Goal: Task Accomplishment & Management: Complete application form

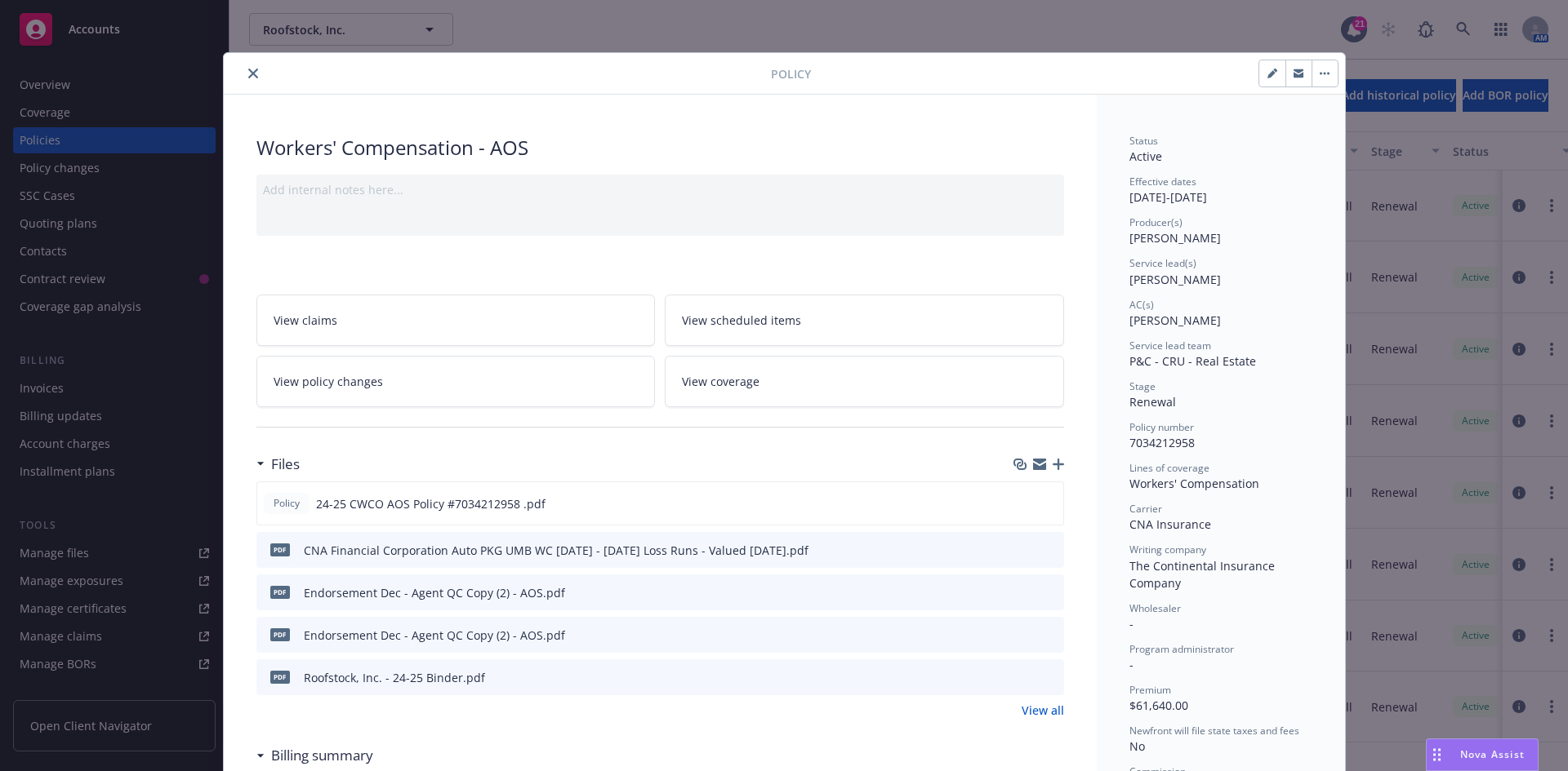
click at [249, 68] on icon "close" at bounding box center [253, 72] width 9 height 9
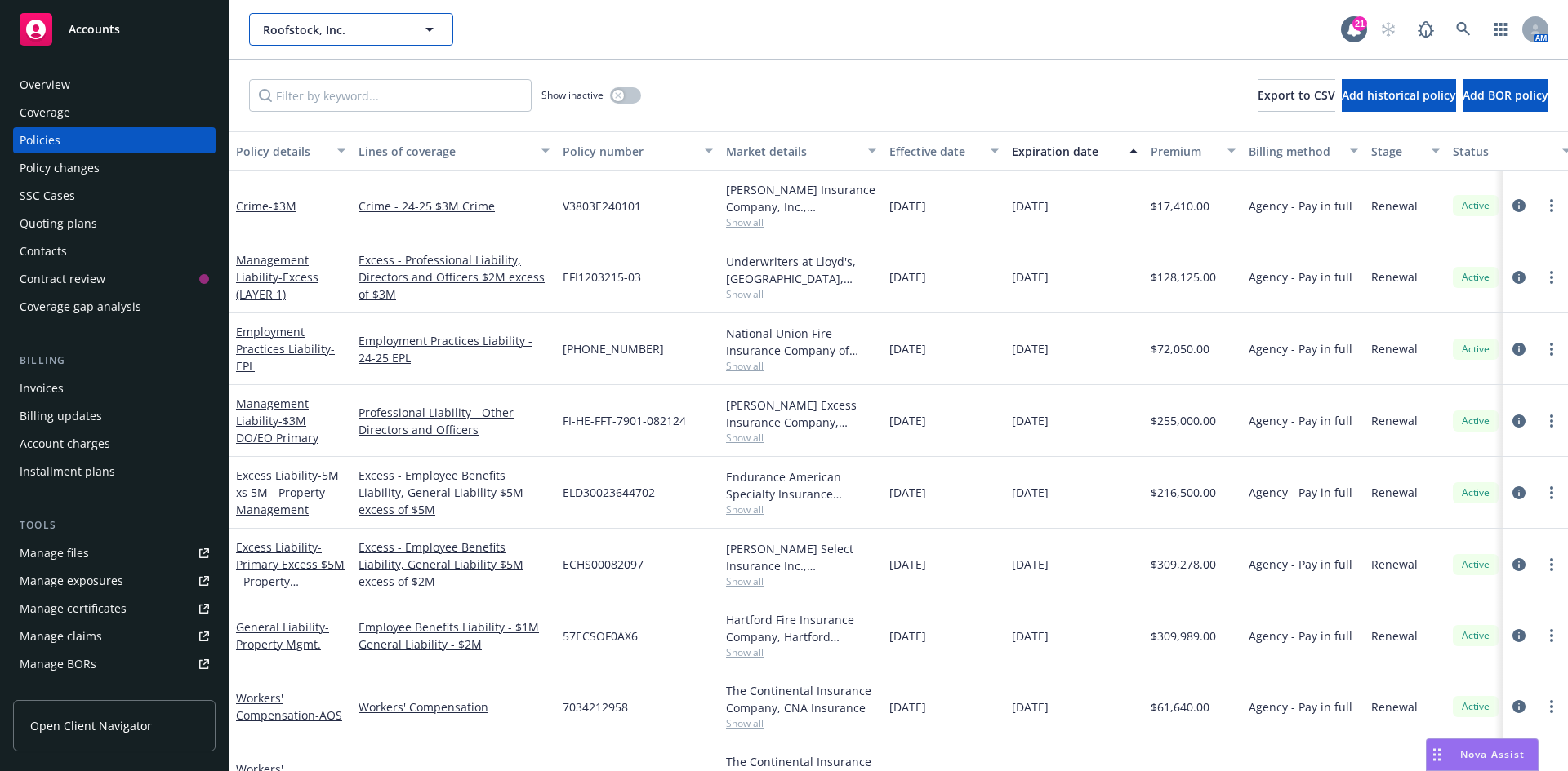
click at [253, 23] on button "Roofstock, Inc." at bounding box center [351, 29] width 205 height 33
click at [97, 230] on div "Quoting plans" at bounding box center [115, 223] width 190 height 26
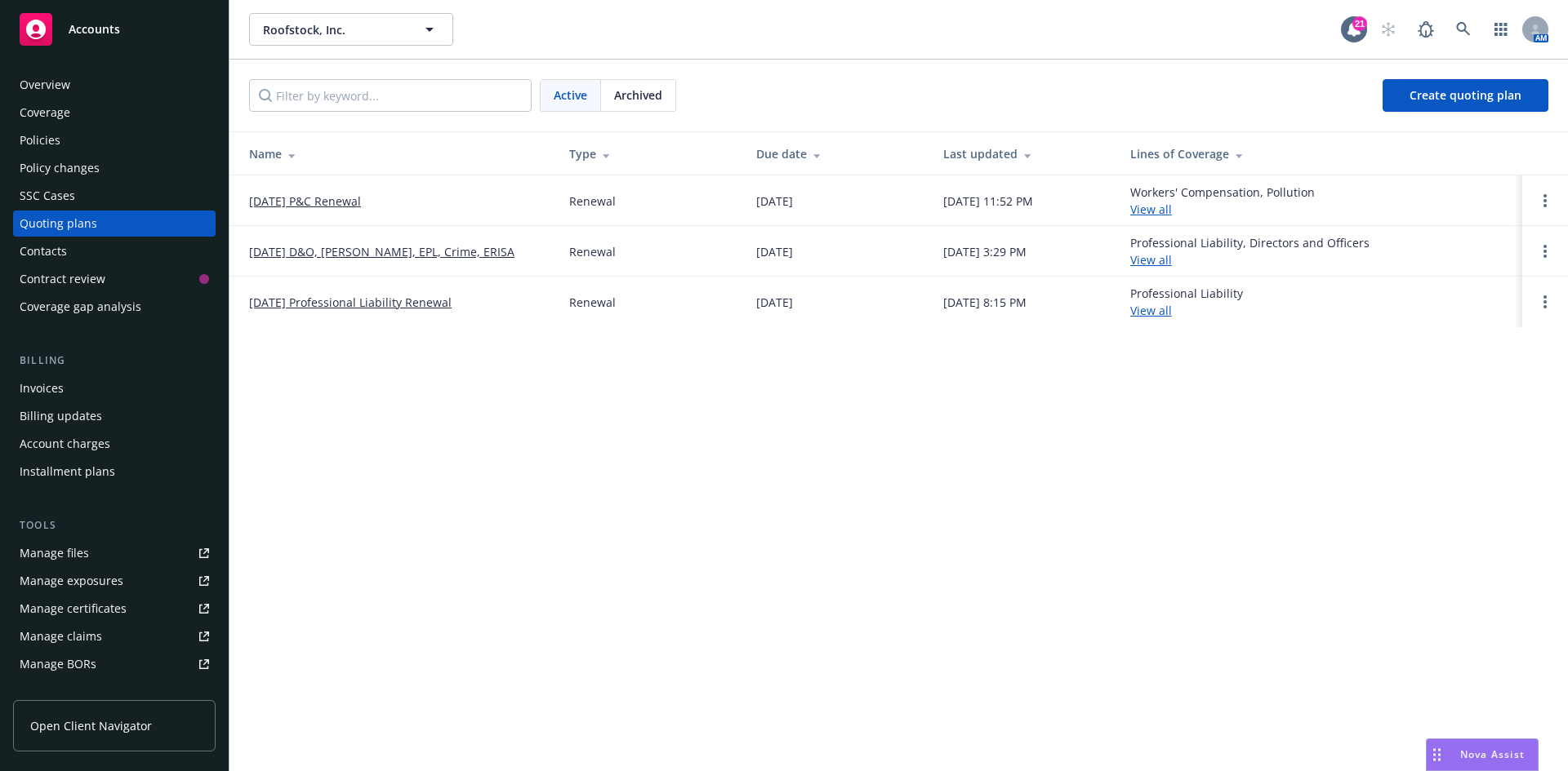
click at [320, 201] on link "[DATE] P&C Renewal" at bounding box center [305, 201] width 112 height 17
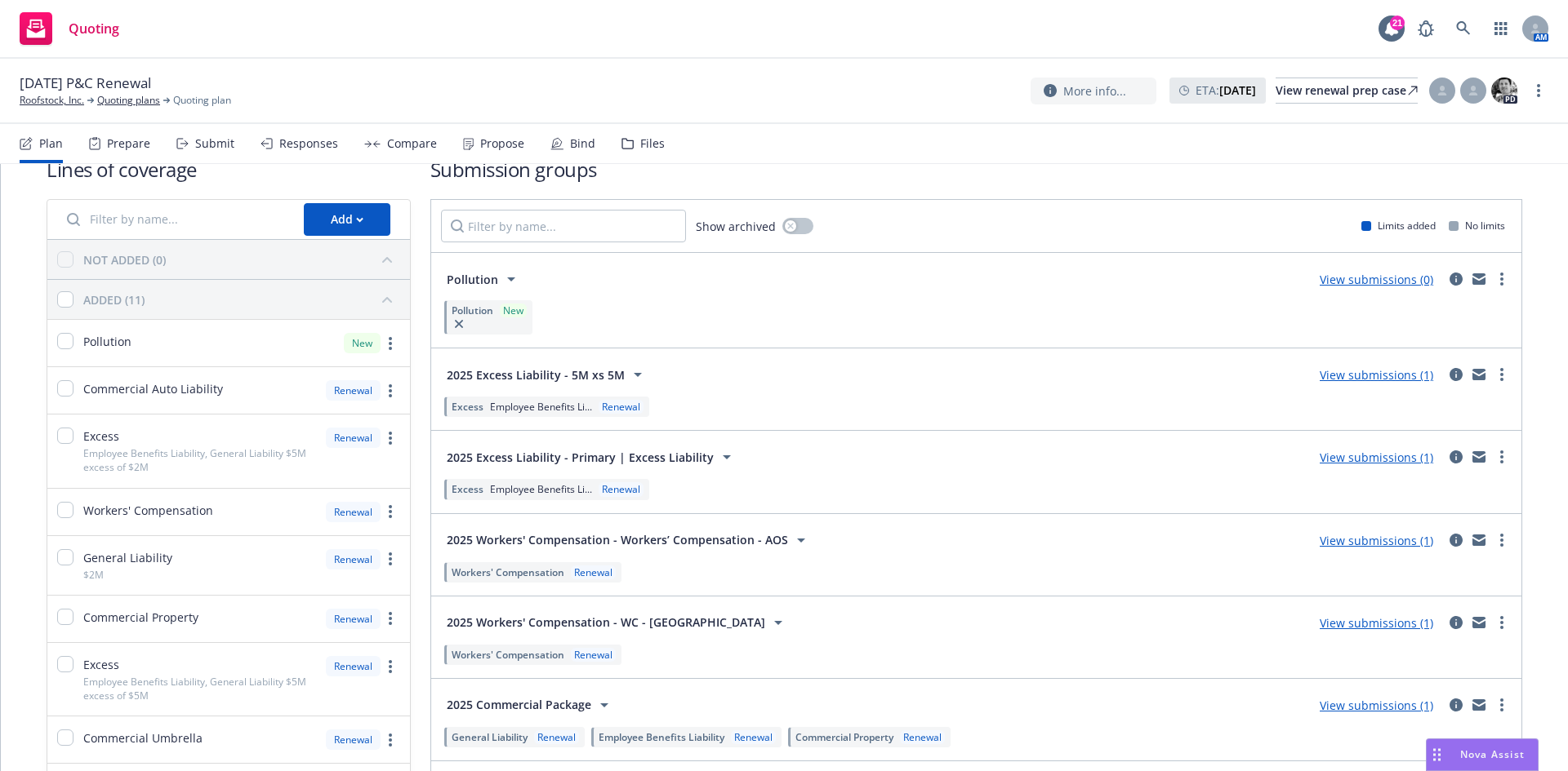
scroll to position [17, 0]
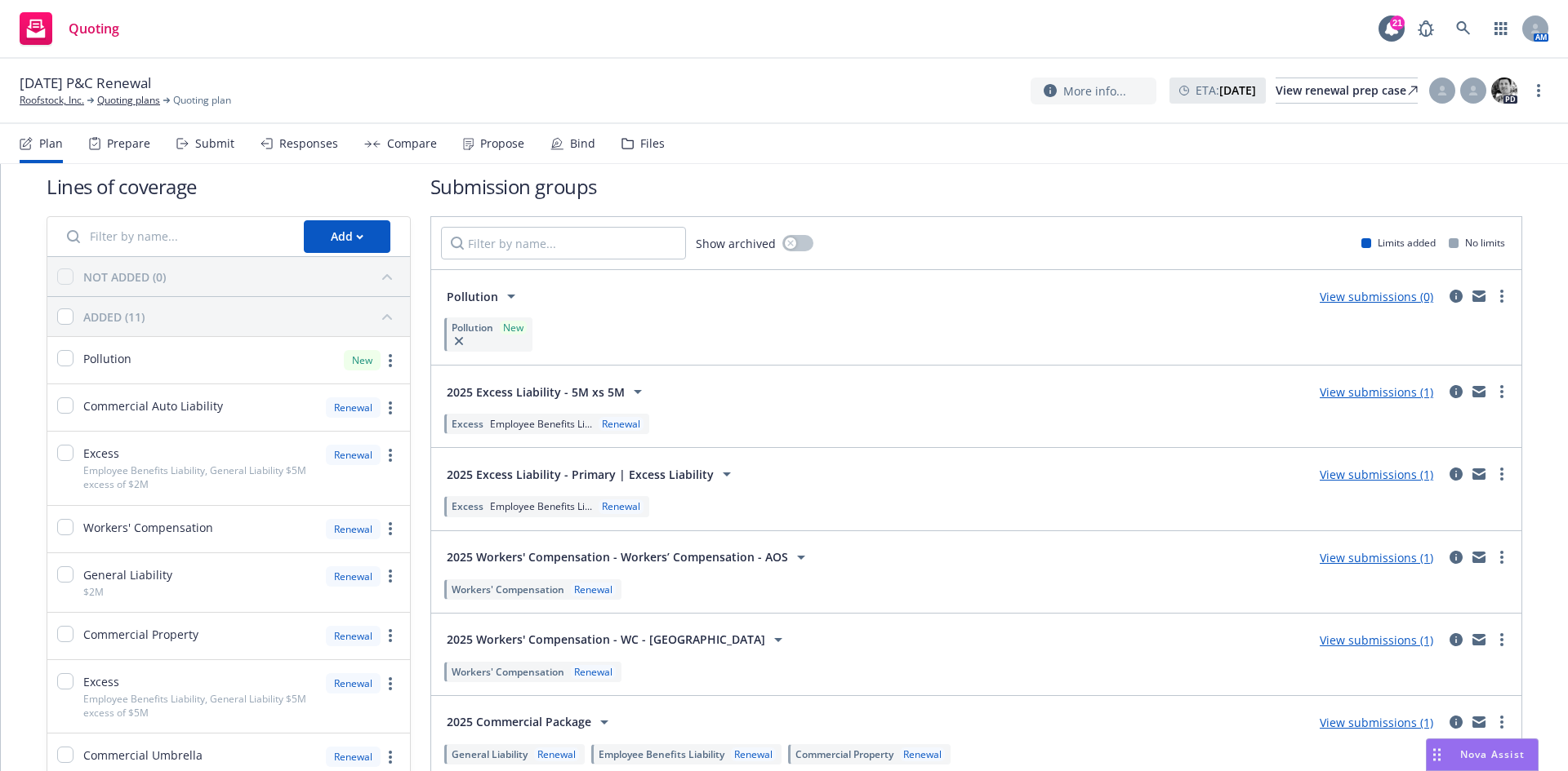
click at [412, 147] on div "Compare" at bounding box center [412, 143] width 50 height 13
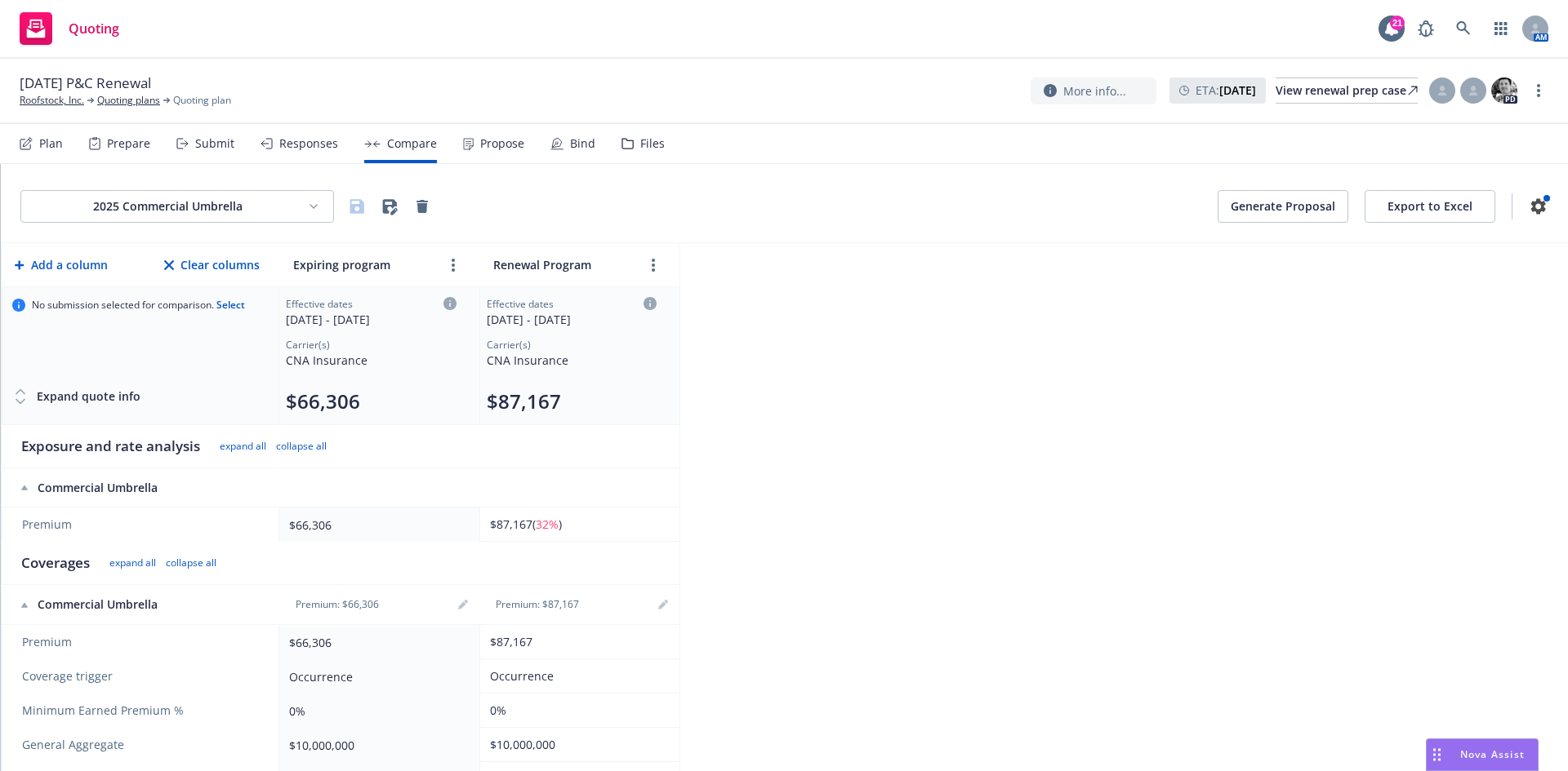
click at [254, 205] on html "Quoting 21 AM [DATE] P&C Renewal Roofstock, Inc. Quoting plans Quoting plan Mor…" at bounding box center [784, 386] width 1568 height 771
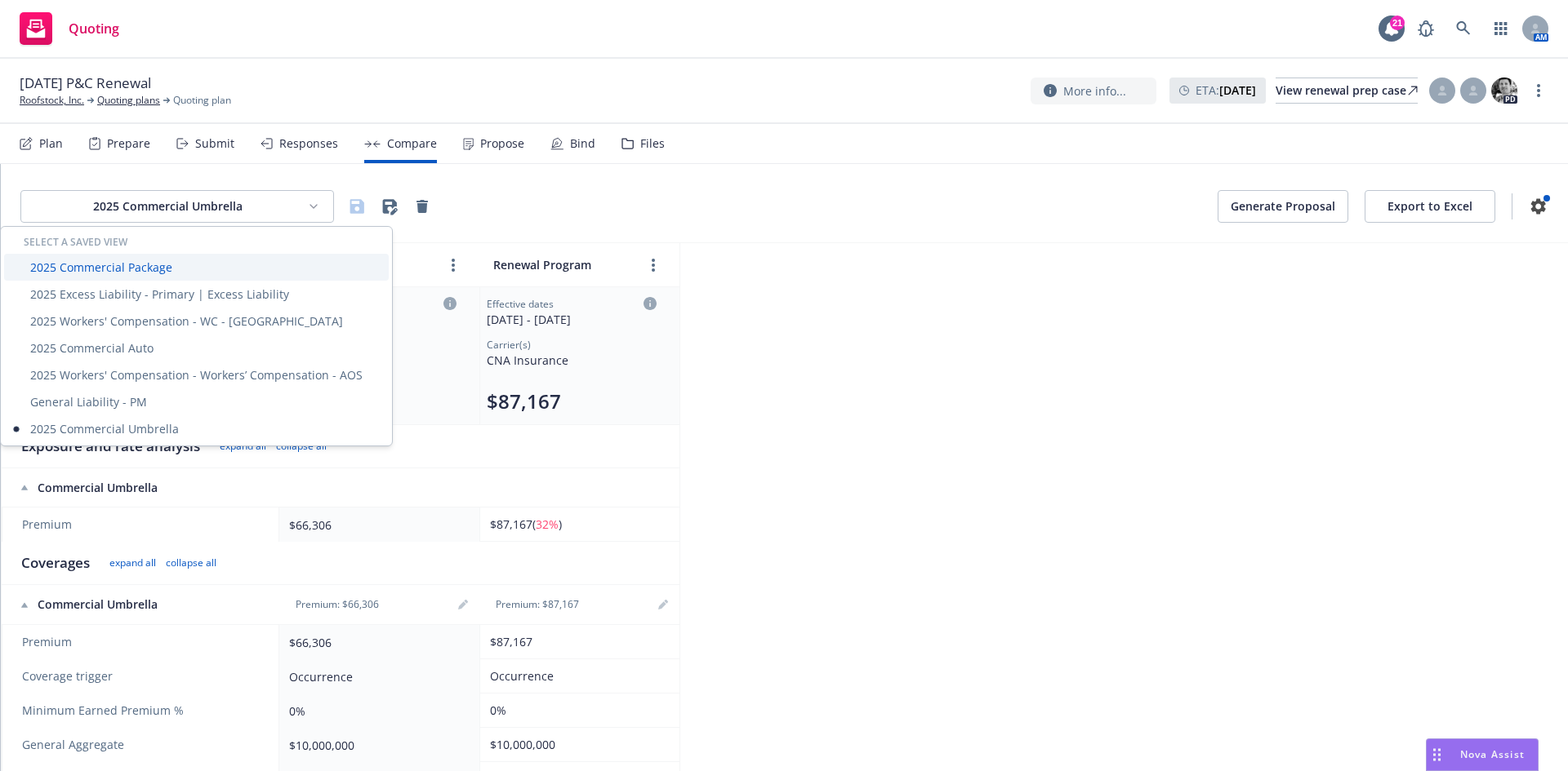
click at [187, 269] on div "2025 Commercial Package" at bounding box center [197, 266] width 385 height 27
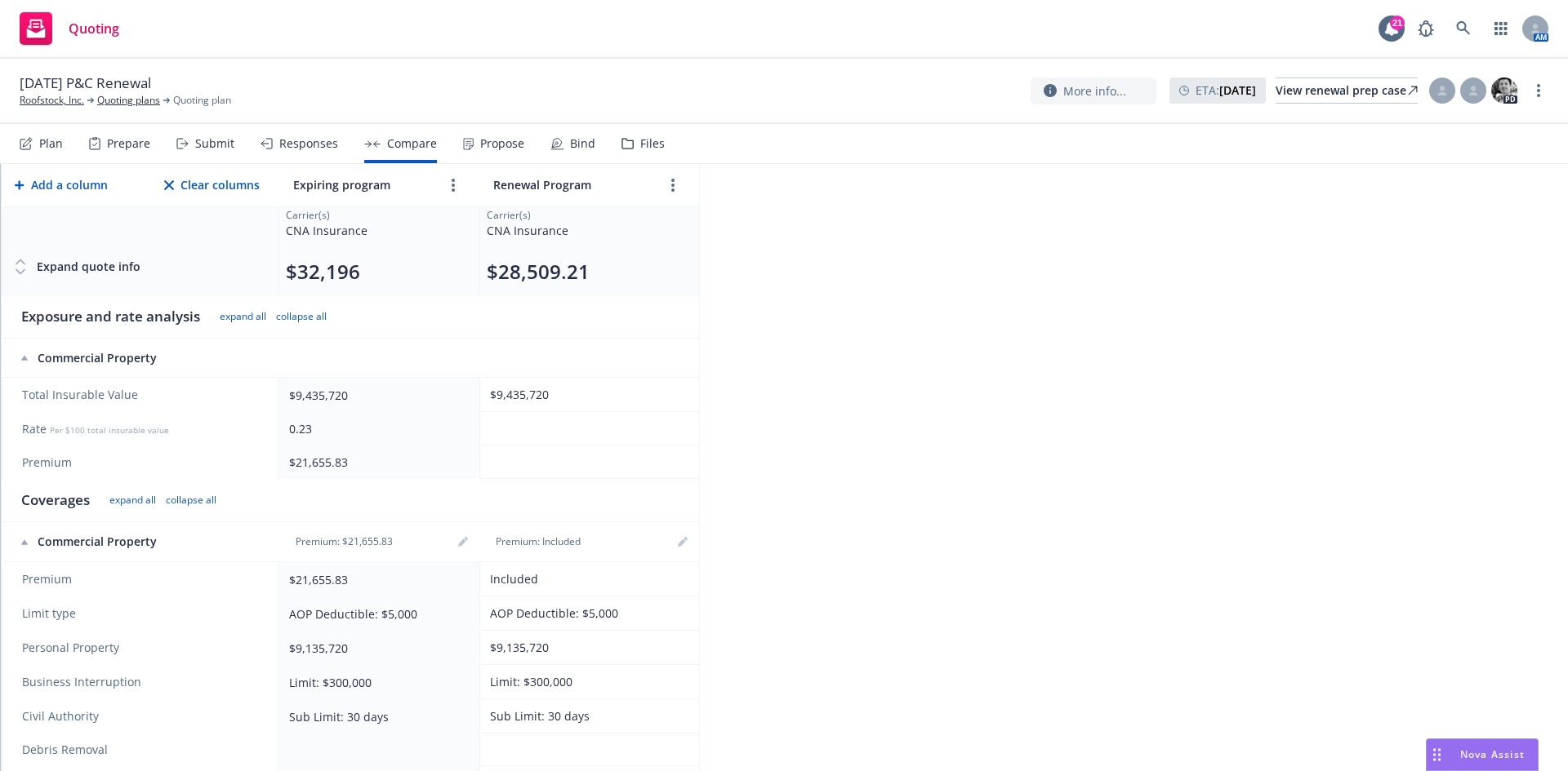
scroll to position [163, 0]
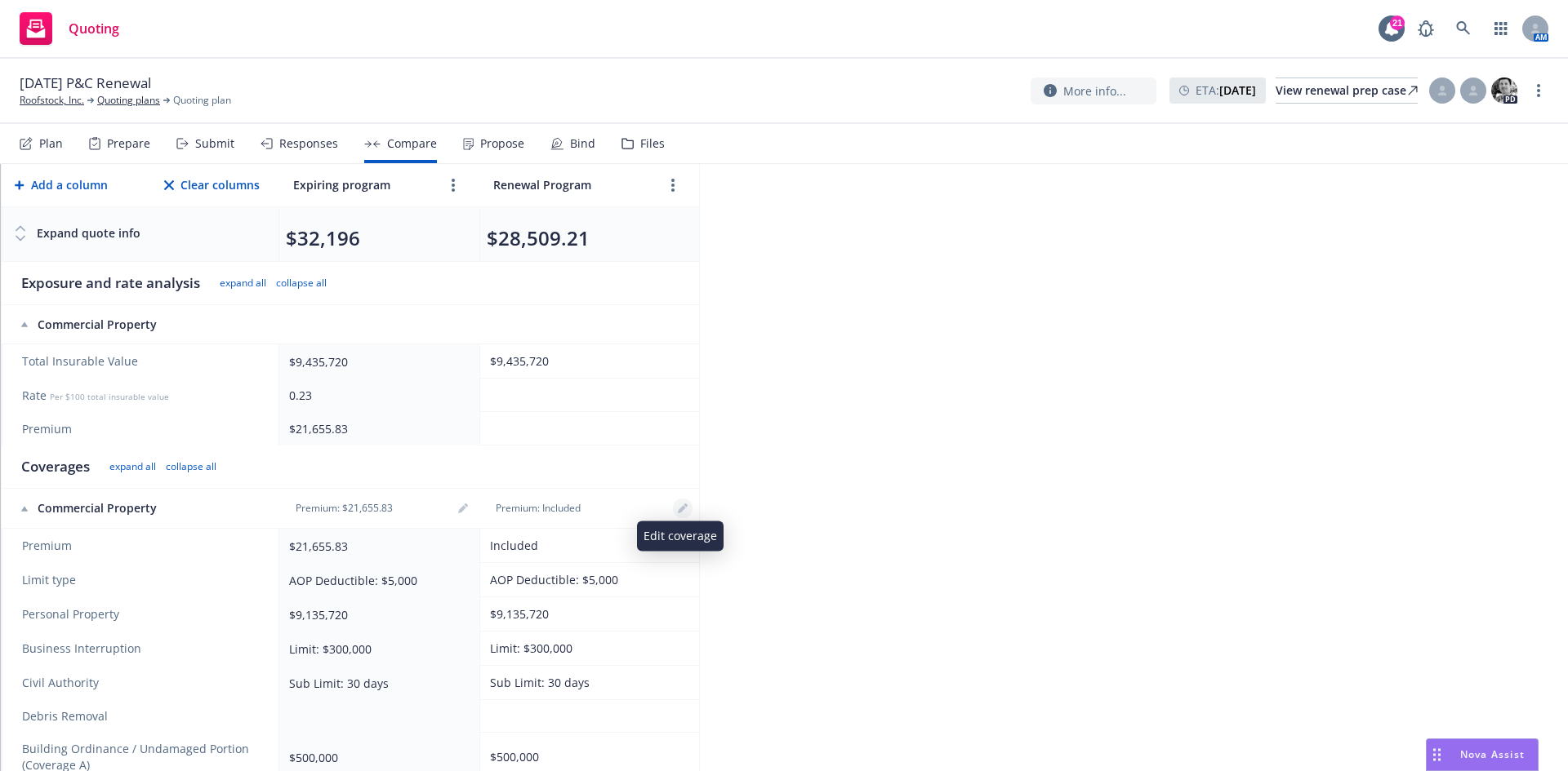
click at [677, 511] on icon "editPencil" at bounding box center [681, 510] width 8 height 8
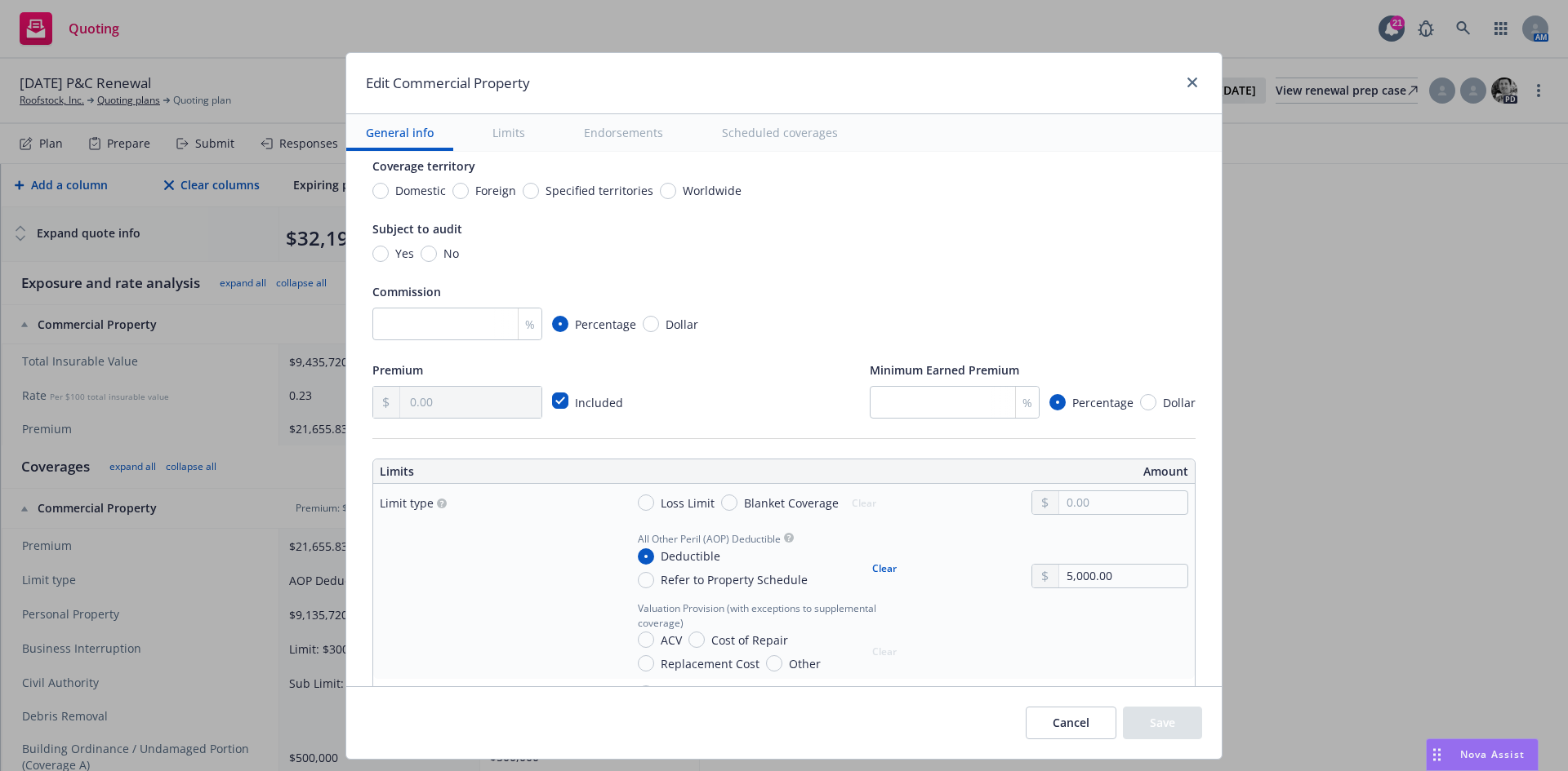
click at [569, 398] on div "Included" at bounding box center [597, 402] width 58 height 20
click at [552, 400] on input "checkbox" at bounding box center [560, 400] width 16 height 16
checkbox input "false"
click at [436, 407] on input "text" at bounding box center [471, 402] width 142 height 31
type input "13,023.00"
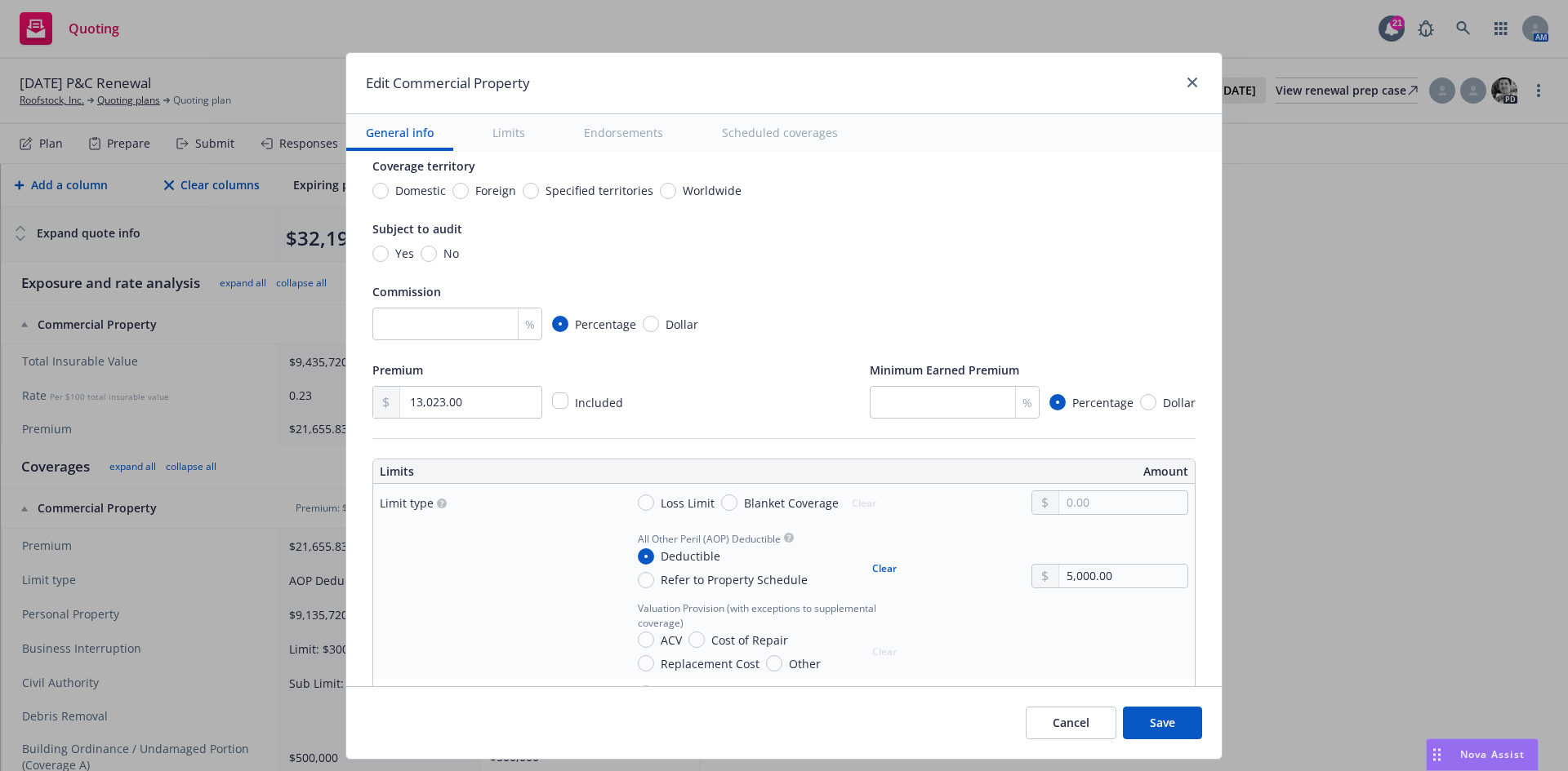
click at [746, 400] on div "Premium 13,023.00 Included Minimum Earned Premium % Percentage Dollar" at bounding box center [784, 389] width 823 height 59
click at [1168, 716] on button "Save" at bounding box center [1162, 723] width 79 height 33
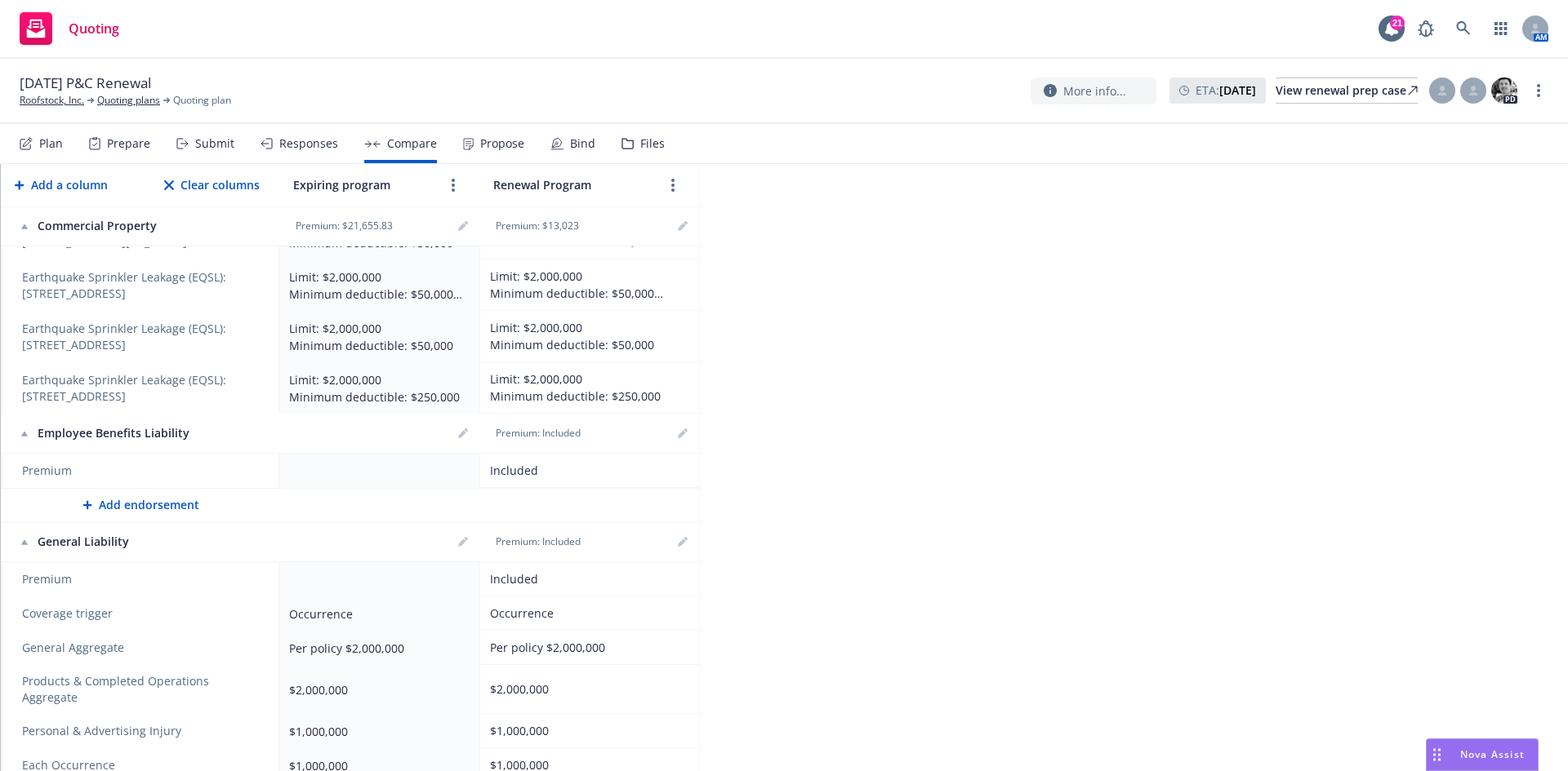
scroll to position [2366, 0]
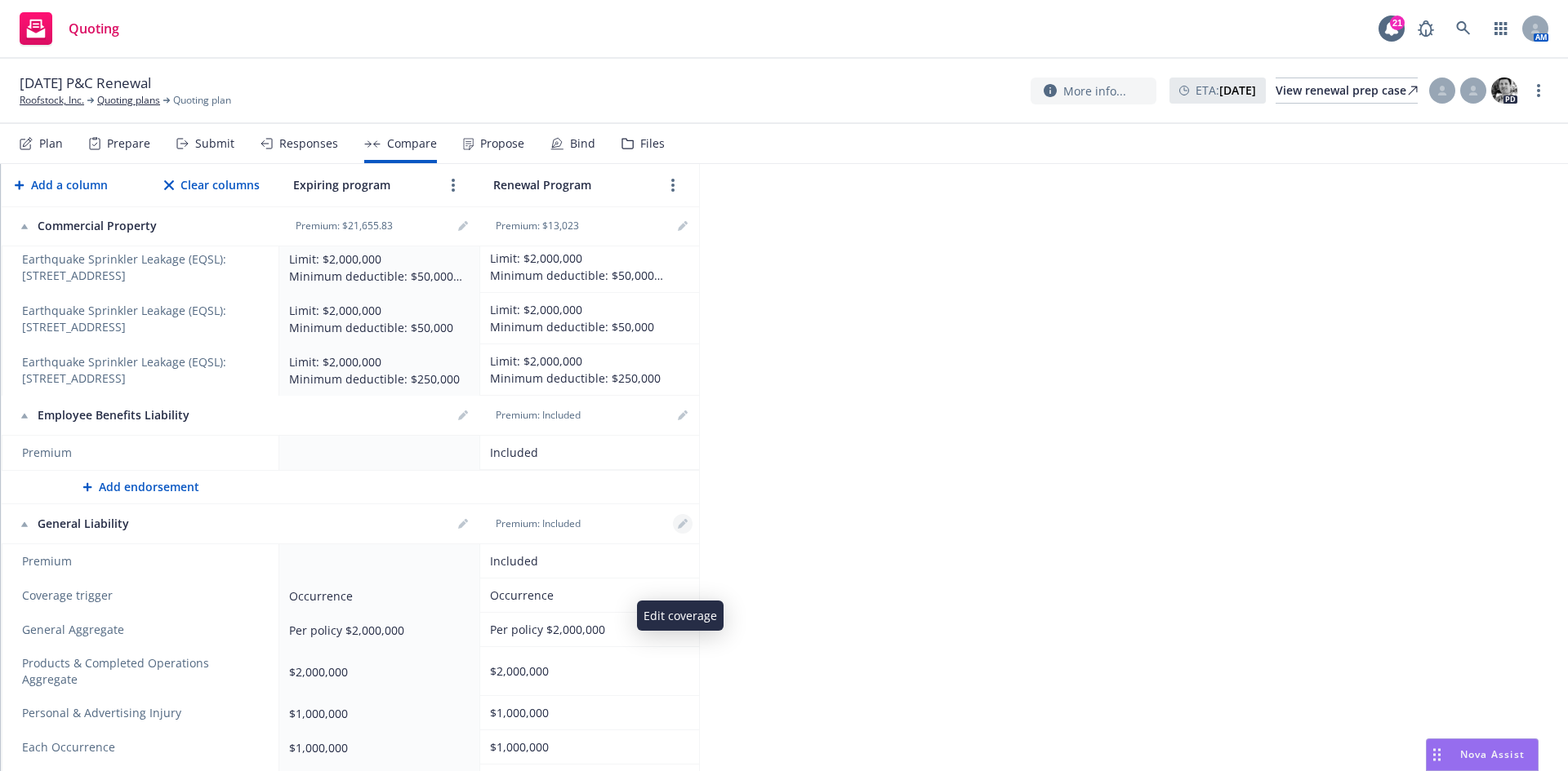
click at [680, 530] on icon "editPencil" at bounding box center [681, 525] width 8 height 8
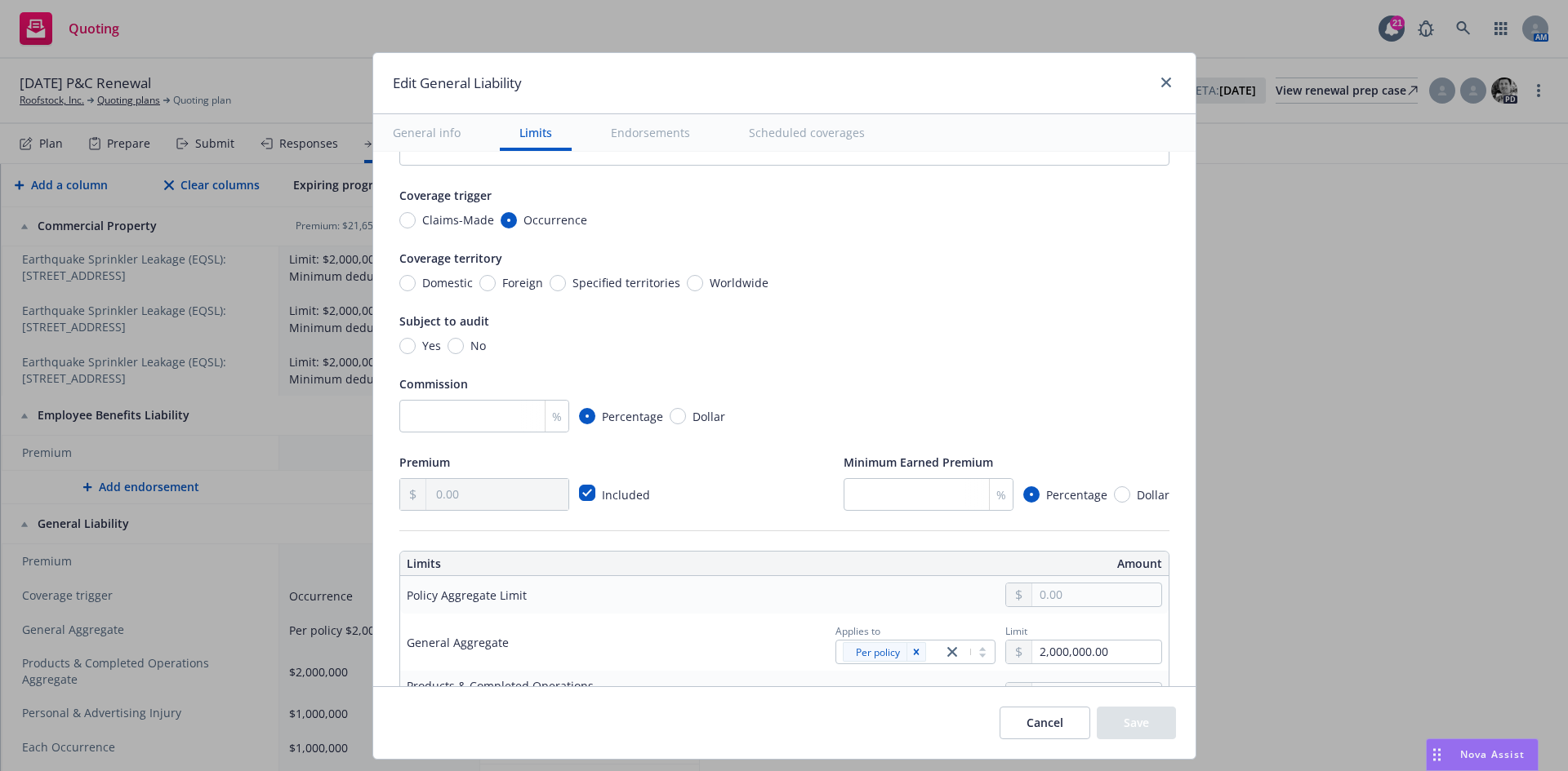
scroll to position [163, 0]
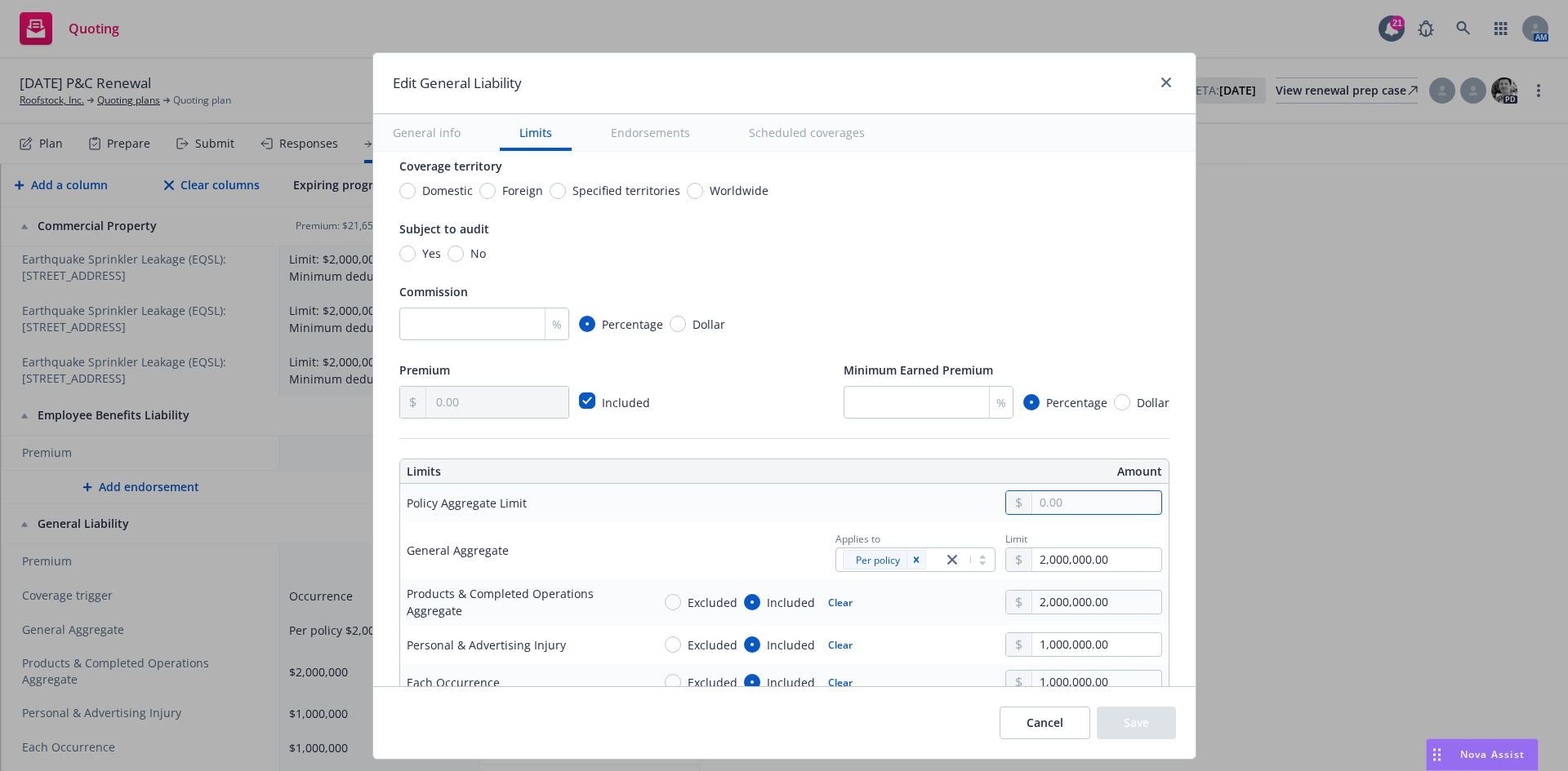
click at [1040, 508] on input "text" at bounding box center [1096, 503] width 129 height 22
click at [577, 387] on div "Included" at bounding box center [526, 403] width 254 height 33
drag, startPoint x: 575, startPoint y: 393, endPoint x: 564, endPoint y: 399, distance: 12.5
click at [579, 394] on input "checkbox" at bounding box center [587, 400] width 16 height 16
checkbox input "false"
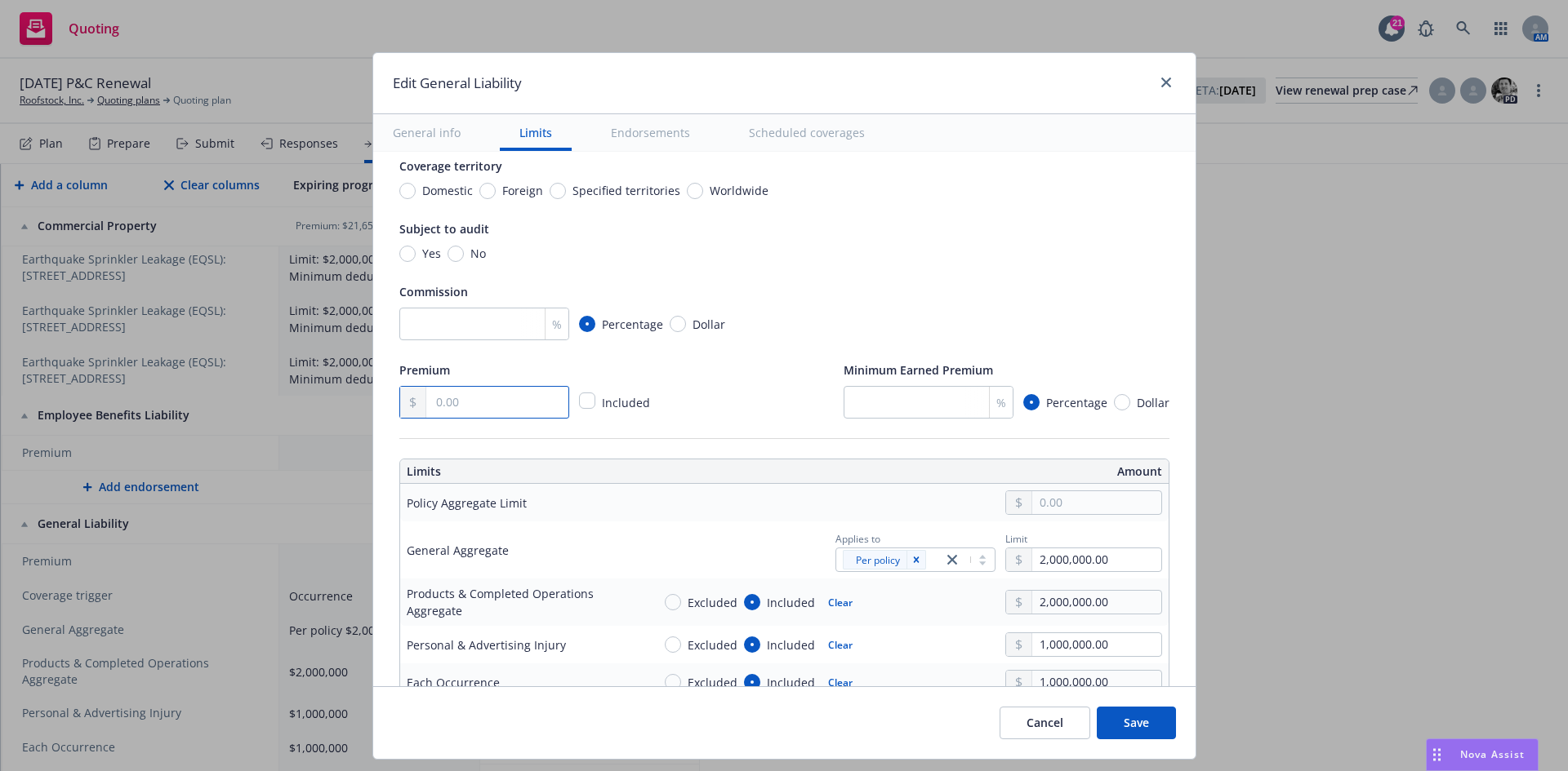
click at [522, 411] on input "text" at bounding box center [497, 402] width 142 height 31
type input "15,486.21"
click at [1125, 718] on button "Save" at bounding box center [1137, 723] width 79 height 33
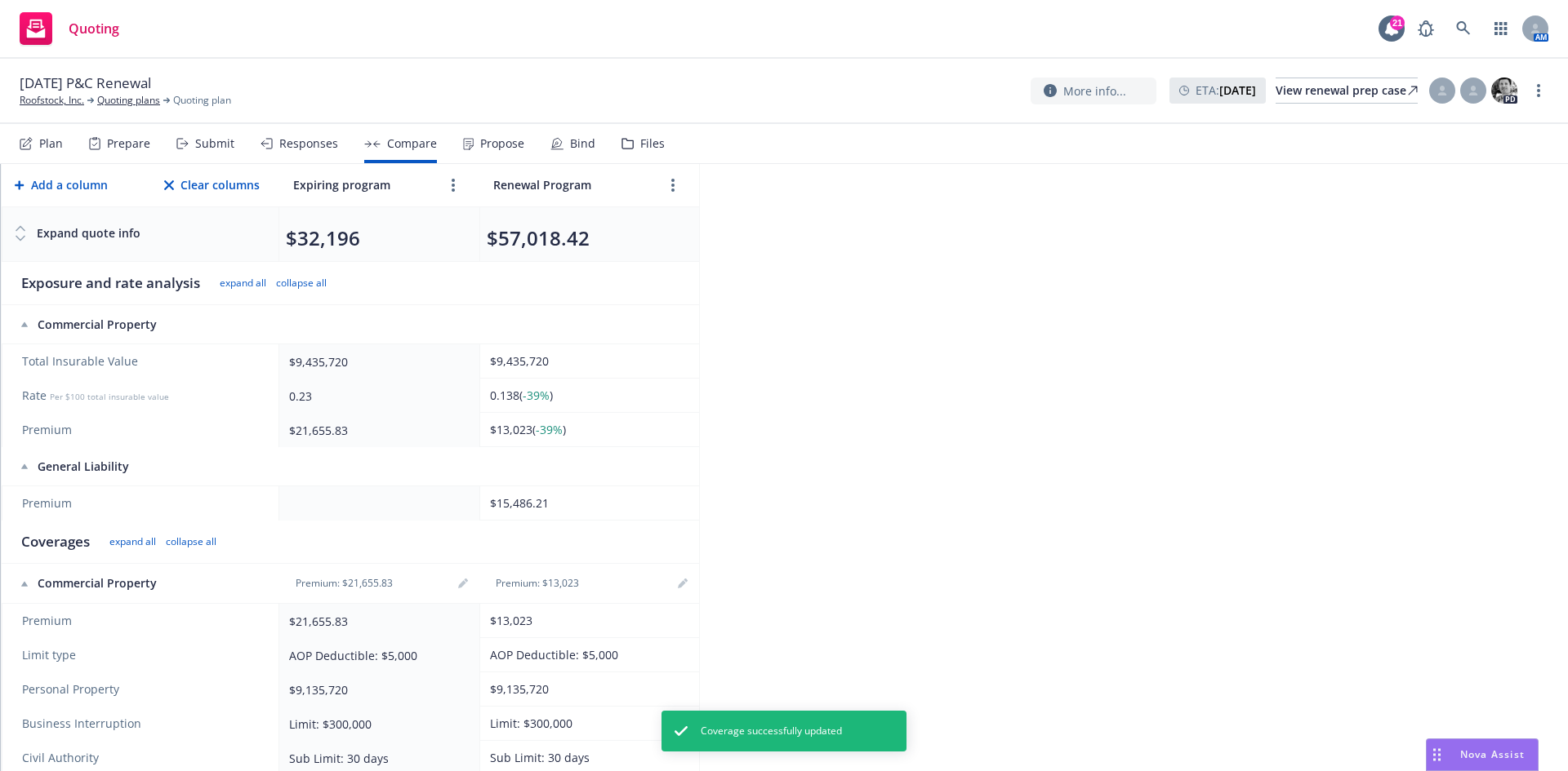
click at [565, 246] on button "$57,018.42" at bounding box center [538, 238] width 103 height 26
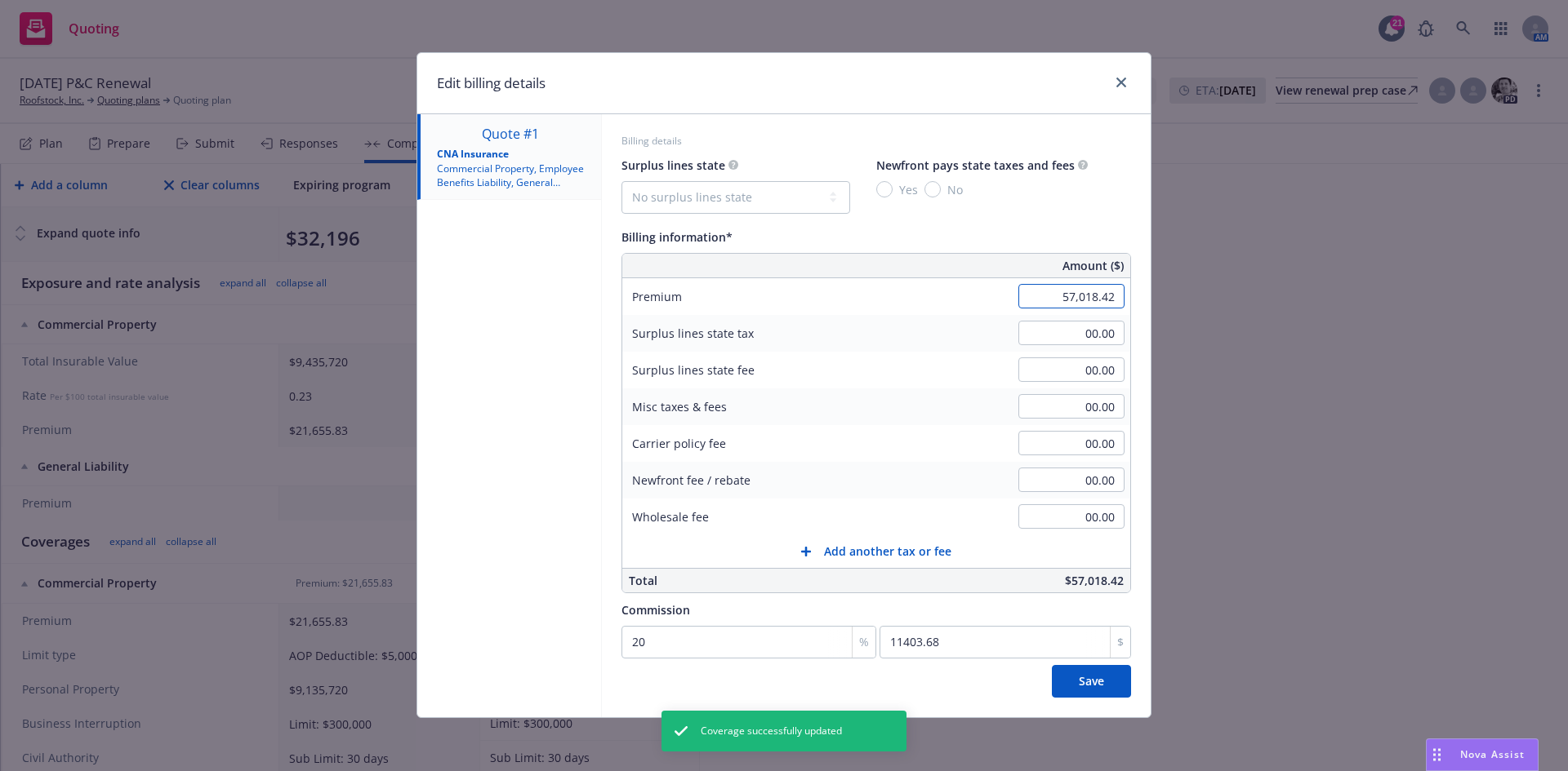
click at [1047, 302] on input "57,018.42" at bounding box center [1071, 296] width 106 height 24
type input "28,509.21"
type input "5701.84"
click at [997, 593] on div "Surplus lines state No surplus lines state [US_STATE] [US_STATE] [US_STATE] [US…" at bounding box center [876, 426] width 510 height 542
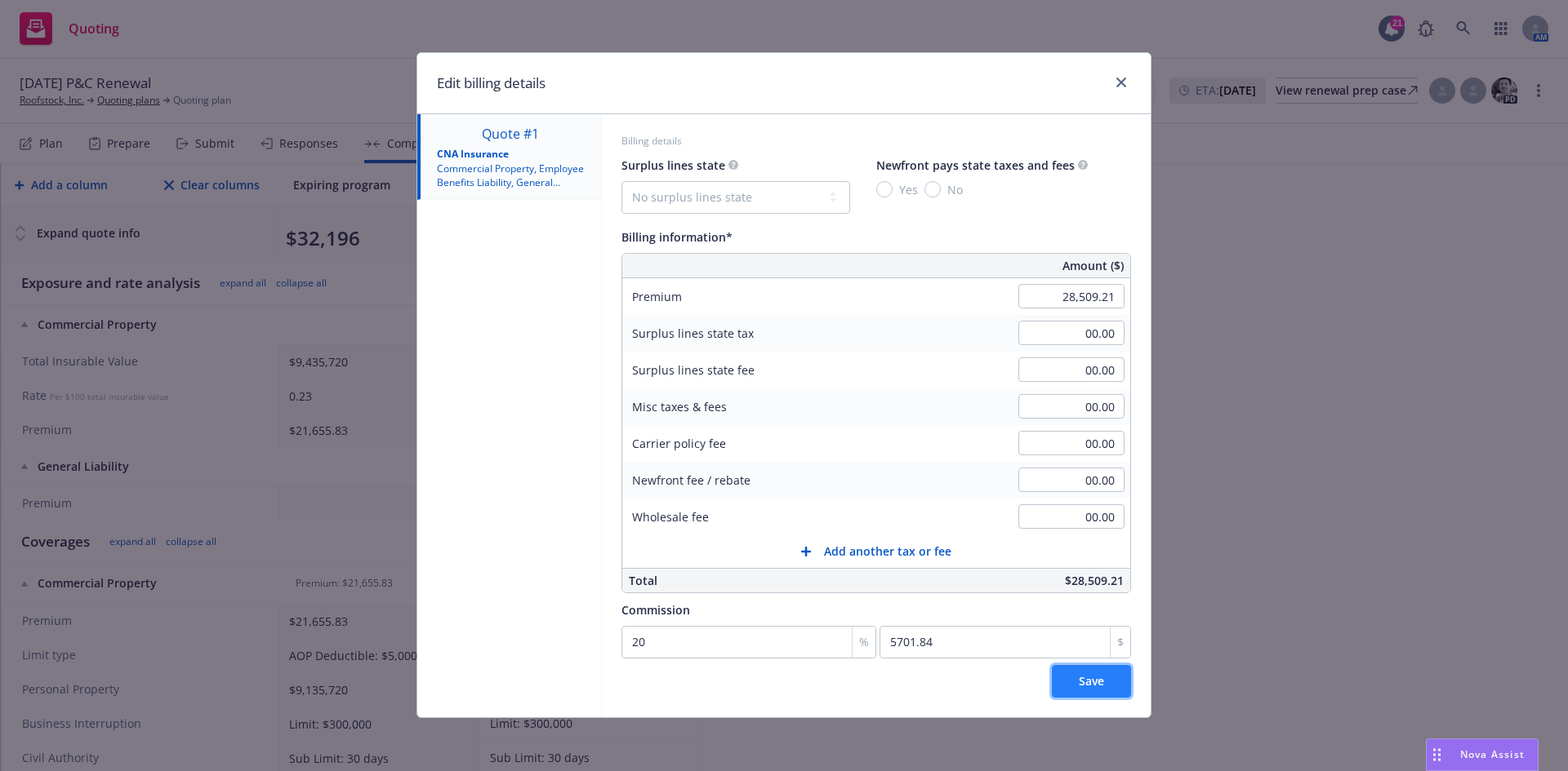
click at [1092, 686] on span "Save" at bounding box center [1091, 681] width 25 height 16
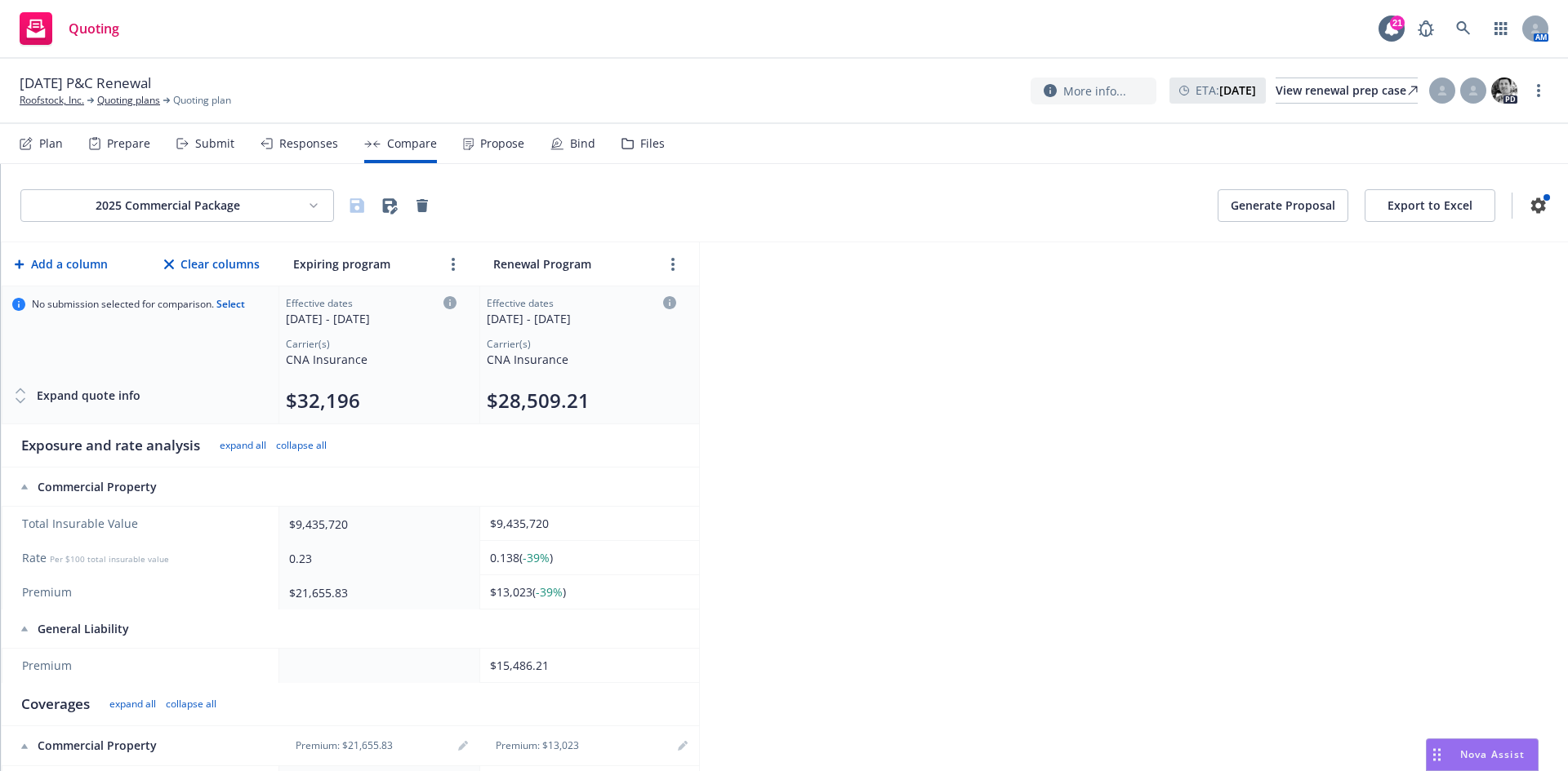
scroll to position [0, 0]
click at [235, 211] on html "Quoting 21 AM [DATE] P&C Renewal Roofstock, Inc. Quoting plans Quoting plan Mor…" at bounding box center [784, 386] width 1568 height 771
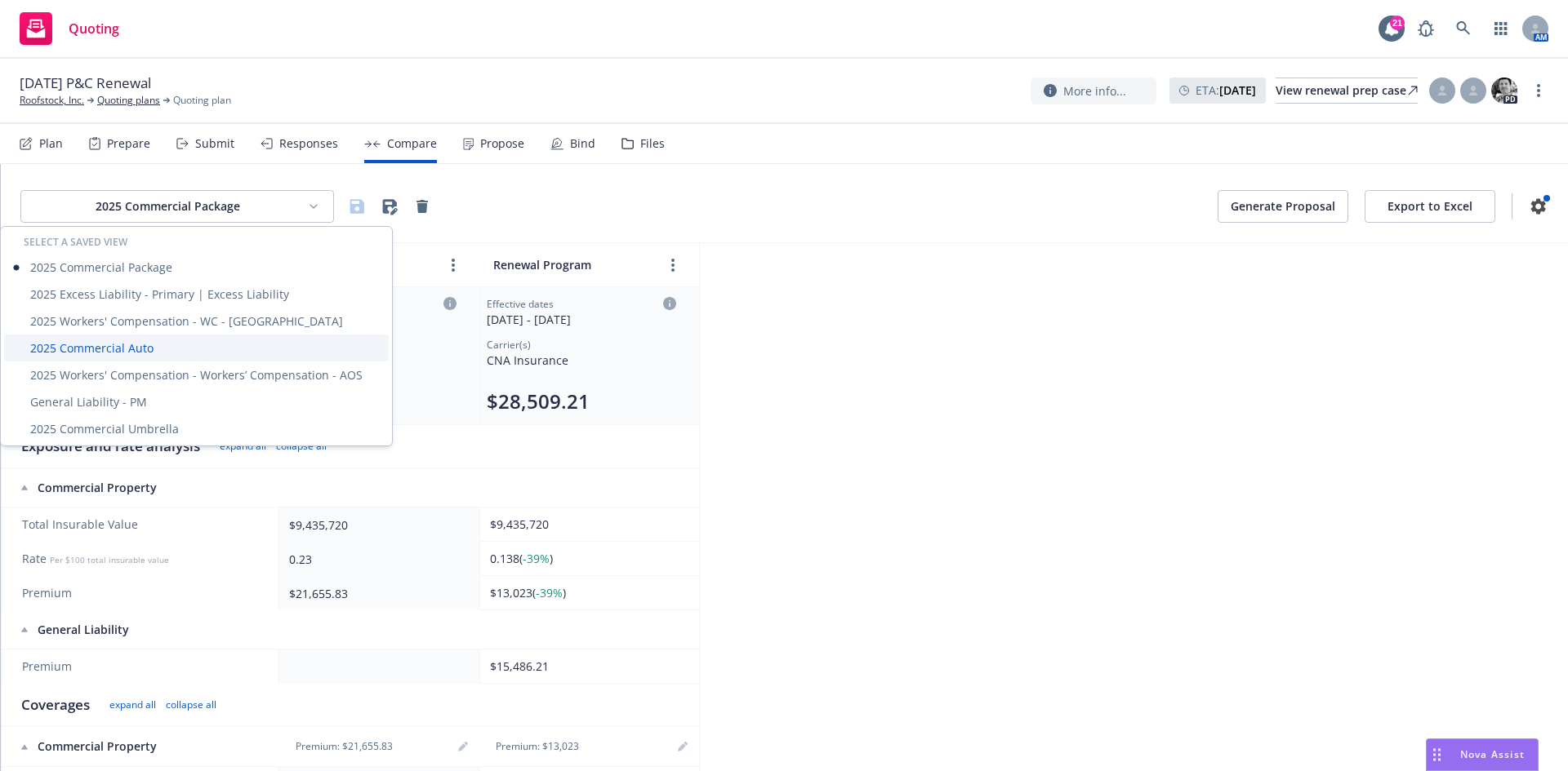
click at [135, 347] on div "2025 Commercial Auto" at bounding box center [197, 348] width 385 height 27
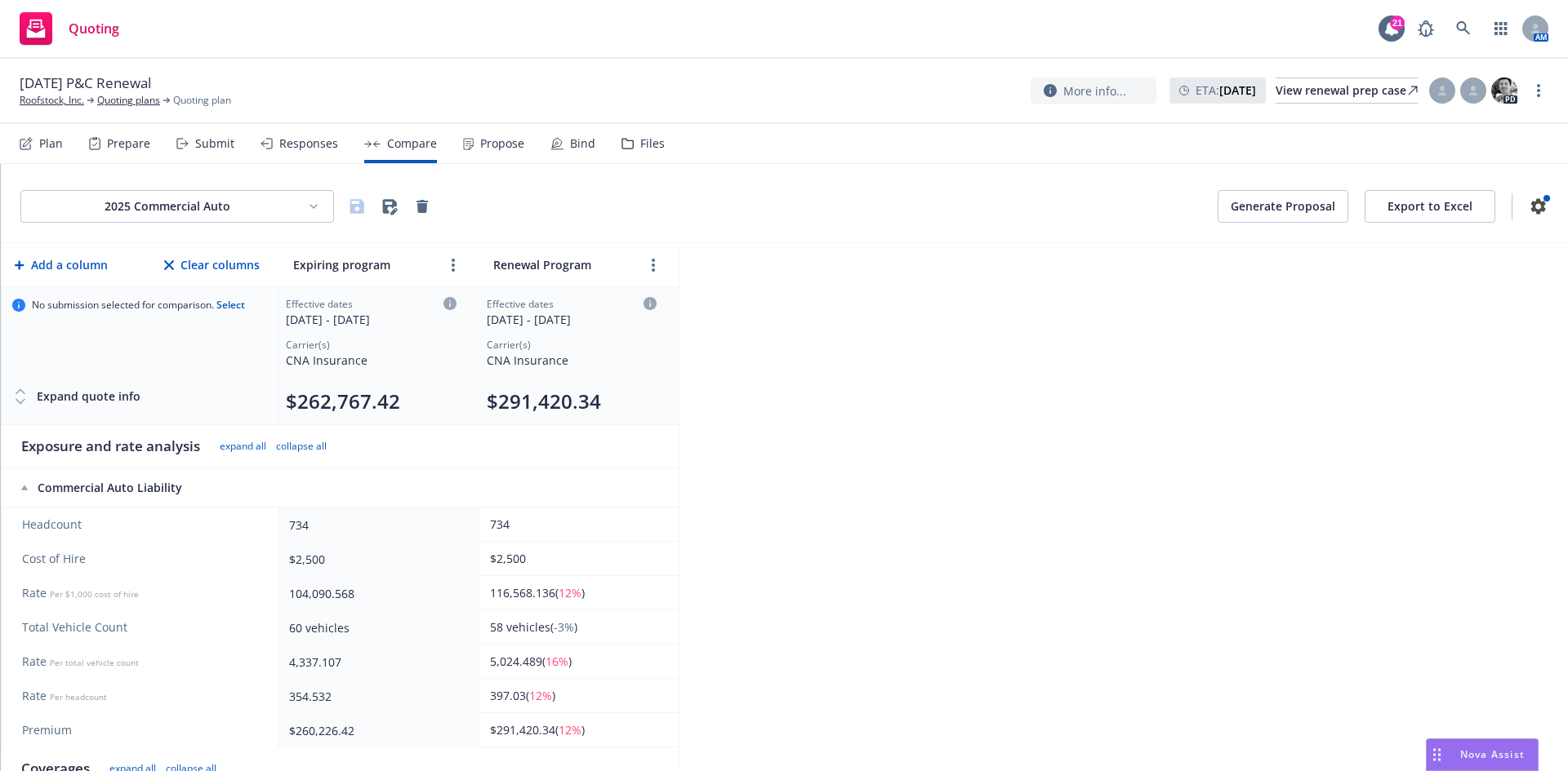
click at [161, 210] on html "Quoting 21 AM [DATE] P&C Renewal Roofstock, Inc. Quoting plans Quoting plan Mor…" at bounding box center [784, 386] width 1568 height 771
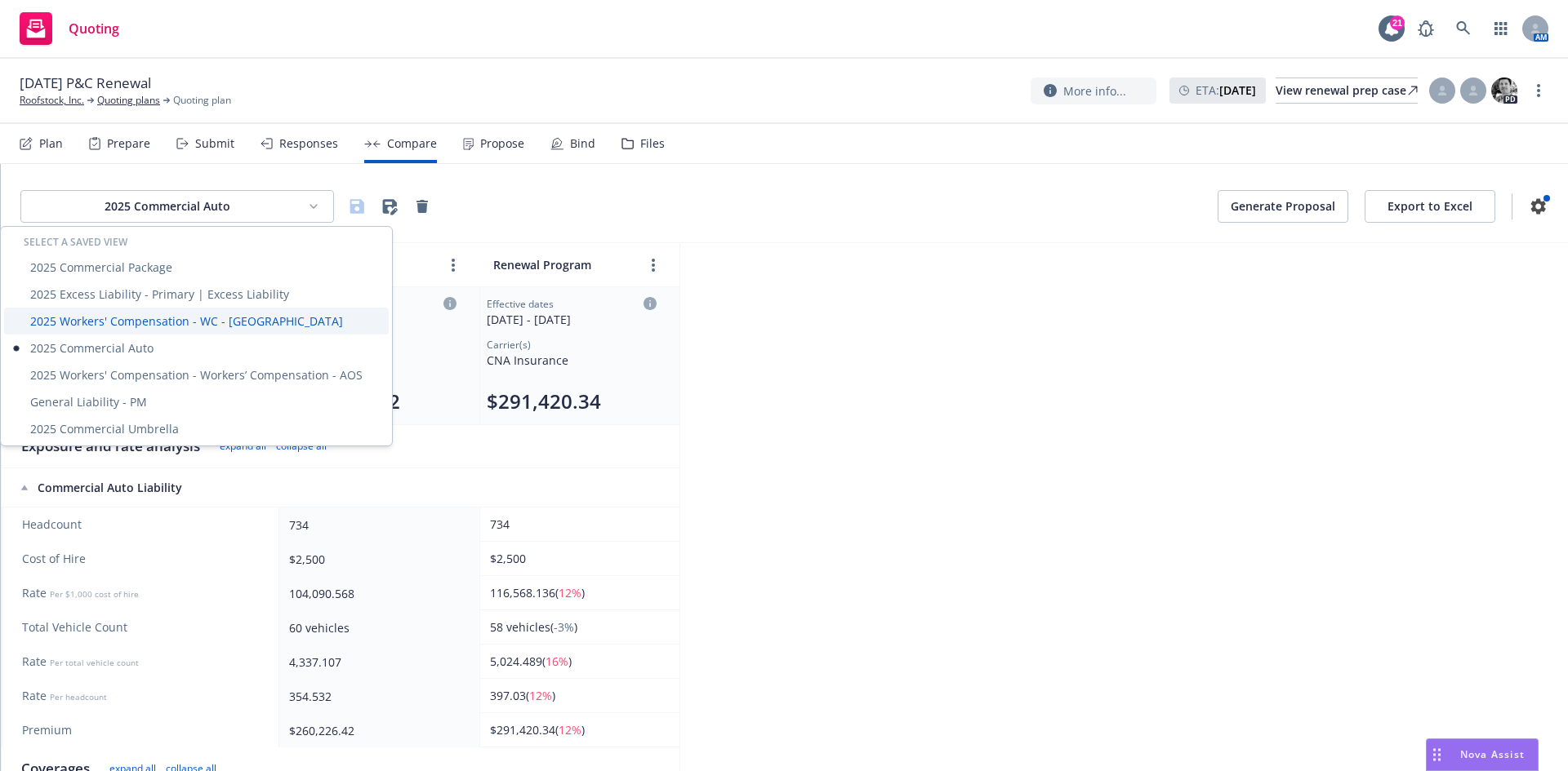
click at [171, 318] on div "2025 Workers' Compensation - WC - [GEOGRAPHIC_DATA]" at bounding box center [197, 321] width 385 height 27
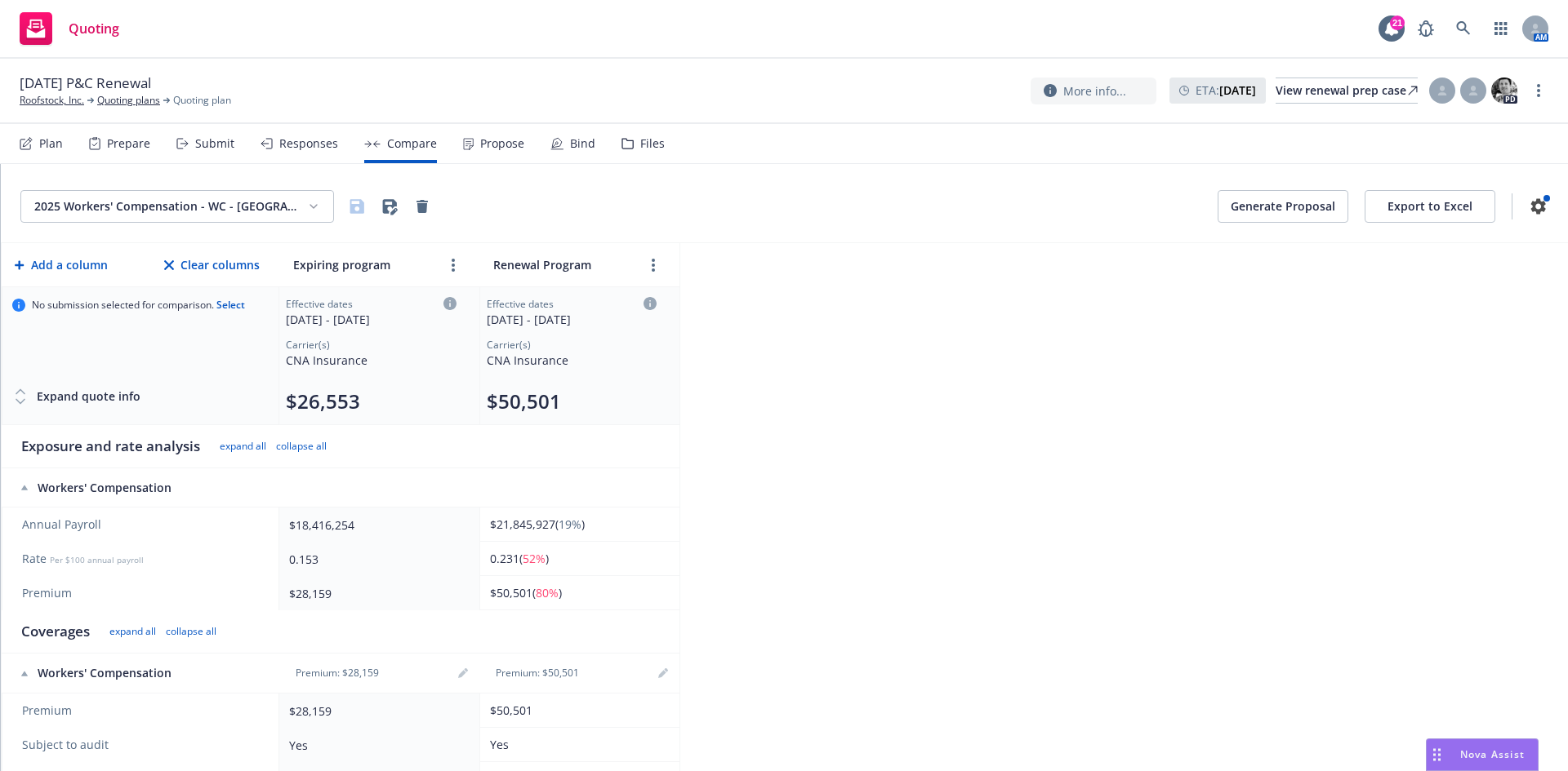
click at [277, 204] on html "Quoting 21 AM [DATE] P&C Renewal Roofstock, Inc. Quoting plans Quoting plan Mor…" at bounding box center [784, 386] width 1568 height 771
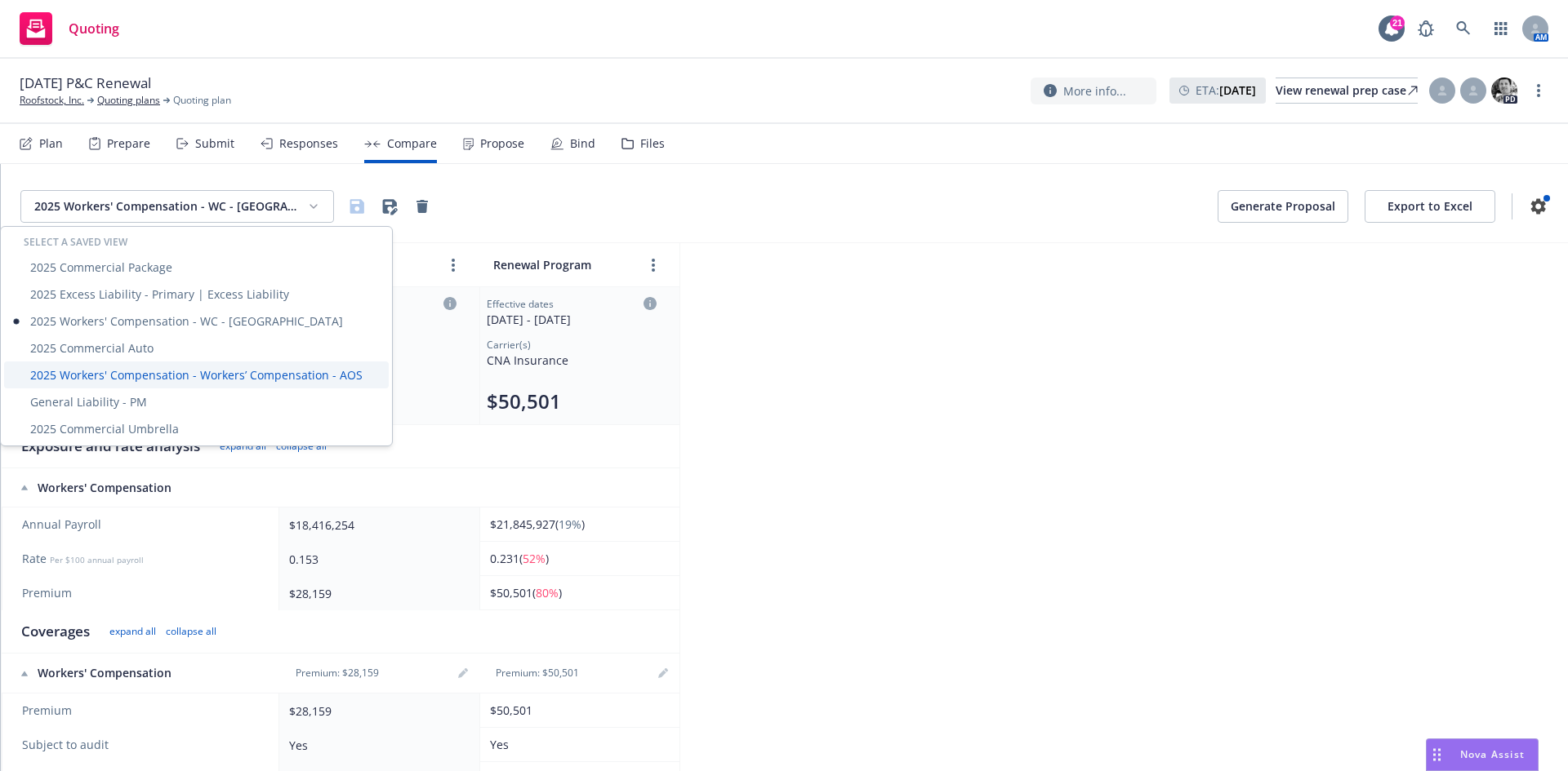
click at [214, 377] on div "2025 Workers' Compensation - Workers’ Compensation - AOS" at bounding box center [197, 374] width 385 height 27
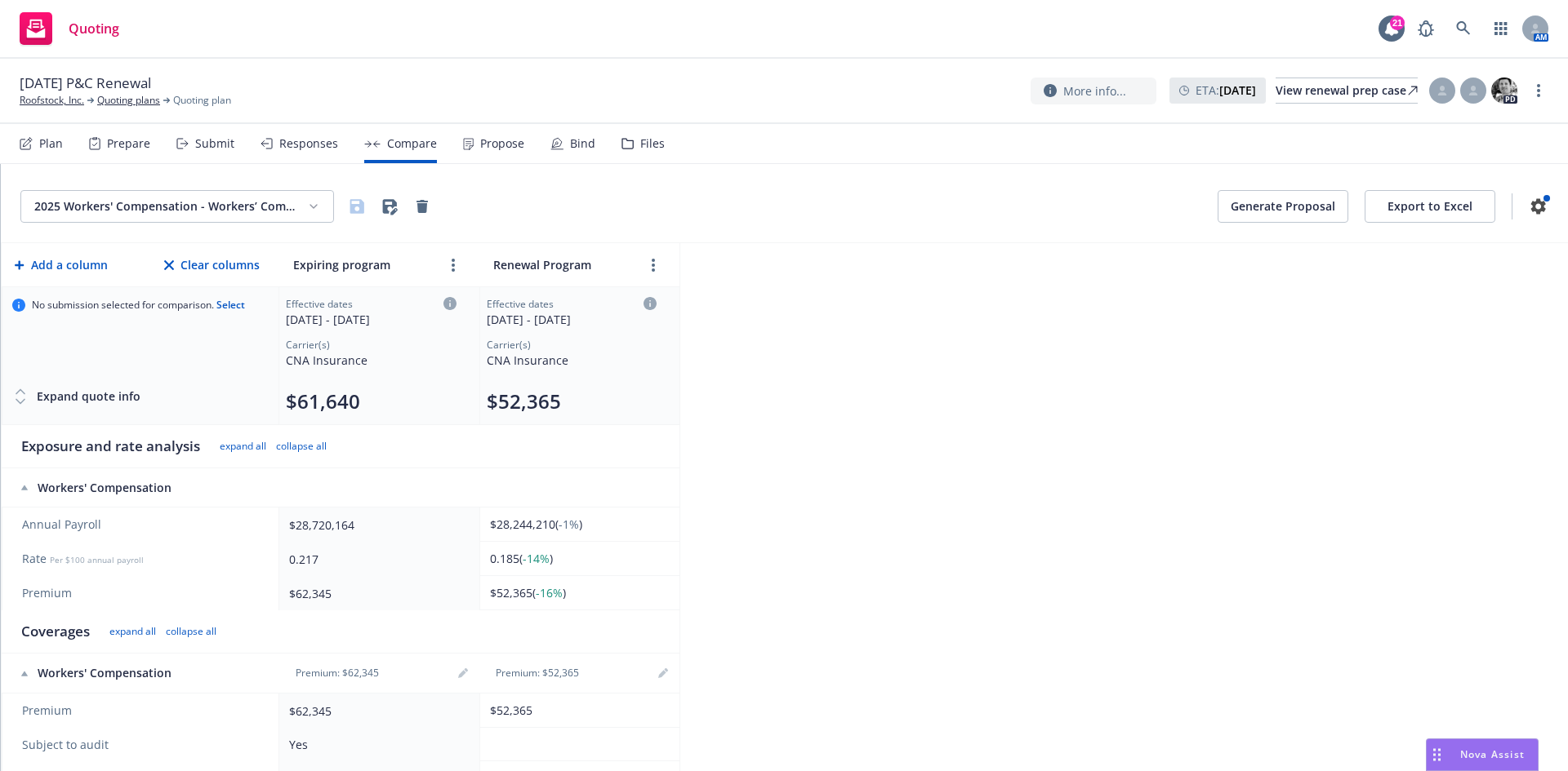
click at [167, 211] on html "Quoting 21 AM [DATE] P&C Renewal Roofstock, Inc. Quoting plans Quoting plan Mor…" at bounding box center [784, 386] width 1568 height 771
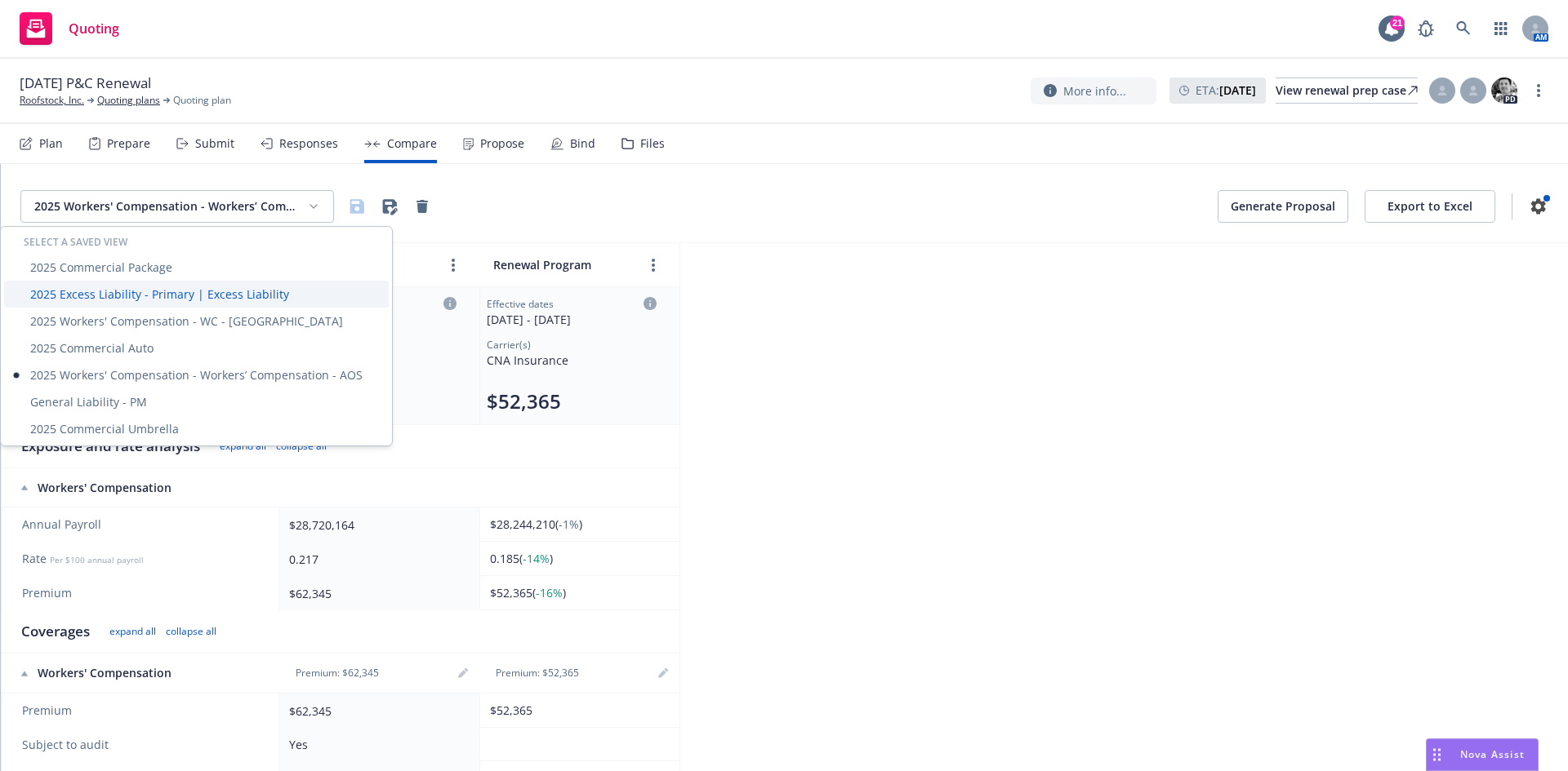
click at [166, 296] on div "2025 Excess Liability - Primary | Excess Liability" at bounding box center [197, 293] width 385 height 27
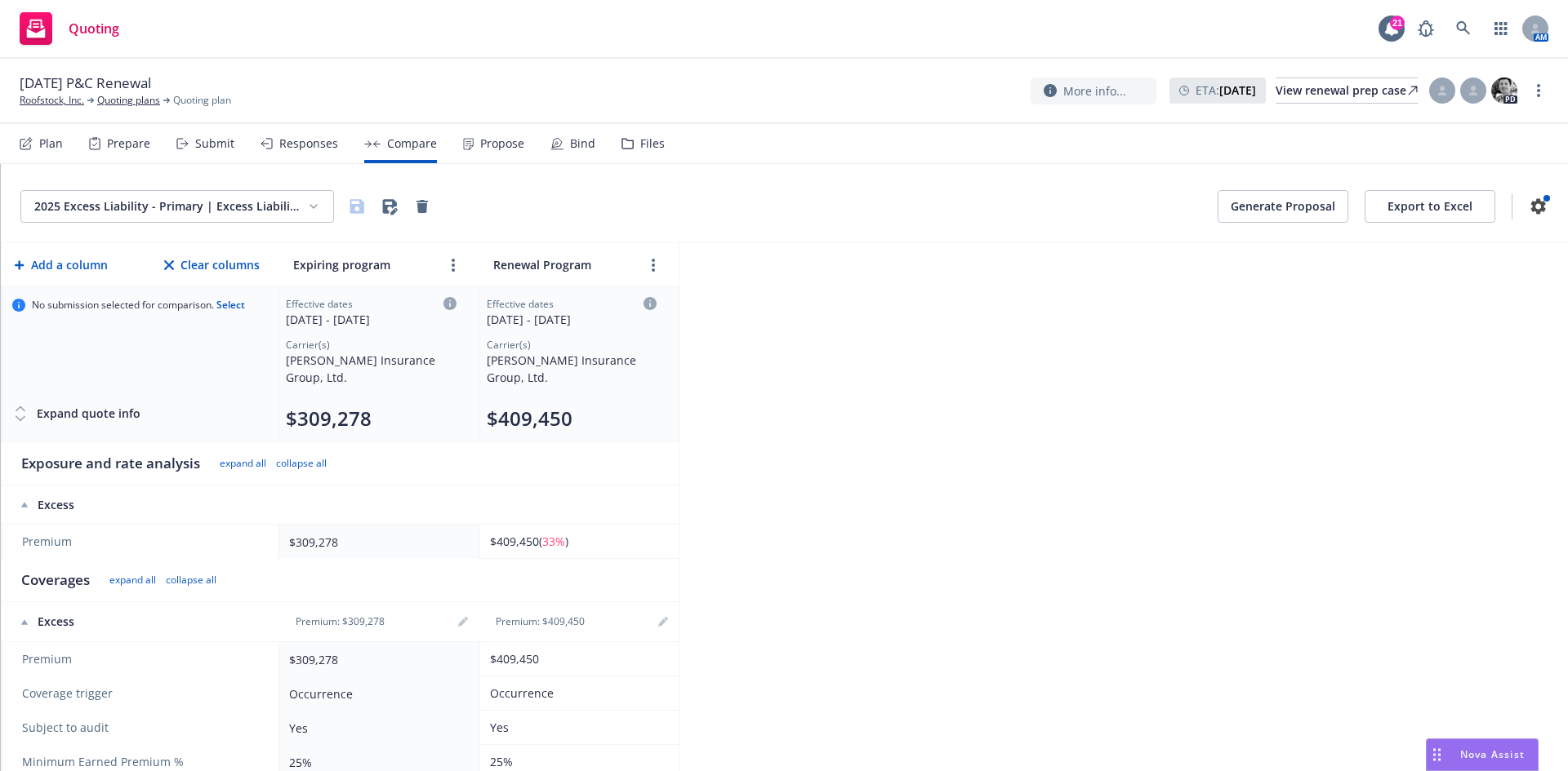
click at [218, 202] on html "Quoting 21 AM [DATE] P&C Renewal Roofstock, Inc. Quoting plans Quoting plan Mor…" at bounding box center [784, 386] width 1568 height 771
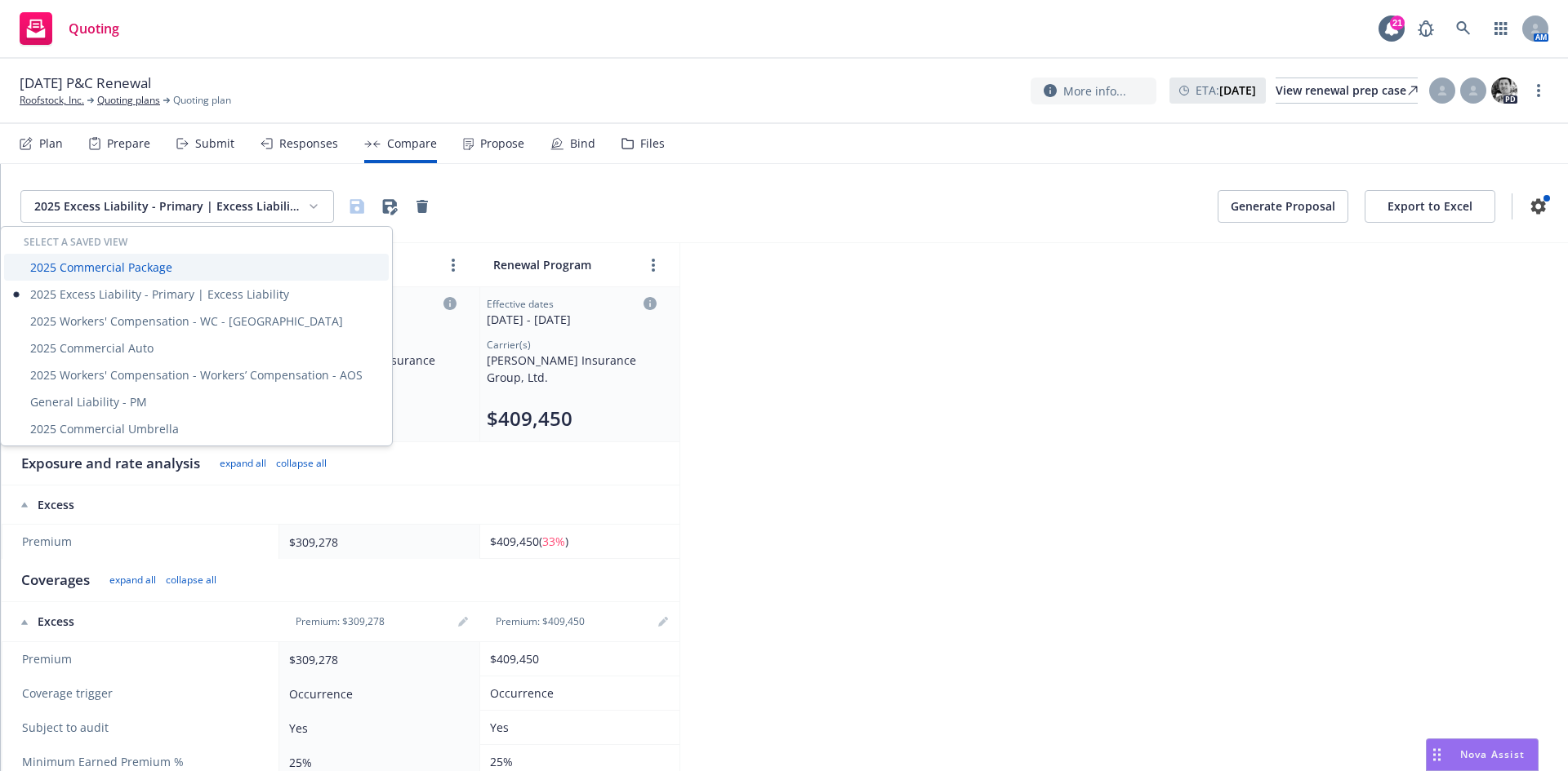
click at [197, 271] on div "2025 Commercial Package" at bounding box center [197, 266] width 385 height 27
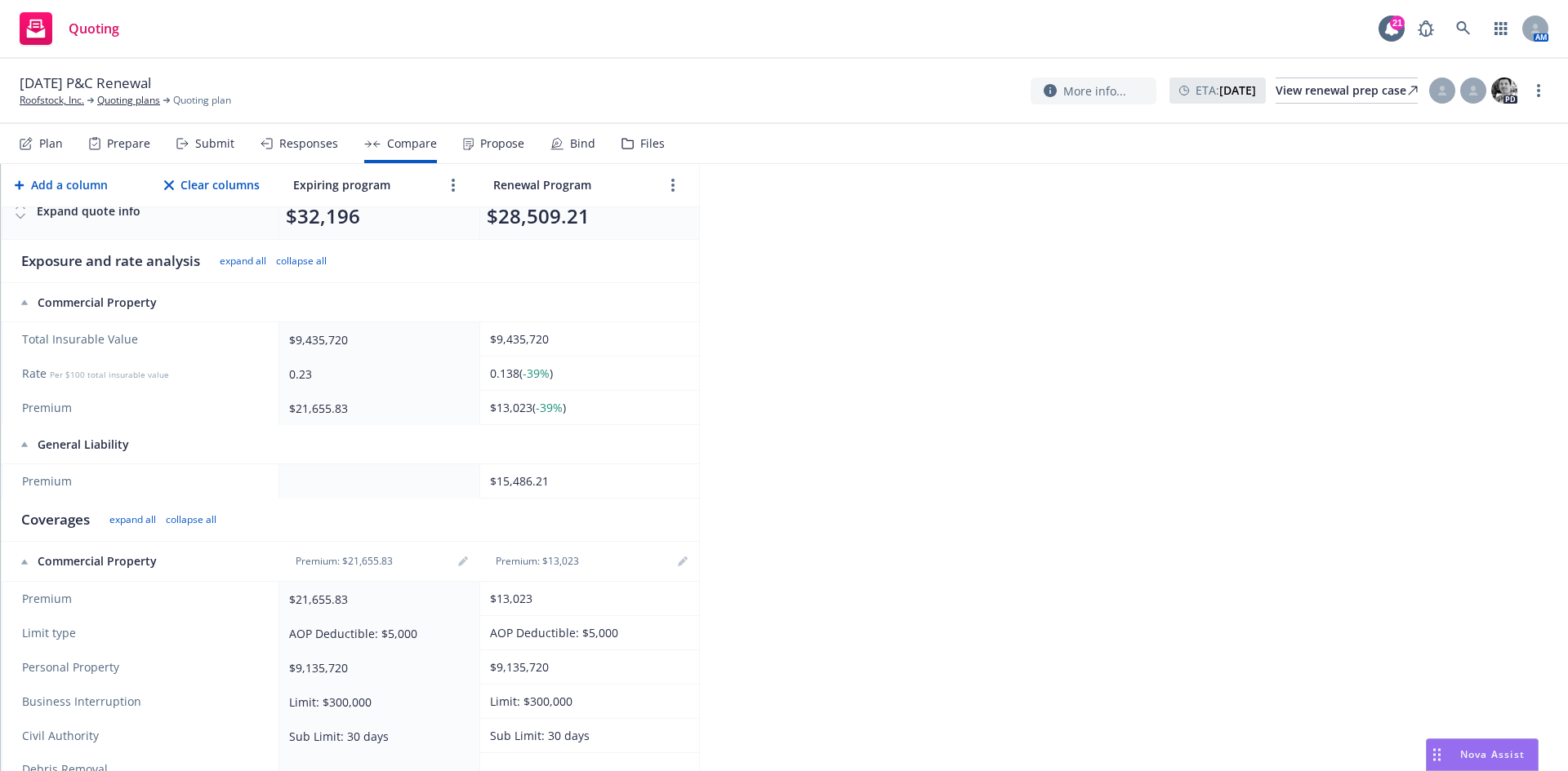
scroll to position [245, 0]
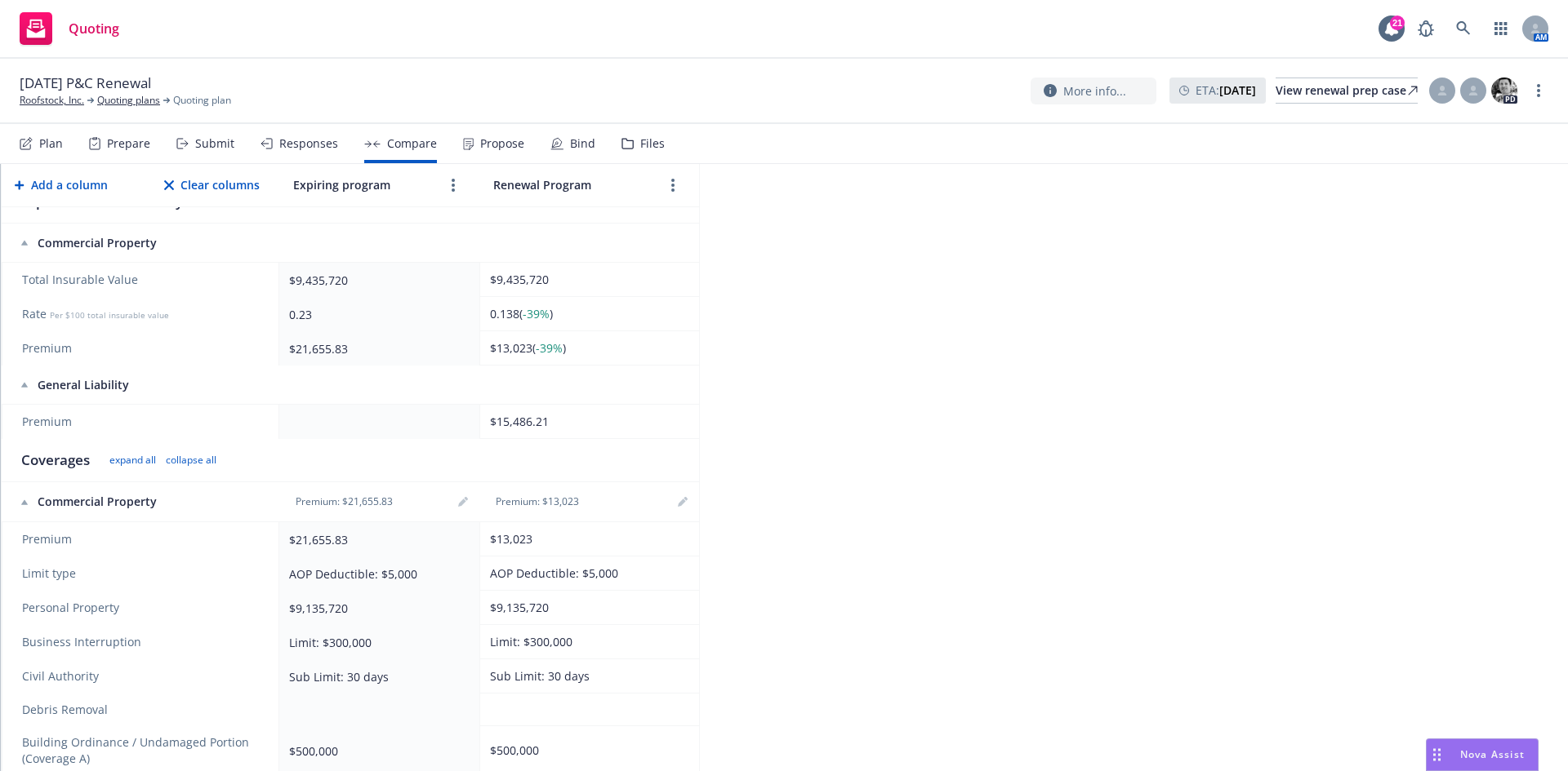
click at [354, 545] on div "$21,655.83" at bounding box center [376, 540] width 174 height 17
click at [465, 505] on icon "editPencil" at bounding box center [463, 501] width 9 height 9
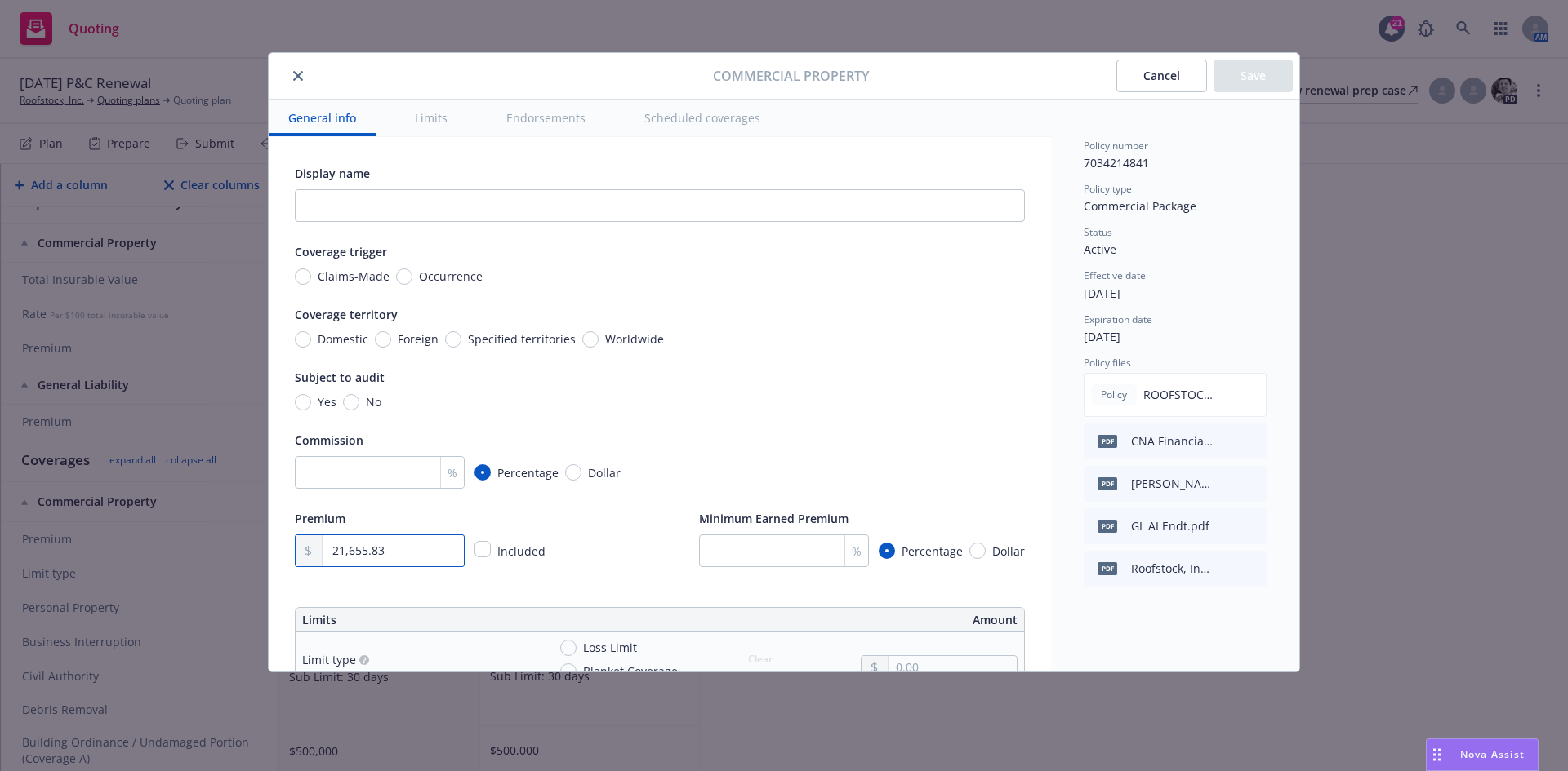
drag, startPoint x: 412, startPoint y: 554, endPoint x: 291, endPoint y: 552, distance: 121.0
paste input "270"
type input "21,270.83"
click at [1256, 79] on button "Save" at bounding box center [1253, 76] width 79 height 33
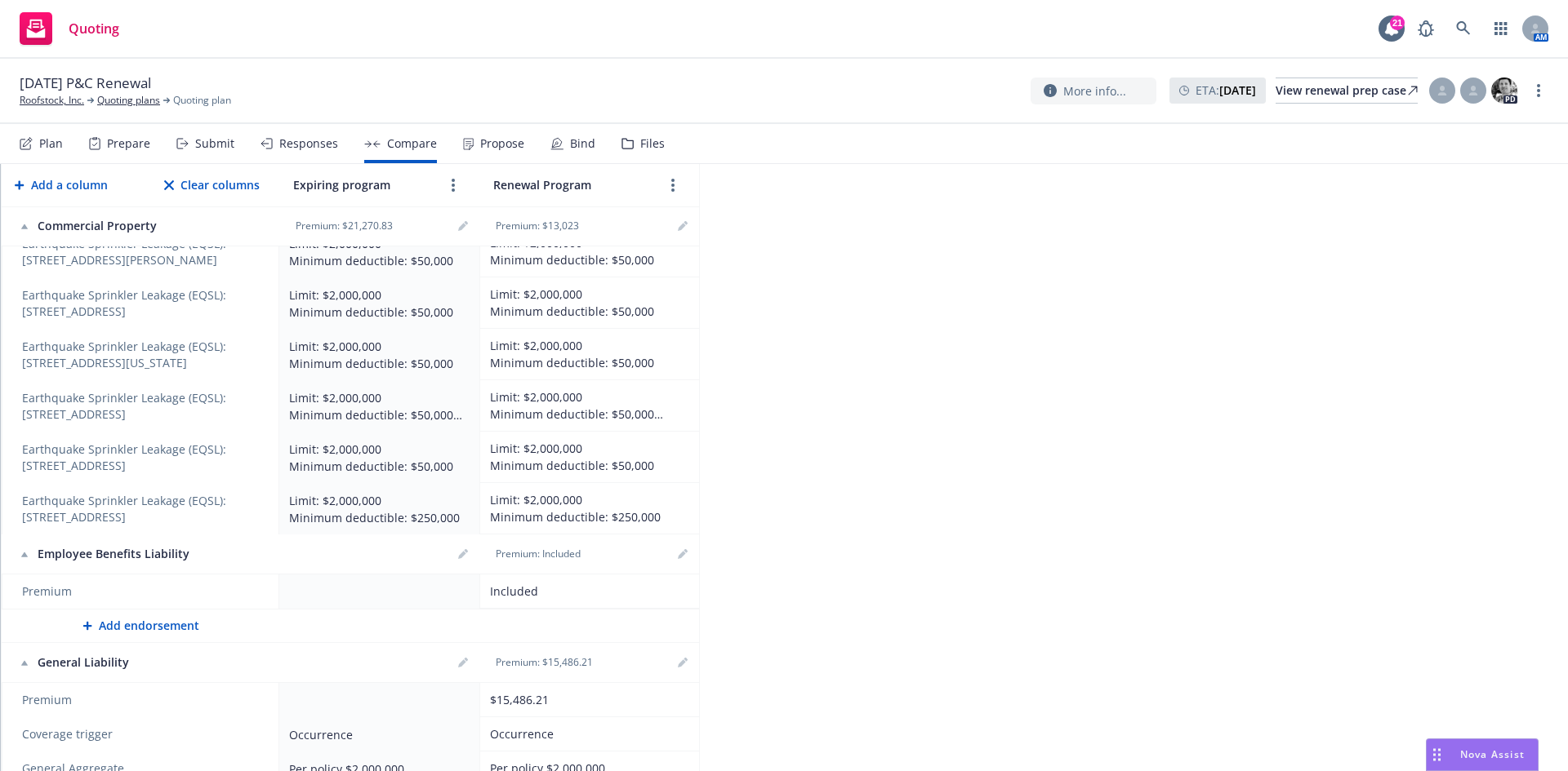
scroll to position [2448, 0]
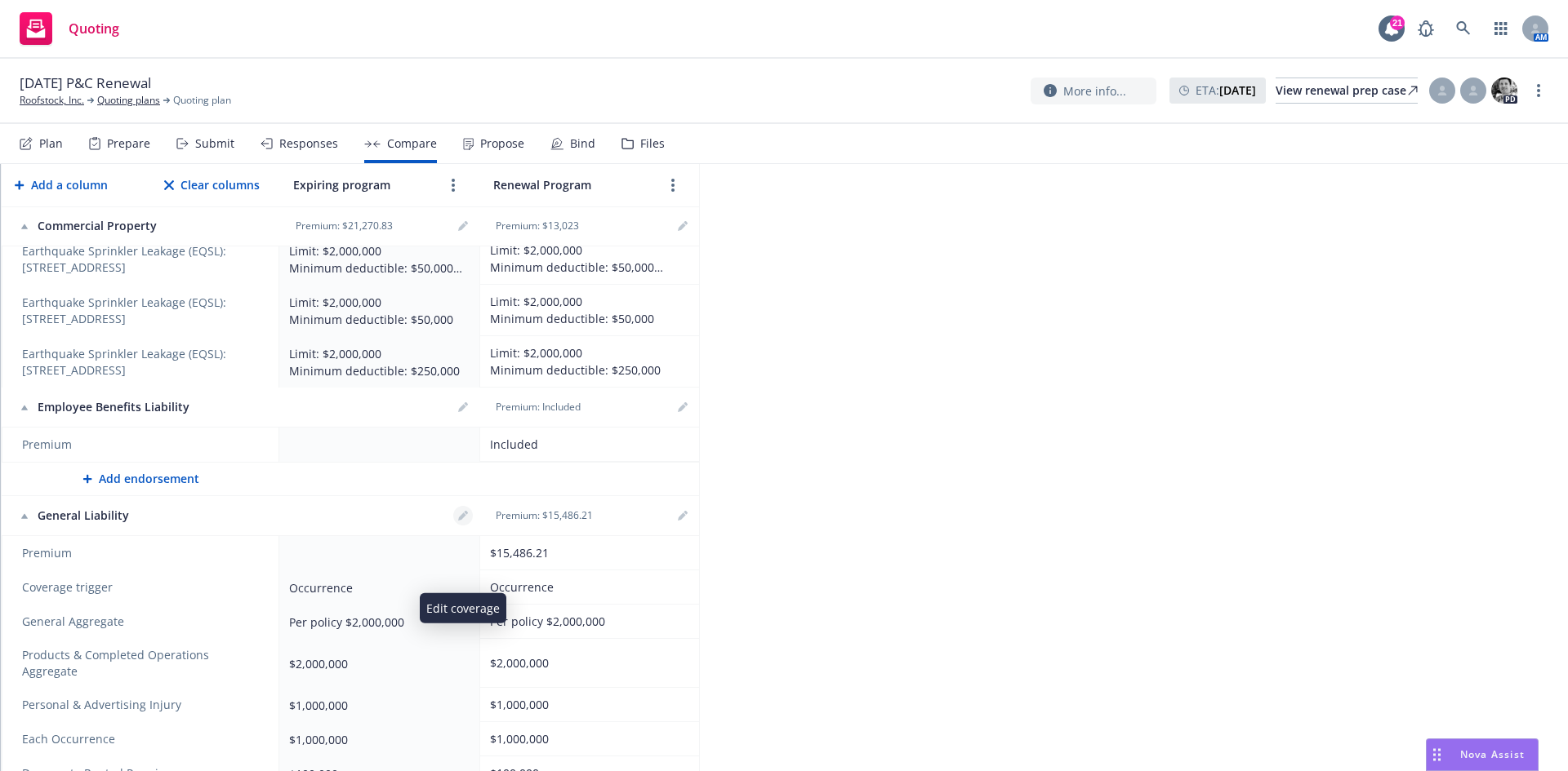
click at [463, 522] on icon "editPencil" at bounding box center [462, 517] width 8 height 8
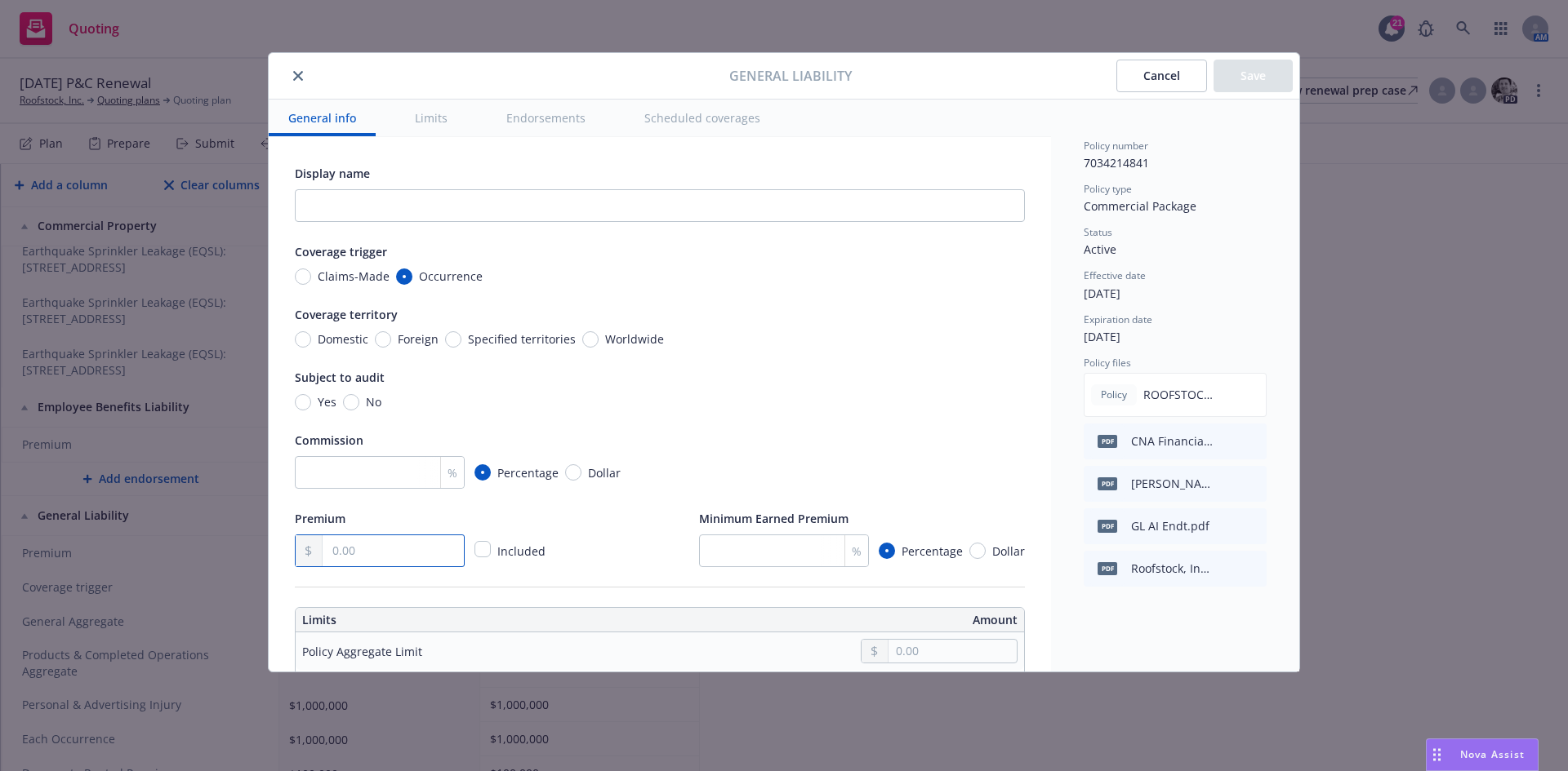
click at [386, 560] on input "text" at bounding box center [394, 551] width 142 height 31
paste input "10,101.00"
type input "10,101.00"
click at [1265, 80] on button "Save" at bounding box center [1253, 76] width 79 height 33
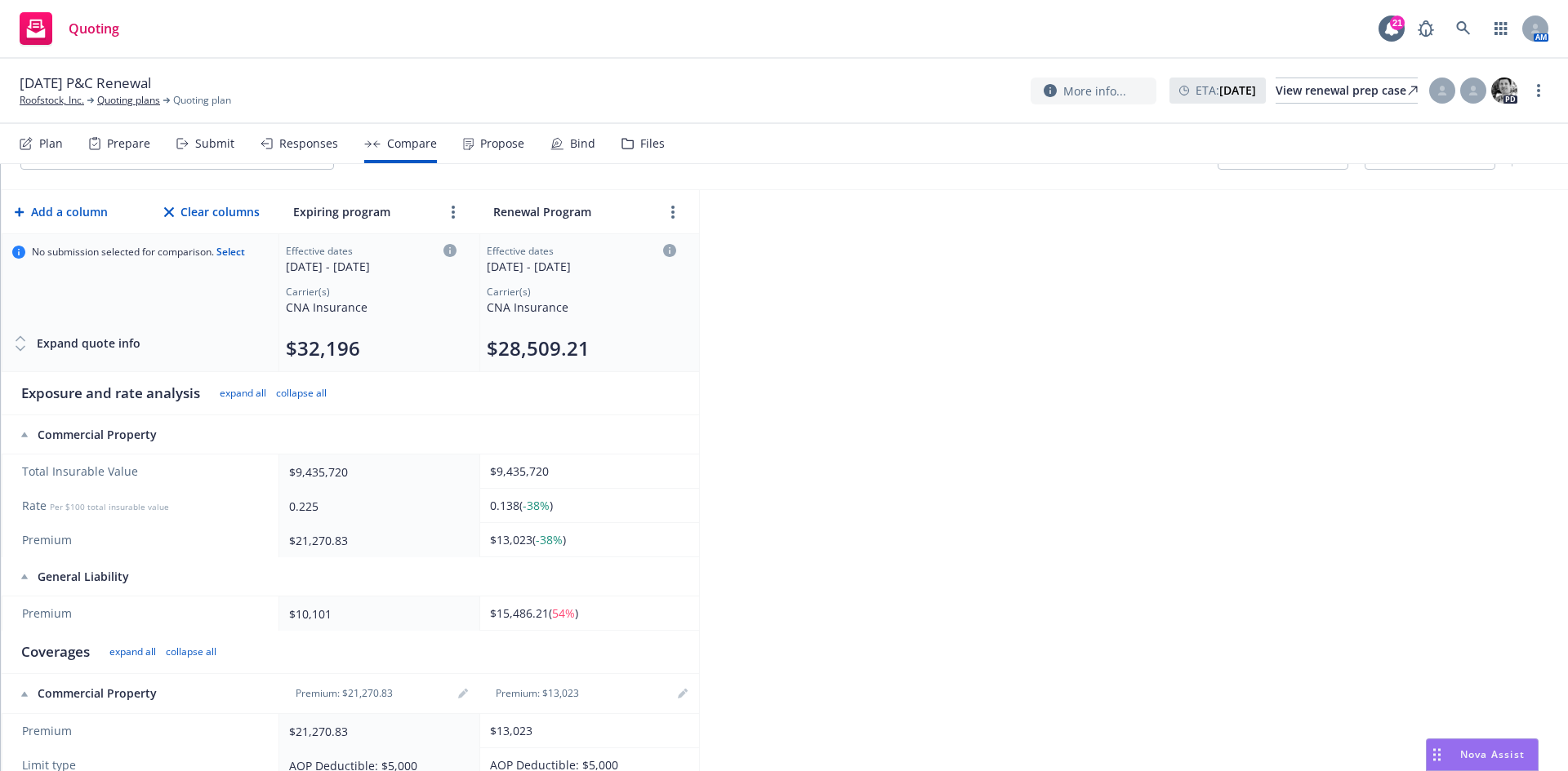
scroll to position [82, 0]
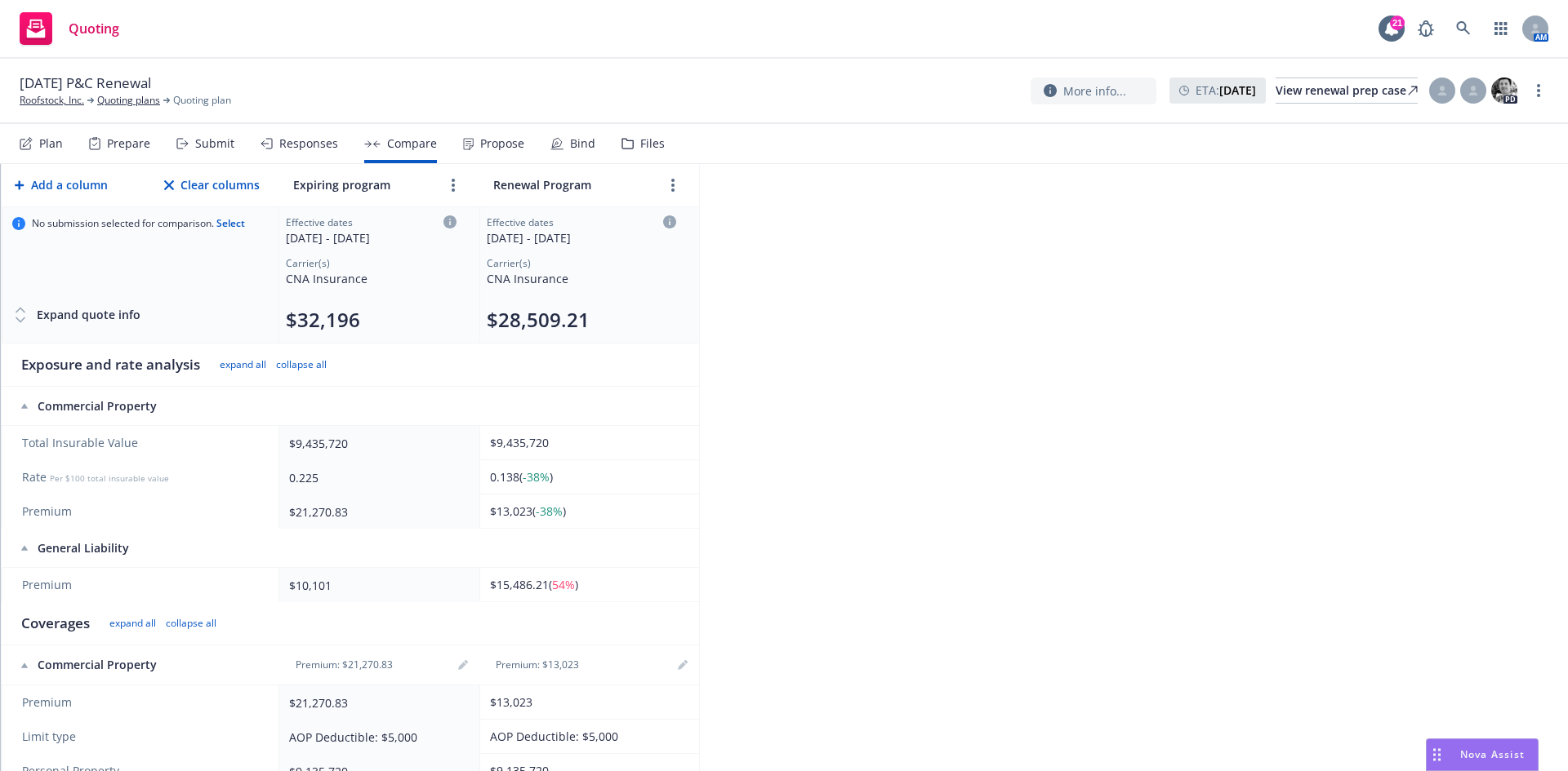
click at [571, 552] on th at bounding box center [589, 548] width 220 height 39
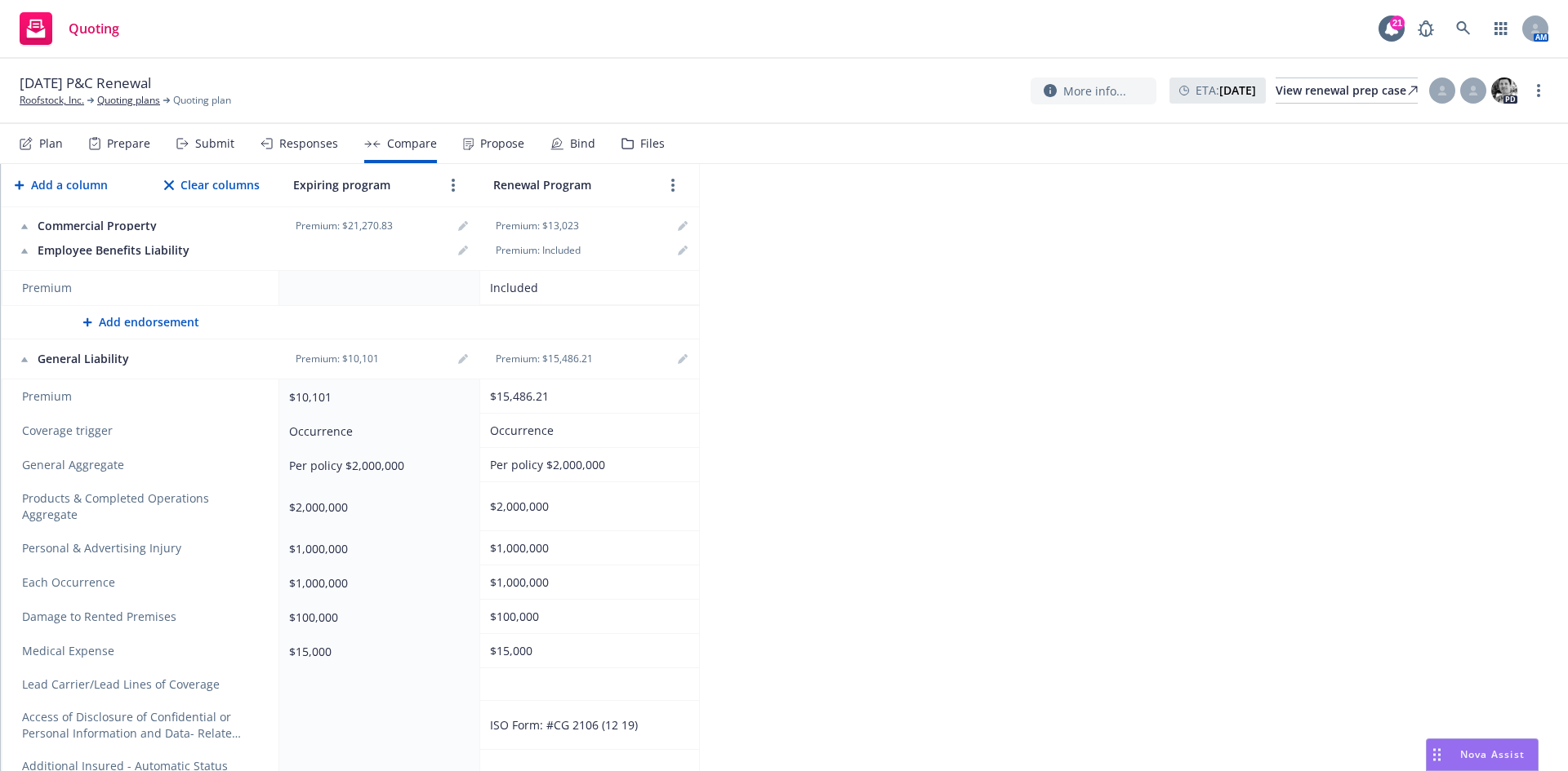
scroll to position [2611, 0]
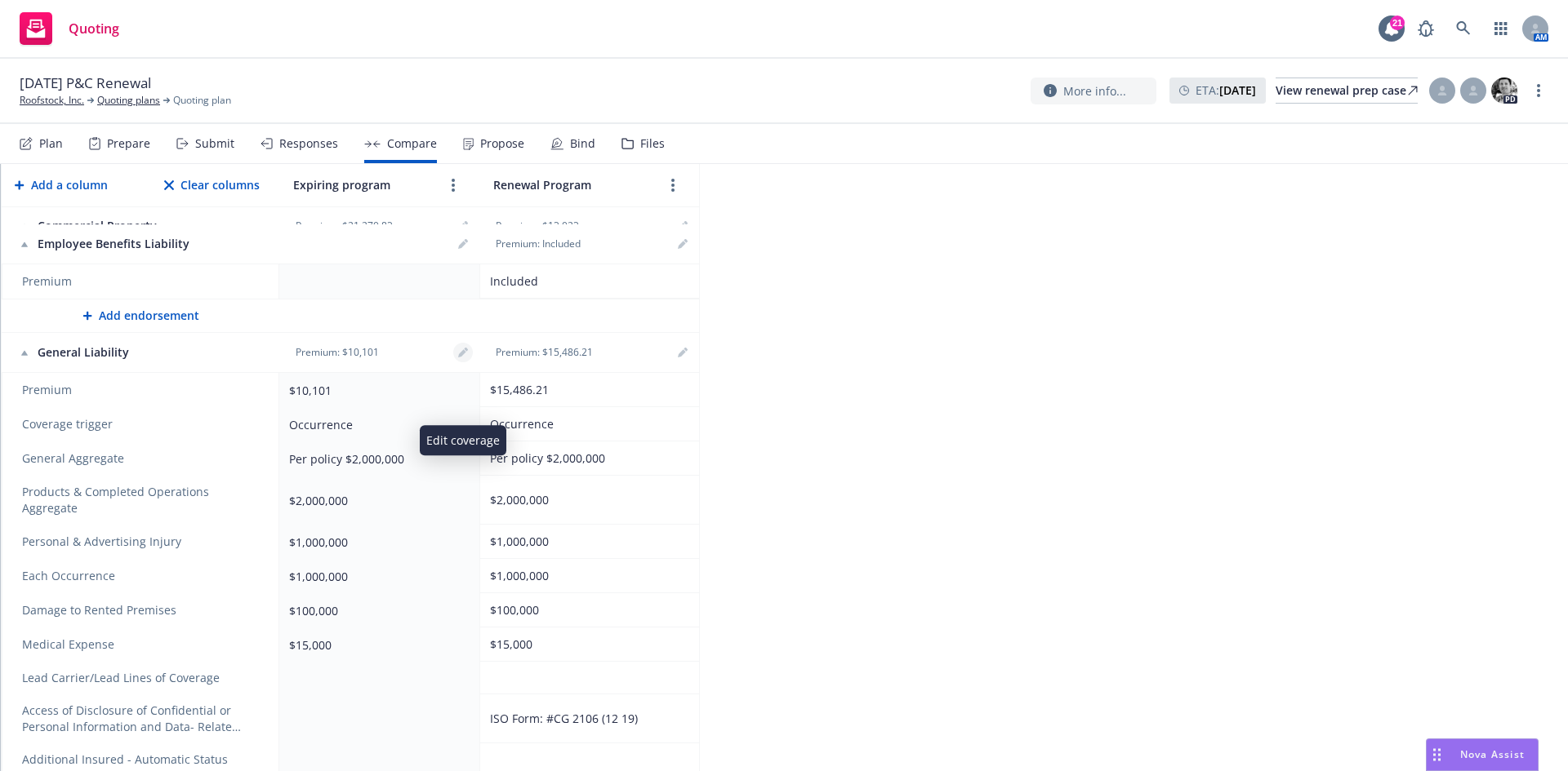
click at [462, 358] on icon "editPencil" at bounding box center [462, 354] width 8 height 8
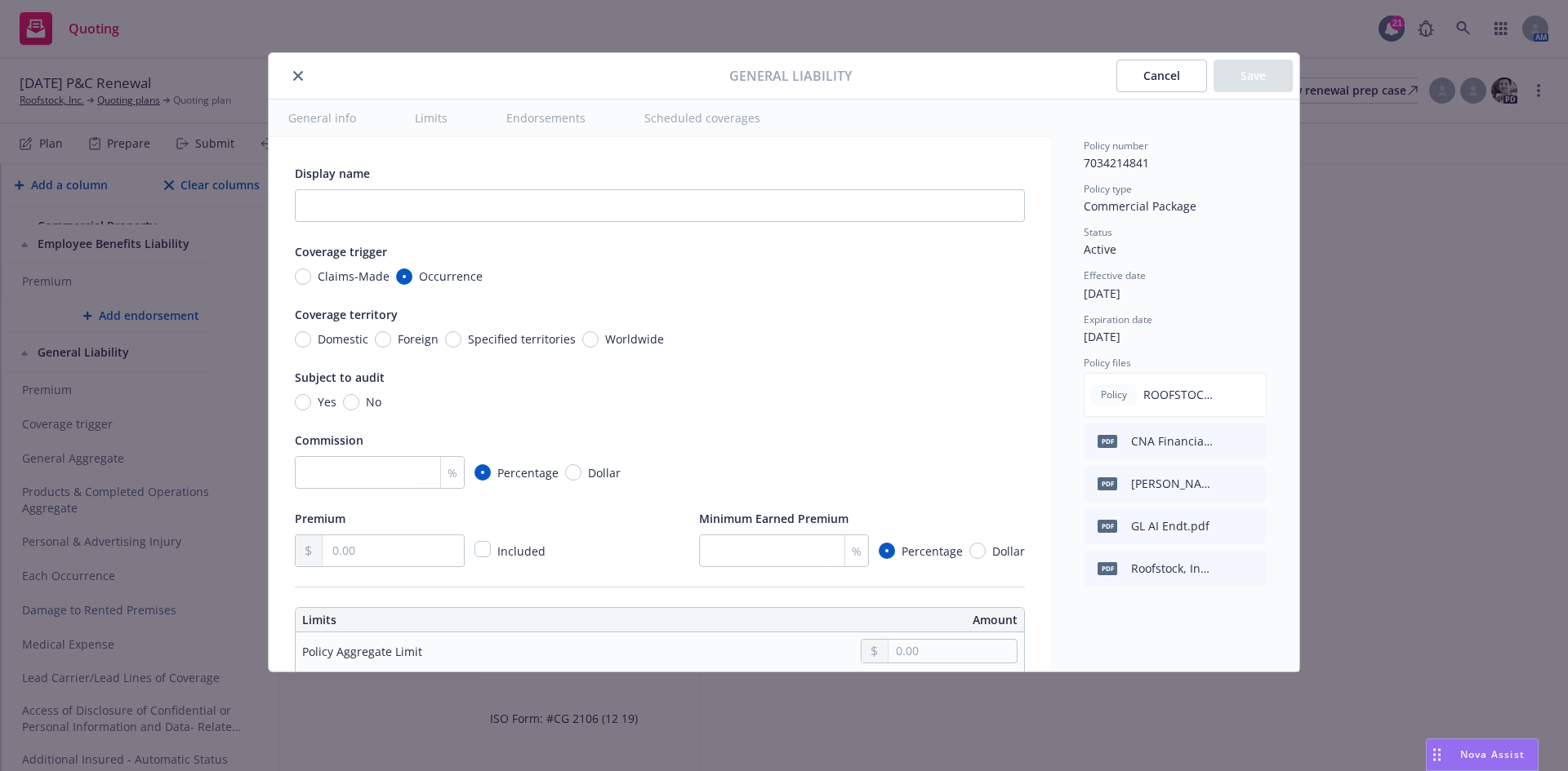
type input "10,101.00"
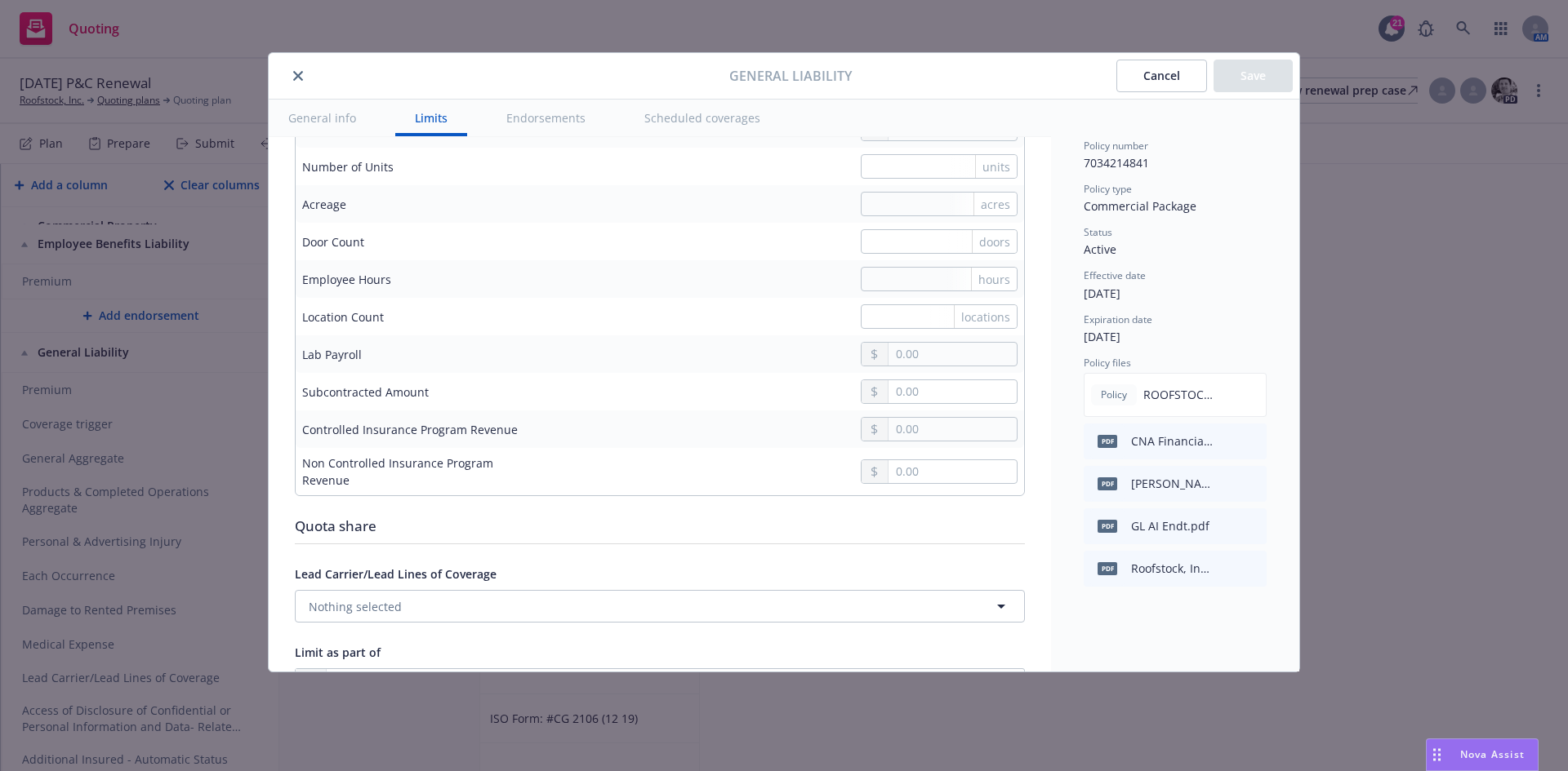
scroll to position [1306, 0]
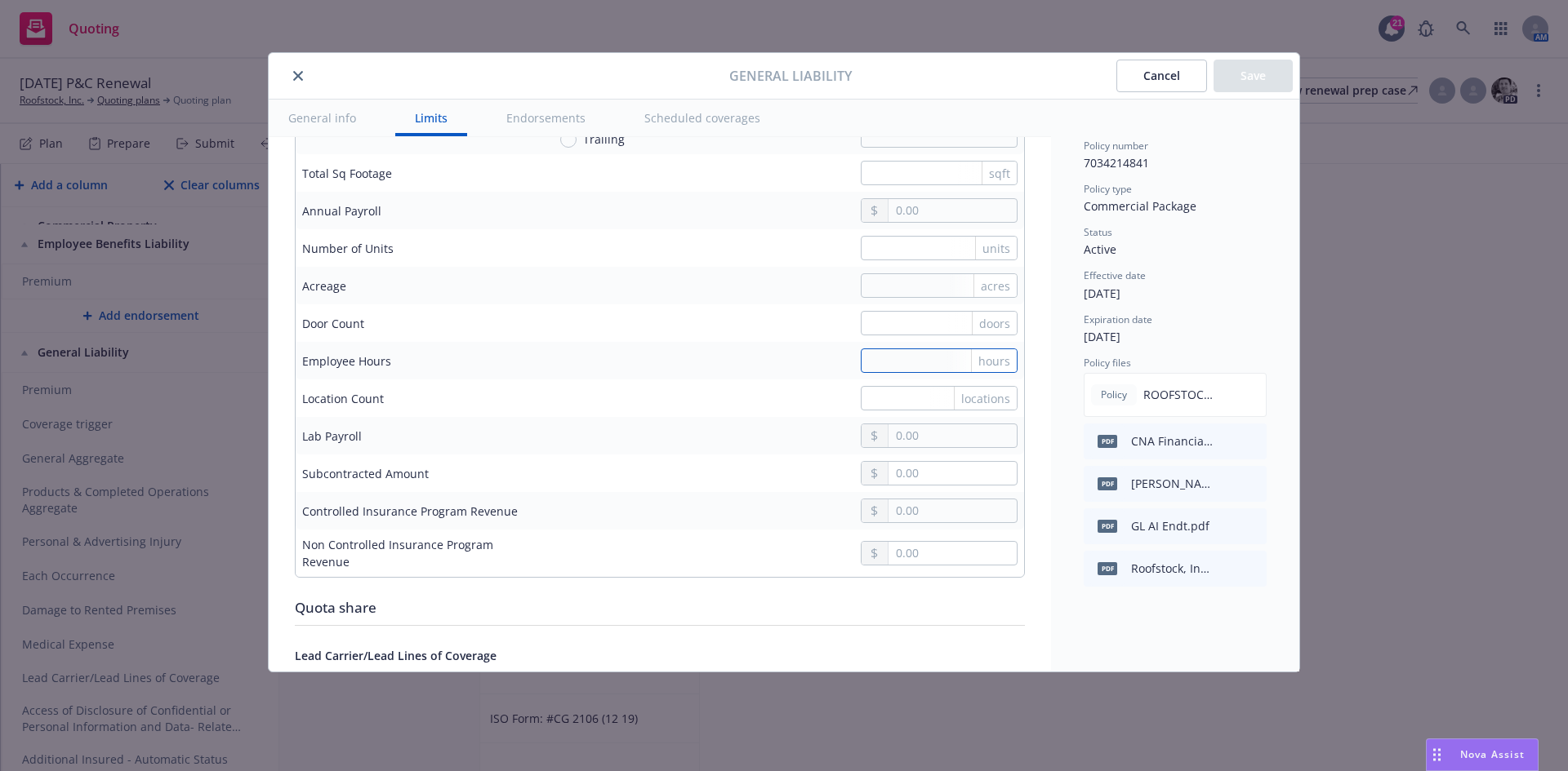
click at [879, 360] on input "text" at bounding box center [939, 360] width 157 height 24
paste input "text"
click at [881, 362] on input "text" at bounding box center [939, 360] width 157 height 24
paste input "text"
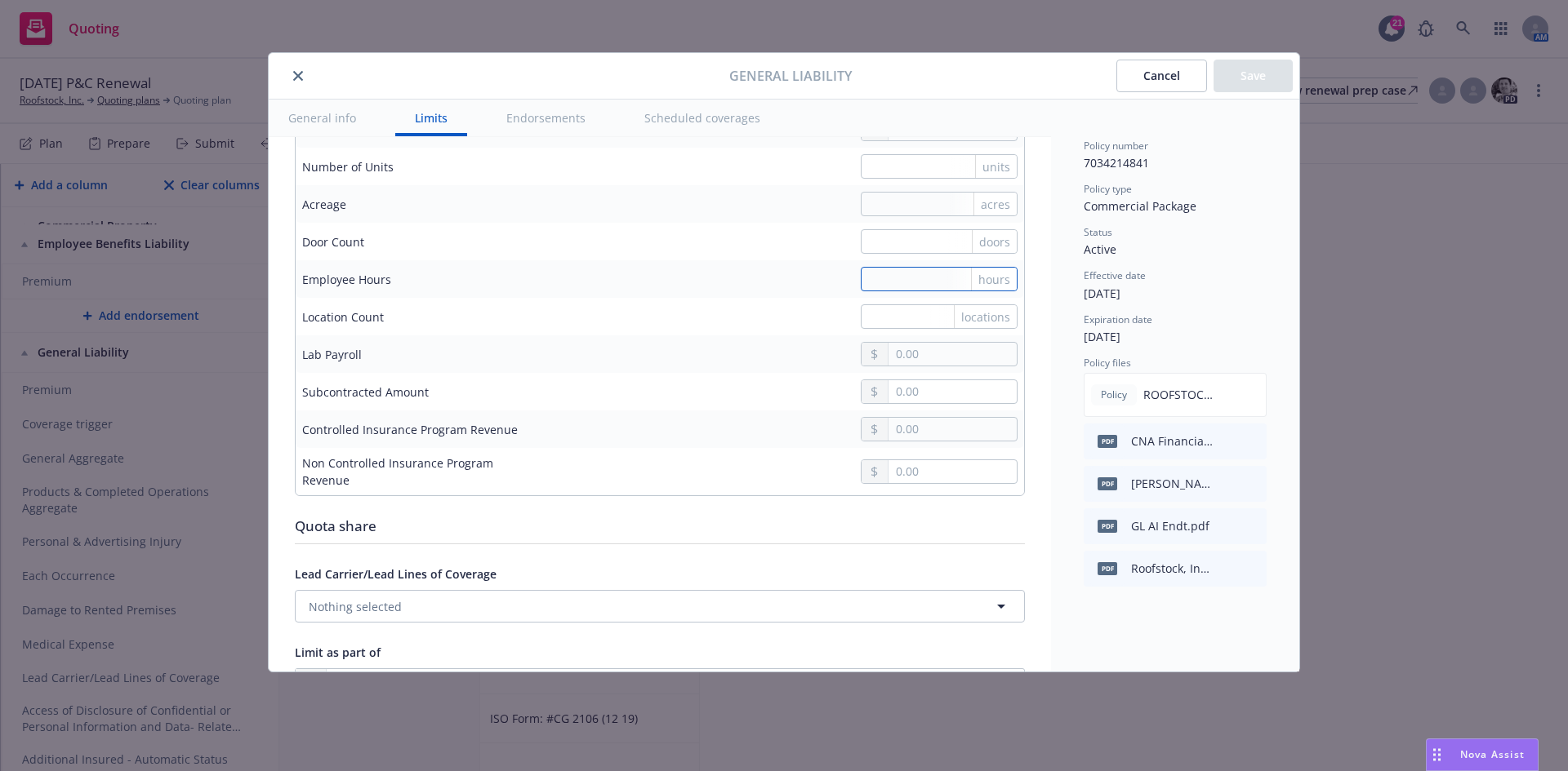
click at [895, 282] on input "text" at bounding box center [939, 279] width 157 height 24
click at [888, 162] on input "text" at bounding box center [939, 166] width 157 height 24
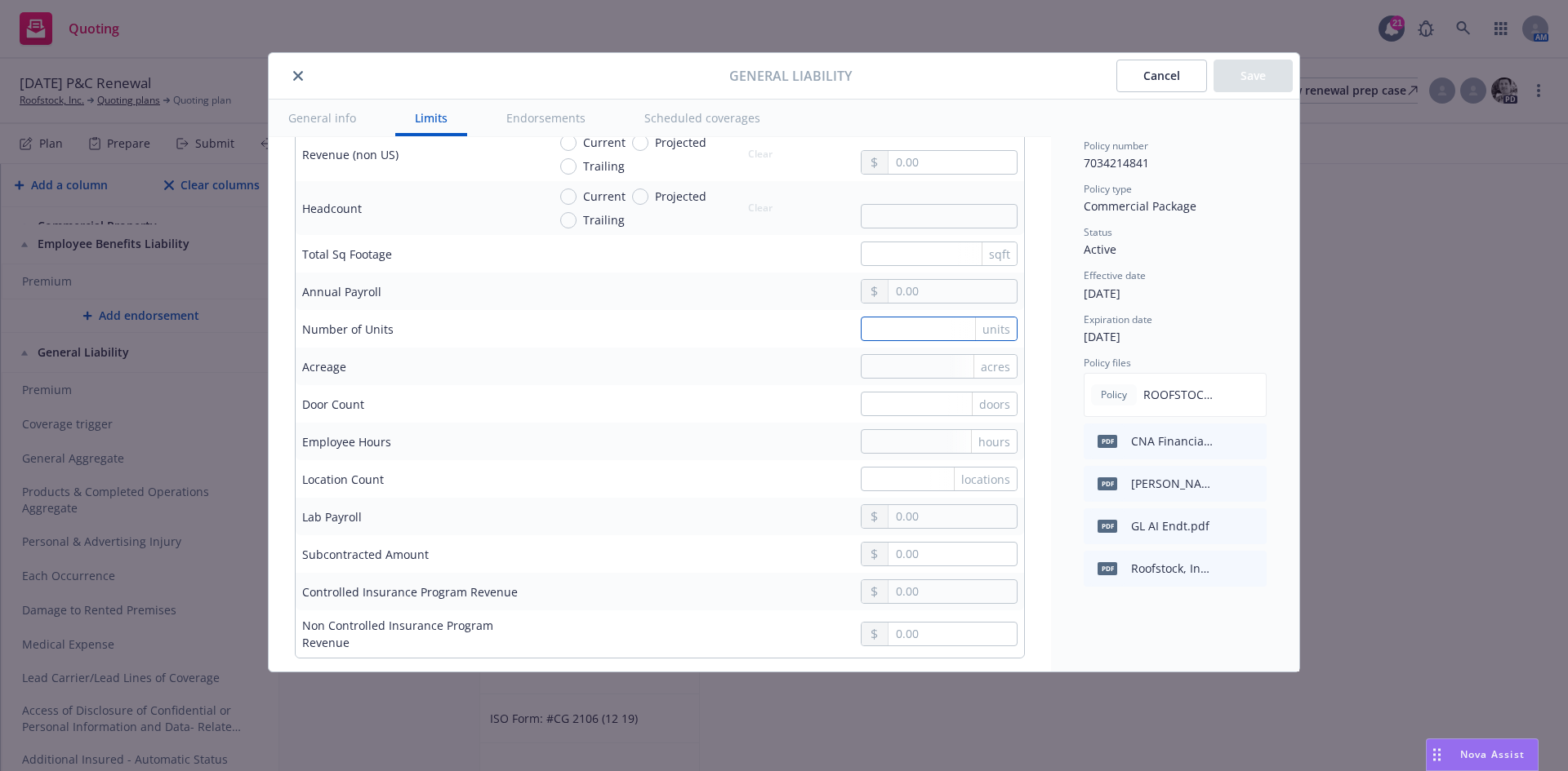
scroll to position [1224, 0]
paste input "text"
type input "118100000"
click at [822, 351] on td "acres" at bounding box center [782, 367] width 483 height 38
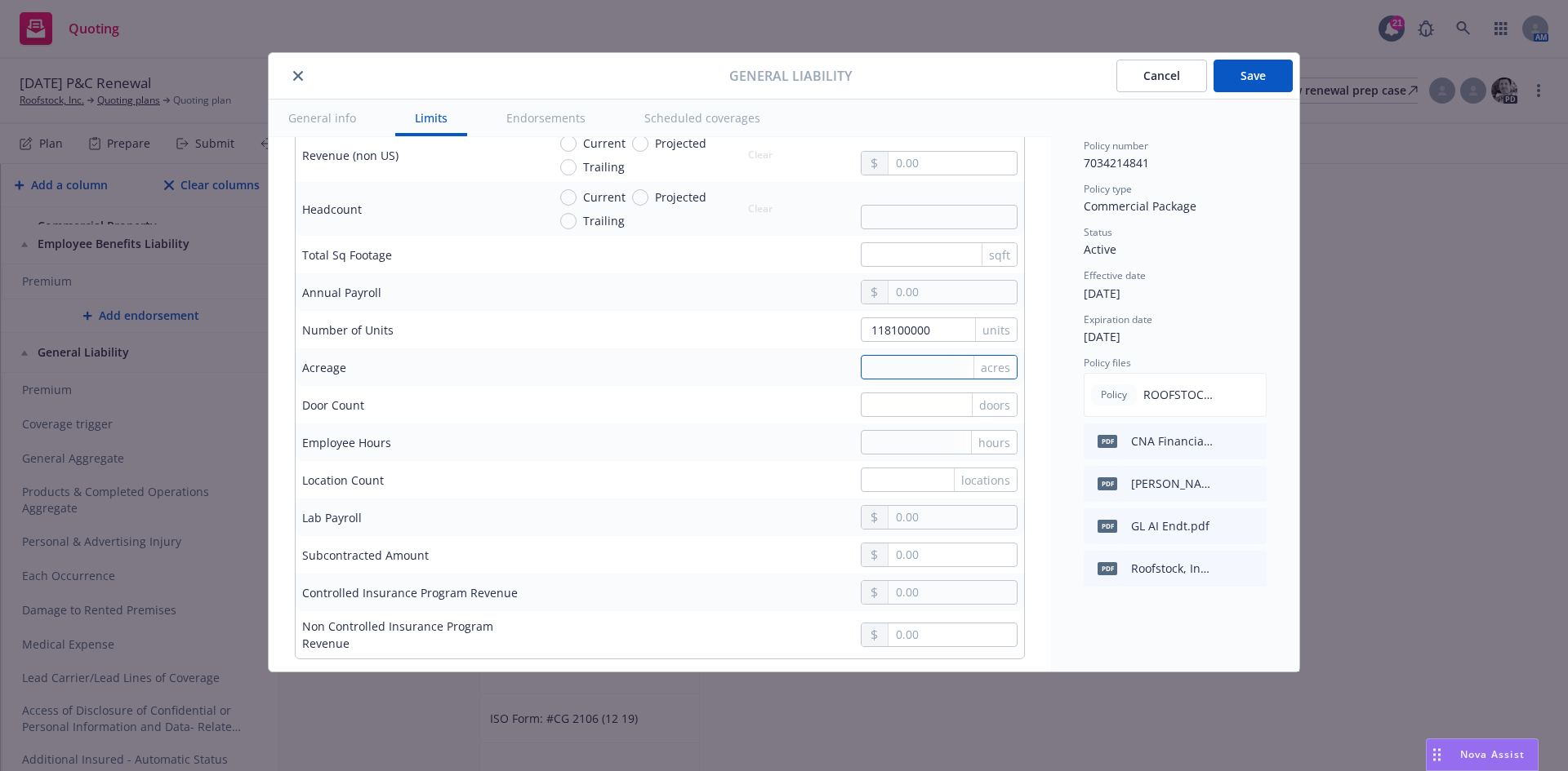
click at [911, 360] on input "text" at bounding box center [939, 367] width 157 height 24
click at [917, 372] on input "text" at bounding box center [939, 367] width 157 height 24
click at [1273, 76] on button "Save" at bounding box center [1253, 76] width 79 height 33
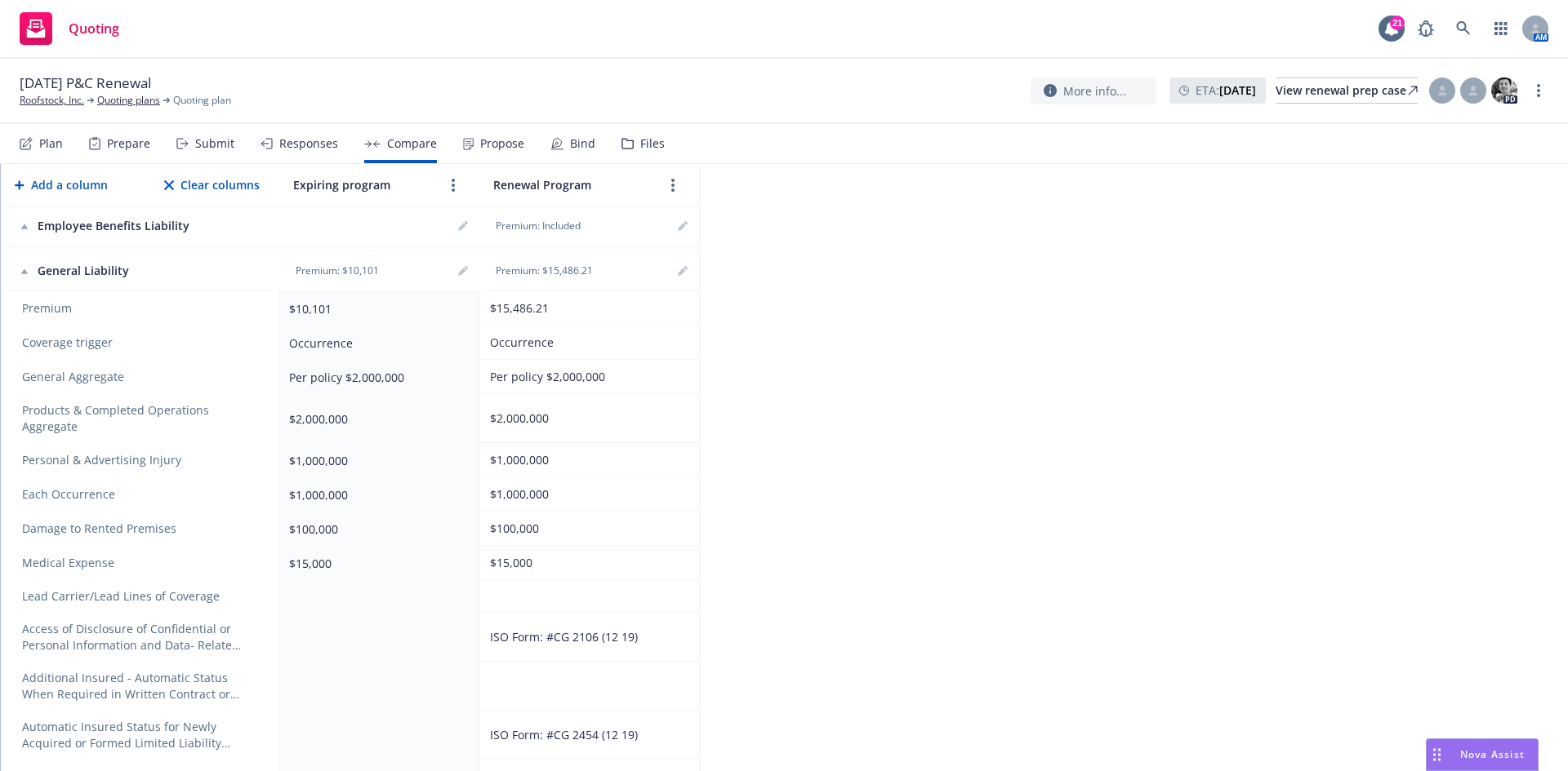
scroll to position [2678, 0]
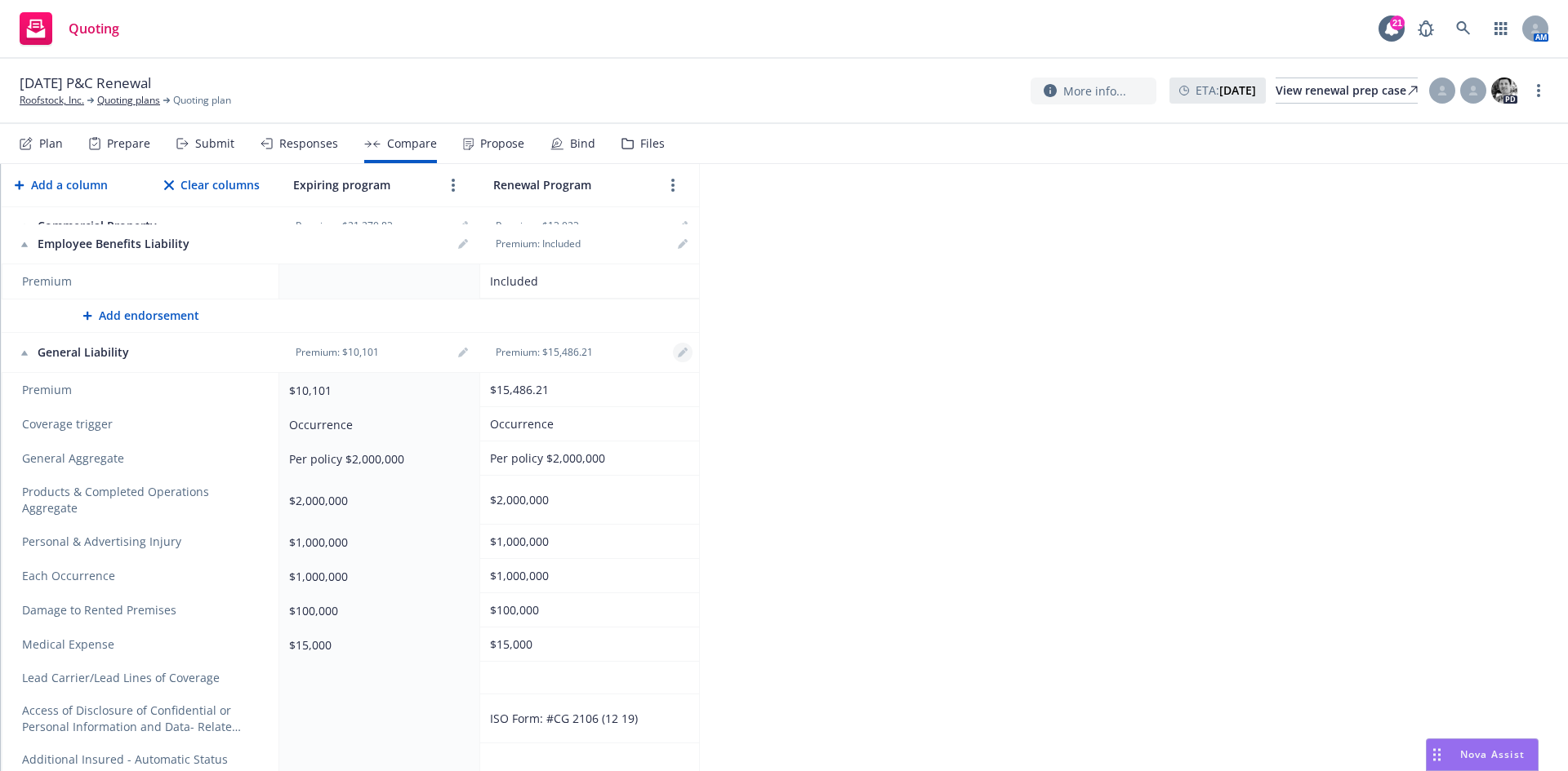
click at [690, 373] on th "Premium: $15,486.21" at bounding box center [589, 353] width 220 height 40
click at [683, 357] on icon "editPencil" at bounding box center [682, 352] width 9 height 9
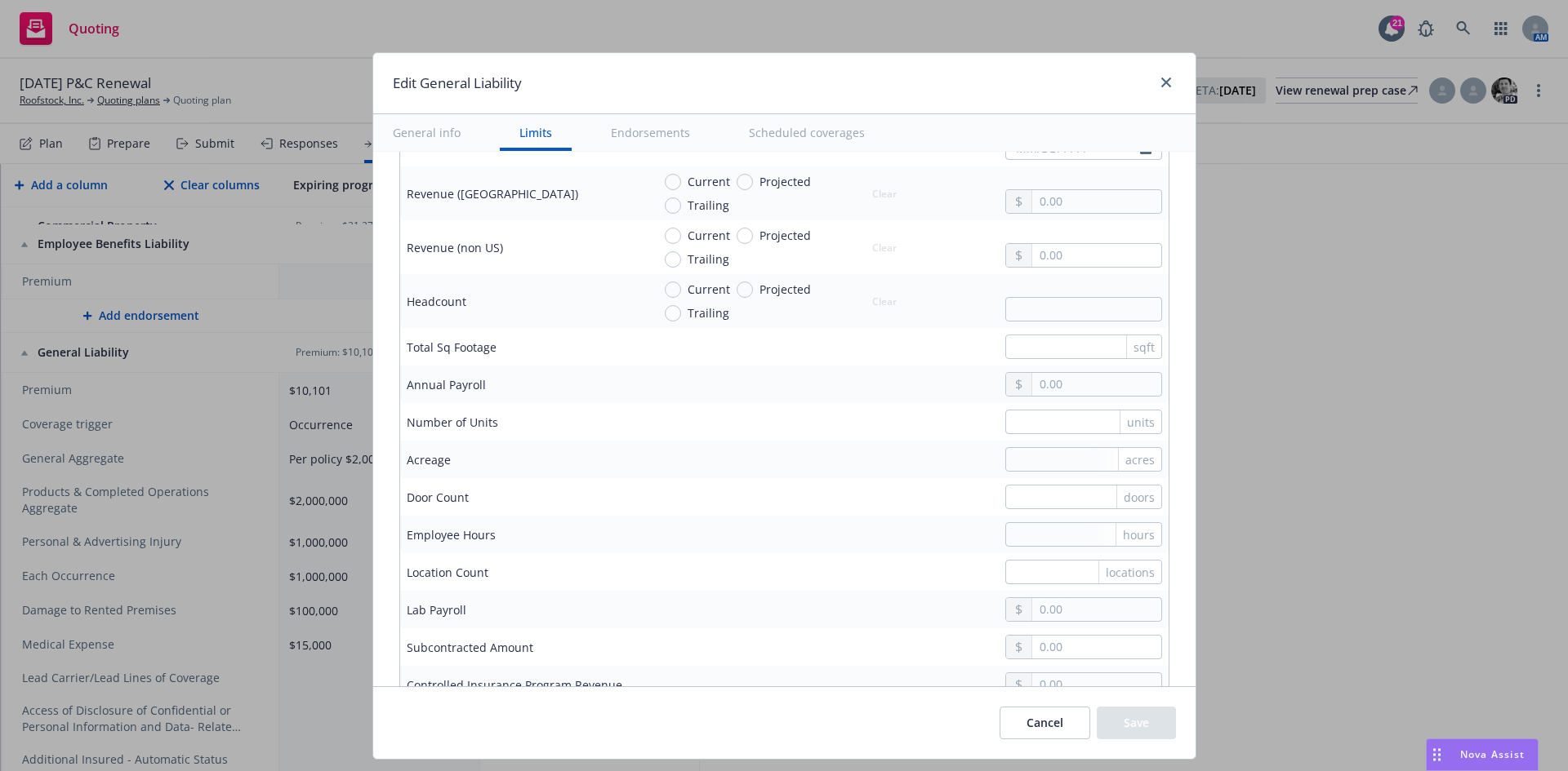
scroll to position [1143, 0]
click at [1041, 423] on input "text" at bounding box center [1084, 426] width 157 height 24
paste input "text"
click at [1039, 432] on input "text" at bounding box center [1084, 426] width 157 height 24
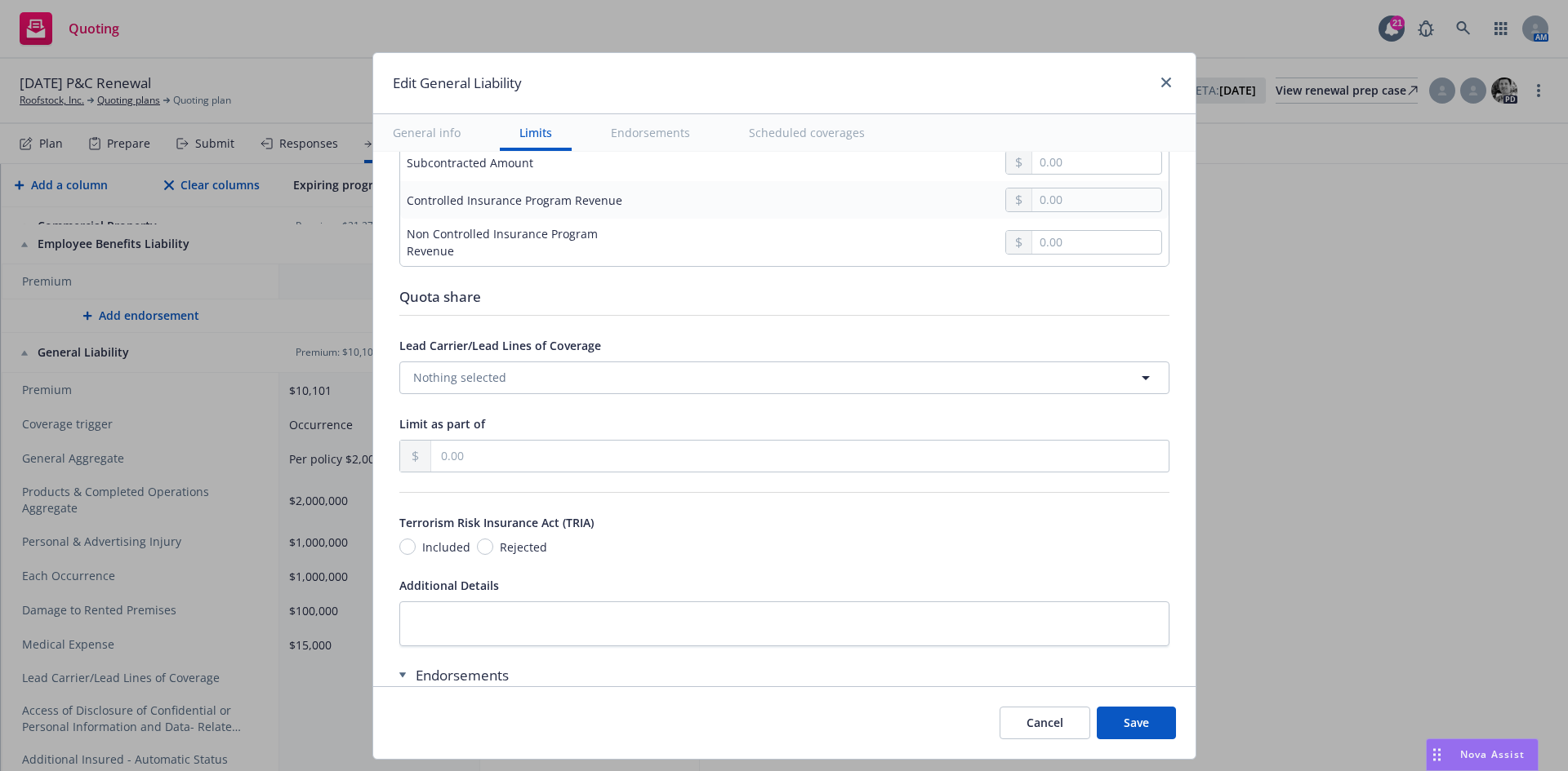
scroll to position [1632, 0]
type input "137760000"
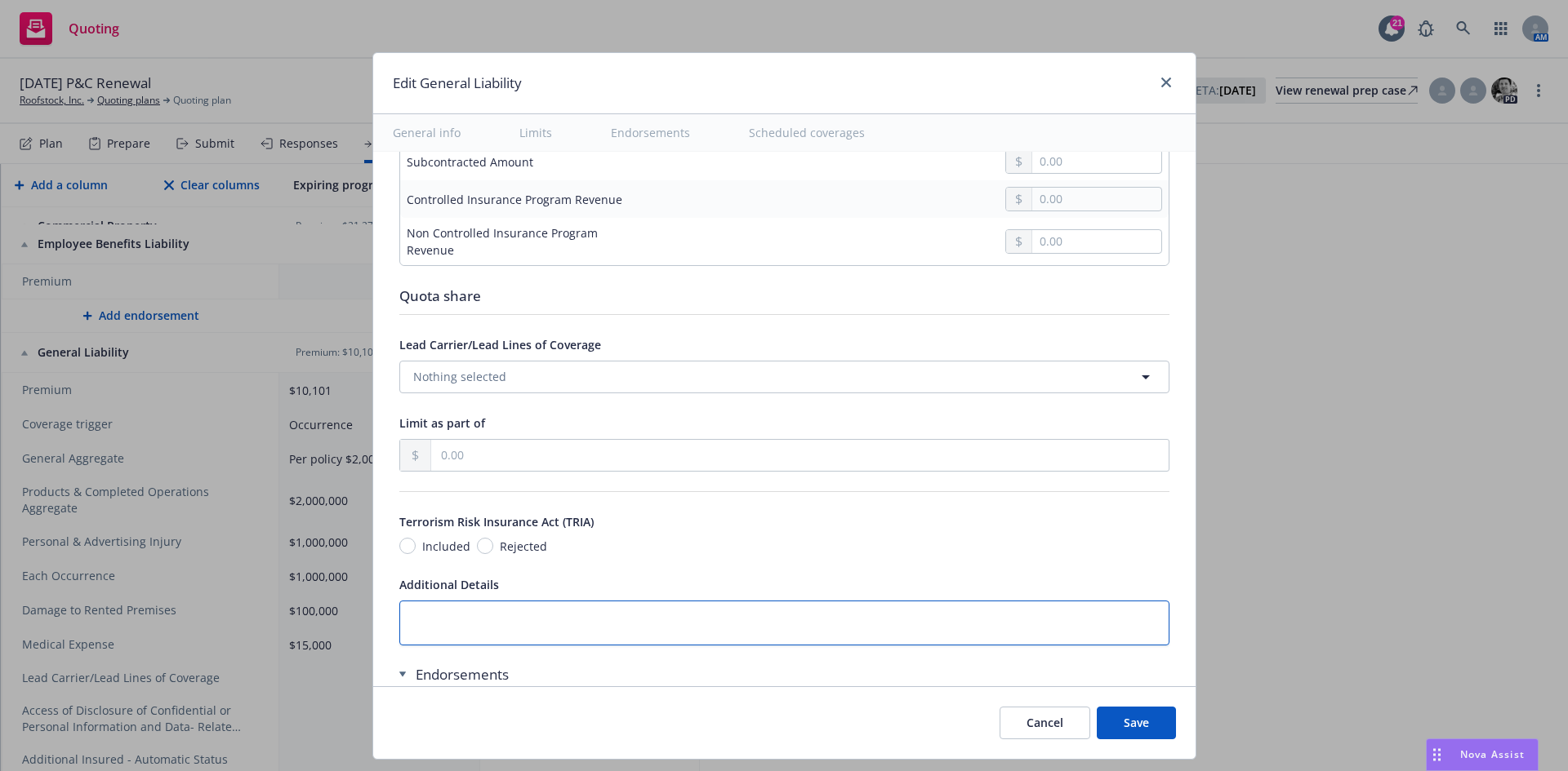
click at [457, 632] on textarea at bounding box center [784, 623] width 770 height 45
type textarea "x"
type textarea "E"
type textarea "x"
type textarea "Ex"
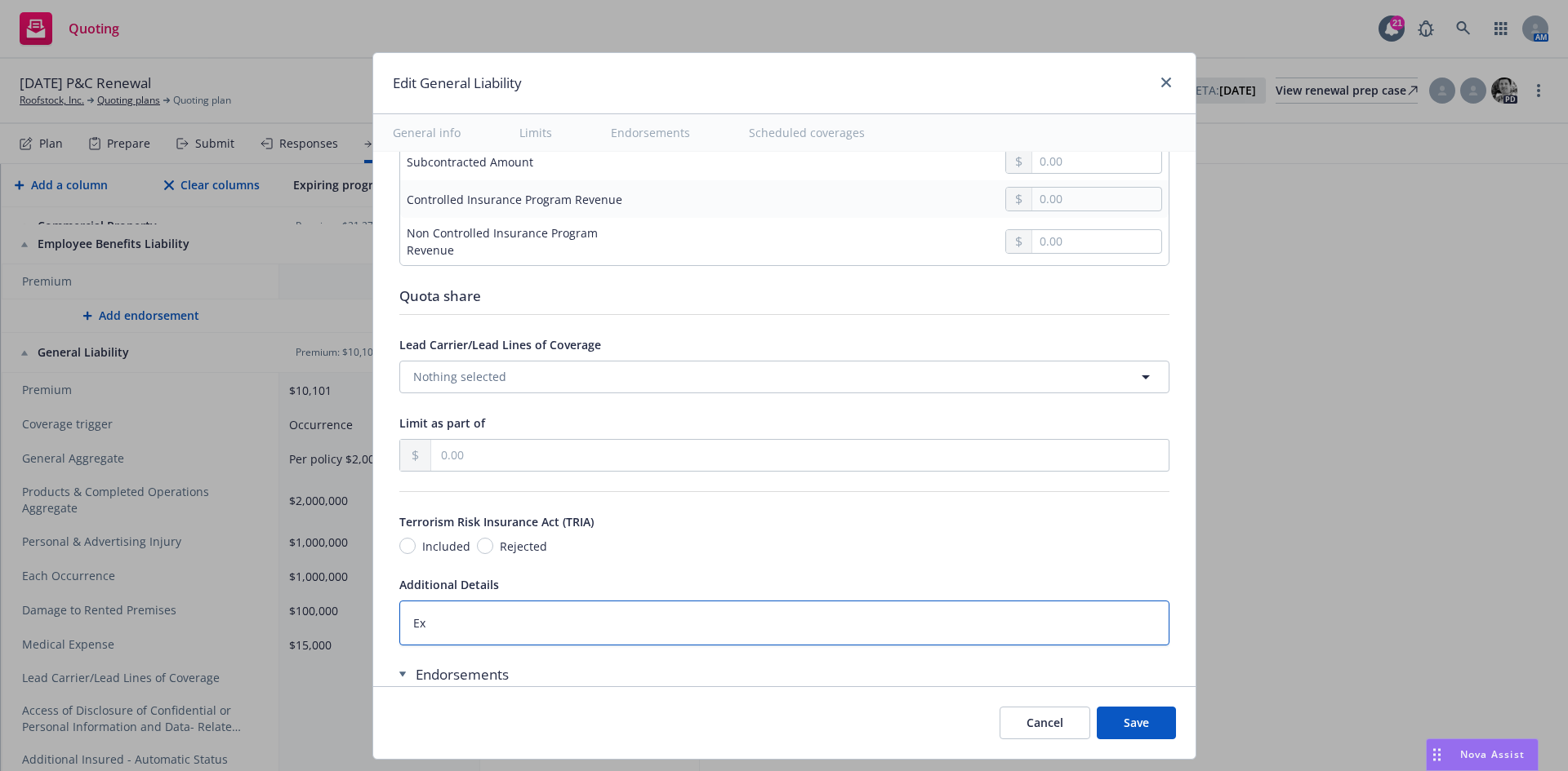
type textarea "x"
type textarea "Expo"
type textarea "x"
type textarea "Expos"
type textarea "x"
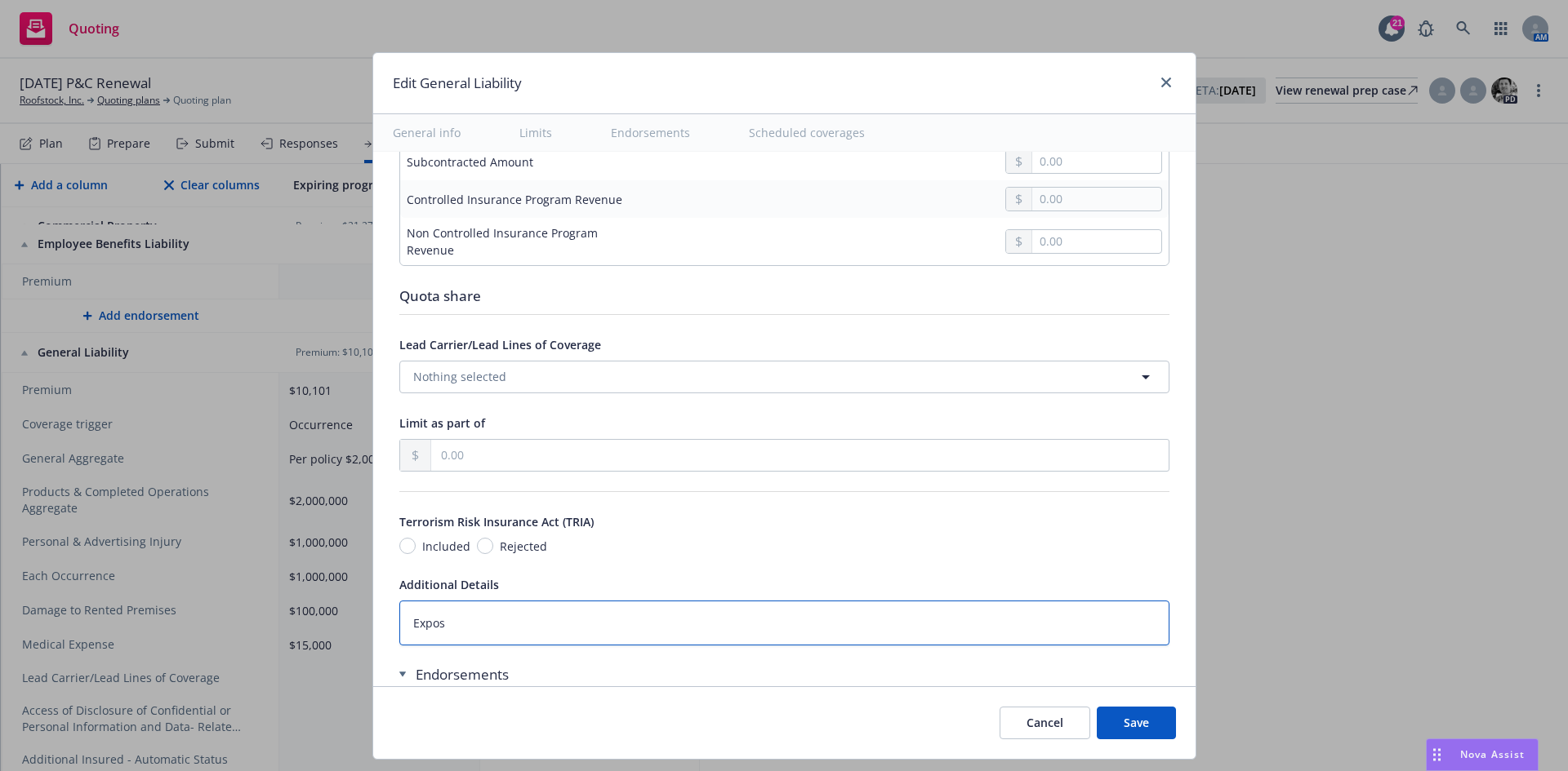
type textarea "Exposu"
type textarea "x"
type textarea "Exposure"
type textarea "x"
type textarea "Exposure:L"
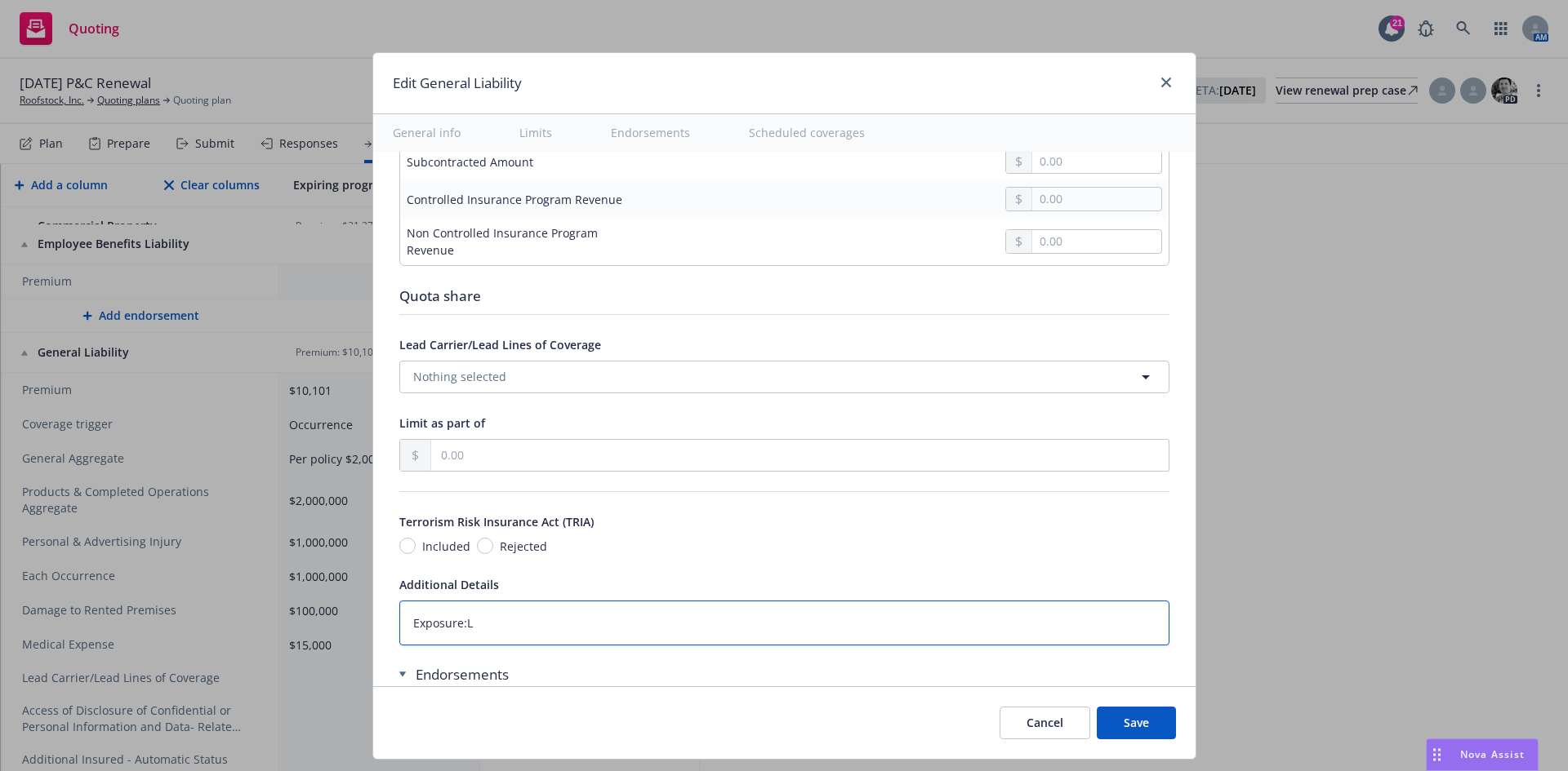
type textarea "x"
type textarea "Exposure:"
type textarea "x"
type textarea "Exposure:"
click at [532, 625] on textarea "Exposure:" at bounding box center [784, 623] width 770 height 45
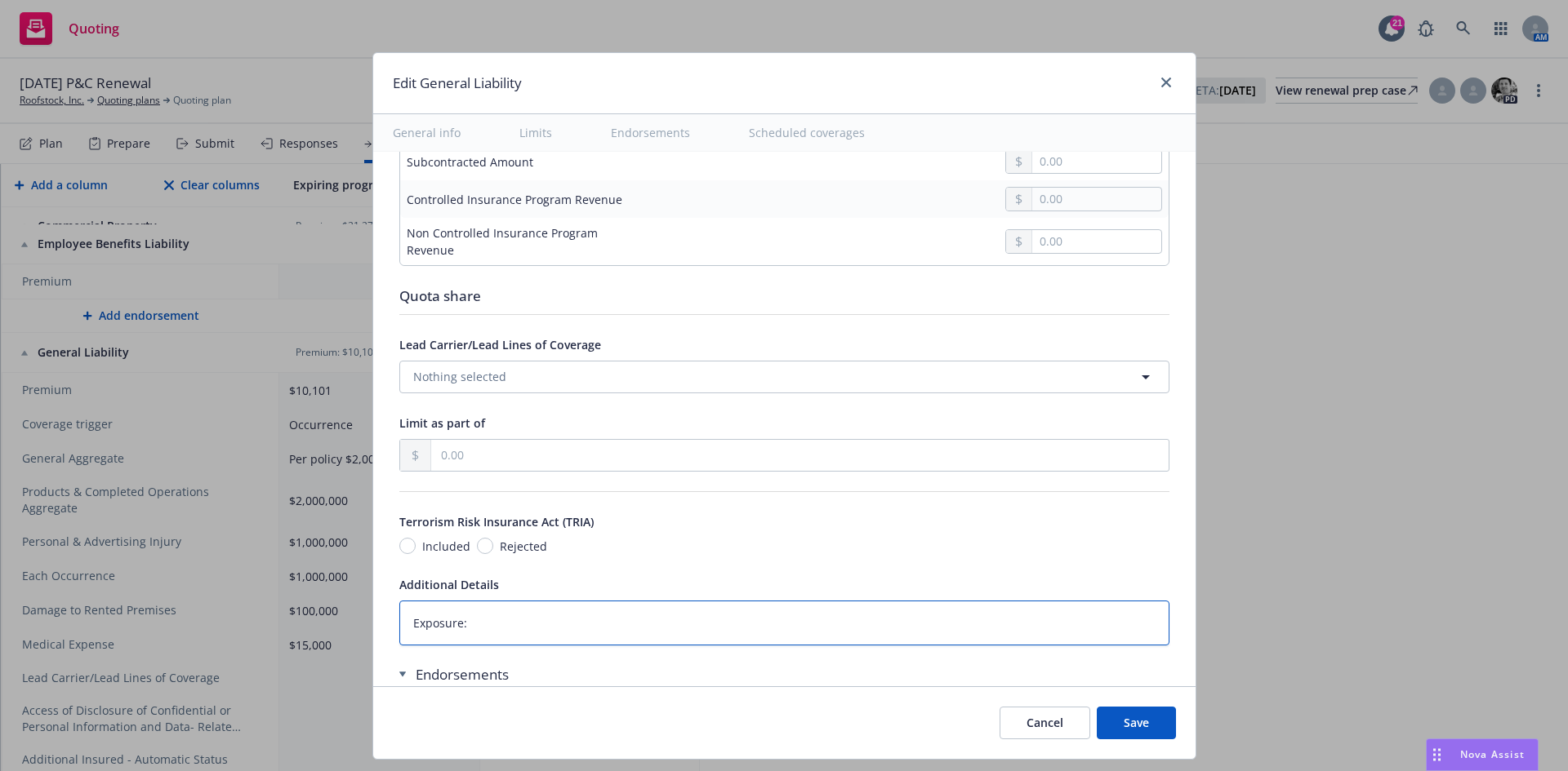
paste textarea "Software & IT Services- Developers & Consultants-Work Completed At Insured's Lo…"
type textarea "x"
type textarea "Exposure: Software & IT Services- Developers & Consultants-Work Completed At In…"
type textarea "x"
type textarea "Exposure: Software & IT Services- Developers & Consultants-Work Completed At In…"
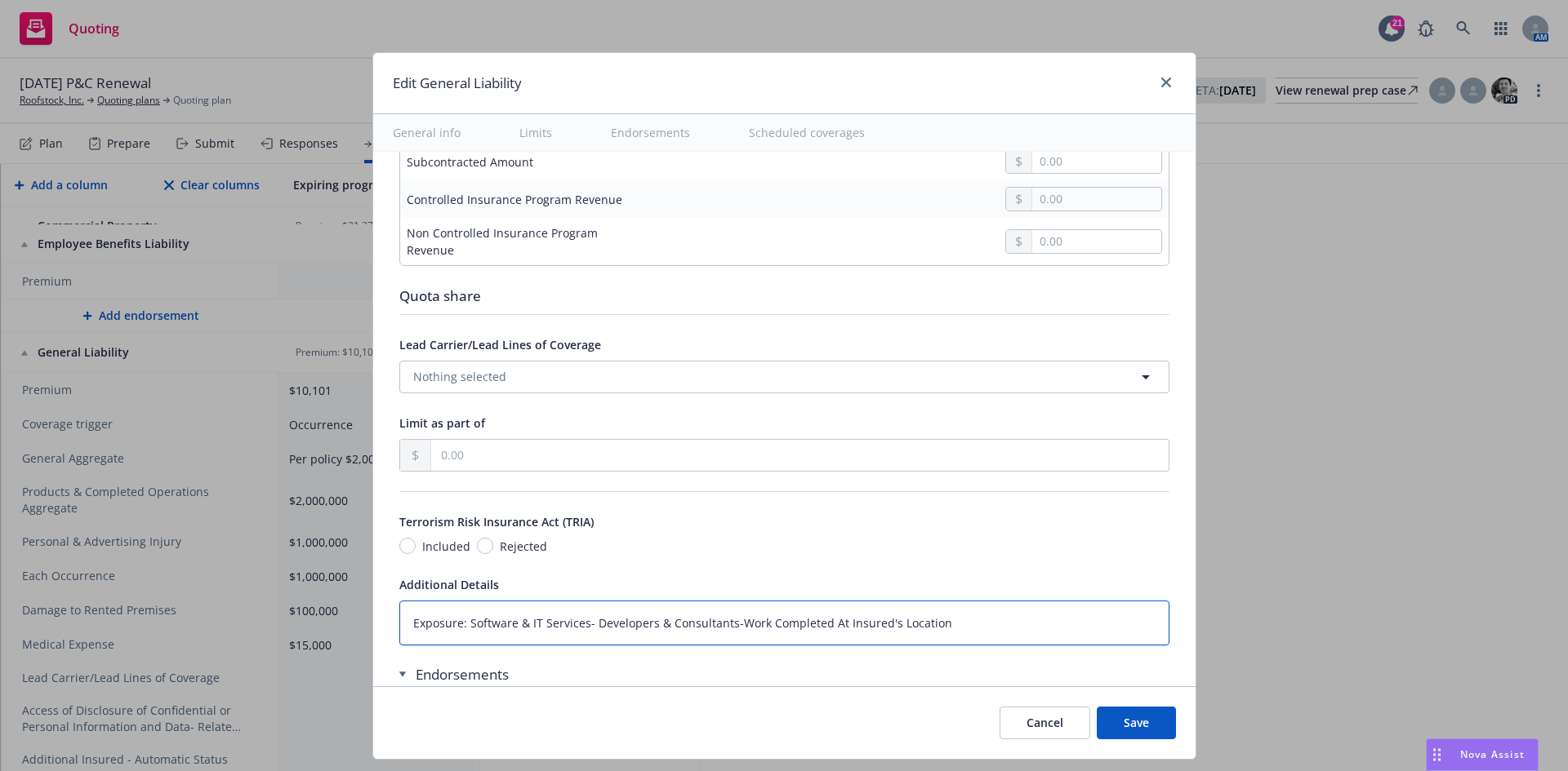
type textarea "x"
type textarea "Exposure: Software & IT Services- Developers & Consultants-Work Completed At In…"
click at [452, 621] on textarea "Exposure: Software & IT Services- Developers & Consultants-Work Completed At In…" at bounding box center [784, 623] width 770 height 45
type textarea "x"
type textarea "Exposure Software & IT Services- Developers & Consultants-Work Completed At Ins…"
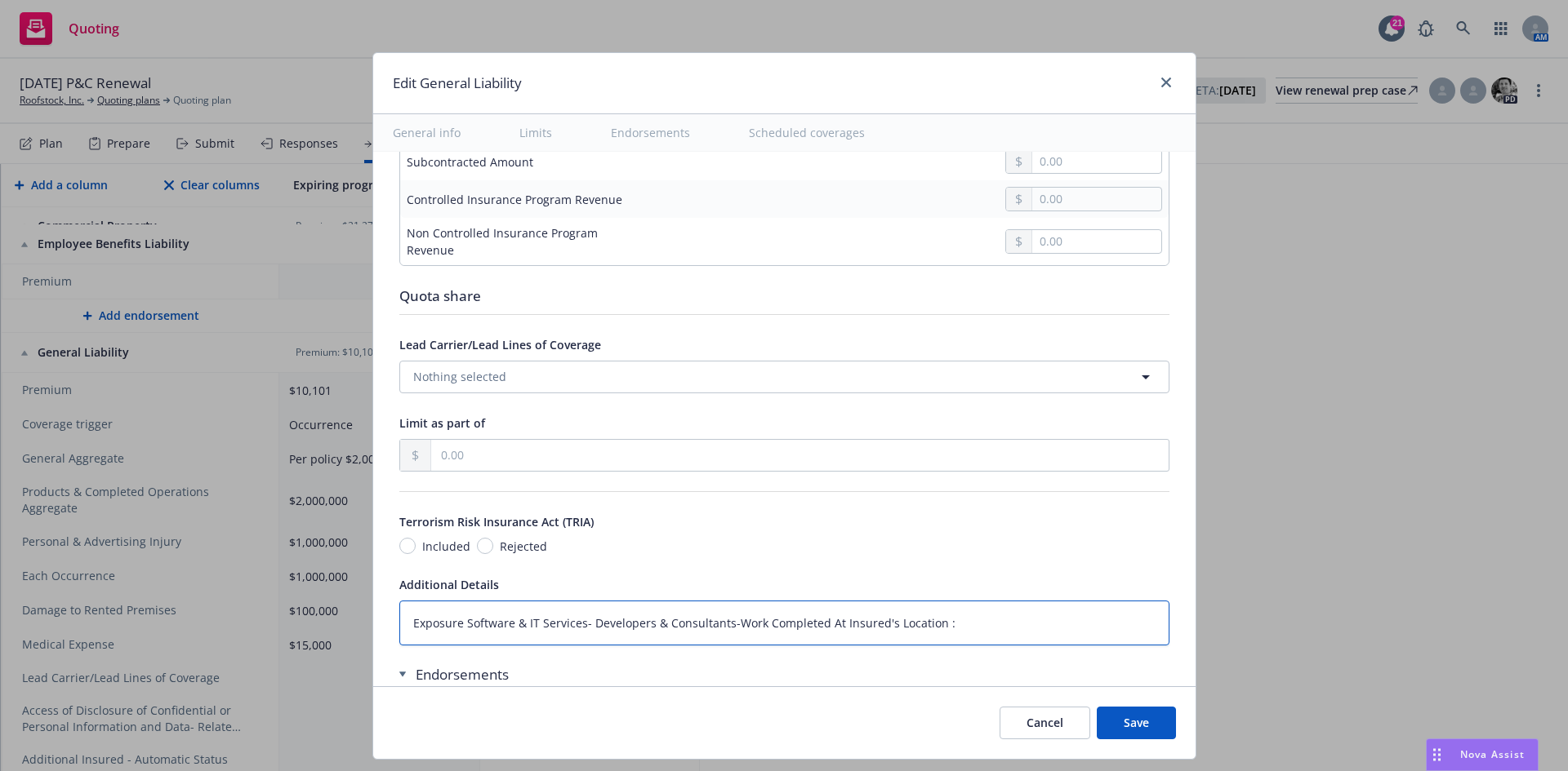
type textarea "x"
type textarea "Exposure Software & IT Services- Developers & Consultants-Work Completed At Ins…"
type textarea "x"
type textarea "Exposure - Software & IT Services- Developers & Consultants-Work Completed At I…"
click at [1001, 636] on textarea "Exposure - Software & IT Services- Developers & Consultants-Work Completed At I…" at bounding box center [784, 623] width 770 height 45
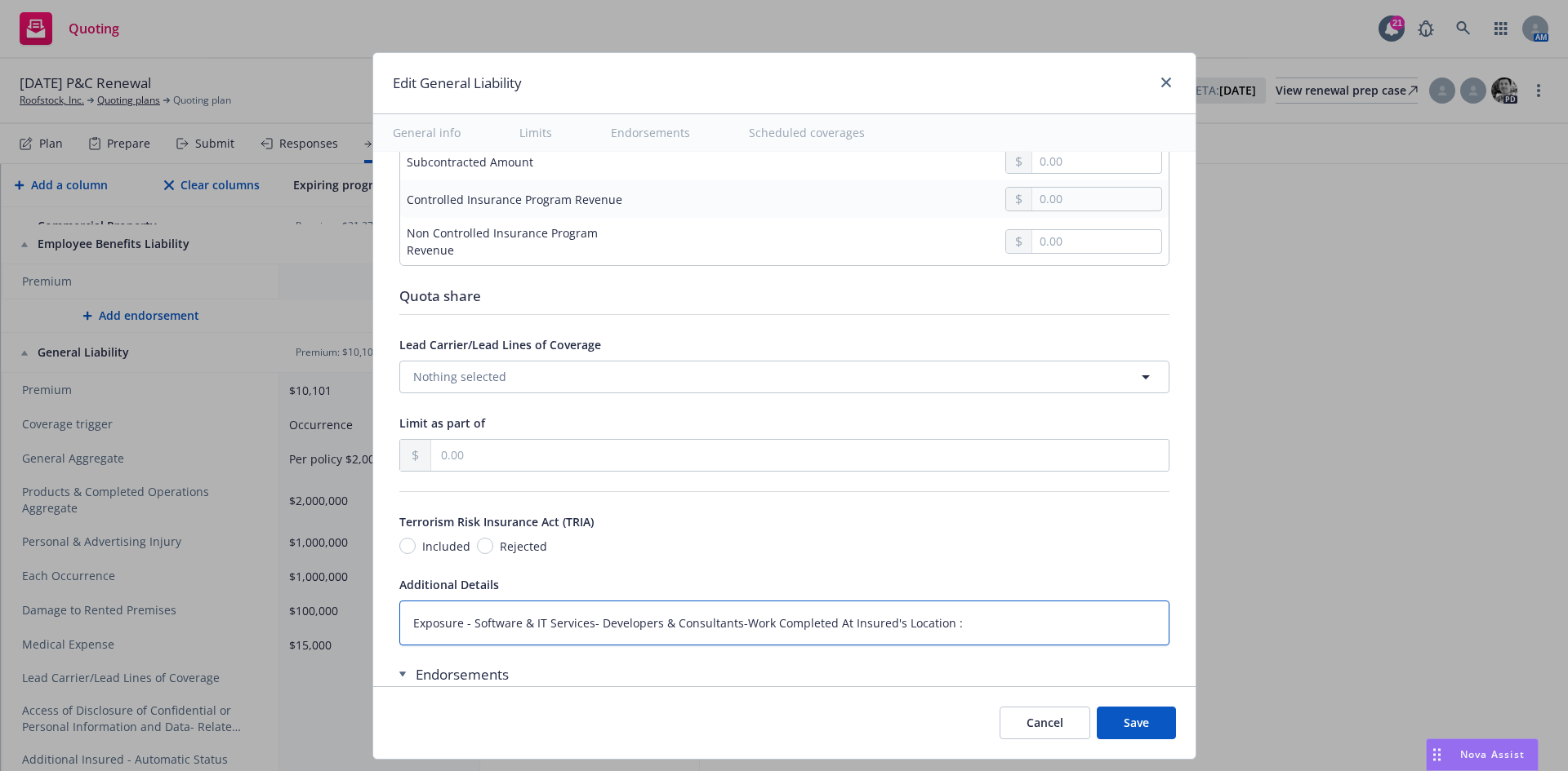
type textarea "x"
type textarea "Exposure - Software & IT Services- Developers & Consultants-Work Completed At I…"
type textarea "x"
type textarea "Exposure - Software & IT Services- Developers & Consultants-Work Completed At I…"
type textarea "x"
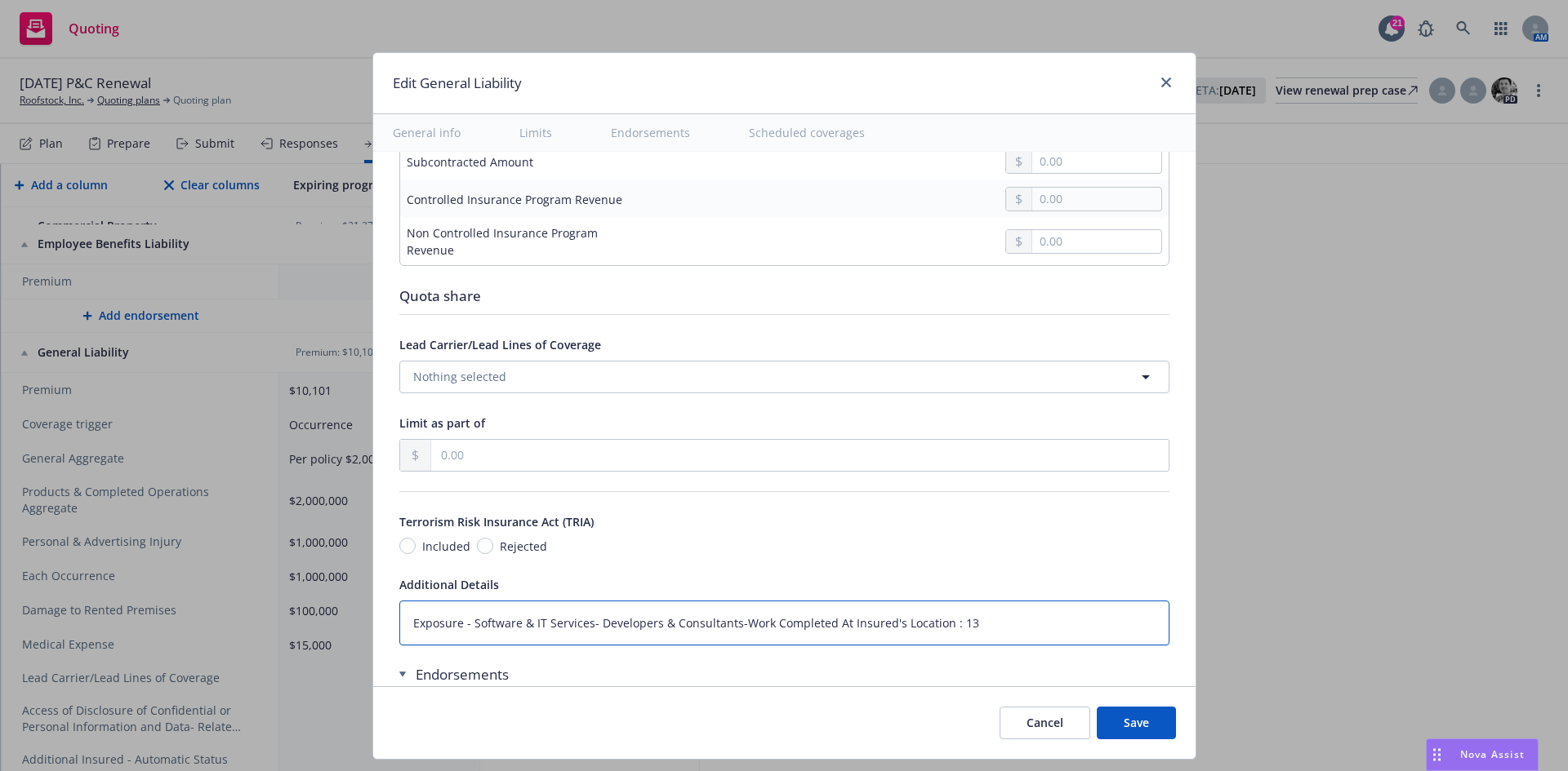
type textarea "Exposure - Software & IT Services- Developers & Consultants-Work Completed At I…"
type textarea "x"
type textarea "Exposure - Software & IT Services- Developers & Consultants-Work Completed At I…"
type textarea "x"
type textarea "Exposure - Software & IT Services- Developers & Consultants-Work Completed At I…"
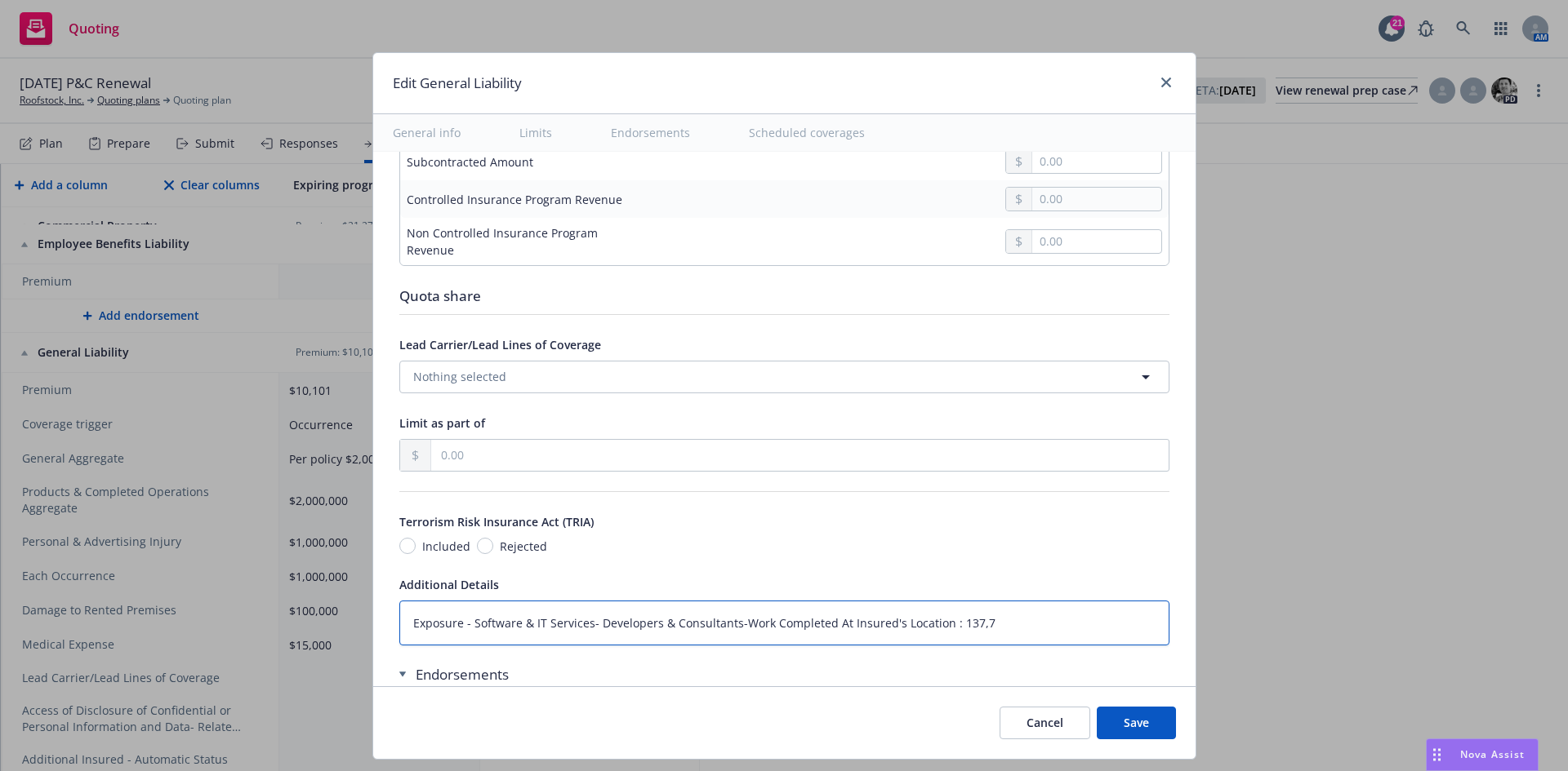
type textarea "x"
type textarea "Exposure - Software & IT Services- Developers & Consultants-Work Completed At I…"
type textarea "x"
type textarea "Exposure - Software & IT Services- Developers & Consultants-Work Completed At I…"
type textarea "x"
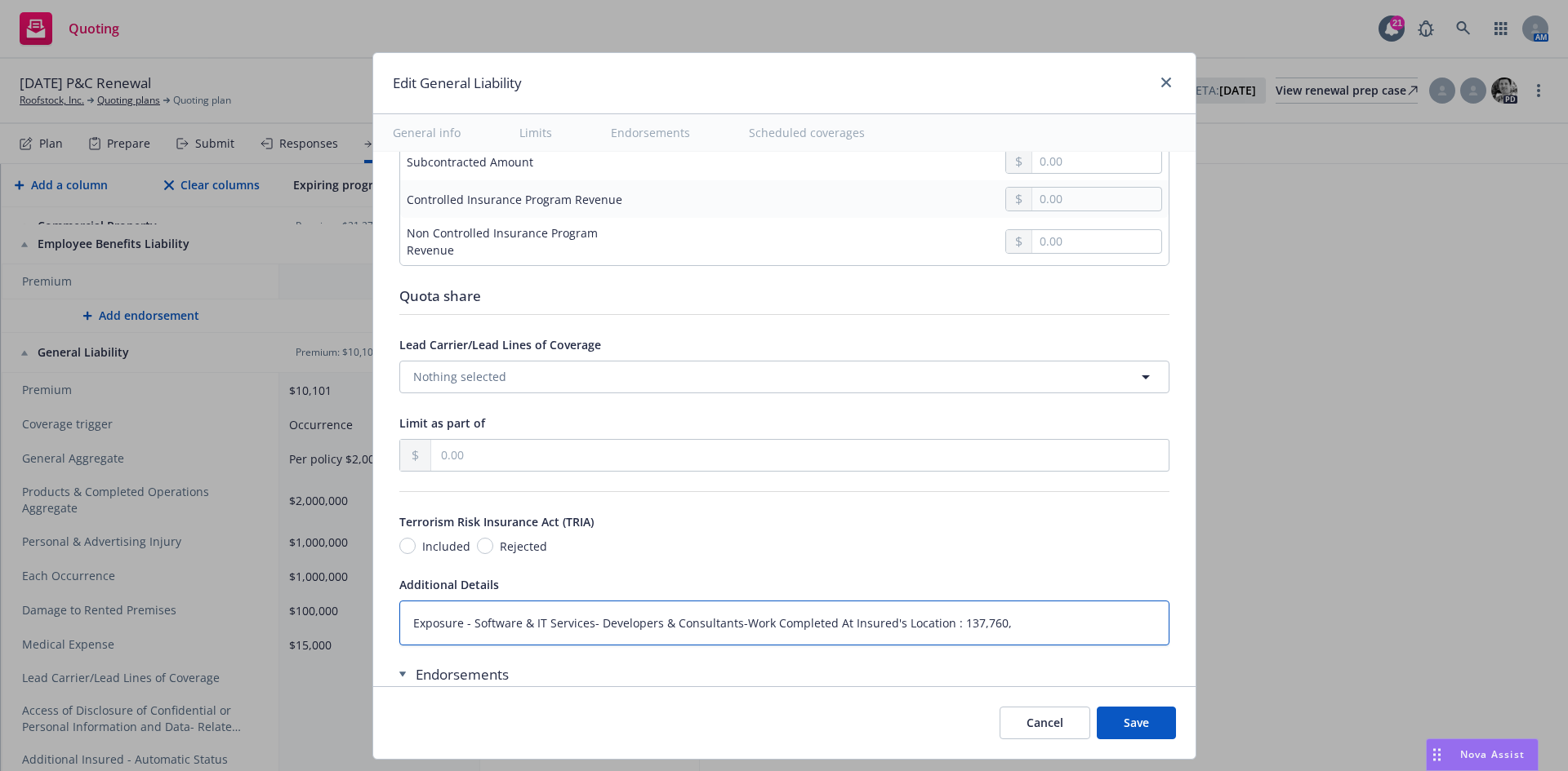
type textarea "Exposure - Software & IT Services- Developers & Consultants-Work Completed At I…"
type textarea "x"
type textarea "Exposure - Software & IT Services- Developers & Consultants-Work Completed At I…"
type textarea "x"
type textarea "Exposure - Software & IT Services- Developers & Consultants-Work Completed At I…"
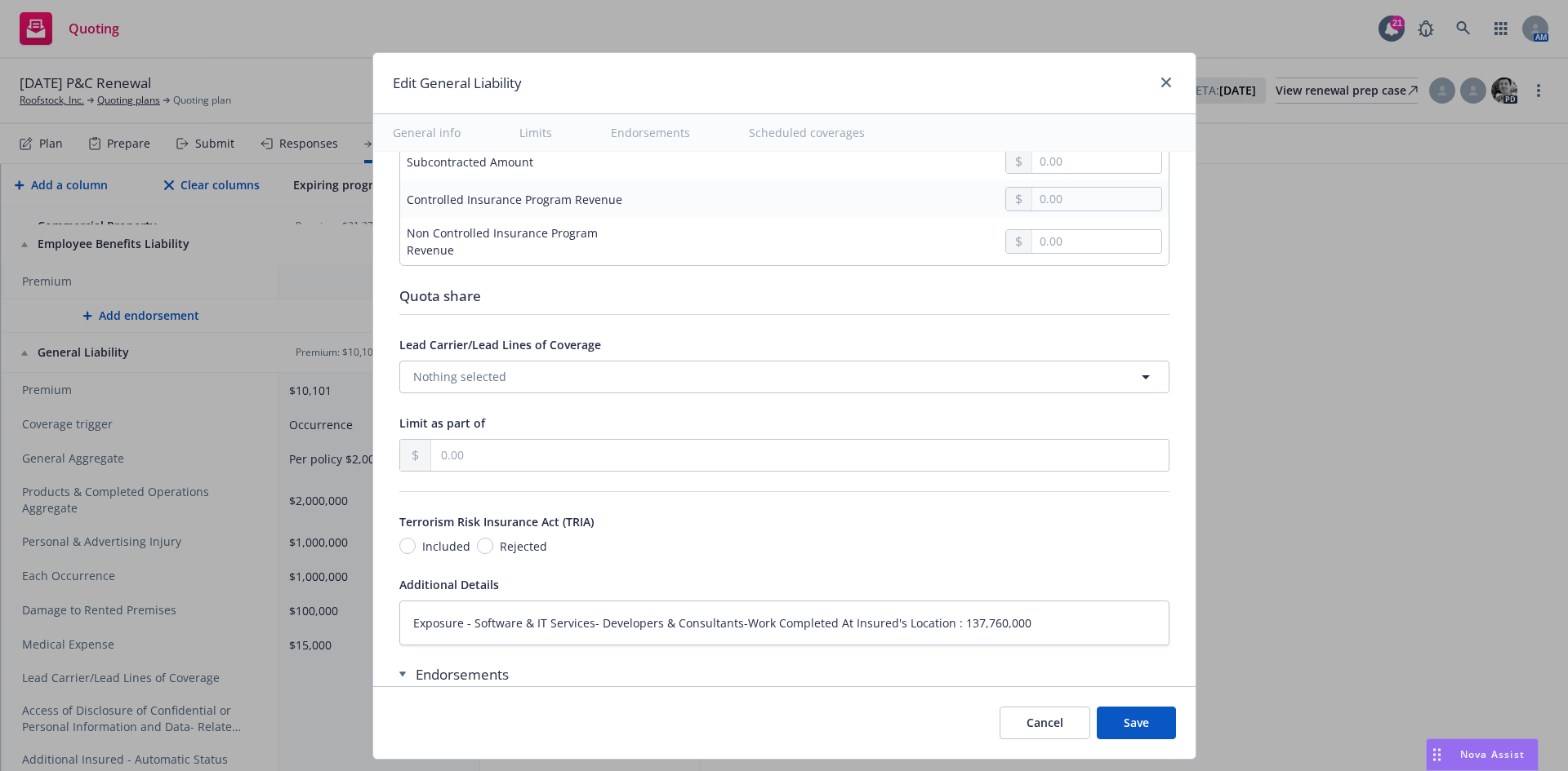
click at [1137, 727] on button "Save" at bounding box center [1137, 723] width 79 height 33
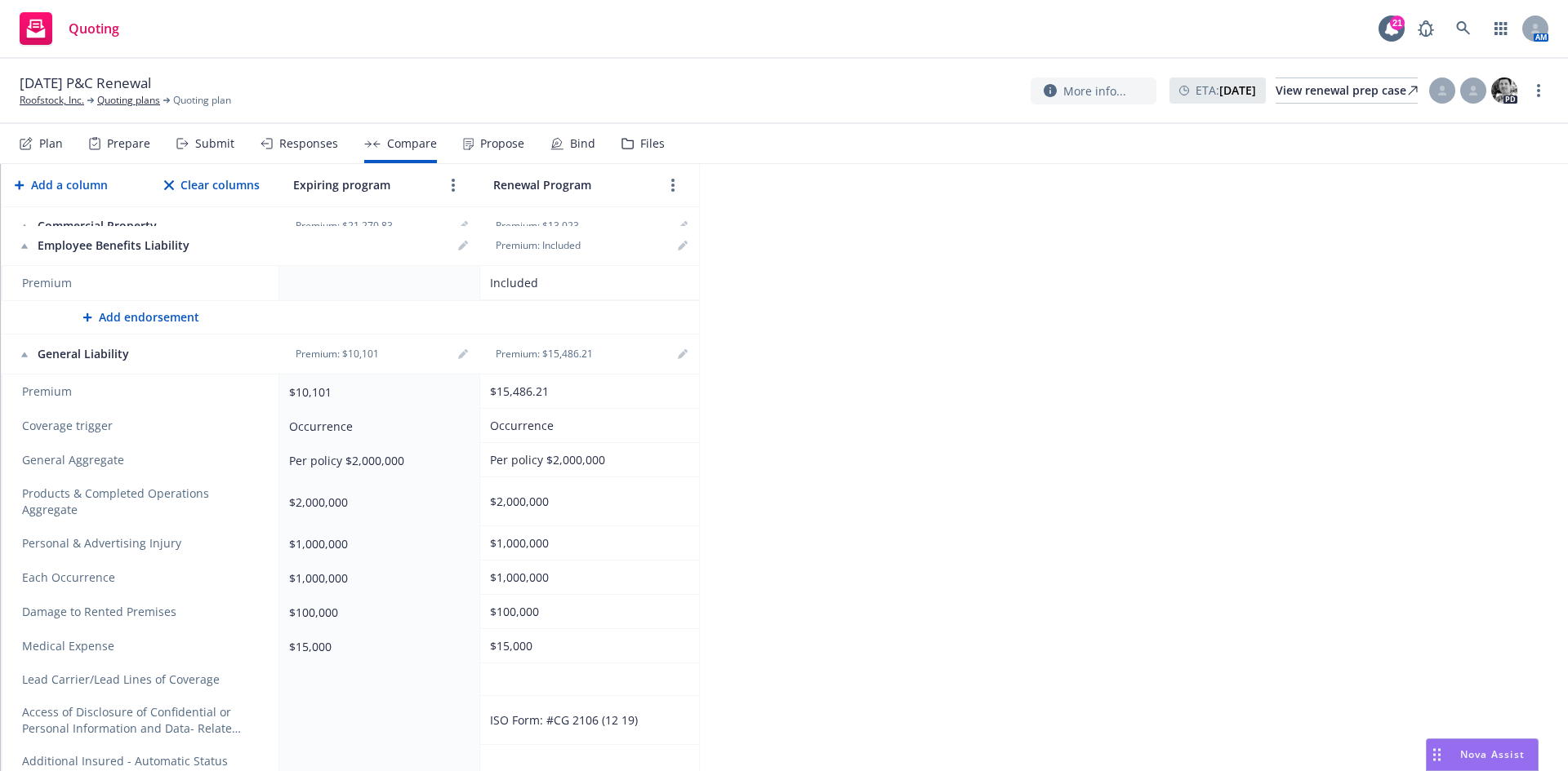
scroll to position [2680, 0]
click at [685, 362] on link "editPencil" at bounding box center [683, 352] width 20 height 20
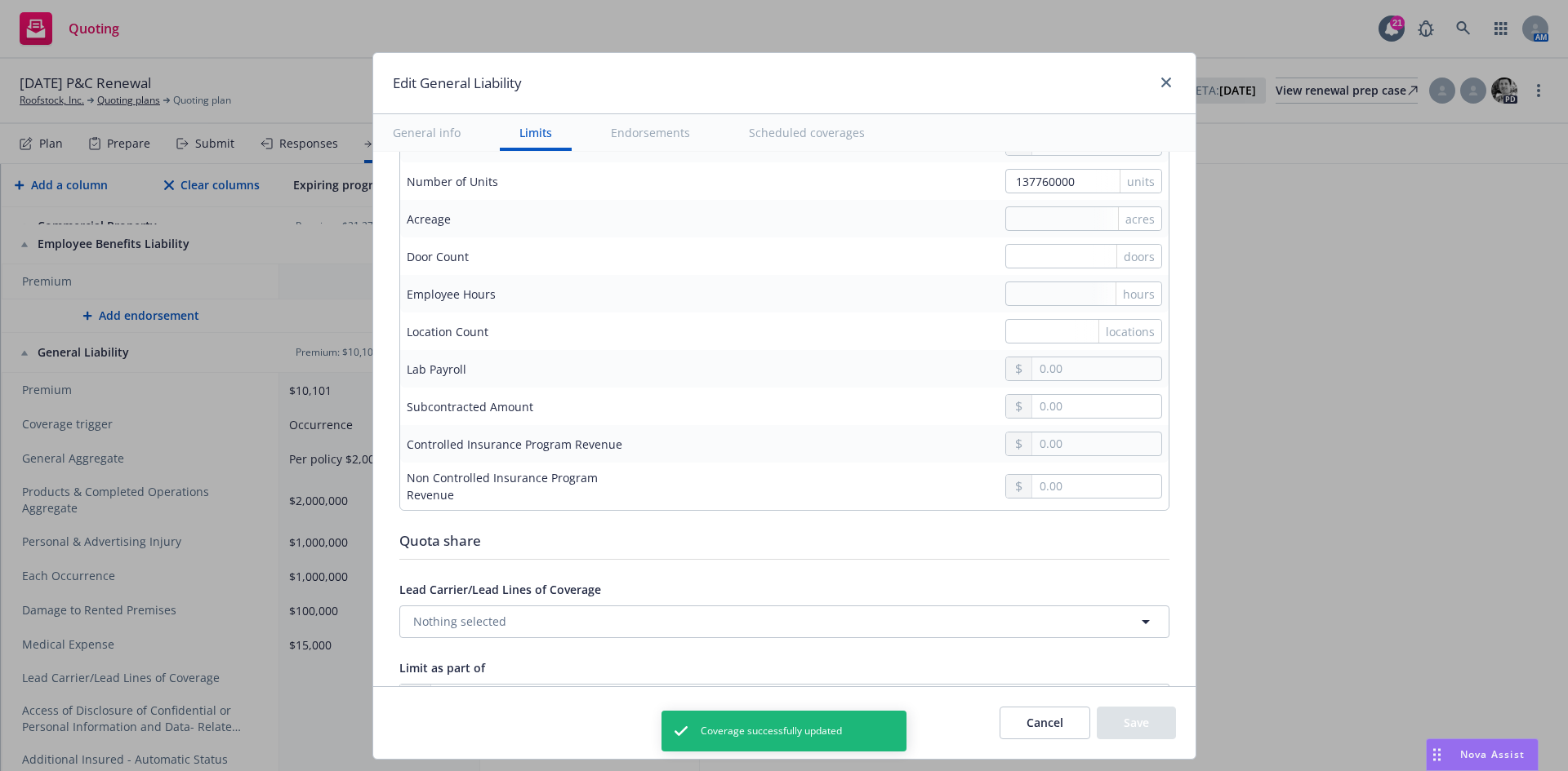
scroll to position [1714, 0]
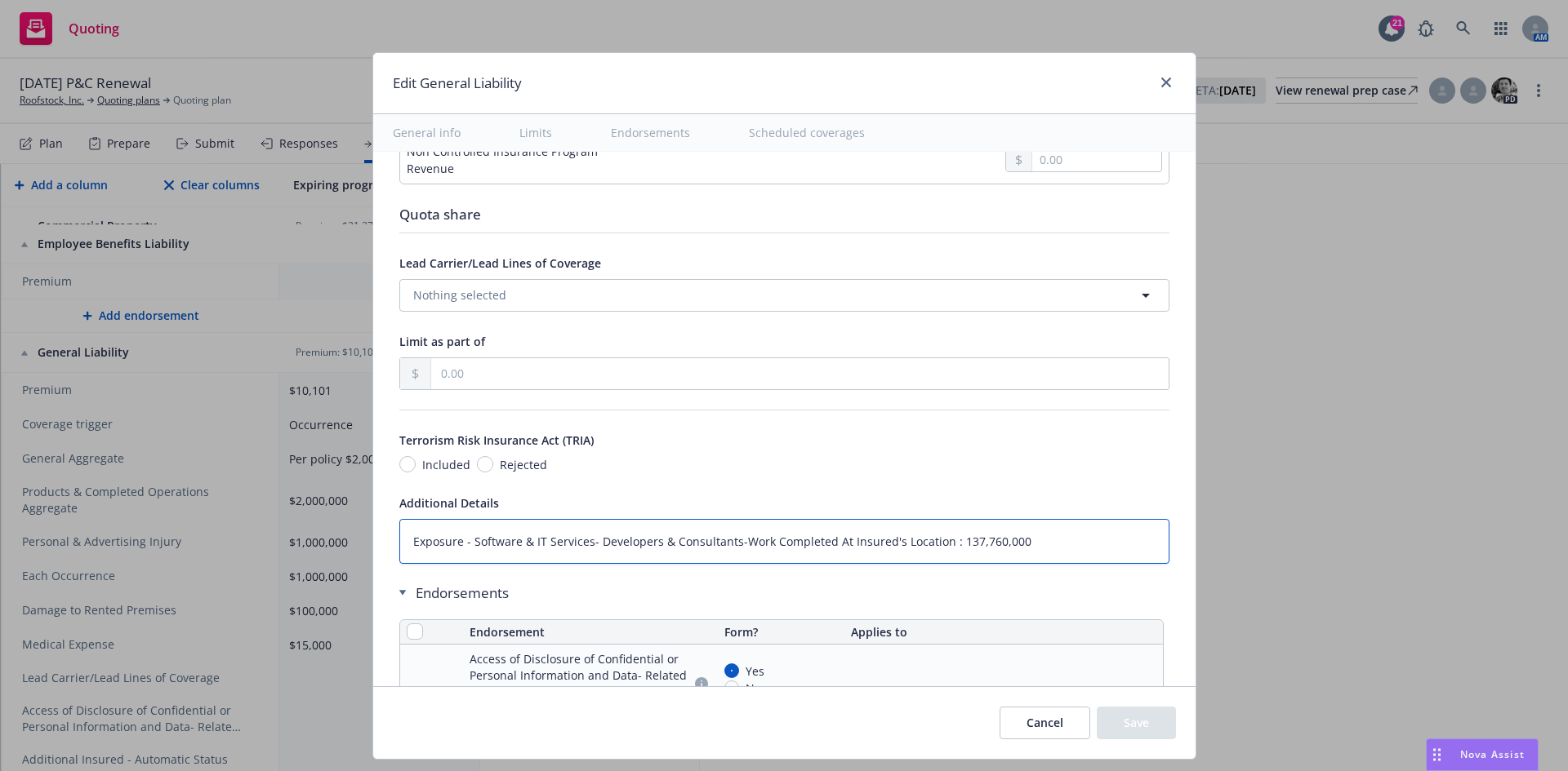
drag, startPoint x: 932, startPoint y: 540, endPoint x: 381, endPoint y: 542, distance: 551.0
click at [382, 542] on div "Display name Coverage trigger Claims-Made Occurrence Coverage territory Domesti…" at bounding box center [784, 379] width 822 height 3883
click at [487, 561] on textarea "Exposure - Software & IT Services- Developers & Consultants-Work Completed At I…" at bounding box center [784, 542] width 770 height 45
drag, startPoint x: 460, startPoint y: 543, endPoint x: 933, endPoint y: 540, distance: 473.0
click at [933, 540] on textarea "Exposure - Software & IT Services- Developers & Consultants-Work Completed At I…" at bounding box center [784, 542] width 770 height 45
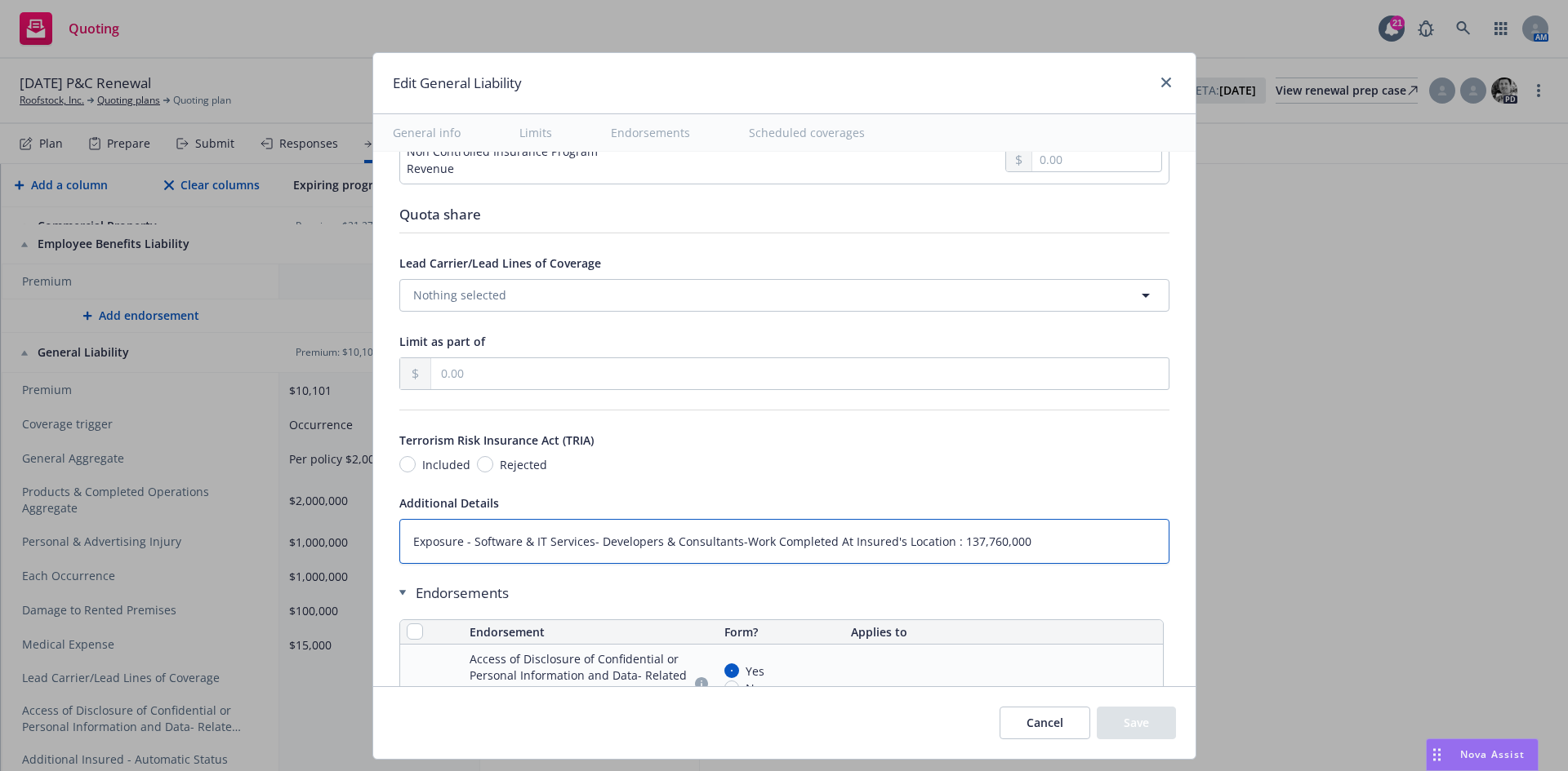
type textarea "x"
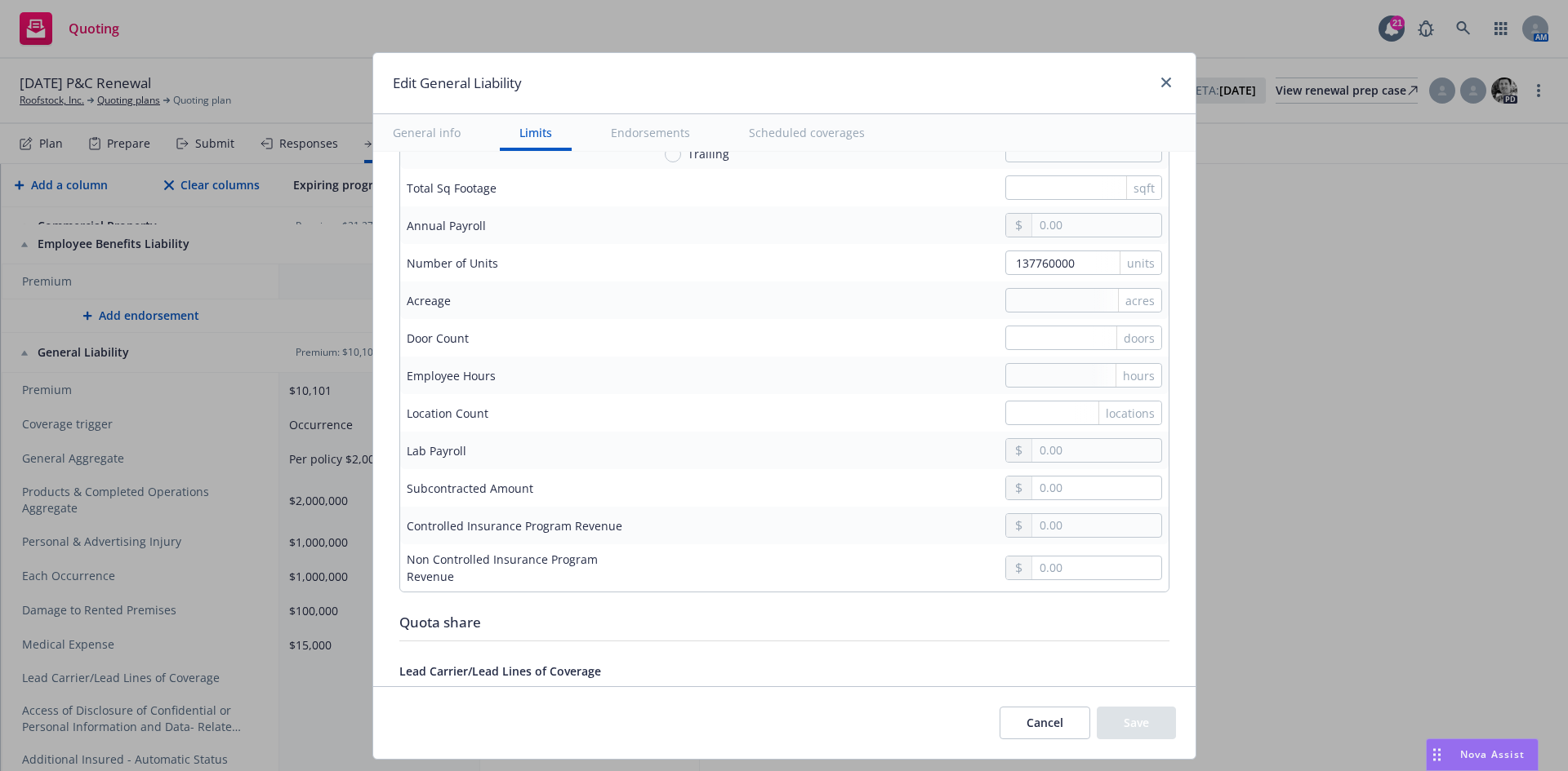
scroll to position [979, 0]
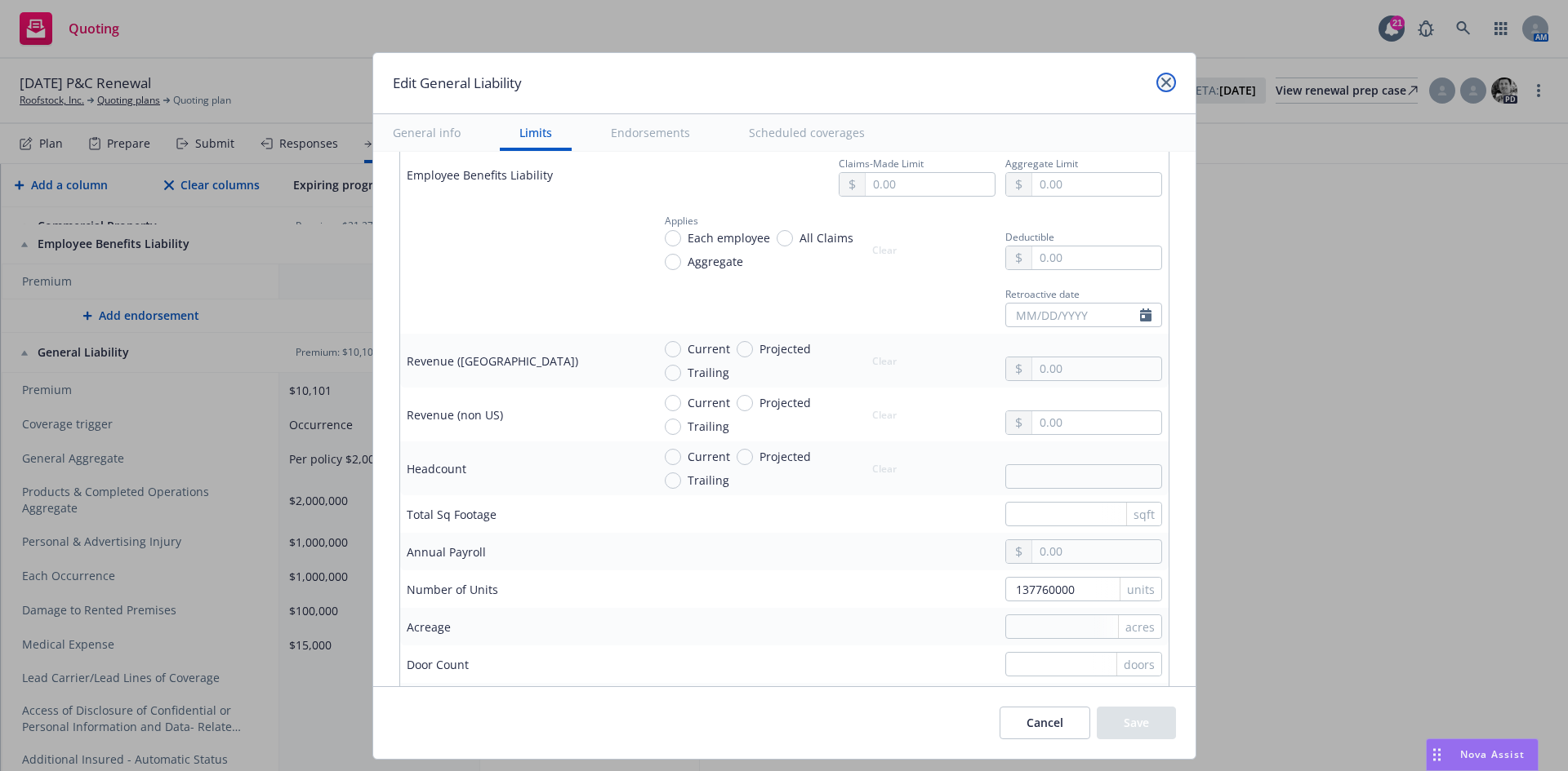
click at [1164, 74] on link "close" at bounding box center [1166, 82] width 20 height 20
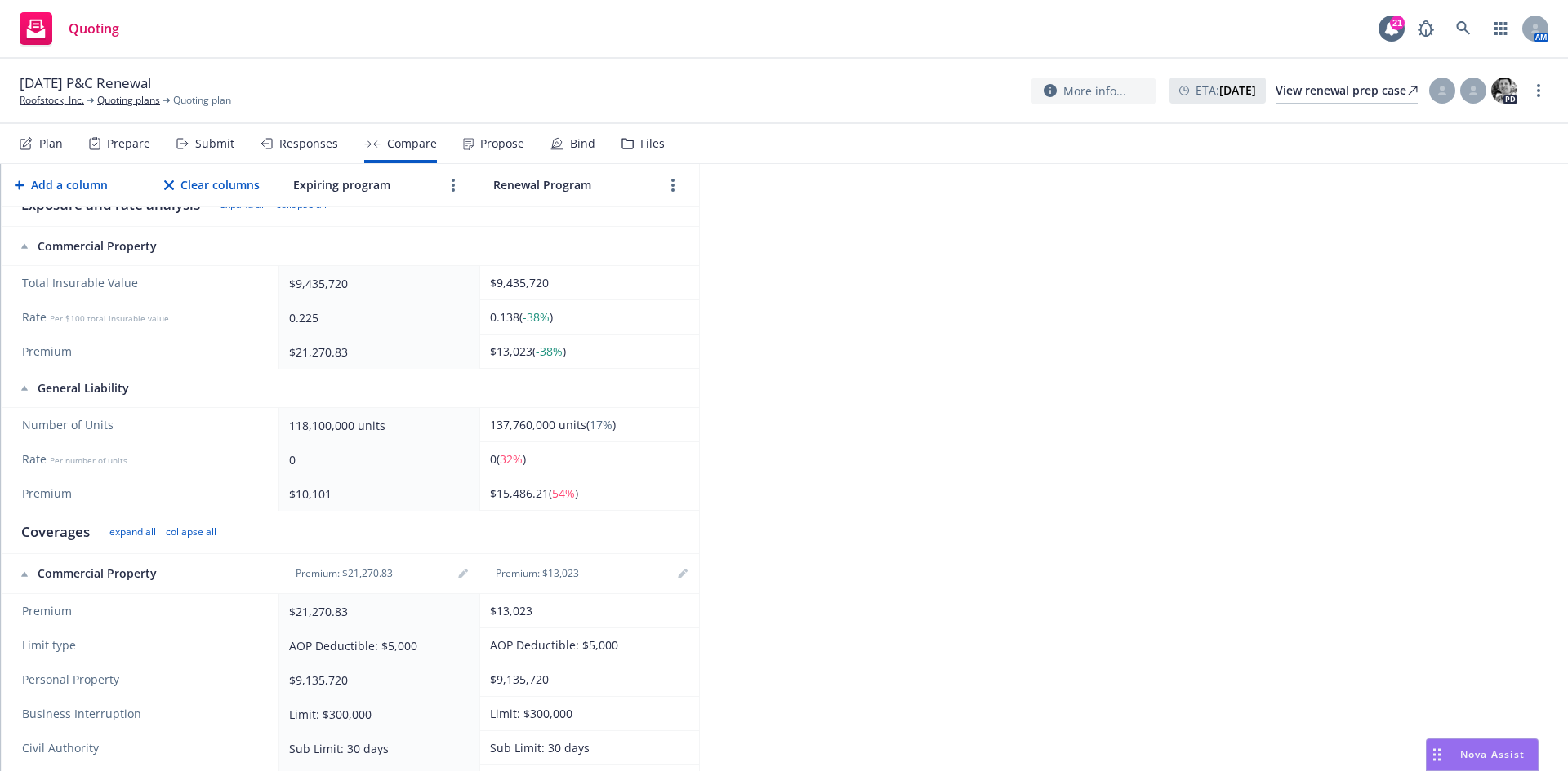
scroll to position [245, 0]
click at [310, 454] on div "0" at bounding box center [376, 456] width 174 height 17
click at [324, 458] on div "0" at bounding box center [376, 456] width 174 height 17
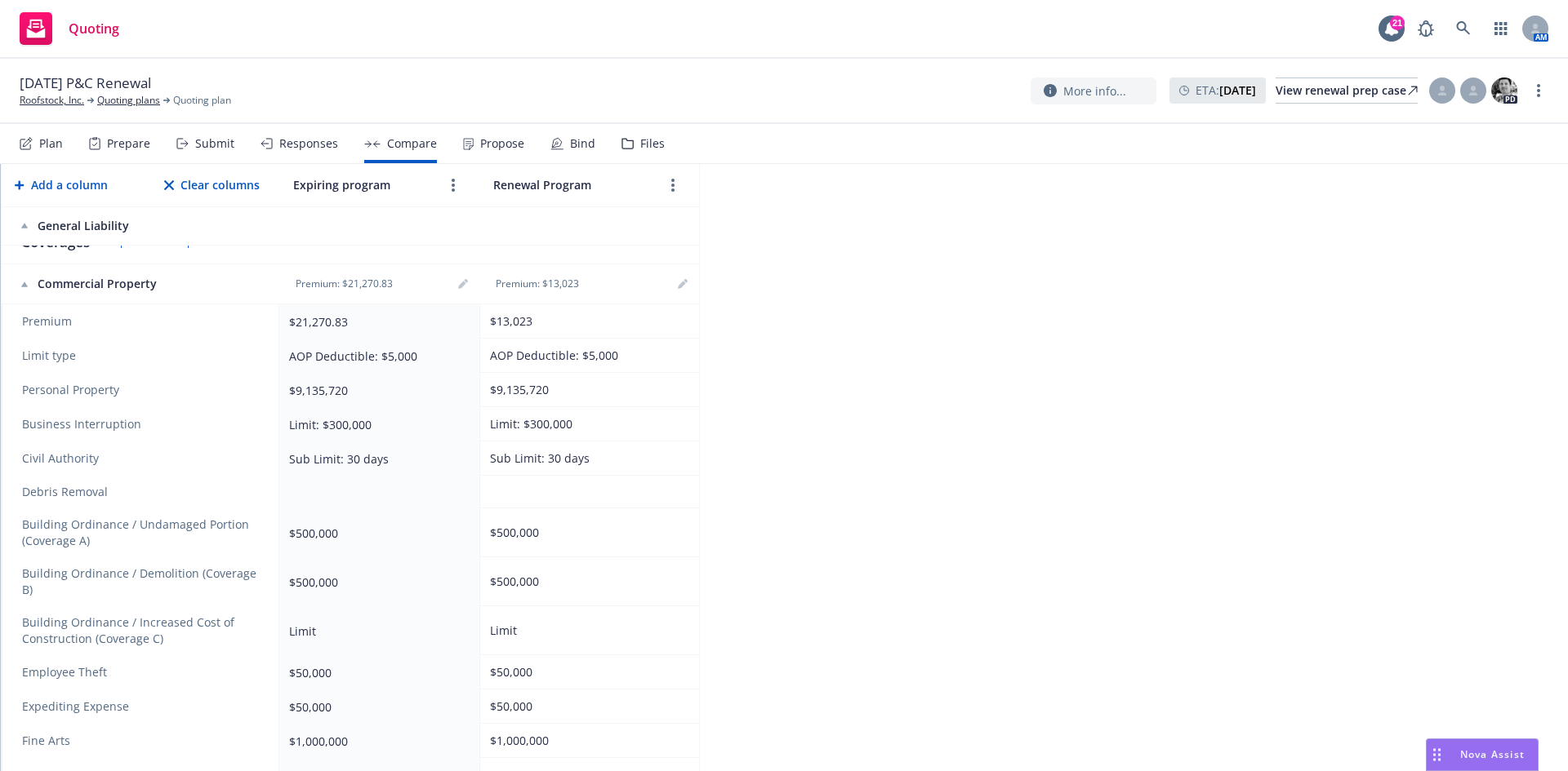
scroll to position [571, 0]
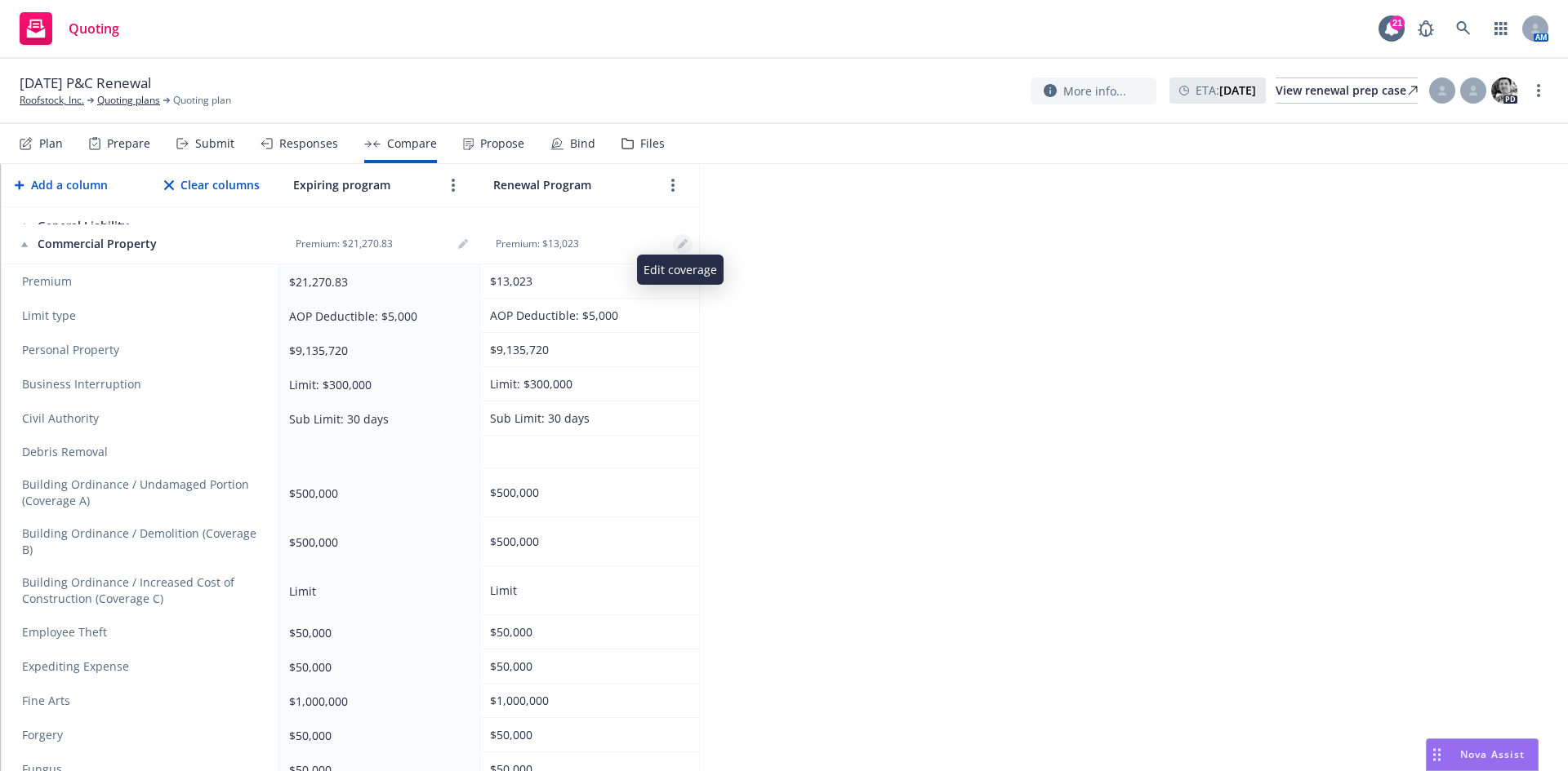
click at [677, 248] on icon "editPencil" at bounding box center [681, 245] width 8 height 8
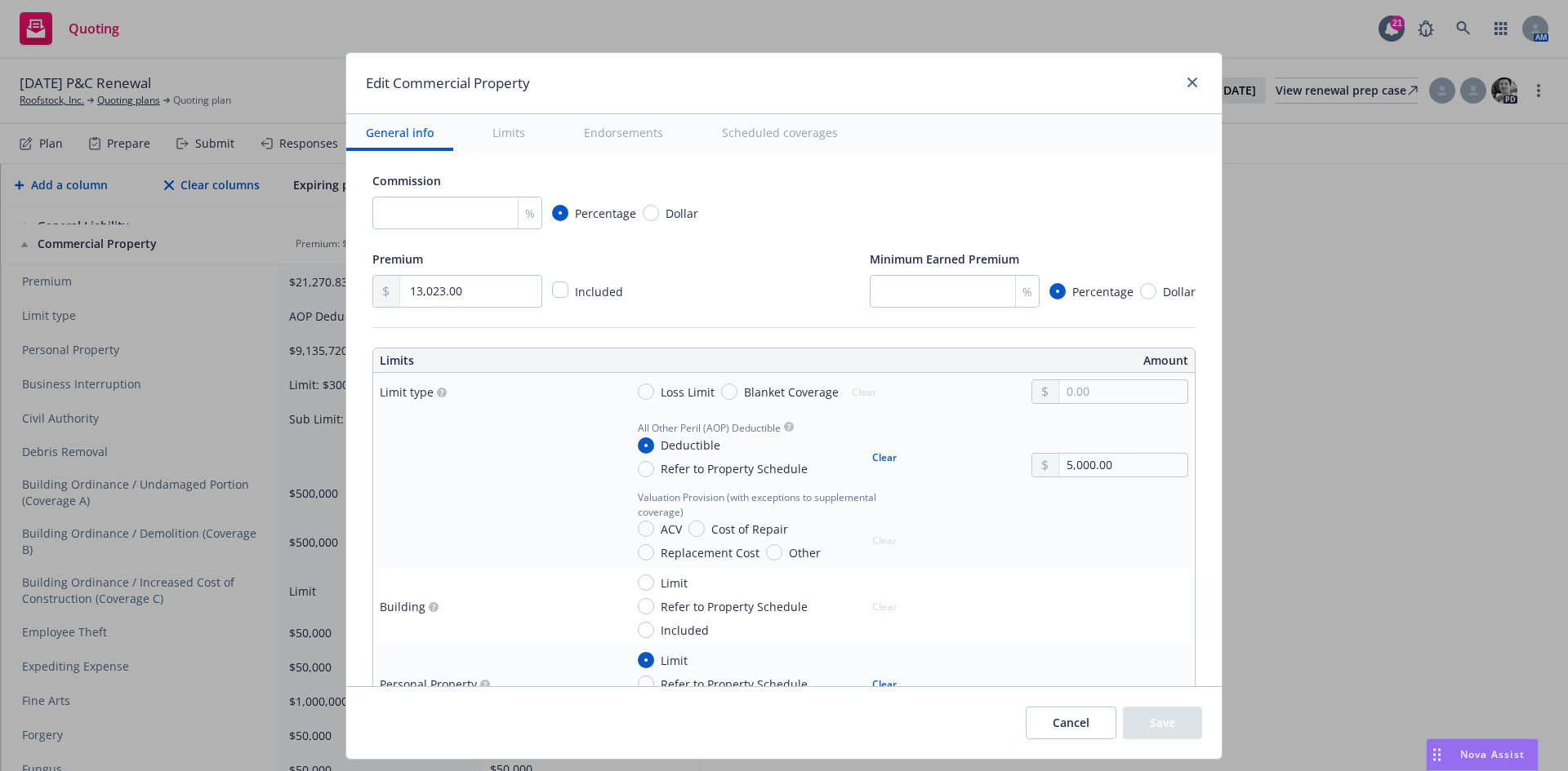
scroll to position [408, 0]
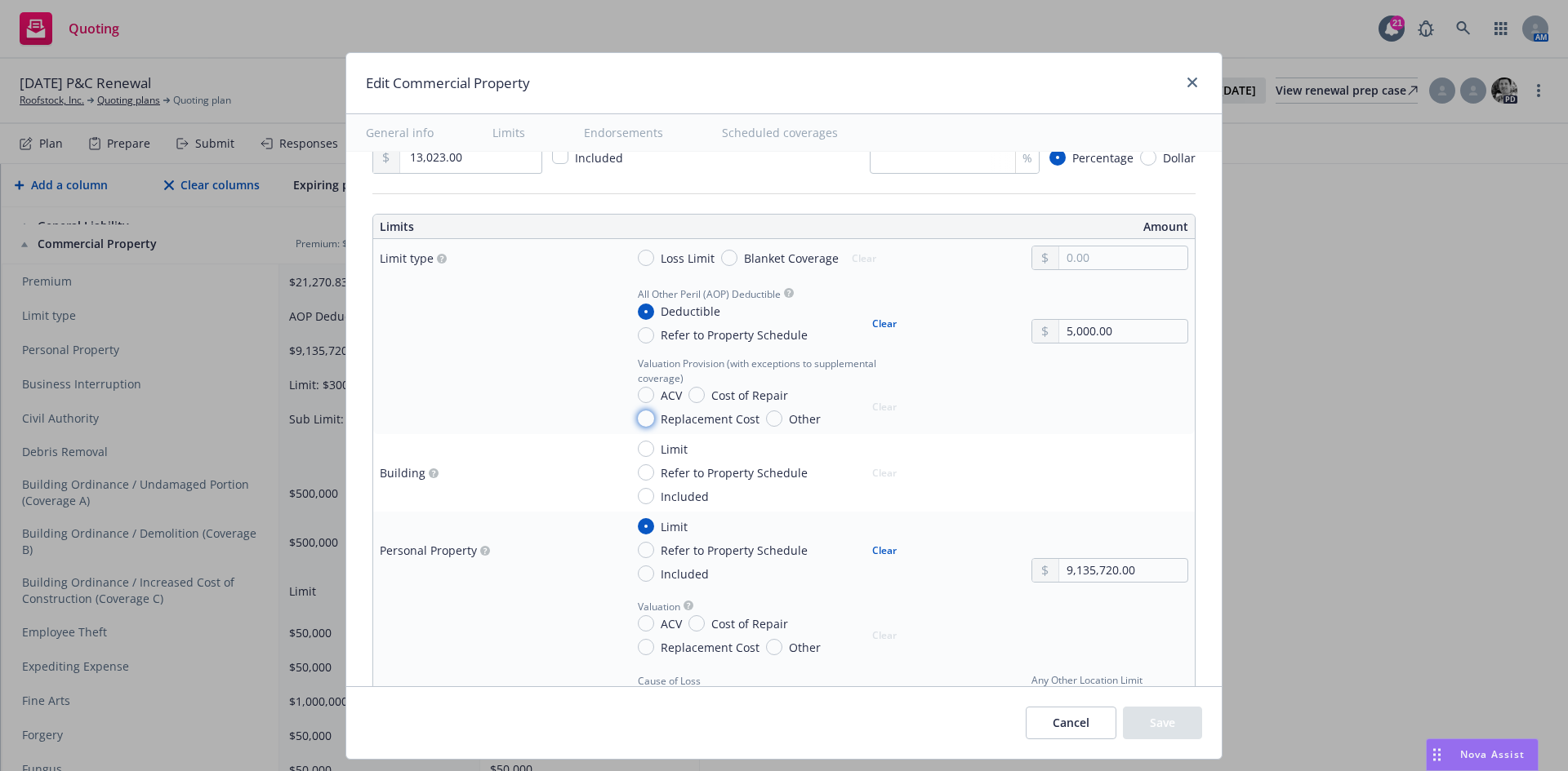
click at [638, 418] on input "Replacement Cost" at bounding box center [645, 418] width 16 height 16
radio input "true"
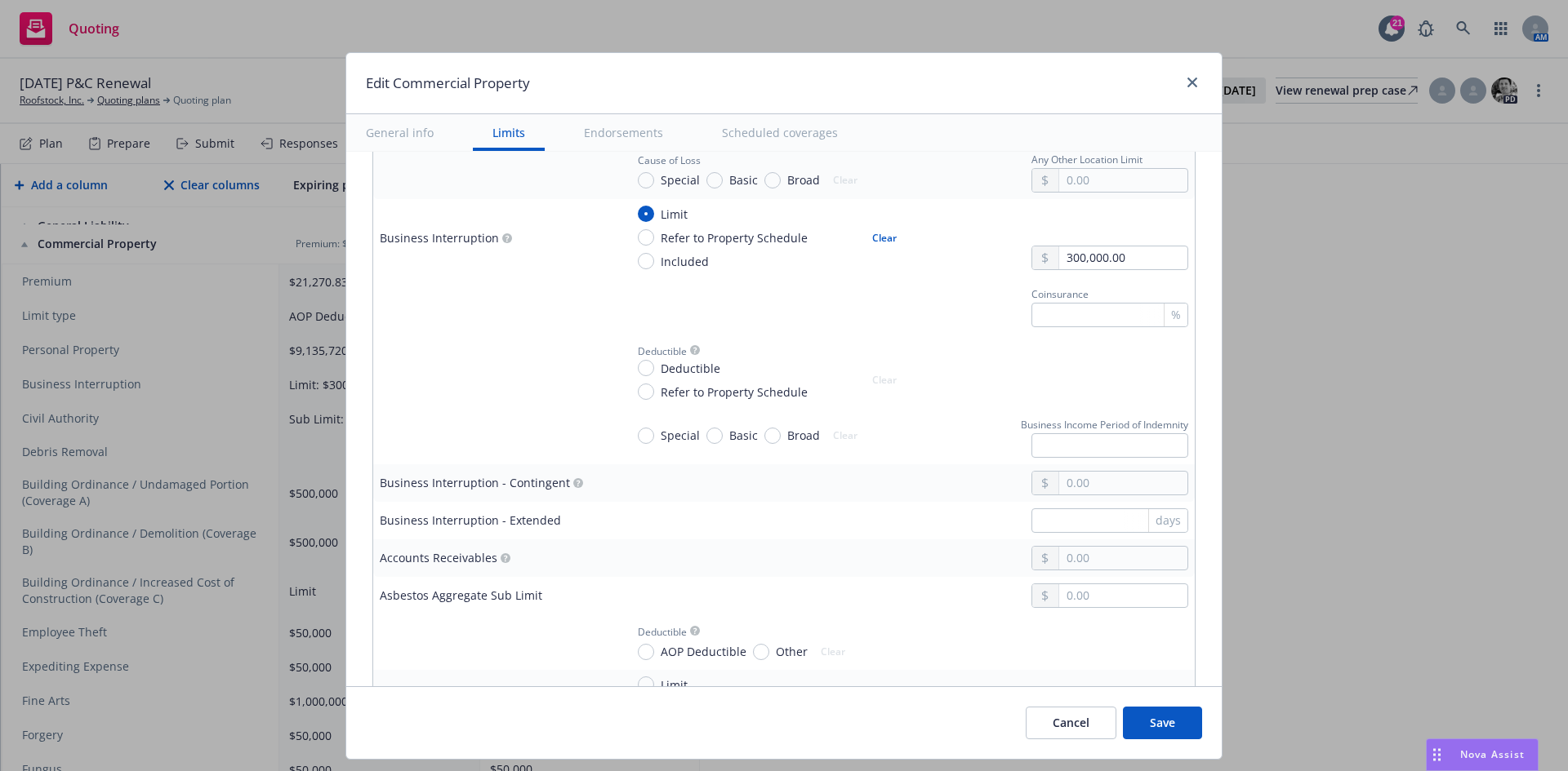
scroll to position [1061, 0]
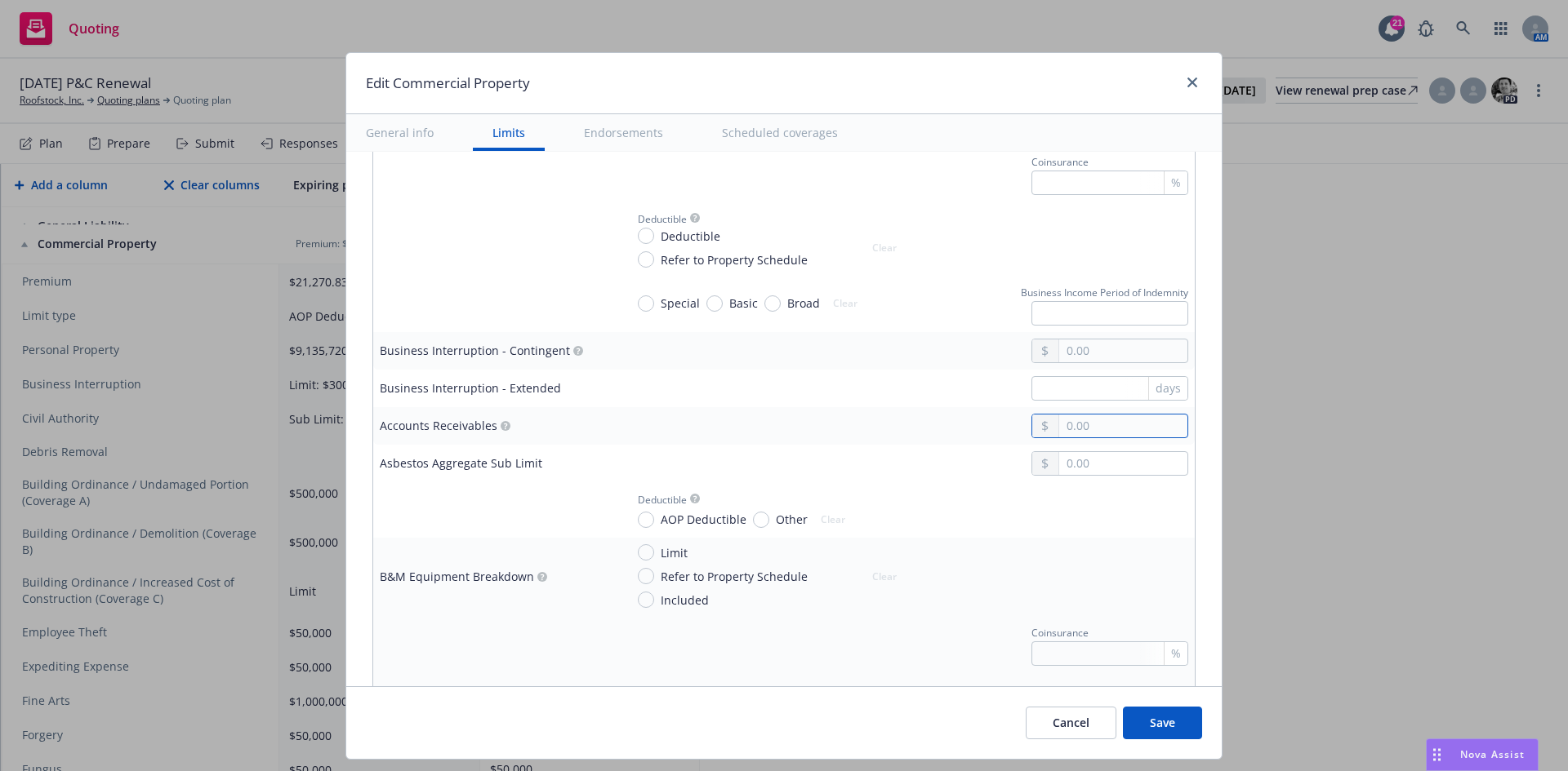
click at [1117, 429] on input "text" at bounding box center [1123, 426] width 129 height 22
type input "1,000,000.00"
click at [1145, 492] on button "$1,000,000.00" at bounding box center [1102, 497] width 141 height 30
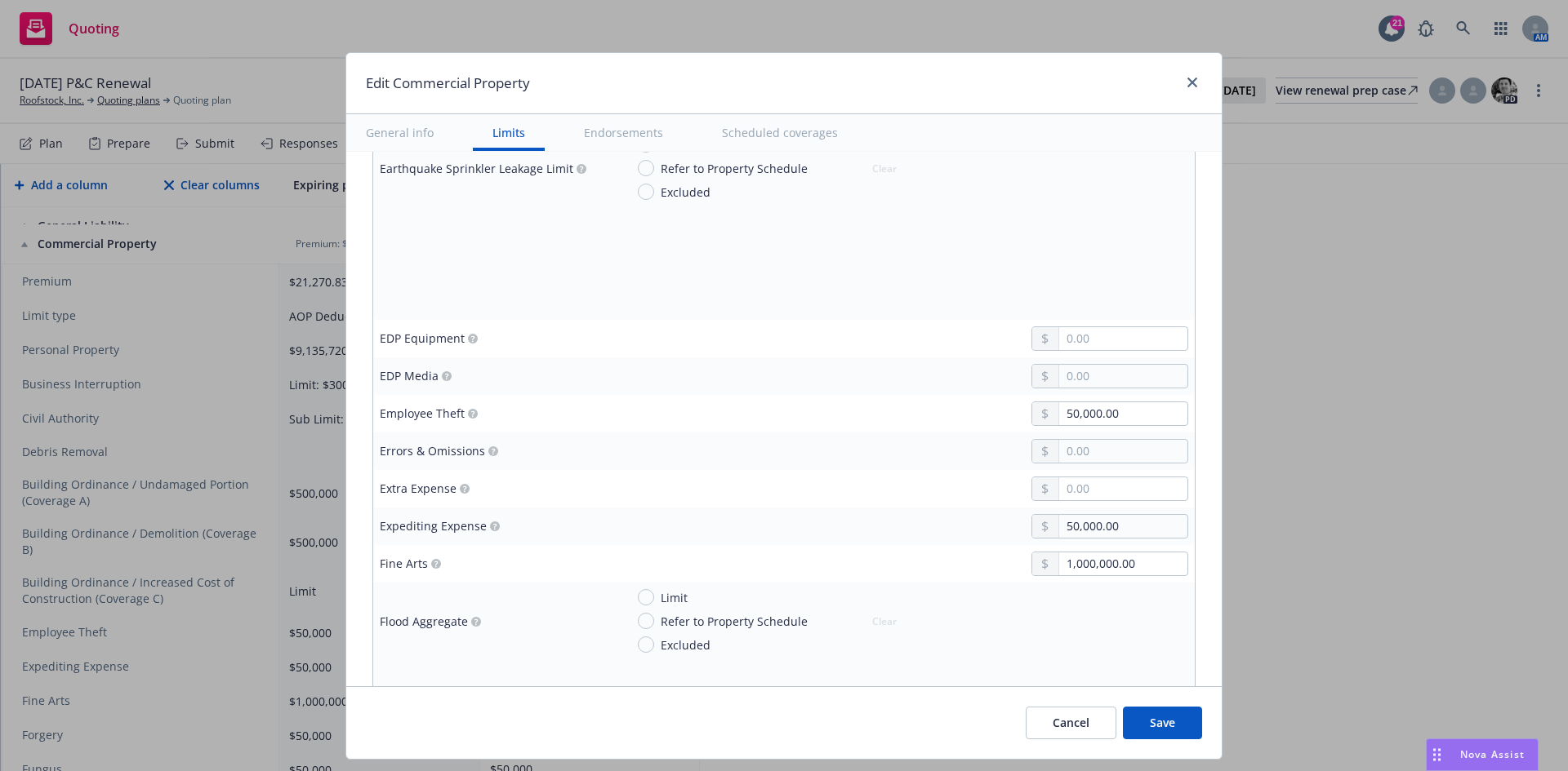
scroll to position [2203, 0]
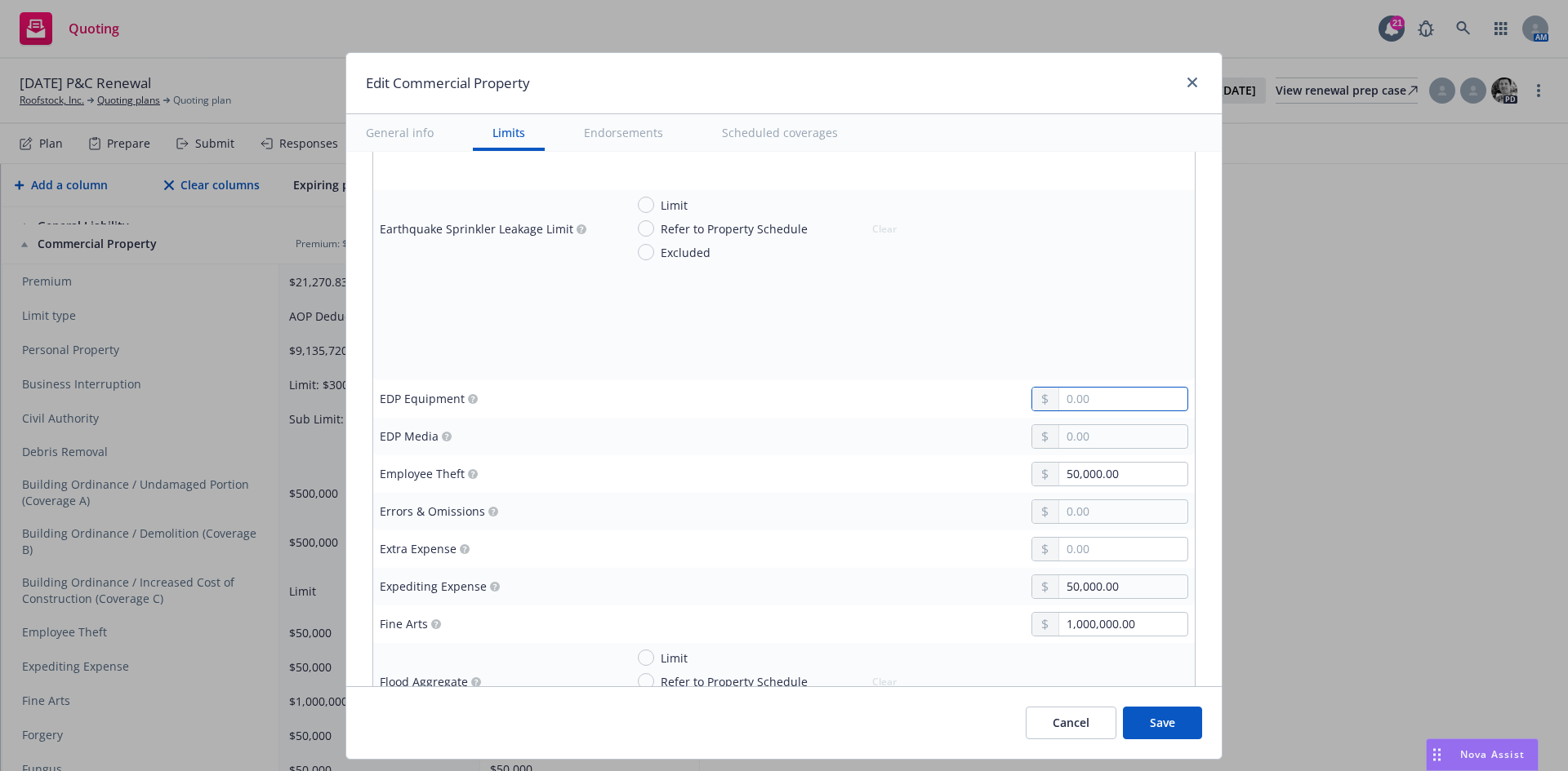
click at [1105, 402] on input "text" at bounding box center [1123, 398] width 129 height 22
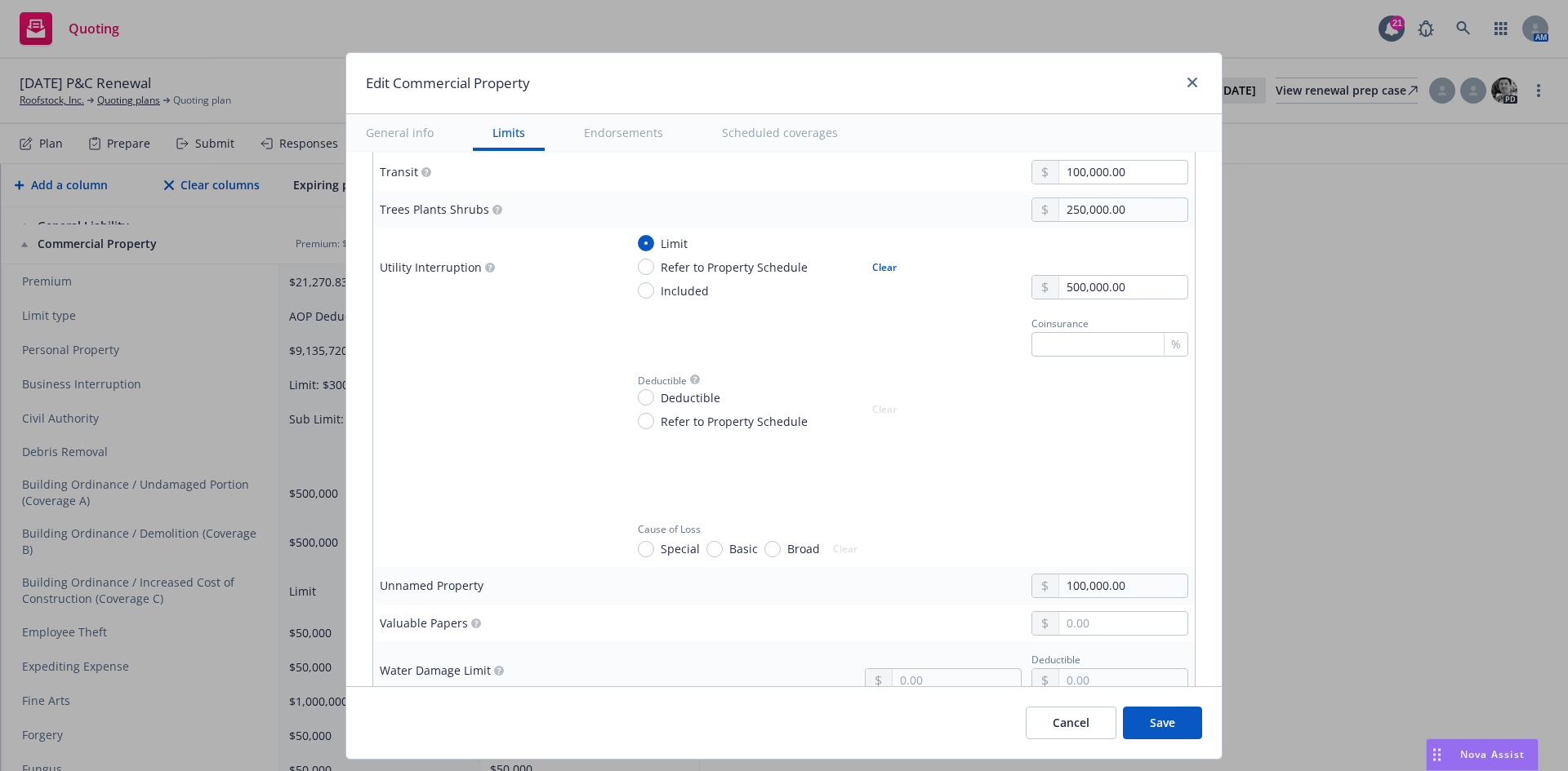
scroll to position [4488, 0]
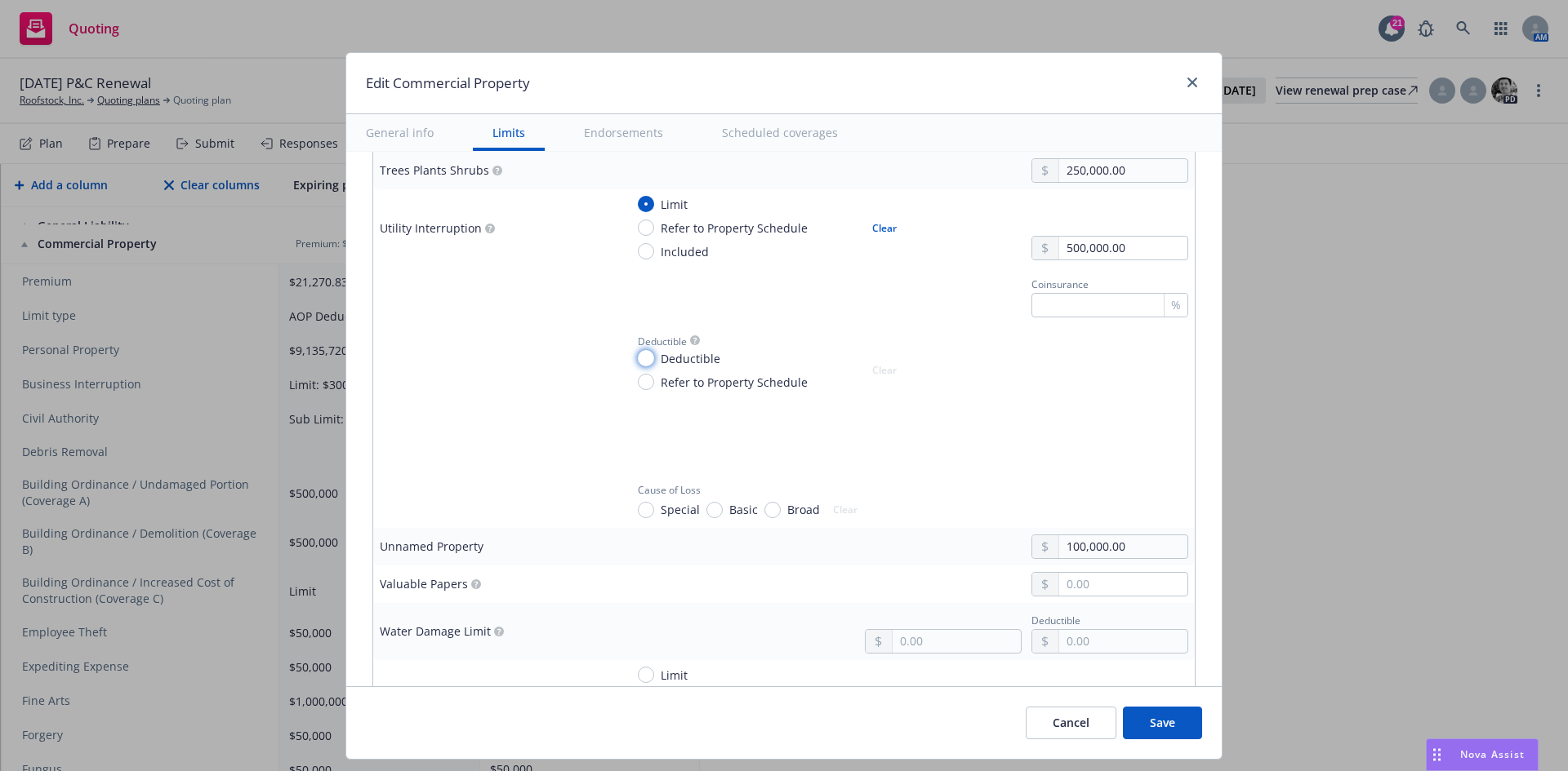
click at [639, 365] on input "Deductible" at bounding box center [645, 358] width 16 height 16
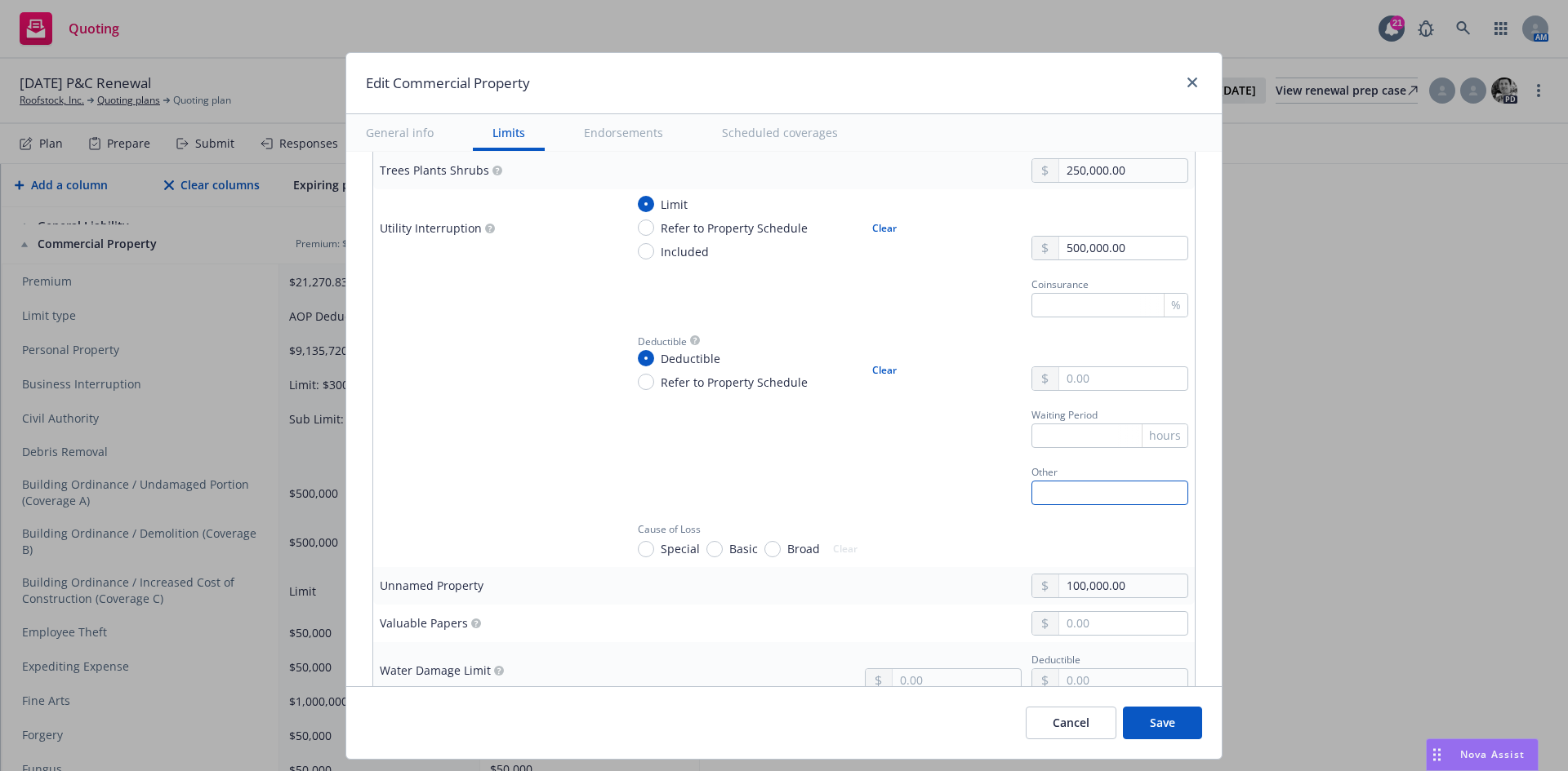
click at [1050, 488] on input "text" at bounding box center [1110, 492] width 157 height 24
click at [875, 367] on button "Clear" at bounding box center [884, 370] width 44 height 22
radio input "false"
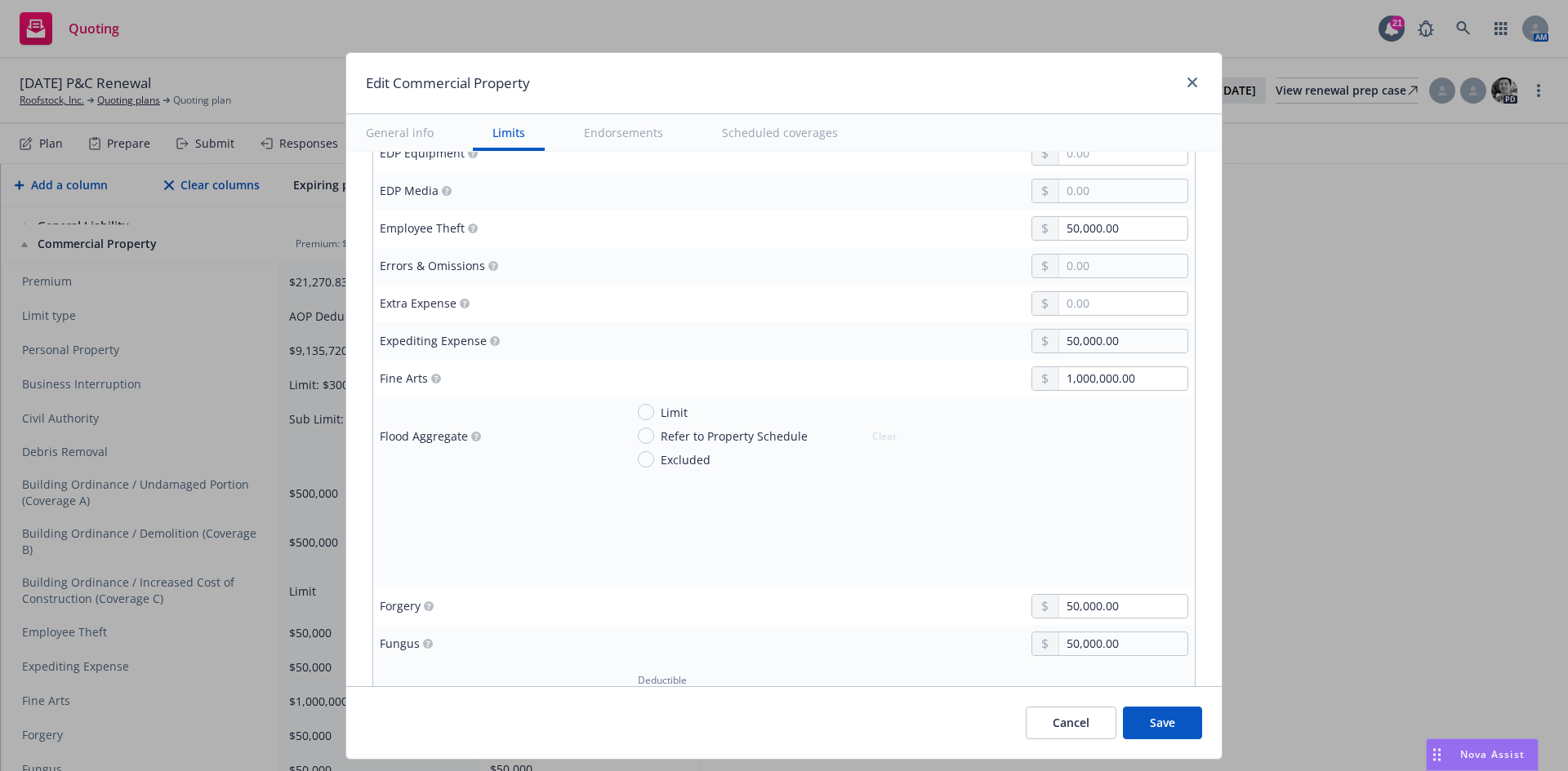
scroll to position [2366, 0]
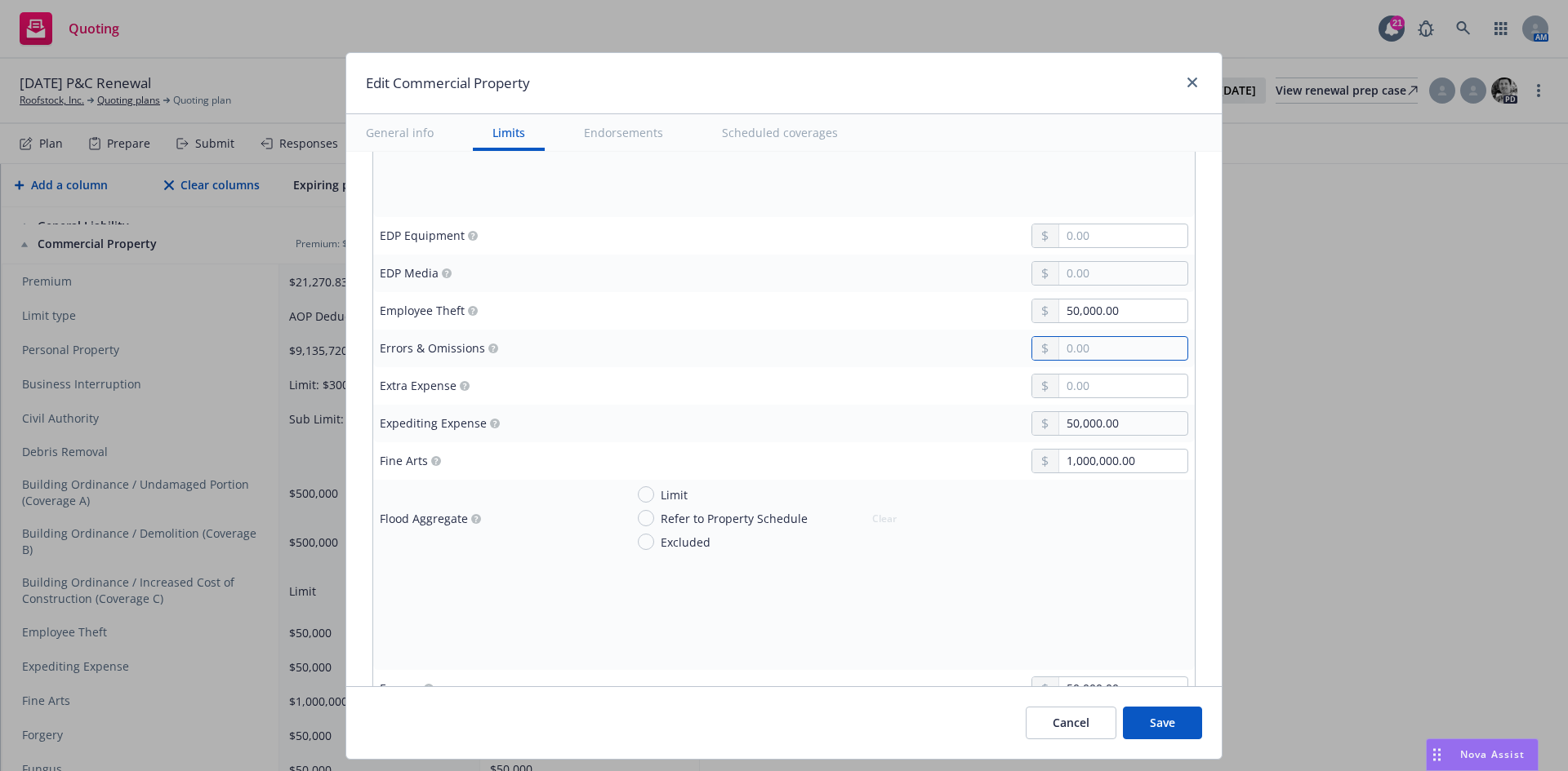
click at [1096, 346] on input "text" at bounding box center [1123, 348] width 129 height 22
type input "250,000.00"
click at [875, 400] on td at bounding box center [906, 386] width 576 height 38
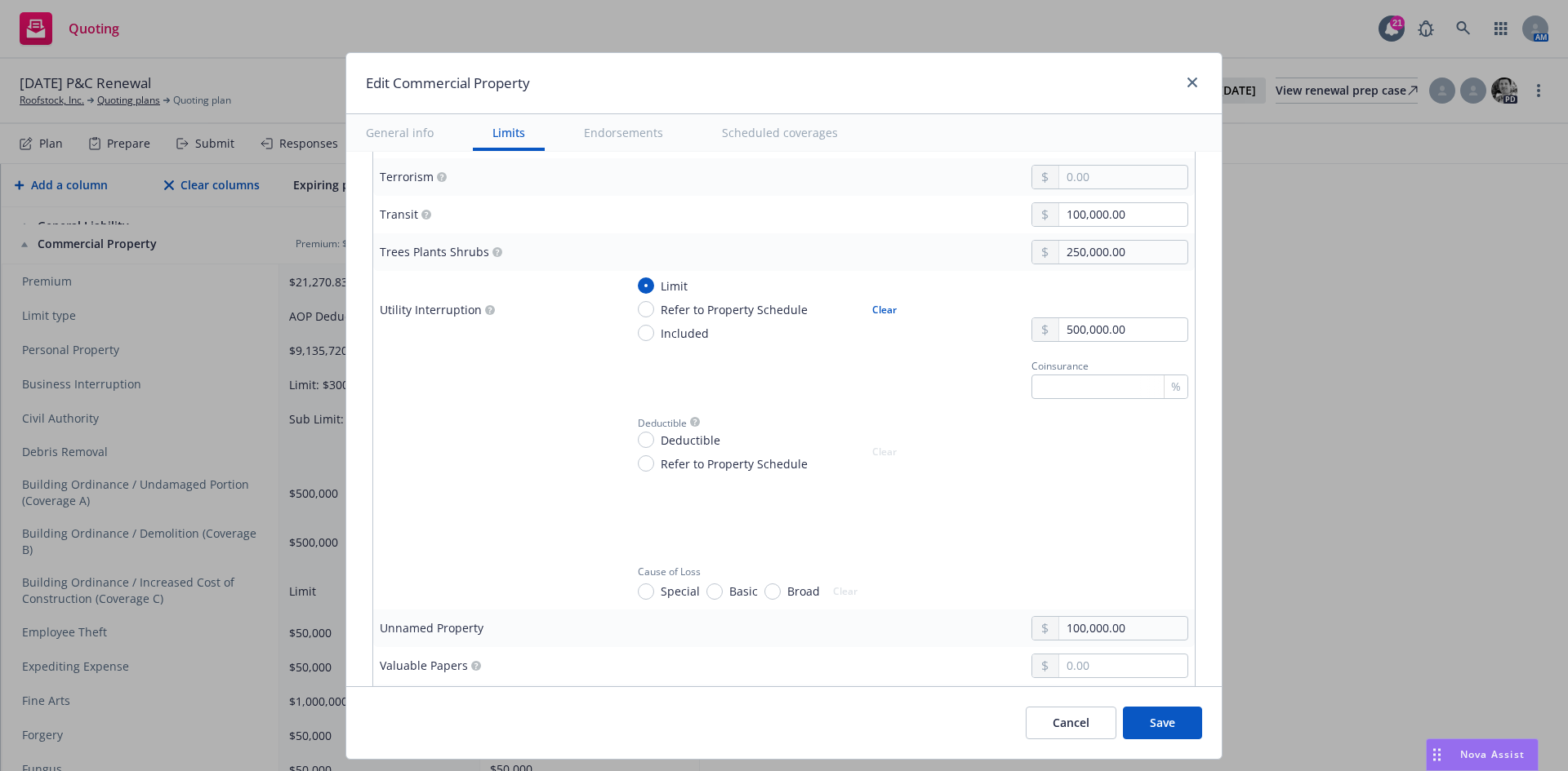
scroll to position [4570, 0]
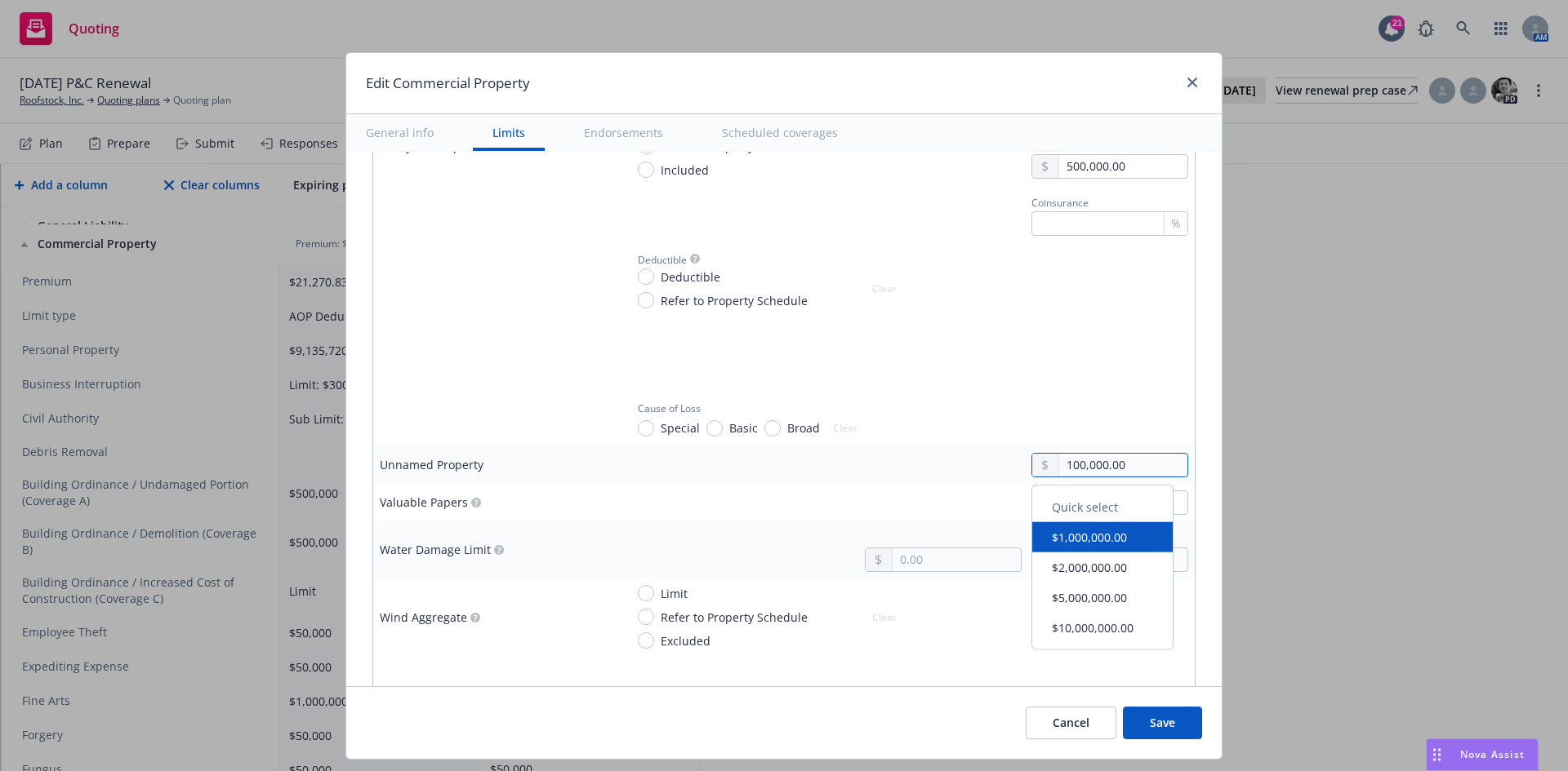
drag, startPoint x: 1143, startPoint y: 466, endPoint x: 1013, endPoint y: 473, distance: 130.2
click at [1018, 473] on div "100,000.00" at bounding box center [1103, 465] width 170 height 24
type input "0.00"
click at [706, 560] on div "Deductible" at bounding box center [906, 549] width 564 height 44
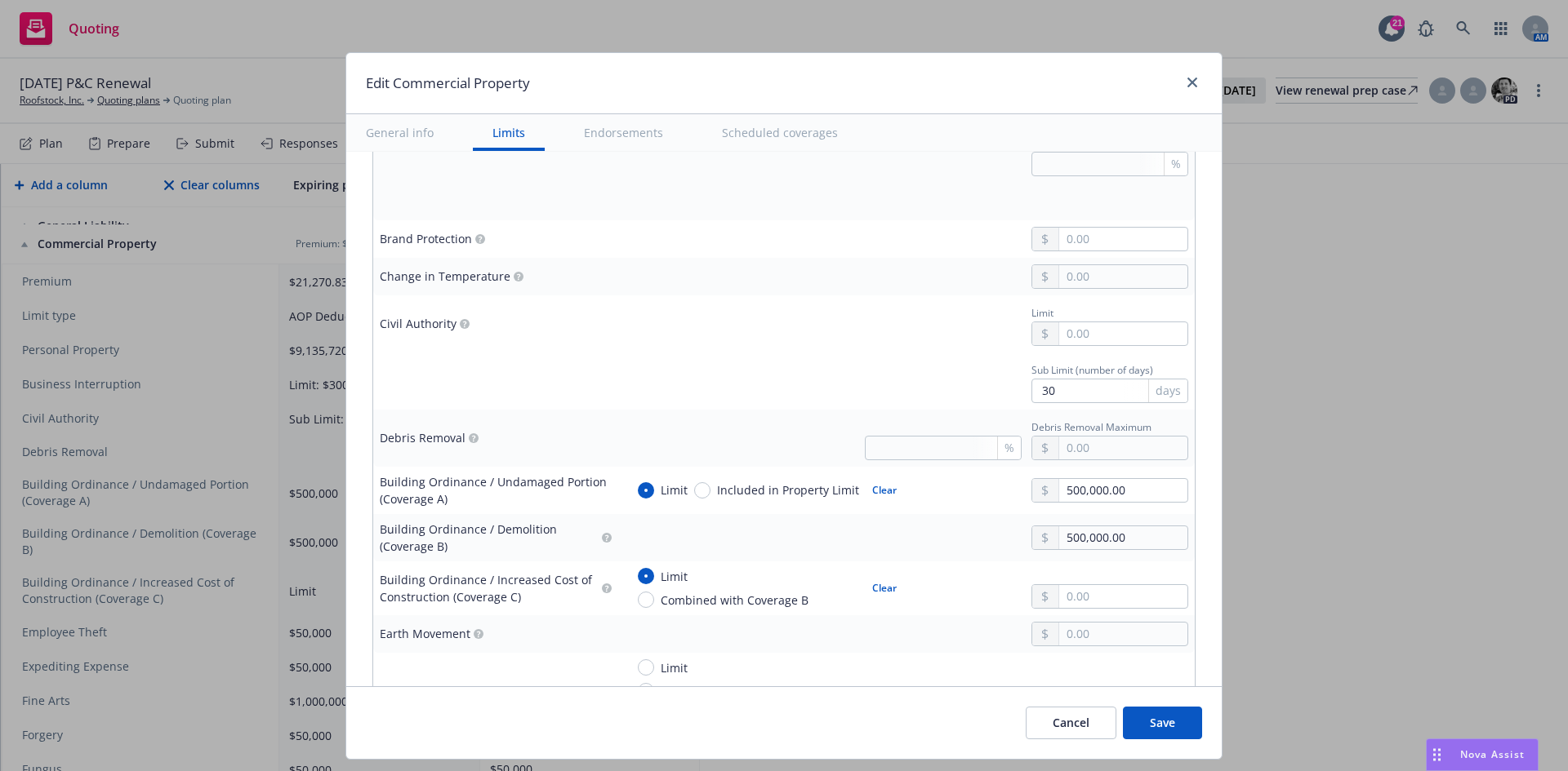
scroll to position [1632, 0]
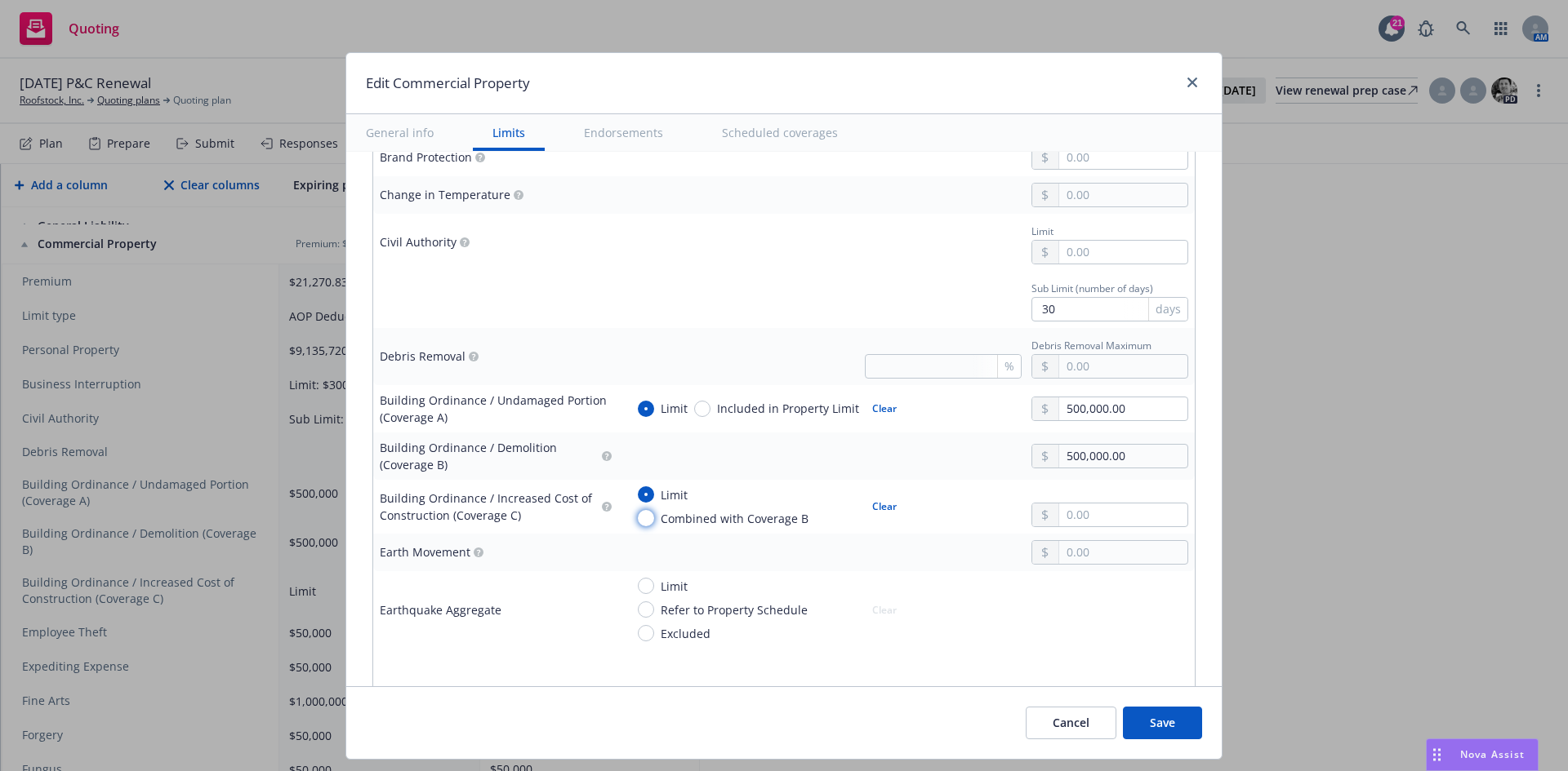
click at [638, 515] on input "Combined with Coverage B" at bounding box center [645, 517] width 16 height 16
radio input "true"
click at [638, 489] on input "Limit" at bounding box center [645, 494] width 16 height 16
radio input "true"
click at [1125, 258] on input "text" at bounding box center [1123, 252] width 129 height 22
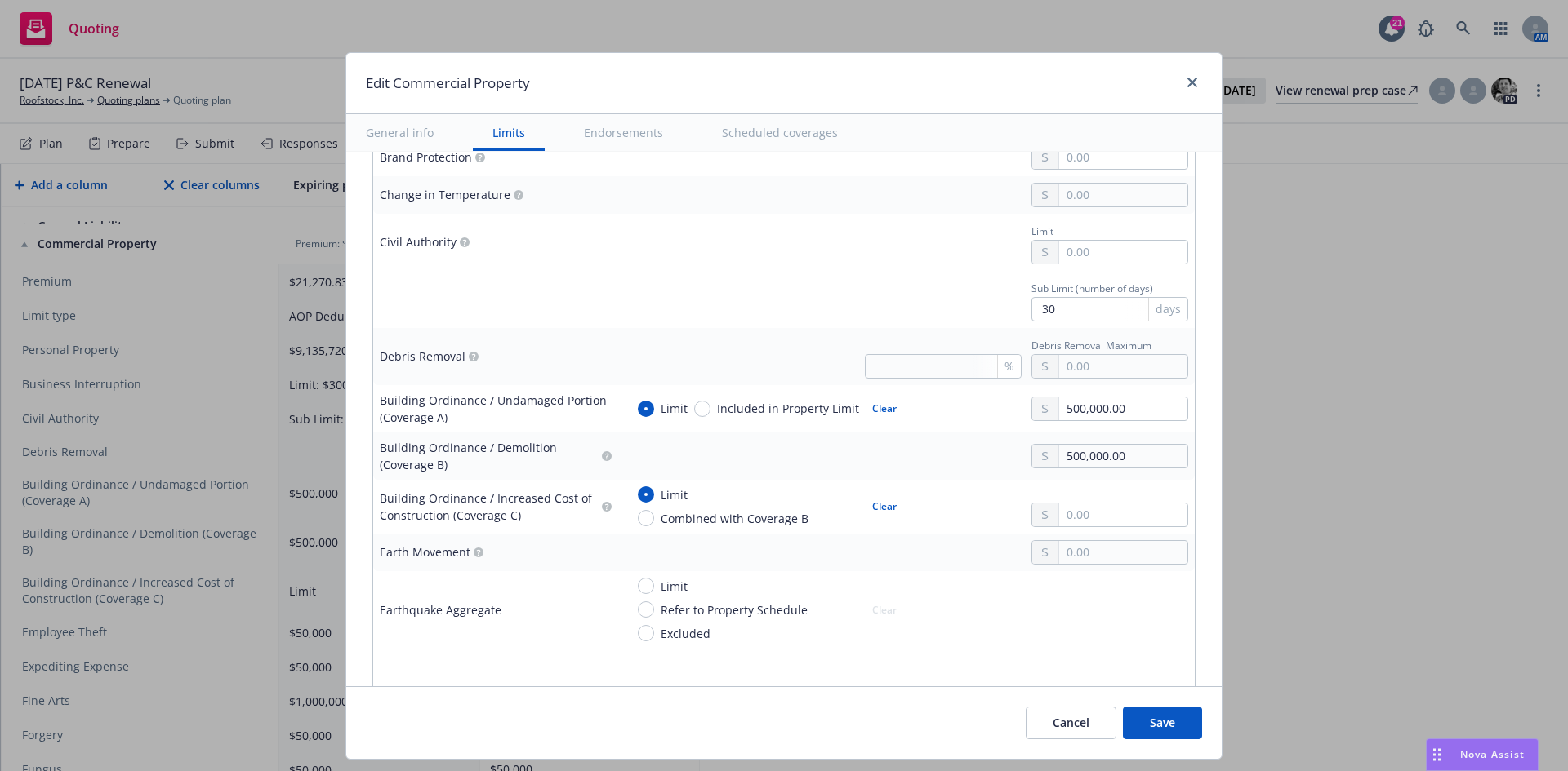
click at [913, 296] on div "Sub Limit (number of days) 30 days" at bounding box center [906, 299] width 564 height 44
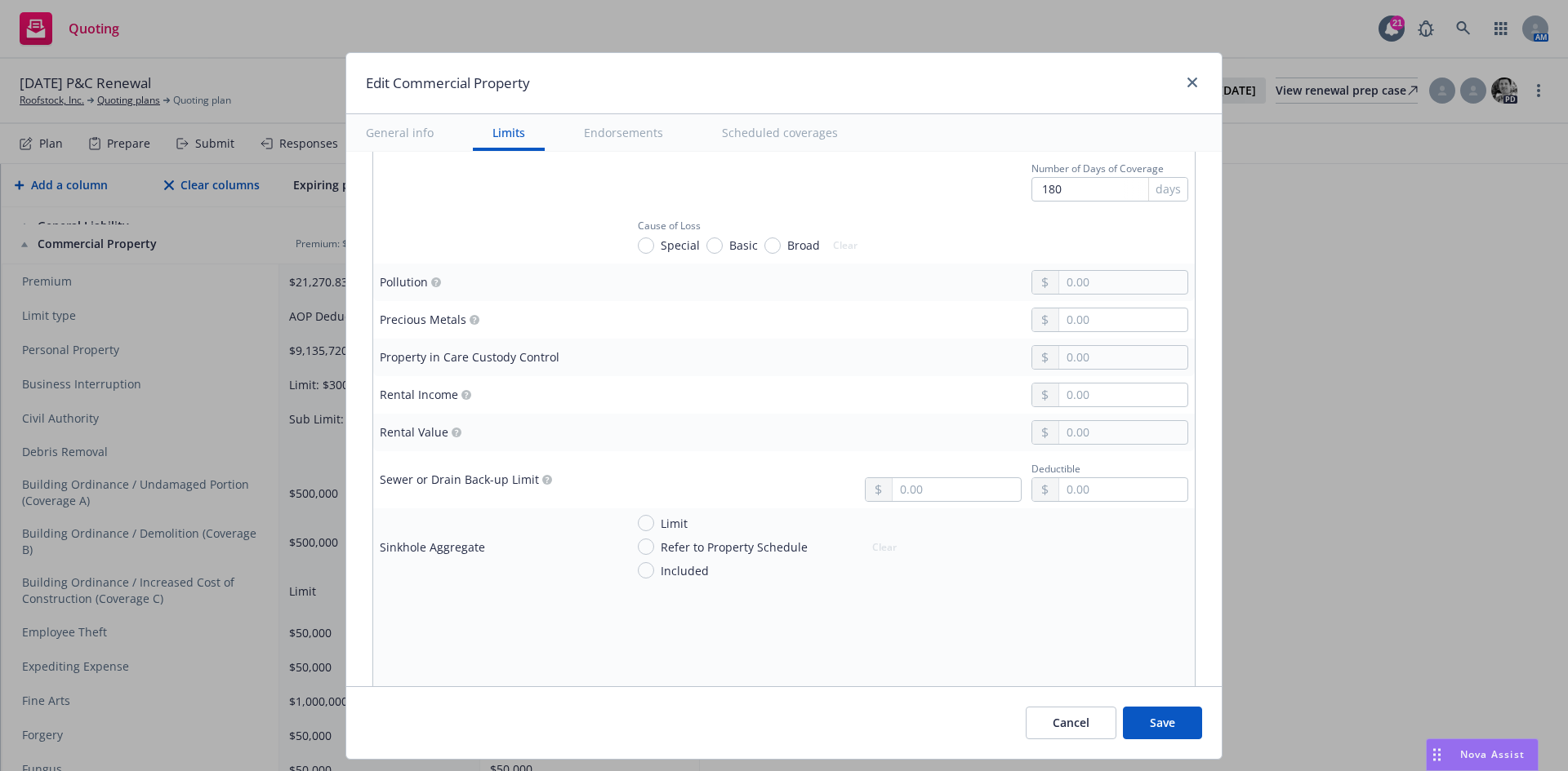
scroll to position [3835, 0]
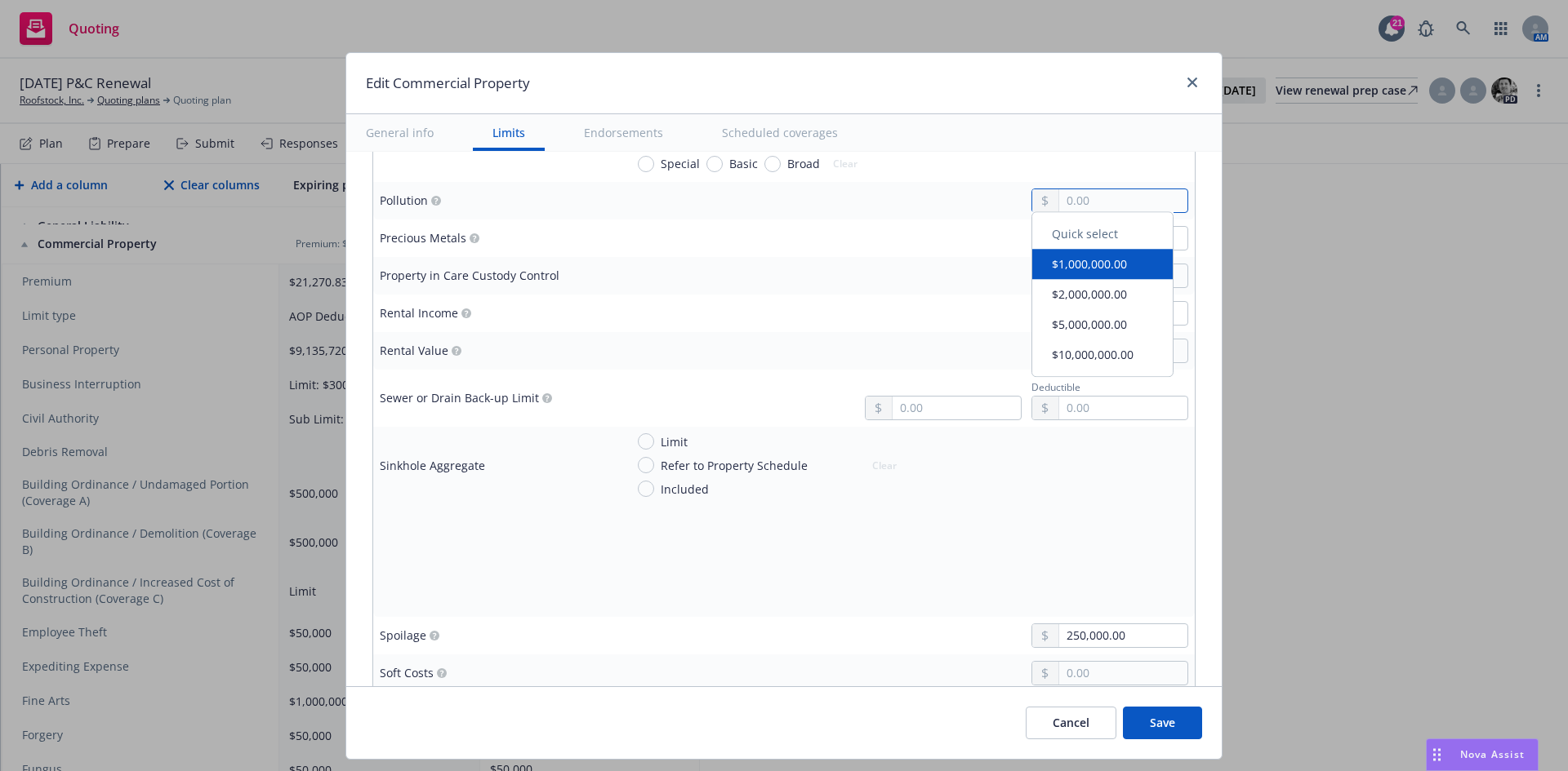
click at [1137, 201] on input "text" at bounding box center [1123, 201] width 129 height 22
type input "50,000.00"
click at [822, 276] on div at bounding box center [906, 276] width 564 height 24
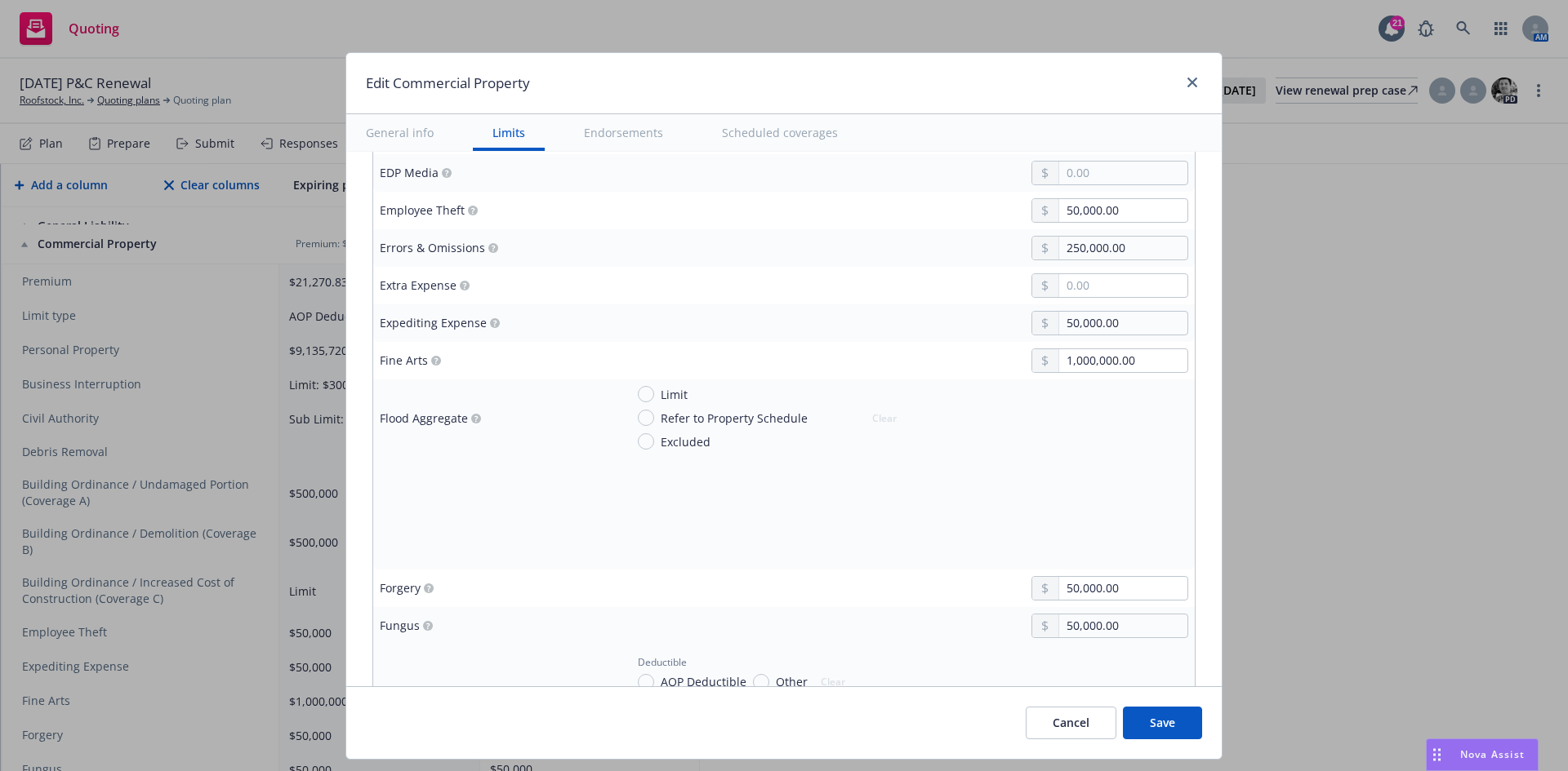
scroll to position [2448, 0]
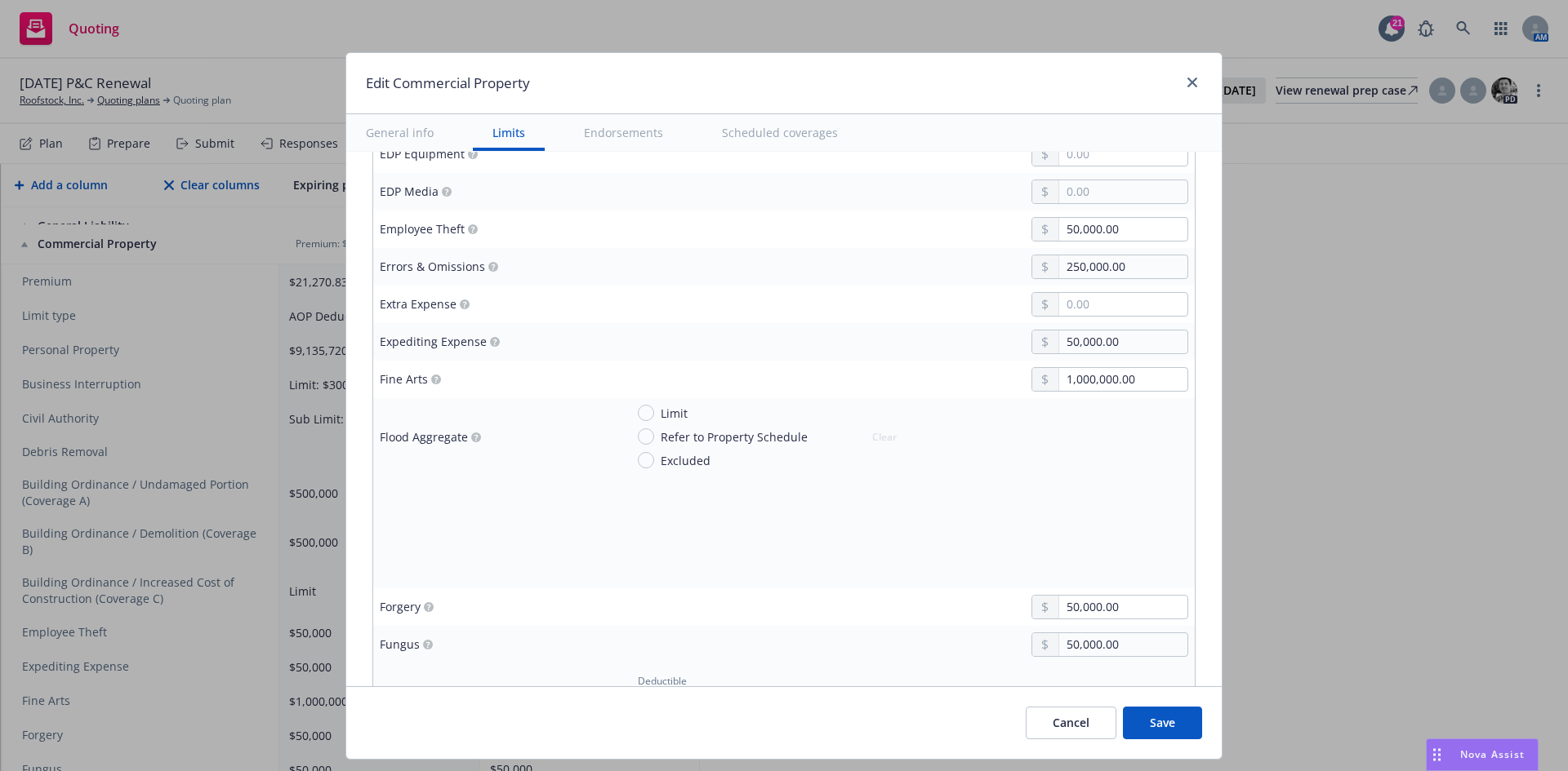
click at [641, 420] on div "Limit" at bounding box center [663, 413] width 50 height 17
click at [641, 420] on input "Limit" at bounding box center [645, 412] width 16 height 16
radio input "true"
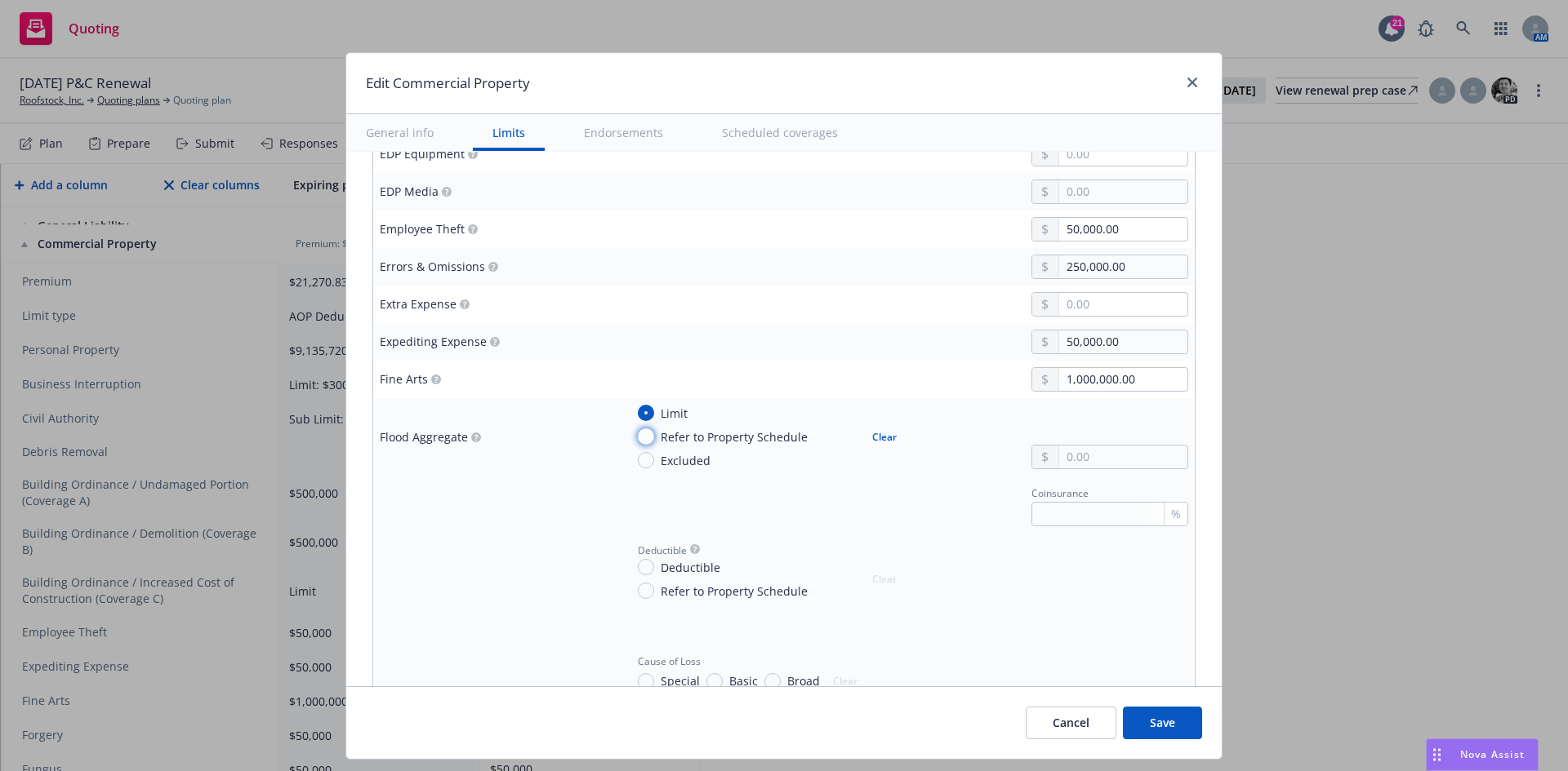
click at [638, 437] on input "Refer to Property Schedule" at bounding box center [645, 436] width 16 height 16
radio input "true"
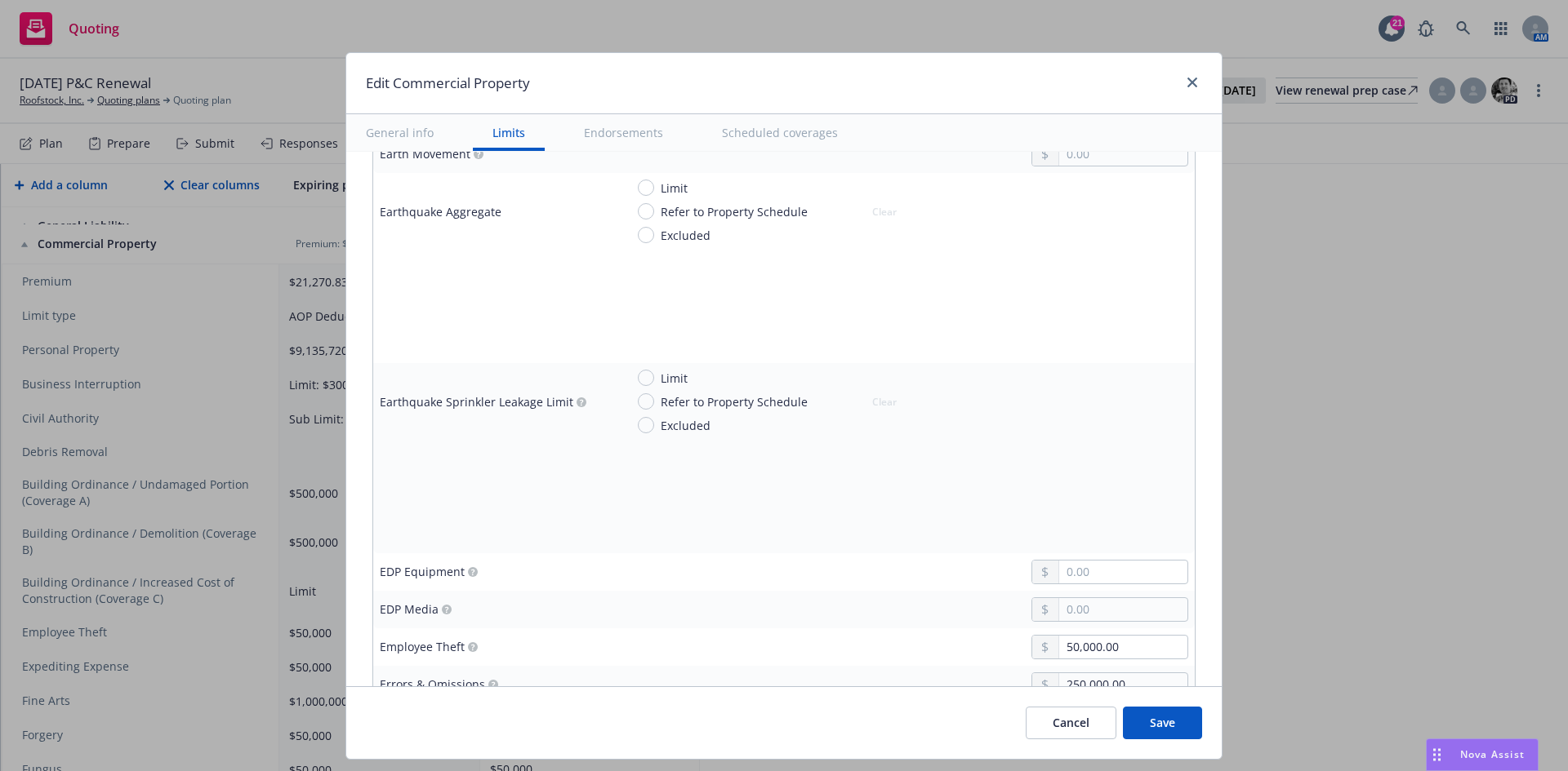
scroll to position [1959, 0]
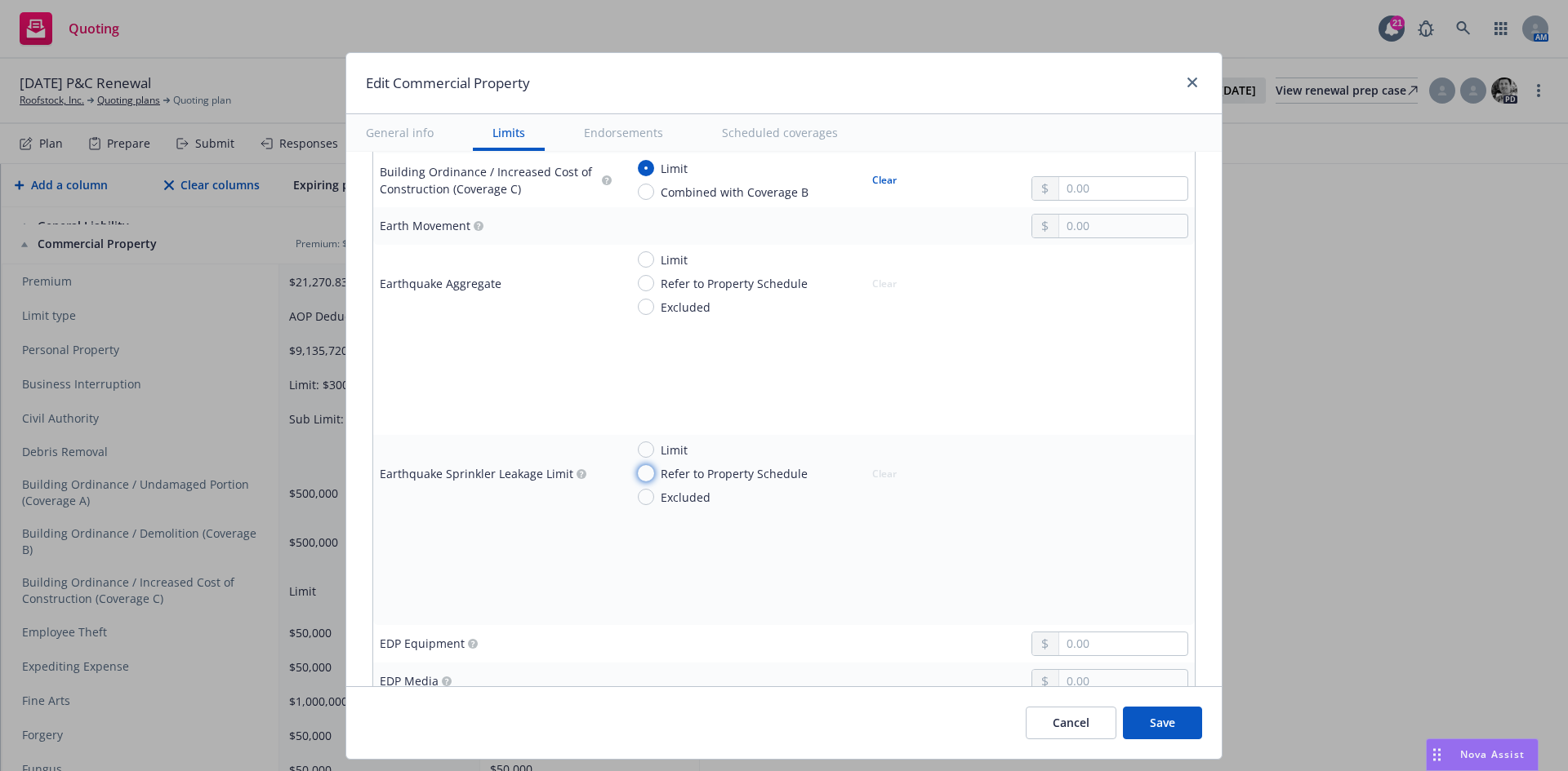
click at [642, 469] on input "Refer to Property Schedule" at bounding box center [645, 473] width 16 height 16
radio input "true"
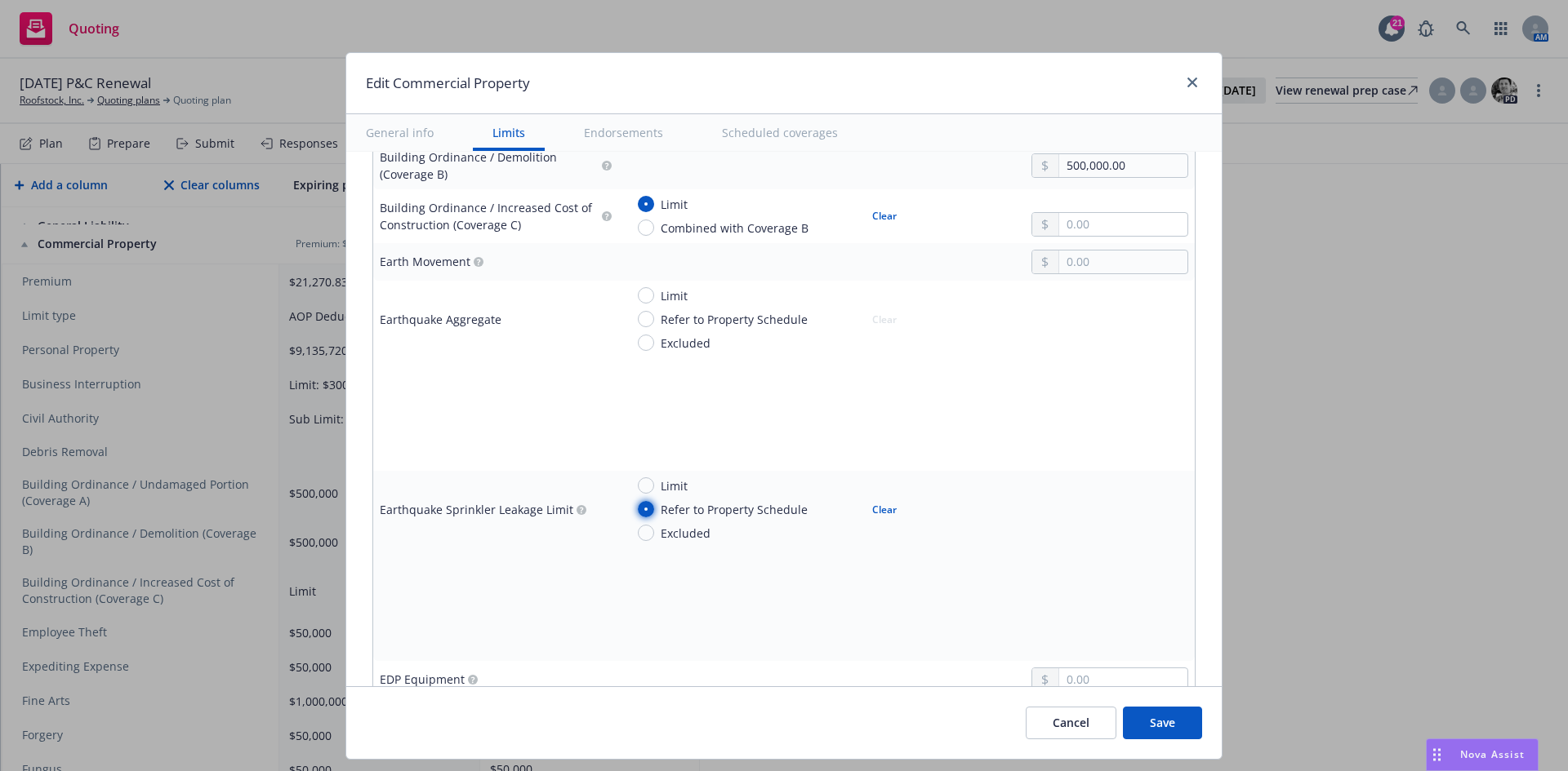
scroll to position [2040, 0]
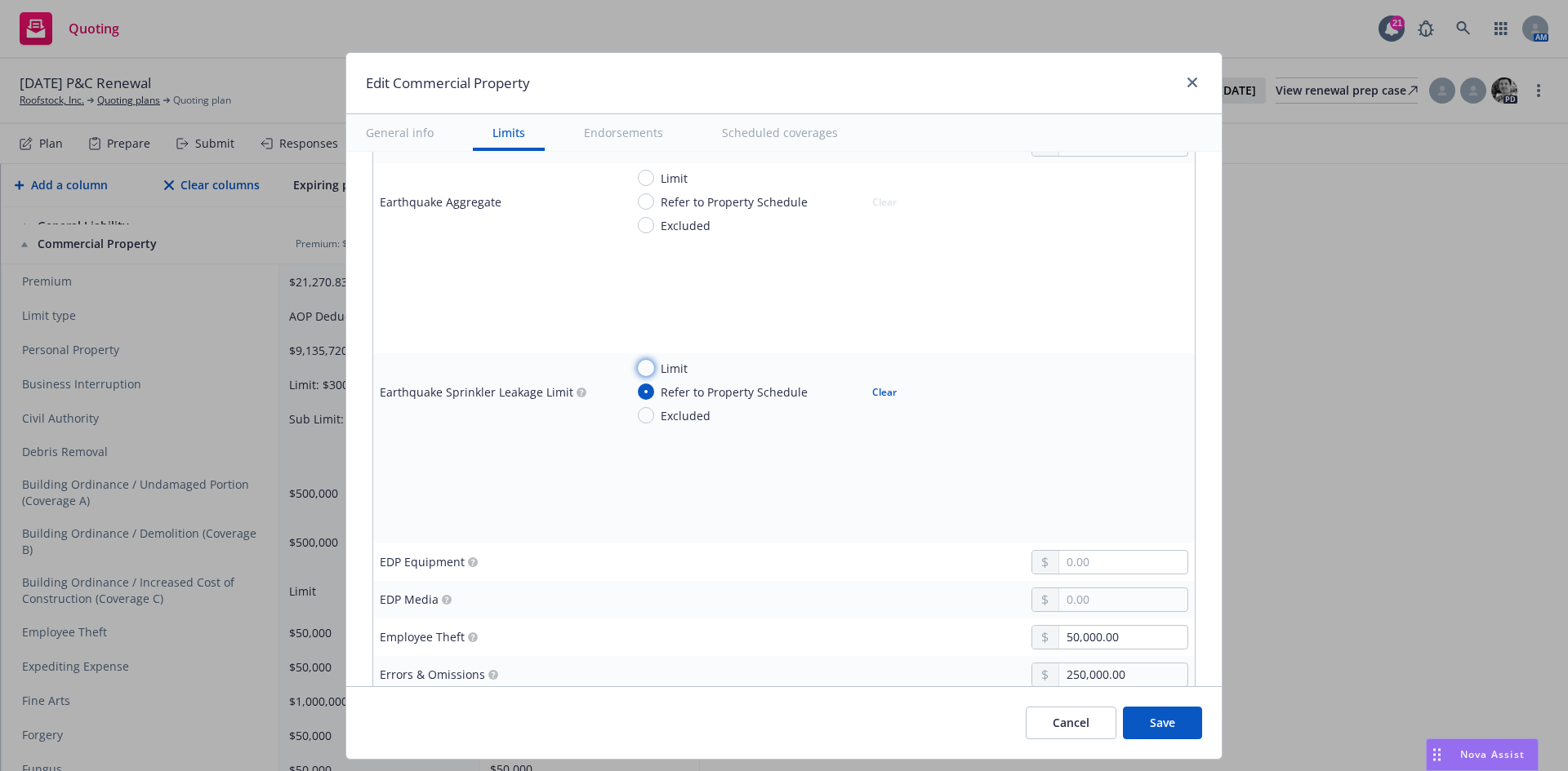
click at [638, 367] on input "Limit" at bounding box center [645, 367] width 16 height 16
radio input "true"
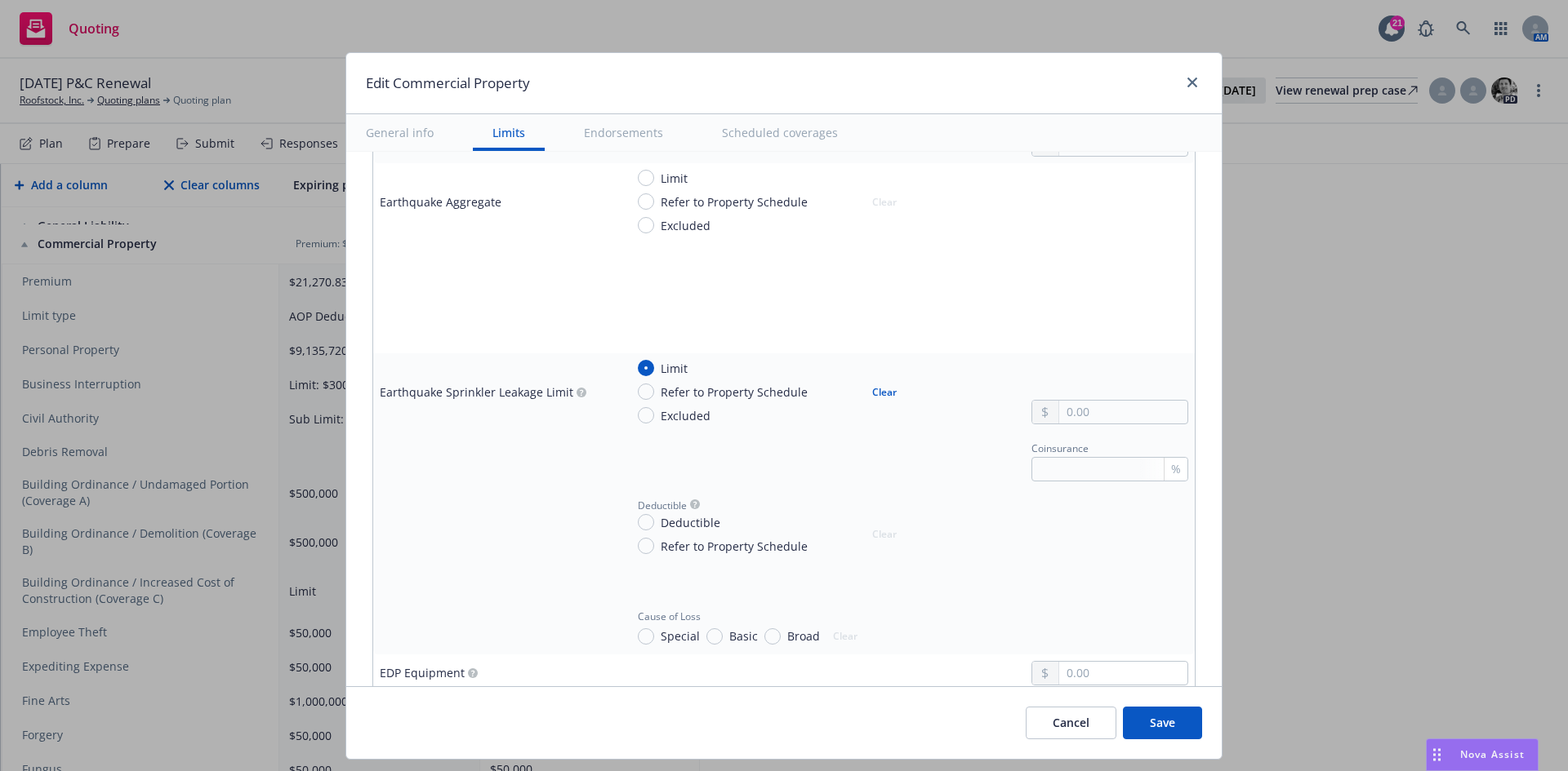
click at [638, 510] on span "Deductible" at bounding box center [662, 505] width 49 height 14
click at [640, 517] on input "Deductible" at bounding box center [645, 522] width 16 height 16
radio input "true"
click at [1082, 543] on input "text" at bounding box center [1123, 542] width 129 height 22
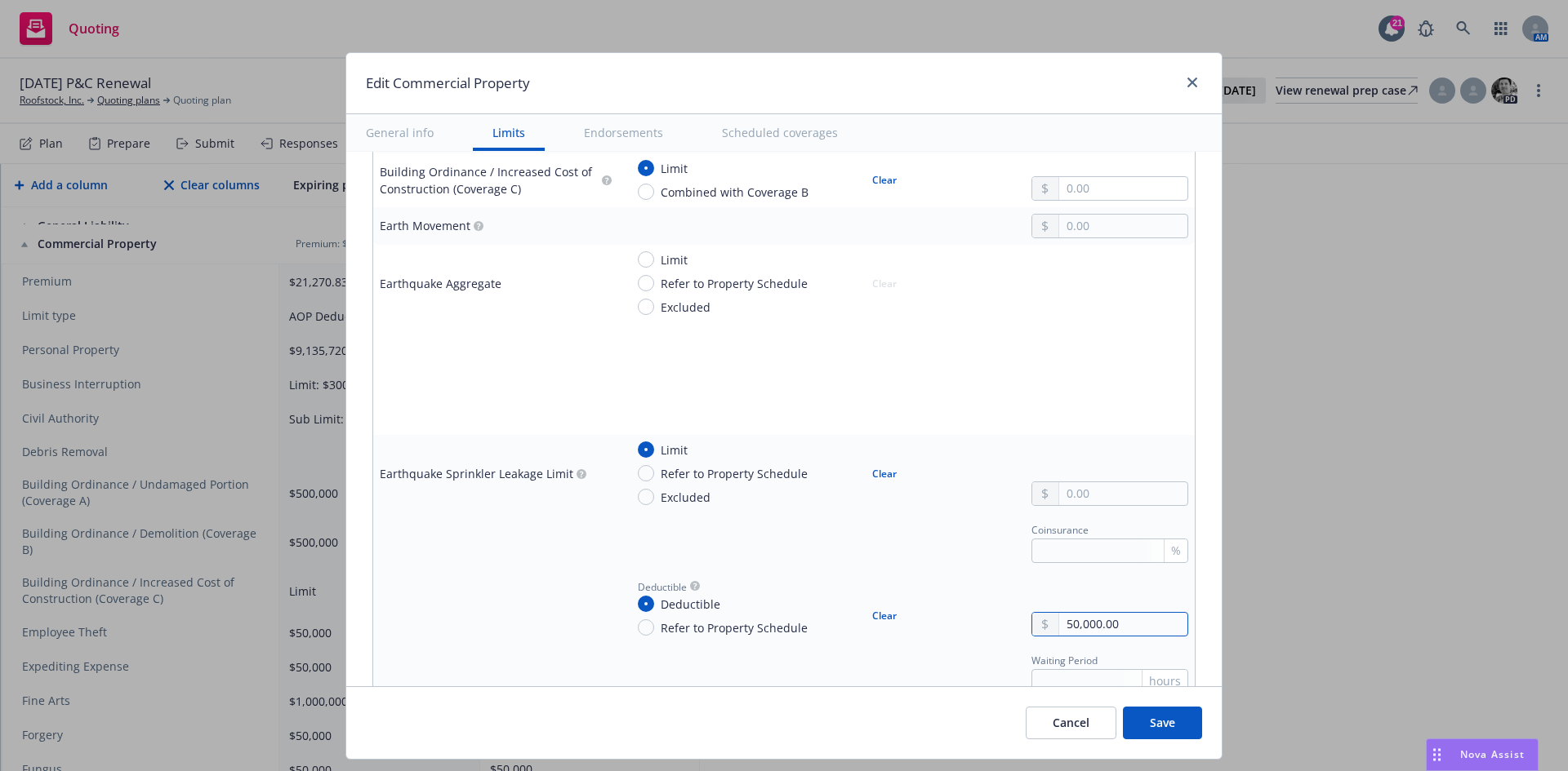
type input "50,000.00"
click at [1075, 498] on input "text" at bounding box center [1123, 493] width 129 height 22
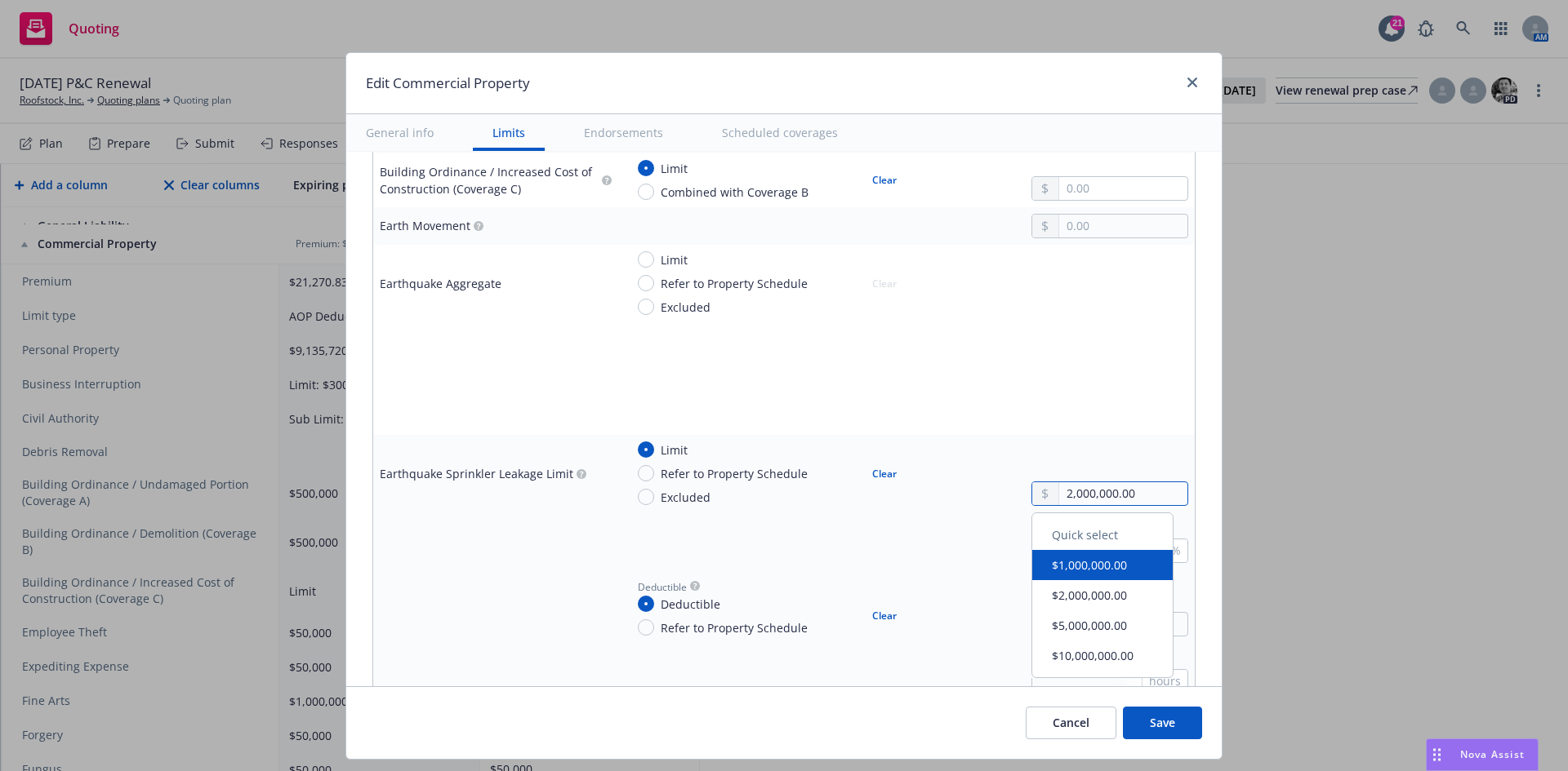
type input "2,000,000.00"
click at [955, 517] on td "Coinsurance %" at bounding box center [906, 541] width 576 height 57
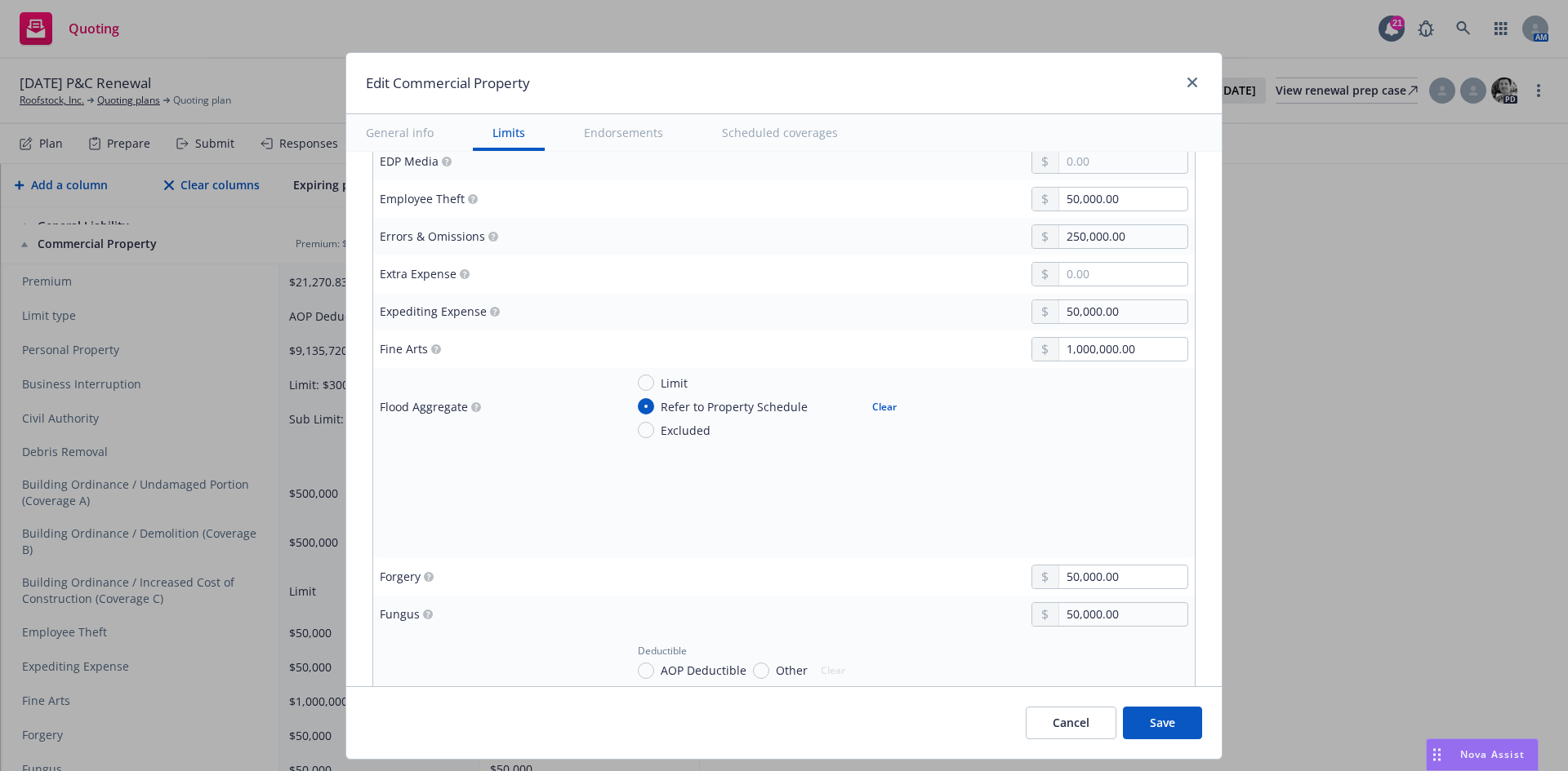
scroll to position [2611, 0]
click at [642, 383] on input "Limit" at bounding box center [645, 379] width 16 height 16
radio input "true"
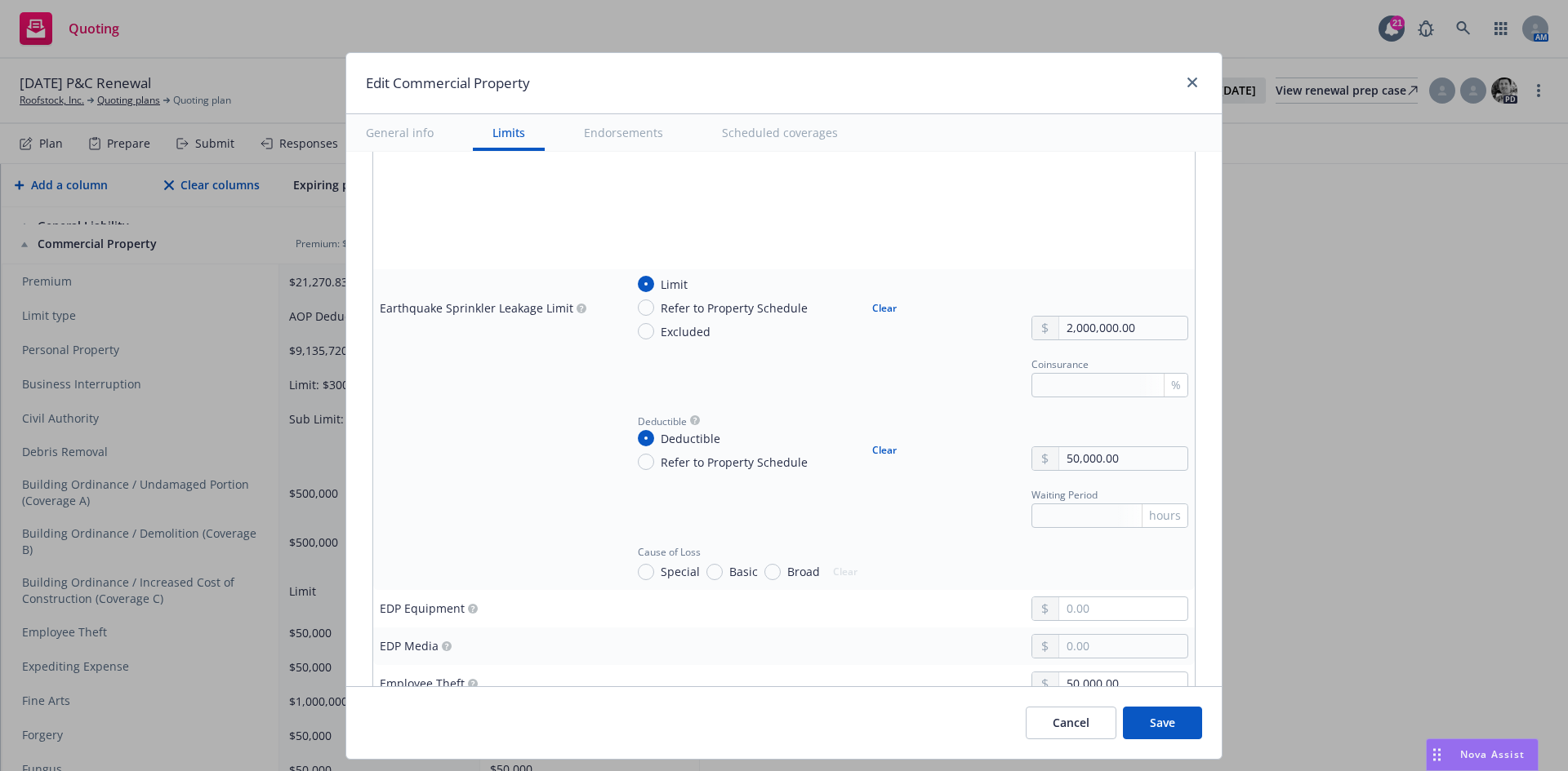
scroll to position [2122, 0]
drag, startPoint x: 1143, startPoint y: 331, endPoint x: 1037, endPoint y: 328, distance: 106.0
click at [1037, 328] on div "2,000,000.00" at bounding box center [1110, 330] width 157 height 24
paste input "3,770,000.00"
type input "3,770,000.00"
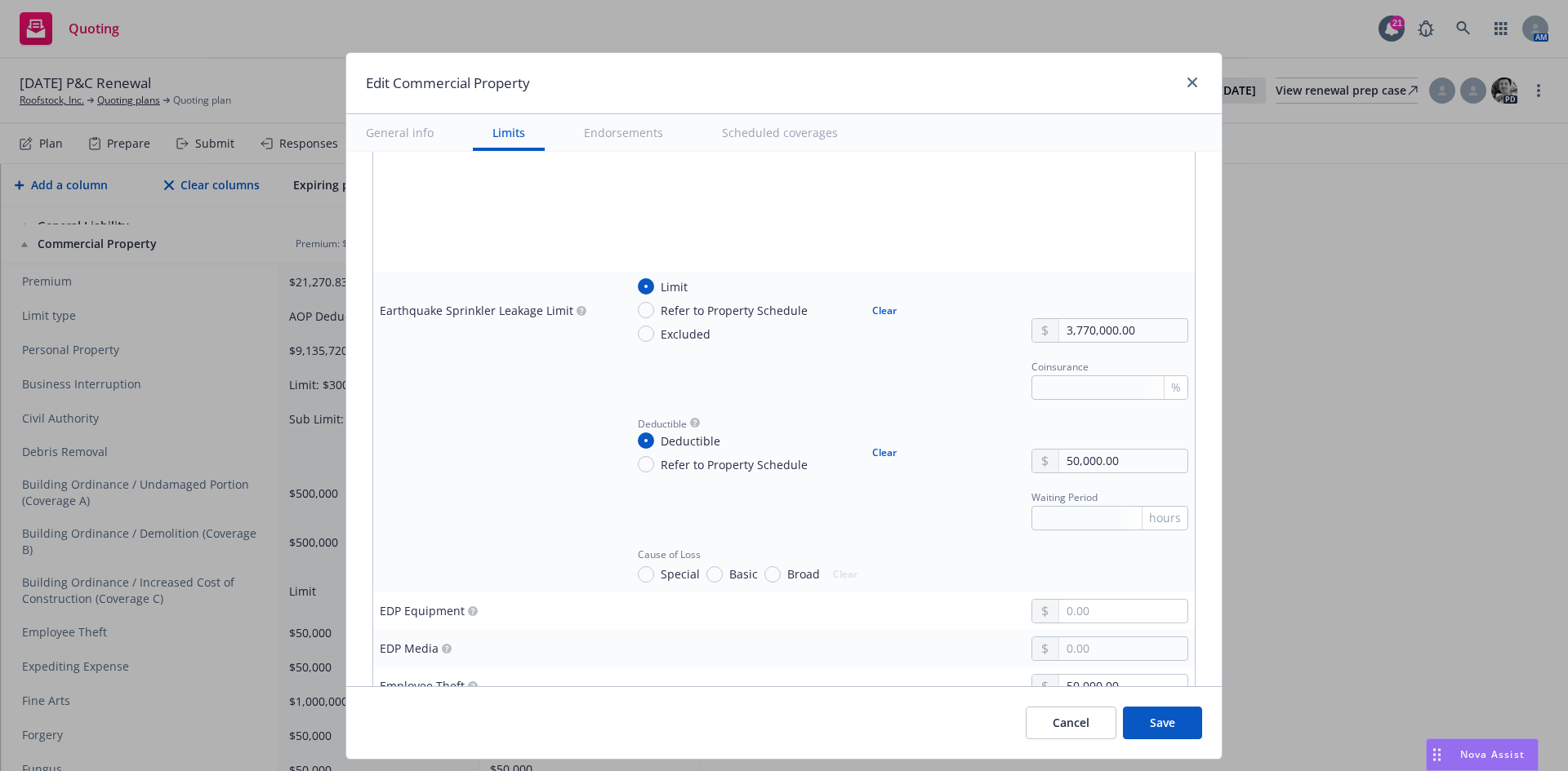
click at [986, 383] on div "Coinsurance %" at bounding box center [906, 378] width 564 height 44
drag, startPoint x: 1143, startPoint y: 464, endPoint x: 934, endPoint y: 453, distance: 209.3
click at [937, 454] on div "Deductible Deductible Refer to Property Schedule Clear 50,000.00" at bounding box center [906, 443] width 564 height 60
type input "100,000.00"
click at [1493, 762] on div "Nova Assist" at bounding box center [1482, 755] width 111 height 31
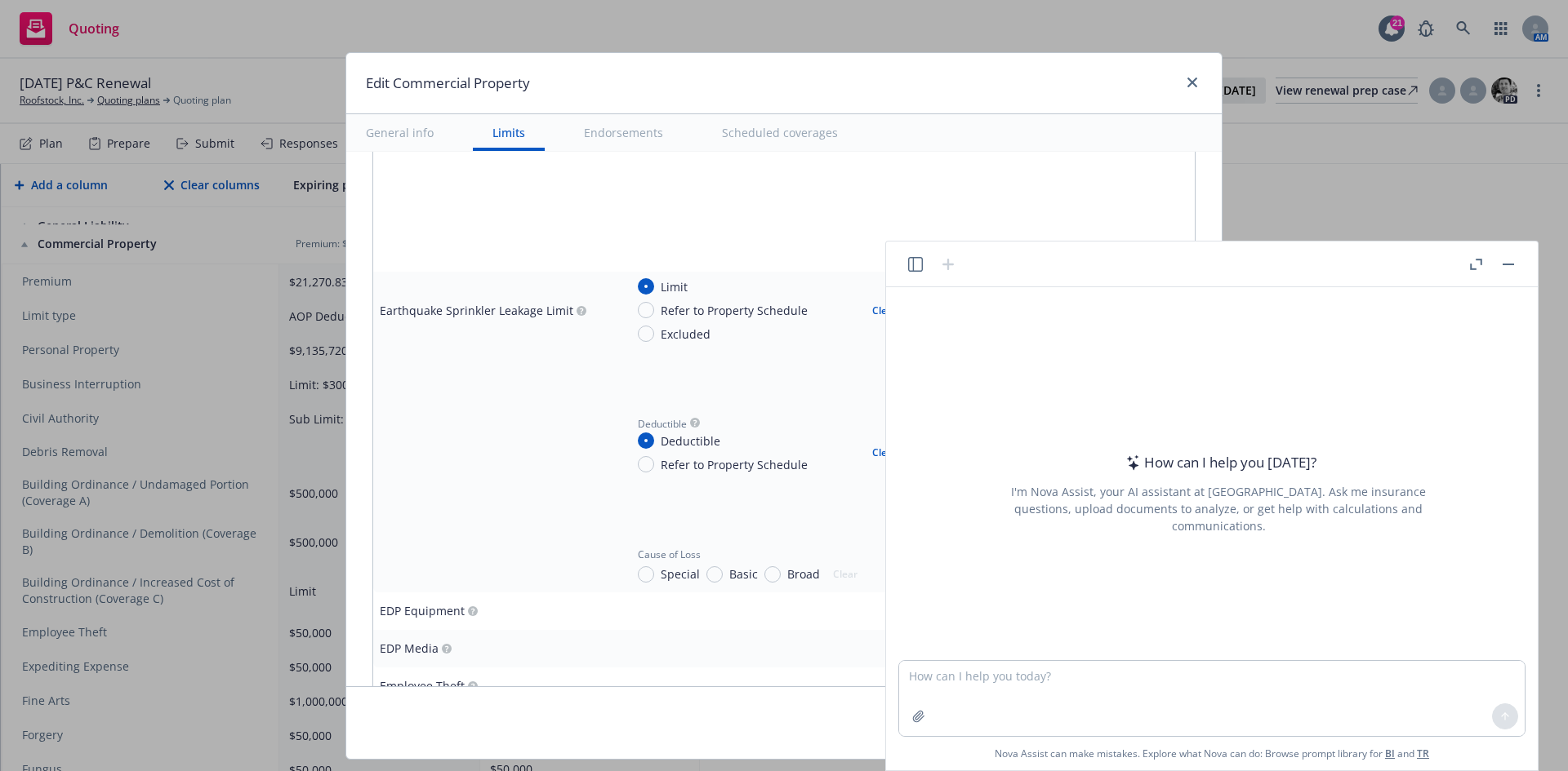
click at [1112, 663] on div at bounding box center [1212, 698] width 627 height 77
click at [990, 681] on textarea at bounding box center [1212, 698] width 626 height 75
type textarea "Please let me know if these two vehicle schedules match or what the differences…"
click at [920, 725] on button "button" at bounding box center [918, 717] width 26 height 26
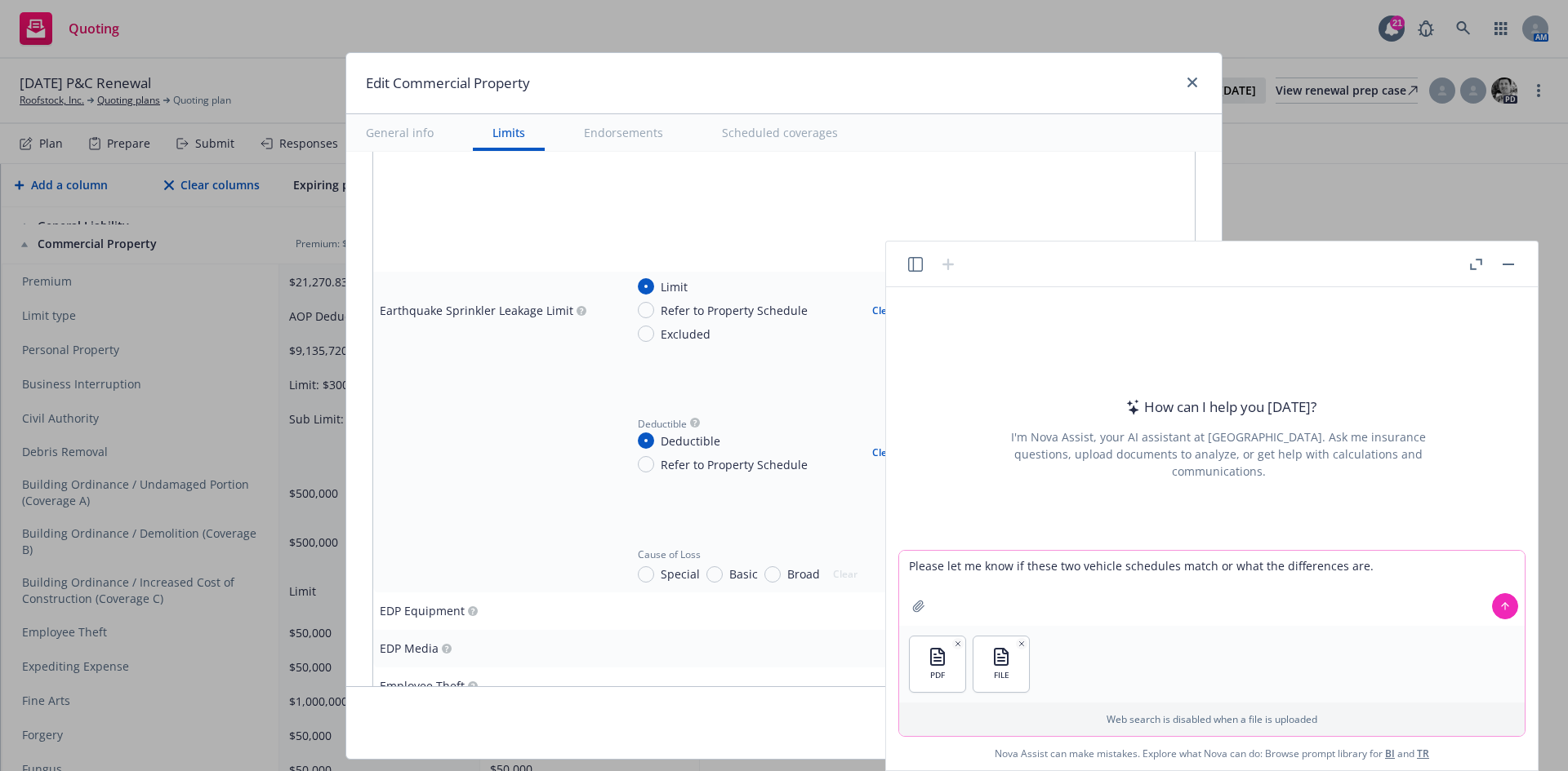
click at [1502, 605] on icon at bounding box center [1505, 605] width 7 height 3
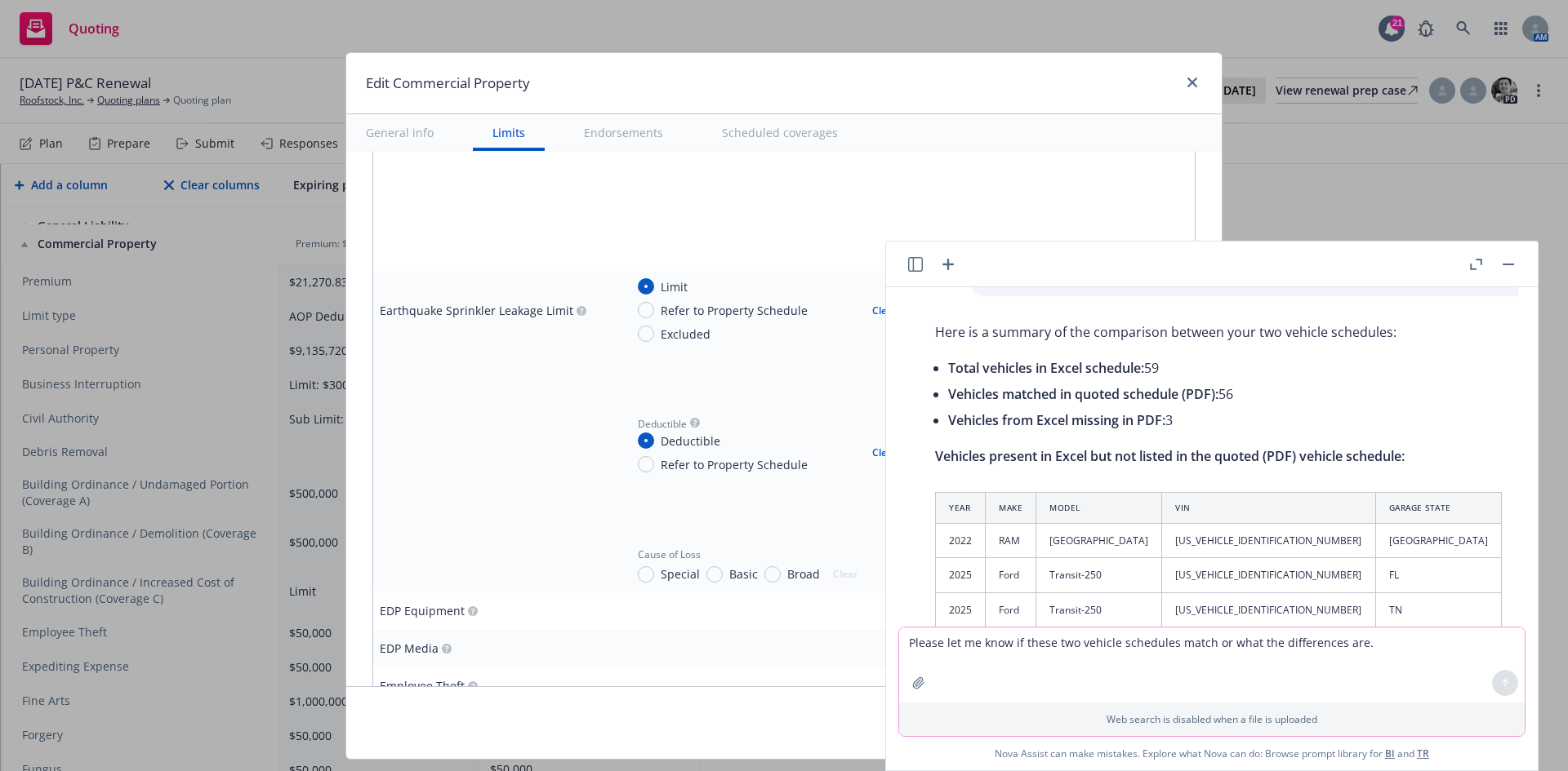
scroll to position [82, 0]
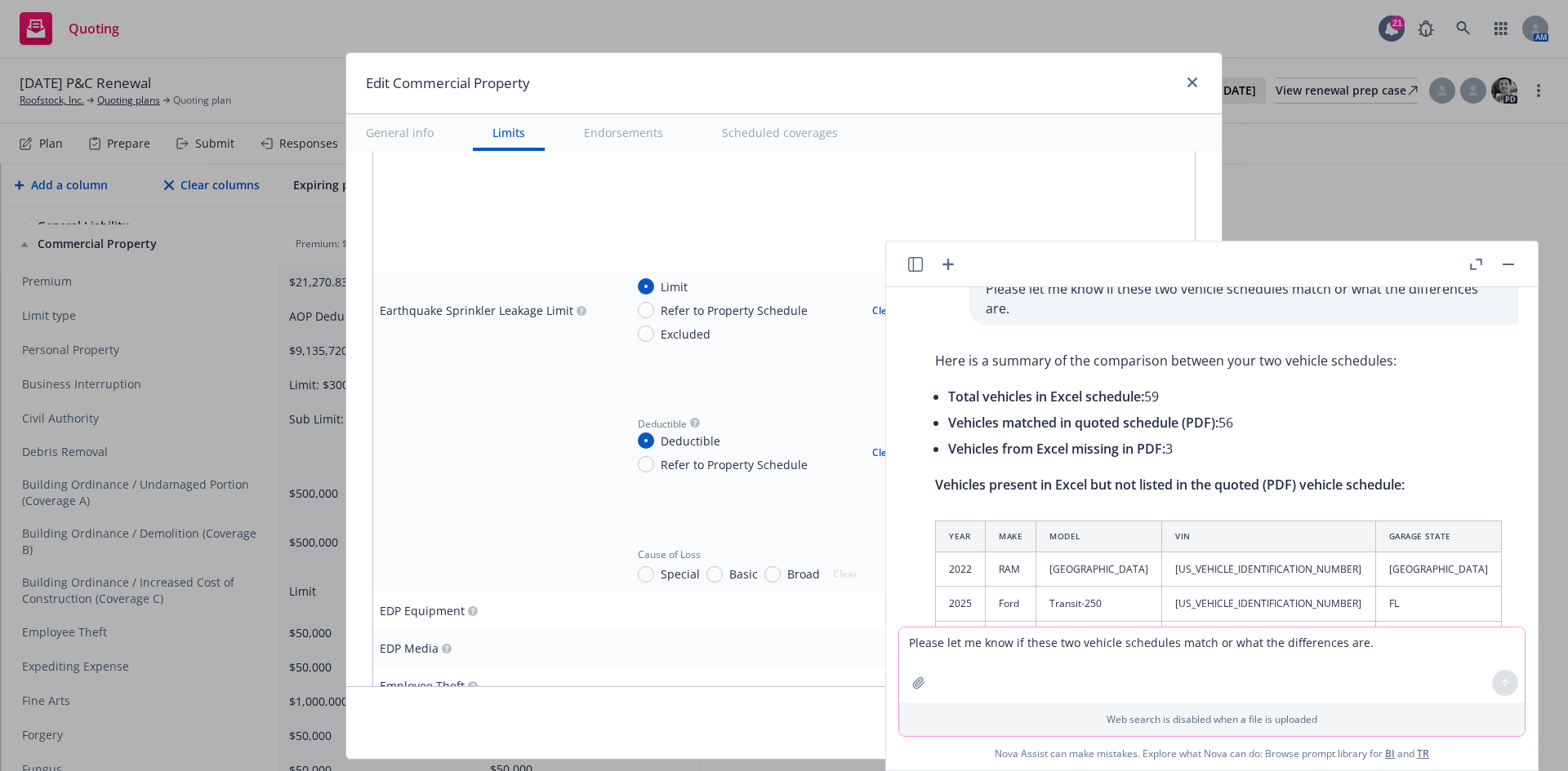
click at [1509, 262] on button "button" at bounding box center [1508, 264] width 20 height 20
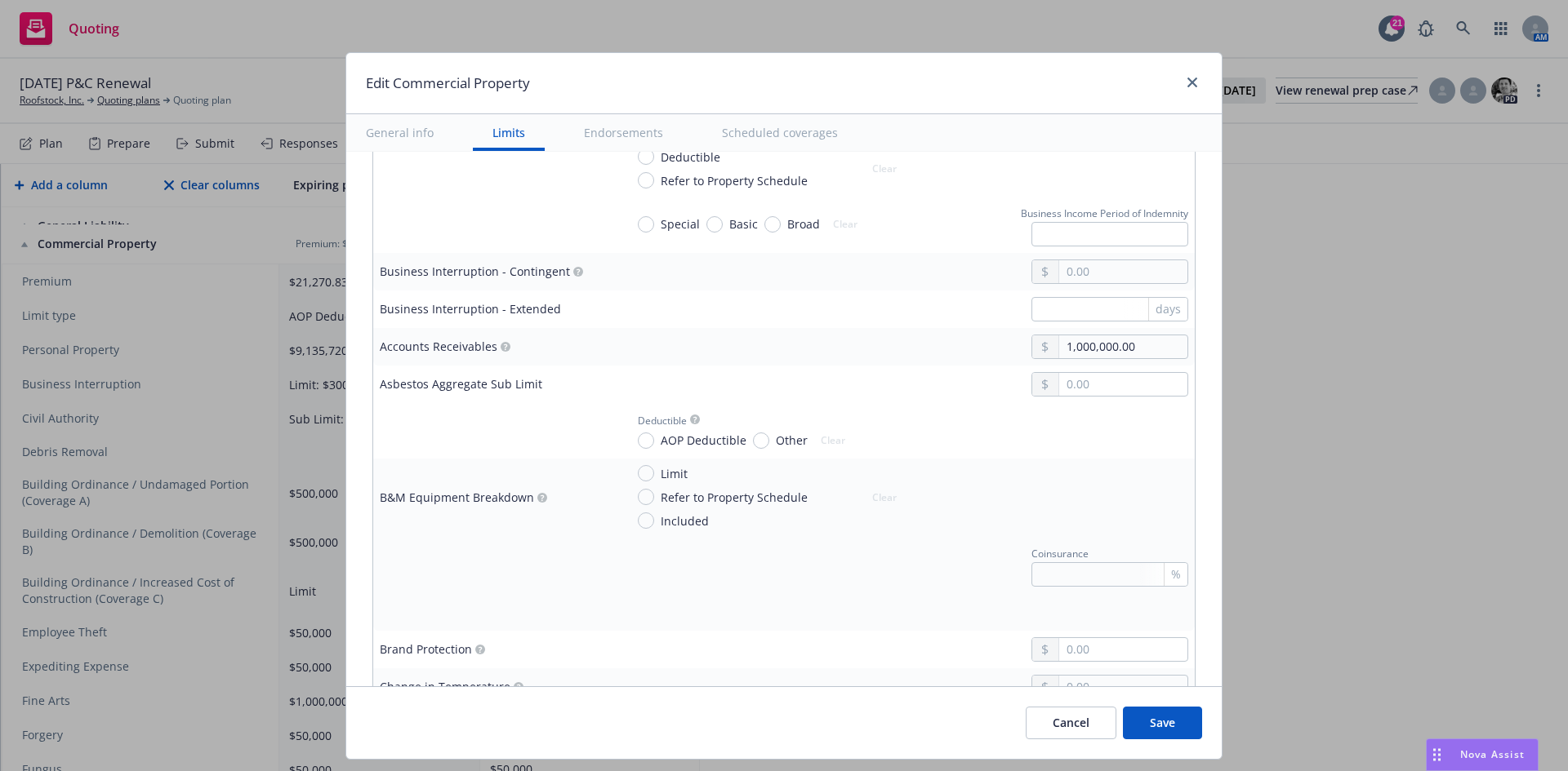
scroll to position [1143, 0]
click at [1174, 727] on button "Save" at bounding box center [1162, 723] width 79 height 33
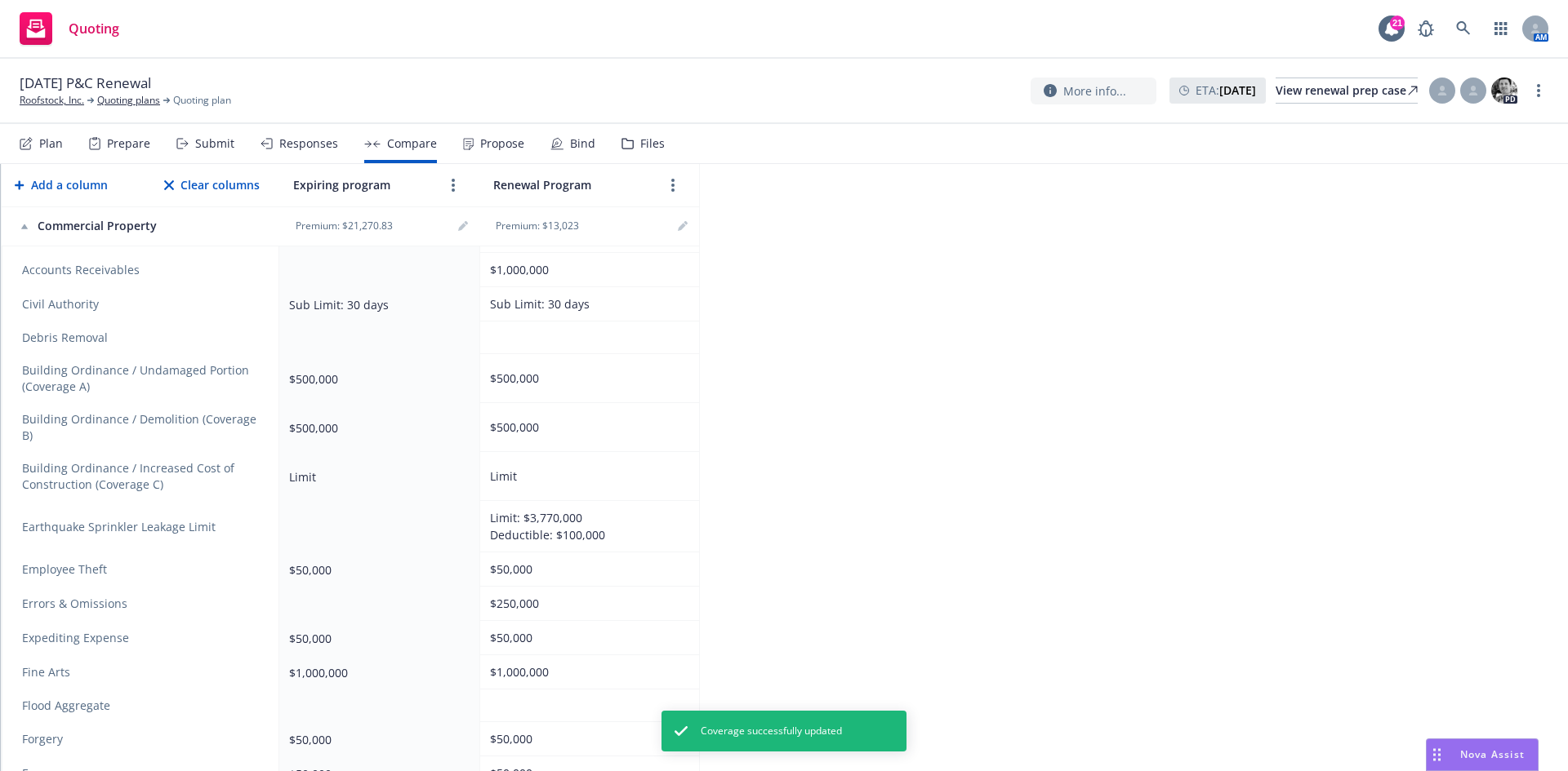
scroll to position [816, 0]
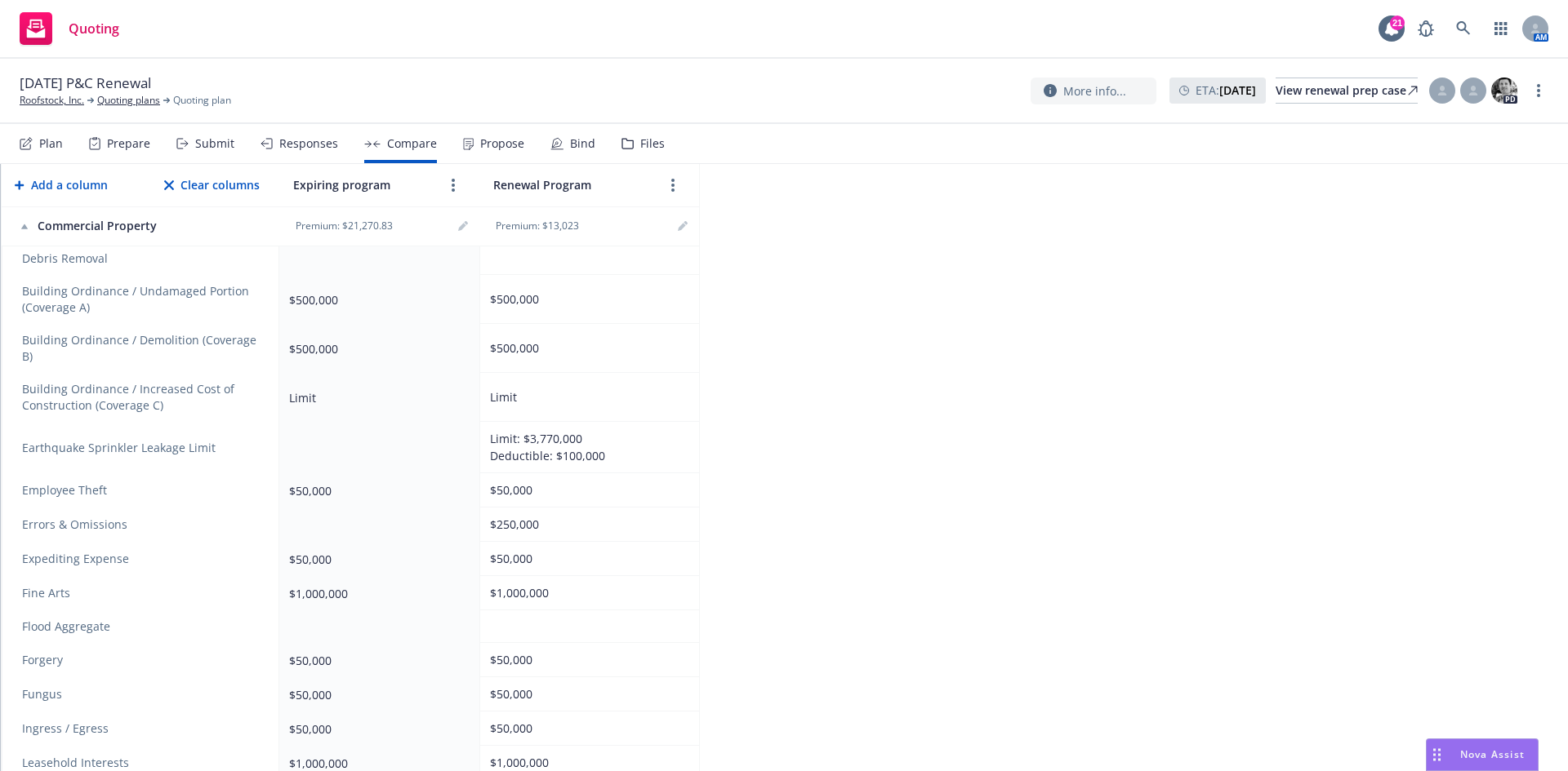
click at [41, 145] on div "Plan" at bounding box center [50, 143] width 23 height 13
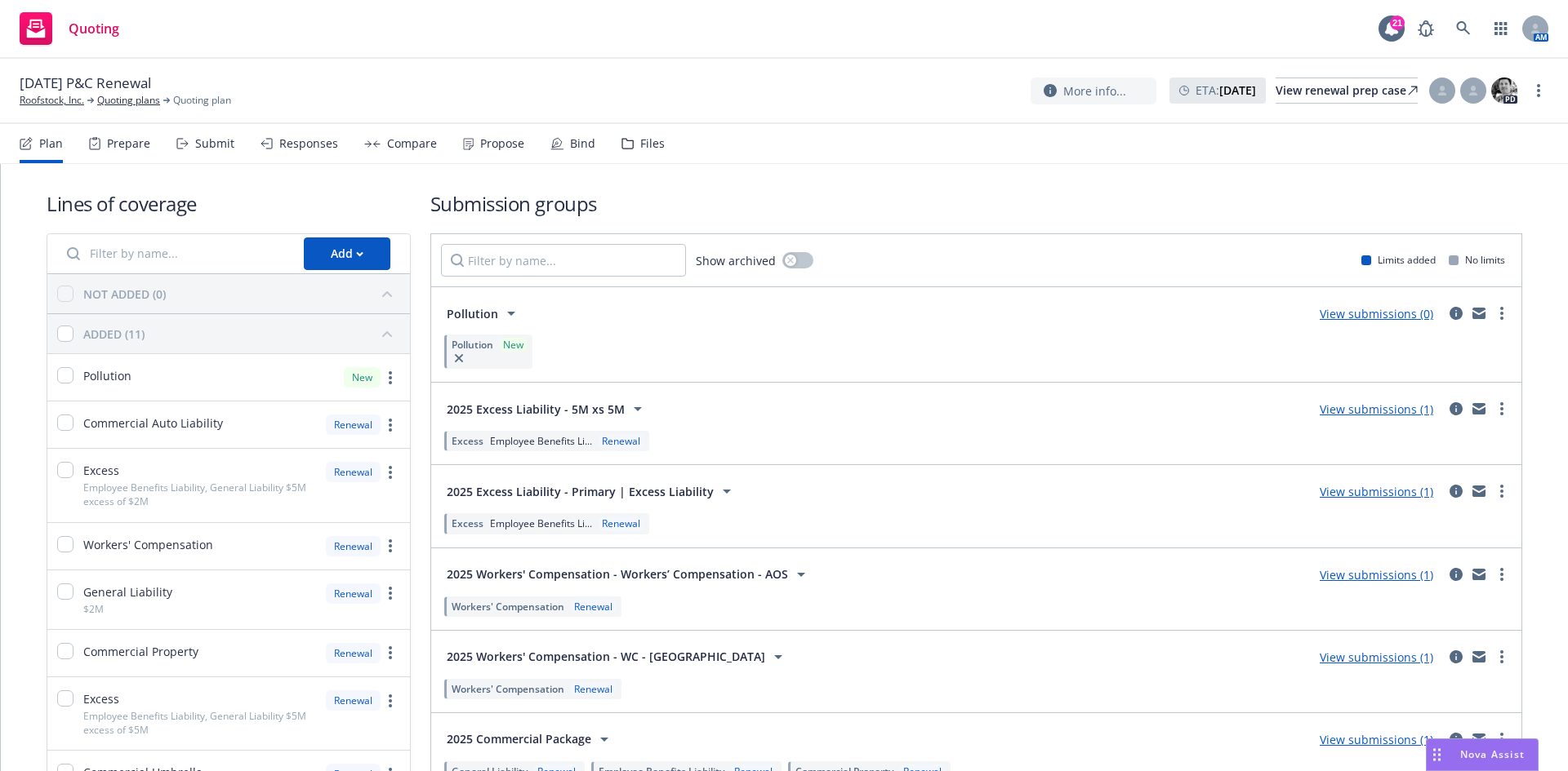
scroll to position [82, 0]
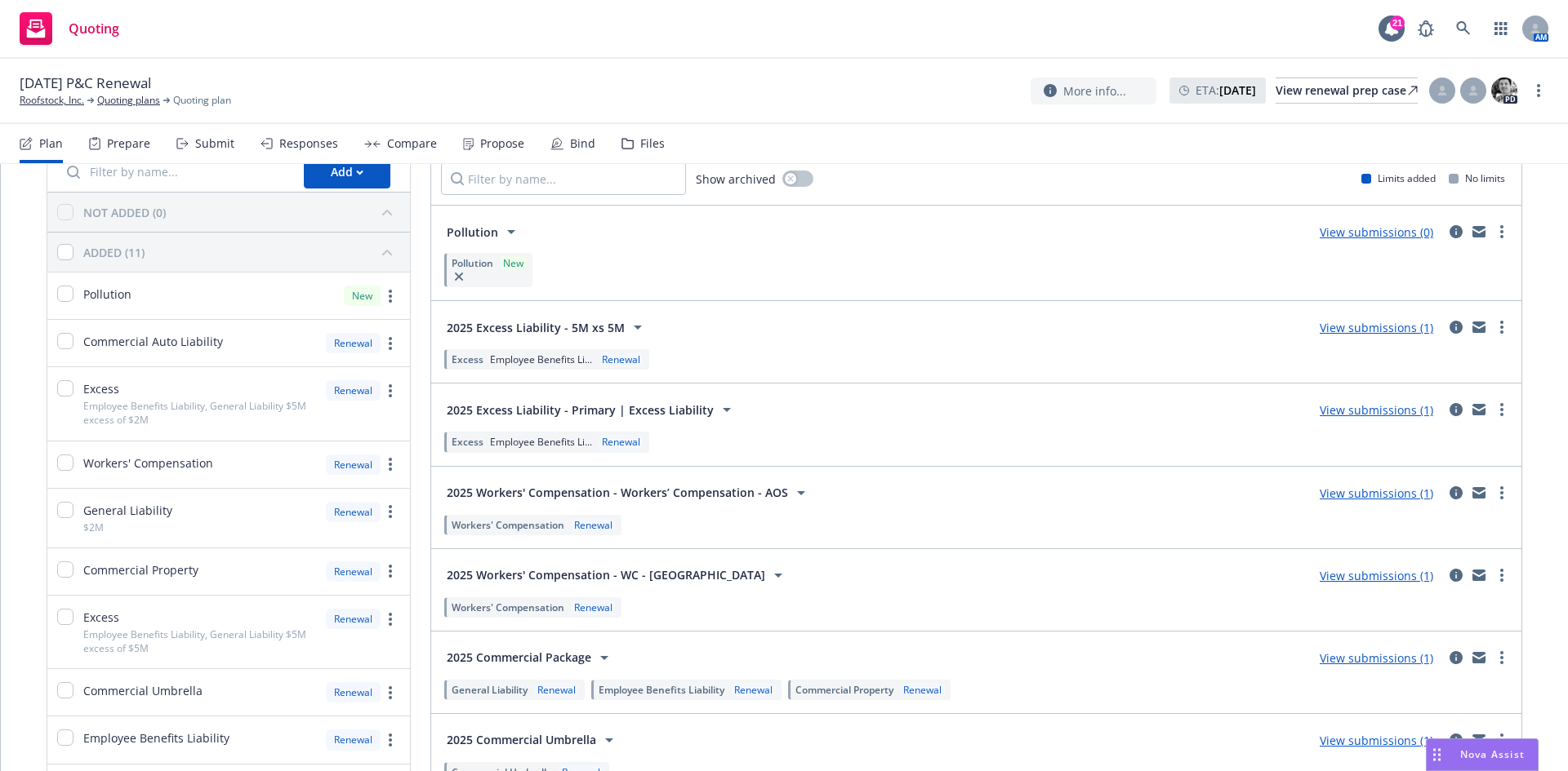
click at [1391, 332] on link "View submissions (1)" at bounding box center [1376, 328] width 114 height 16
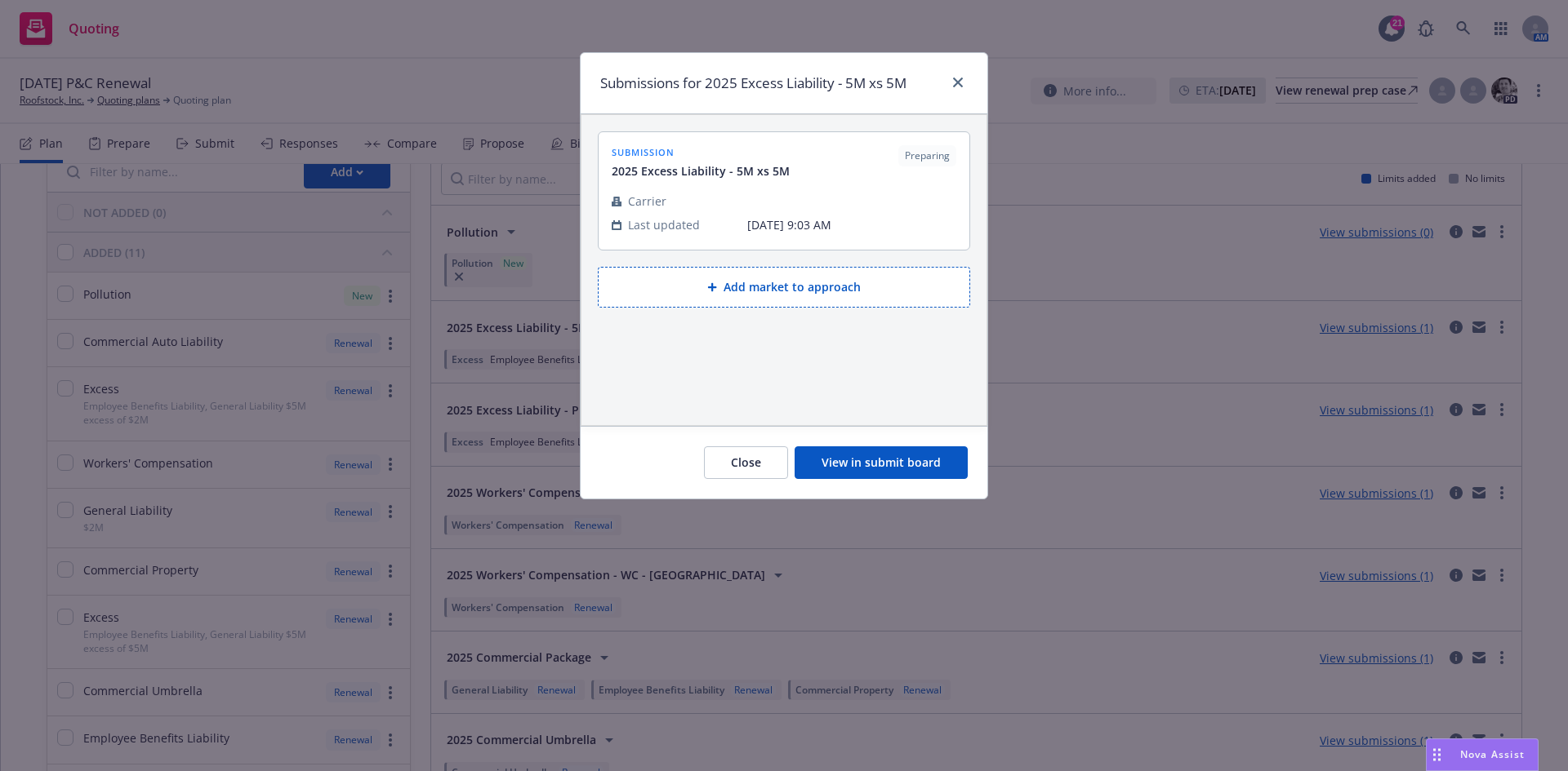
click at [866, 458] on button "View in submit board" at bounding box center [881, 463] width 173 height 33
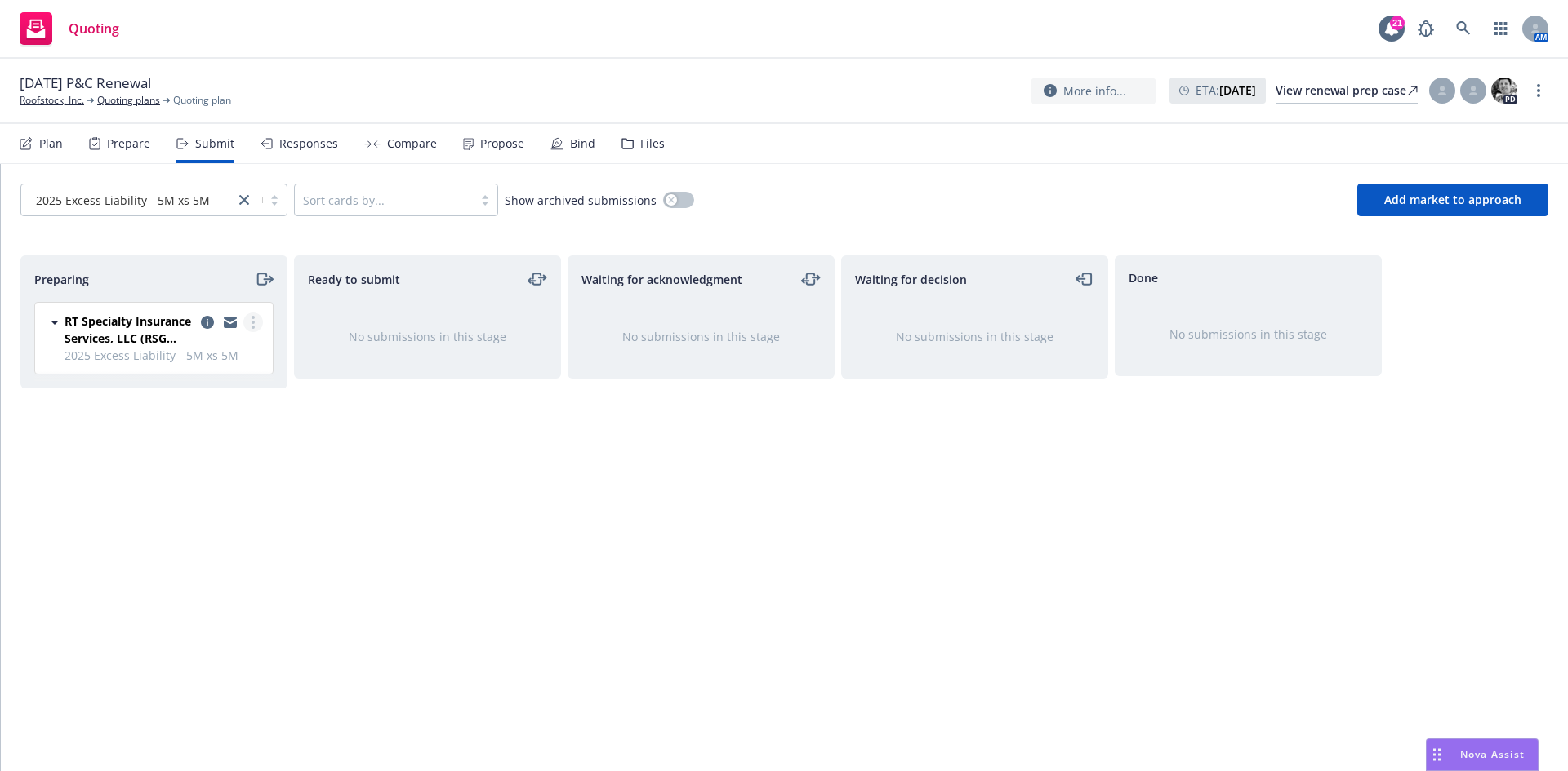
click at [255, 329] on link "more" at bounding box center [253, 322] width 20 height 20
click at [192, 454] on span "Add accepted decision" at bounding box center [179, 454] width 163 height 16
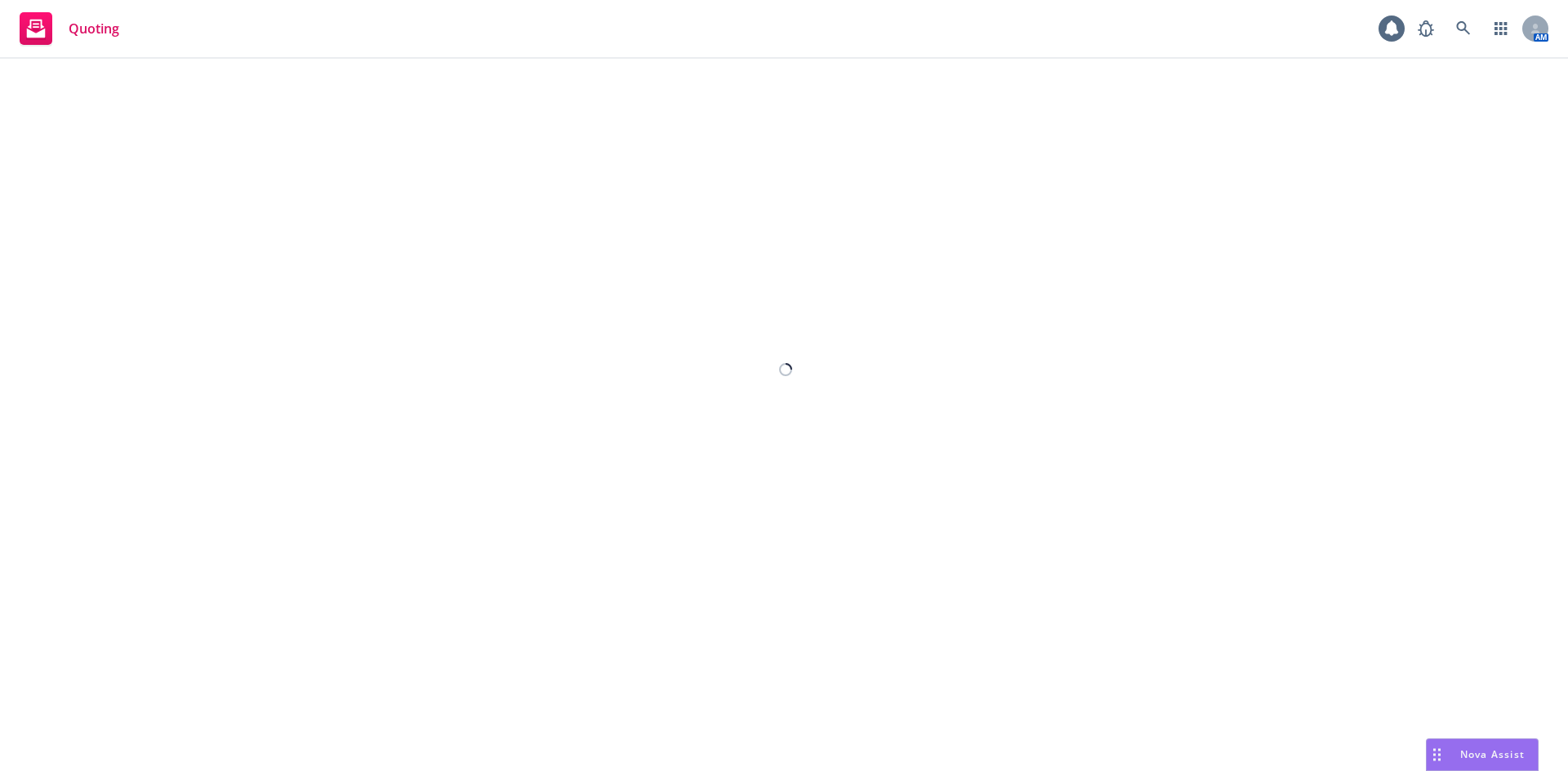
select select "12"
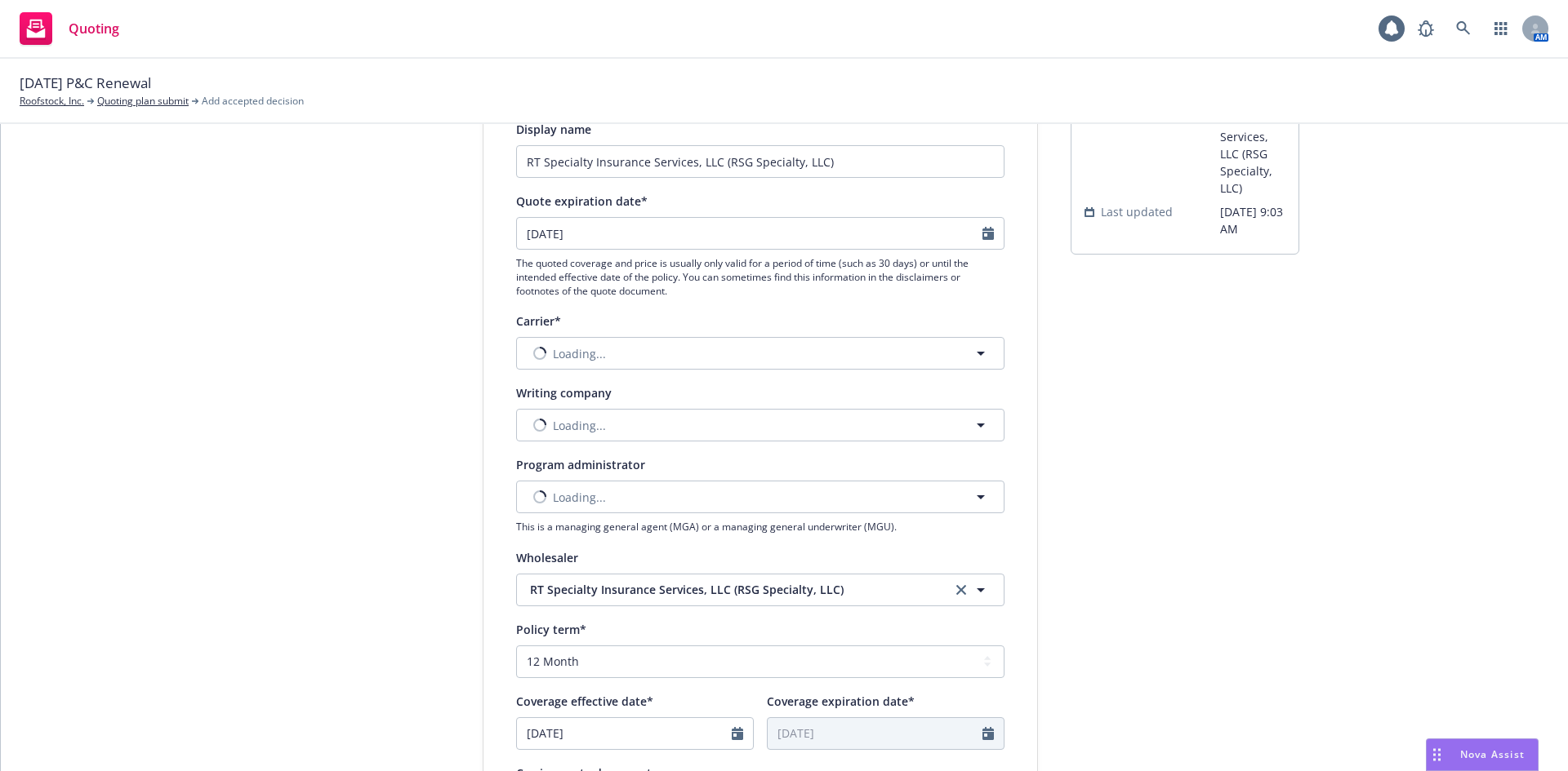
scroll to position [163, 0]
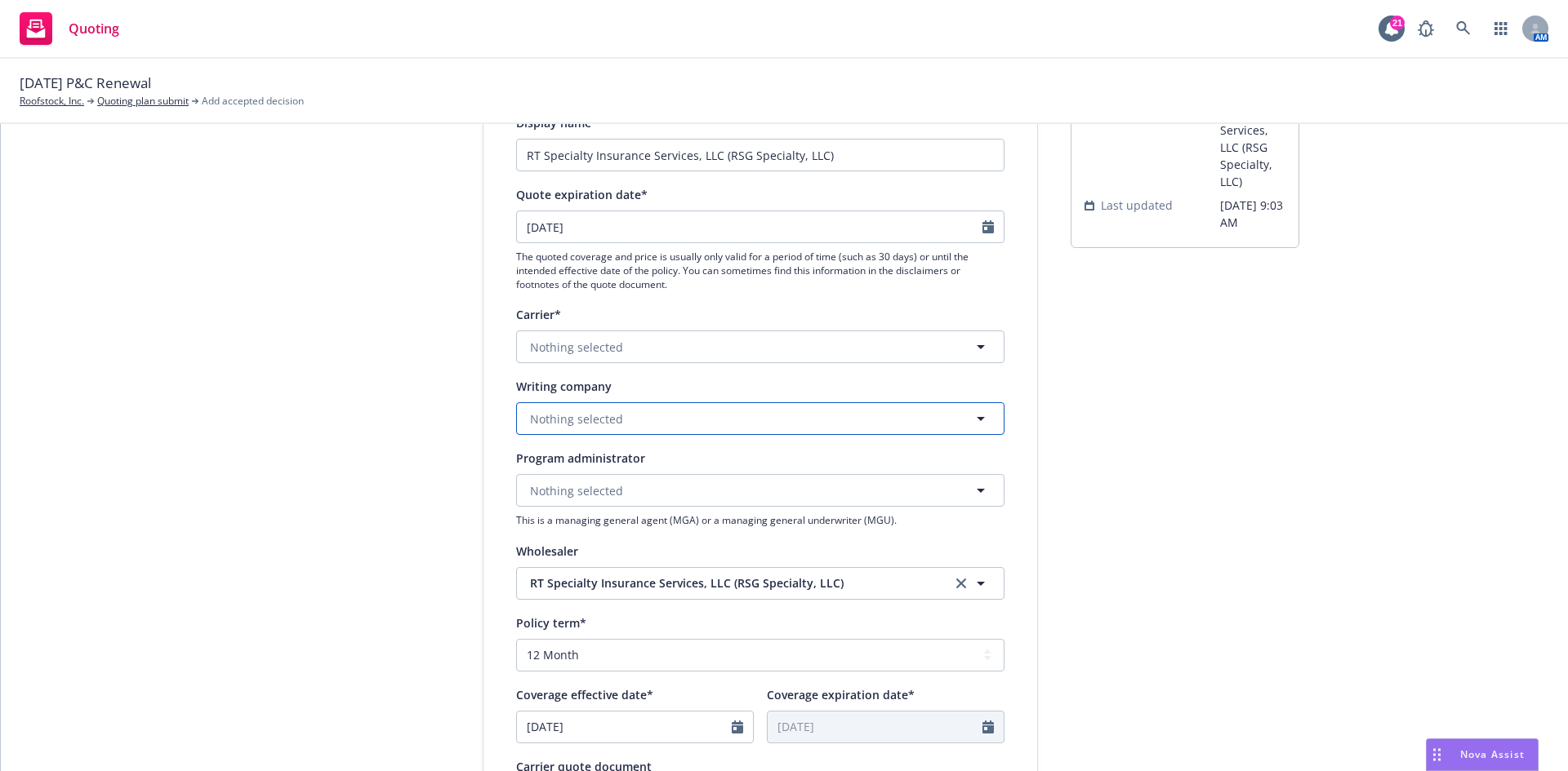
click at [667, 410] on button "Nothing selected" at bounding box center [760, 418] width 488 height 33
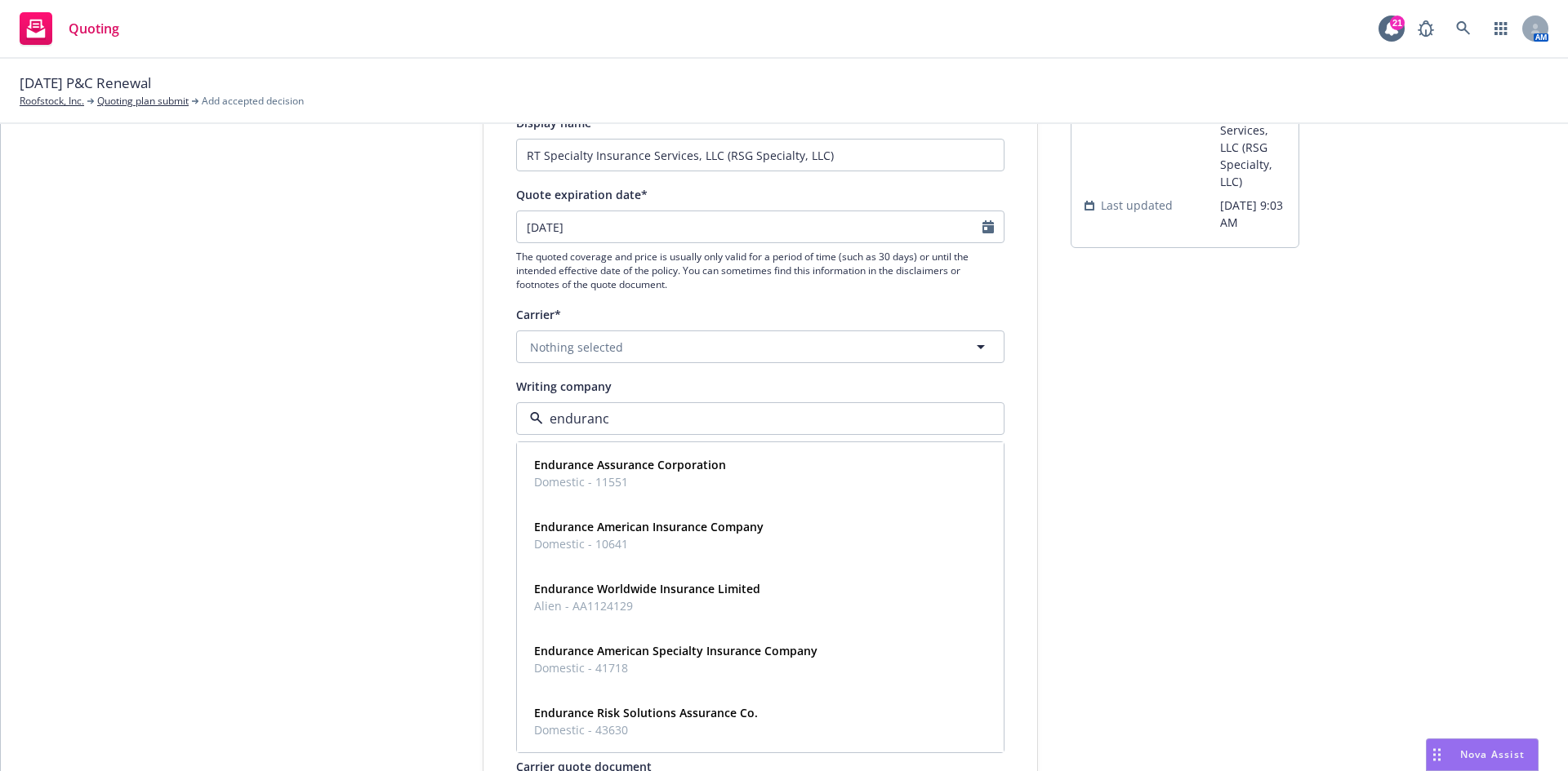
type input "endurance"
click at [660, 655] on strong "Endurance American Specialty Insurance Company" at bounding box center [676, 651] width 283 height 16
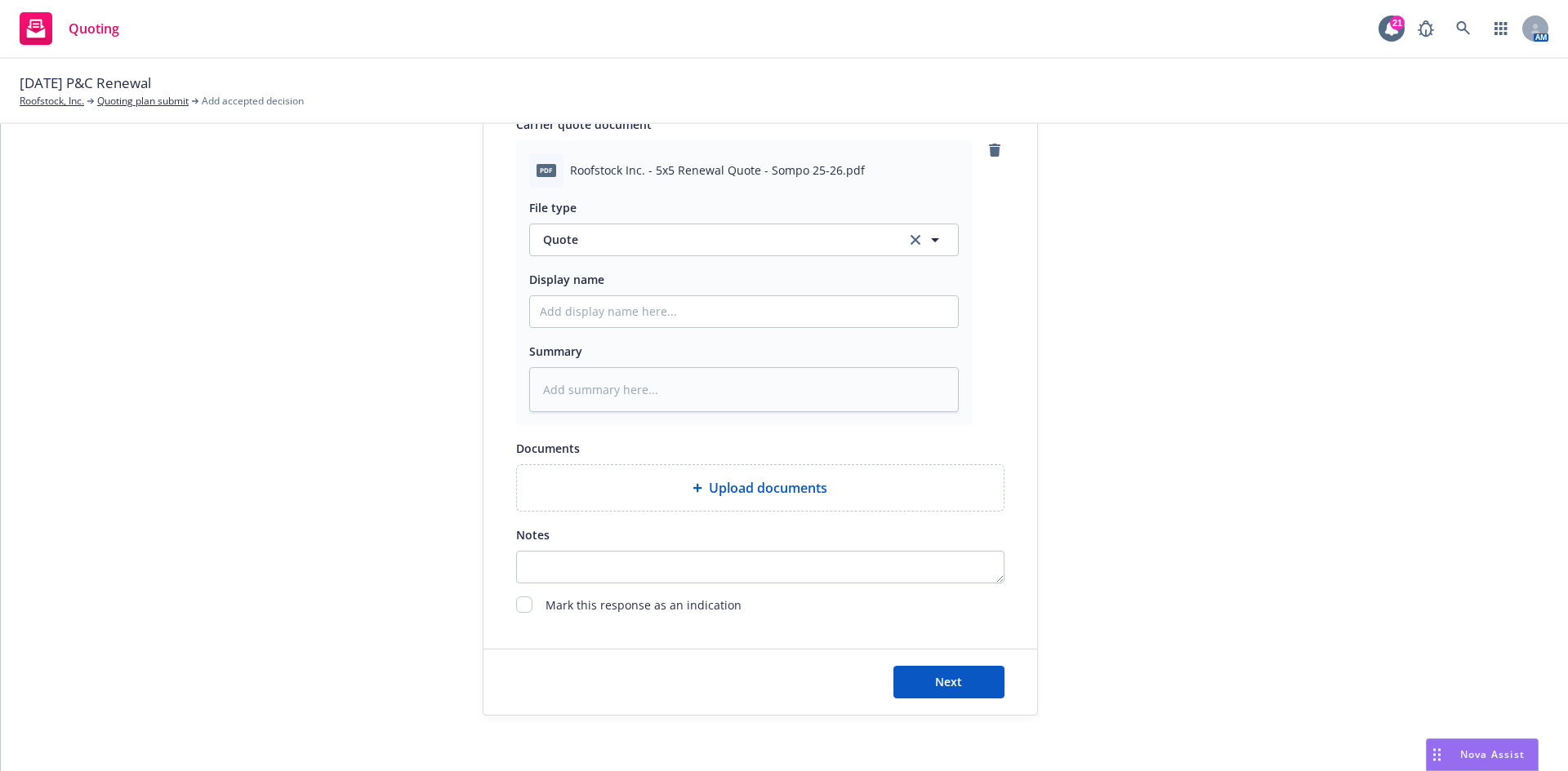
scroll to position [815, 0]
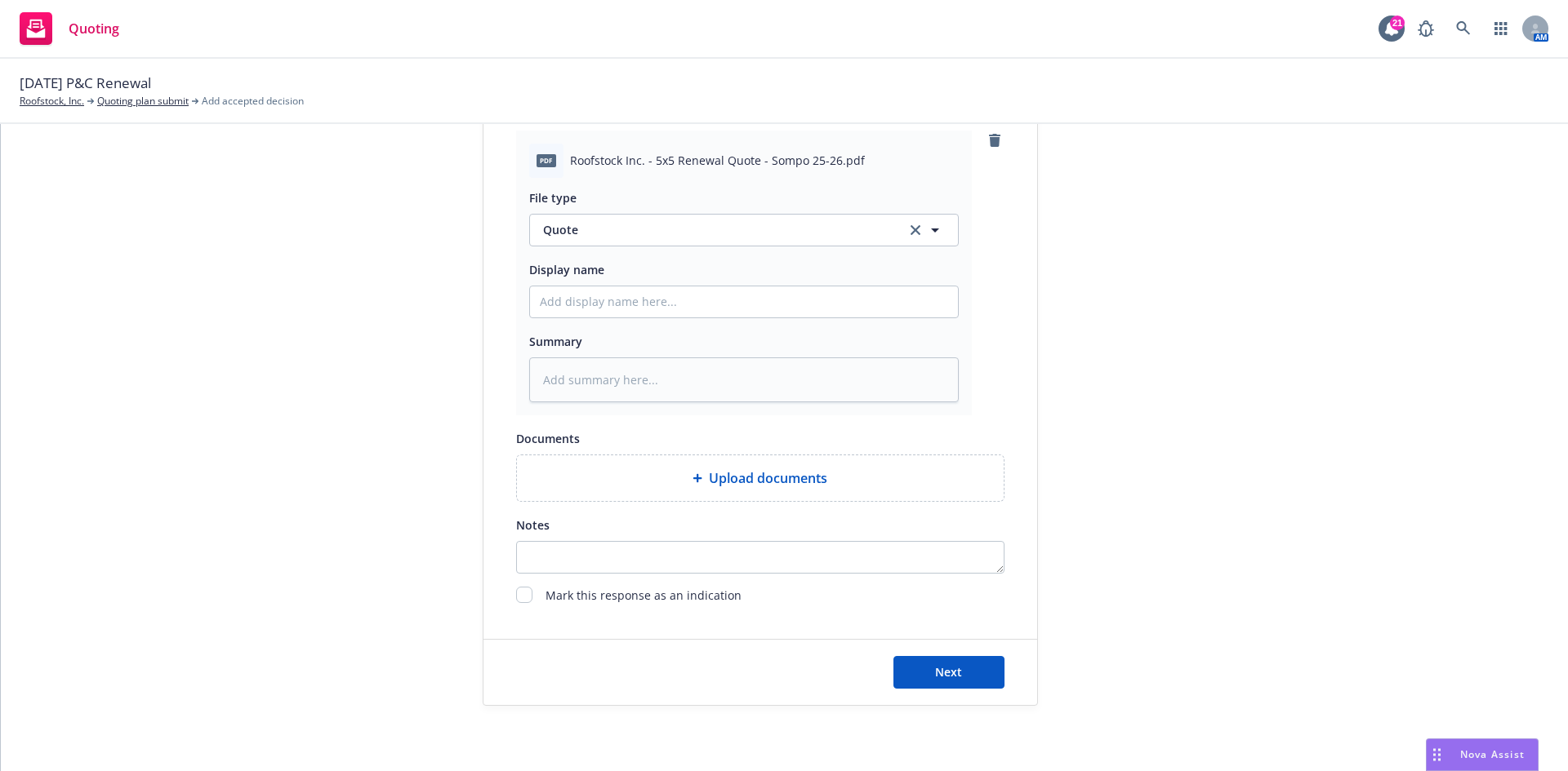
type textarea "x"
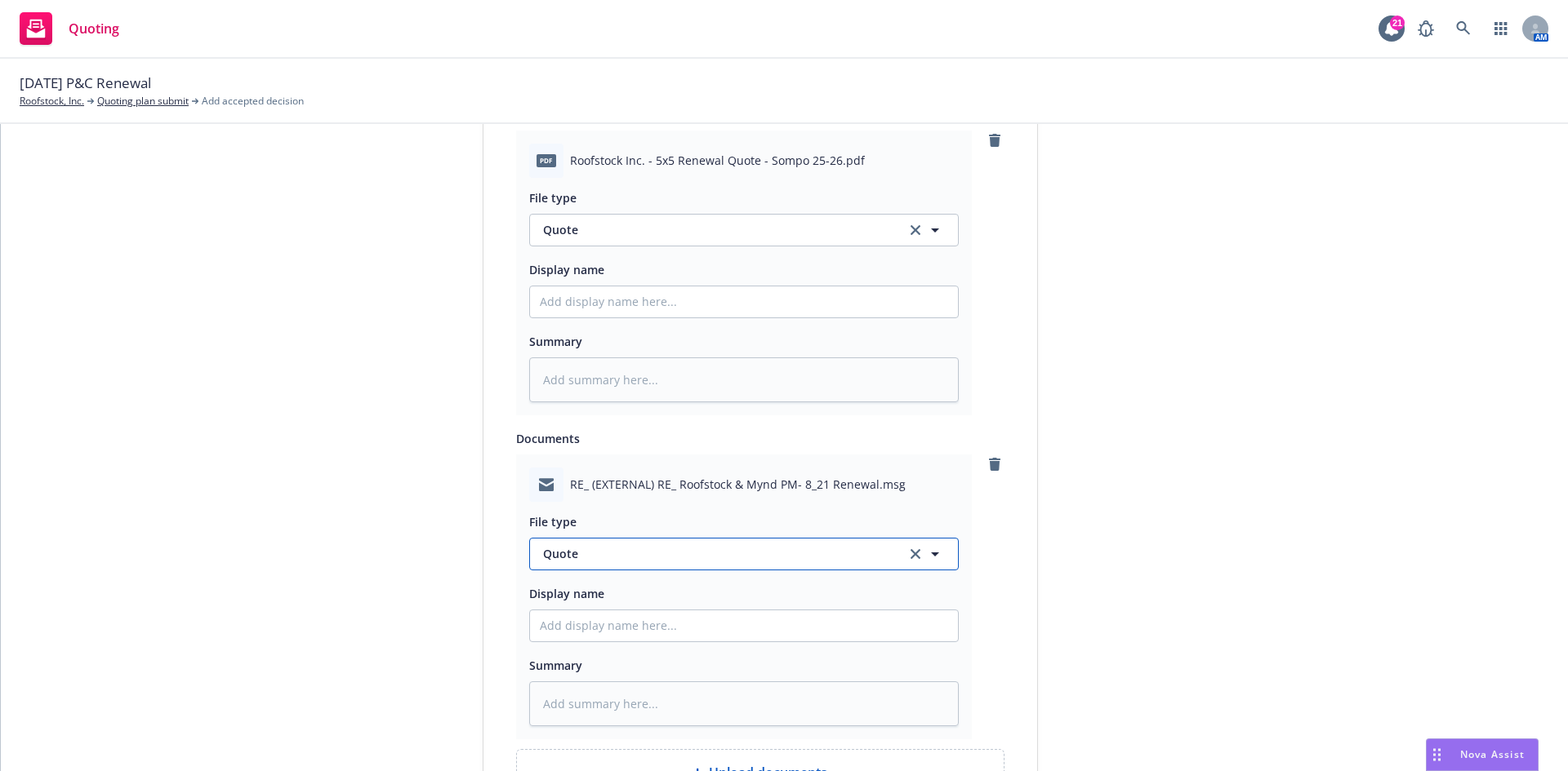
click at [645, 552] on span "Quote" at bounding box center [715, 554] width 343 height 17
type input "em"
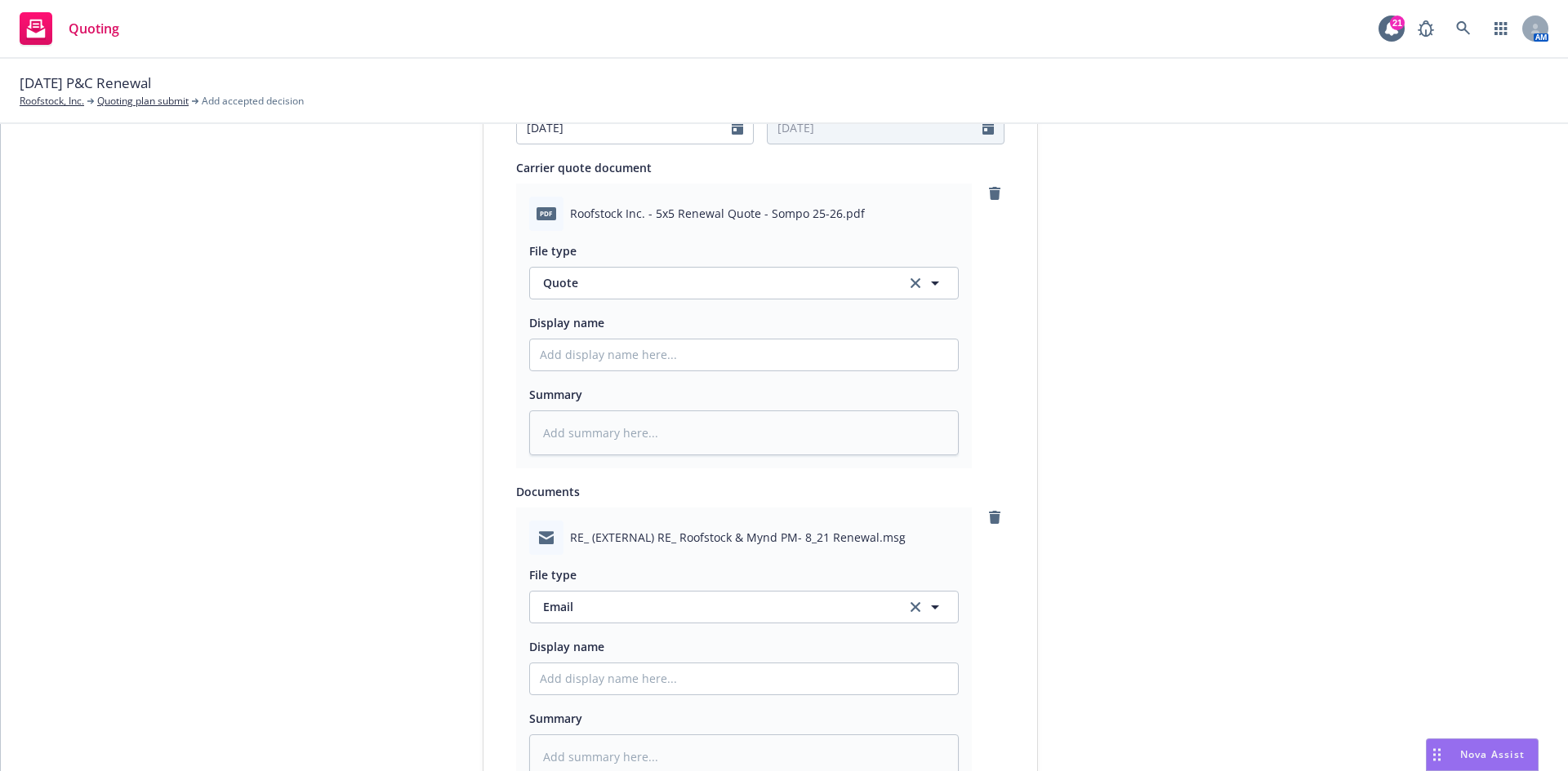
scroll to position [734, 0]
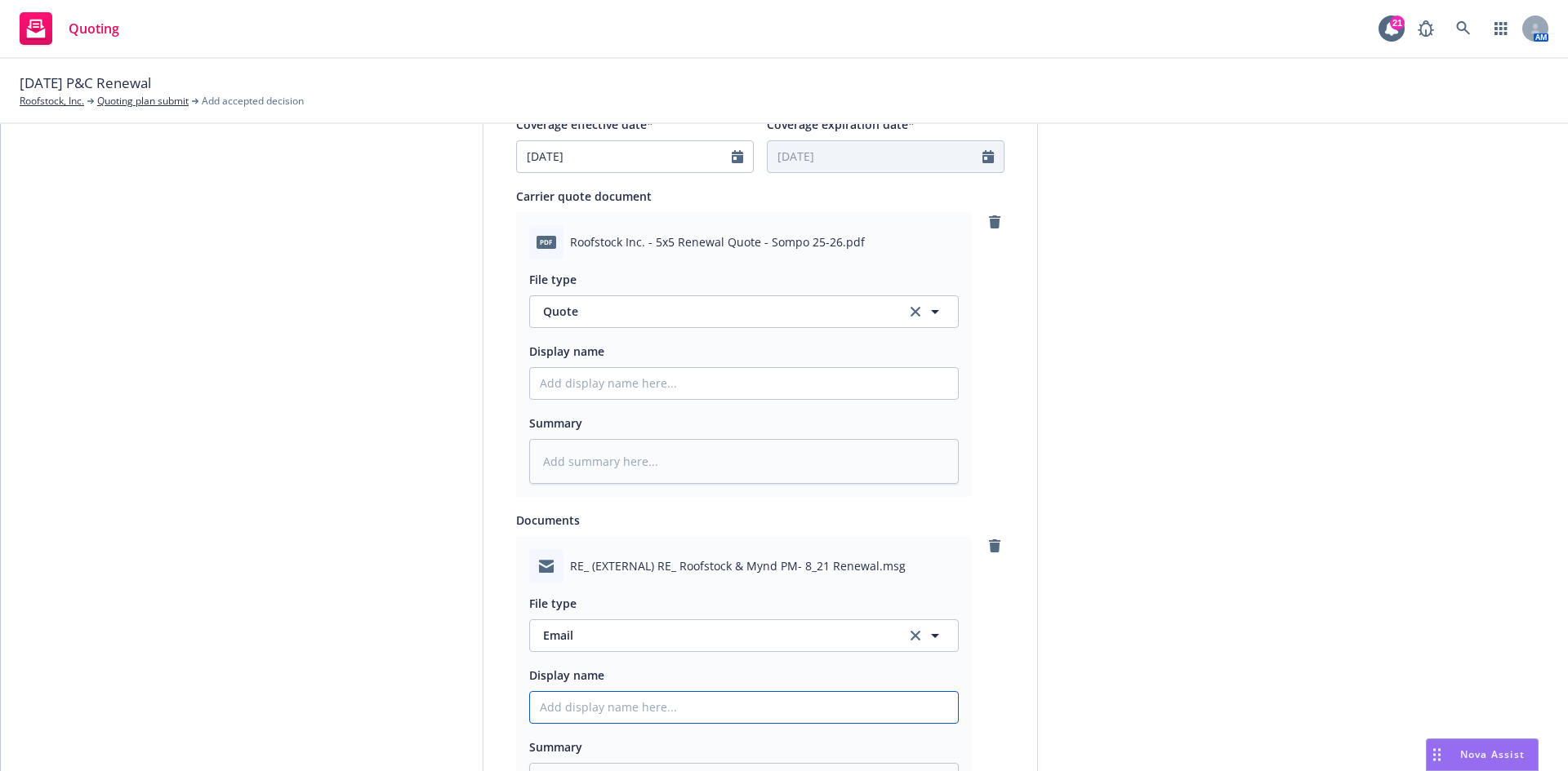
click at [611, 399] on input "Display name" at bounding box center [744, 384] width 428 height 31
type textarea "x"
type input "E"
type textarea "x"
type input "EM"
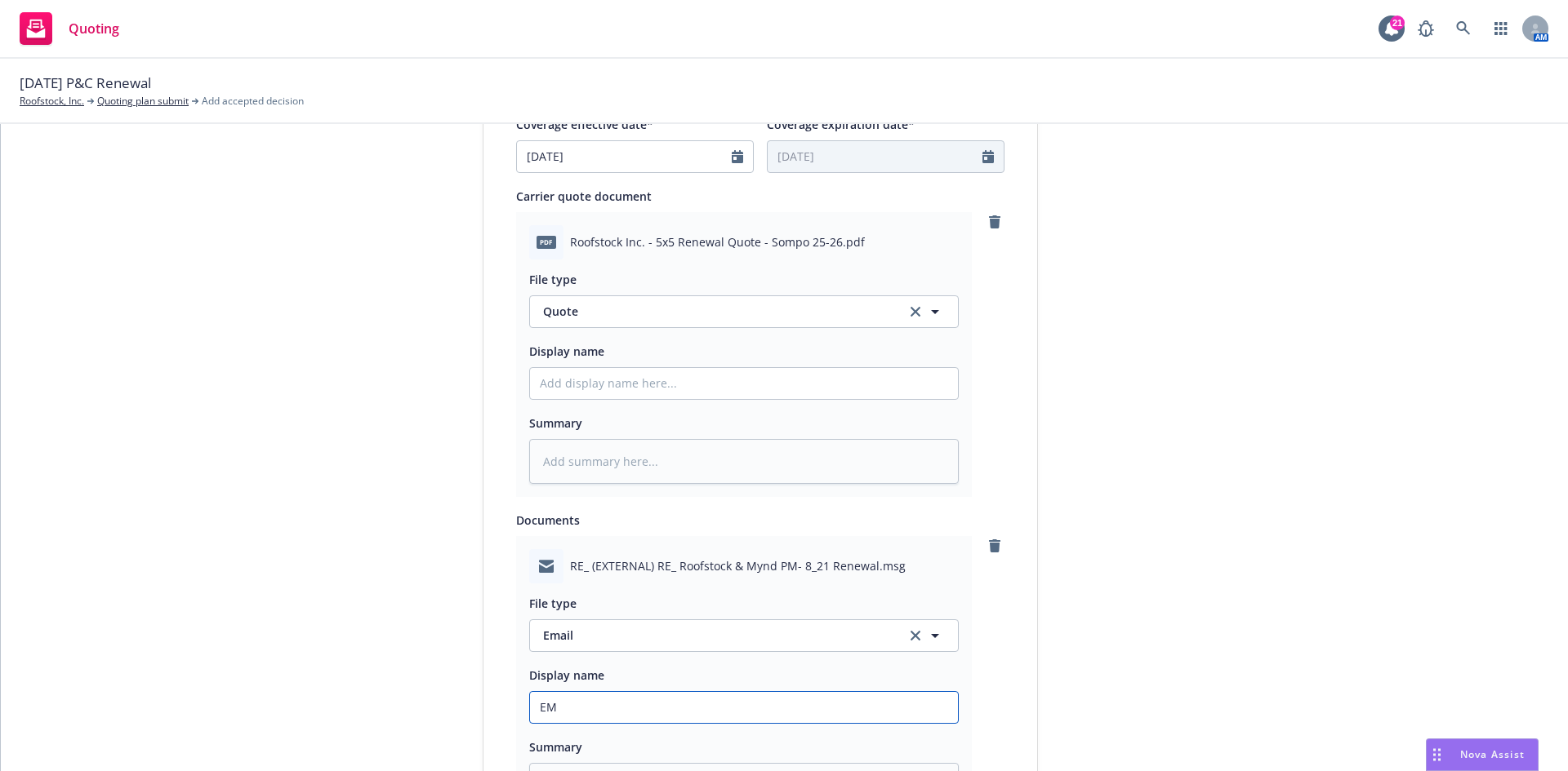
type textarea "x"
type input "EMF"
type textarea "x"
type input "EMF"
type textarea "x"
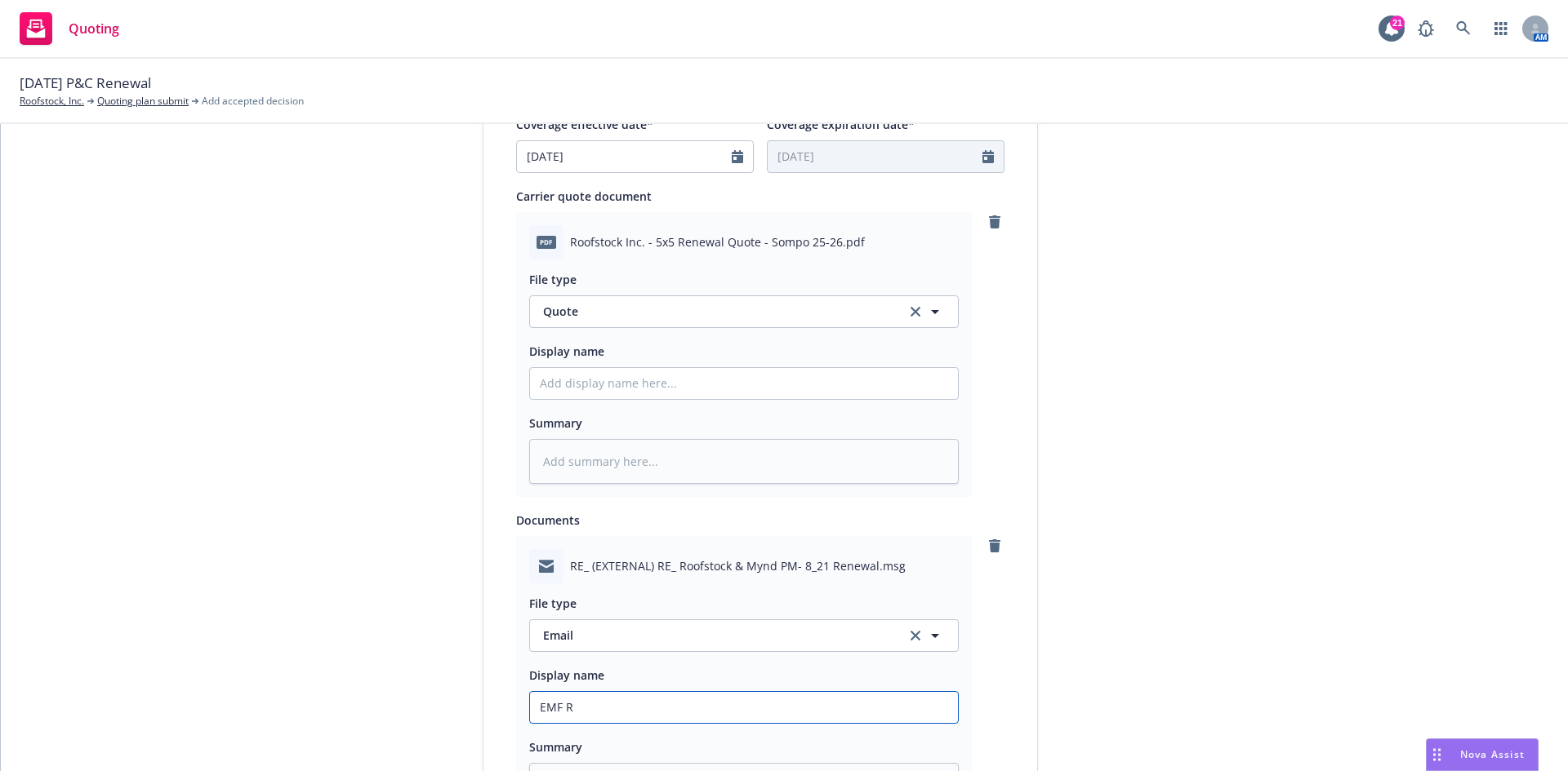
type input "EMF RR"
type textarea "x"
type input "EMF RRT"
type textarea "x"
type input "EMF RR"
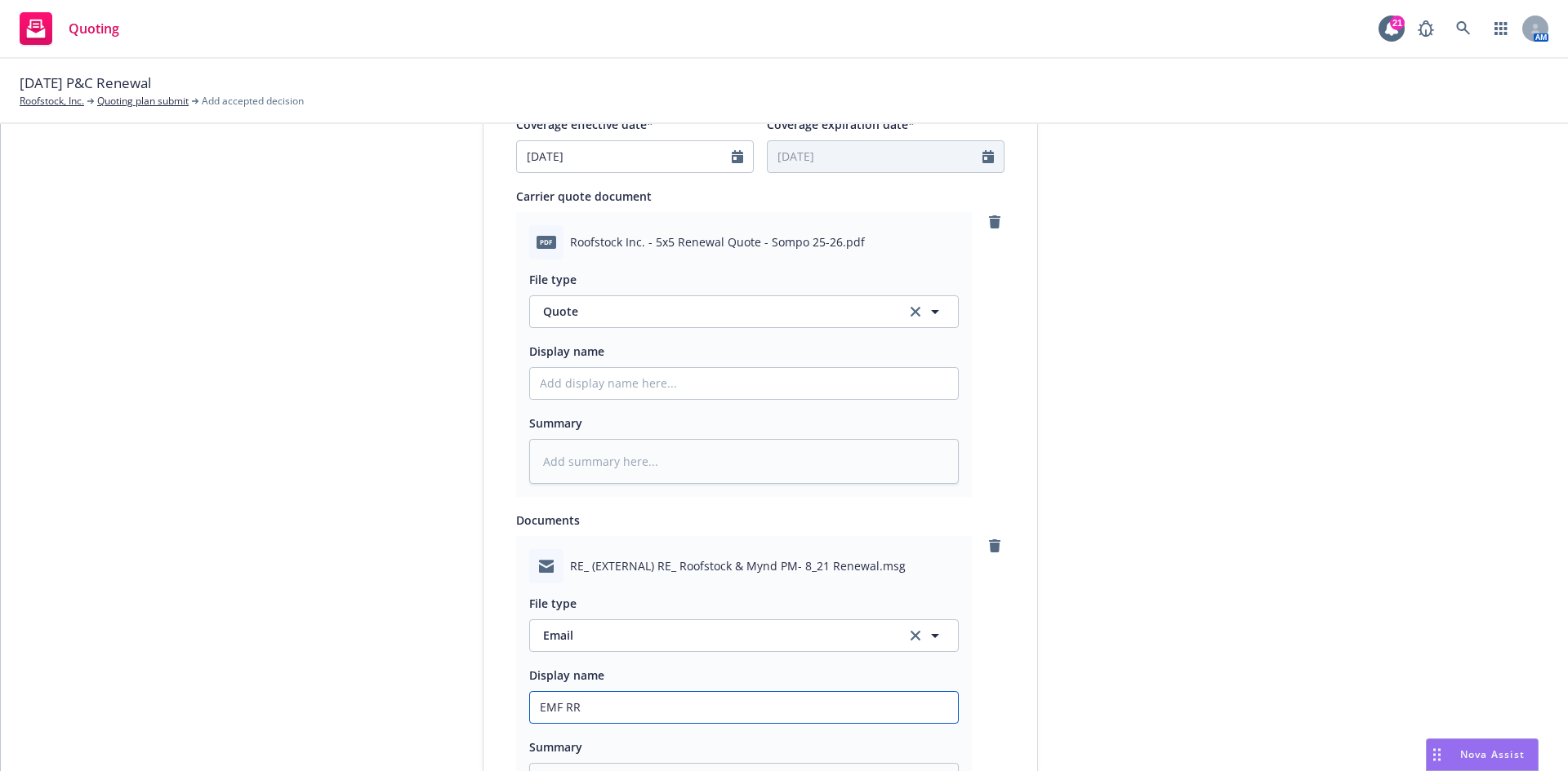
type textarea "x"
type input "EMF R"
type textarea "x"
type input "EMF RT"
type textarea "x"
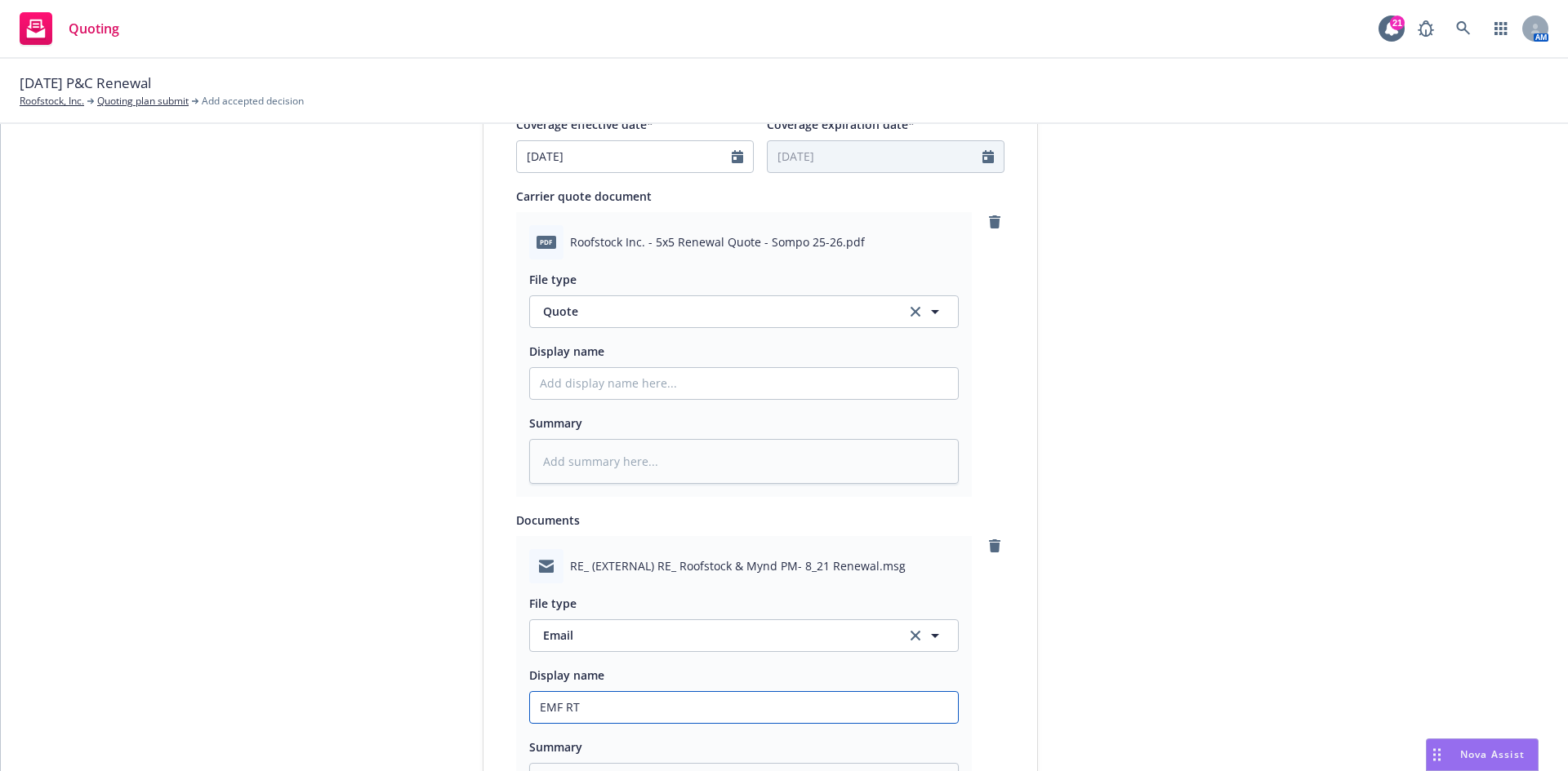
type input "EMF RT"
type textarea "x"
type input "EMF RT S"
type textarea "x"
type input "EMF RT Sp"
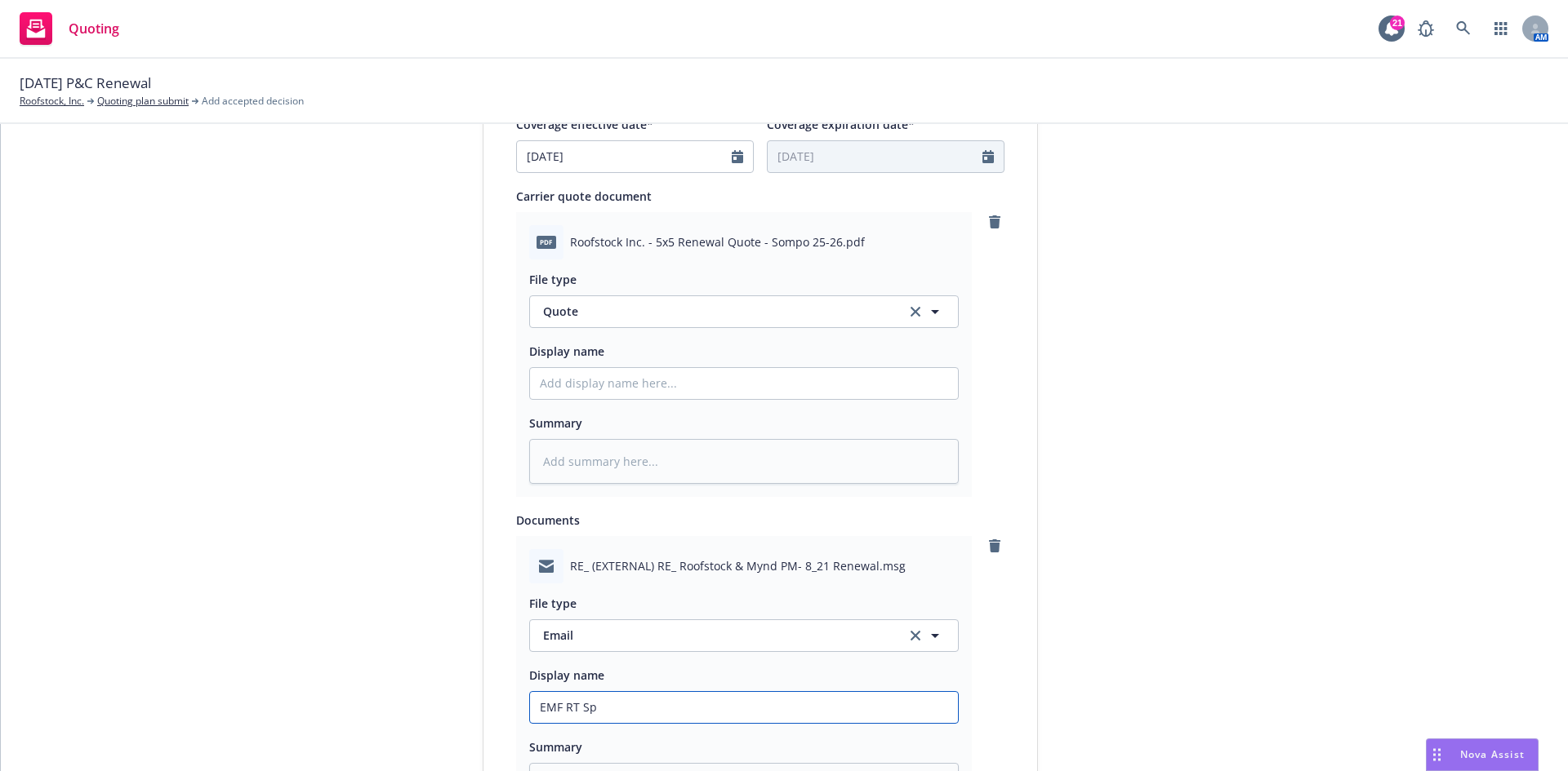
type textarea "x"
type input "EMF RT Spe"
type textarea "x"
type input "EMF RT Spec"
type textarea "x"
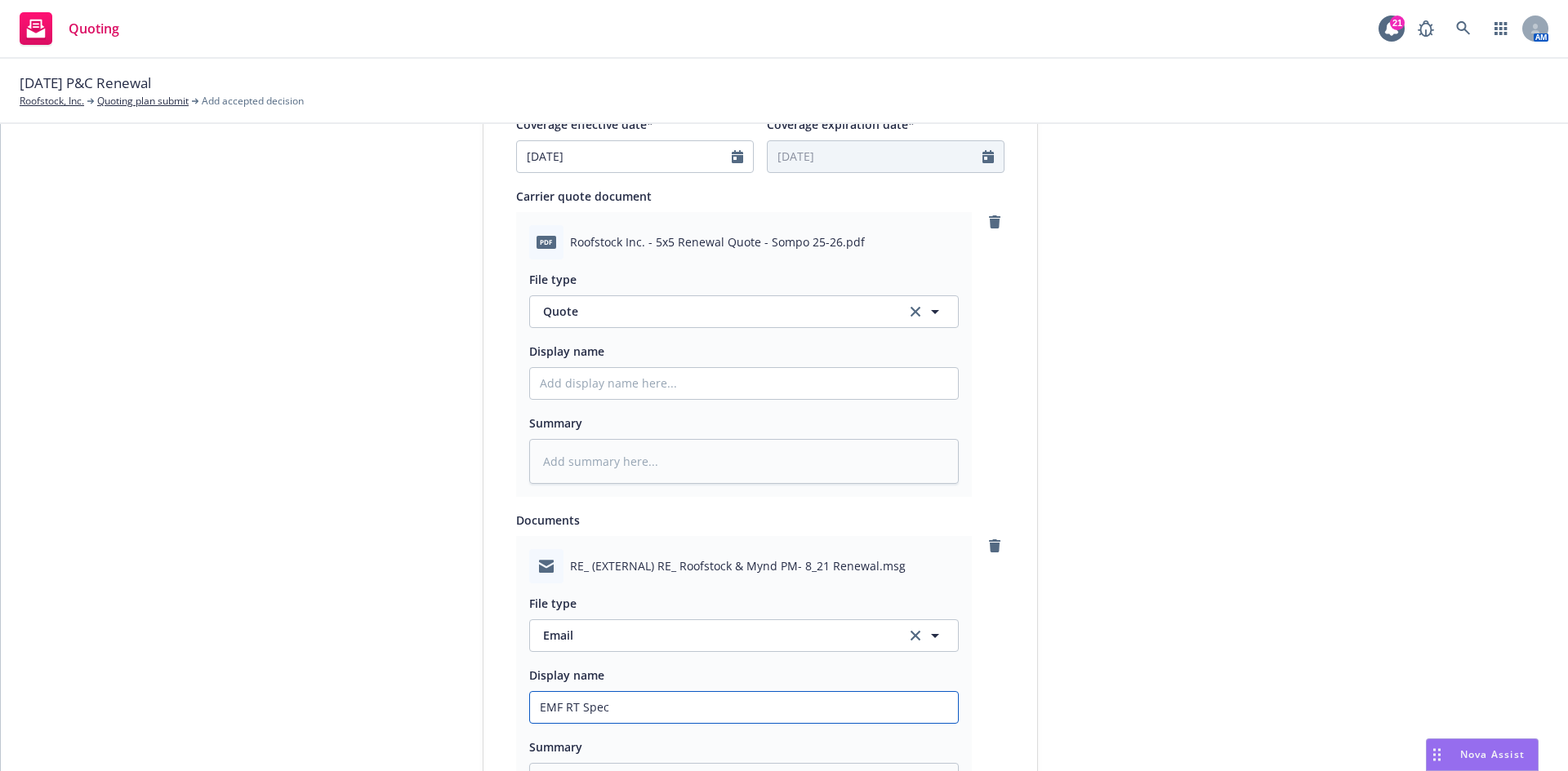
type input "EMF RT Speci"
type textarea "x"
type input "EMF RT Specia"
type textarea "x"
type input "EMF RT Special"
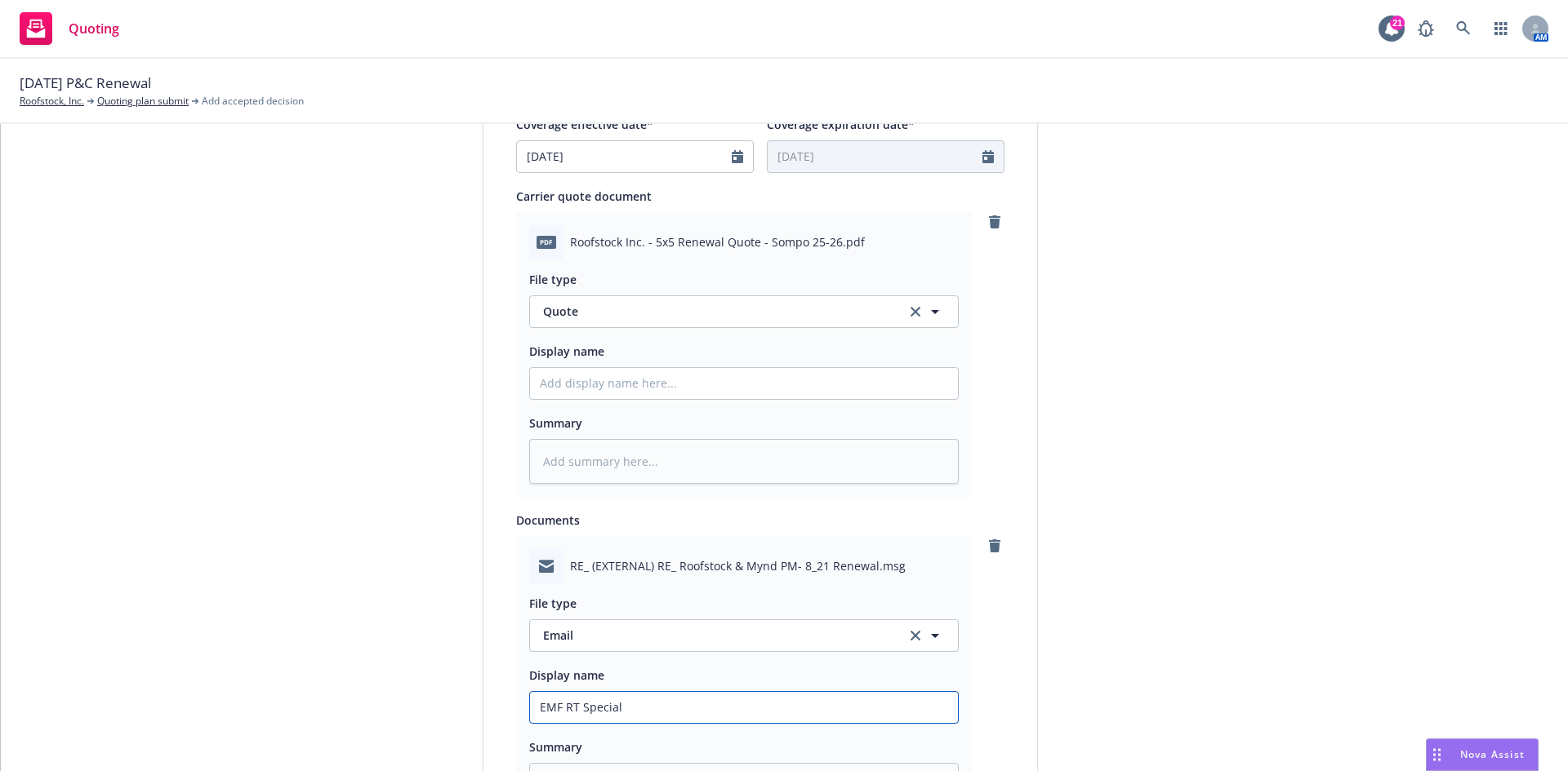
type textarea "x"
type input "EMF RT Specialt"
type textarea "x"
type input "EMF RT Specialty"
type textarea "x"
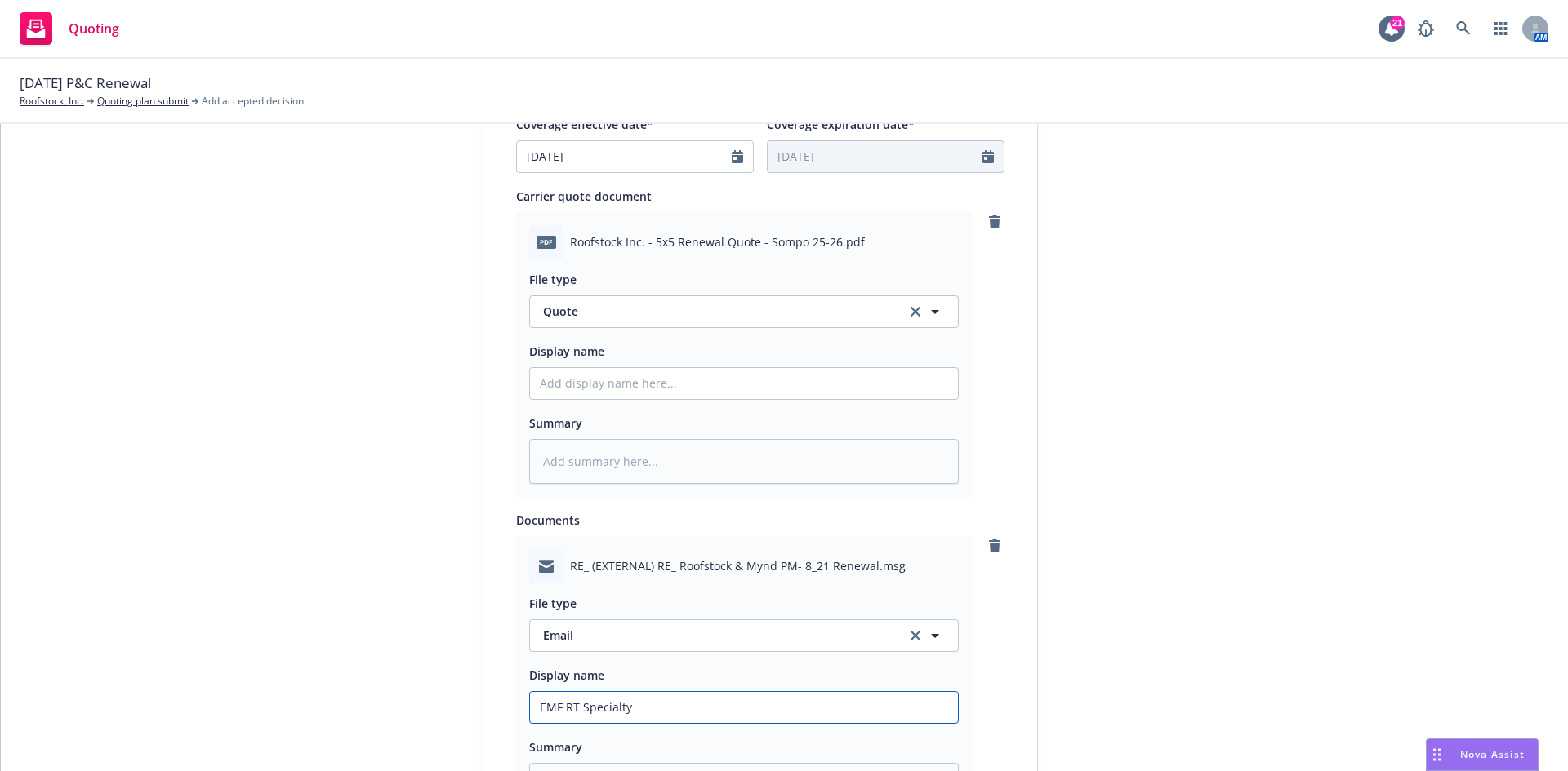
type input "EMF RT Specialty"
type textarea "x"
type input "EMF RT Specialty -"
type textarea "x"
type input "EMF RT Specialty -"
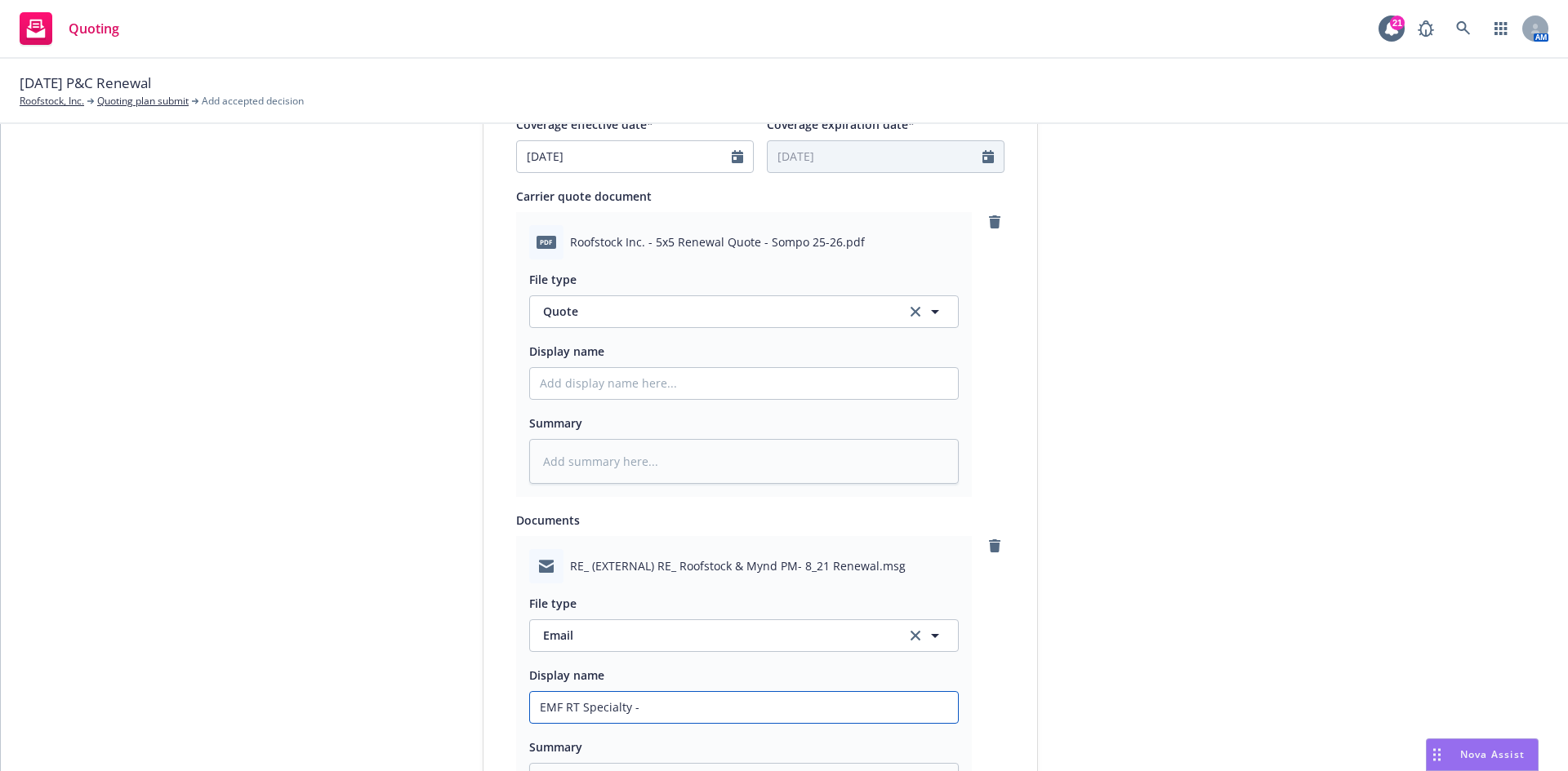
type textarea "x"
type input "EMF RT Specialty - 2"
type textarea "x"
type input "EMF RT Specialty - 25"
type textarea "x"
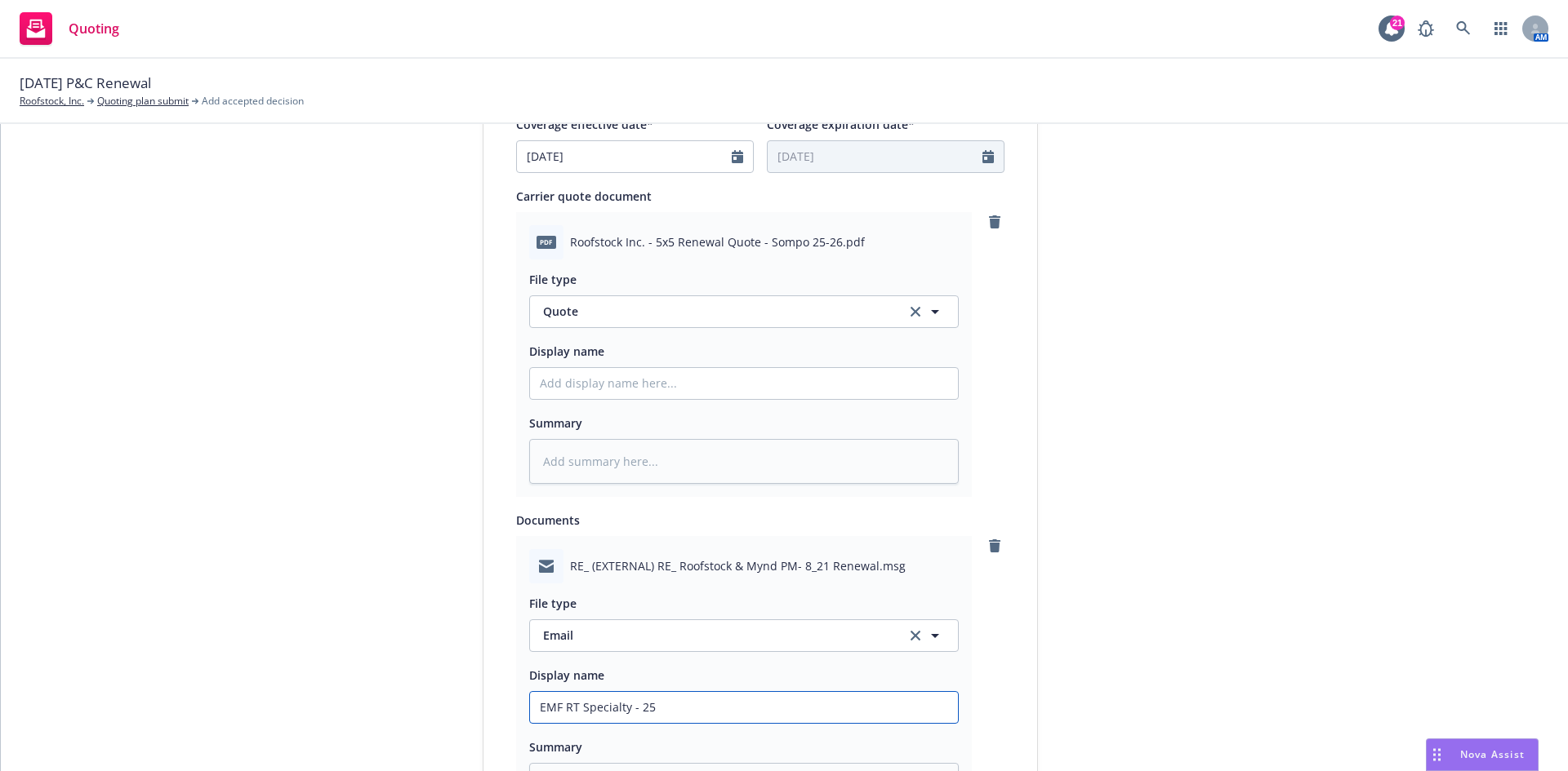
type input "EMF RT Specialty - 25/"
type textarea "x"
type input "EMF RT Specialty - 25/2"
type textarea "x"
type input "EMF RT Specialty - 25/26"
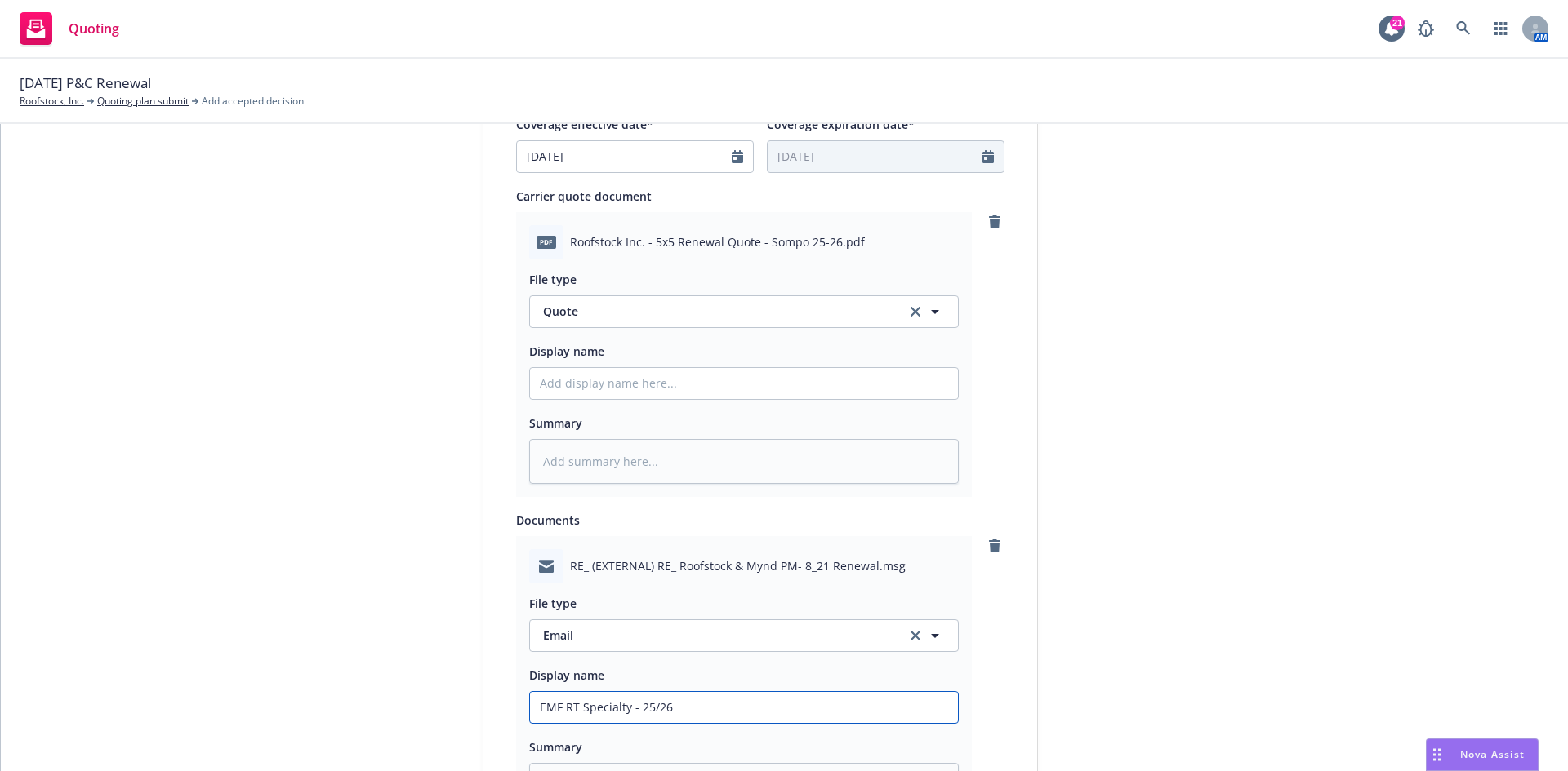
type textarea "x"
type input "EMF RT Specialty - 25/26"
type textarea "x"
type input "EMF RT Specialty - 25/26 S"
type textarea "x"
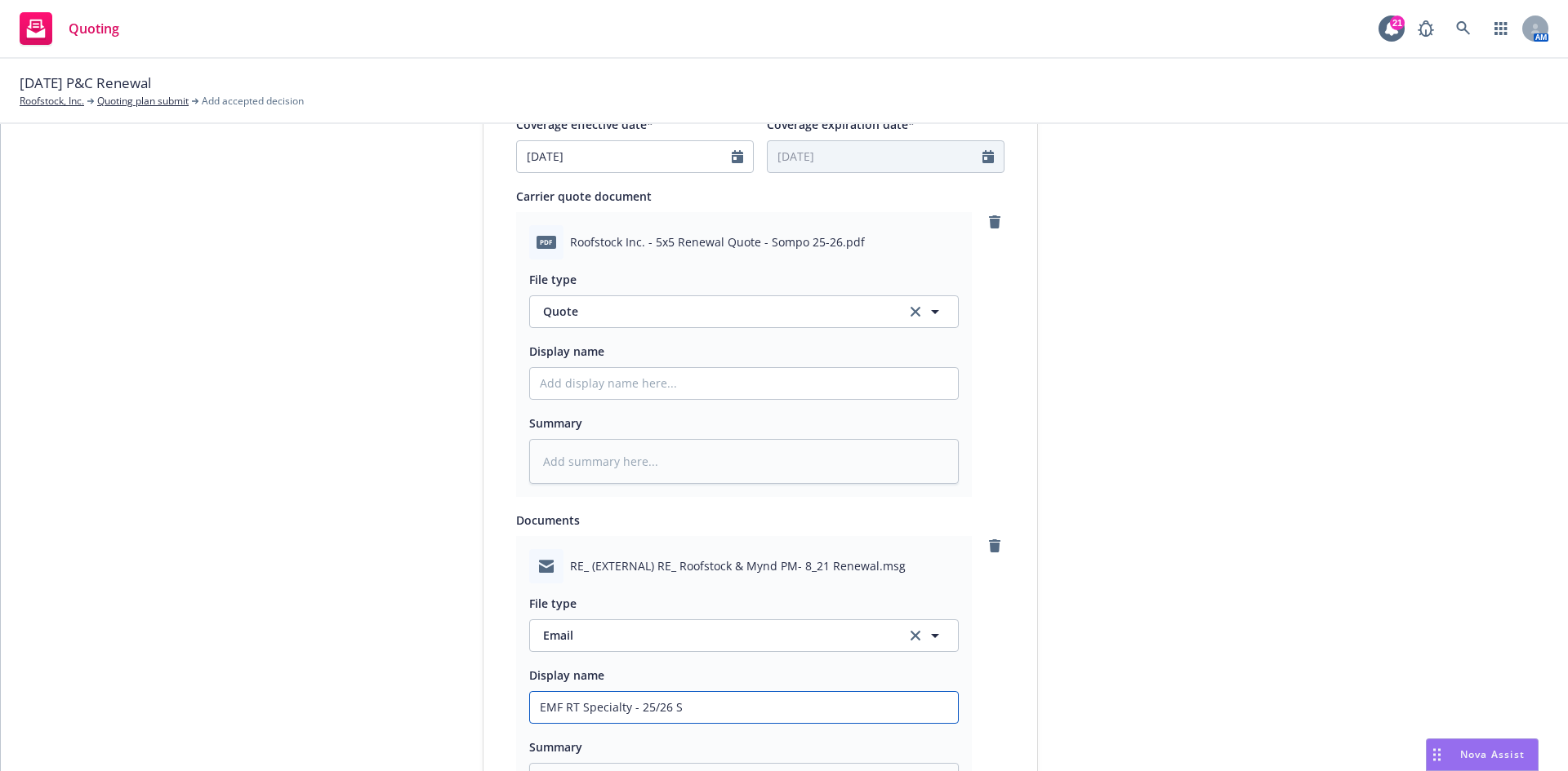
type input "EMF RT Specialty - 25/26 So"
type textarea "x"
type input "EMF RT Specialty - 25/26 Som"
type textarea "x"
type input "EMF RT Specialty - 25/26 Somp"
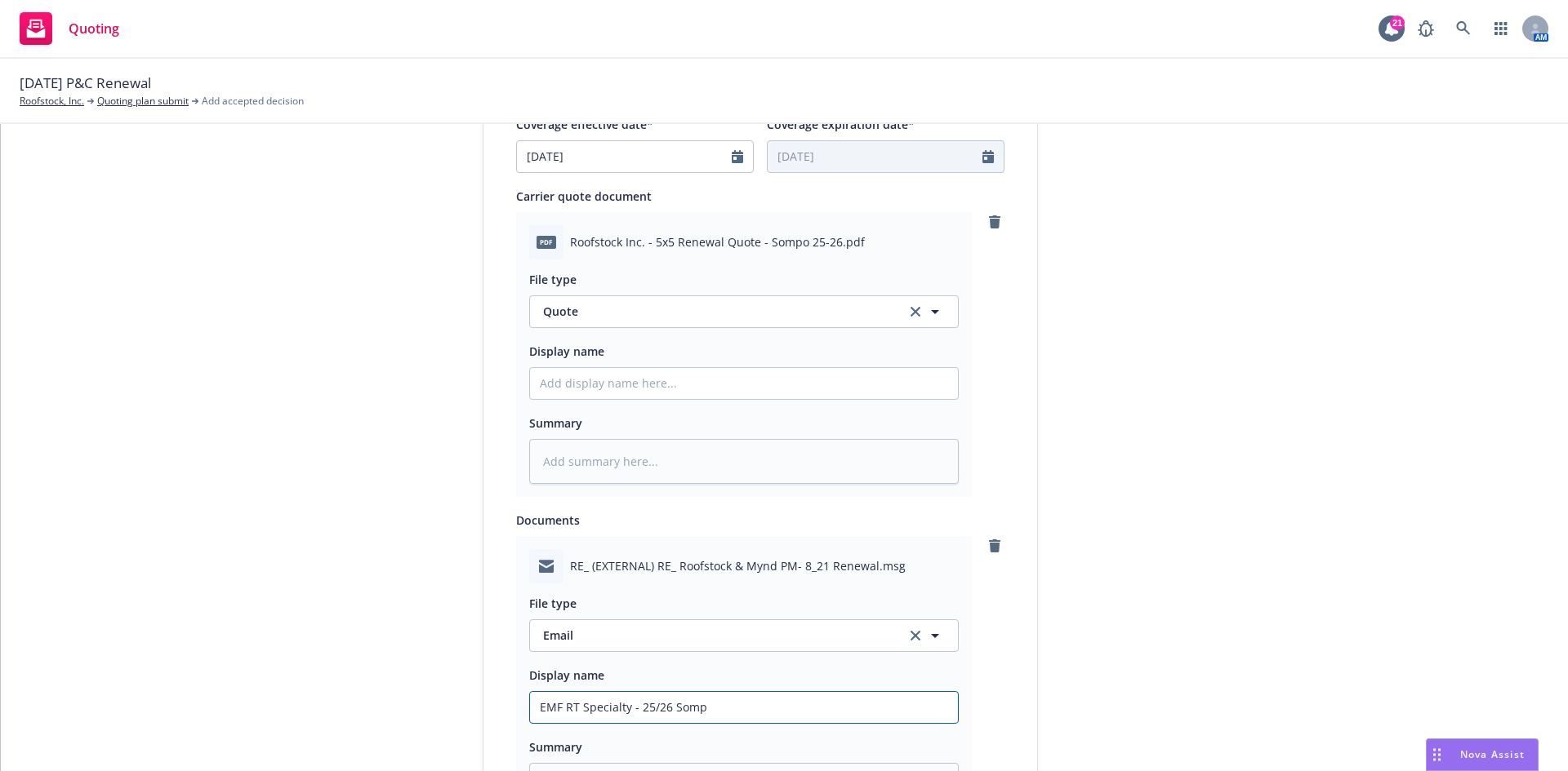
type textarea "x"
type input "EMF RT Specialty - 25/26 Sompo"
type textarea "x"
type input "EMF RT Specialty - 25/26 Sompo"
type textarea "x"
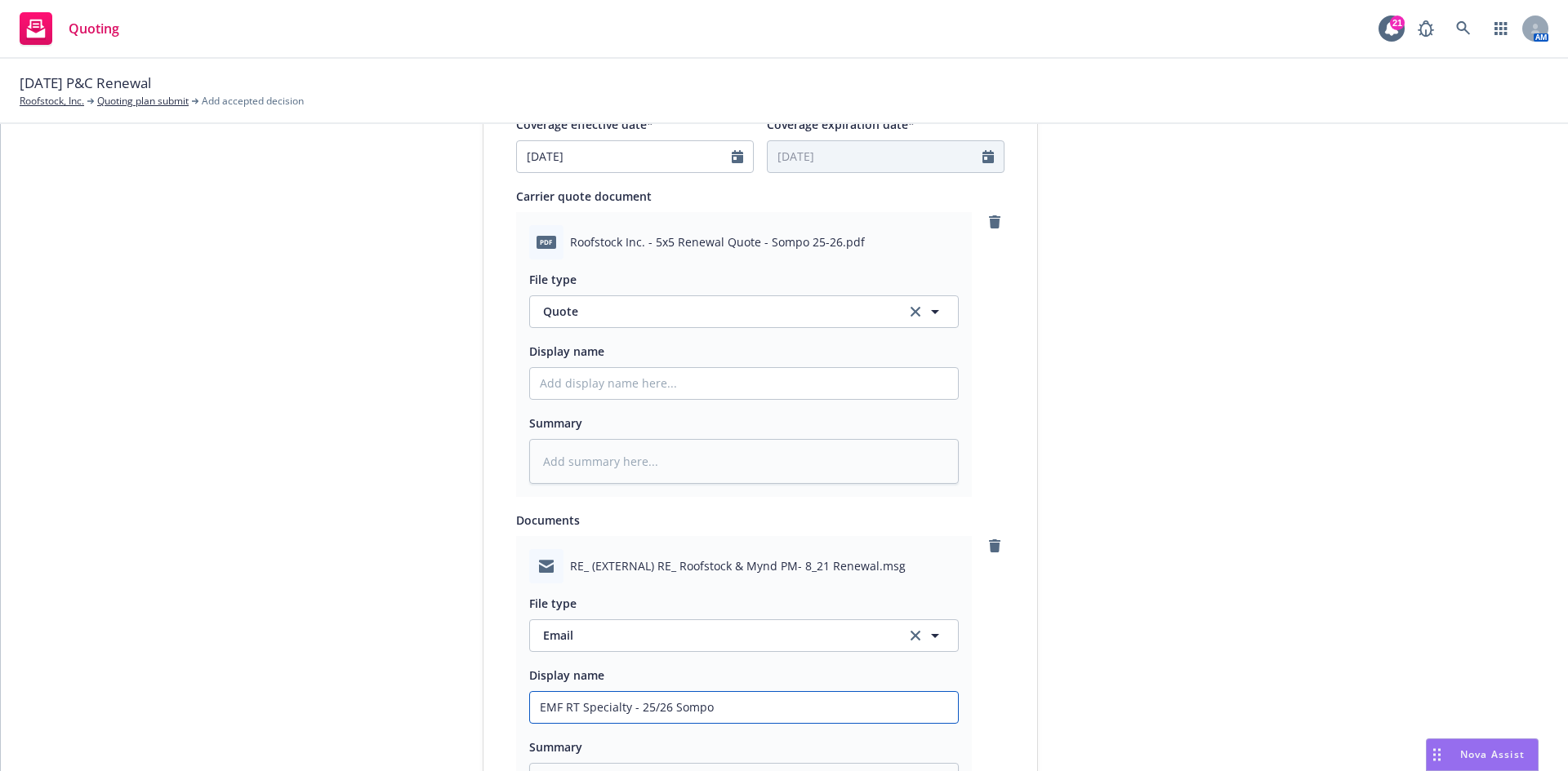
type input "EMF RT Specialty - 25/26 Sompo $"
type textarea "x"
type input "EMF RT Specialty - 25/26 Sompo $5"
type textarea "x"
type input "EMF RT Specialty - 25/26 Sompo $5M"
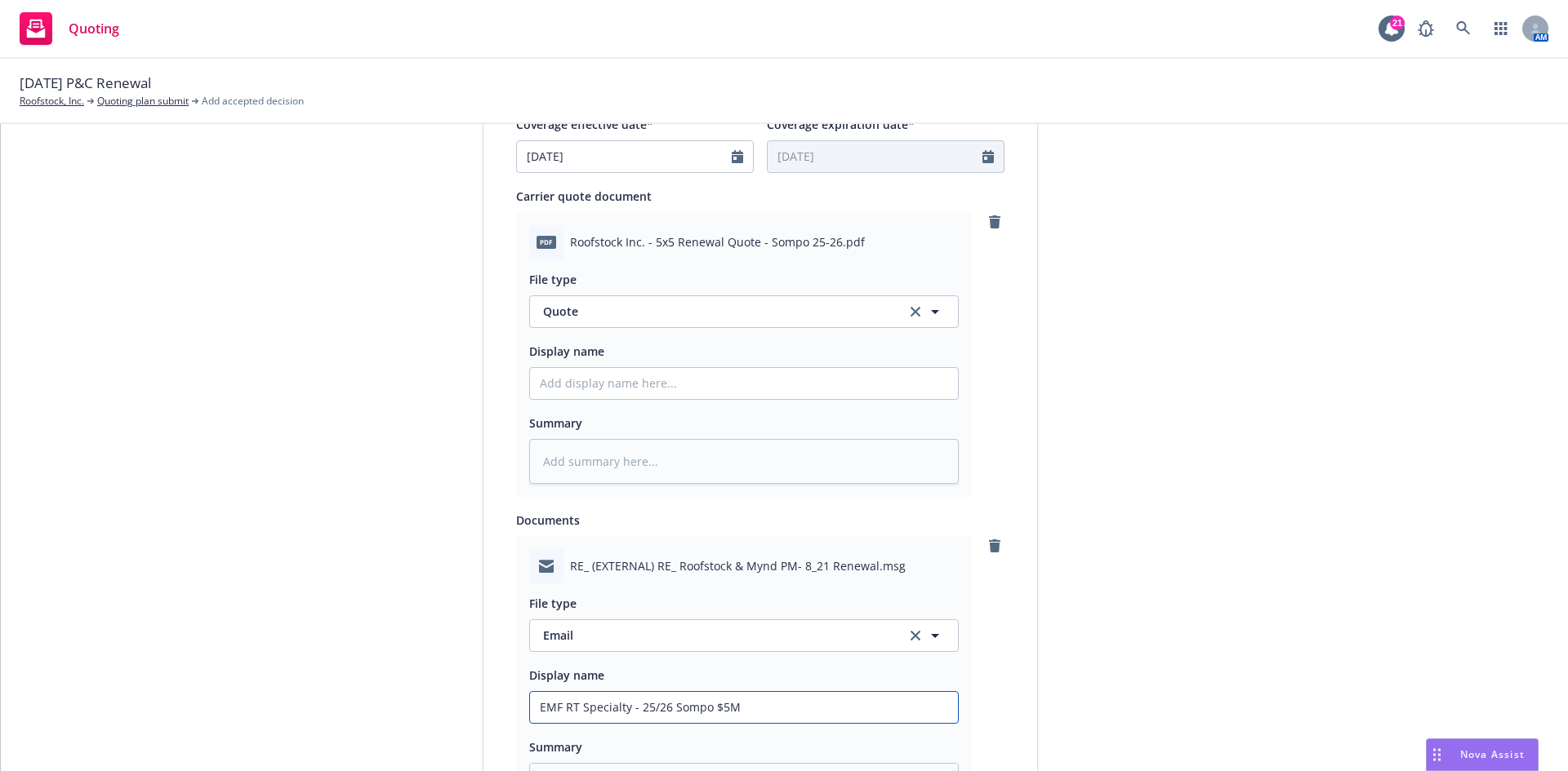
type textarea "x"
type input "EMF RT Specialty - 25/26 Sompo $5M"
type textarea "x"
type input "EMF RT Specialty - 25/26 Sompo $5M x"
type textarea "x"
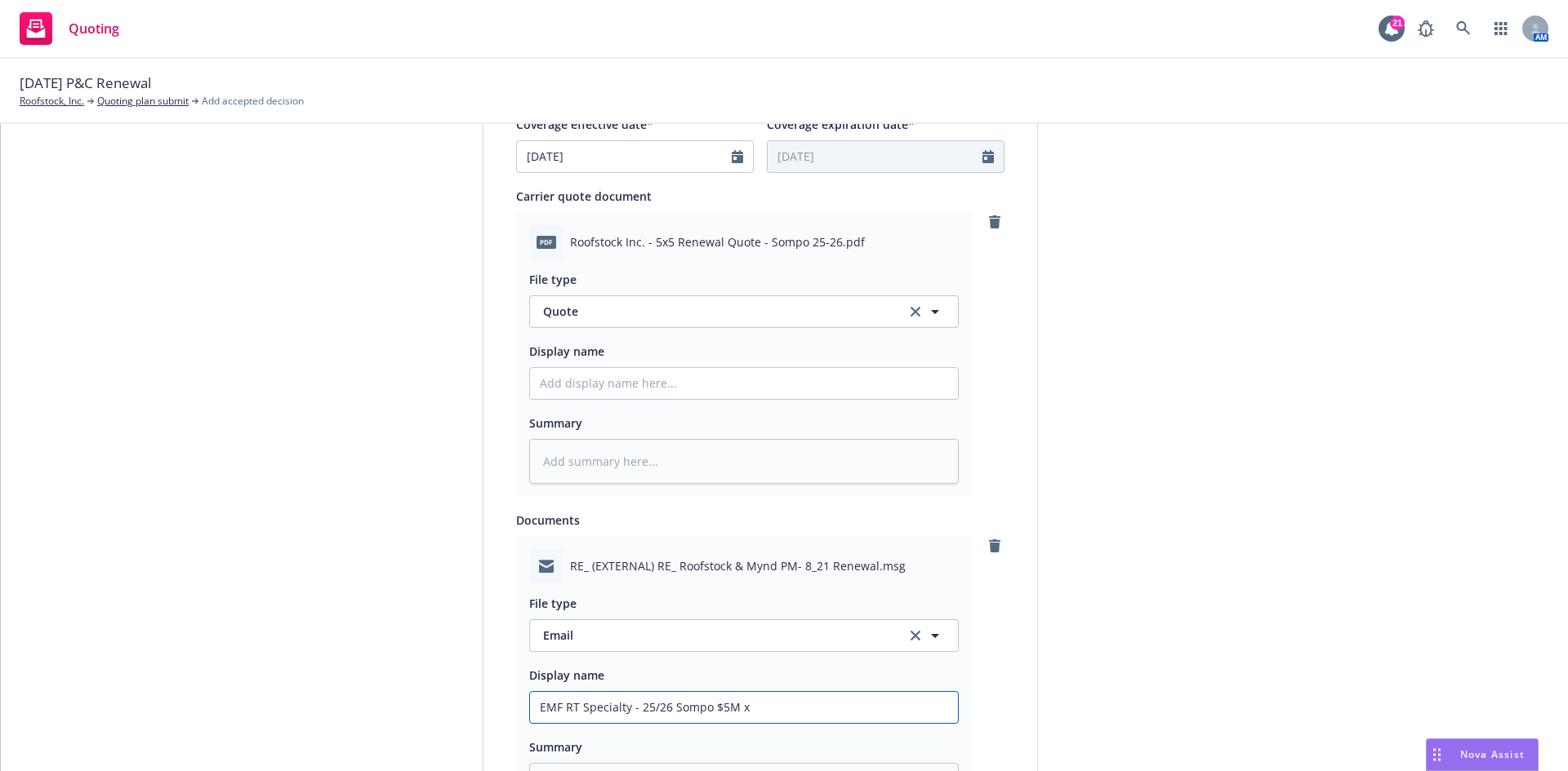
type input "EMF RT Specialty - 25/26 Sompo $5M x"
type textarea "x"
type input "EMF RT Specialty - 25/26 Sompo $5M x $"
type textarea "x"
type input "EMF RT Specialty - 25/26 Sompo $5M x $5"
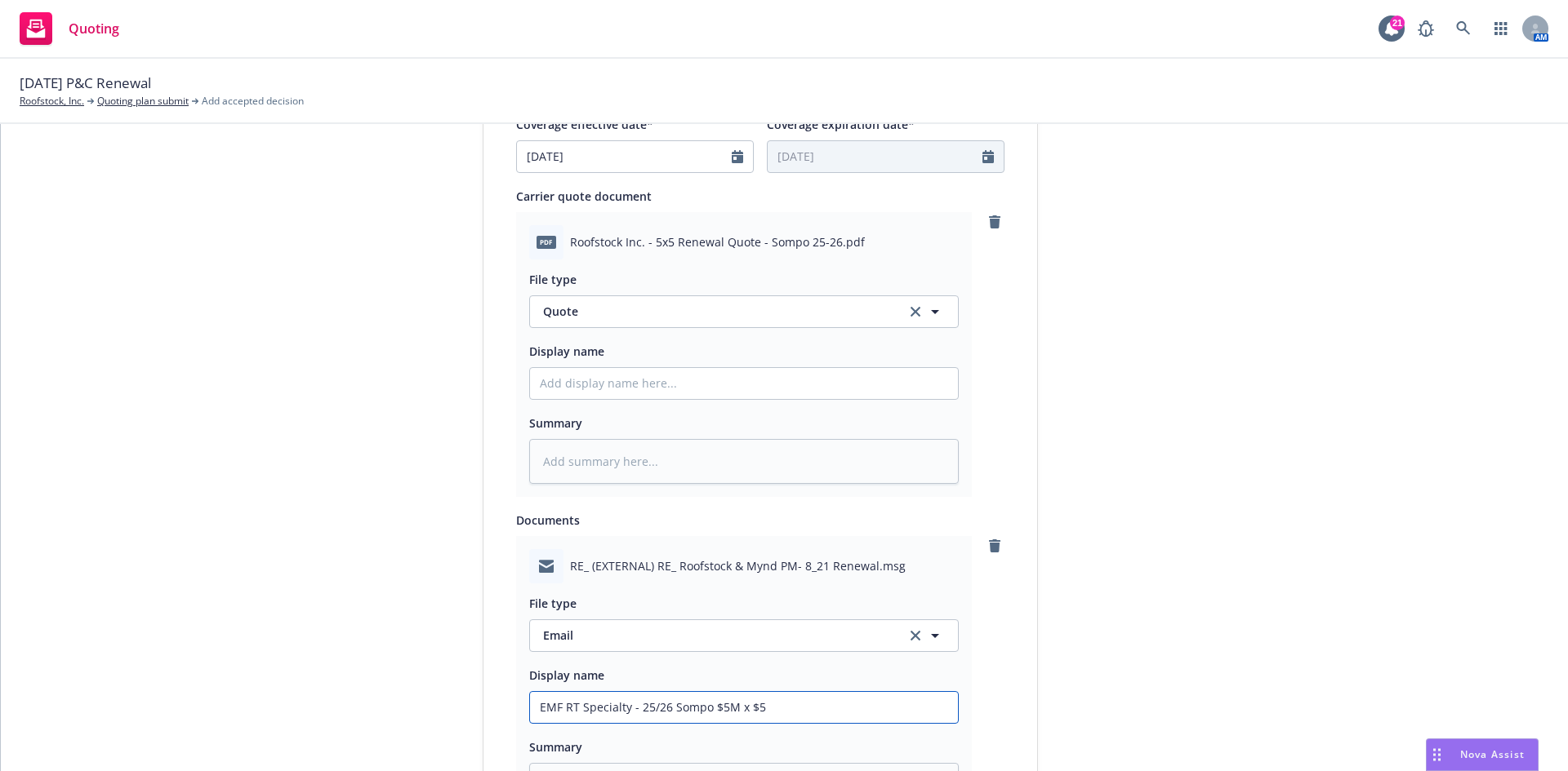
type textarea "x"
type input "EMF RT Specialty - 25/26 Sompo $5M x $5M"
type textarea "x"
type input "EMF RT Specialty - 25/26 Sompo $5M x $5M"
type textarea "x"
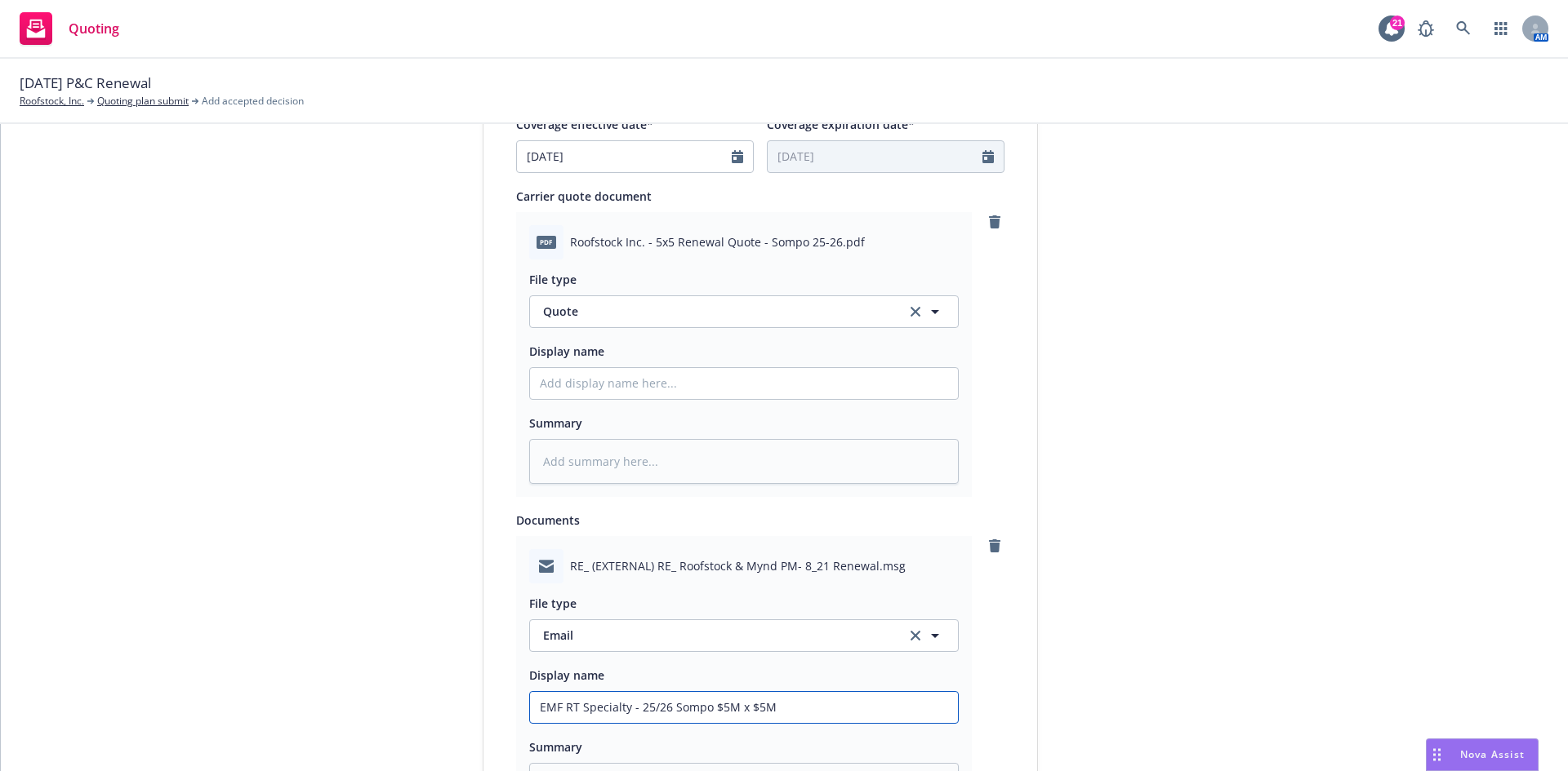
type input "EMF RT Specialty - 25/26 Sompo $5M x $5M L"
type textarea "x"
type input "EMF RT Specialty - 25/26 Sompo $5M x $5M Li"
type textarea "x"
type input "EMF RT Specialty - 25/26 Sompo $5M x $5M Lia"
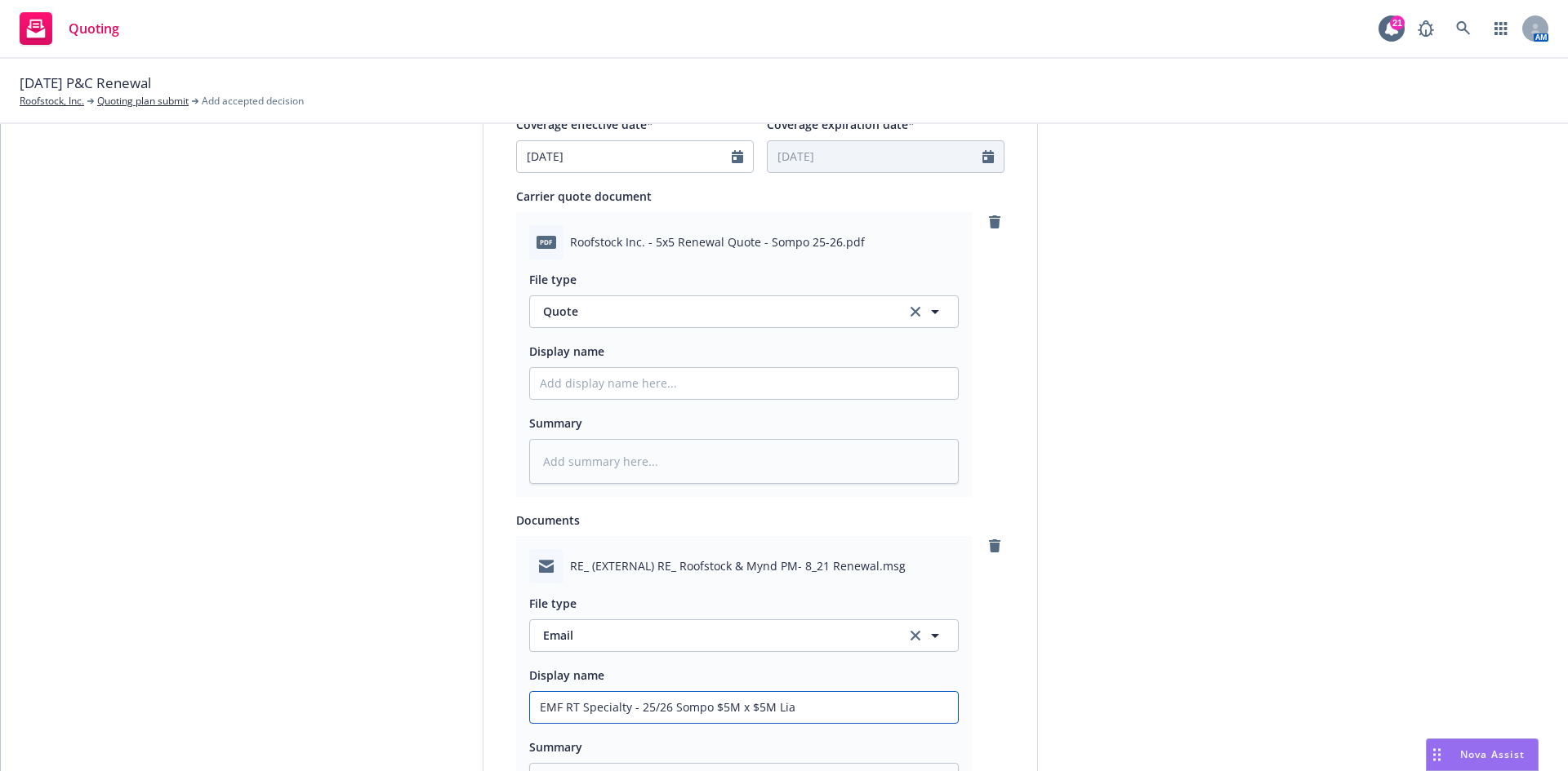
type textarea "x"
type input "EMF RT Specialty - 25/26 Sompo $5M x $5M Liab"
type textarea "x"
type input "EMF RT Specialty - 25/26 Sompo $5M x $5M Liabi"
type textarea "x"
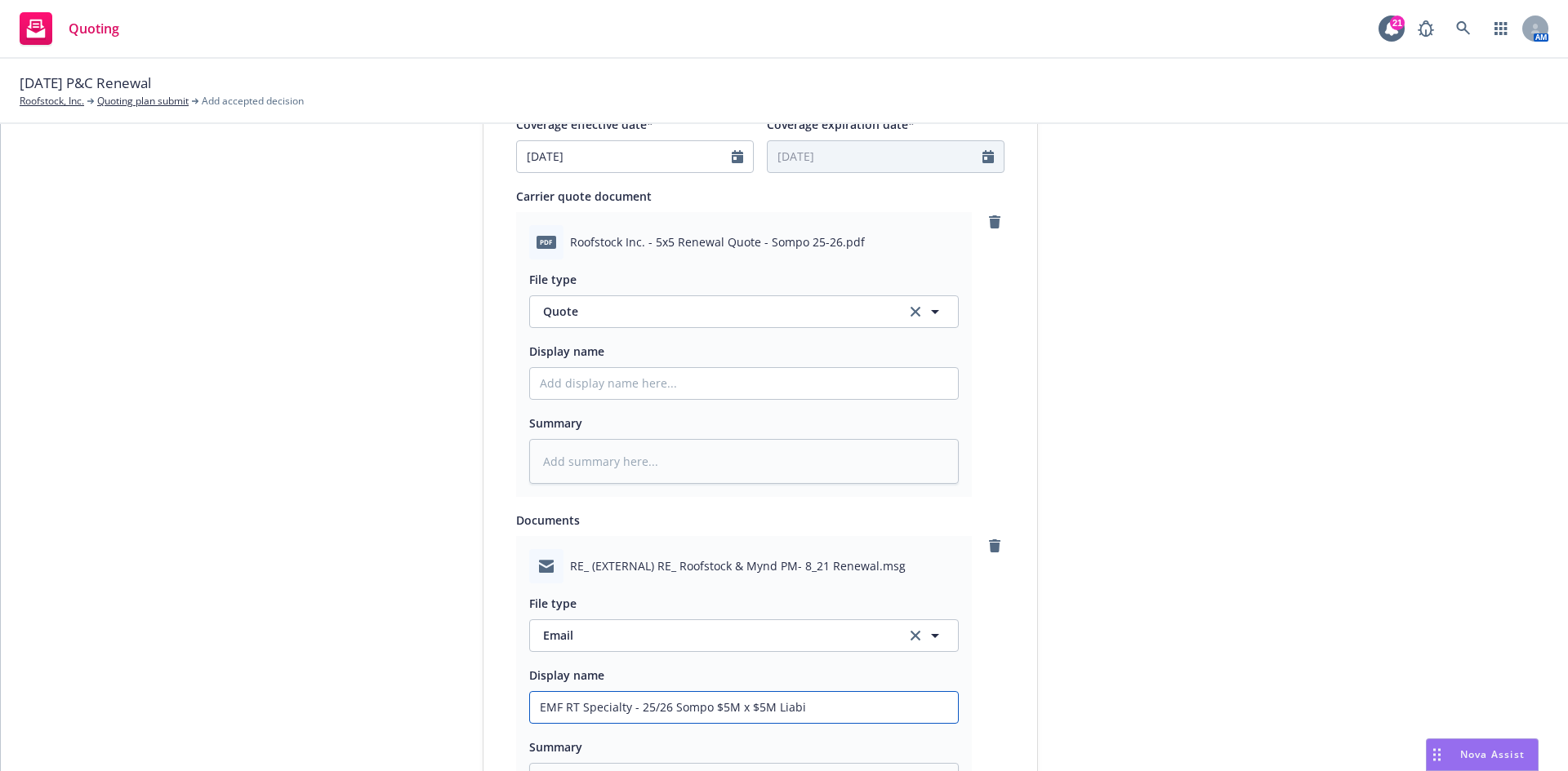
type input "EMF RT Specialty - 25/26 Sompo $5M x $5M Liabil"
type textarea "x"
type input "EMF RT Specialty - 25/26 Sompo $5M x $5M Liabili"
type textarea "x"
type input "EMF RT Specialty - 25/26 Sompo $5M x $5M Liabilit"
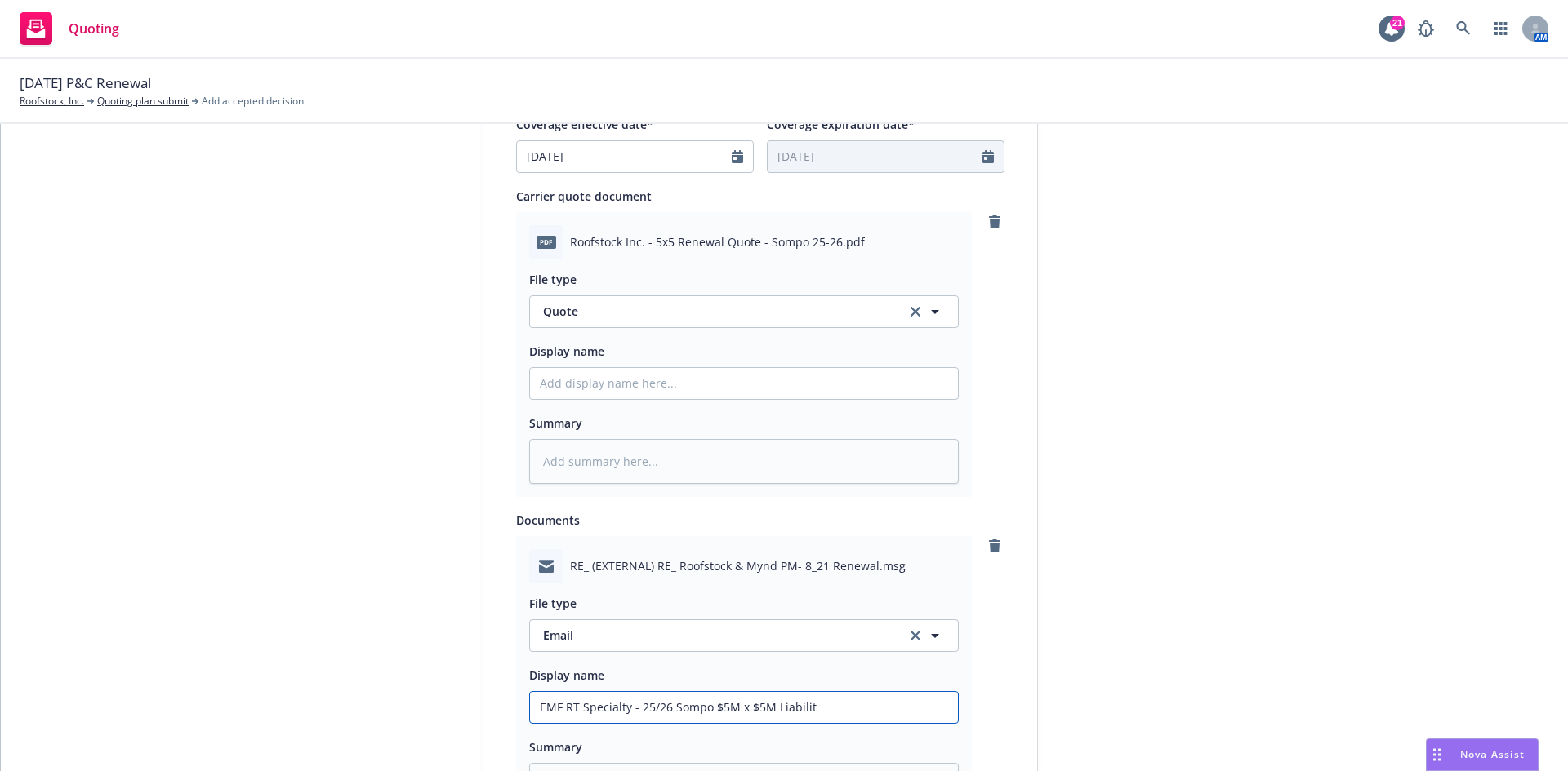
type textarea "x"
type input "EMF RT Specialty - 25/26 Sompo $5M x $5M Liability"
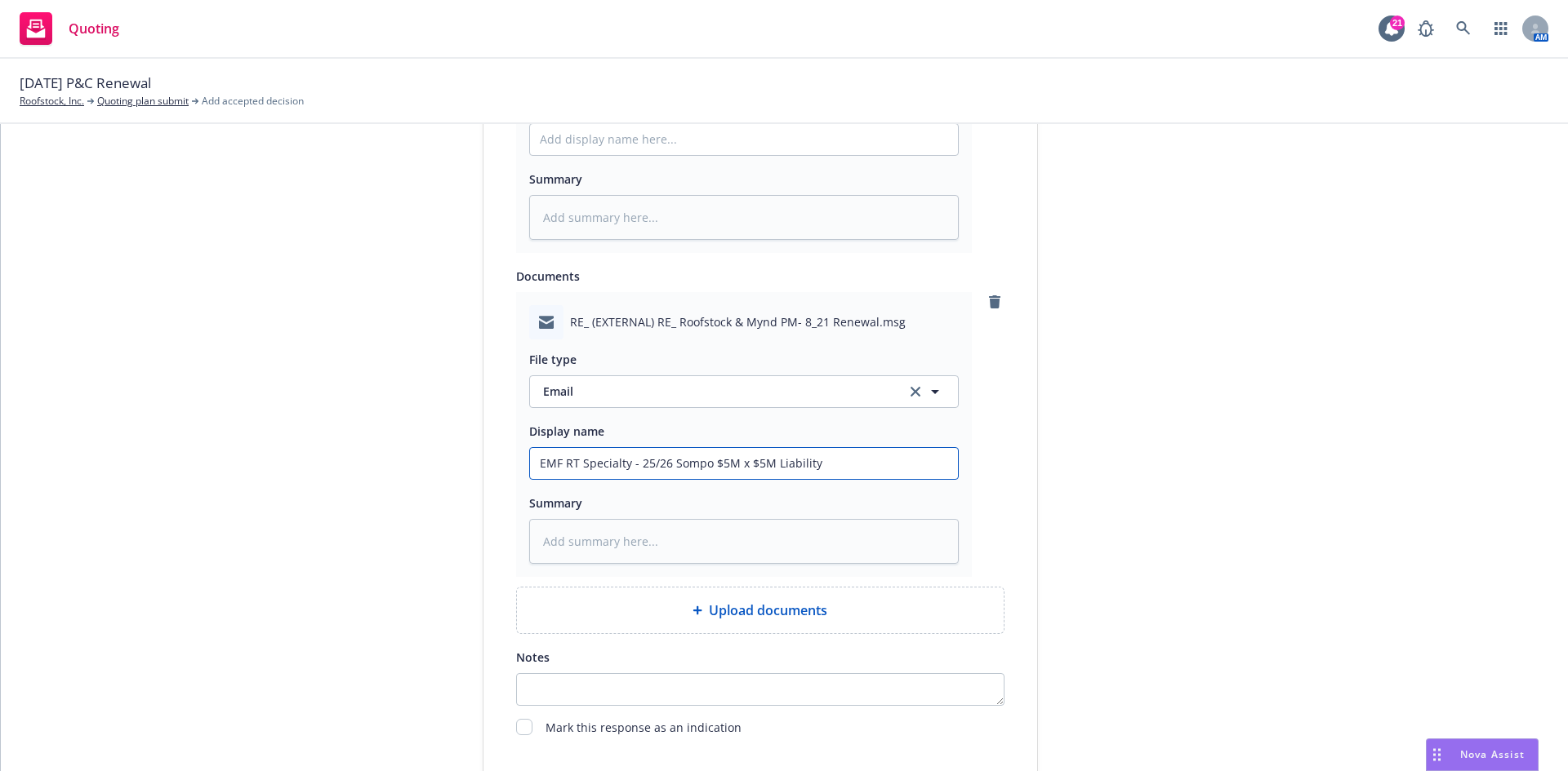
scroll to position [978, 0]
drag, startPoint x: 653, startPoint y: 435, endPoint x: 475, endPoint y: 427, distance: 178.2
click at [475, 427] on div "1 Quote initiation 2 Coverage selection 3 Billing info Quote initiation Display…" at bounding box center [784, 24] width 1527 height 1627
click at [829, 154] on input "EMF RT Specialty - 25/26 Sompo $5M x $5M Liability" at bounding box center [744, 139] width 428 height 31
type textarea "x"
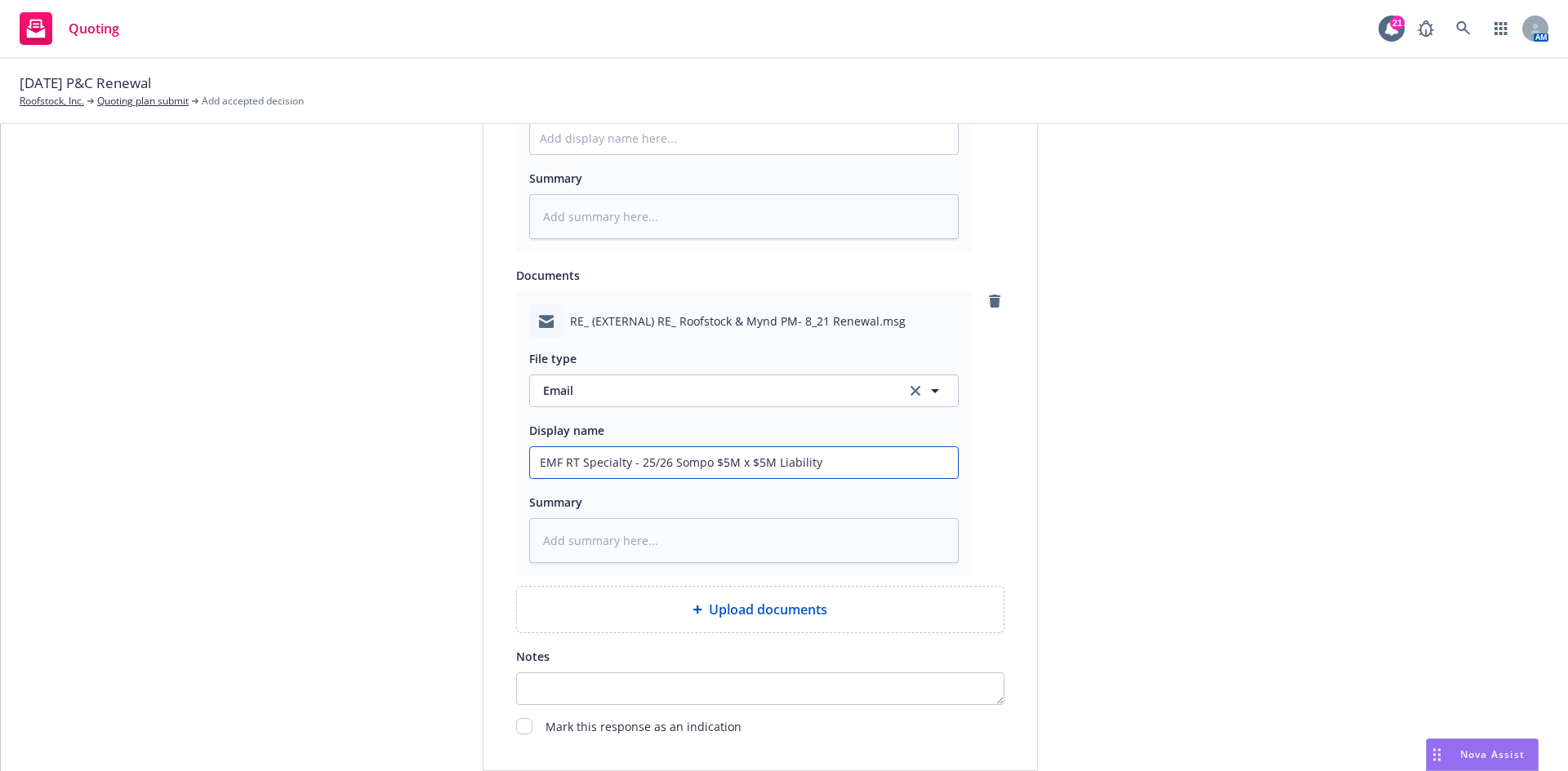
type input "EMF RT Specialty - 25/26 Sompo $5M x $5M Liability"
type textarea "x"
type input "EMF RT Specialty - 25/26 Sompo $5M x $5M Liability Q"
type textarea "x"
type input "EMF RT Specialty - 25/26 Sompo $5M x $5M Liability Qu"
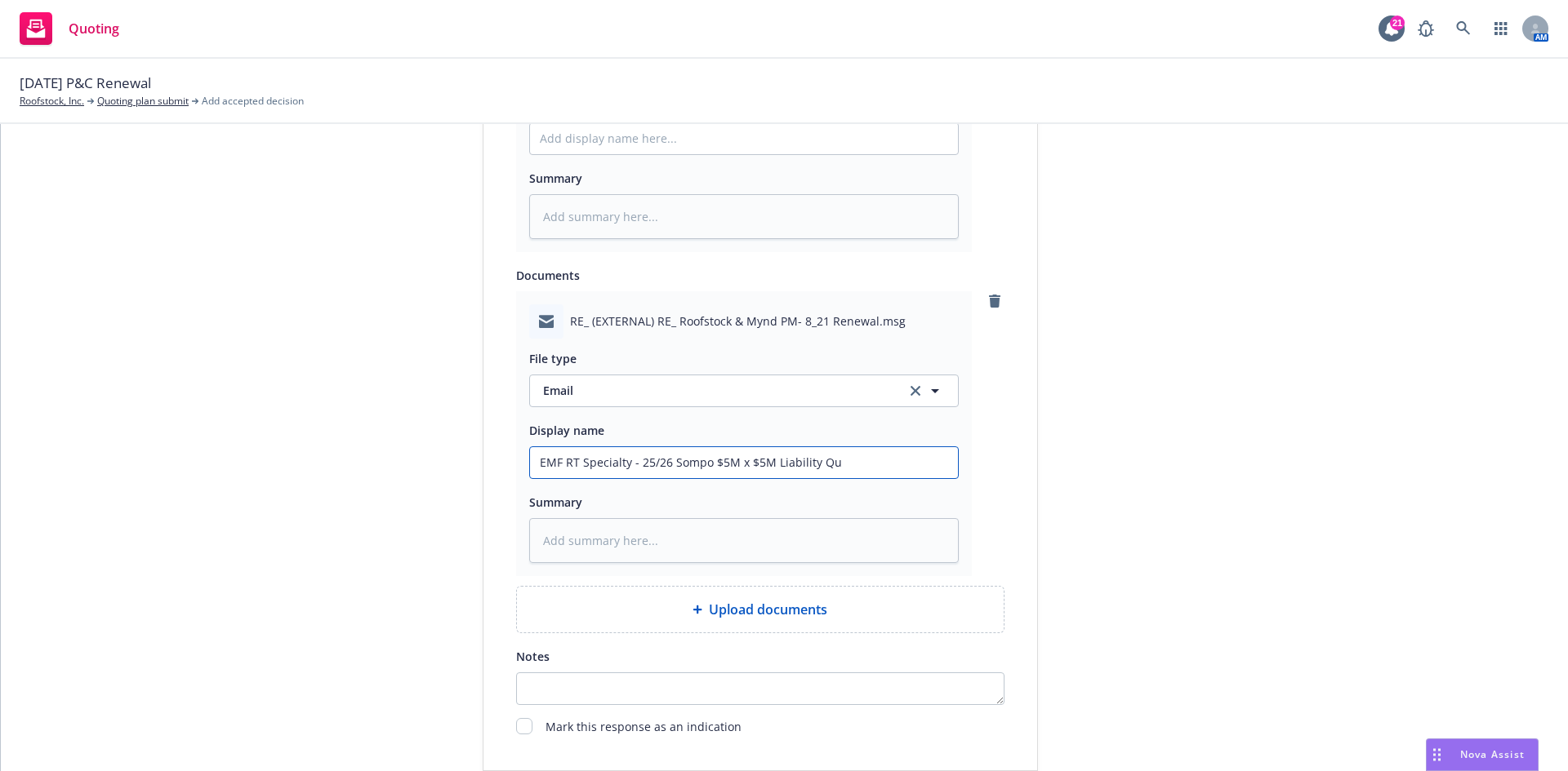
type textarea "x"
type input "EMF RT Specialty - 25/26 Sompo $5M x $5M Liability Quot"
drag, startPoint x: 928, startPoint y: 466, endPoint x: 410, endPoint y: 417, distance: 520.3
click at [410, 417] on div "1 Quote initiation 2 Coverage selection 3 Billing info Quote initiation Display…" at bounding box center [784, 24] width 1527 height 1627
click at [591, 554] on textarea at bounding box center [744, 541] width 430 height 45
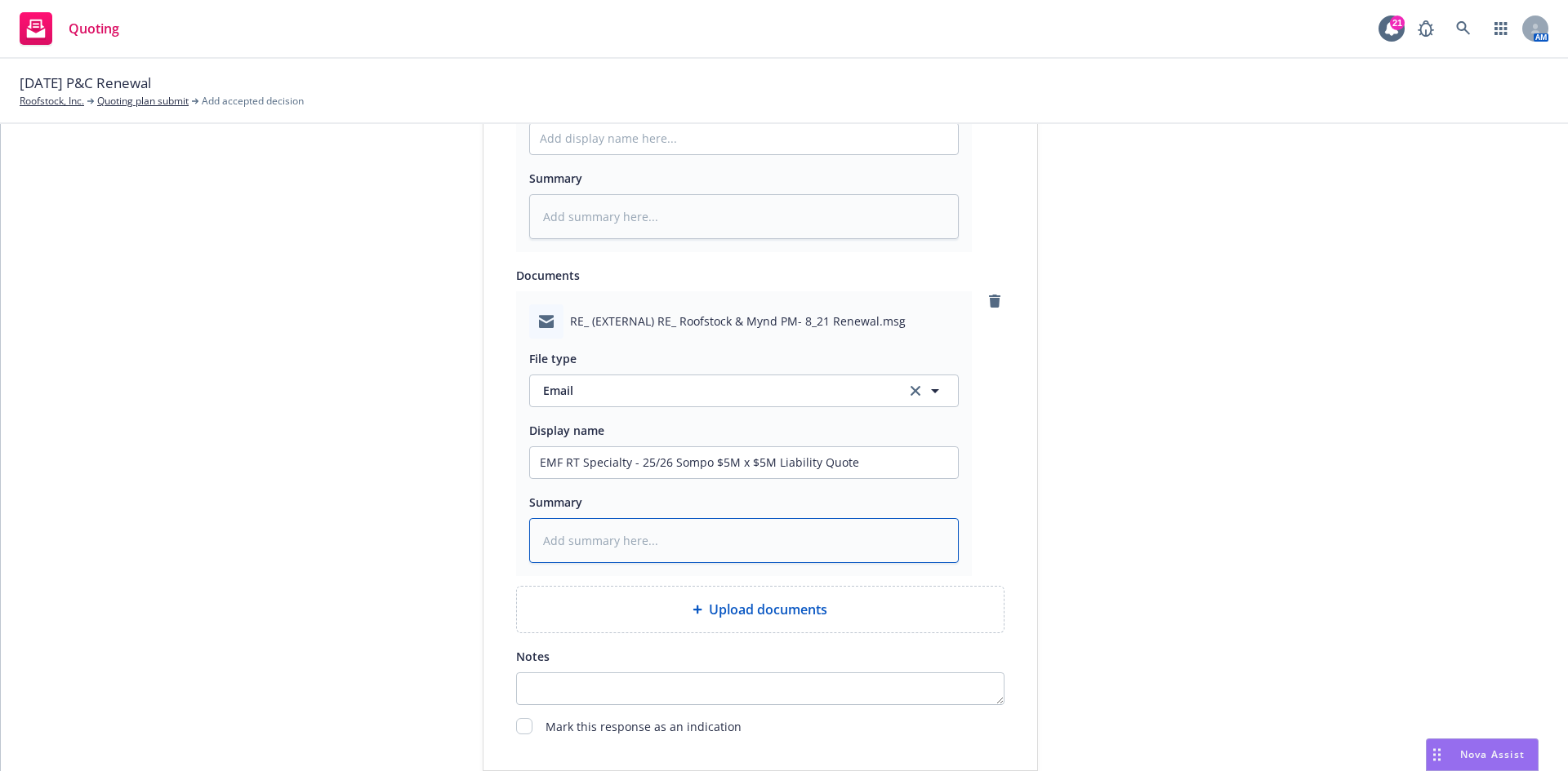
paste textarea "EMF RT Specialty - 25/26 Sompo $5M x $5M Liability Quote"
drag, startPoint x: 859, startPoint y: 462, endPoint x: 560, endPoint y: 464, distance: 299.0
click at [560, 154] on input "EMF RT Specialty - 25/26 Sompo $5M x $5M Liability Quote" at bounding box center [744, 139] width 428 height 31
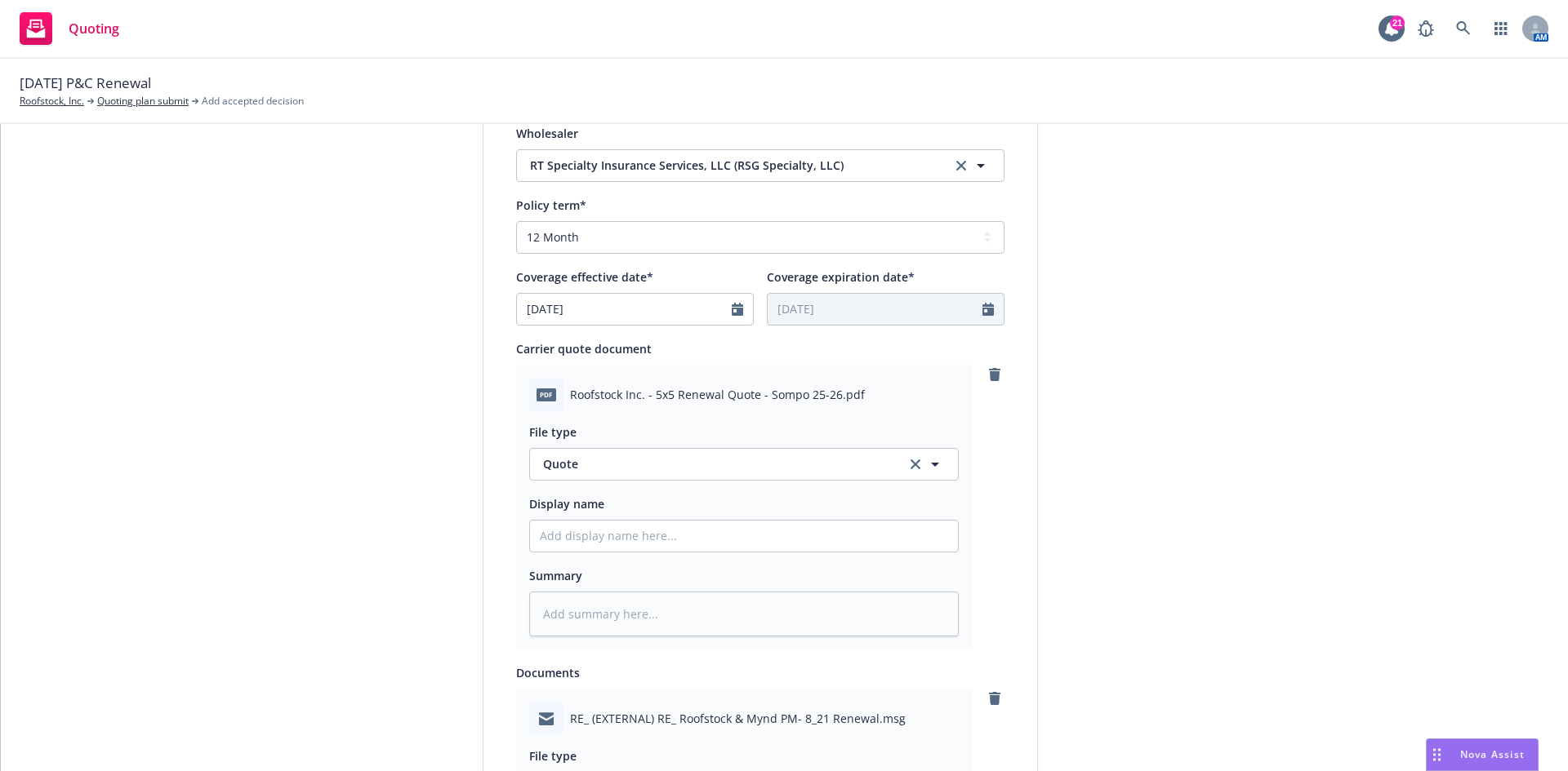
scroll to position [489, 0]
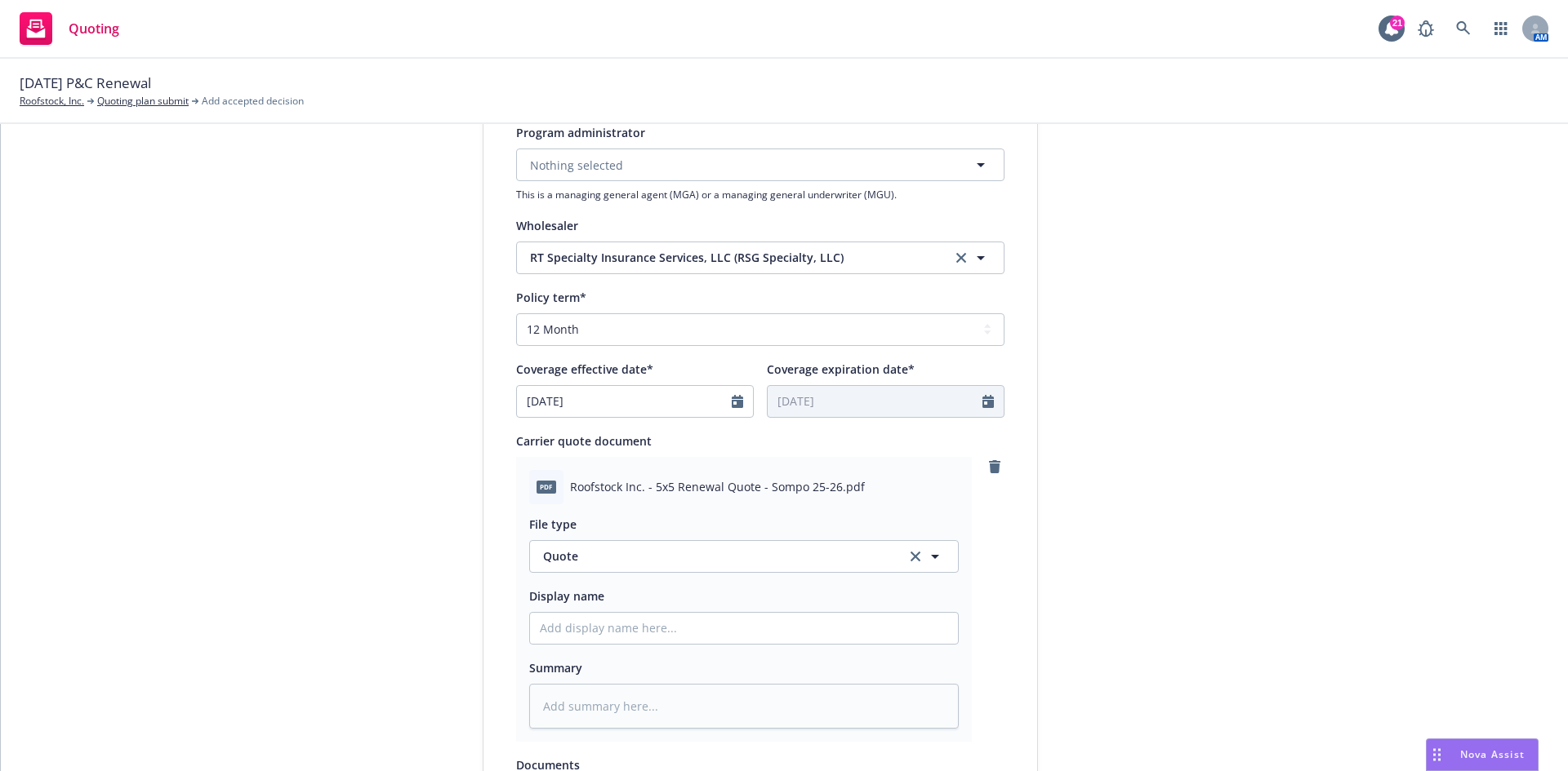
click at [581, 644] on div at bounding box center [744, 629] width 430 height 33
click at [584, 633] on input "Display name" at bounding box center [744, 629] width 428 height 31
drag, startPoint x: 875, startPoint y: 624, endPoint x: 465, endPoint y: 611, distance: 410.2
click at [465, 611] on div "1 Quote initiation 2 Coverage selection 3 Billing info Quote initiation Display…" at bounding box center [784, 514] width 1527 height 1627
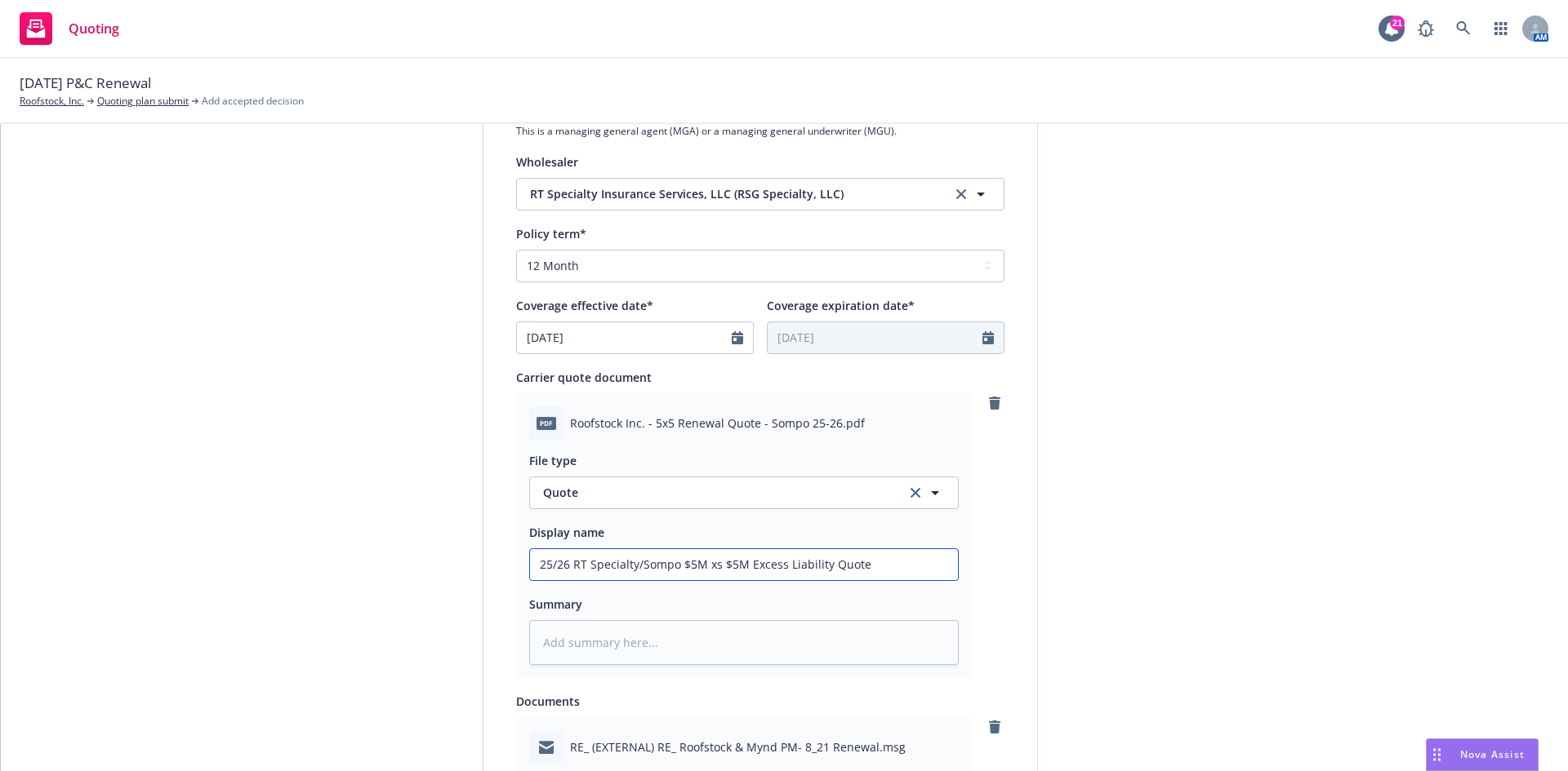
scroll to position [652, 0]
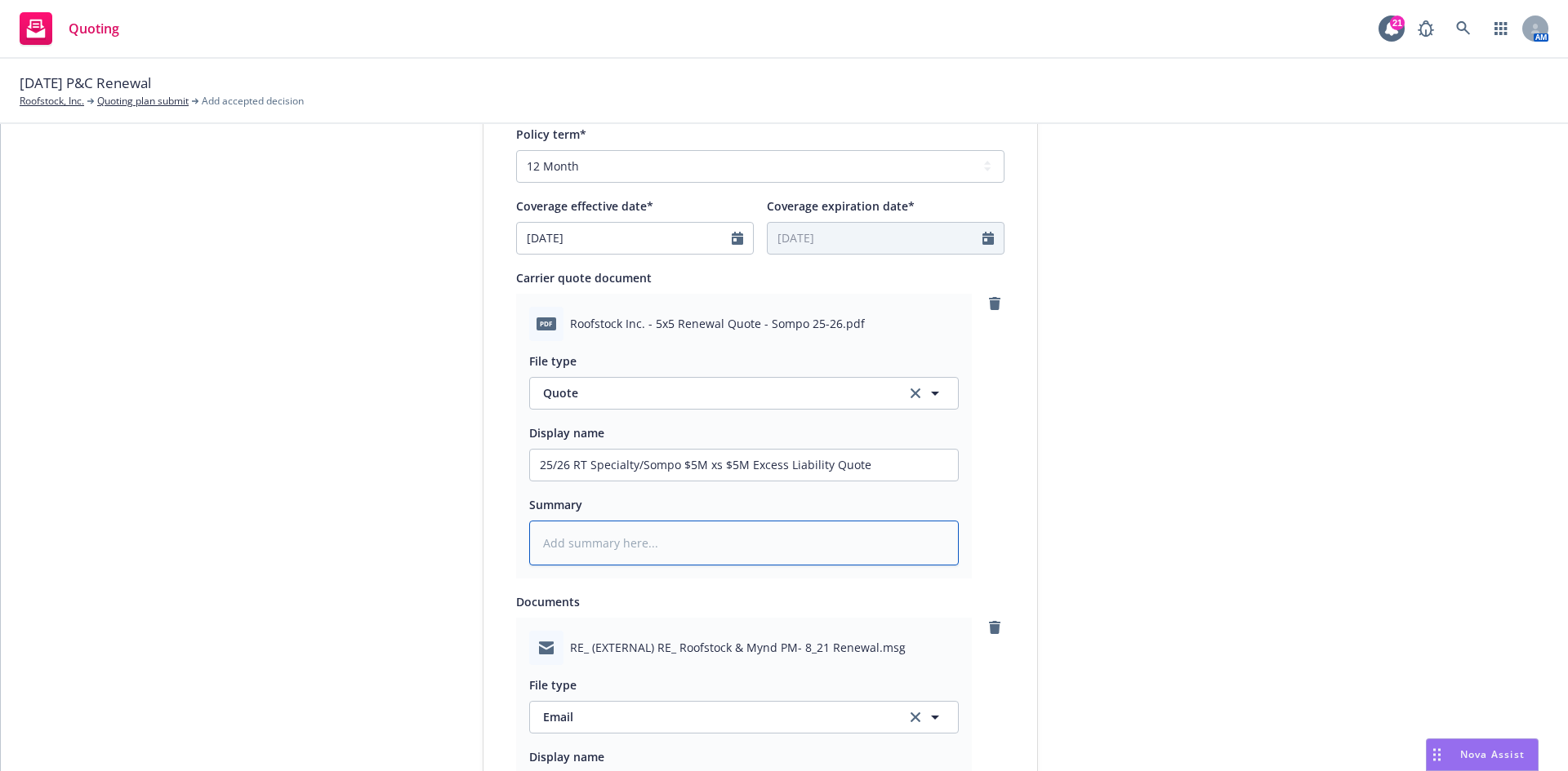
click at [619, 548] on textarea at bounding box center [744, 543] width 430 height 45
paste textarea "25/26 RT Specialty/Sompo $5M xs $5M Excess Liability Quote"
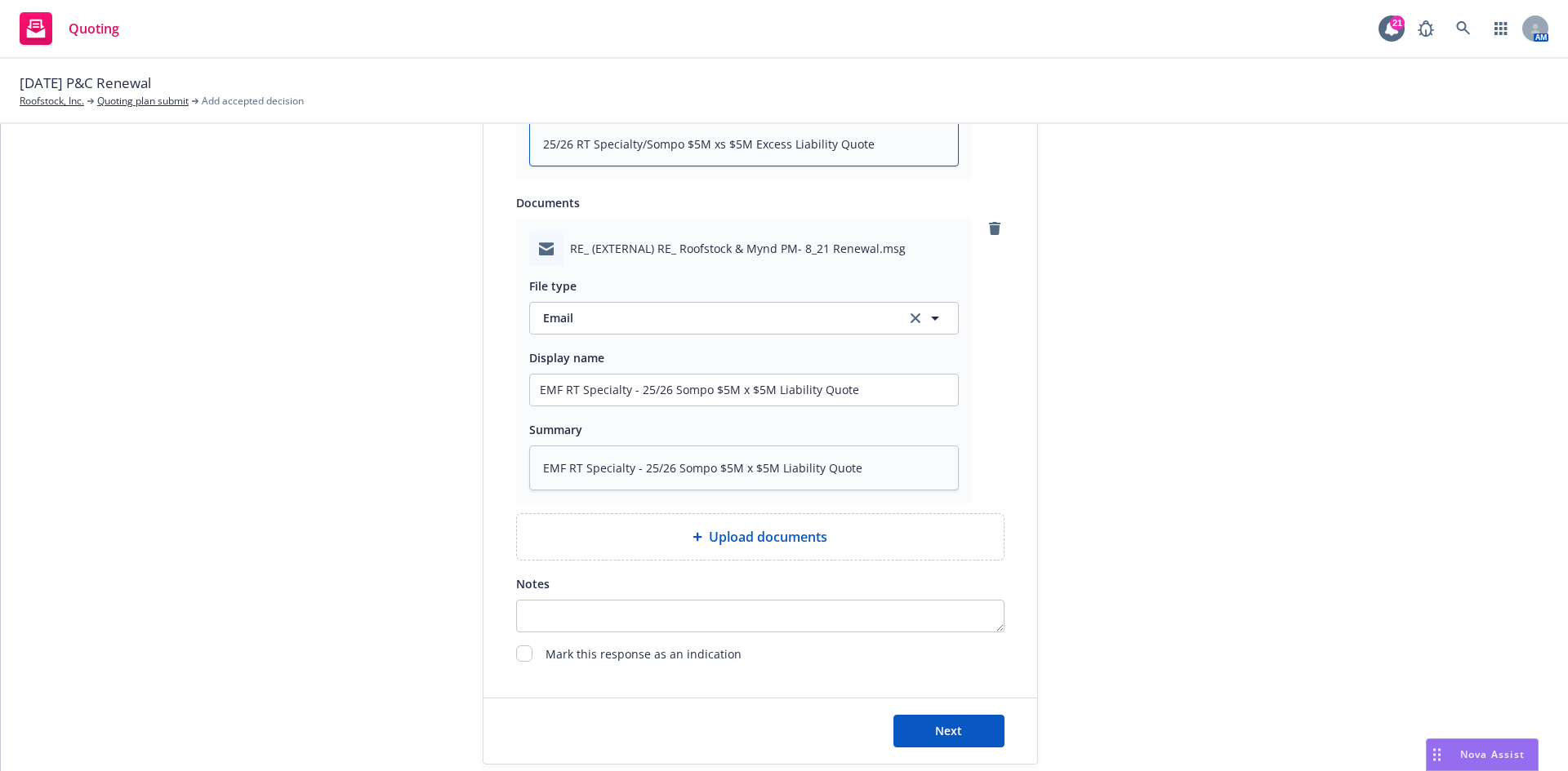
scroll to position [1110, 0]
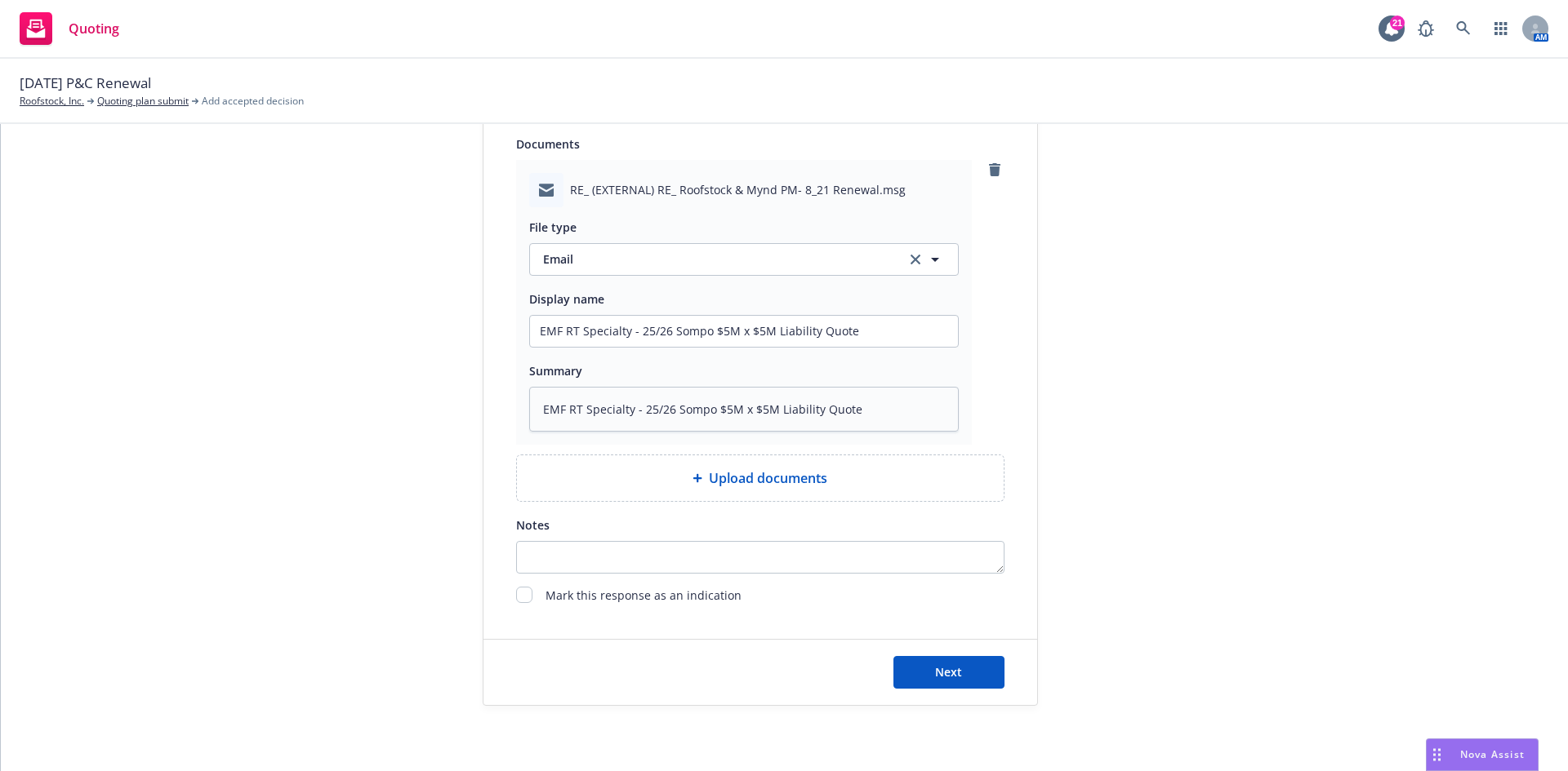
click at [948, 689] on div "Next" at bounding box center [760, 673] width 554 height 66
click at [948, 673] on span "Next" at bounding box center [948, 672] width 27 height 16
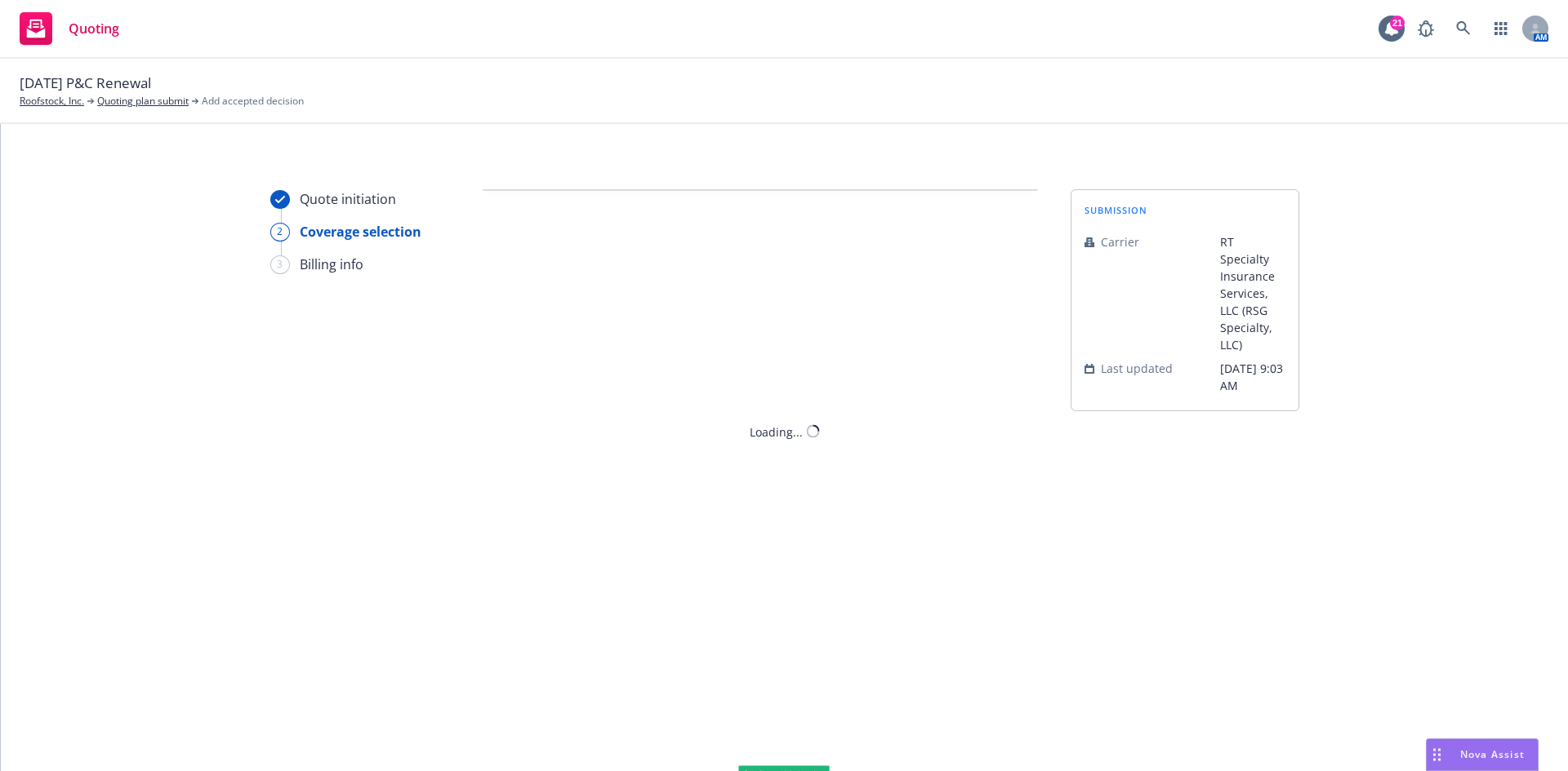
scroll to position [0, 0]
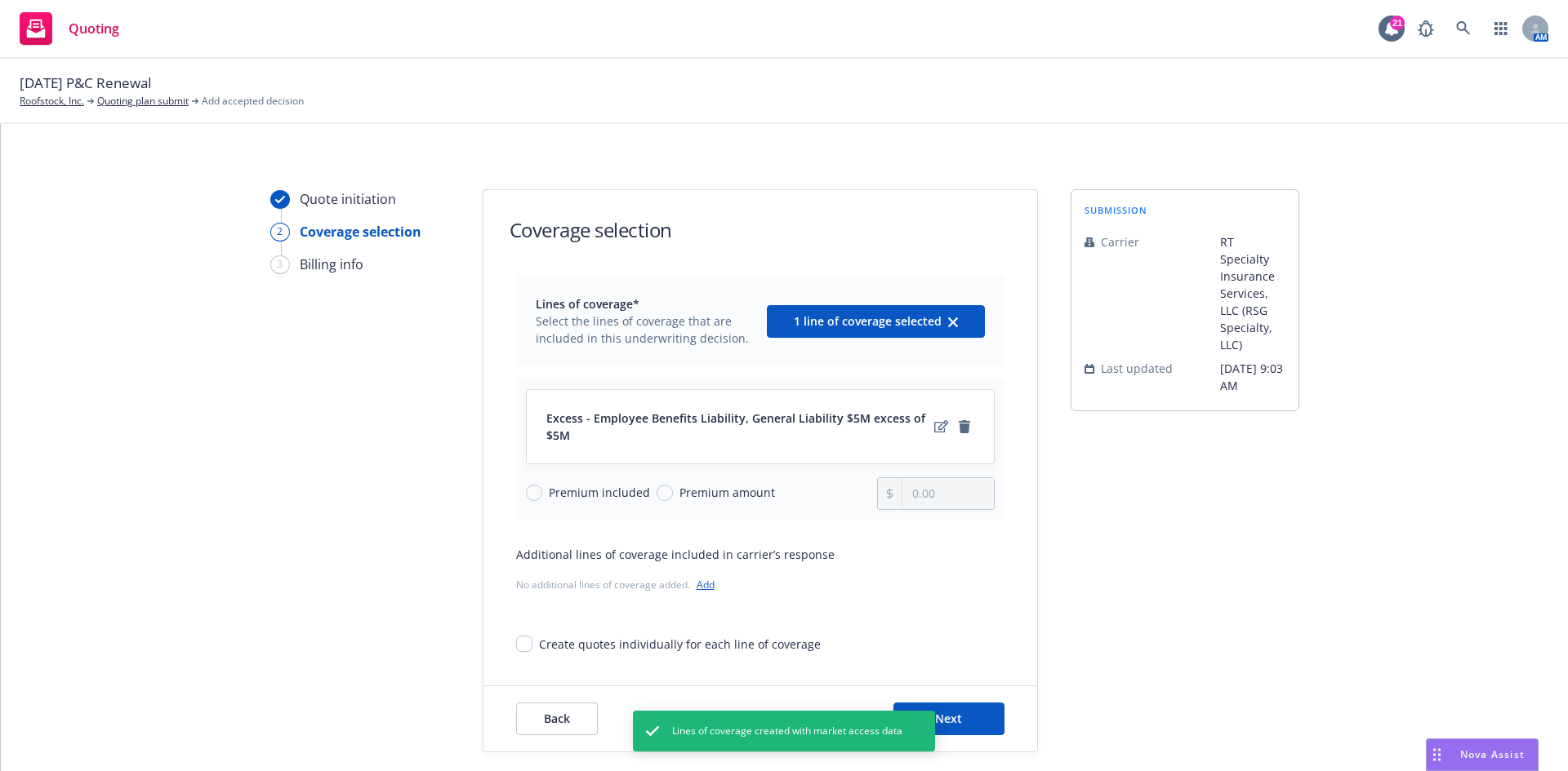
click at [673, 495] on span "Premium amount" at bounding box center [724, 492] width 102 height 17
click at [662, 495] on input "Premium amount" at bounding box center [664, 492] width 16 height 16
drag, startPoint x: 898, startPoint y: 486, endPoint x: 985, endPoint y: 509, distance: 90.0
click at [903, 486] on input "0.00" at bounding box center [948, 493] width 91 height 31
drag, startPoint x: 985, startPoint y: 509, endPoint x: 908, endPoint y: 498, distance: 77.8
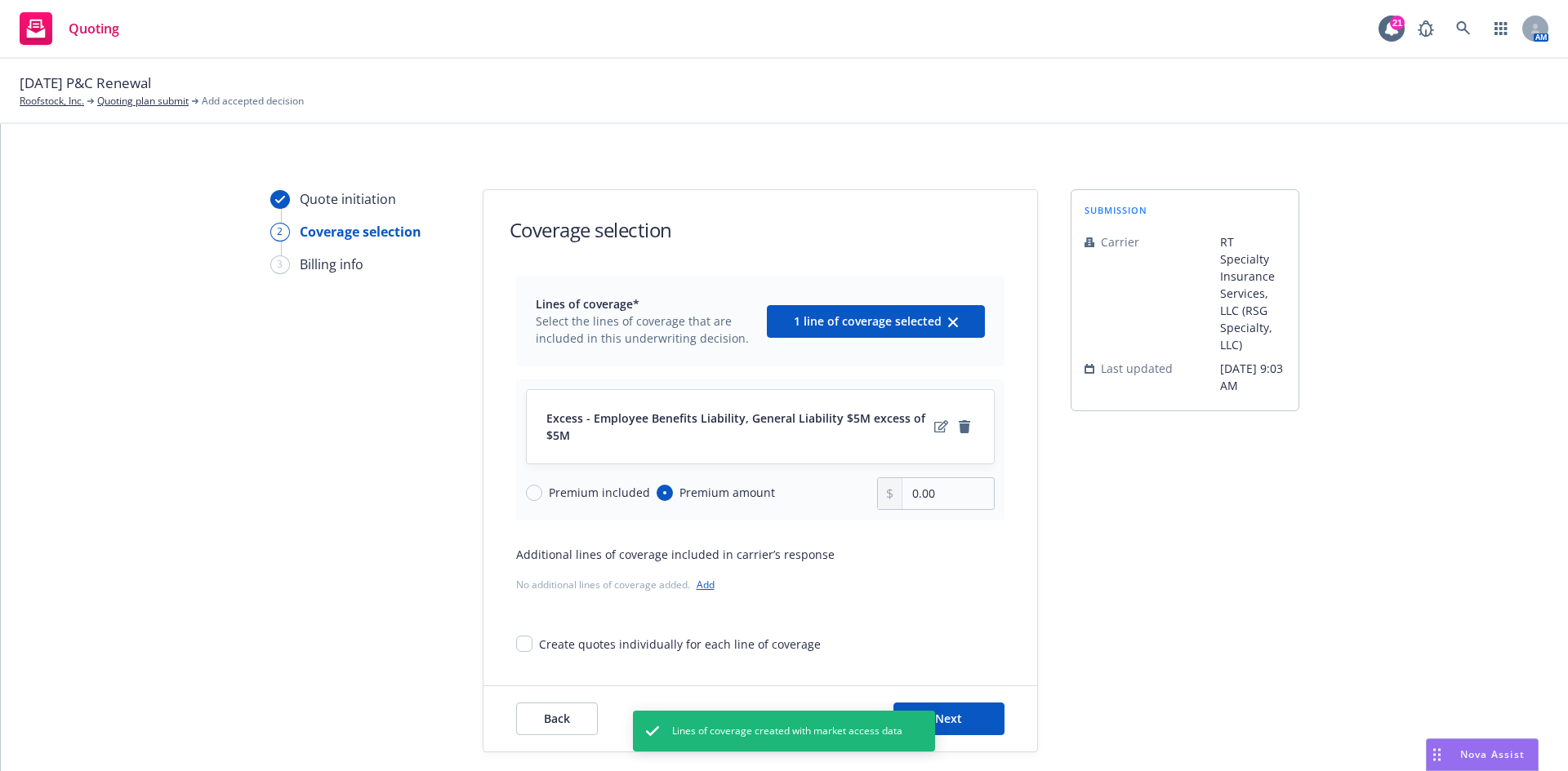
click at [908, 498] on div "0.00" at bounding box center [935, 494] width 117 height 33
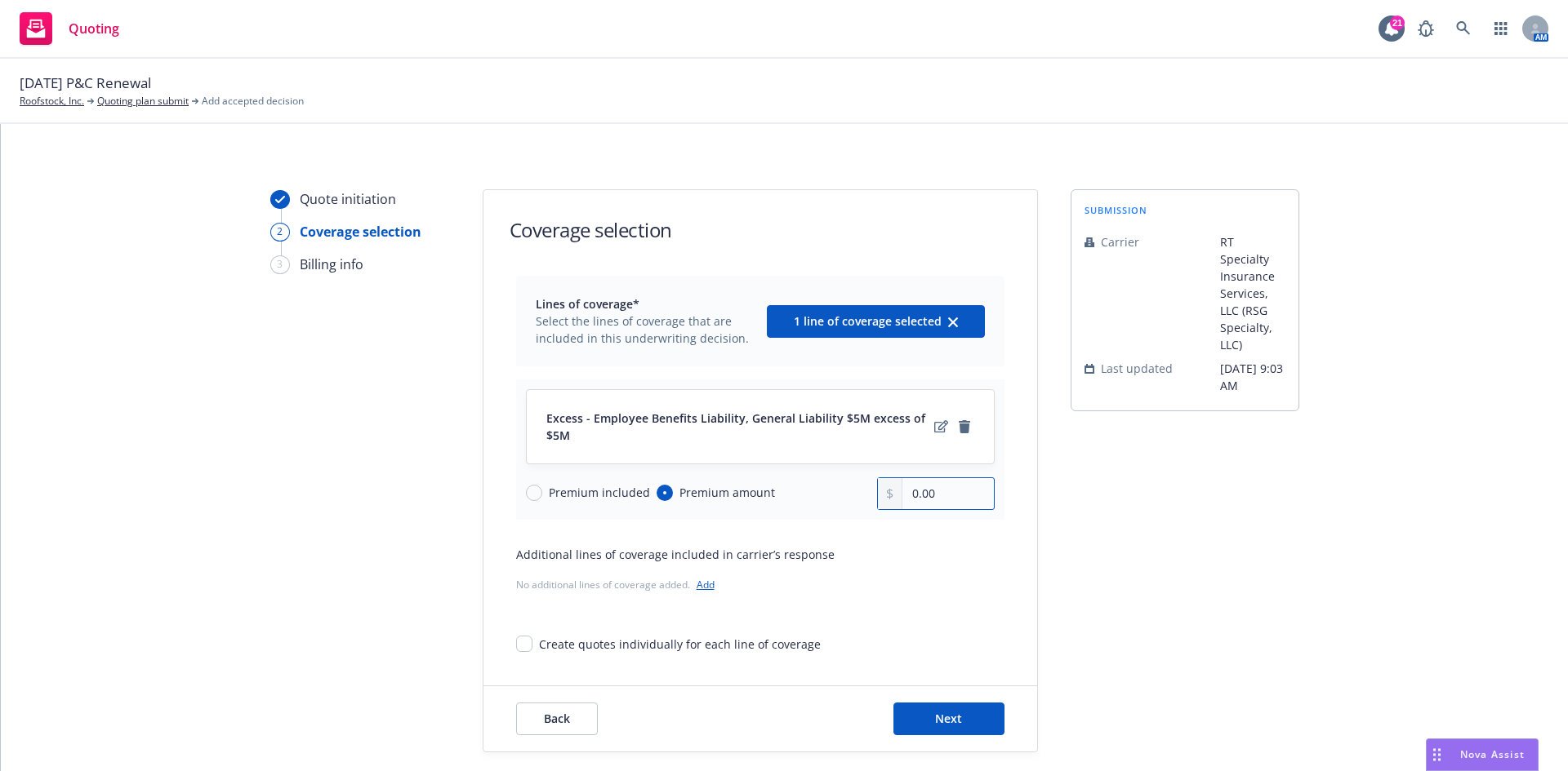
click at [949, 500] on input "0.00" at bounding box center [948, 493] width 91 height 31
drag, startPoint x: 946, startPoint y: 500, endPoint x: 870, endPoint y: 489, distance: 76.8
click at [870, 489] on div "Premium included Premium amount 0.00" at bounding box center [759, 494] width 469 height 33
click at [901, 580] on div "No additional lines of coverage added. Add" at bounding box center [760, 585] width 488 height 17
click at [957, 713] on button "Next" at bounding box center [948, 719] width 111 height 33
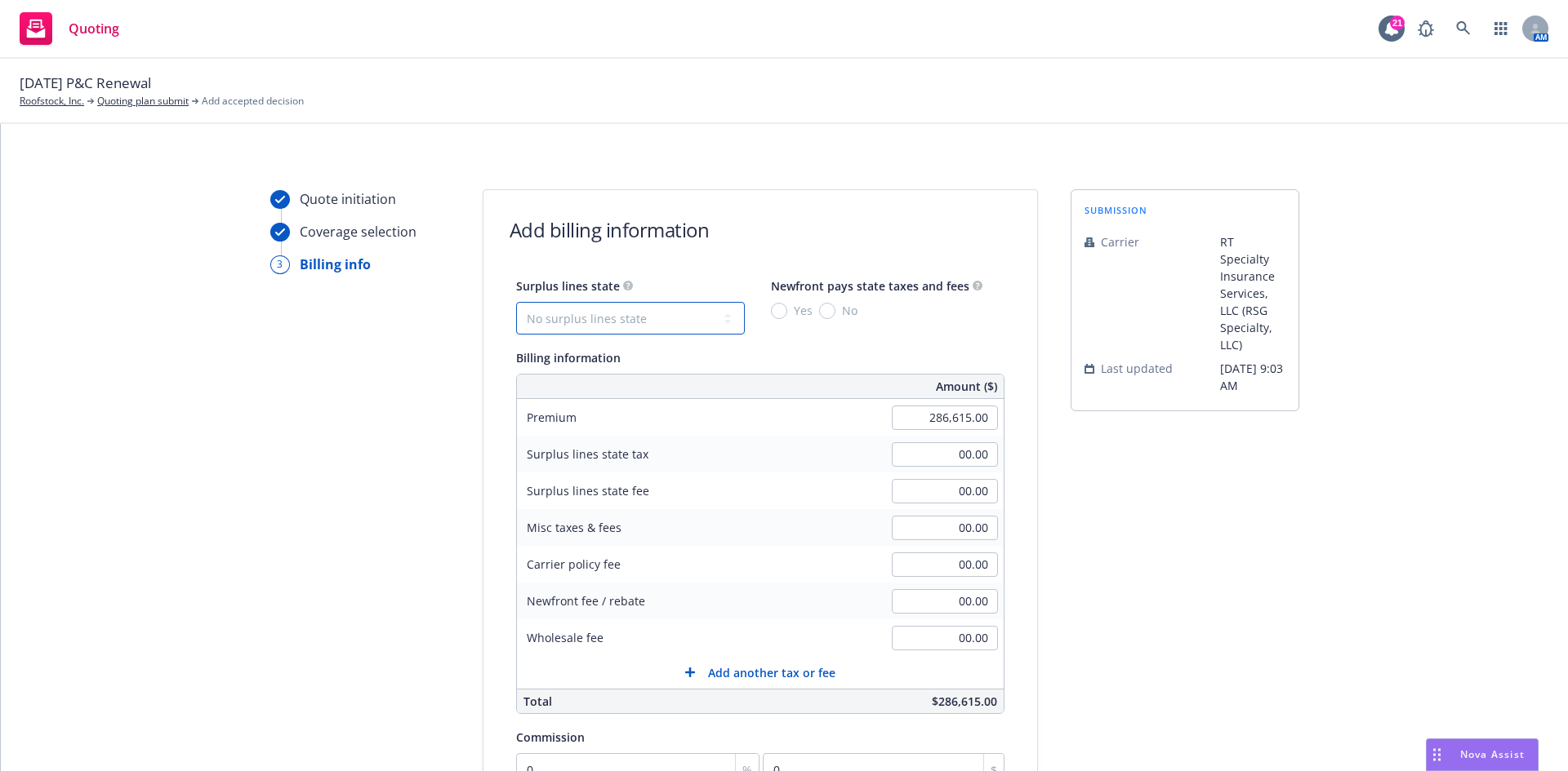
click at [651, 317] on select "No surplus lines state [US_STATE] [US_STATE] [US_STATE] [US_STATE] [US_STATE] […" at bounding box center [630, 318] width 229 height 33
click at [516, 302] on select "No surplus lines state [US_STATE] [US_STATE] [US_STATE] [US_STATE] [US_STATE] […" at bounding box center [630, 318] width 229 height 33
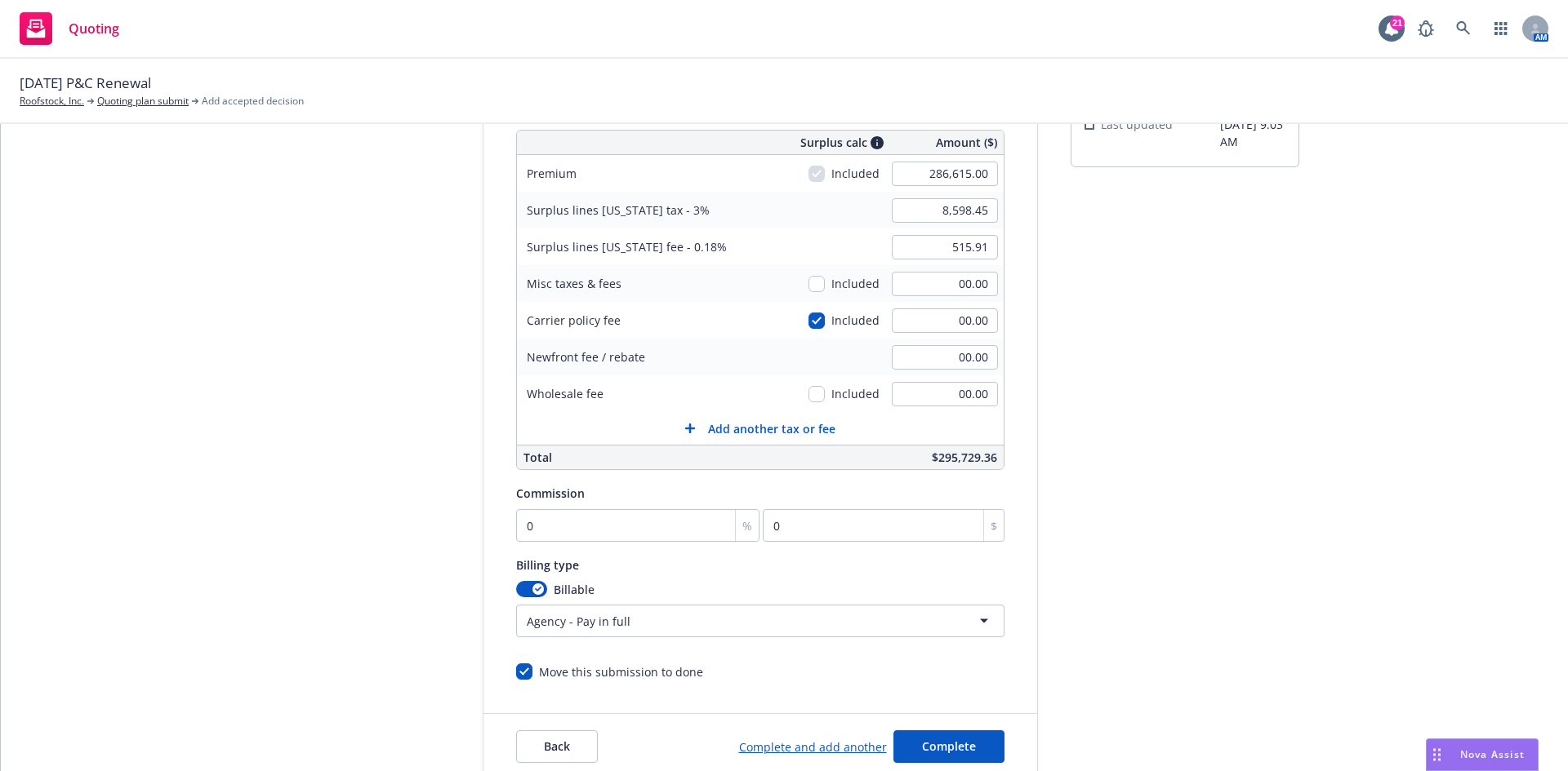
scroll to position [245, 0]
click at [554, 531] on input "0" at bounding box center [638, 524] width 244 height 33
click at [759, 560] on div "Billing type" at bounding box center [760, 563] width 488 height 20
click at [904, 745] on button "Complete" at bounding box center [948, 746] width 111 height 33
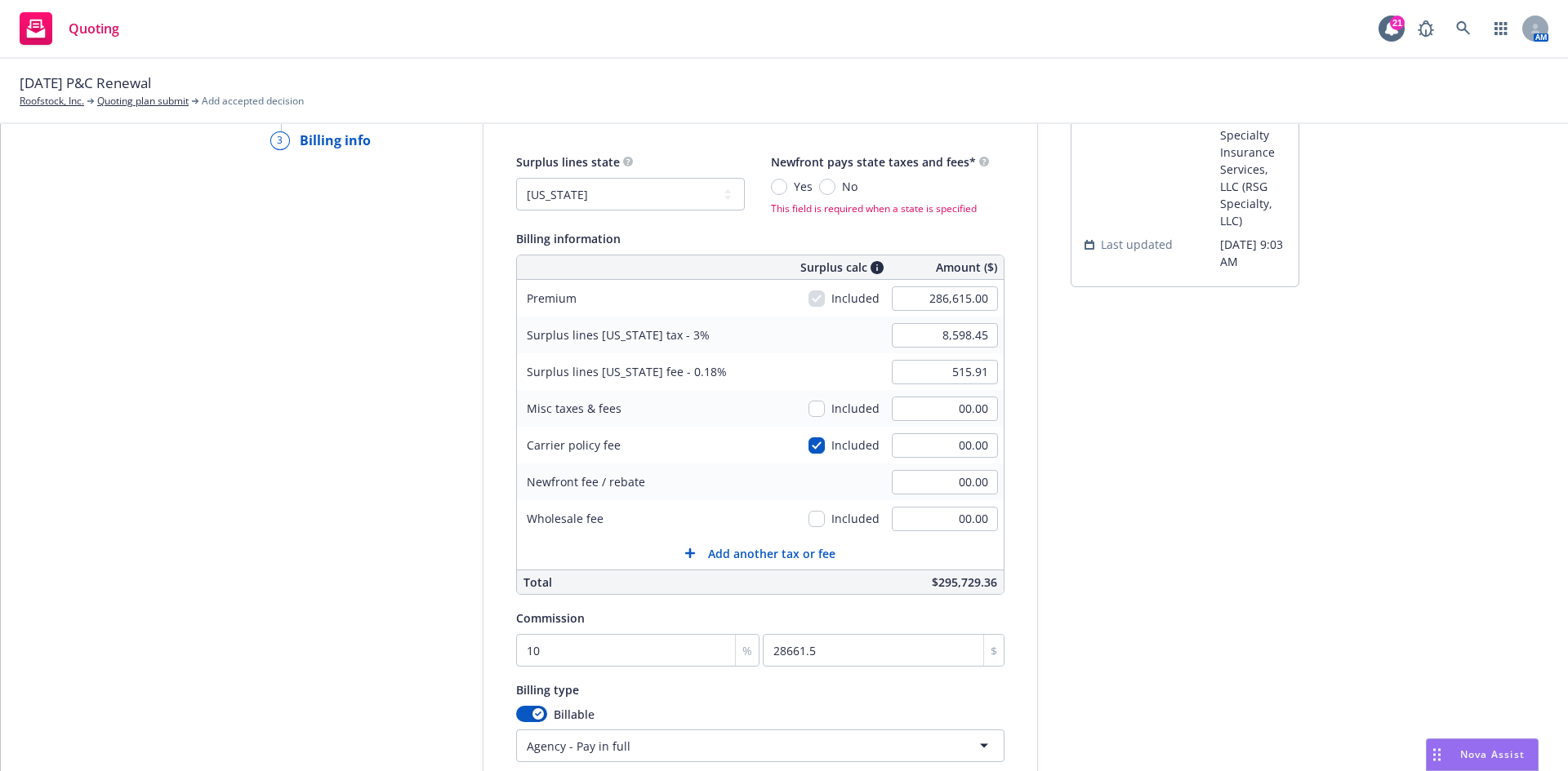
scroll to position [0, 0]
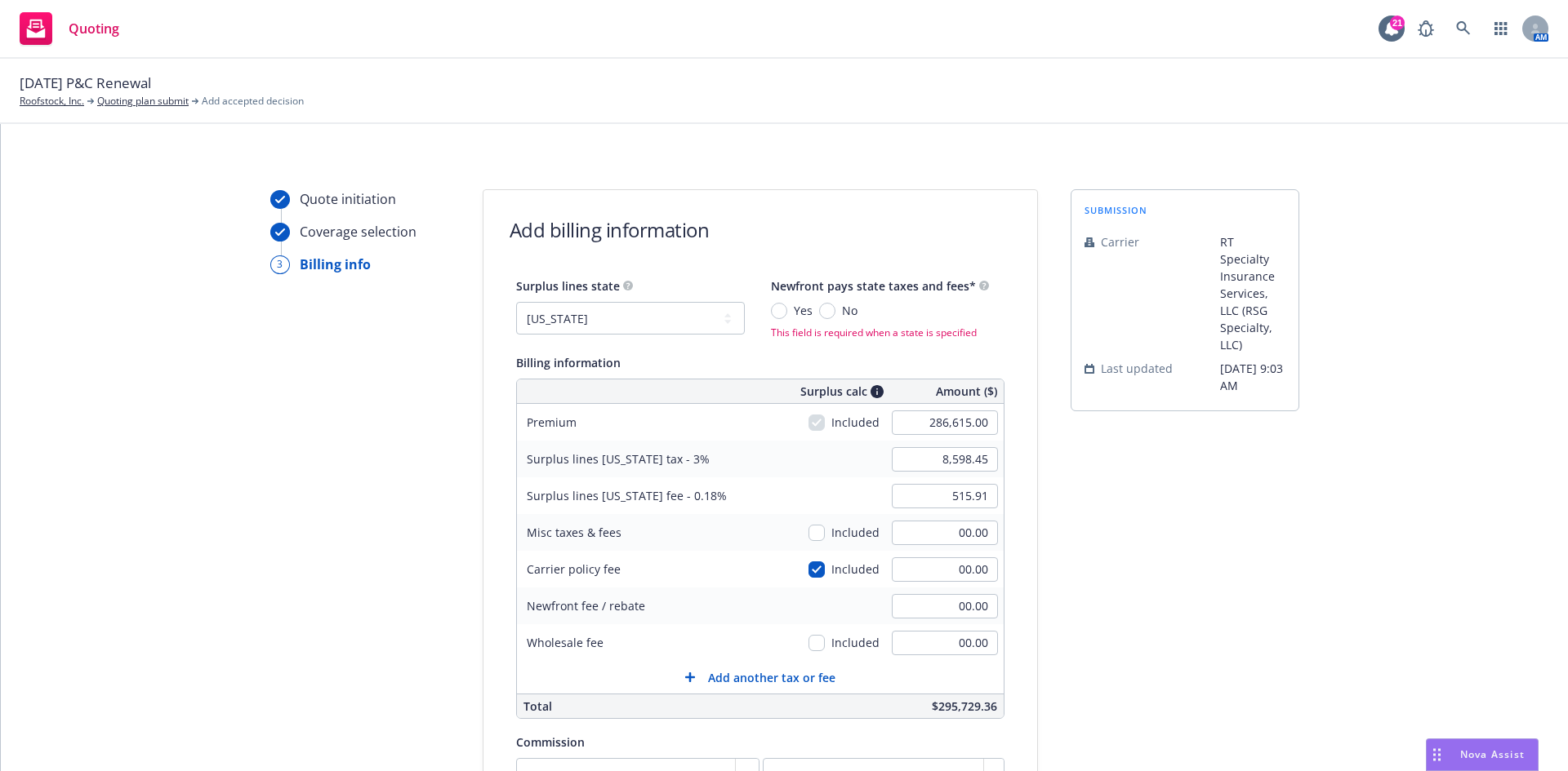
click at [835, 310] on span "No" at bounding box center [847, 310] width 22 height 17
click at [822, 310] on input "No" at bounding box center [827, 310] width 16 height 16
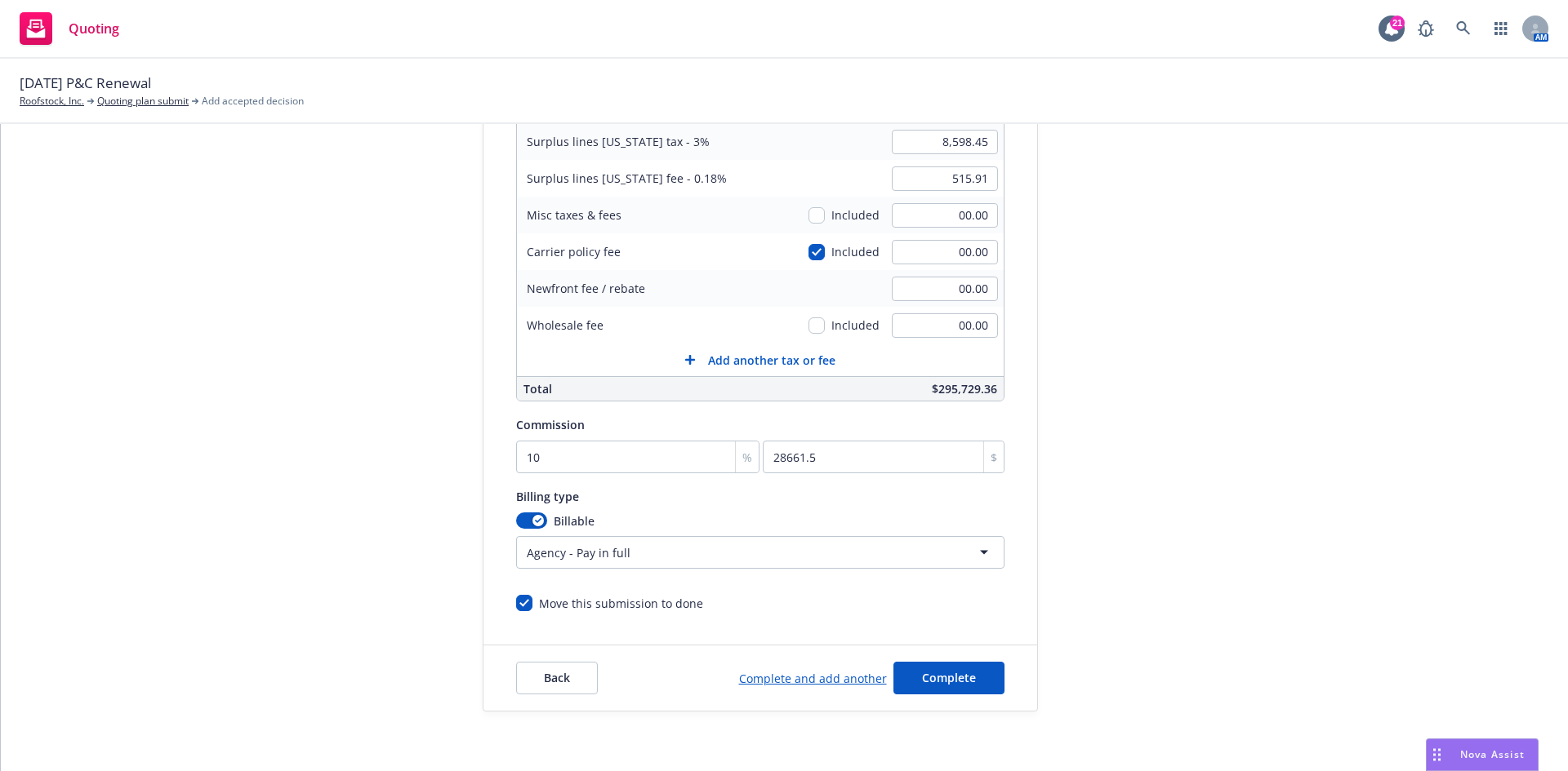
scroll to position [318, 0]
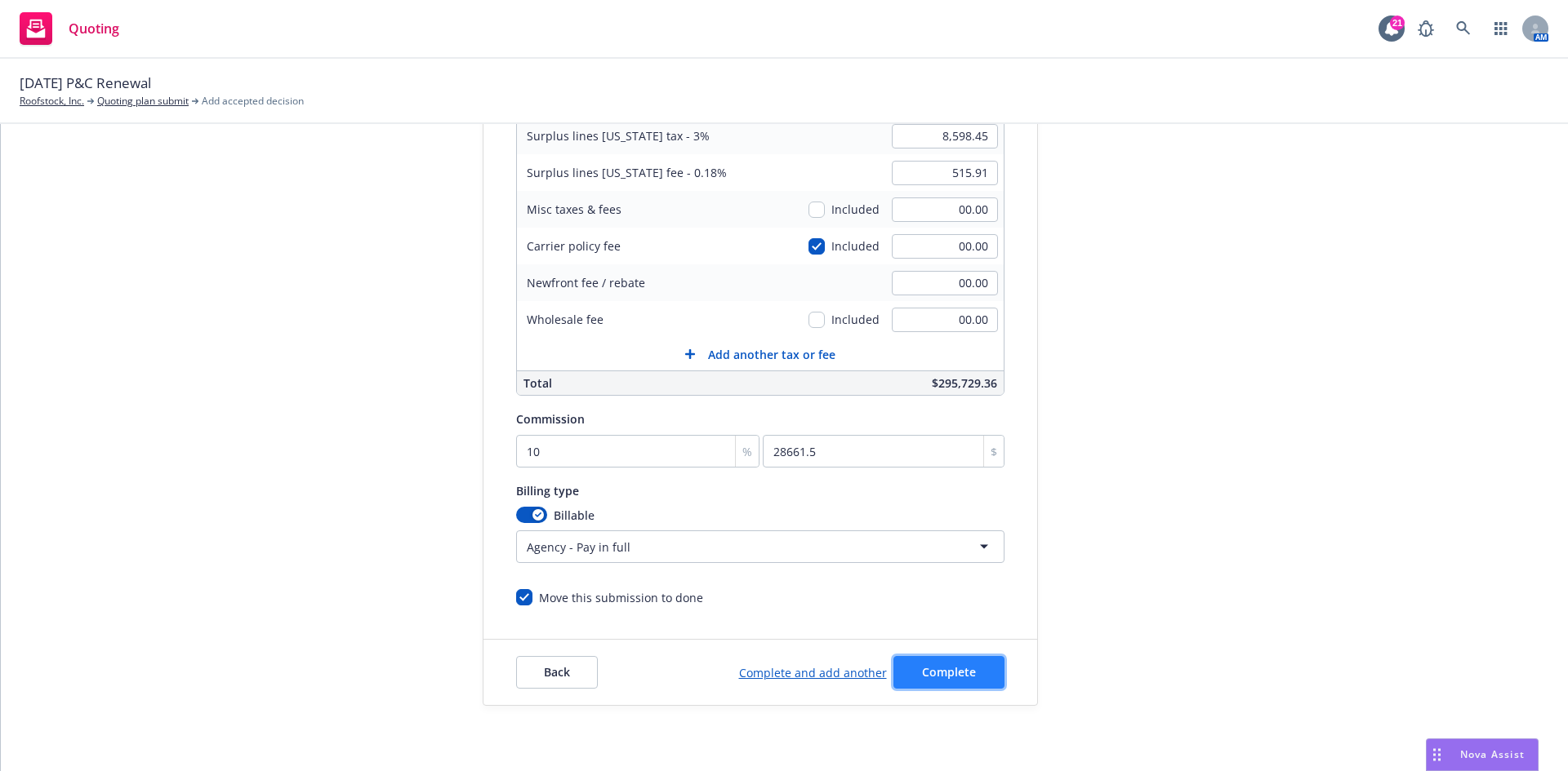
click at [944, 673] on span "Complete" at bounding box center [948, 672] width 54 height 16
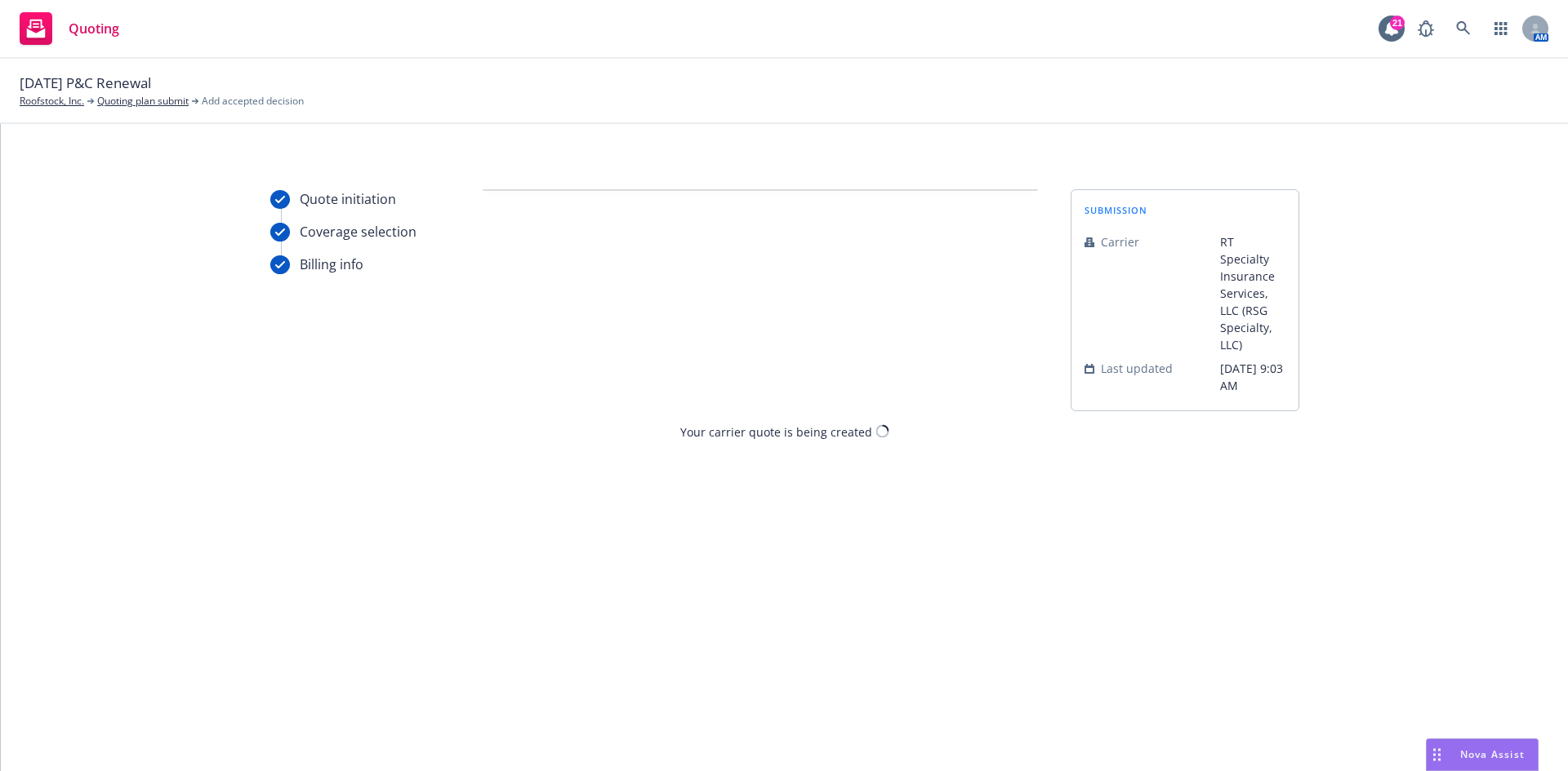
scroll to position [0, 0]
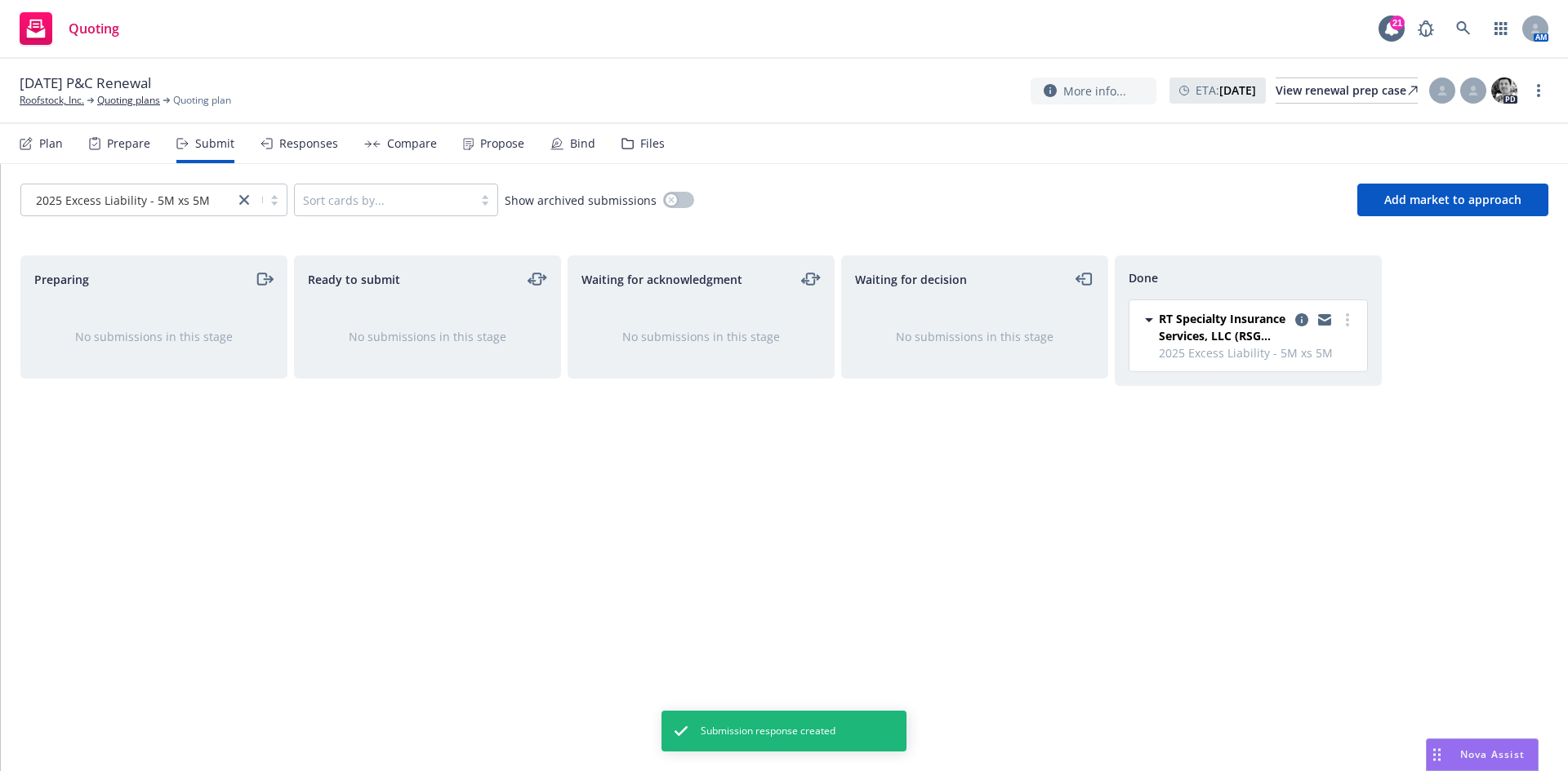
click at [409, 148] on div "Compare" at bounding box center [412, 143] width 50 height 13
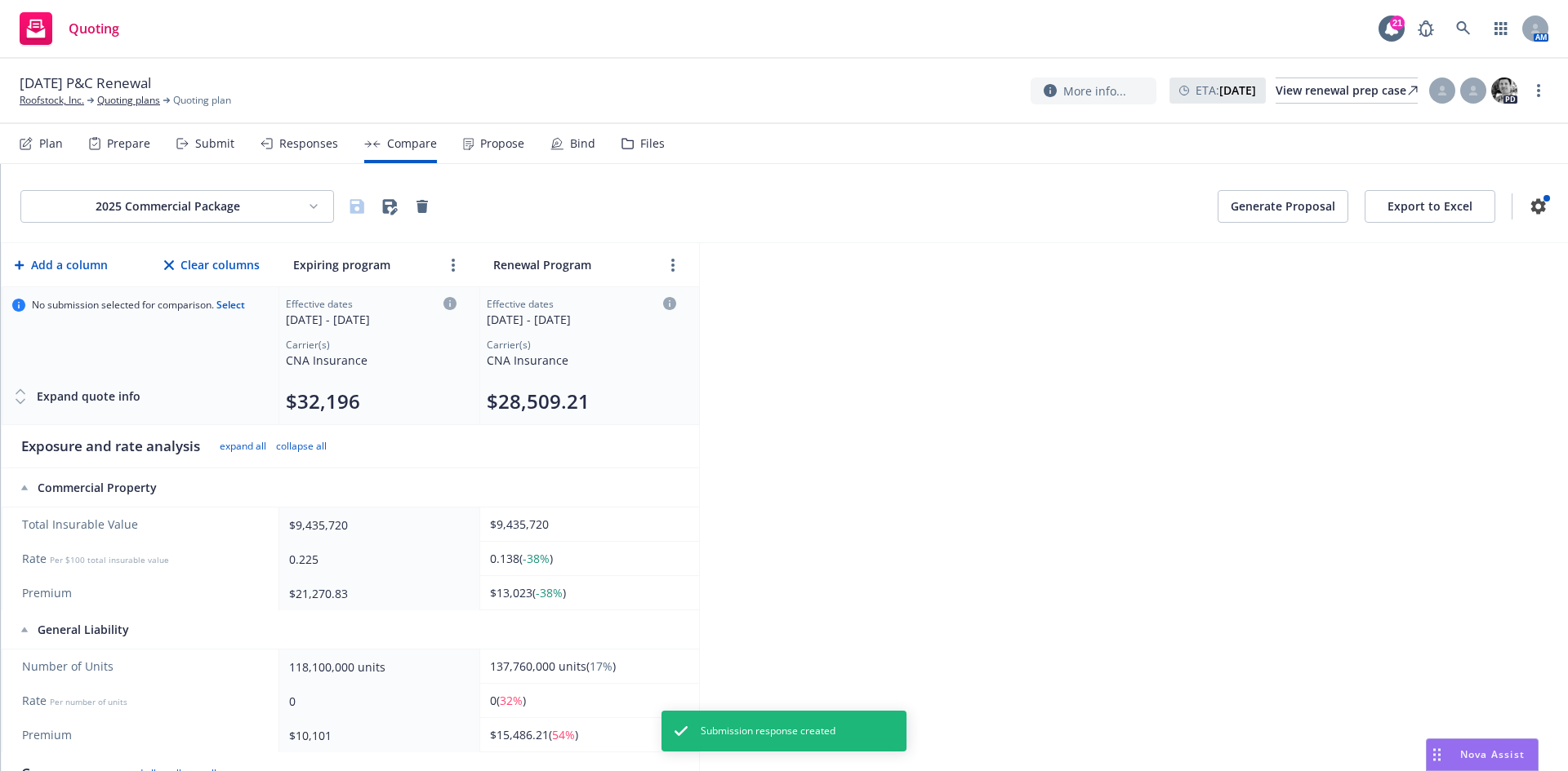
click at [236, 200] on html "Quoting 21 AM [DATE] P&C Renewal Roofstock, Inc. Quoting plans Quoting plan Mor…" at bounding box center [784, 386] width 1568 height 771
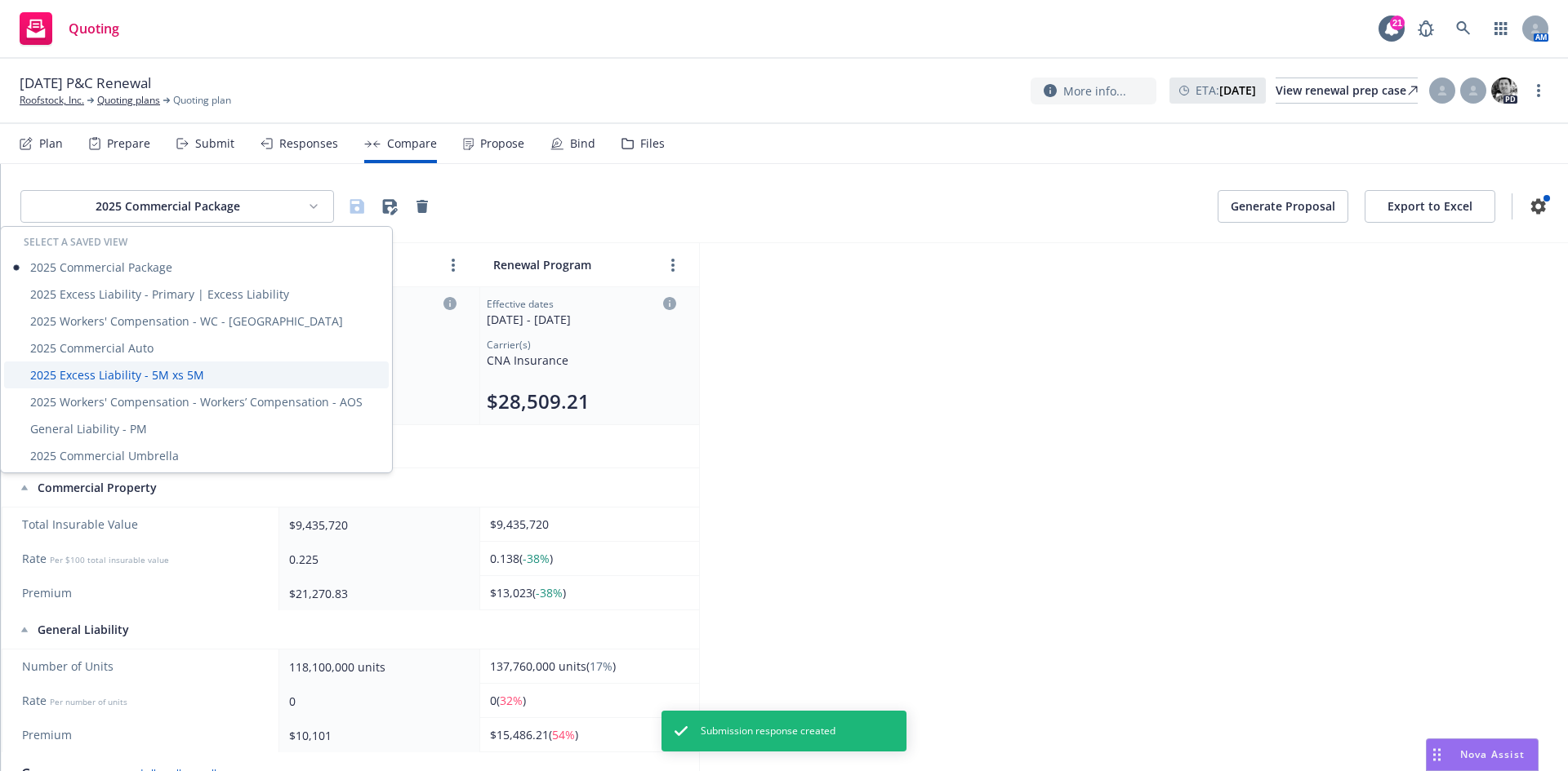
click at [191, 372] on div "2025 Excess Liability - 5M xs 5M" at bounding box center [197, 374] width 385 height 27
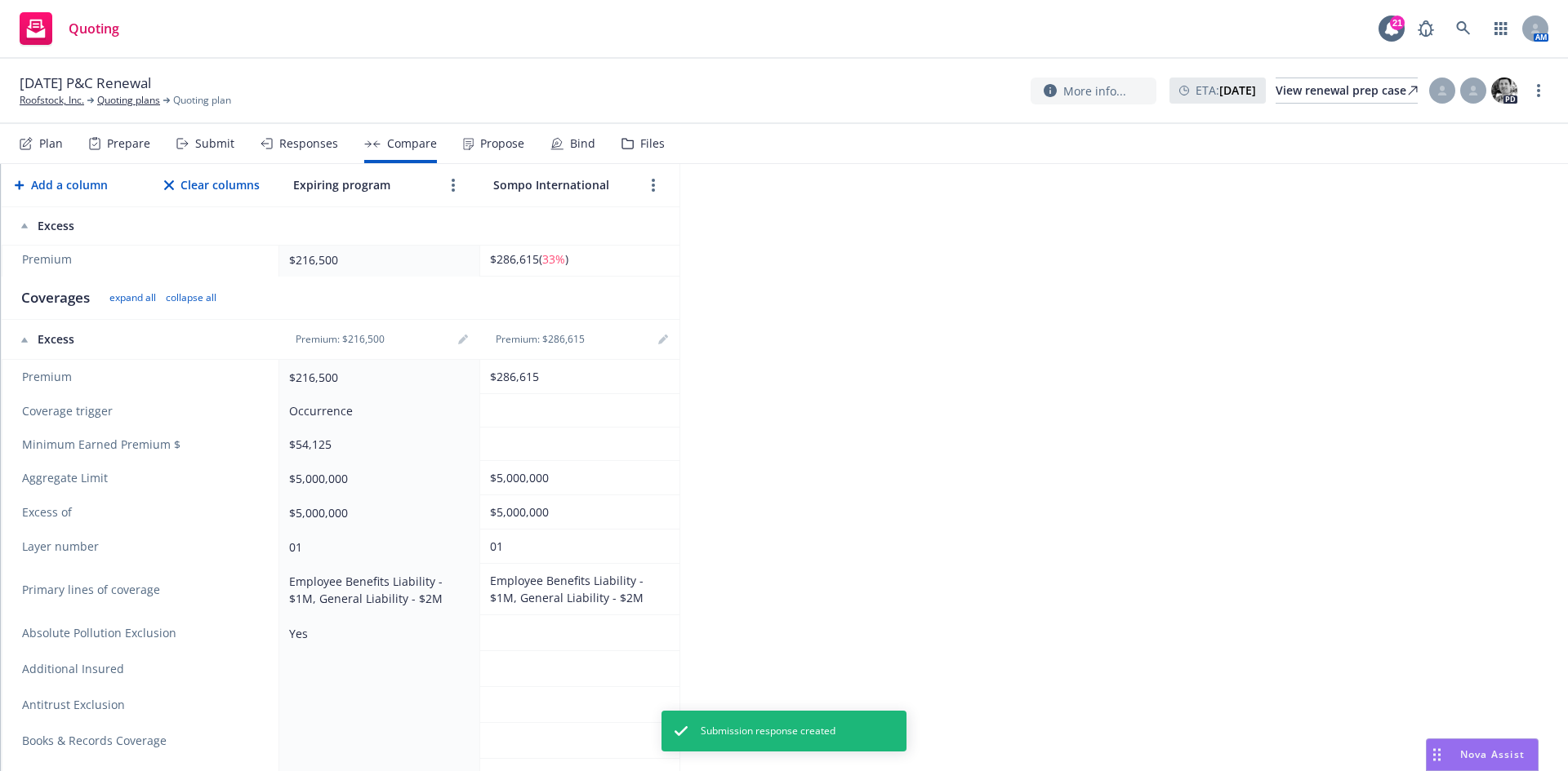
scroll to position [326, 0]
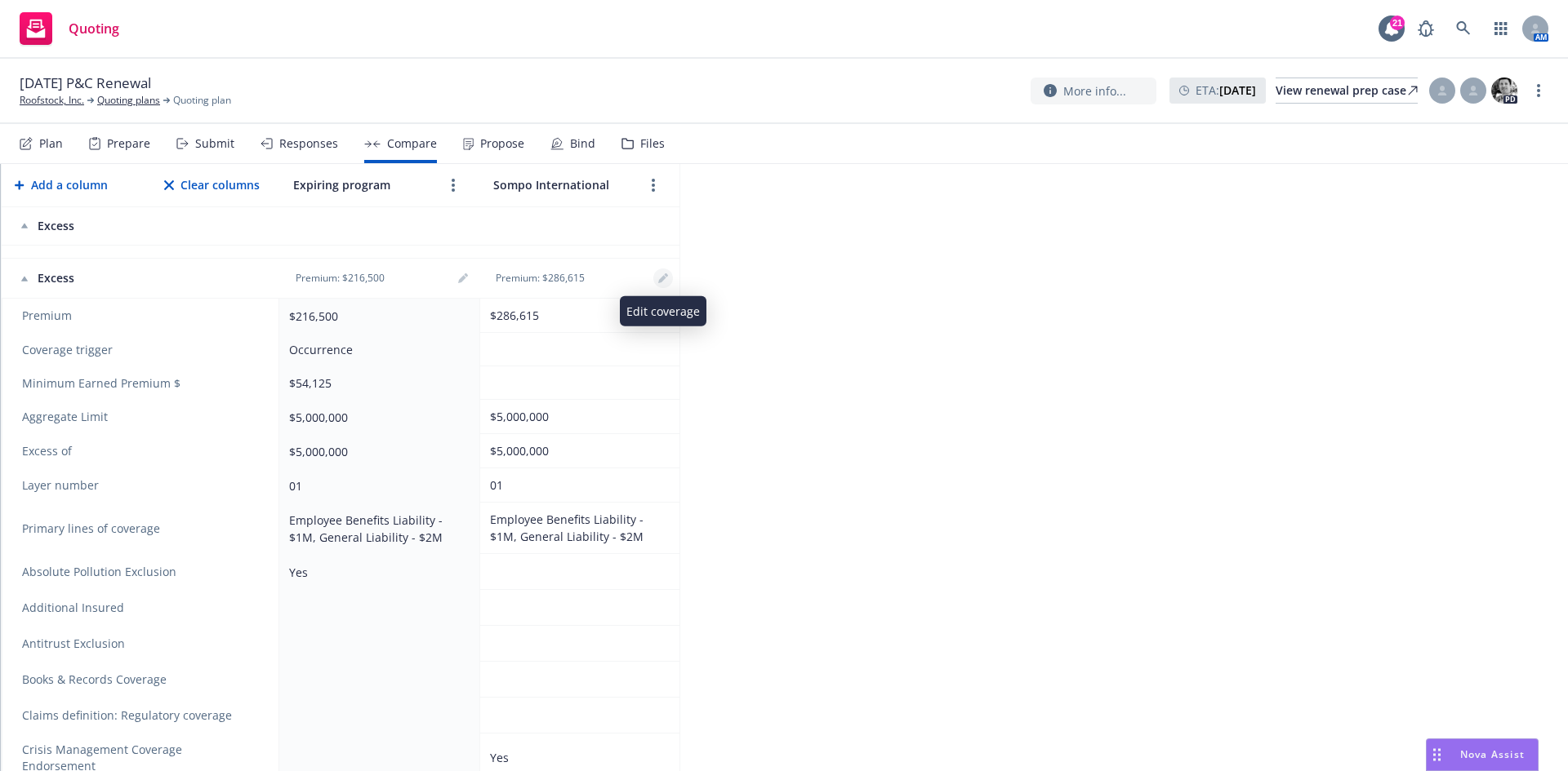
click at [666, 283] on icon "editPencil" at bounding box center [663, 278] width 9 height 9
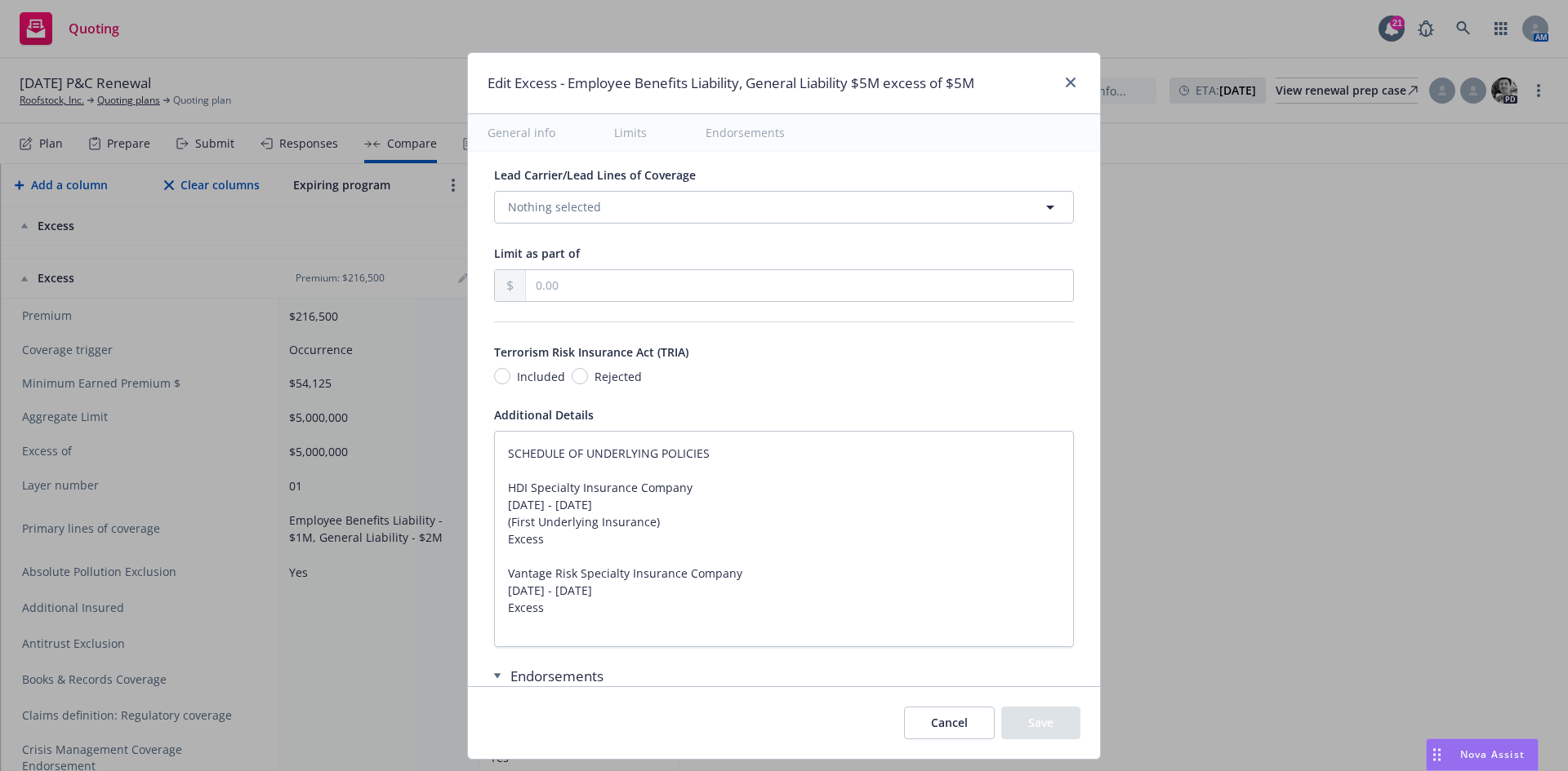
scroll to position [806, 0]
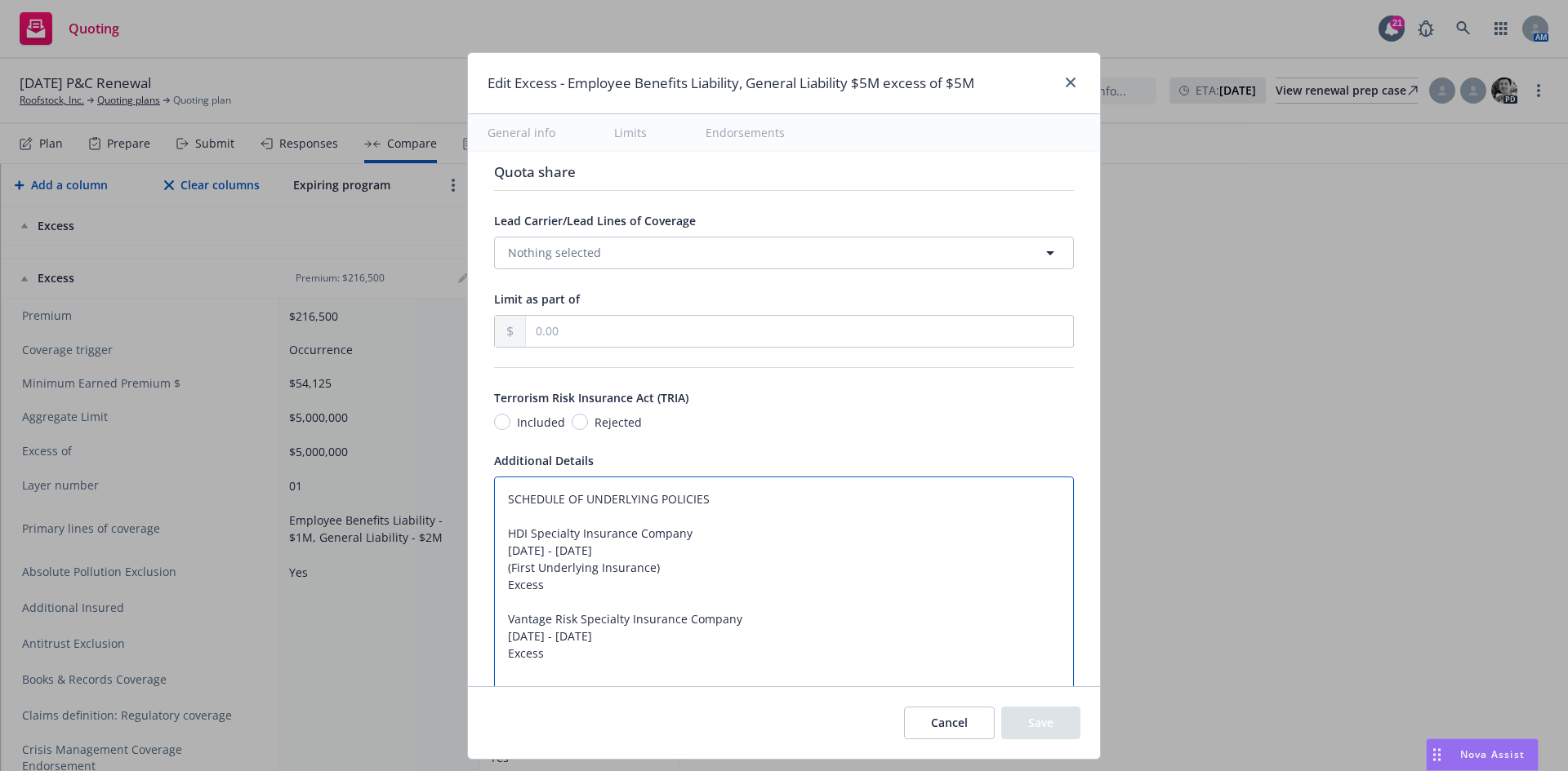
click at [496, 505] on textarea "SCHEDULE OF UNDERLYING POLICIES HDI Specialty Insurance Company [DATE] - [DATE]…" at bounding box center [784, 585] width 580 height 216
paste textarea "Available for an additional premium of $2,866"
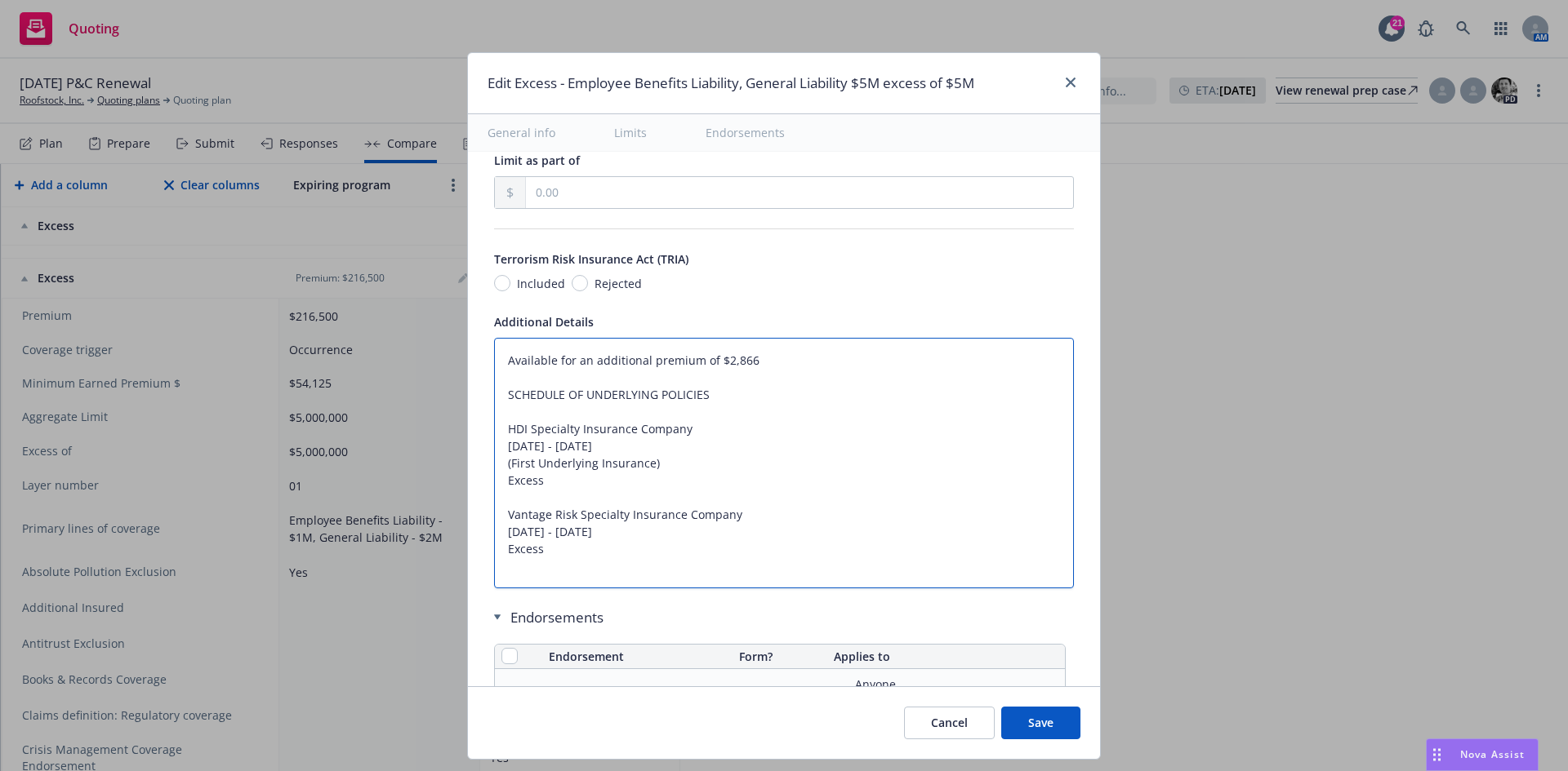
scroll to position [969, 0]
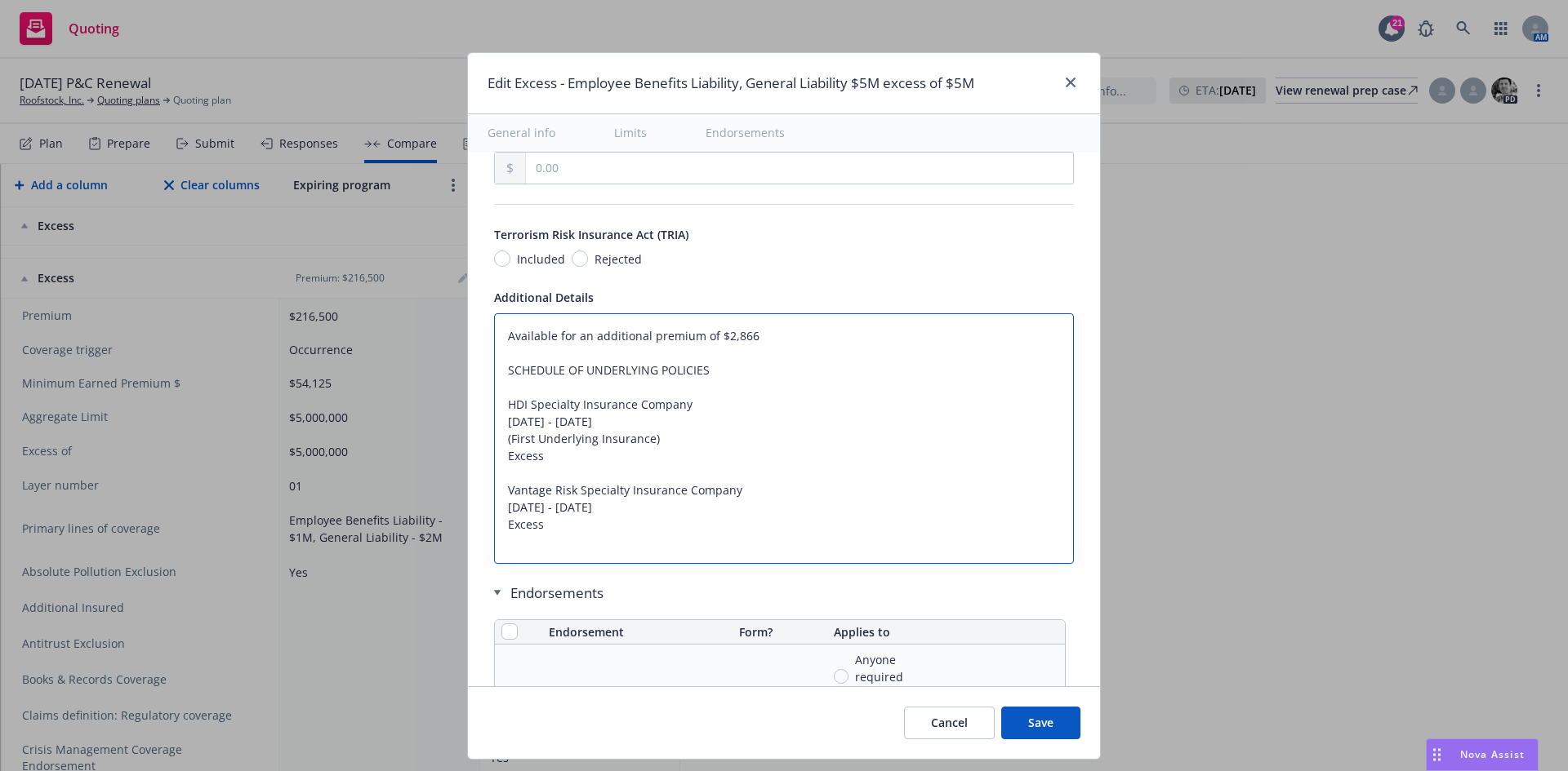
drag, startPoint x: 547, startPoint y: 529, endPoint x: 496, endPoint y: 373, distance: 164.1
click at [496, 373] on textarea "Available for an additional premium of $2,866 SCHEDULE OF UNDERLYING POLICIES H…" at bounding box center [784, 438] width 580 height 250
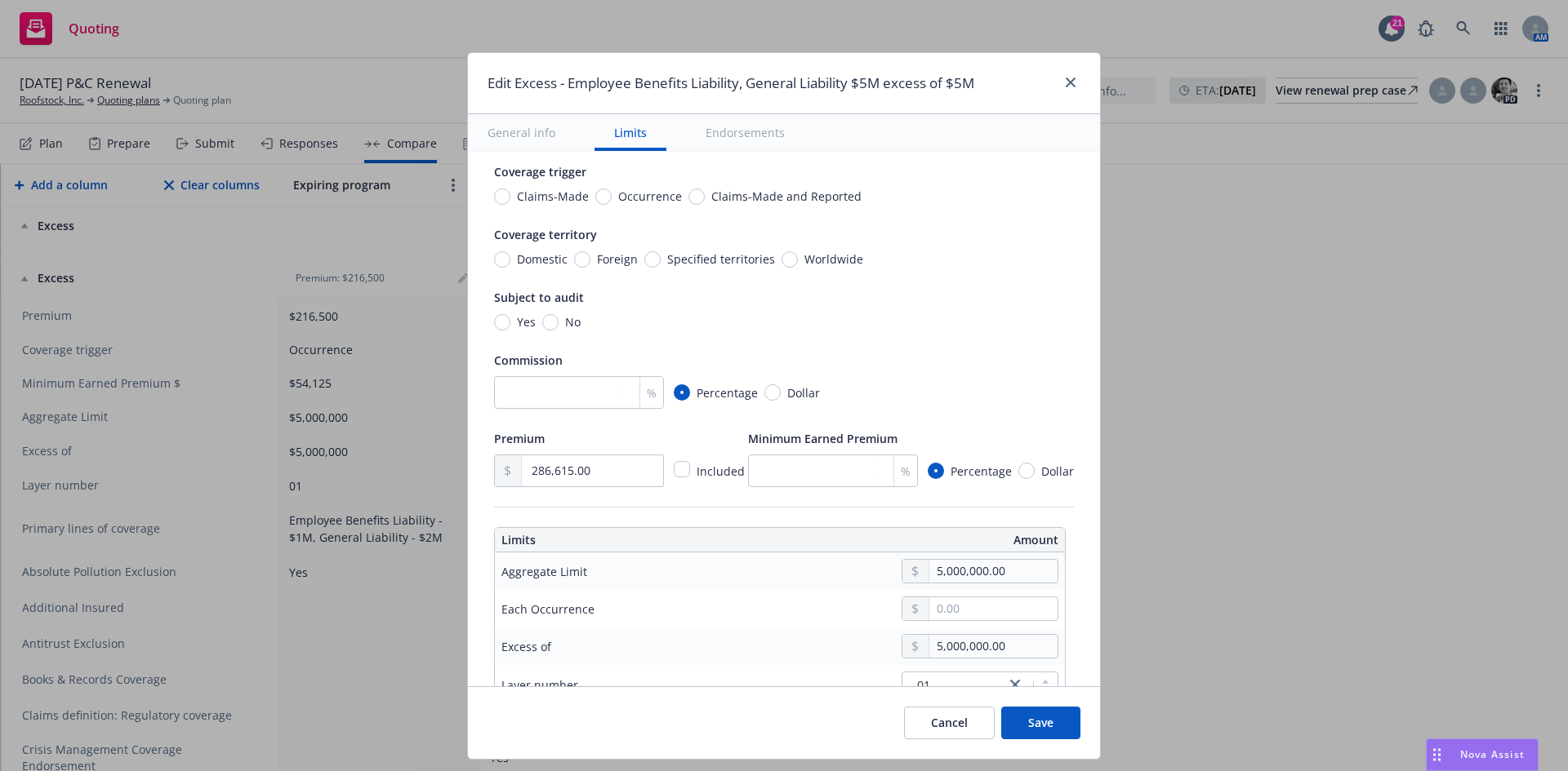
scroll to position [72, 0]
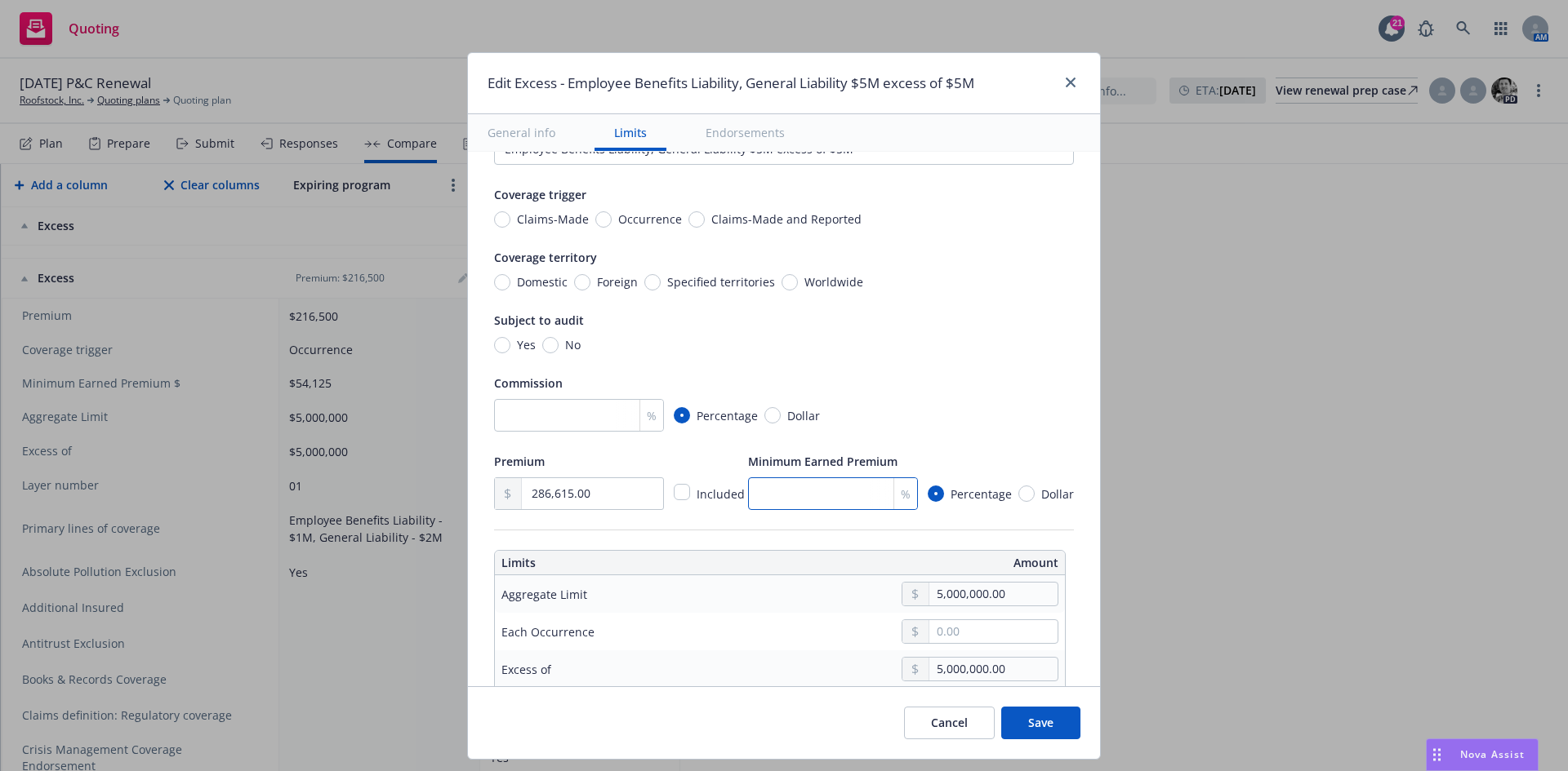
click at [844, 490] on input "number" at bounding box center [833, 494] width 170 height 33
click at [904, 402] on div "% Percentage Dollar" at bounding box center [784, 416] width 580 height 33
click at [531, 413] on input "number" at bounding box center [578, 416] width 170 height 33
click at [963, 281] on div "Domestic Foreign Specified territories Worldwide" at bounding box center [784, 282] width 580 height 17
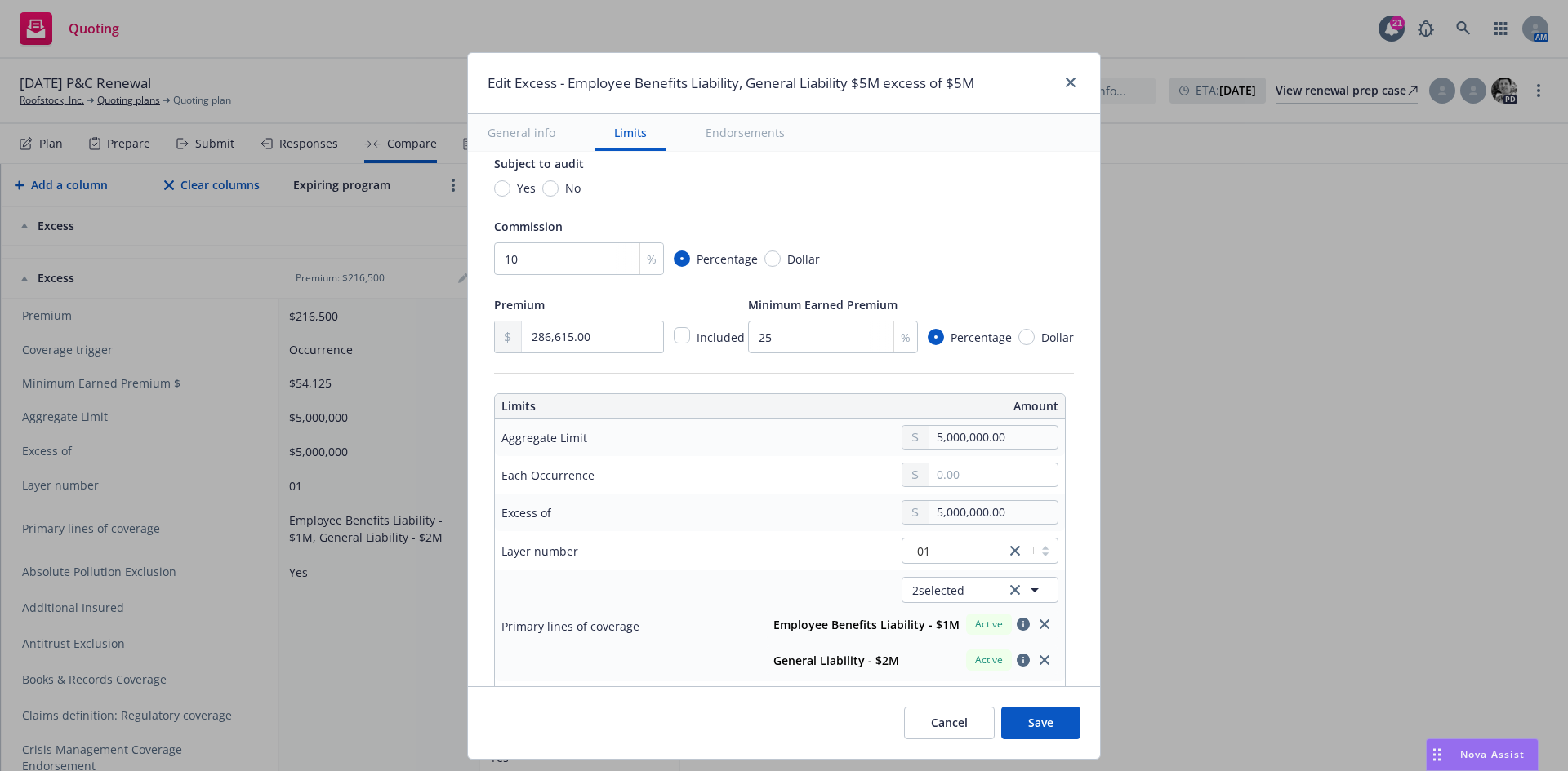
scroll to position [235, 0]
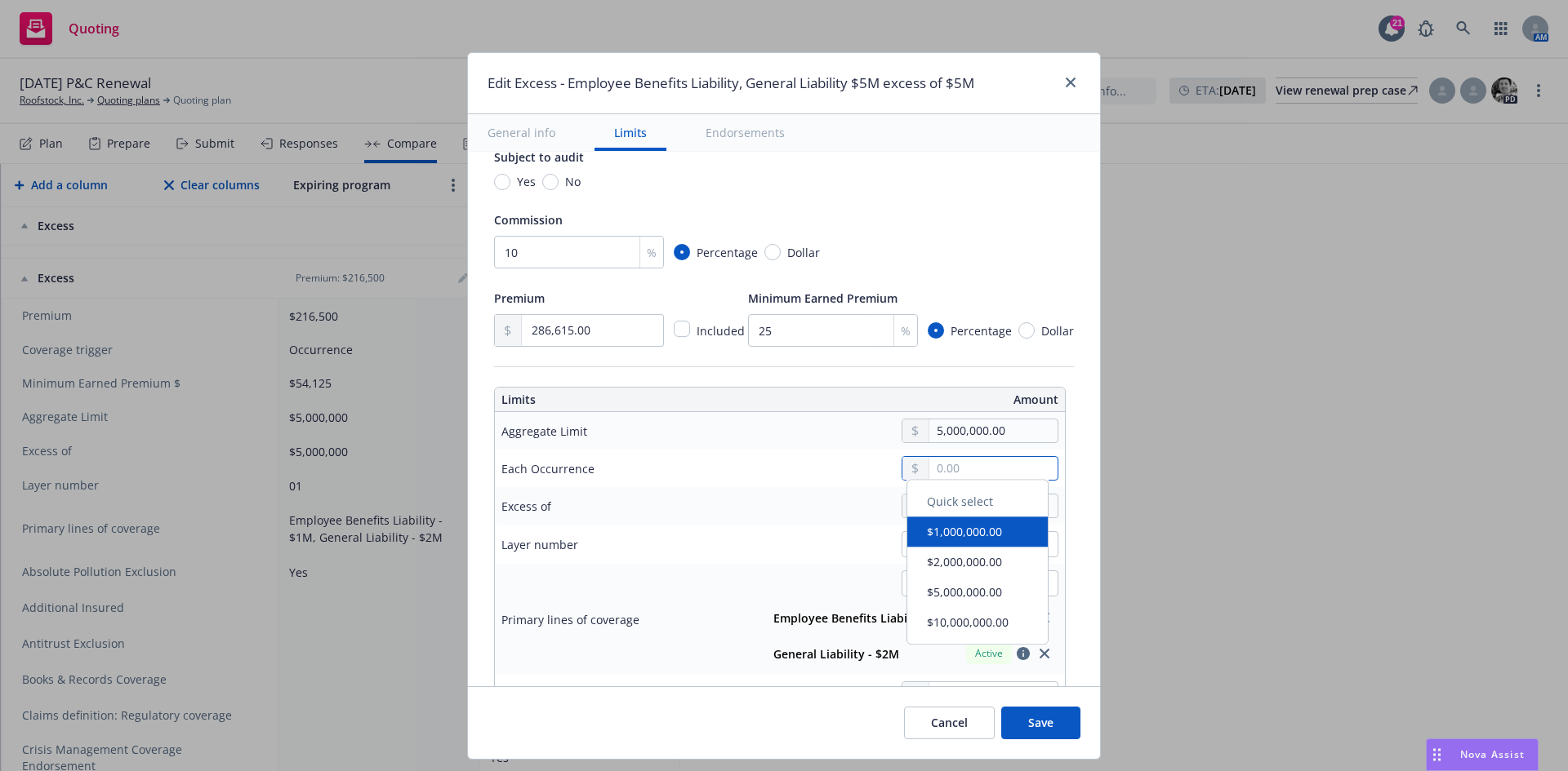
click at [948, 467] on input "text" at bounding box center [993, 468] width 129 height 22
click at [973, 599] on button "$5,000,000.00" at bounding box center [977, 599] width 141 height 30
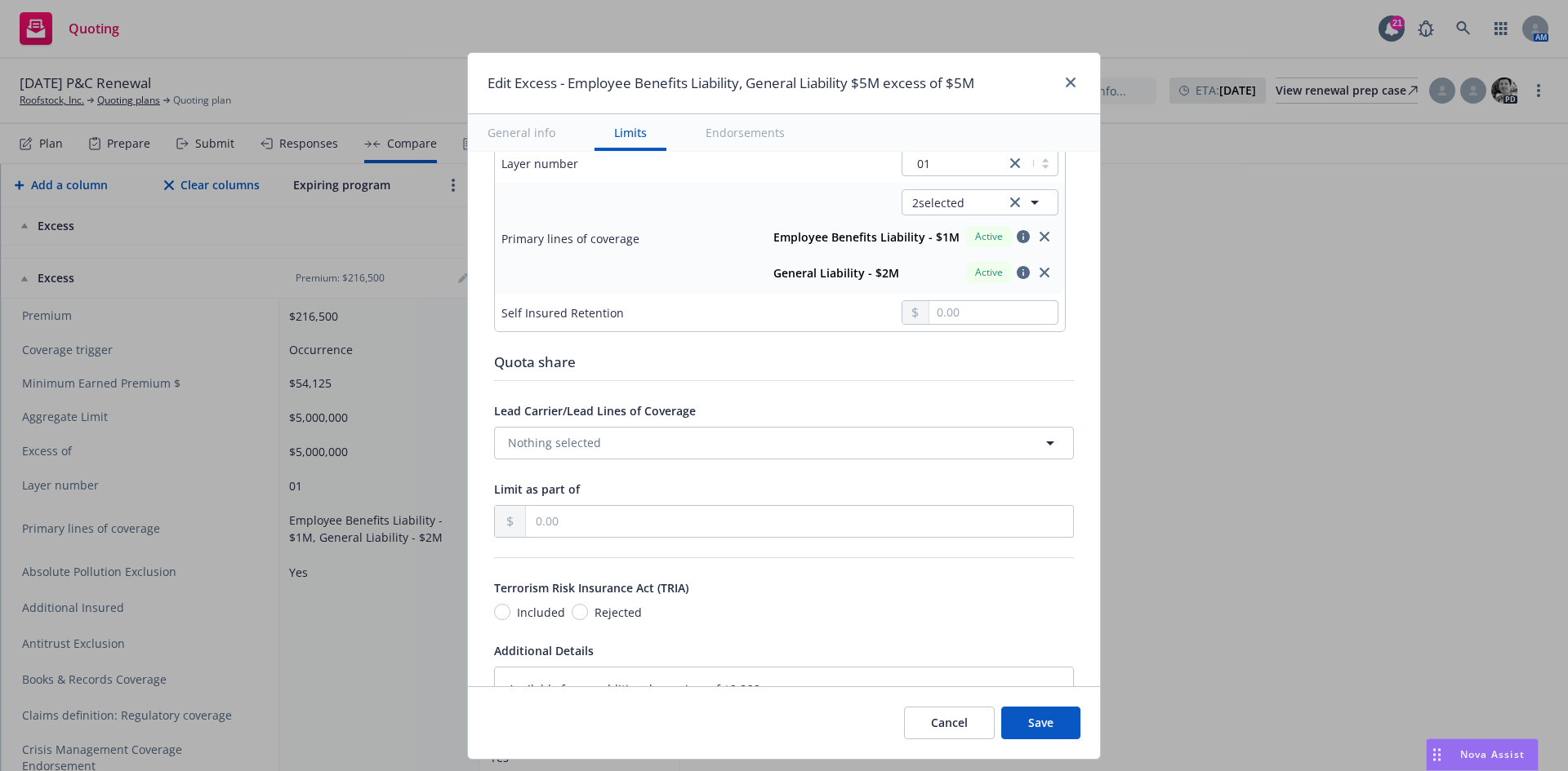
scroll to position [643, 0]
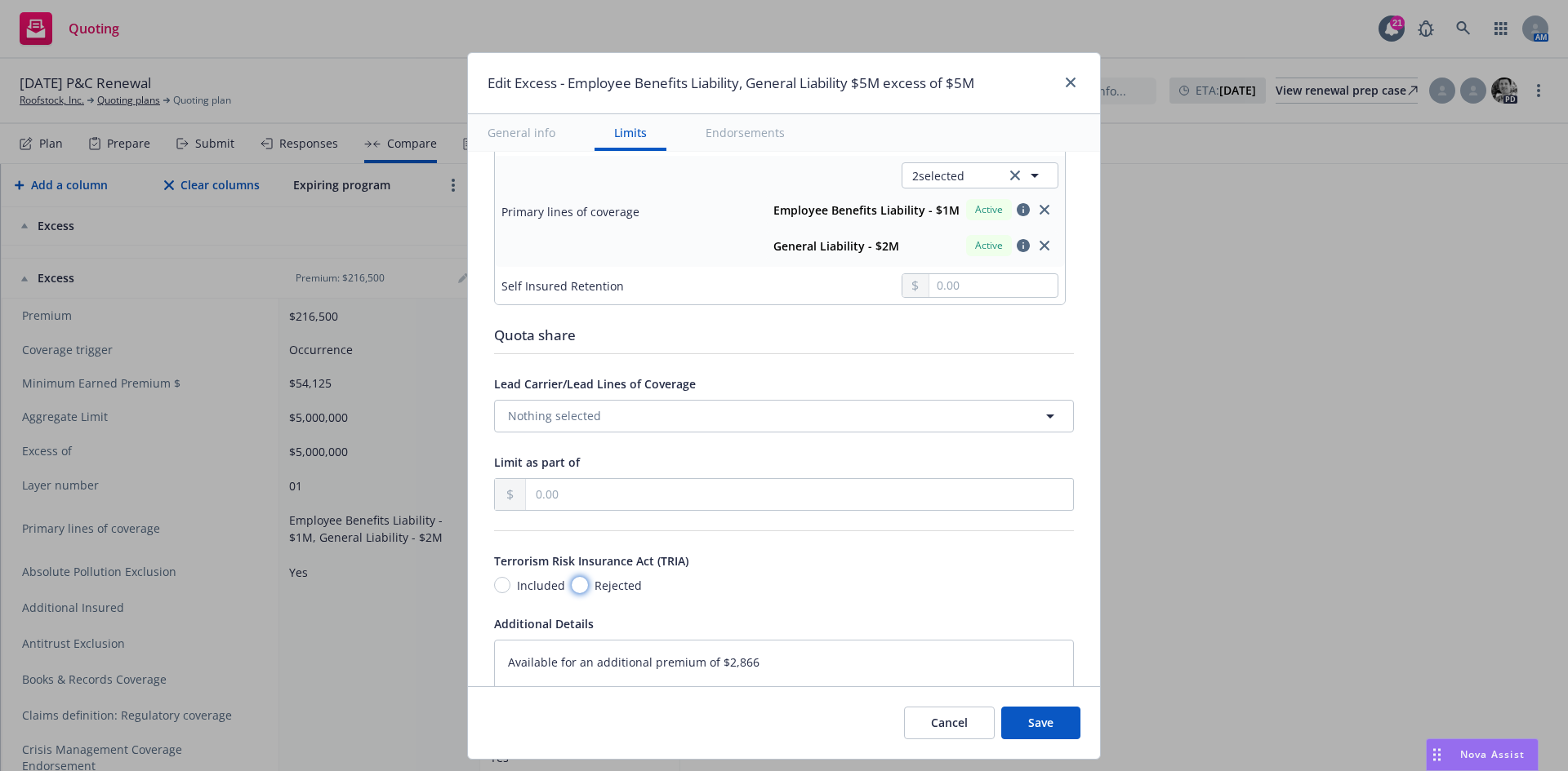
click at [571, 584] on input "Rejected" at bounding box center [579, 585] width 16 height 16
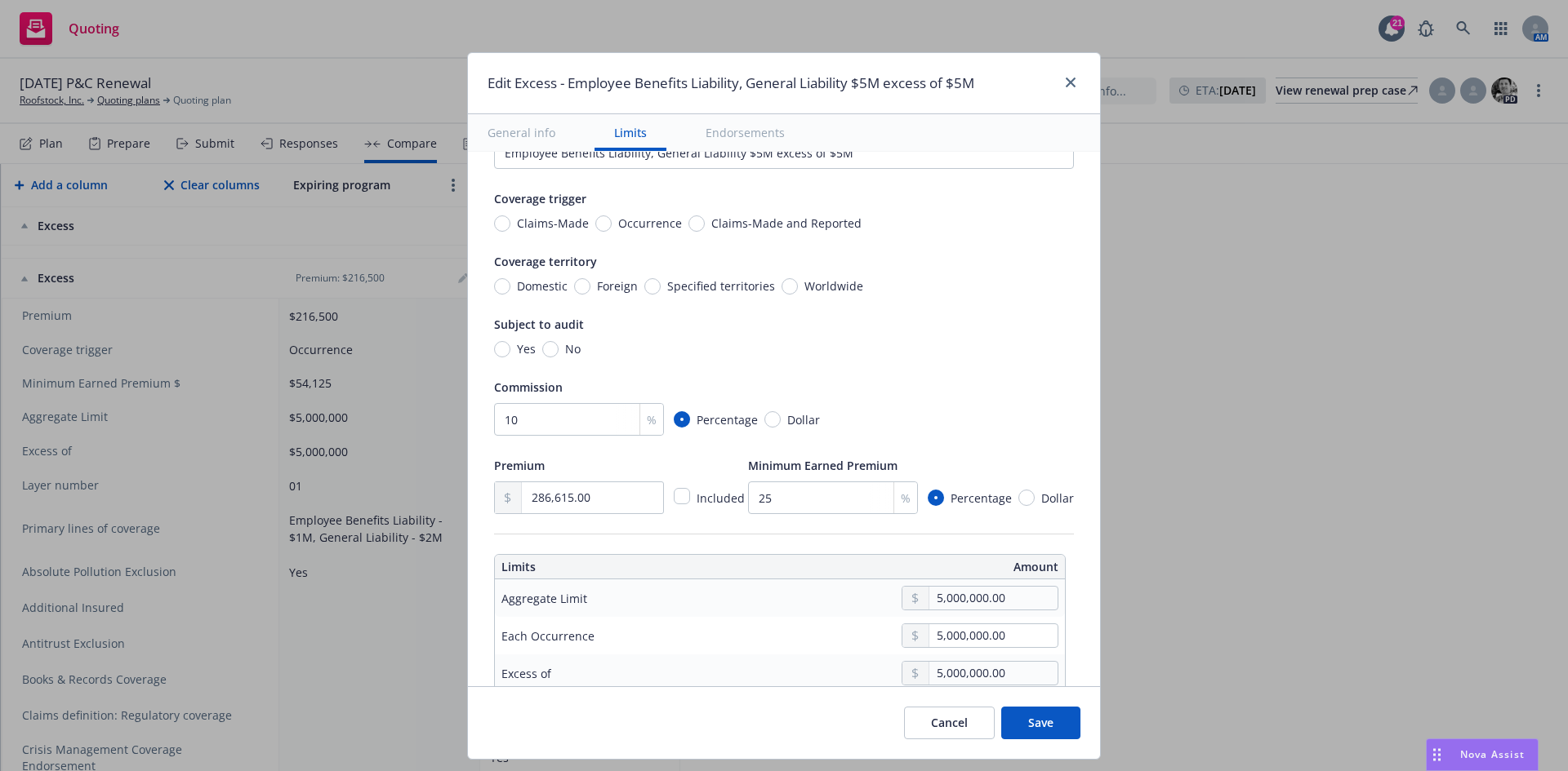
scroll to position [0, 0]
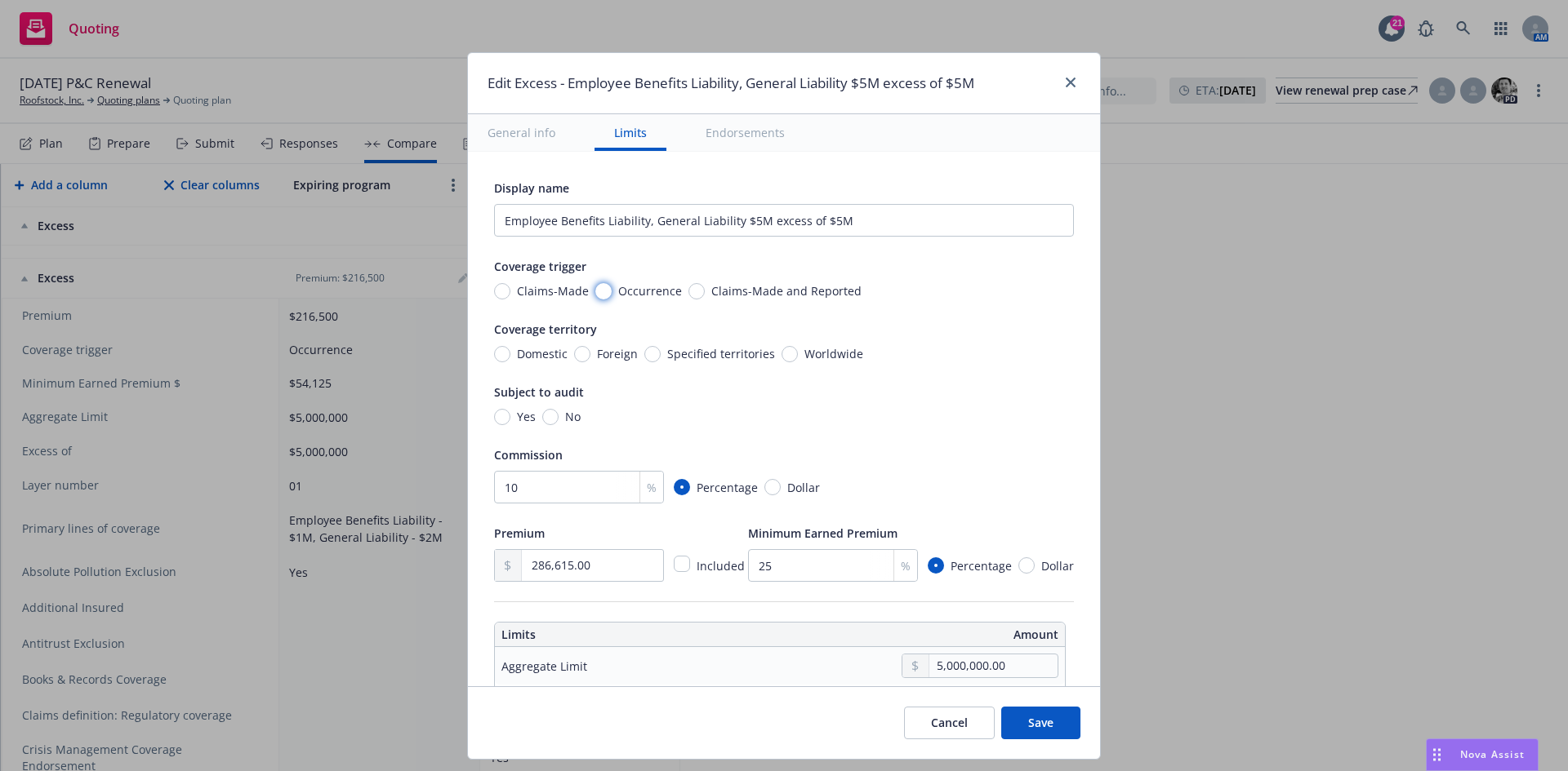
click at [595, 290] on input "Occurrence" at bounding box center [603, 291] width 16 height 16
click at [1026, 725] on button "Save" at bounding box center [1041, 723] width 79 height 33
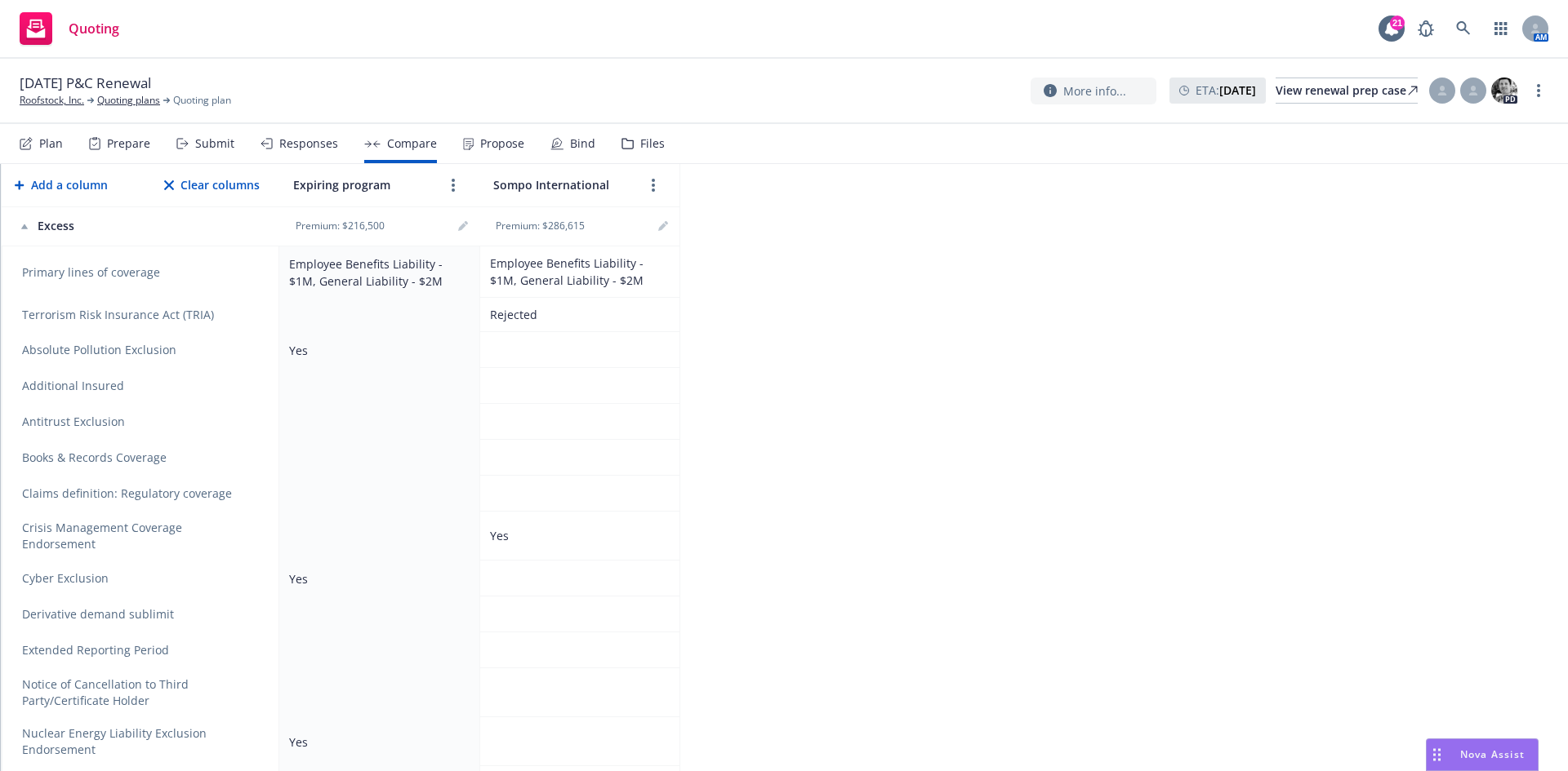
scroll to position [653, 0]
click at [255, 421] on icon "remove" at bounding box center [252, 421] width 11 height 13
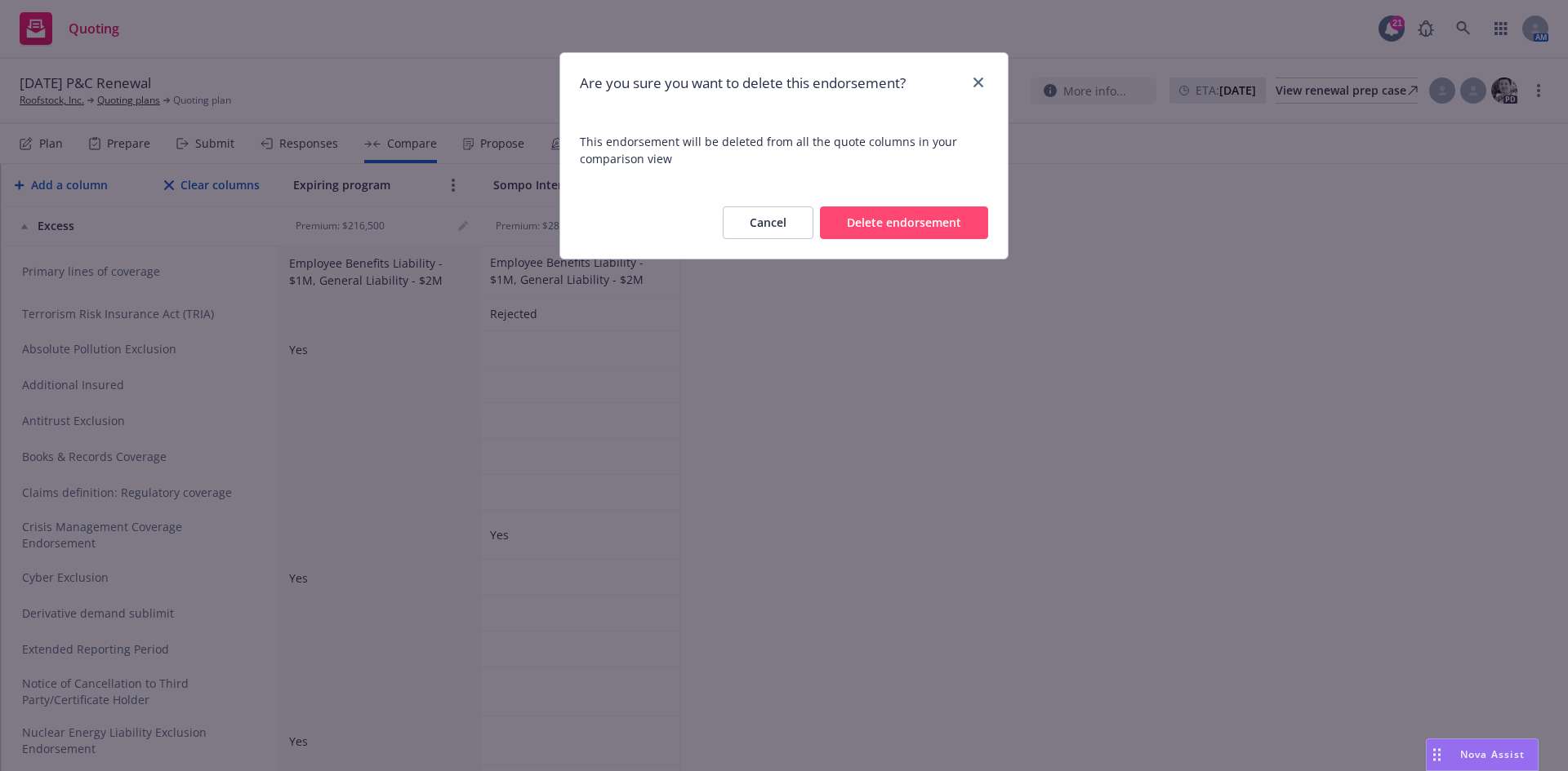
click at [896, 227] on button "Delete endorsement" at bounding box center [904, 223] width 168 height 33
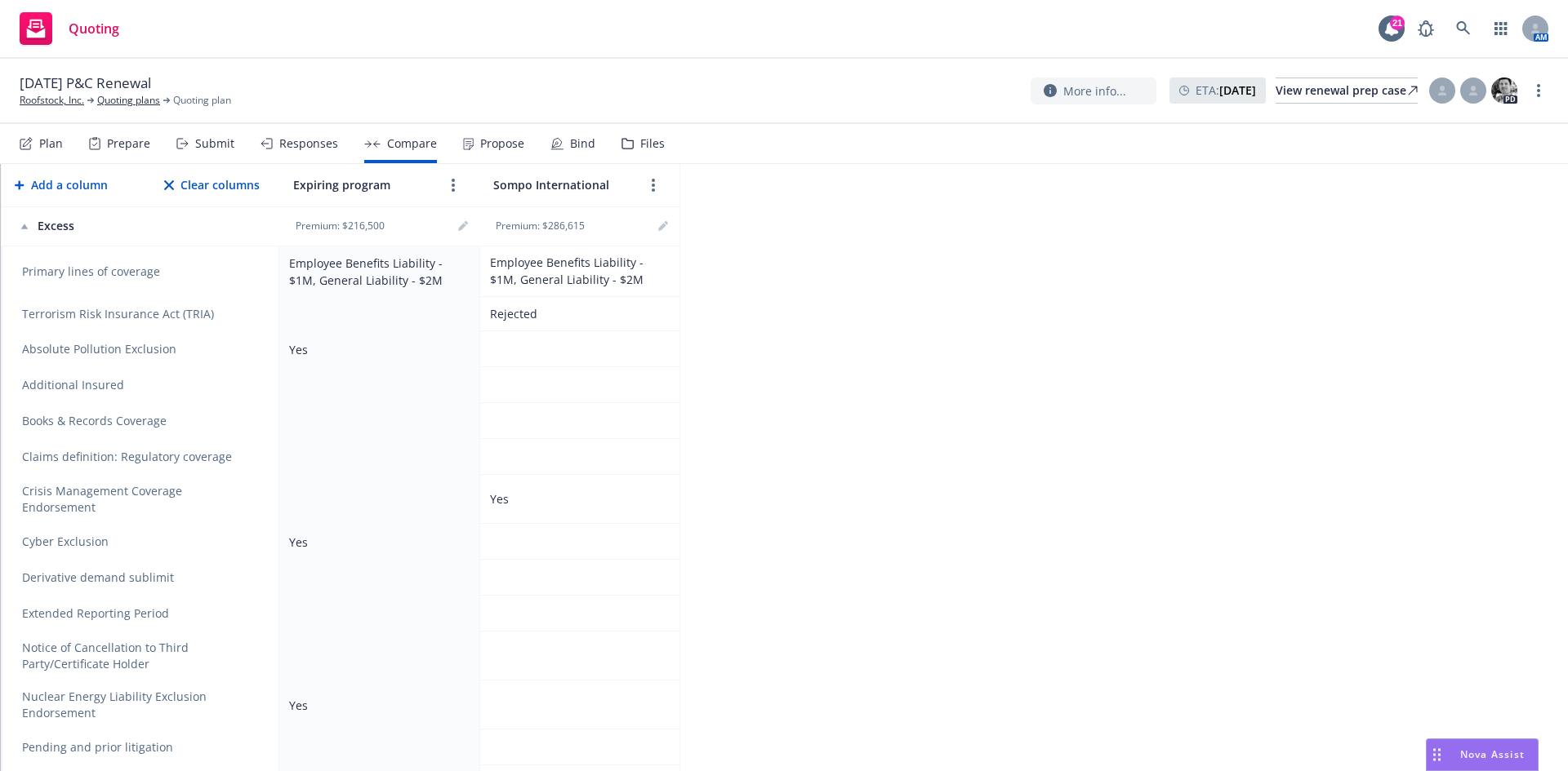
click at [261, 417] on link "remove" at bounding box center [252, 421] width 20 height 20
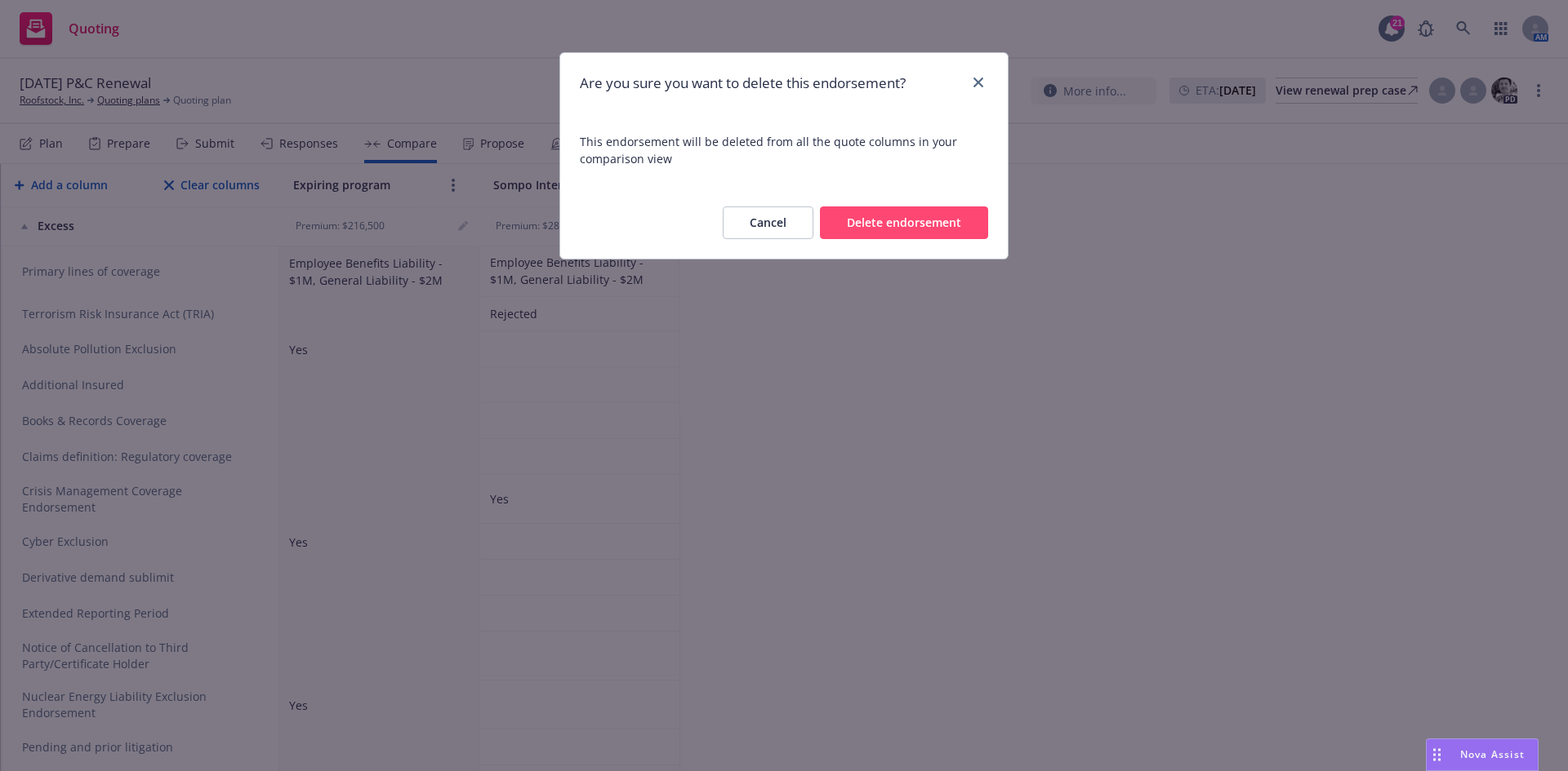
click at [932, 235] on button "Delete endorsement" at bounding box center [904, 223] width 168 height 33
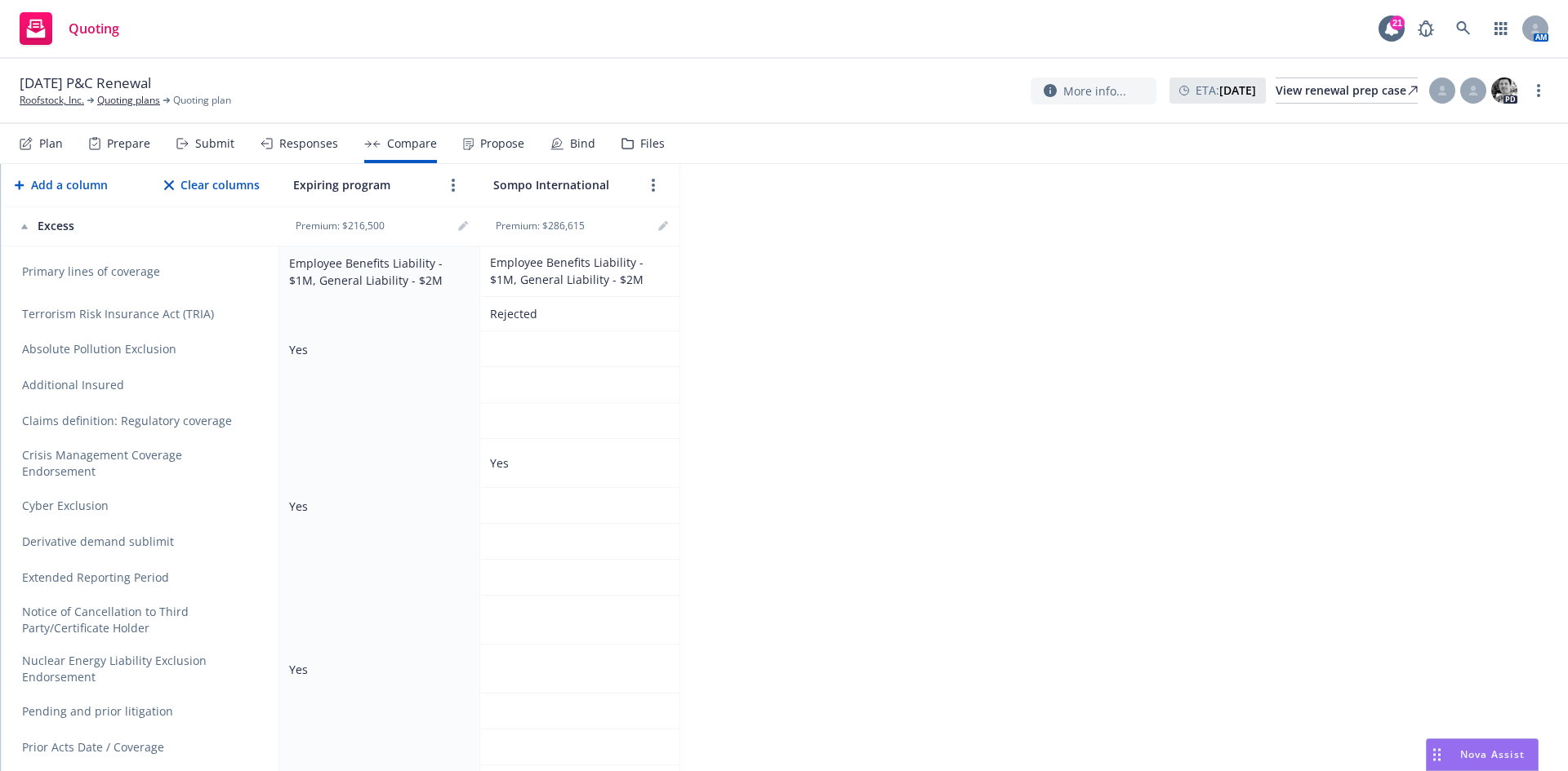
click at [258, 417] on icon "remove" at bounding box center [252, 421] width 13 height 13
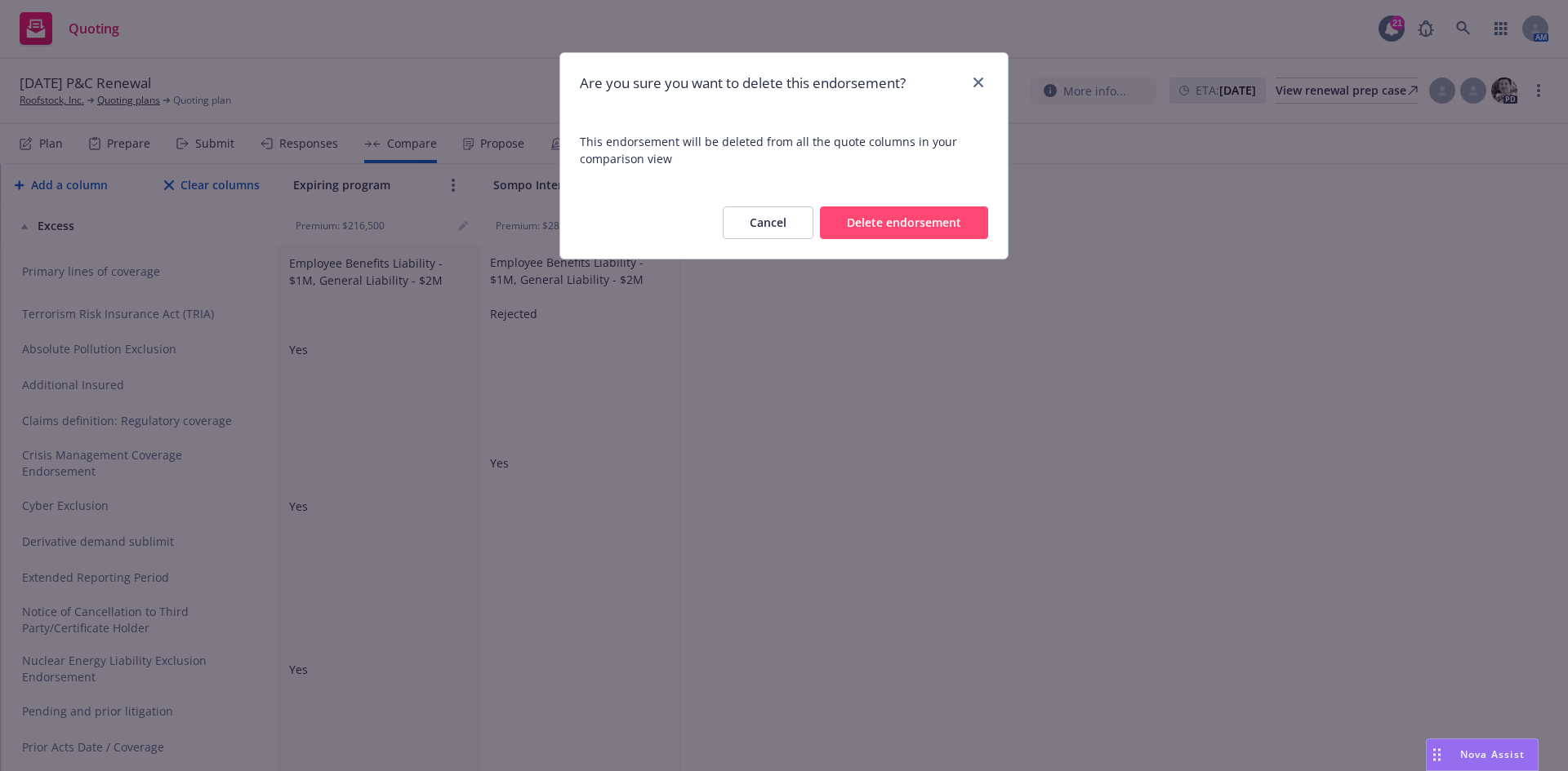
click at [876, 228] on button "Delete endorsement" at bounding box center [904, 223] width 168 height 33
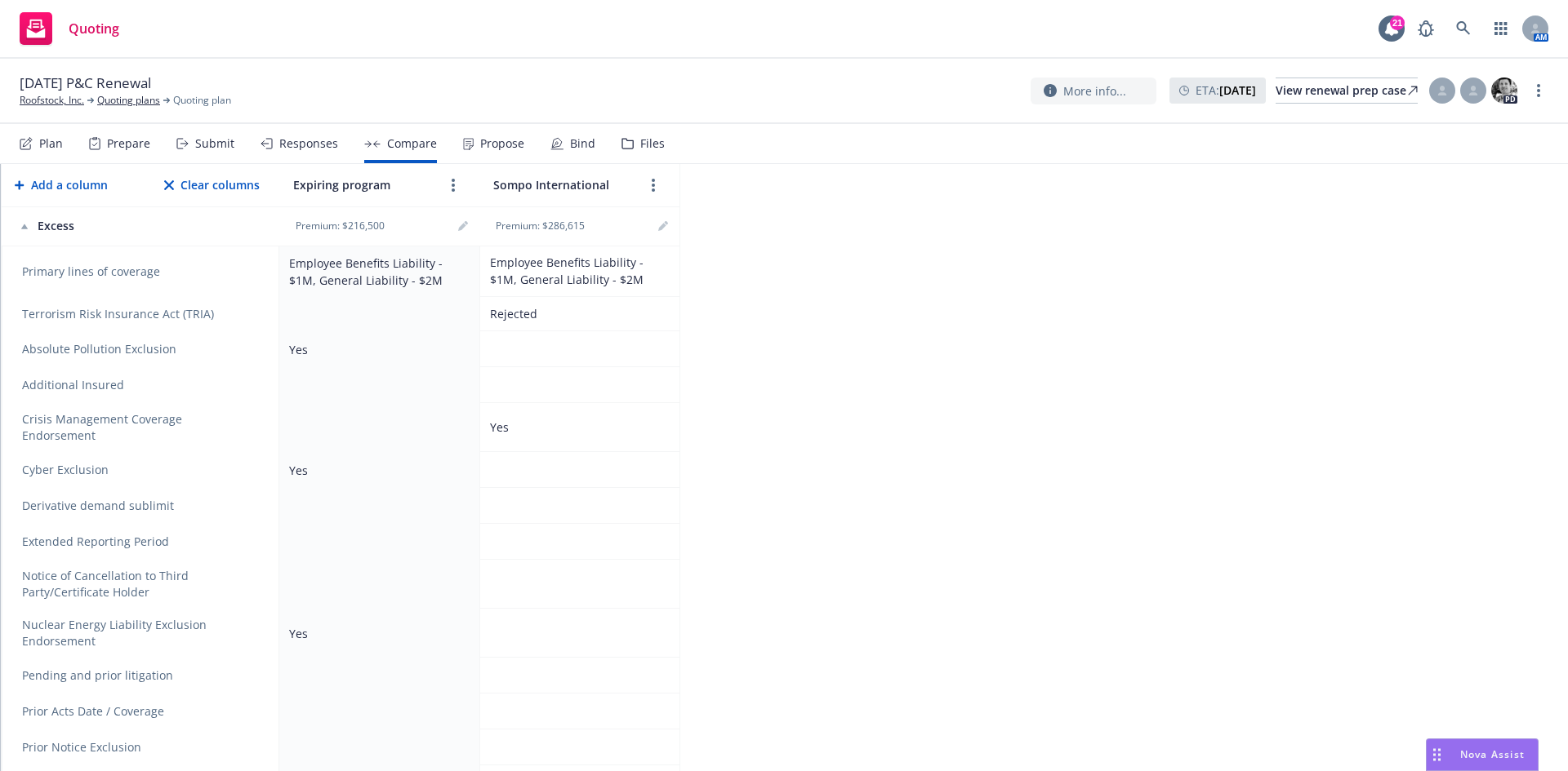
click at [253, 391] on icon "remove" at bounding box center [252, 385] width 11 height 13
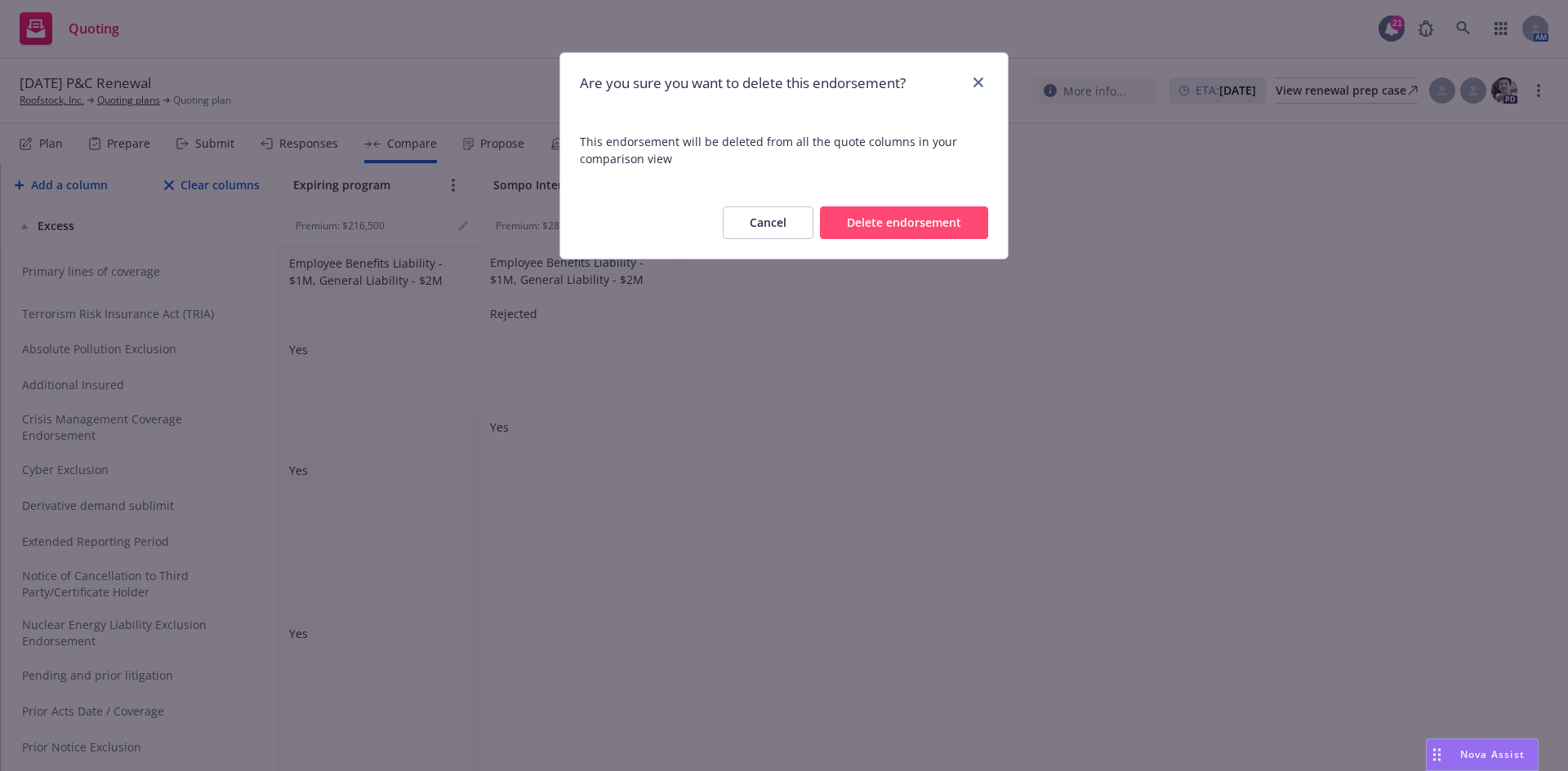
click at [880, 224] on button "Delete endorsement" at bounding box center [904, 223] width 168 height 33
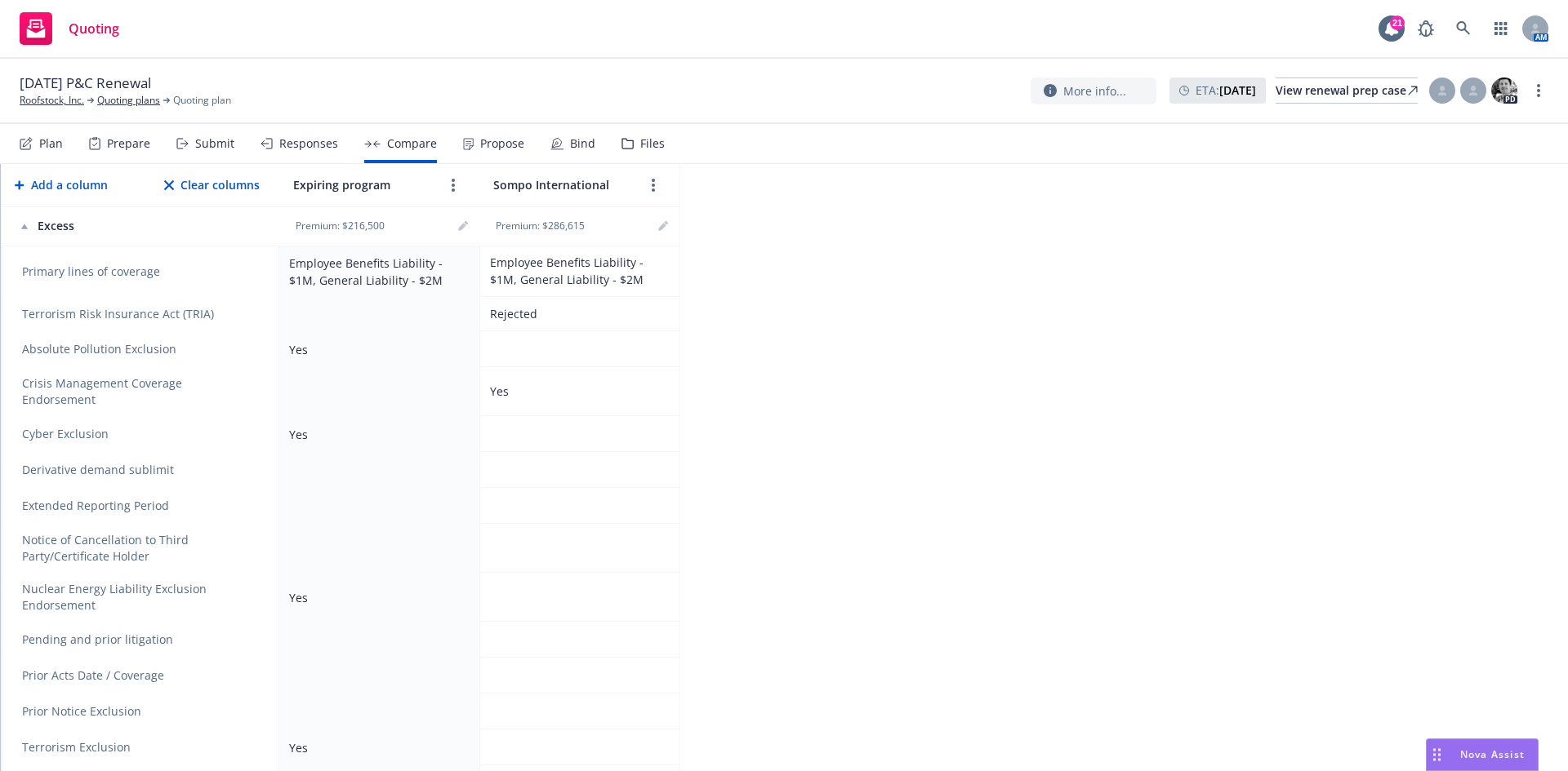
click at [256, 398] on icon "remove" at bounding box center [252, 392] width 11 height 13
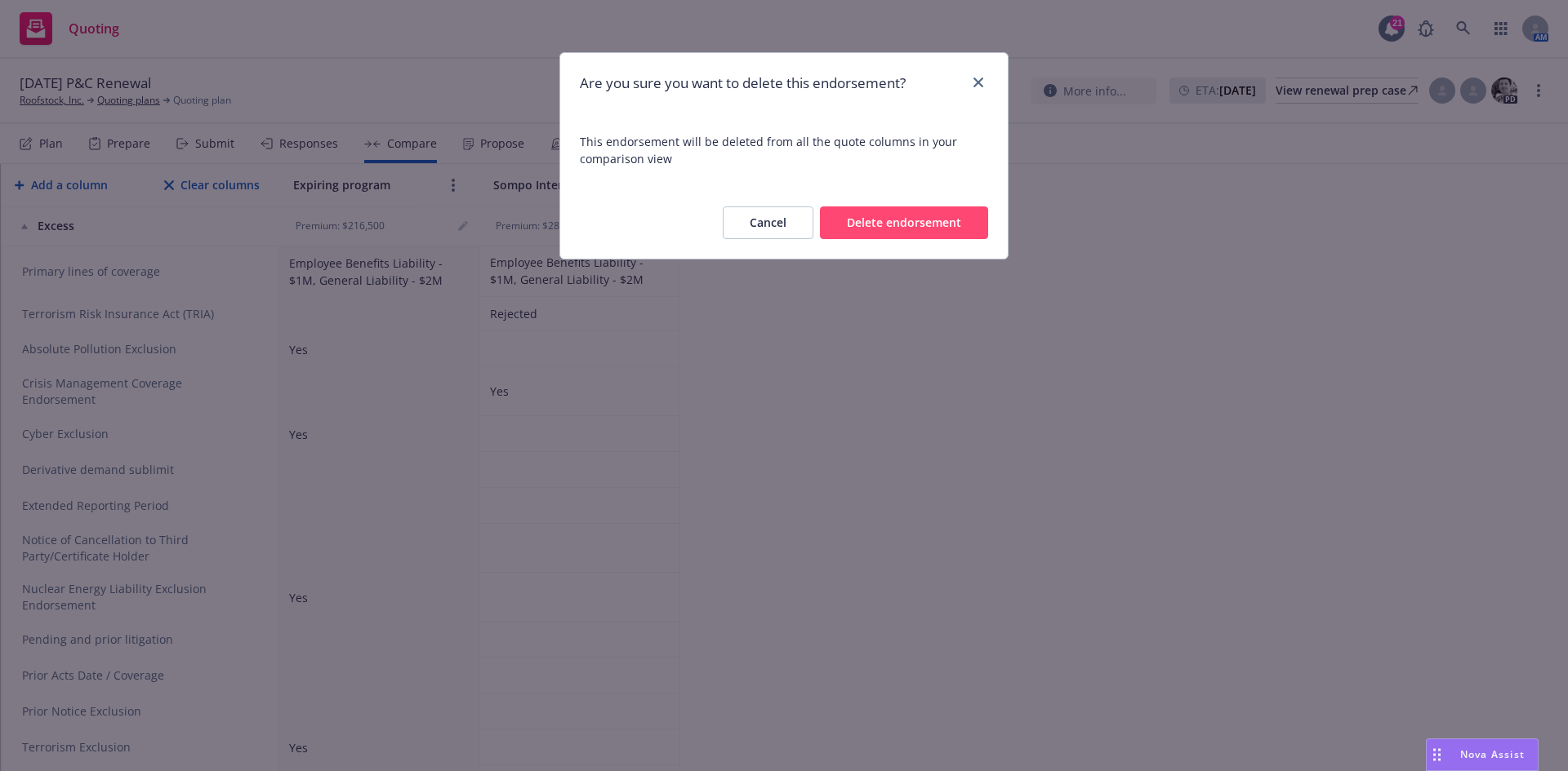
click at [923, 223] on button "Delete endorsement" at bounding box center [904, 223] width 168 height 33
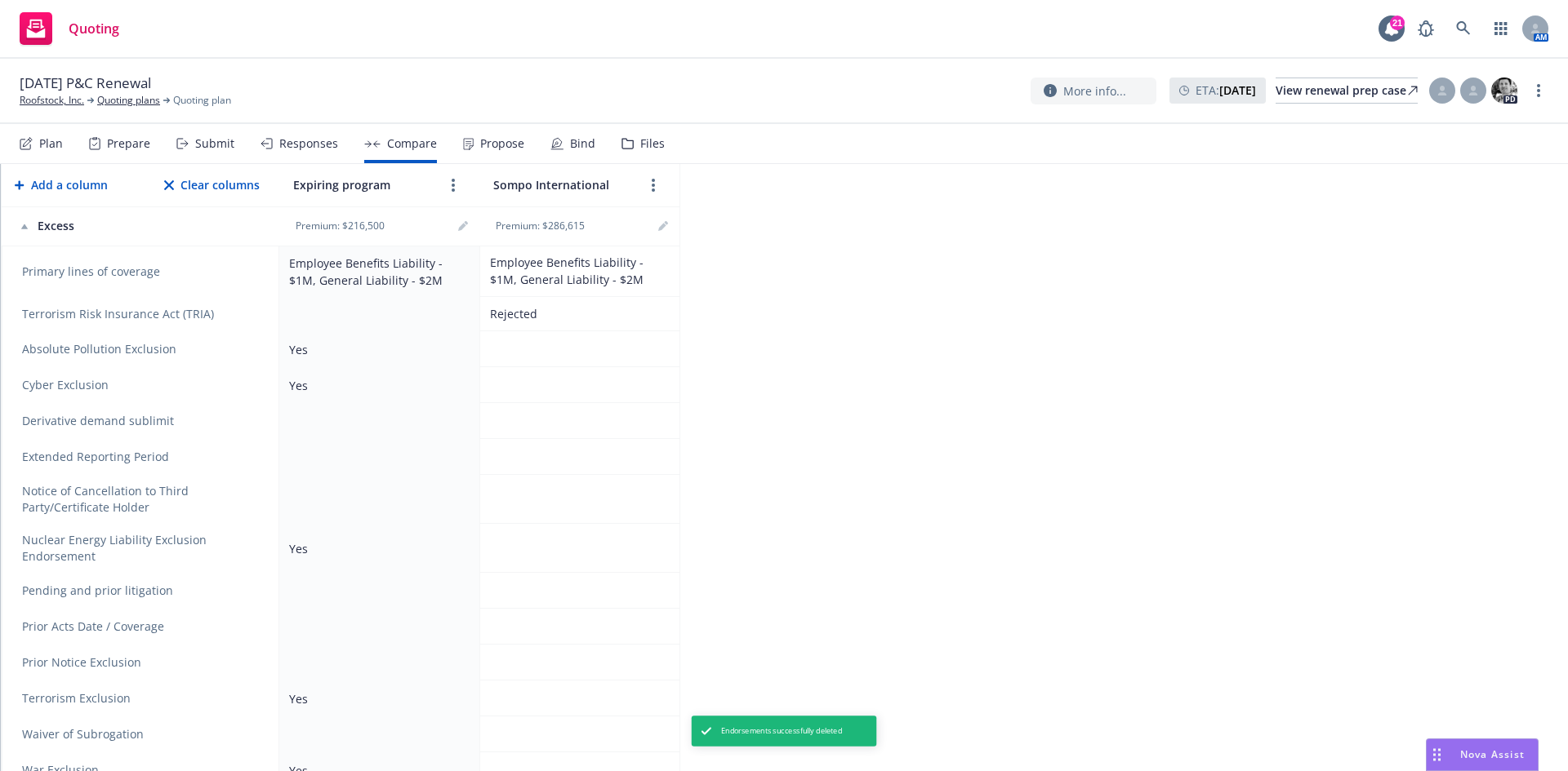
click at [257, 454] on icon "remove" at bounding box center [252, 456] width 13 height 13
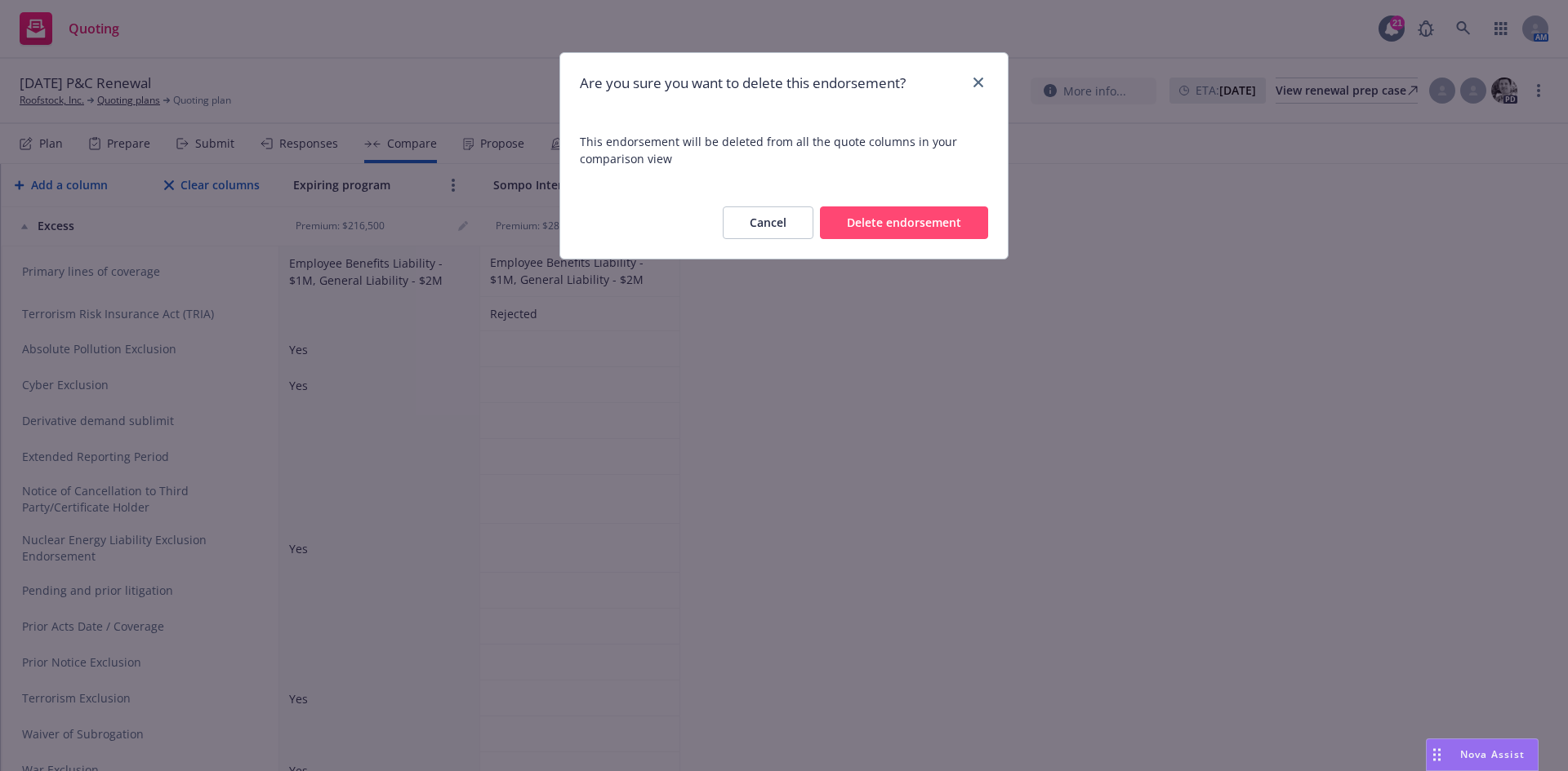
click at [927, 223] on button "Delete endorsement" at bounding box center [904, 223] width 168 height 33
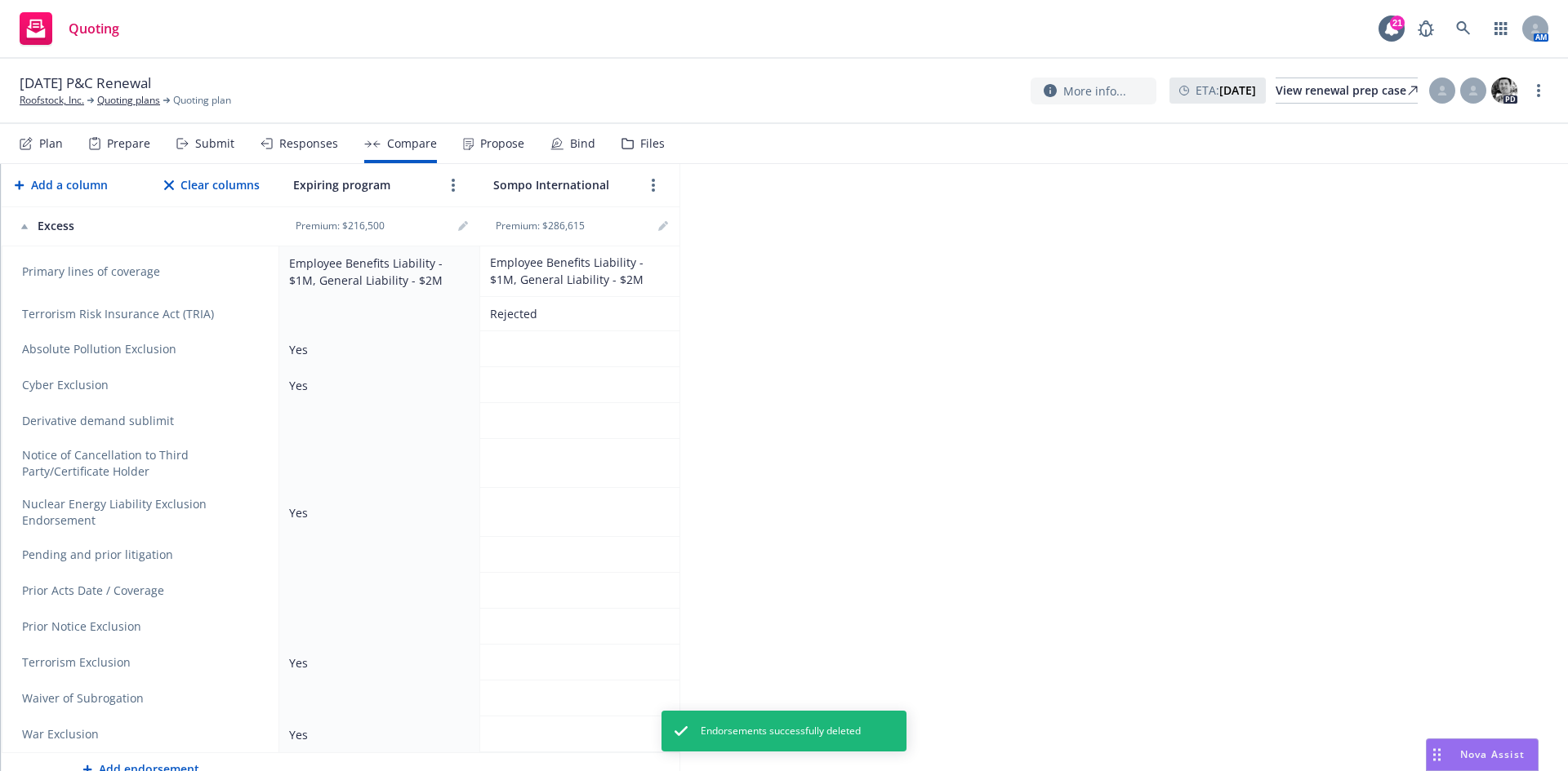
click at [252, 423] on icon "remove" at bounding box center [252, 421] width 11 height 13
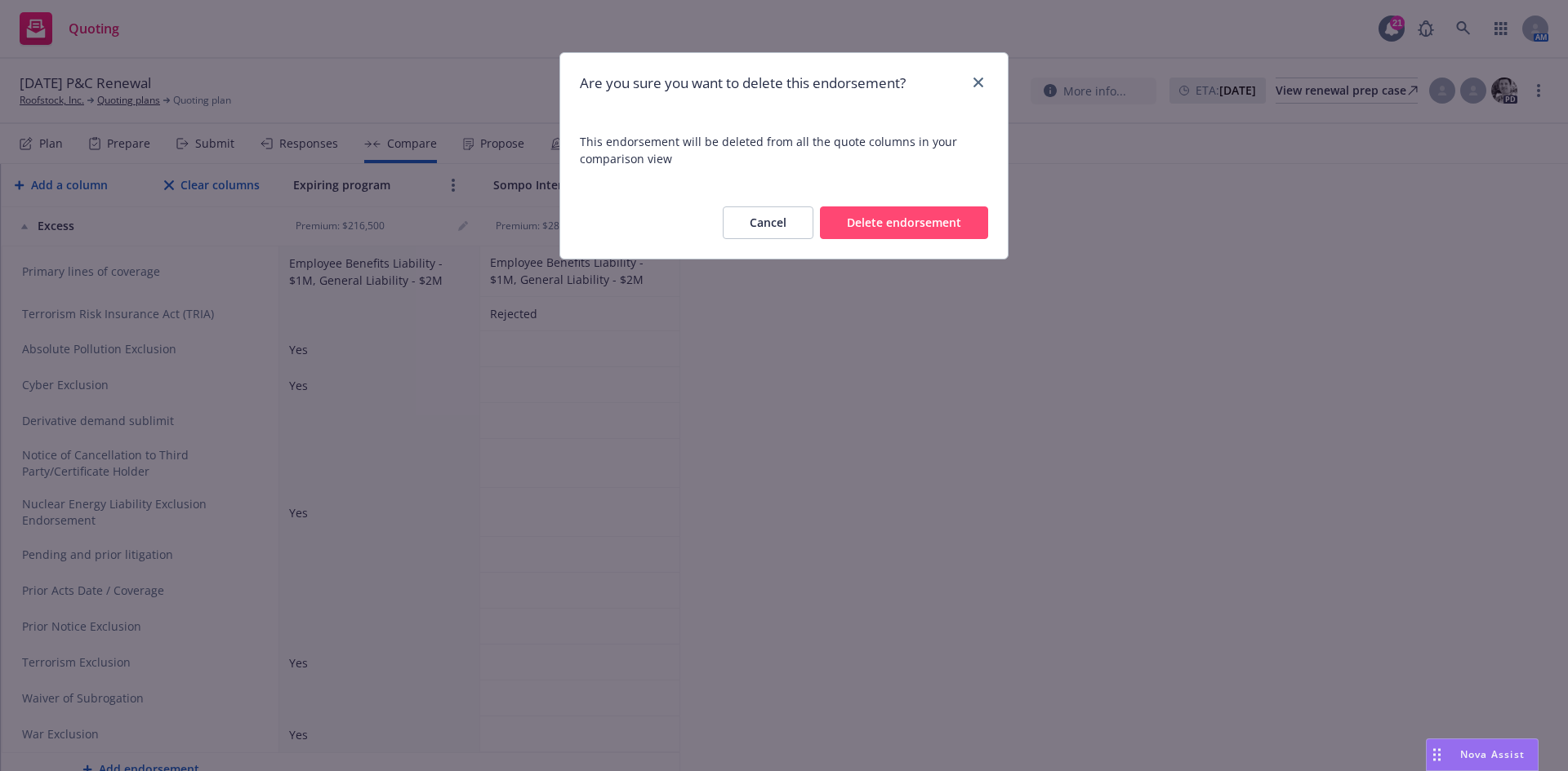
drag, startPoint x: 860, startPoint y: 213, endPoint x: 533, endPoint y: 354, distance: 356.1
click at [858, 213] on button "Delete endorsement" at bounding box center [904, 223] width 168 height 33
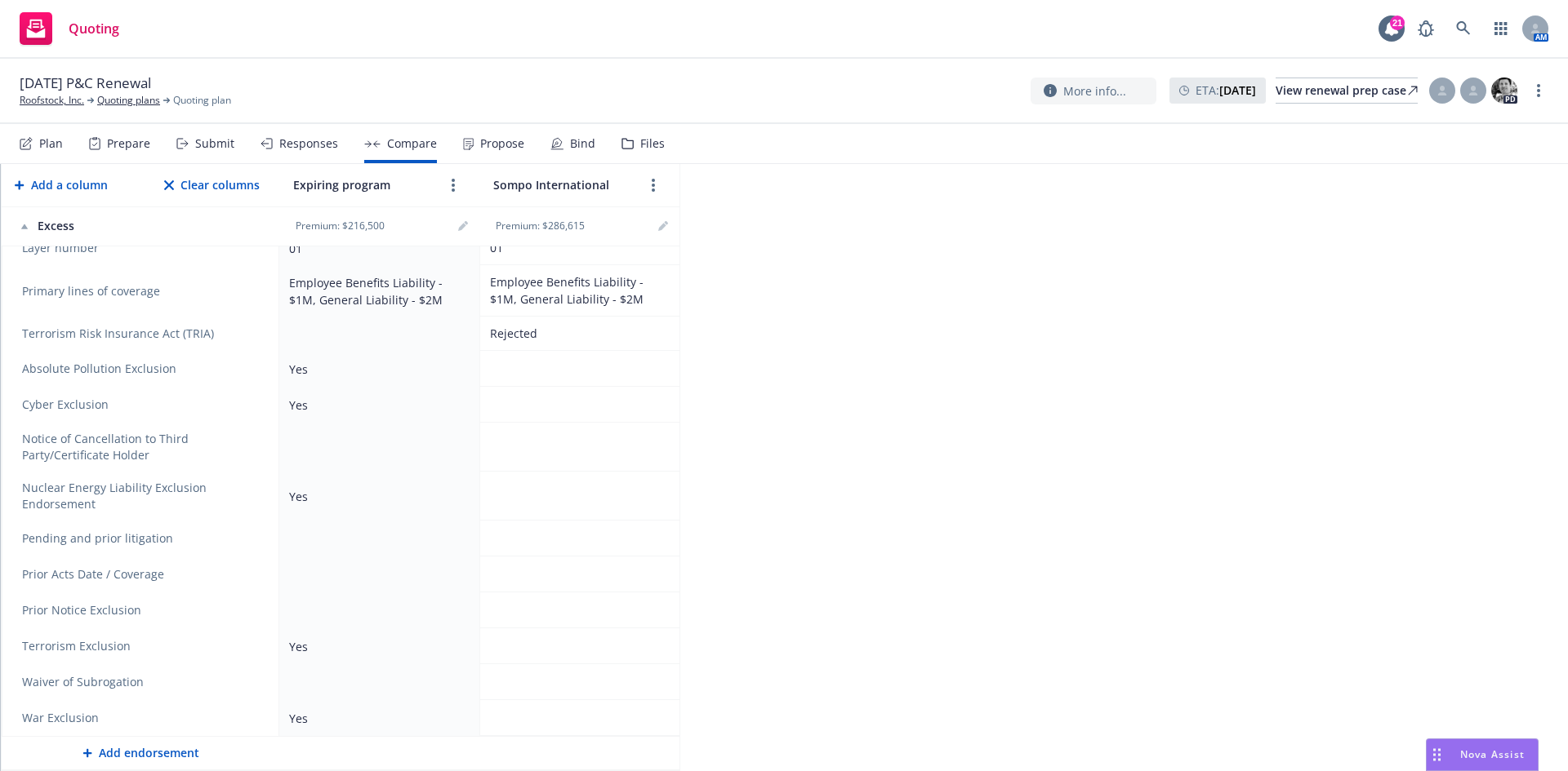
click at [259, 441] on link "remove" at bounding box center [252, 447] width 20 height 20
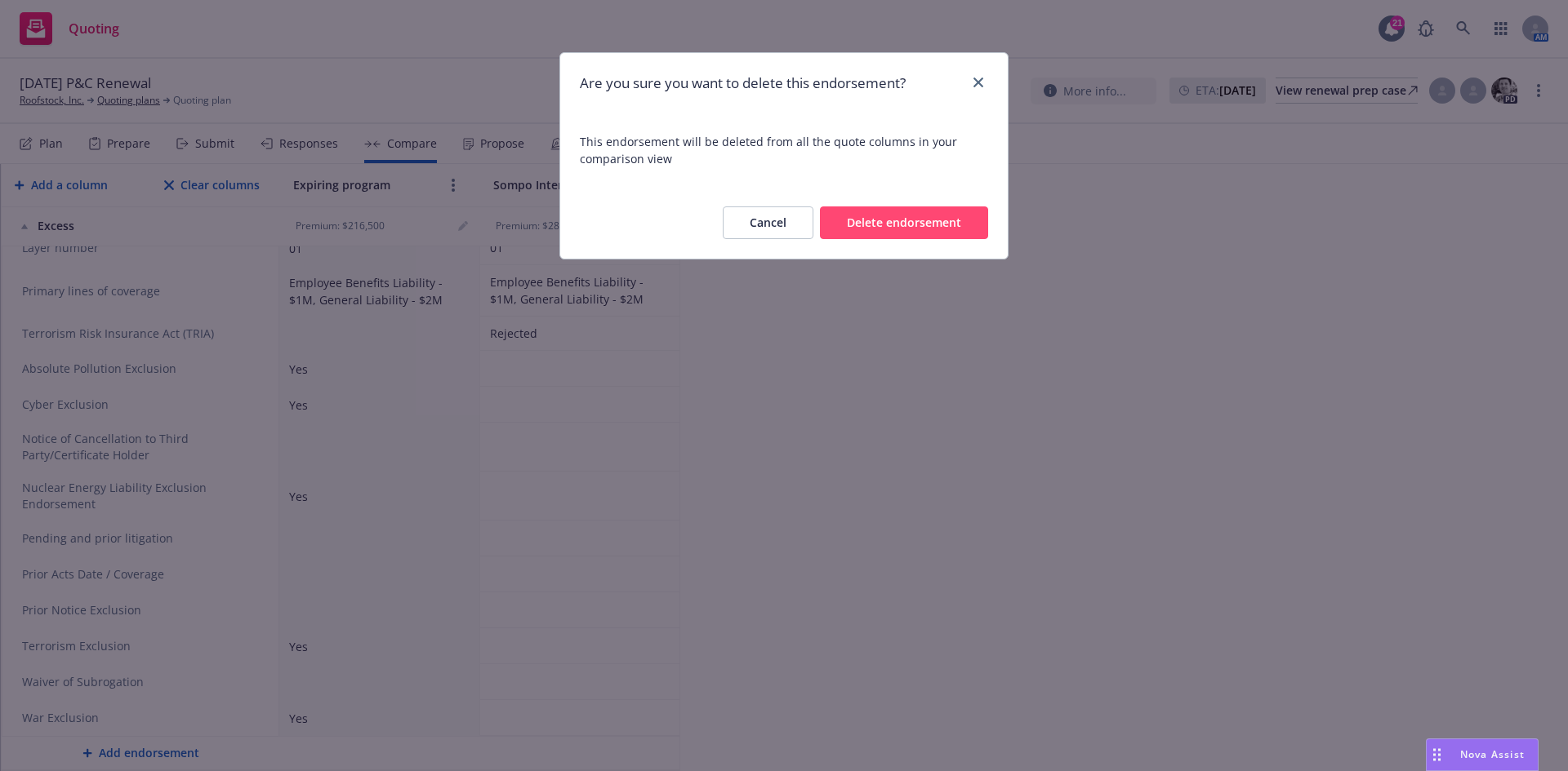
click at [897, 217] on button "Delete endorsement" at bounding box center [904, 223] width 168 height 33
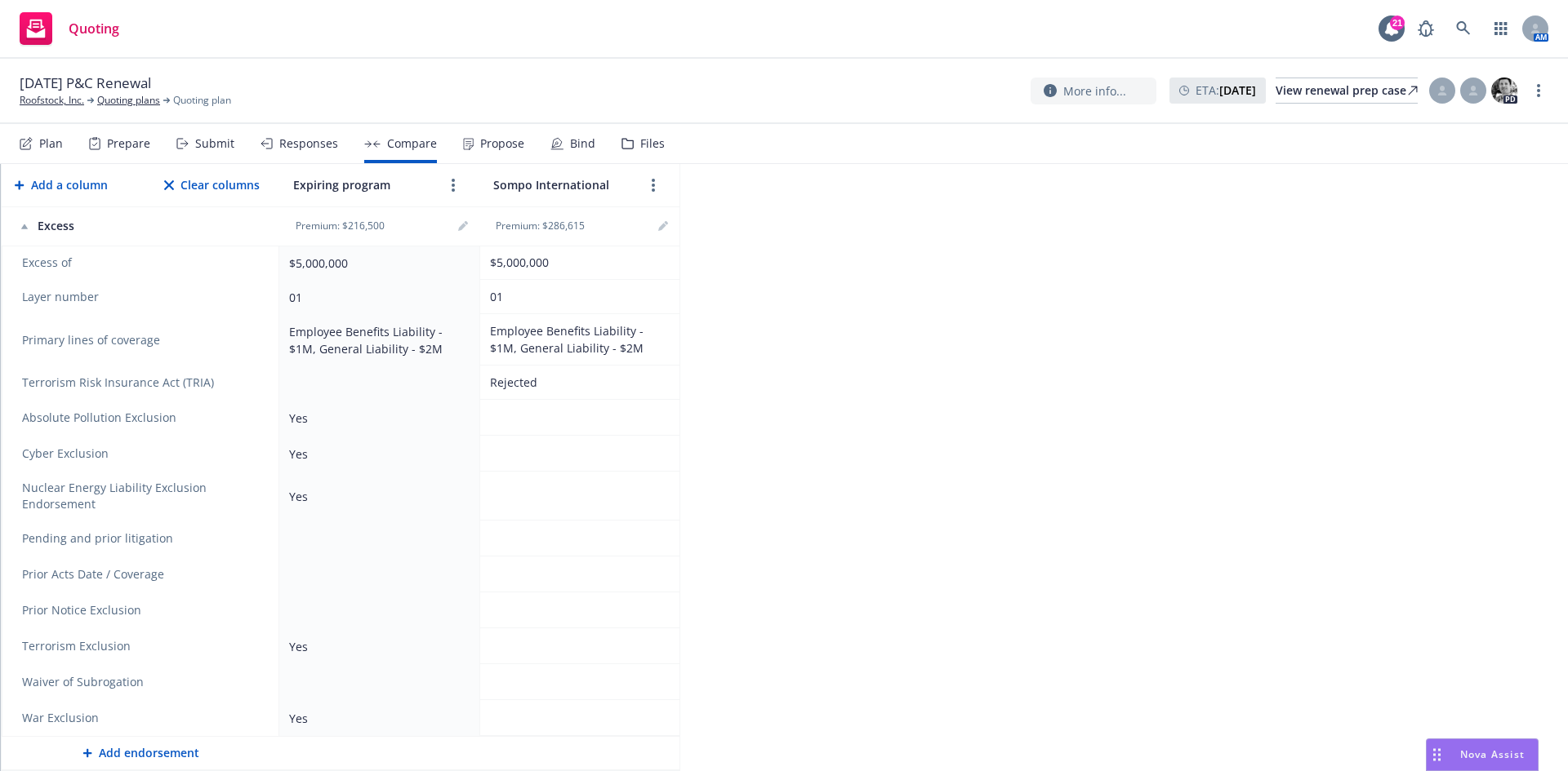
click at [254, 535] on icon "remove" at bounding box center [252, 538] width 11 height 13
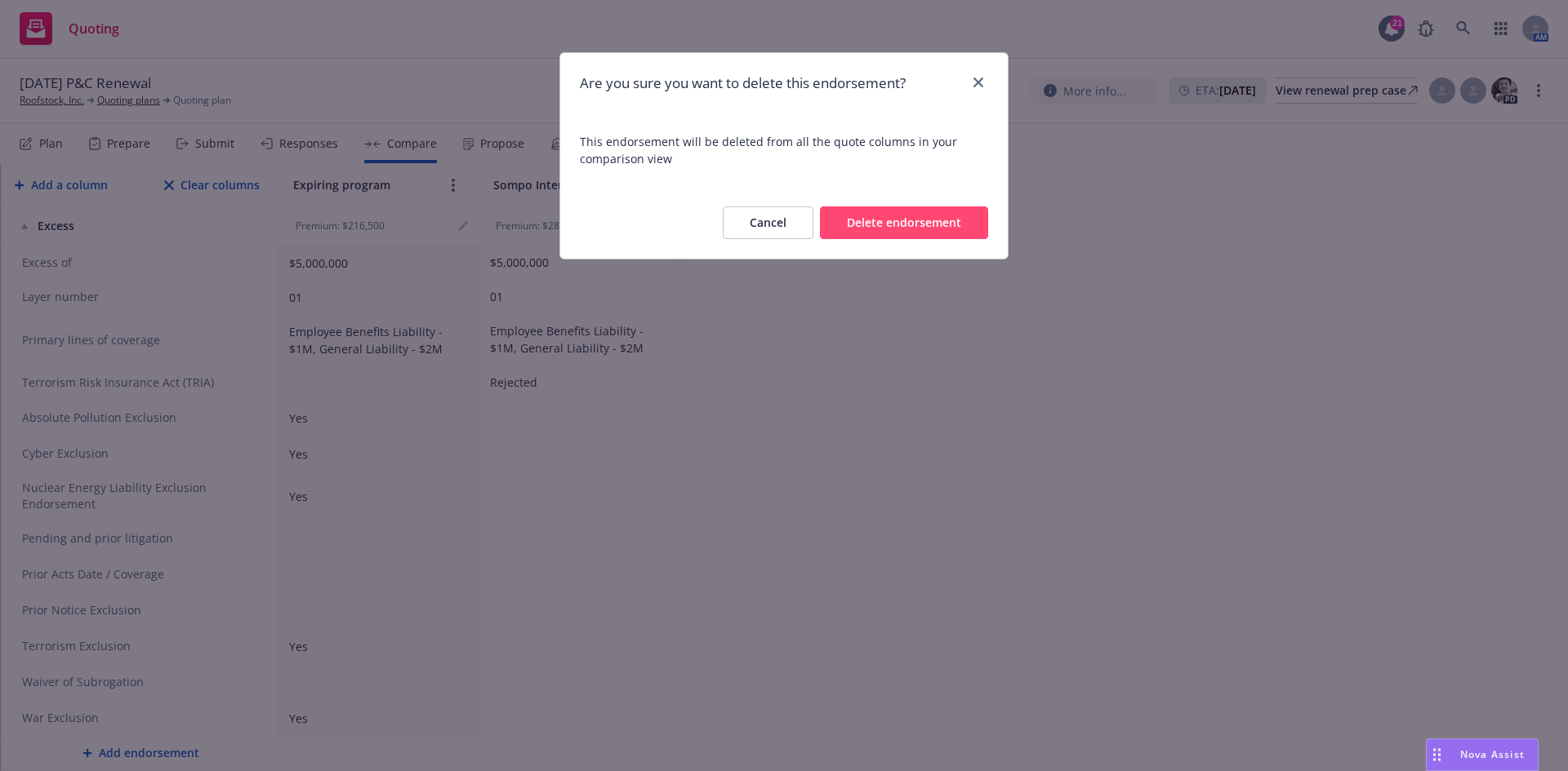
click at [913, 228] on button "Delete endorsement" at bounding box center [904, 223] width 168 height 33
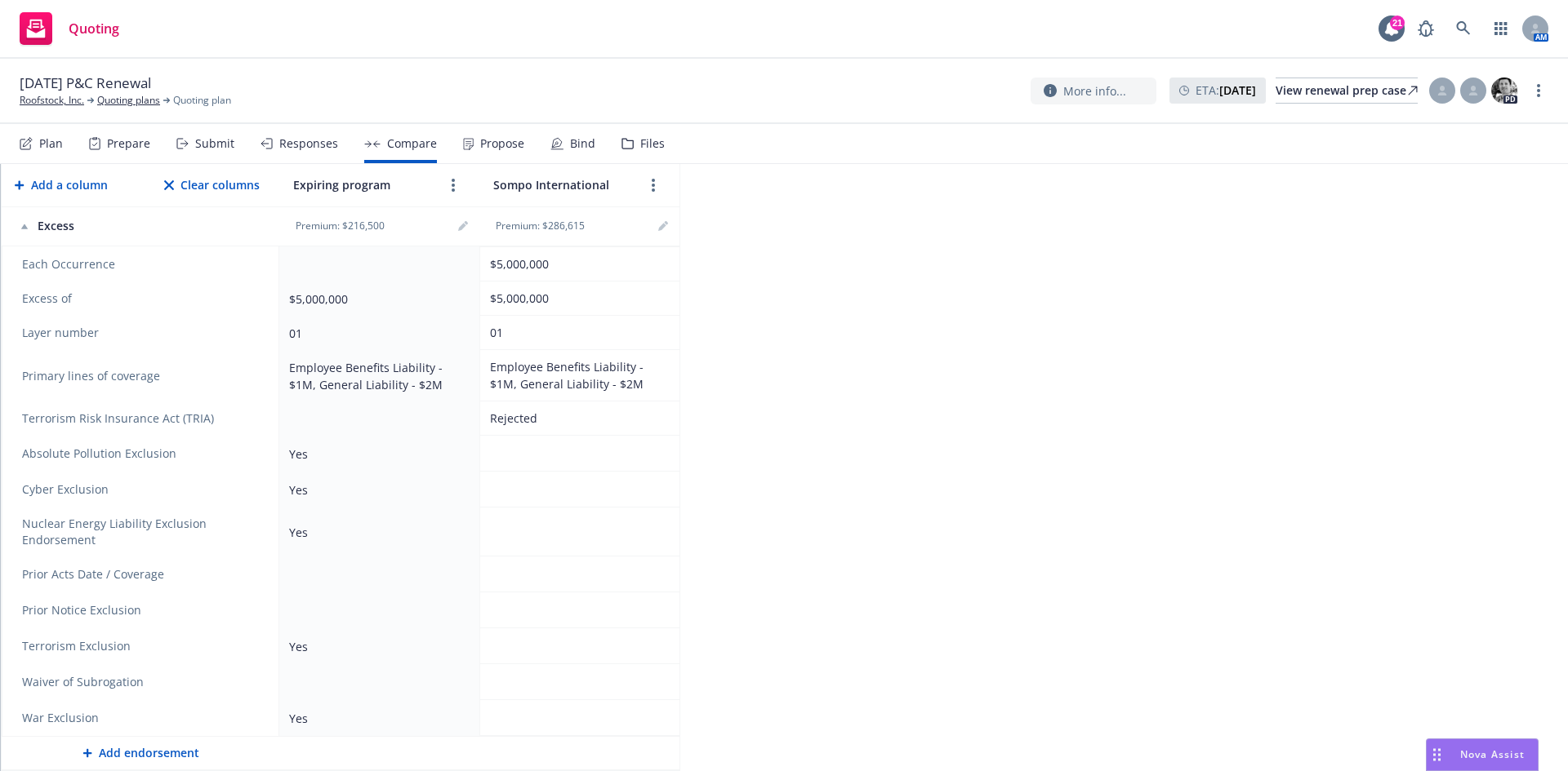
click at [255, 566] on link "remove" at bounding box center [252, 574] width 20 height 20
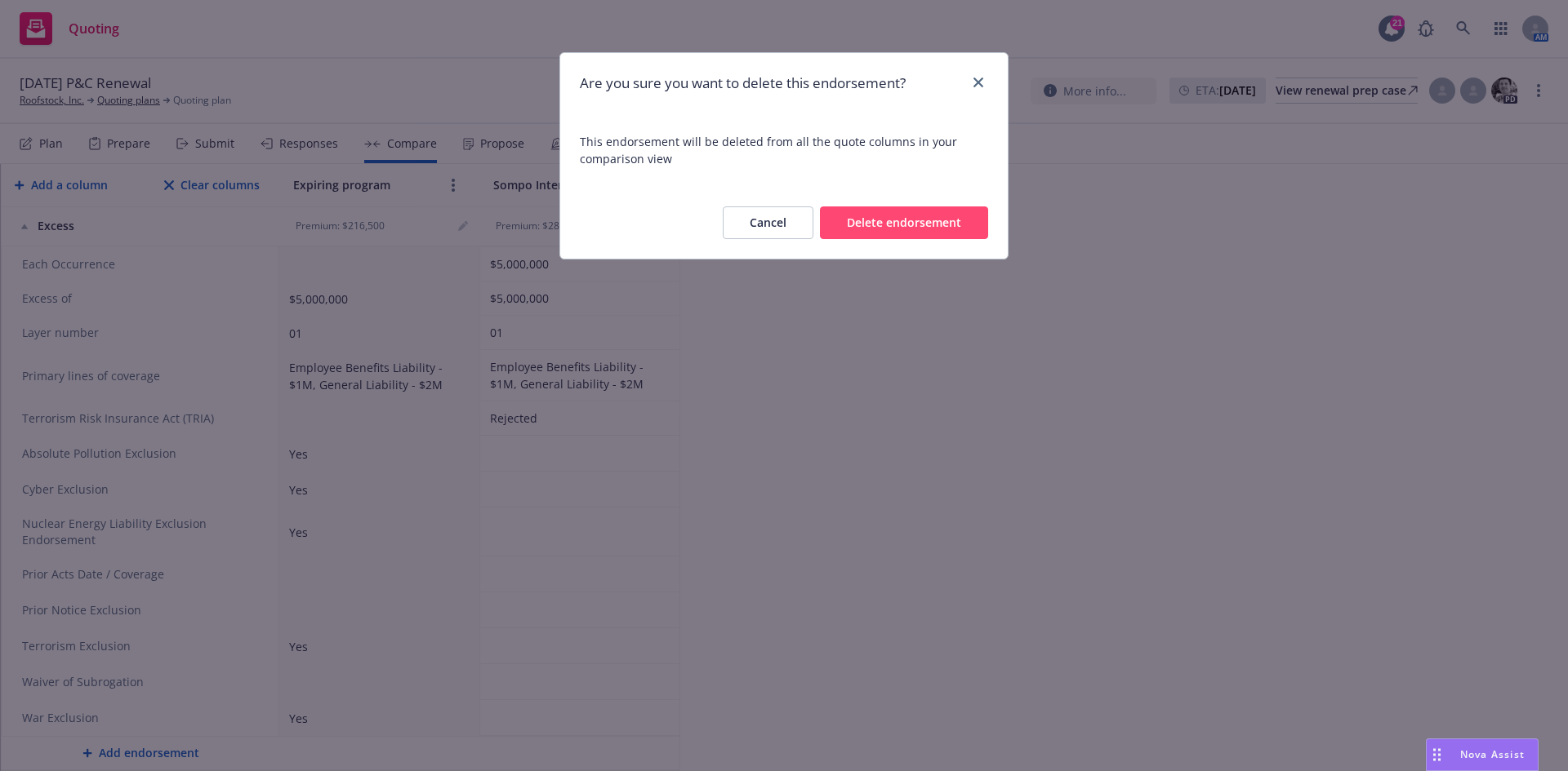
click at [841, 212] on button "Delete endorsement" at bounding box center [904, 223] width 168 height 33
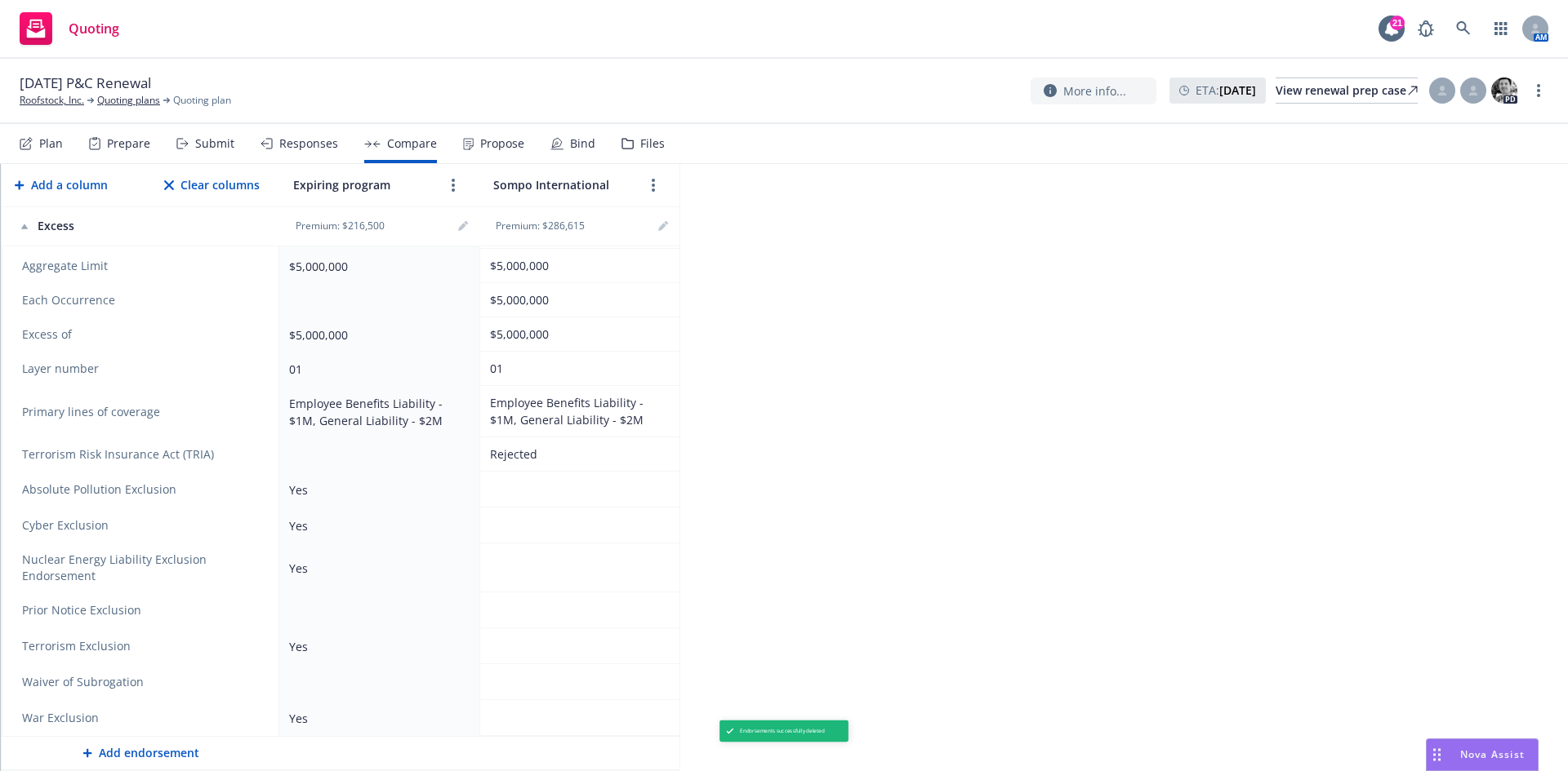
click at [251, 571] on icon "remove" at bounding box center [252, 567] width 11 height 13
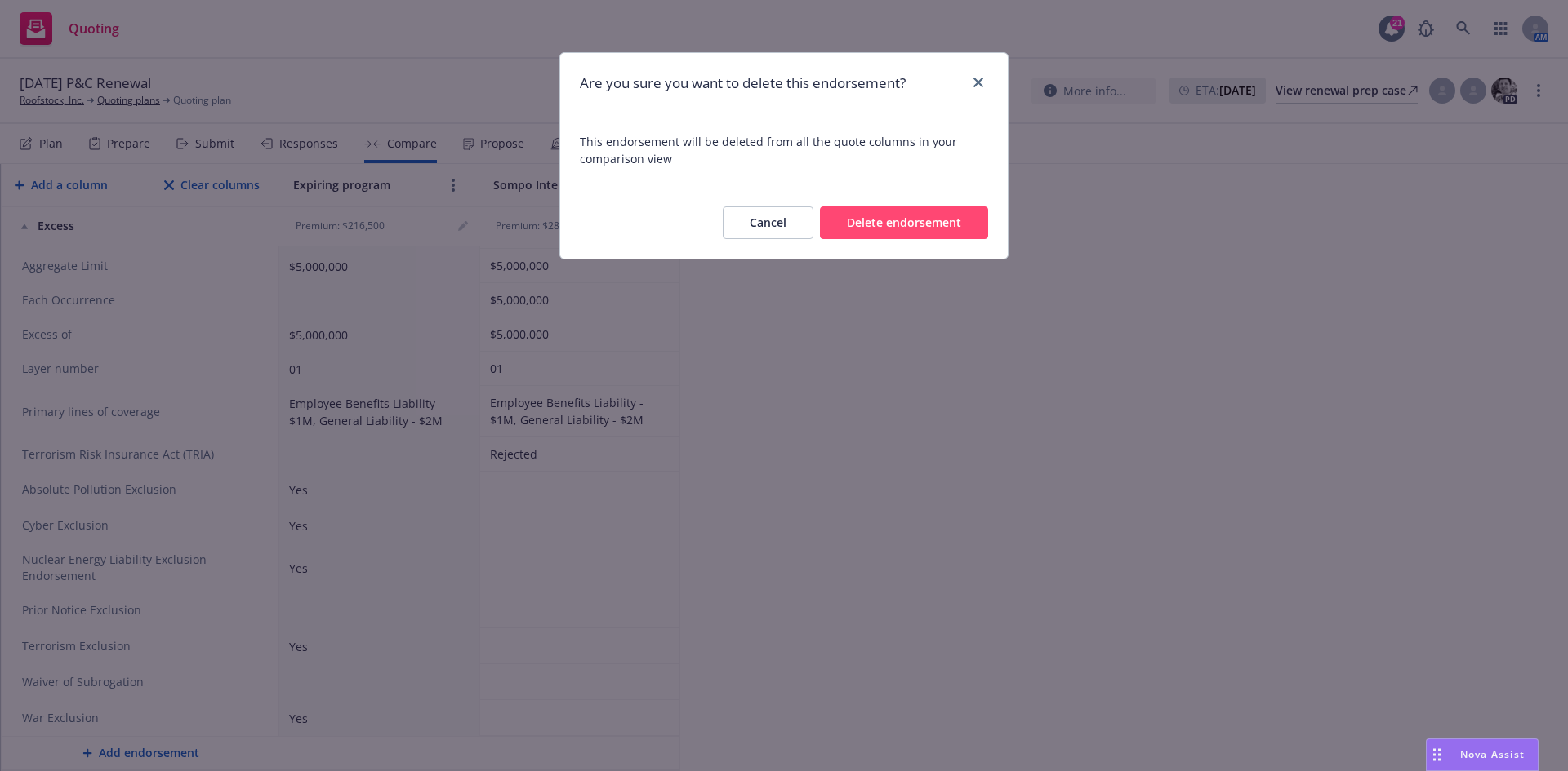
click at [895, 208] on button "Delete endorsement" at bounding box center [904, 223] width 168 height 33
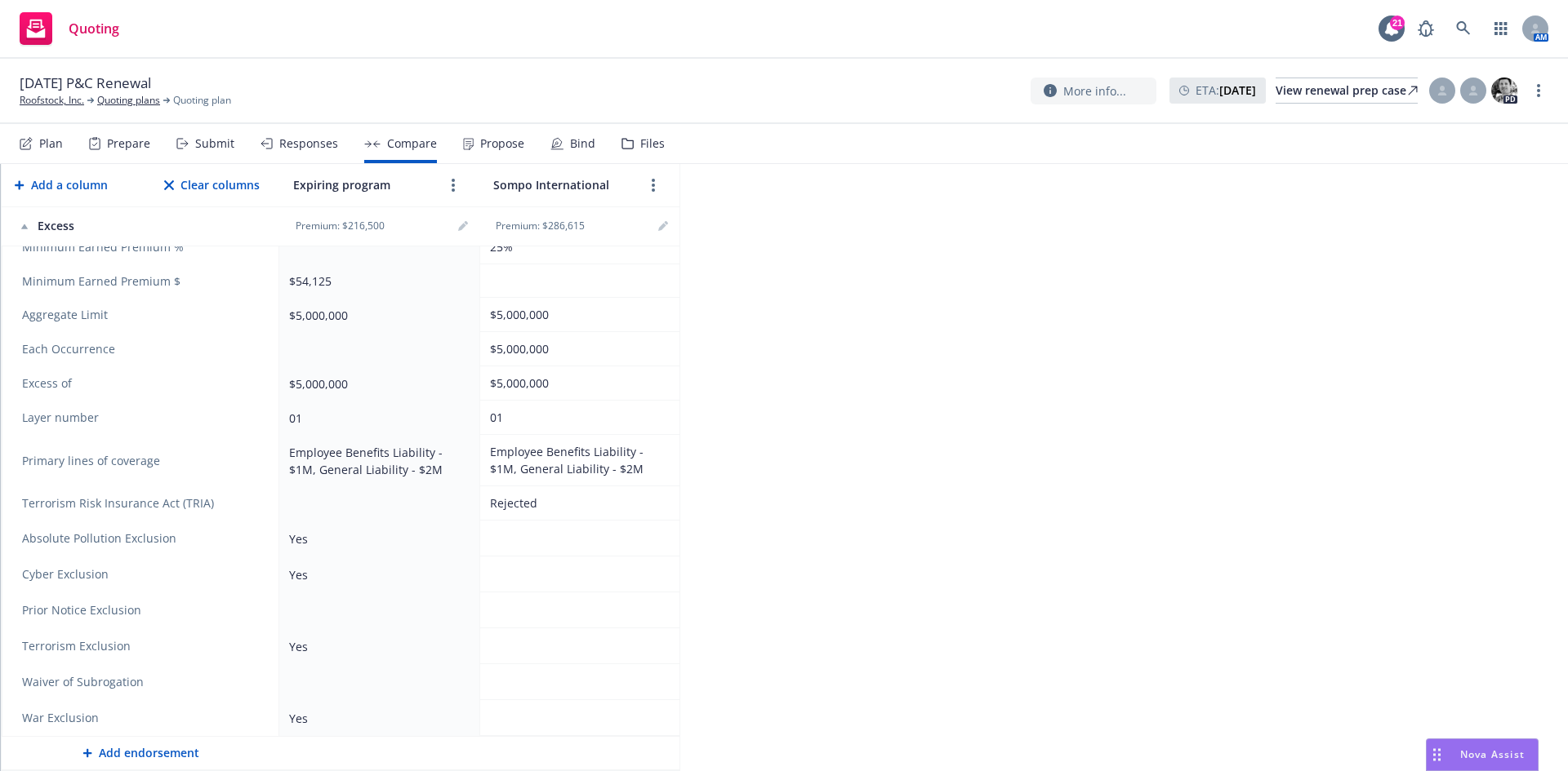
scroll to position [463, 0]
click at [255, 542] on icon "remove" at bounding box center [252, 538] width 11 height 13
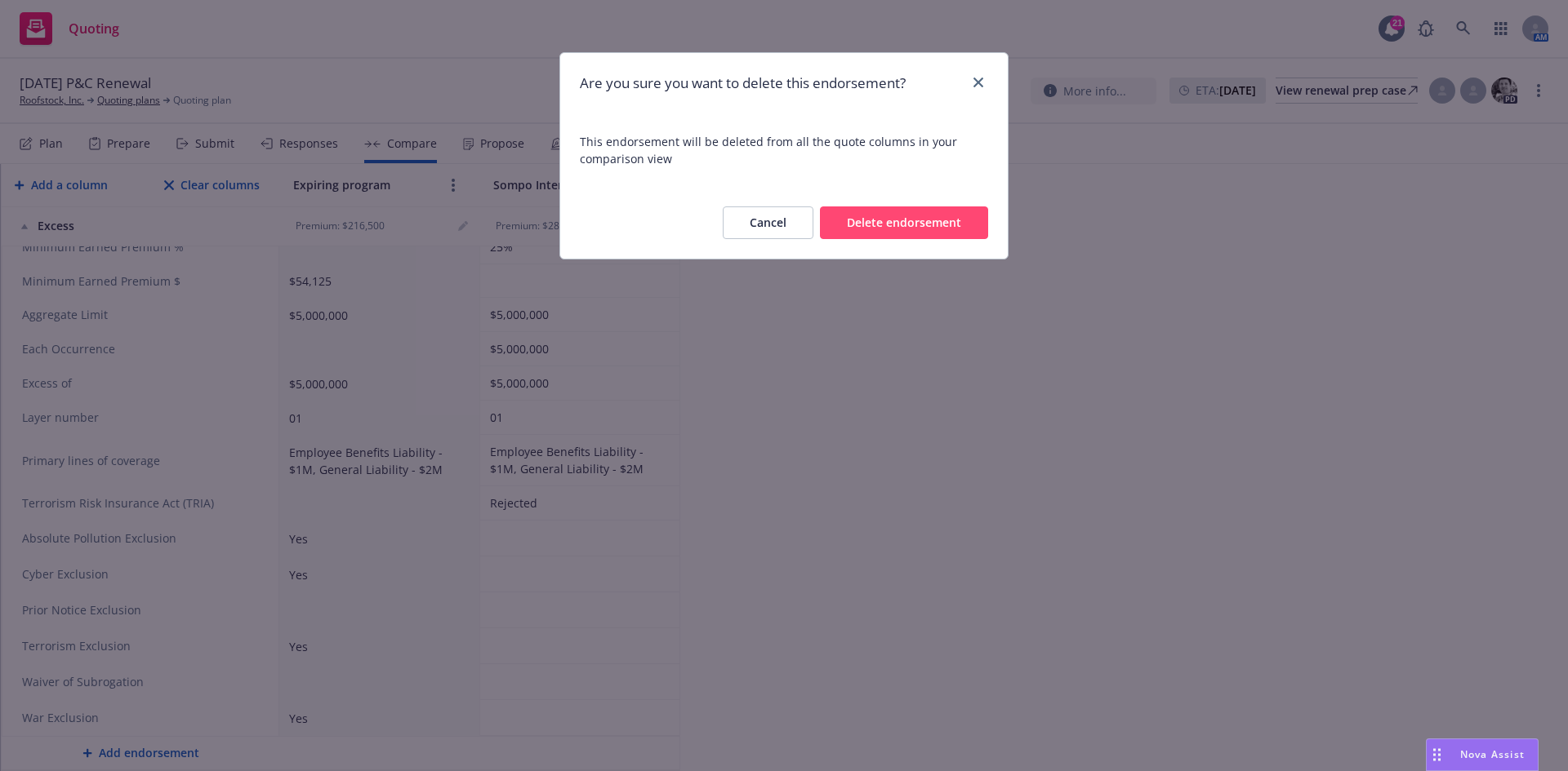
click at [855, 231] on button "Delete endorsement" at bounding box center [904, 223] width 168 height 33
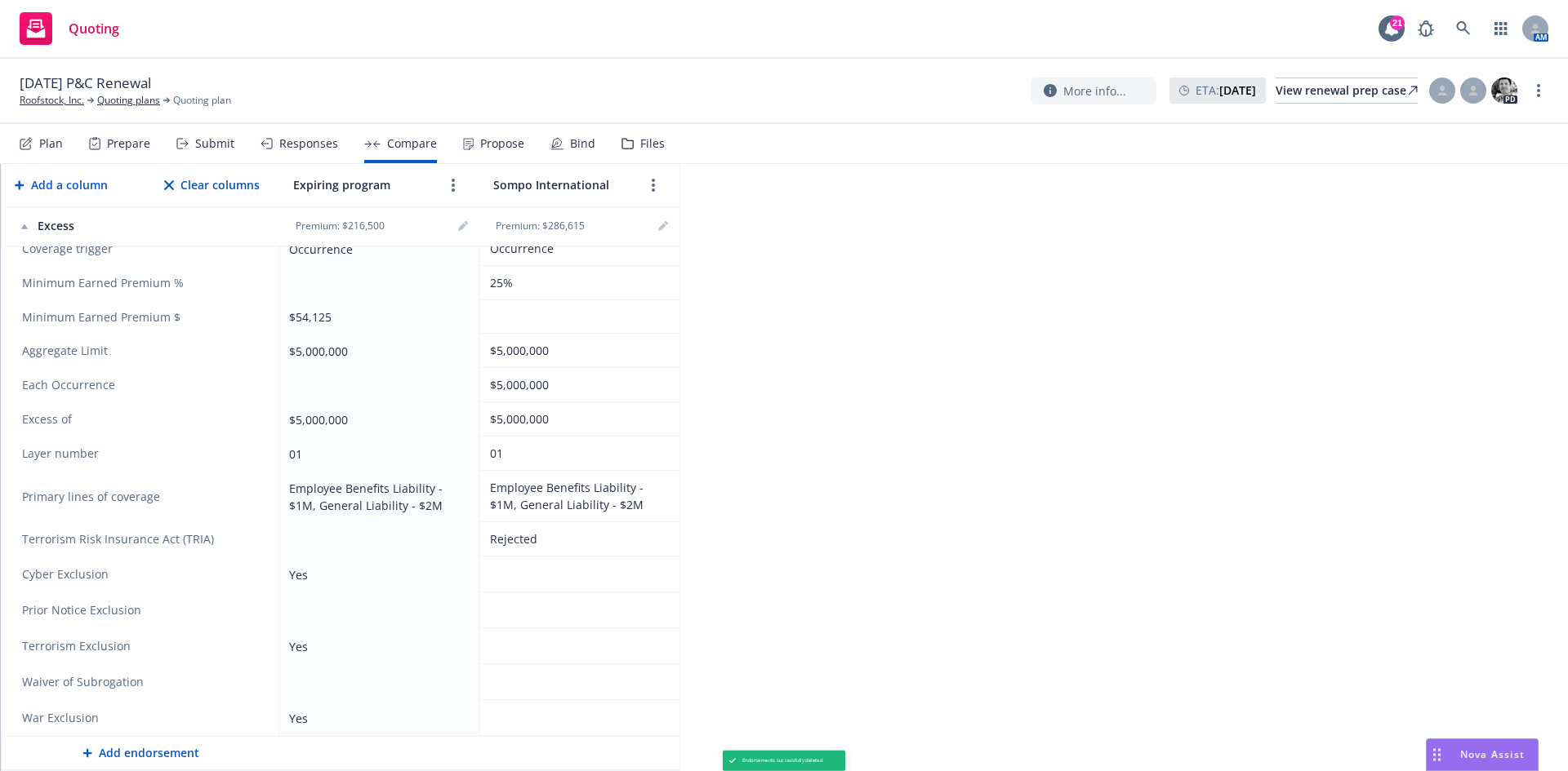
scroll to position [428, 0]
click at [259, 568] on link "remove" at bounding box center [252, 574] width 20 height 20
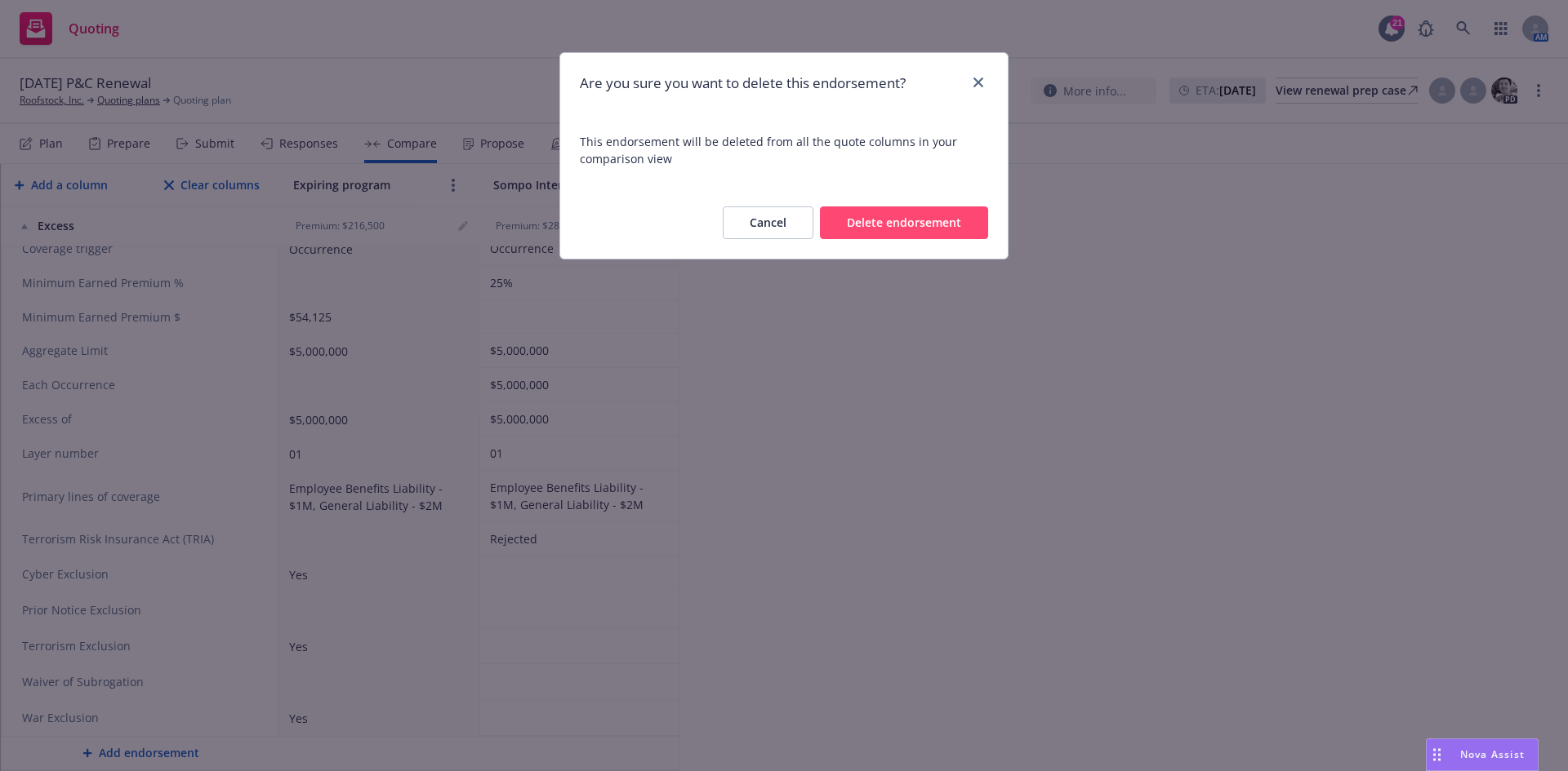
click at [937, 229] on button "Delete endorsement" at bounding box center [904, 223] width 168 height 33
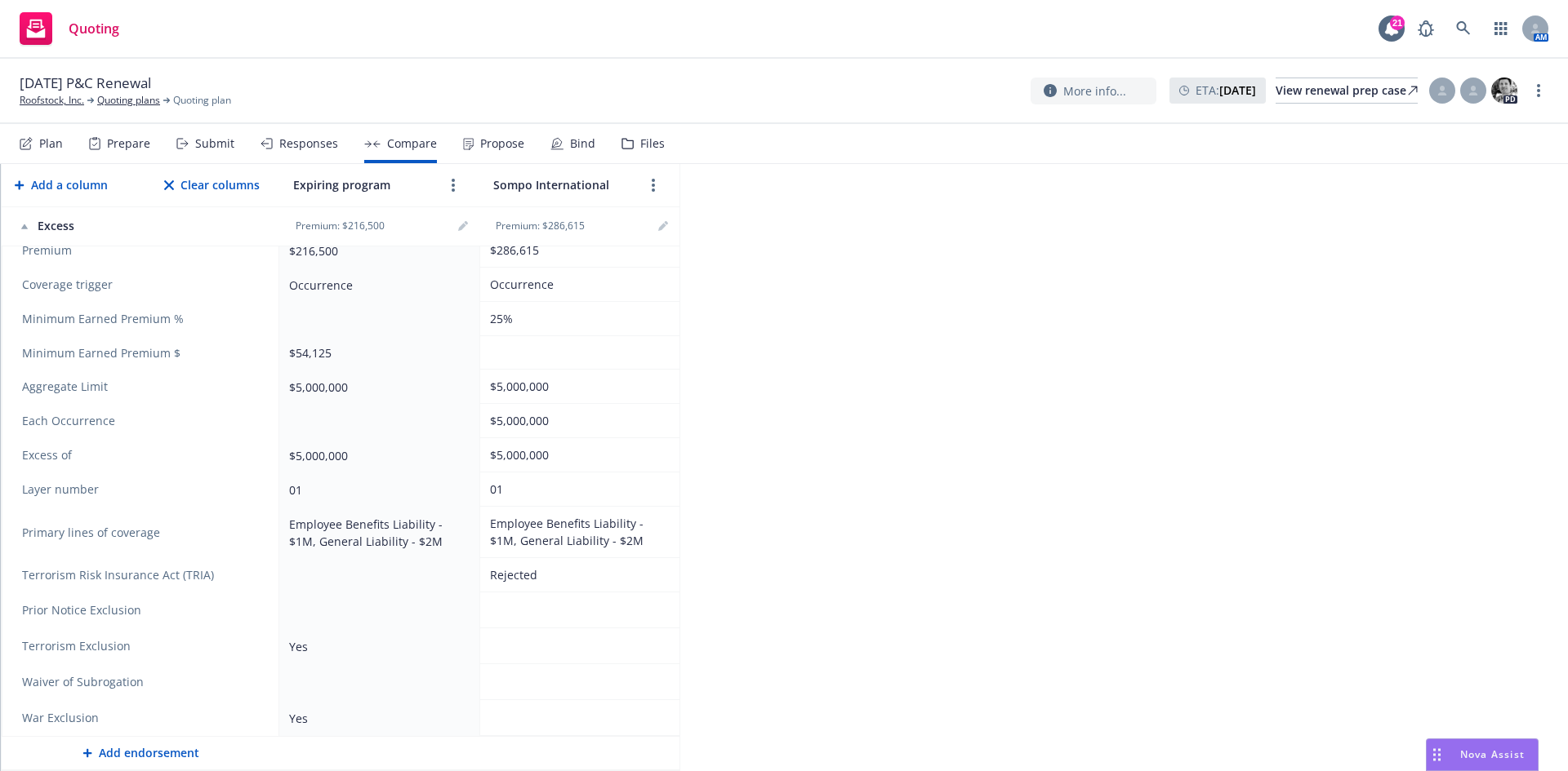
scroll to position [392, 0]
click at [261, 611] on link "remove" at bounding box center [252, 610] width 20 height 20
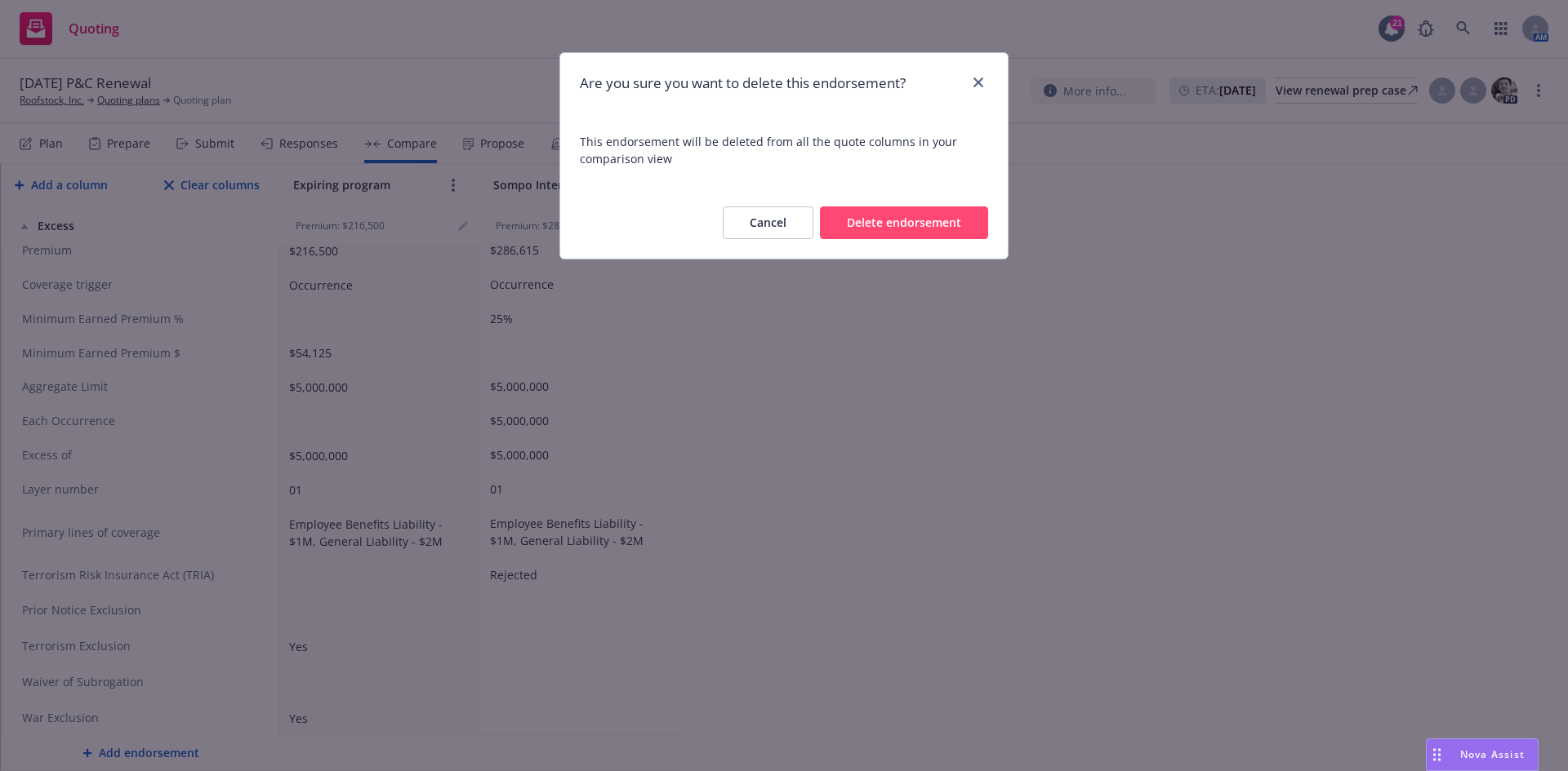
click at [921, 213] on button "Delete endorsement" at bounding box center [904, 223] width 168 height 33
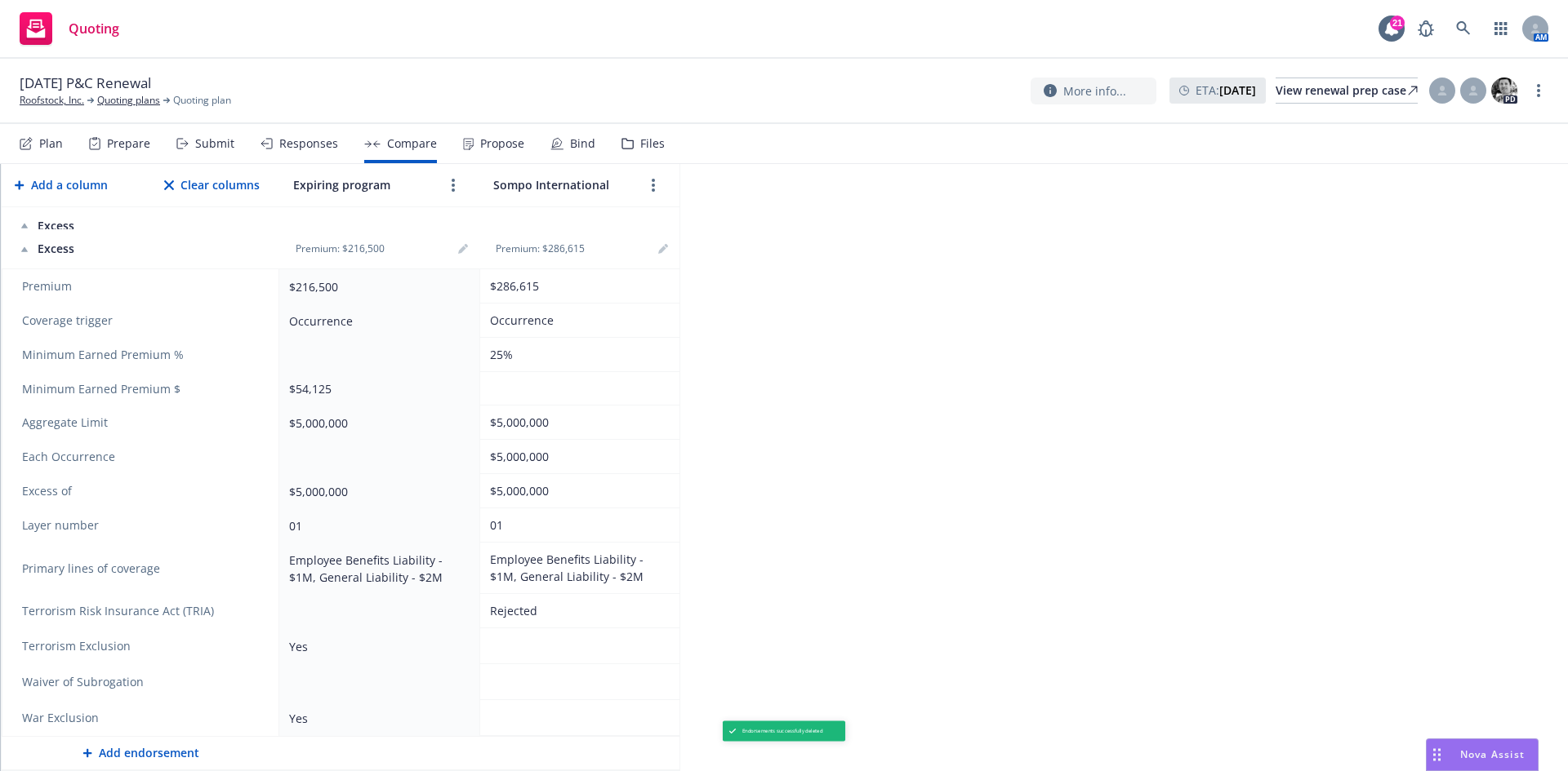
click at [251, 643] on icon "remove" at bounding box center [252, 646] width 13 height 13
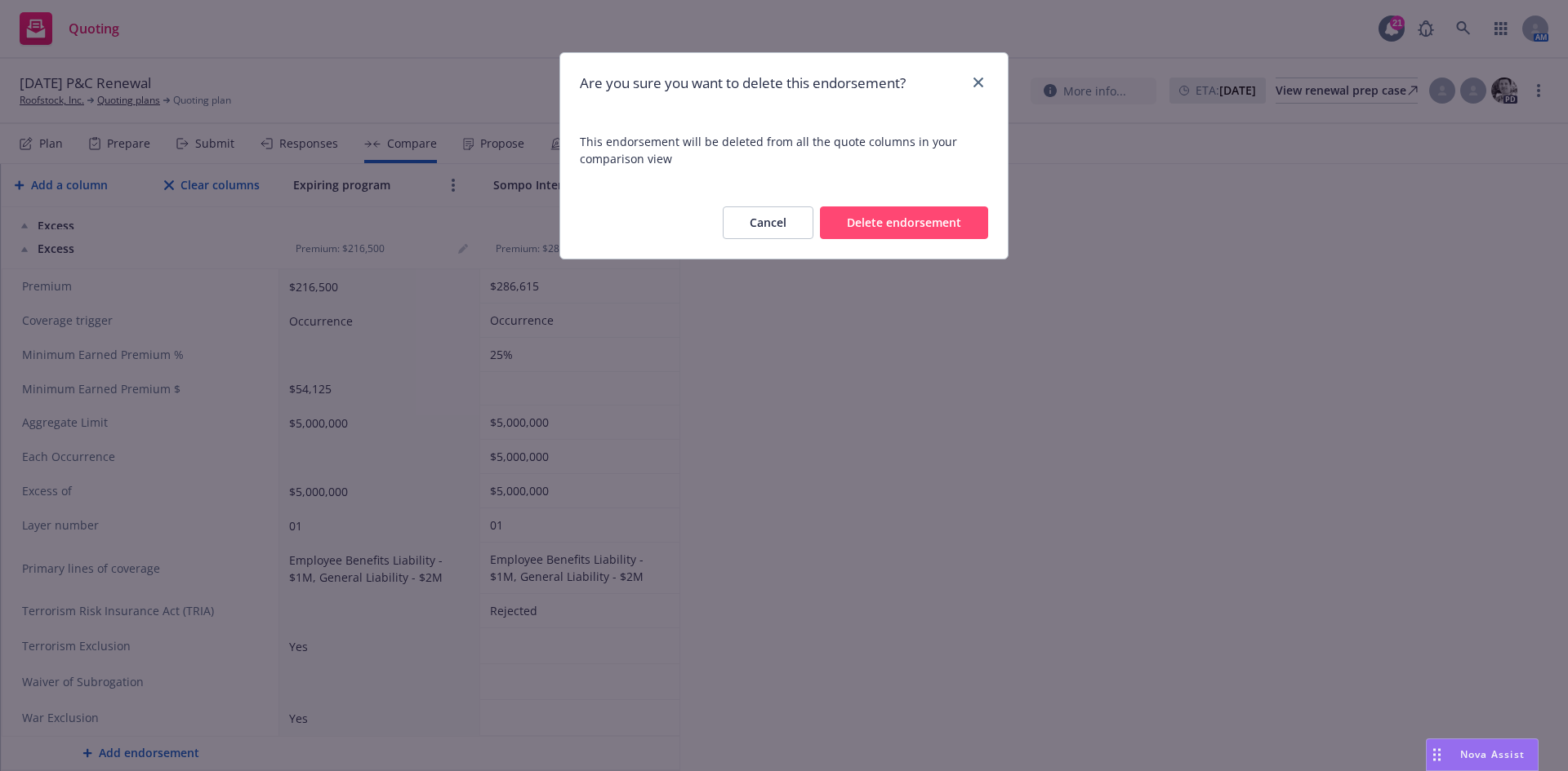
click at [855, 234] on button "Delete endorsement" at bounding box center [904, 223] width 168 height 33
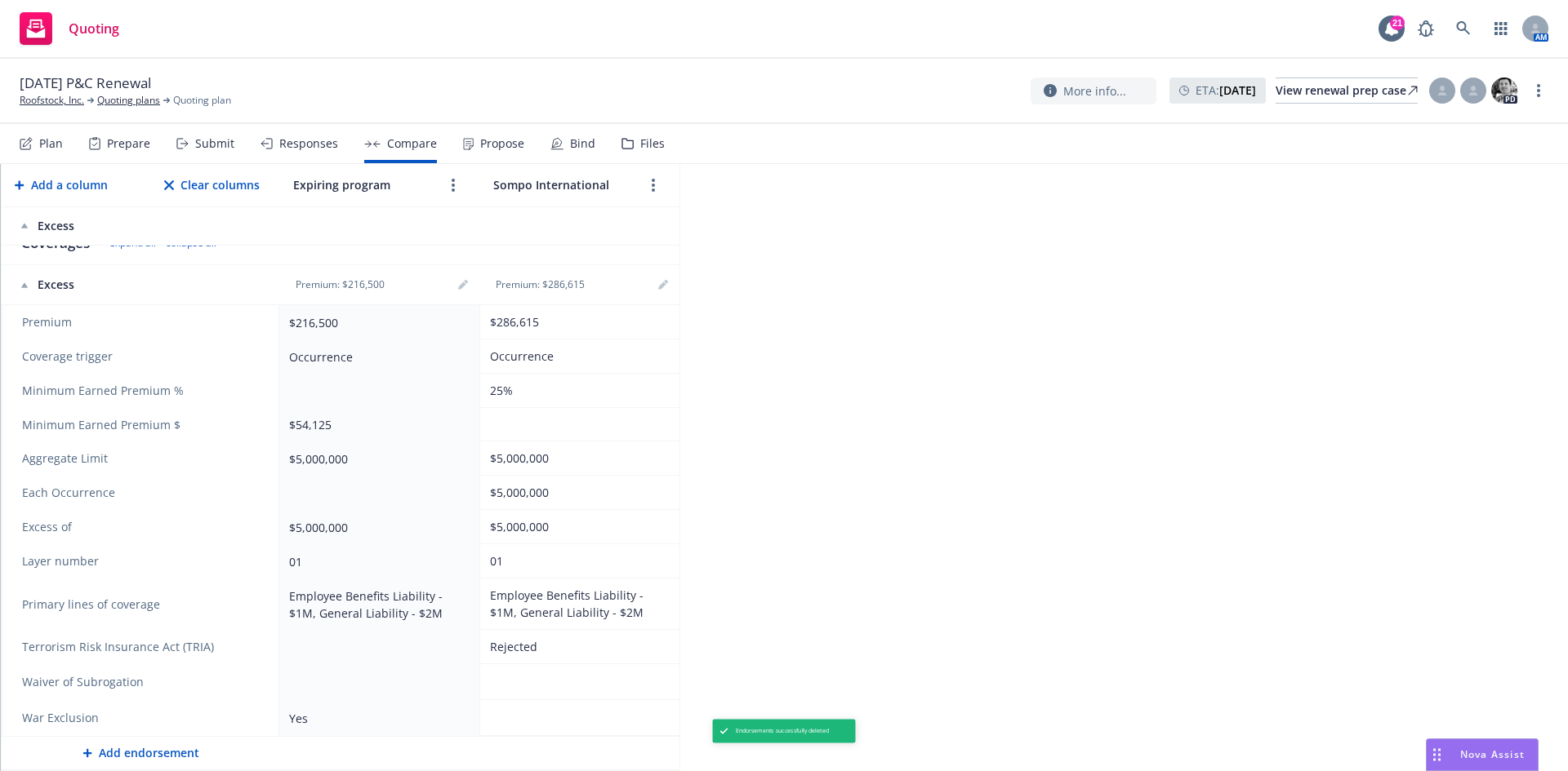
click at [250, 681] on icon "remove" at bounding box center [252, 681] width 11 height 13
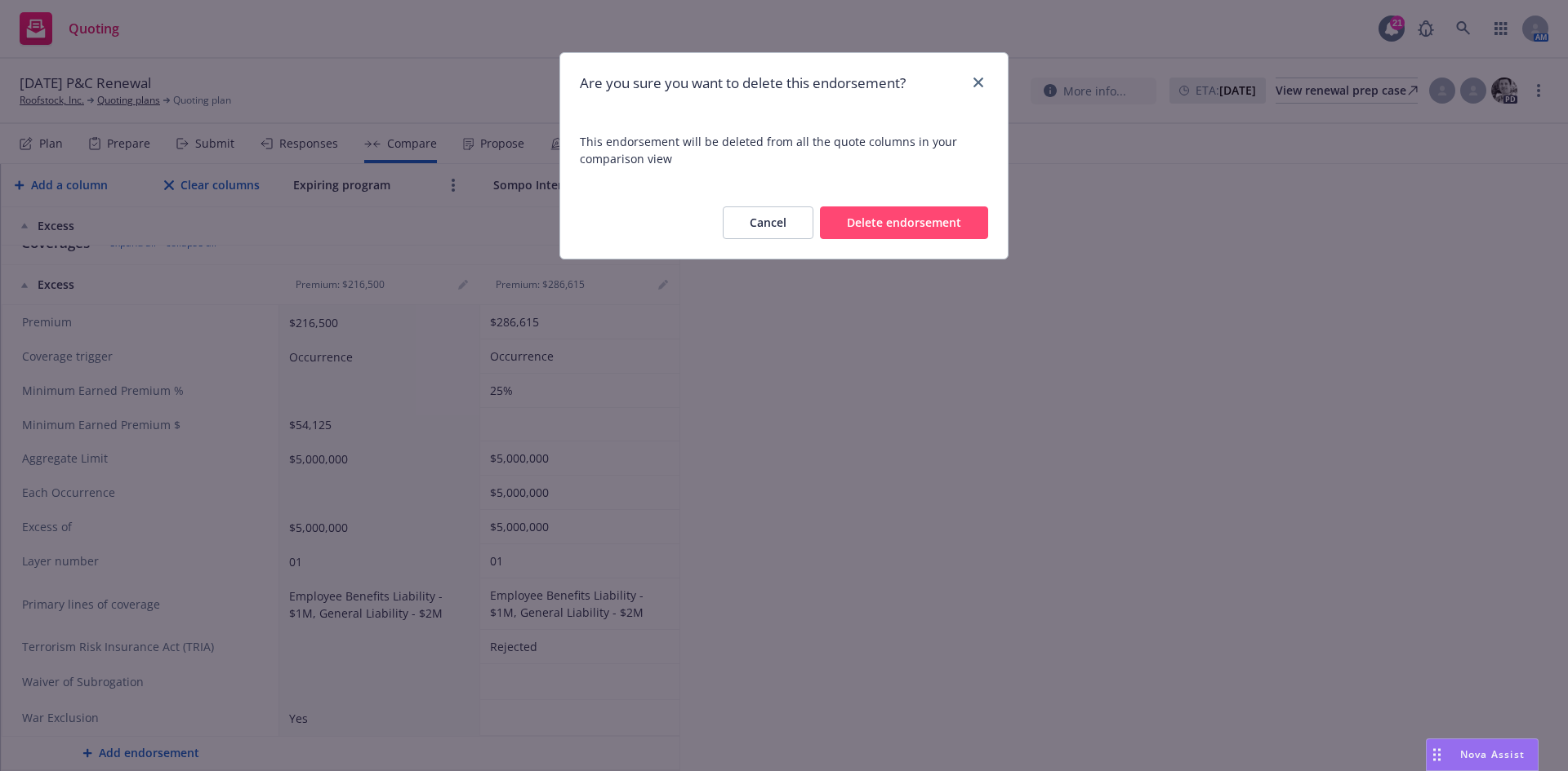
click at [878, 220] on button "Delete endorsement" at bounding box center [904, 223] width 168 height 33
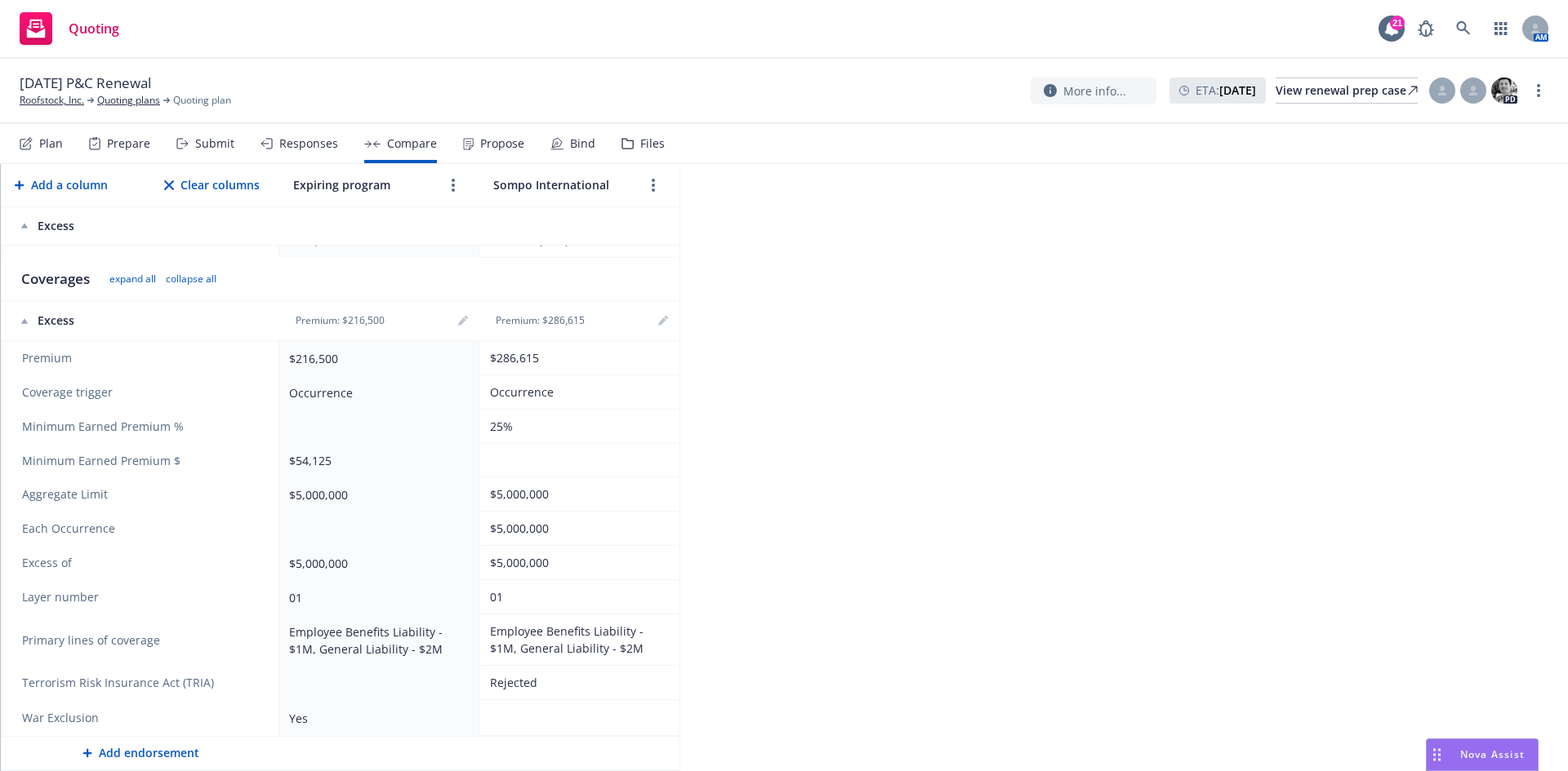
scroll to position [284, 0]
click at [261, 719] on link "remove" at bounding box center [252, 718] width 20 height 20
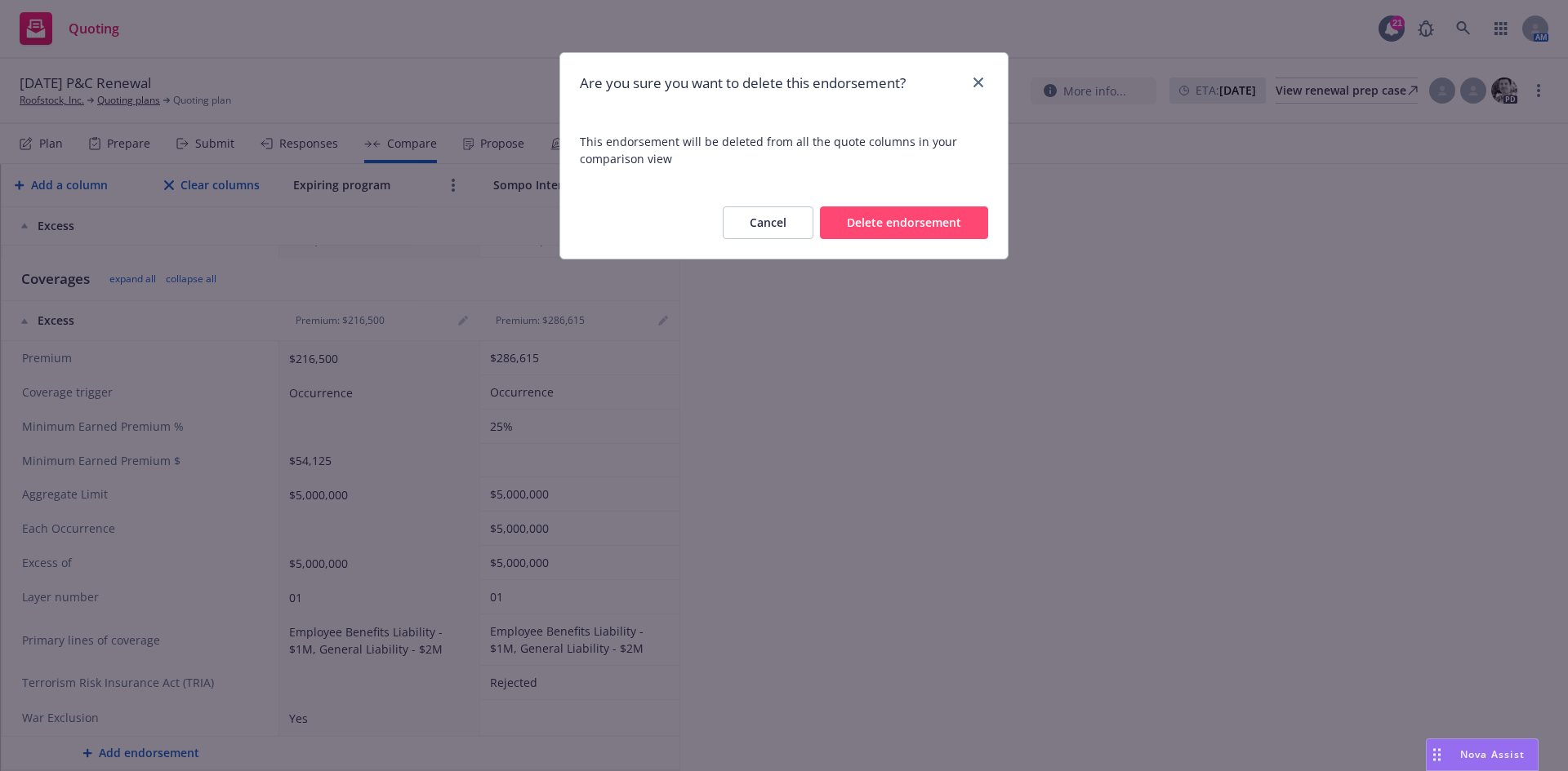
click at [948, 231] on button "Delete endorsement" at bounding box center [904, 223] width 168 height 33
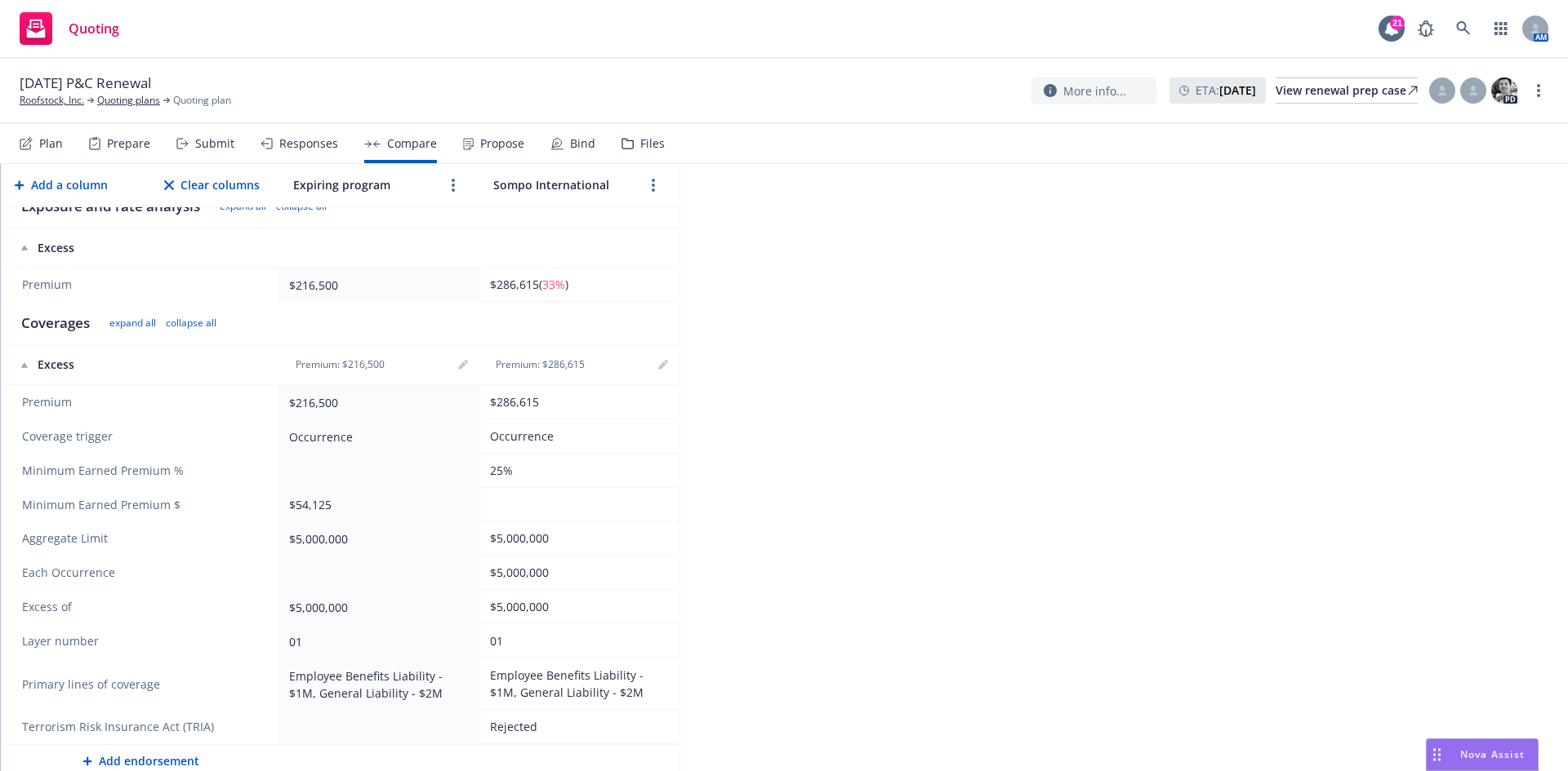
scroll to position [248, 0]
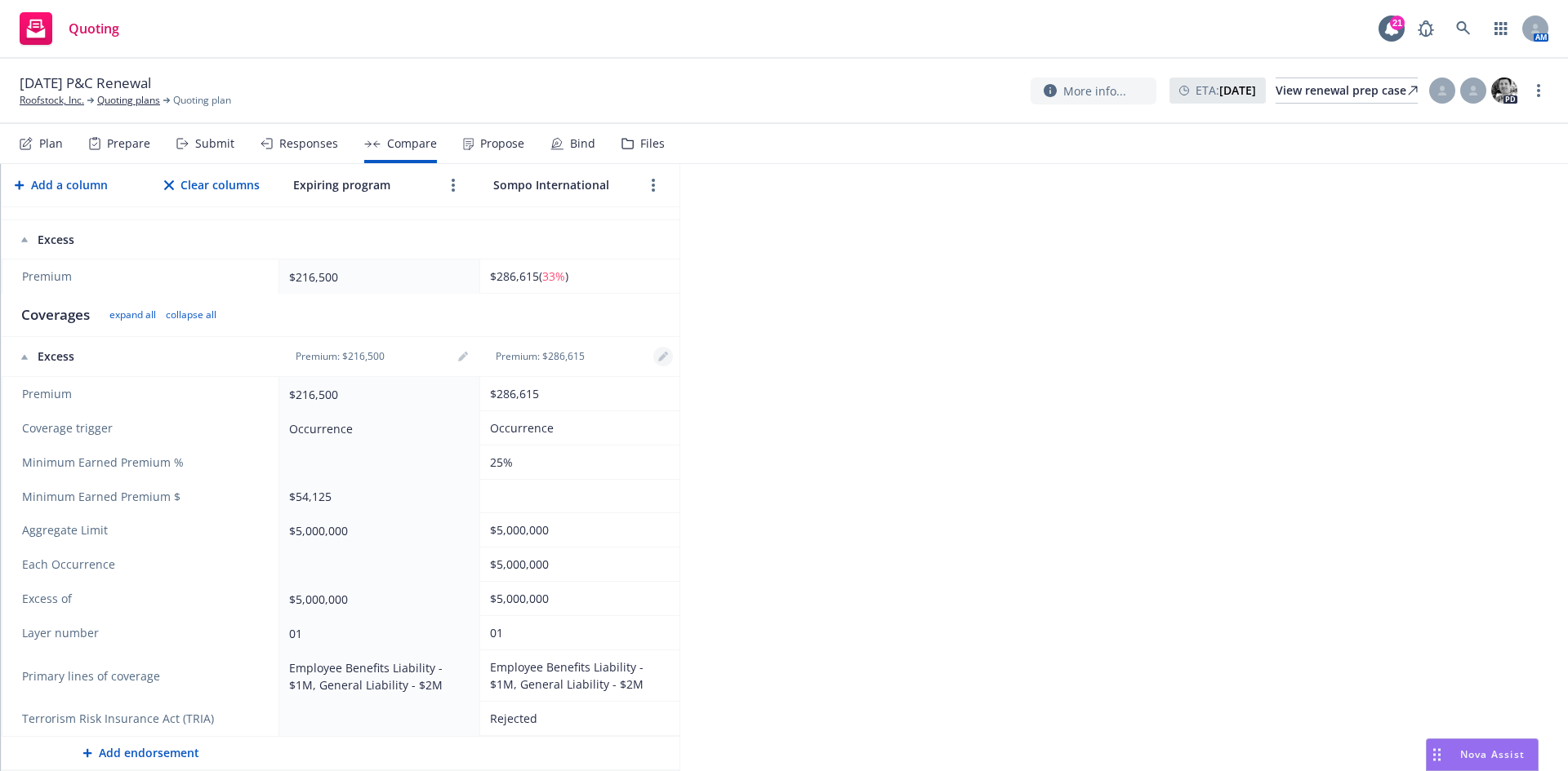
click at [670, 351] on link "editPencil" at bounding box center [663, 356] width 20 height 20
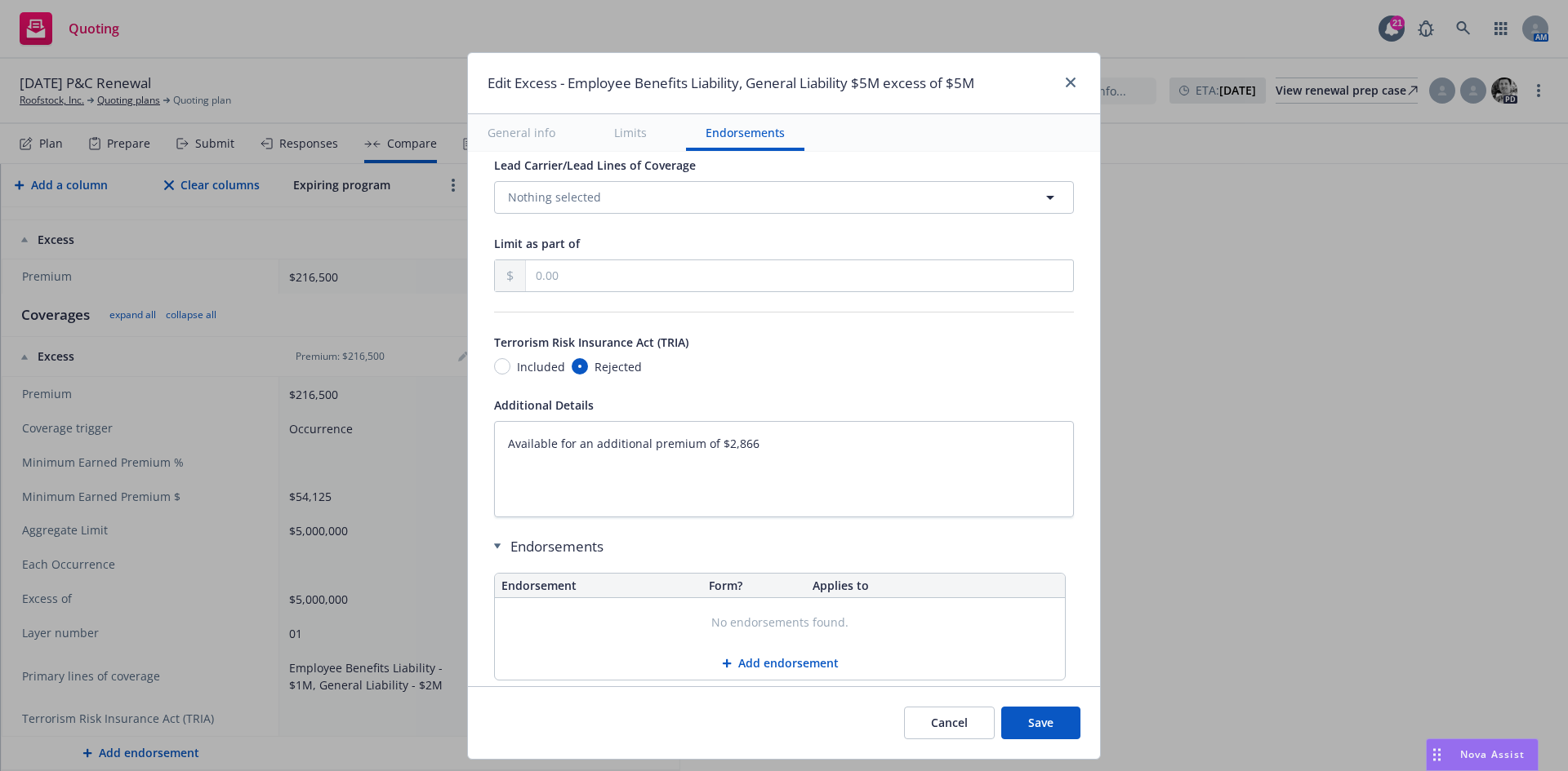
scroll to position [901, 0]
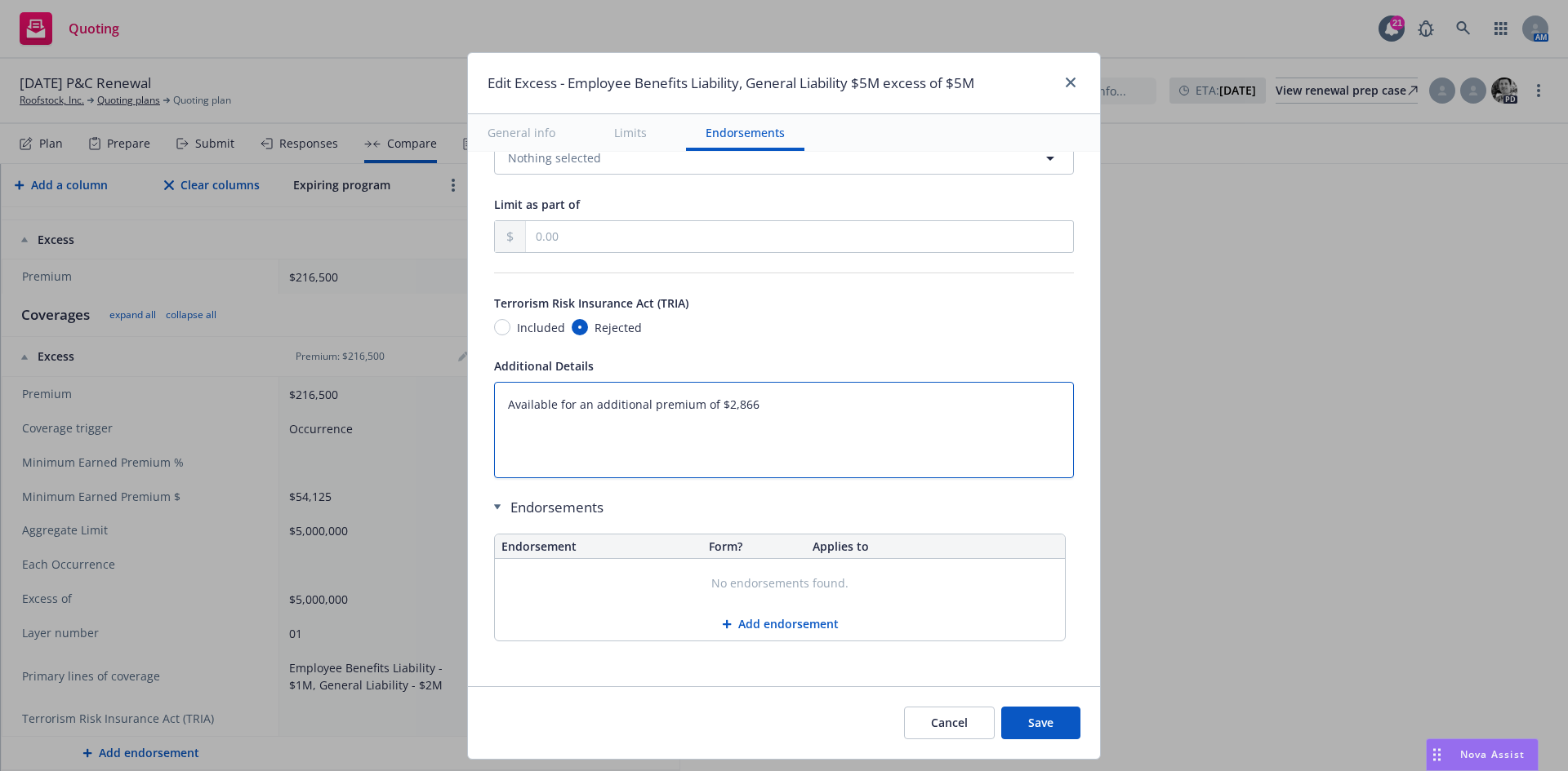
click at [774, 396] on textarea "Available for an additional premium of $2,866" at bounding box center [784, 430] width 580 height 97
click at [602, 449] on textarea "Available for an additional premium of $2,866" at bounding box center [784, 430] width 580 height 97
paste textarea "Excess / [PERSON_NAME] Specialty Insurance Company [DATE] to [DATE] $ 5,000,000…"
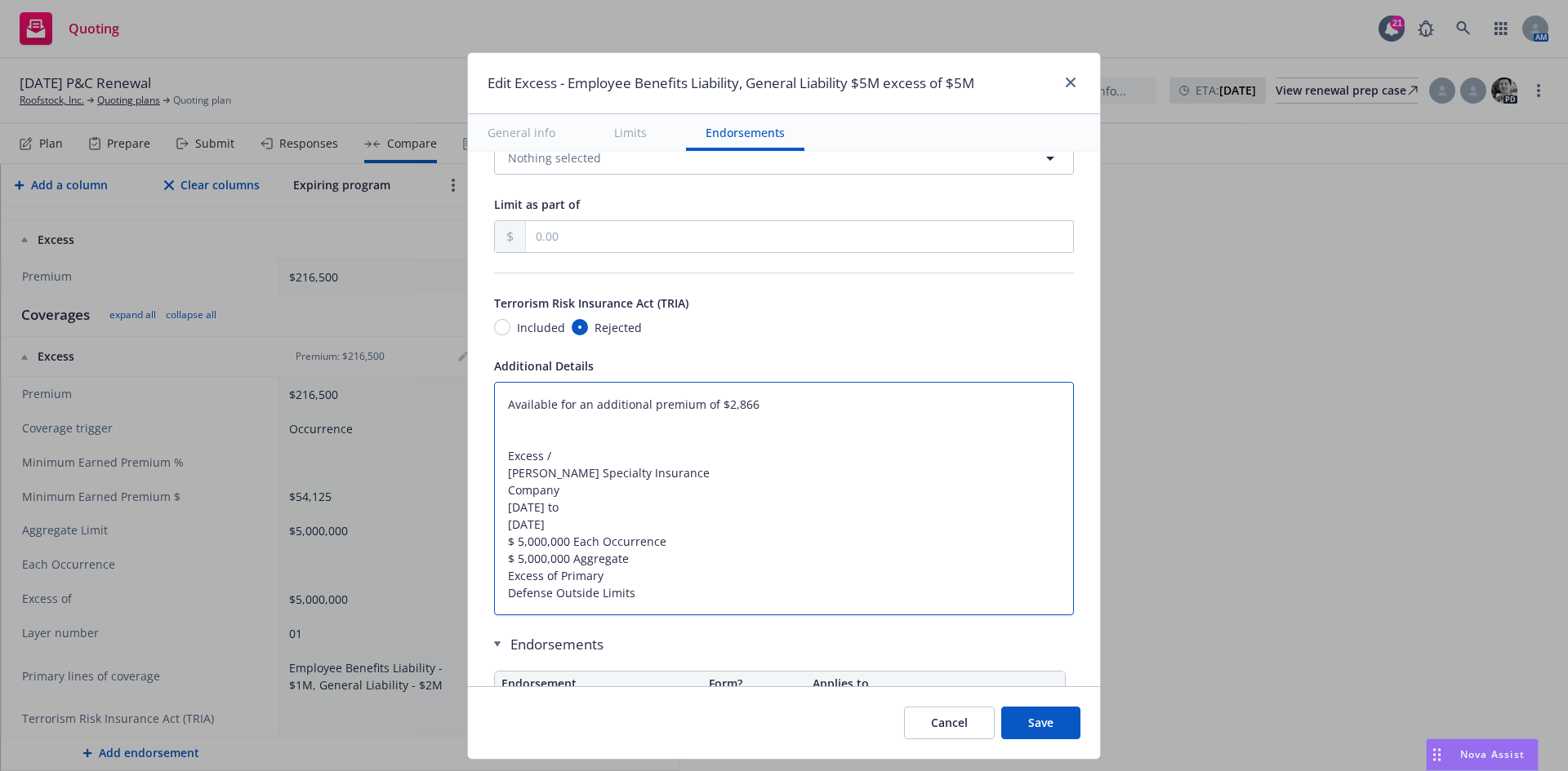
click at [494, 497] on textarea "Available for an additional premium of $2,866 Excess / [PERSON_NAME] Specialty …" at bounding box center [784, 498] width 580 height 234
drag, startPoint x: 623, startPoint y: 606, endPoint x: 470, endPoint y: 449, distance: 219.2
click at [470, 449] on div "Display name Employee Benefits Liability, General Liability $5M excess of $5M C…" at bounding box center [784, 36] width 632 height 1572
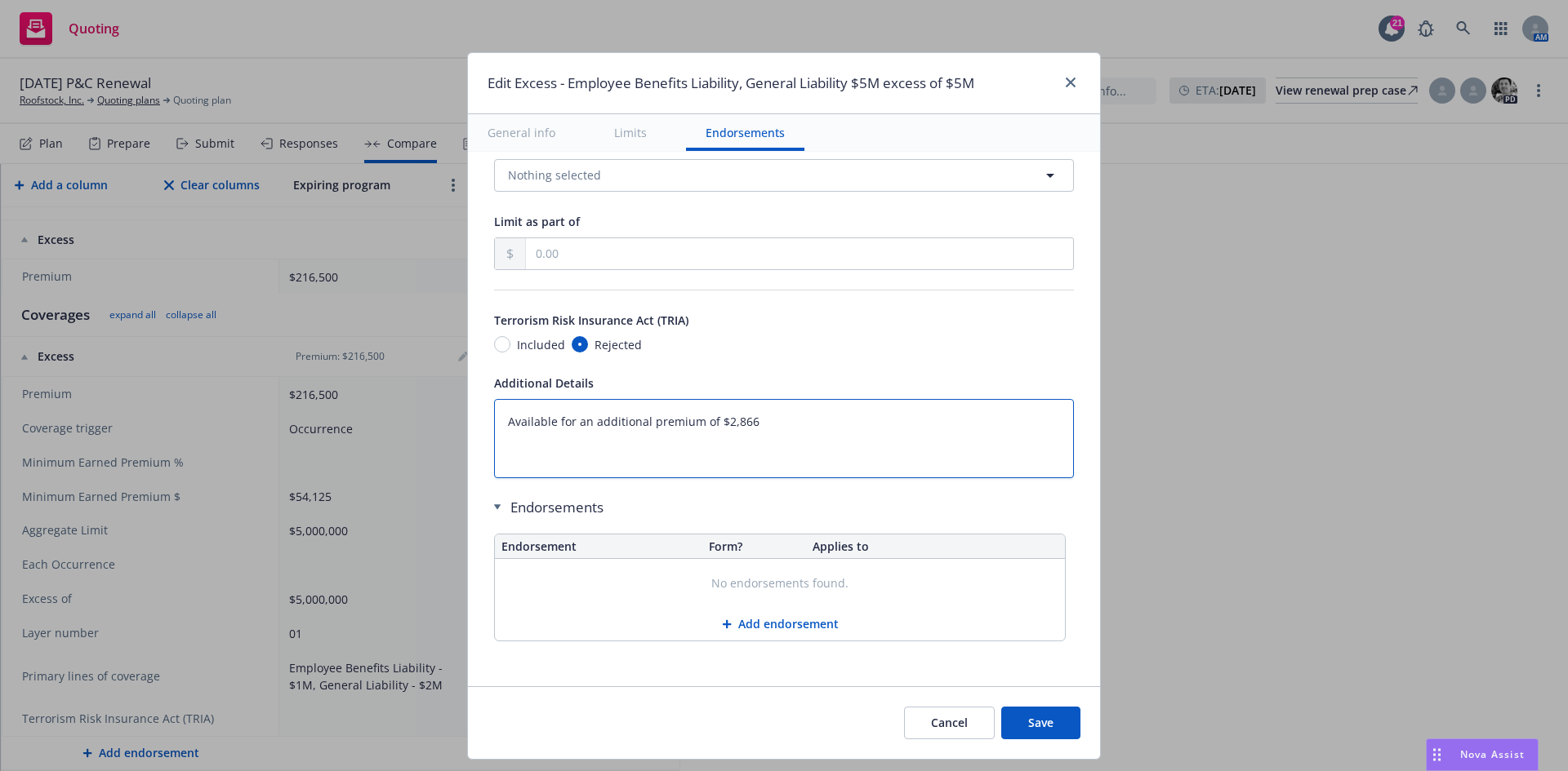
scroll to position [867, 0]
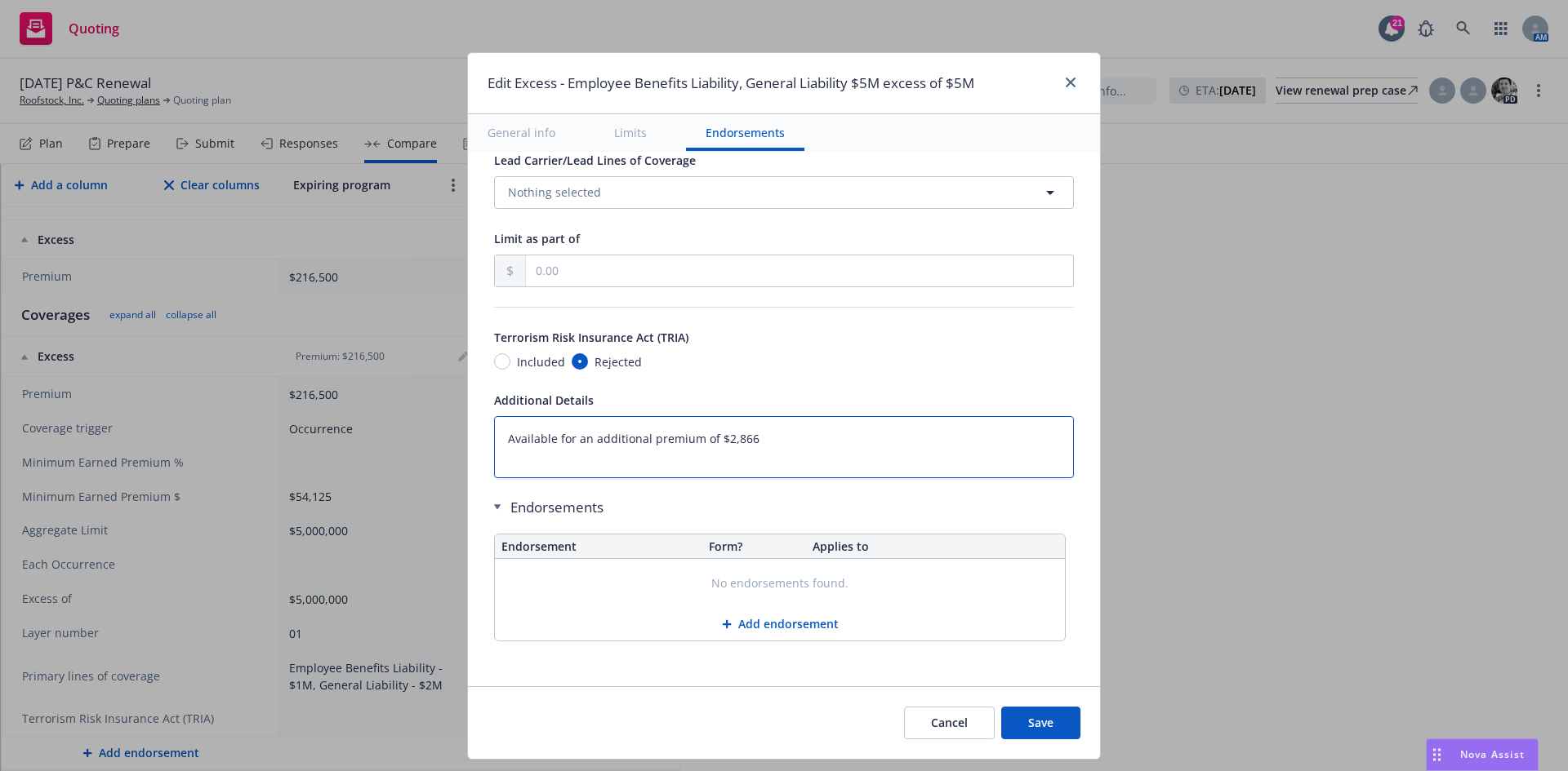
click at [790, 437] on textarea "Available for an additional premium of $2,866" at bounding box center [784, 448] width 580 height 62
click at [1060, 724] on button "Save" at bounding box center [1041, 723] width 79 height 33
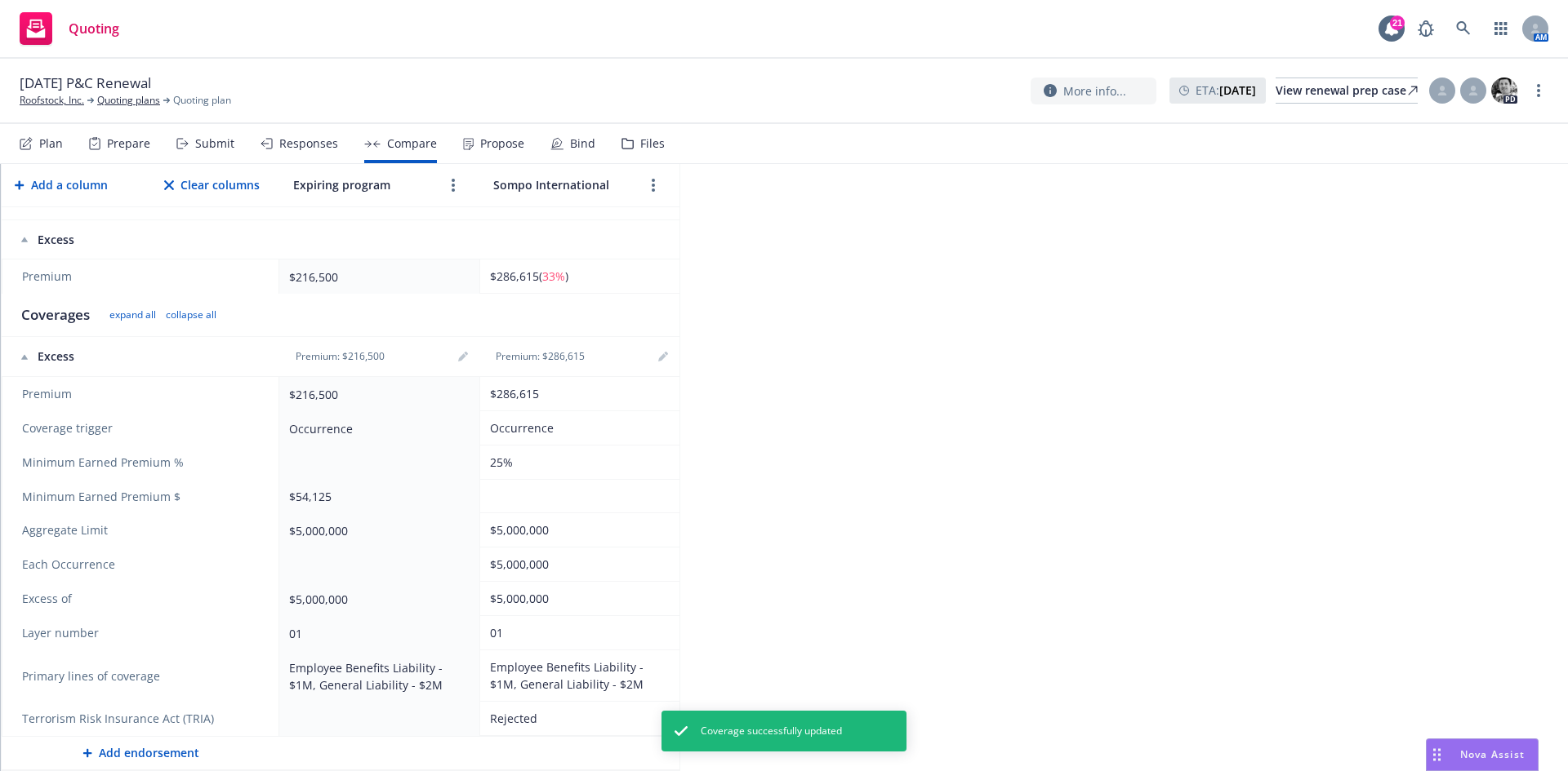
scroll to position [0, 0]
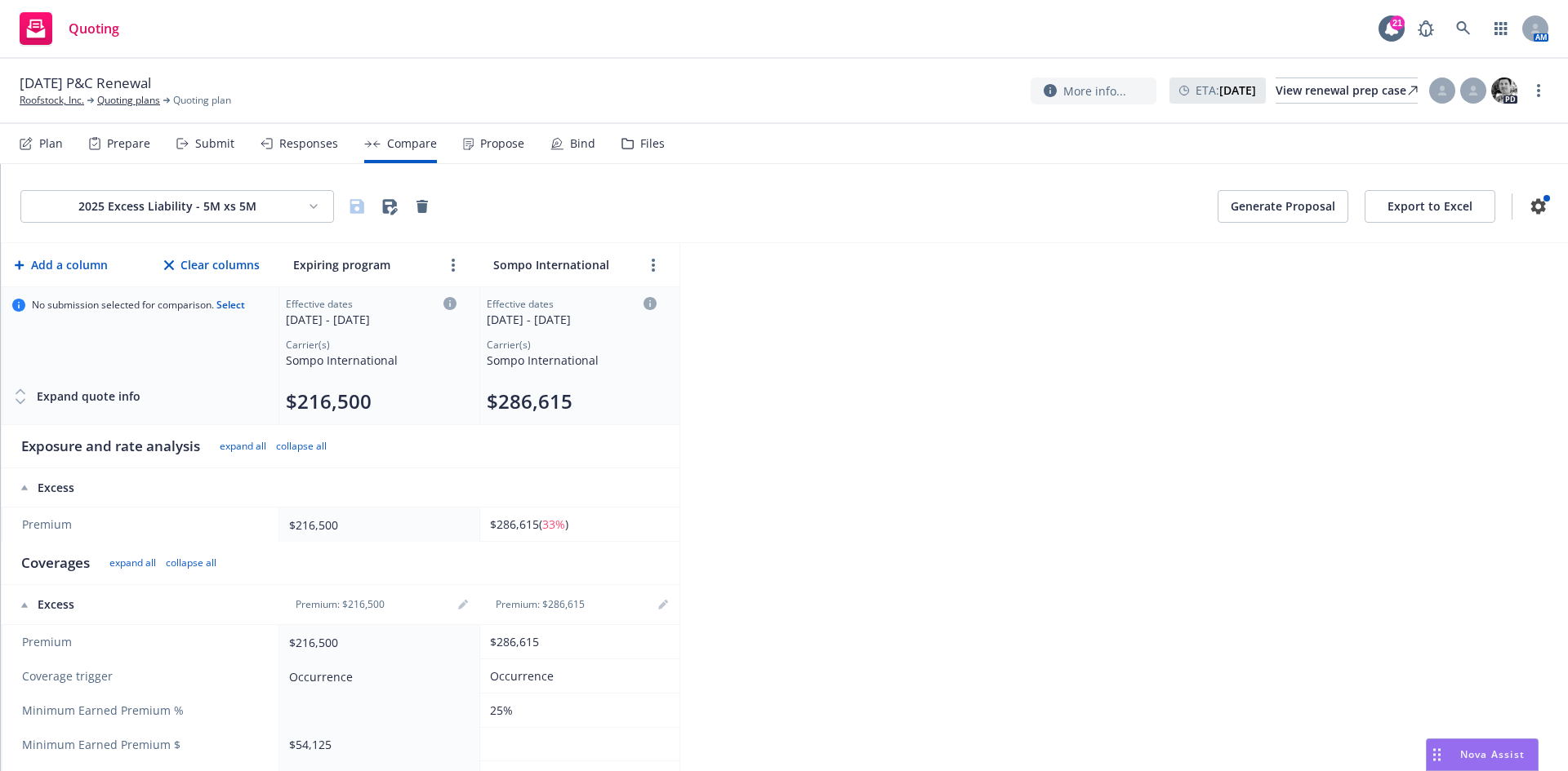
click at [683, 605] on div "2025 Excess Liability - 5M xs 5M Generate Proposal Export to Excel Add a column…" at bounding box center [784, 467] width 1567 height 607
click at [669, 603] on link "editPencil" at bounding box center [663, 605] width 20 height 20
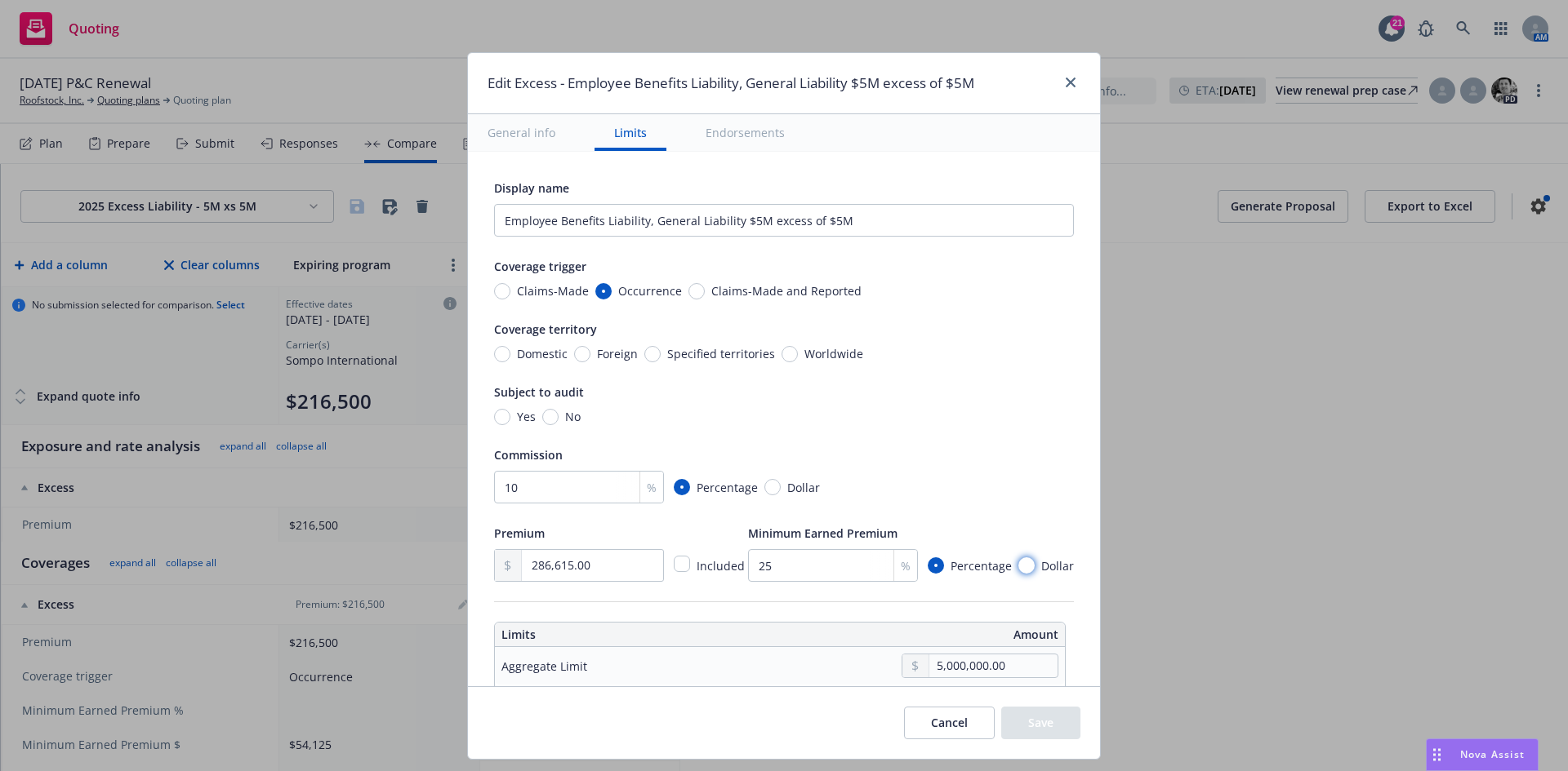
drag, startPoint x: 1012, startPoint y: 565, endPoint x: 973, endPoint y: 567, distance: 39.1
click at [1018, 565] on input "Dollar" at bounding box center [1026, 565] width 16 height 16
drag, startPoint x: 842, startPoint y: 568, endPoint x: 696, endPoint y: 556, distance: 146.5
click at [696, 556] on div "Premium 286,615.00 Included Minimum Earned Premium Percentage Dollar" at bounding box center [784, 552] width 580 height 59
click at [1039, 730] on button "Save" at bounding box center [1041, 723] width 79 height 33
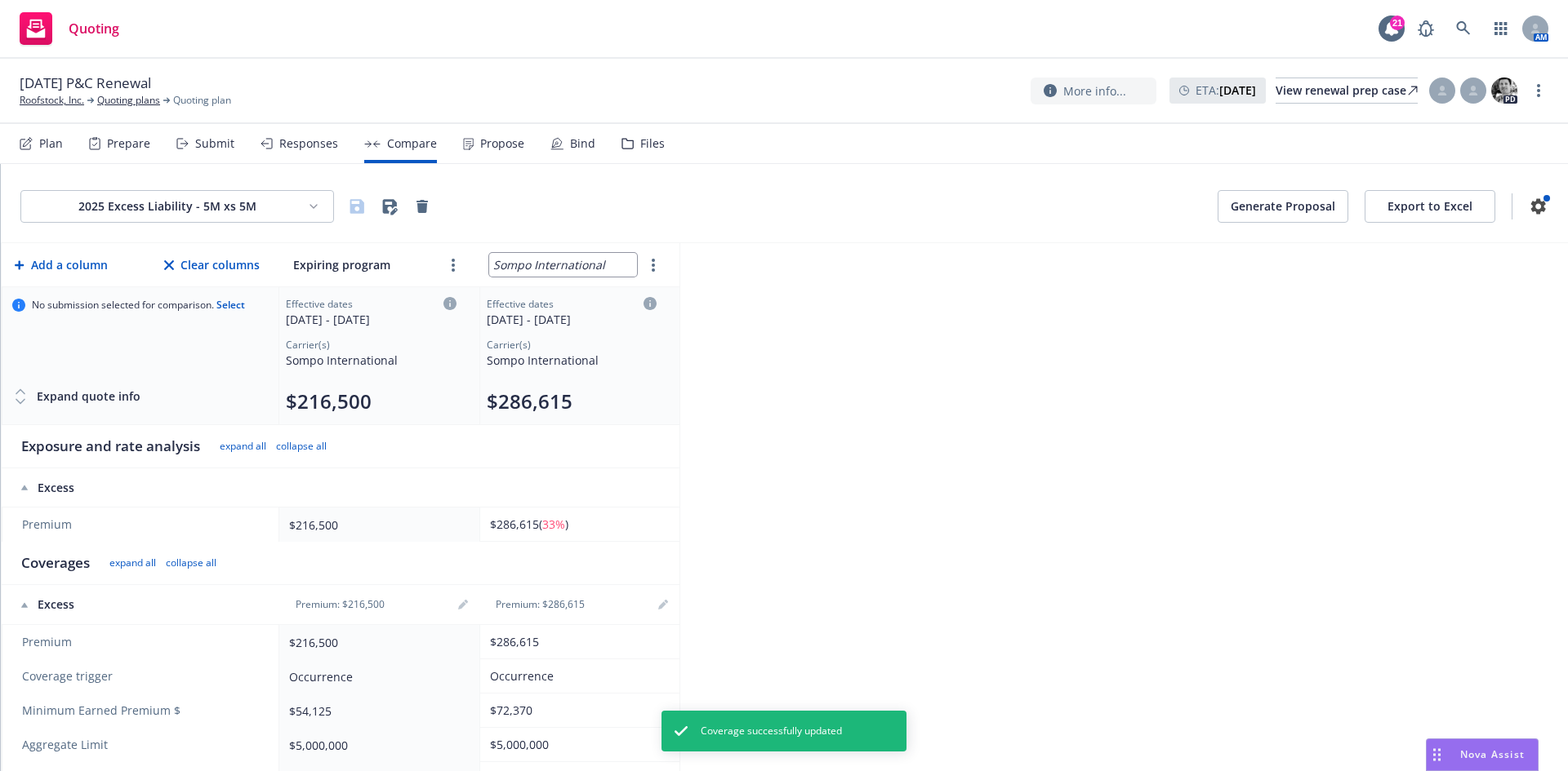
click at [528, 267] on input "Sompo International" at bounding box center [563, 264] width 148 height 23
drag, startPoint x: 605, startPoint y: 266, endPoint x: 448, endPoint y: 260, distance: 157.1
click at [449, 260] on tr "Add a column Clear columns Expiring program Sompo International" at bounding box center [340, 265] width 677 height 44
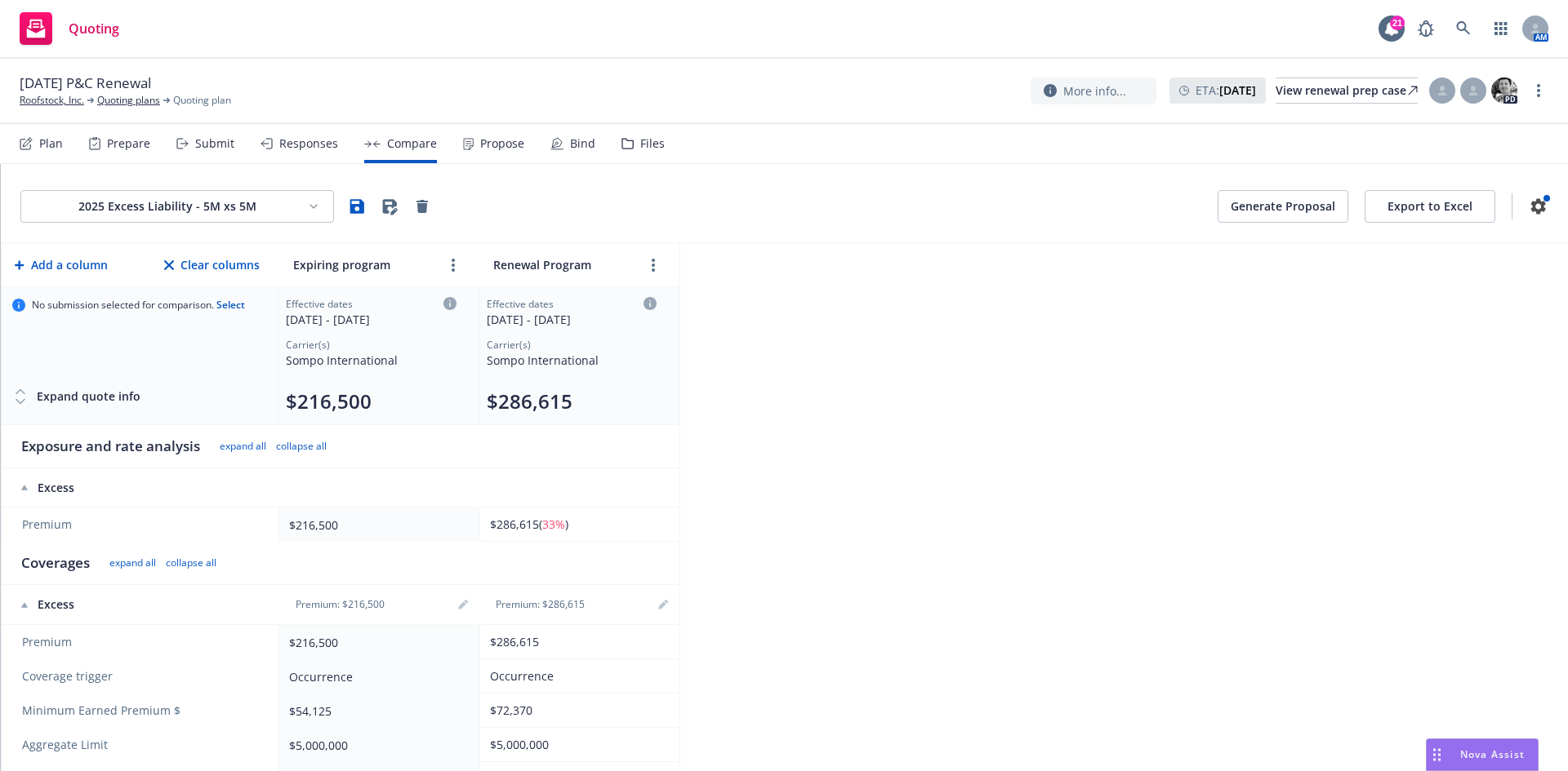
click at [826, 362] on div "2025 Excess Liability - 5M xs 5M Generate Proposal Export to Excel Add a column…" at bounding box center [784, 467] width 1567 height 607
click at [366, 205] on icon "button" at bounding box center [356, 206] width 20 height 20
click at [1248, 210] on button "Generate Proposal" at bounding box center [1282, 206] width 130 height 33
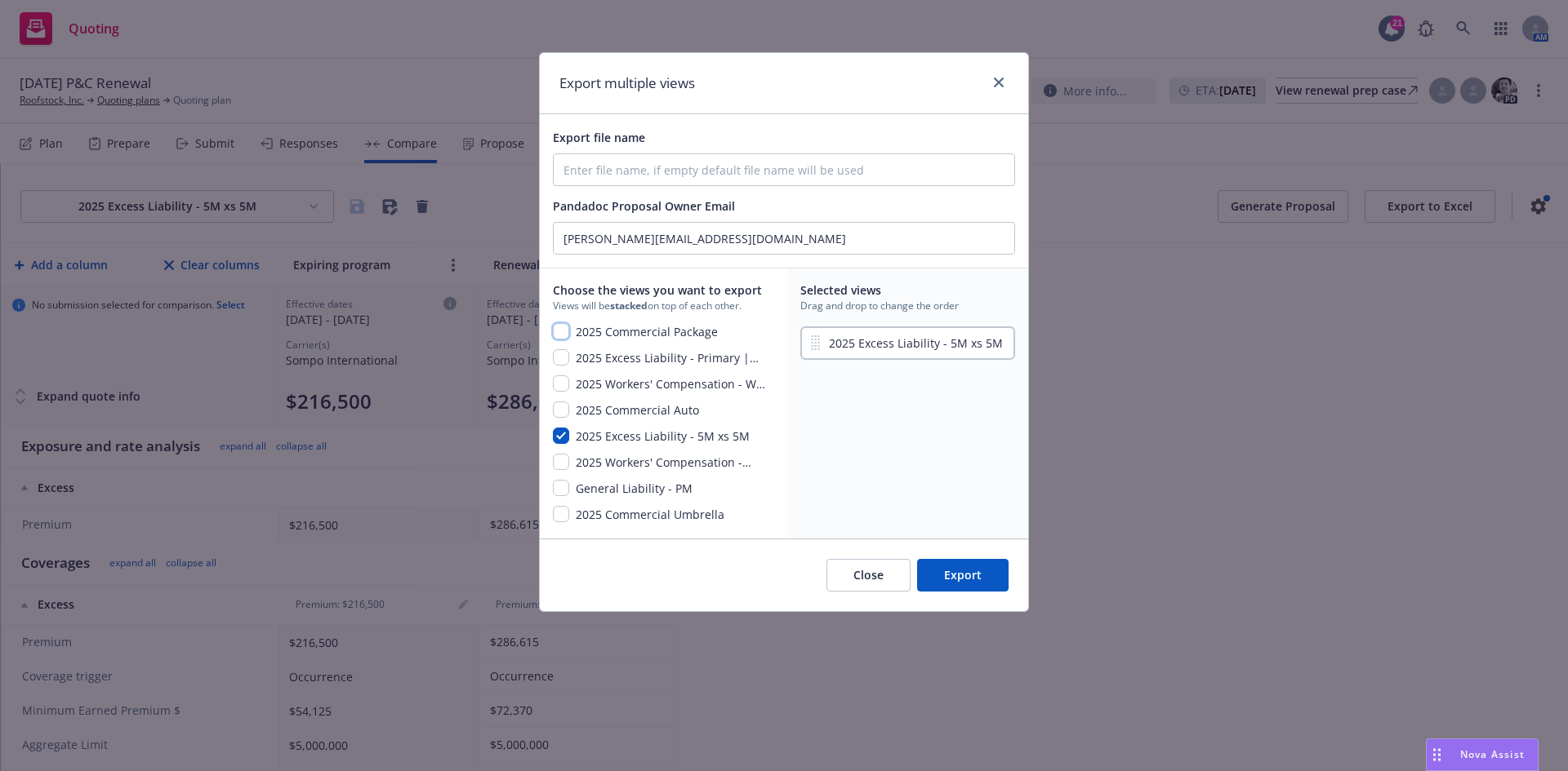
click at [564, 333] on input "checkbox" at bounding box center [561, 331] width 16 height 16
click at [564, 347] on div "2025 Commercial Package 2025 Excess Liability - Primary | Excess Liability 2025…" at bounding box center [660, 424] width 215 height 203
click at [564, 364] on input "checkbox" at bounding box center [561, 357] width 16 height 16
click at [557, 383] on input "checkbox" at bounding box center [561, 383] width 16 height 16
click at [560, 410] on input "checkbox" at bounding box center [561, 410] width 16 height 16
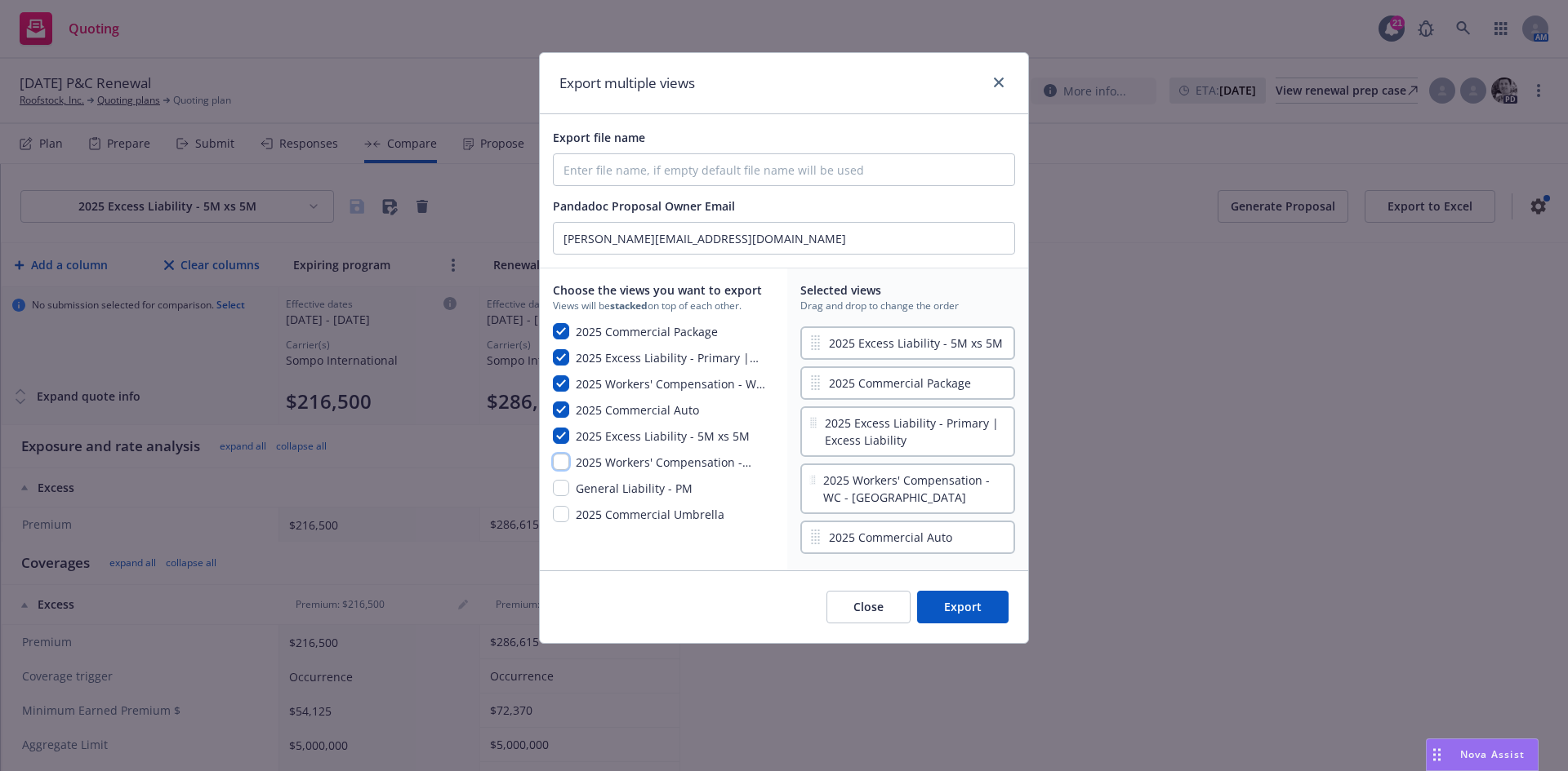
click at [562, 456] on input "checkbox" at bounding box center [561, 461] width 16 height 16
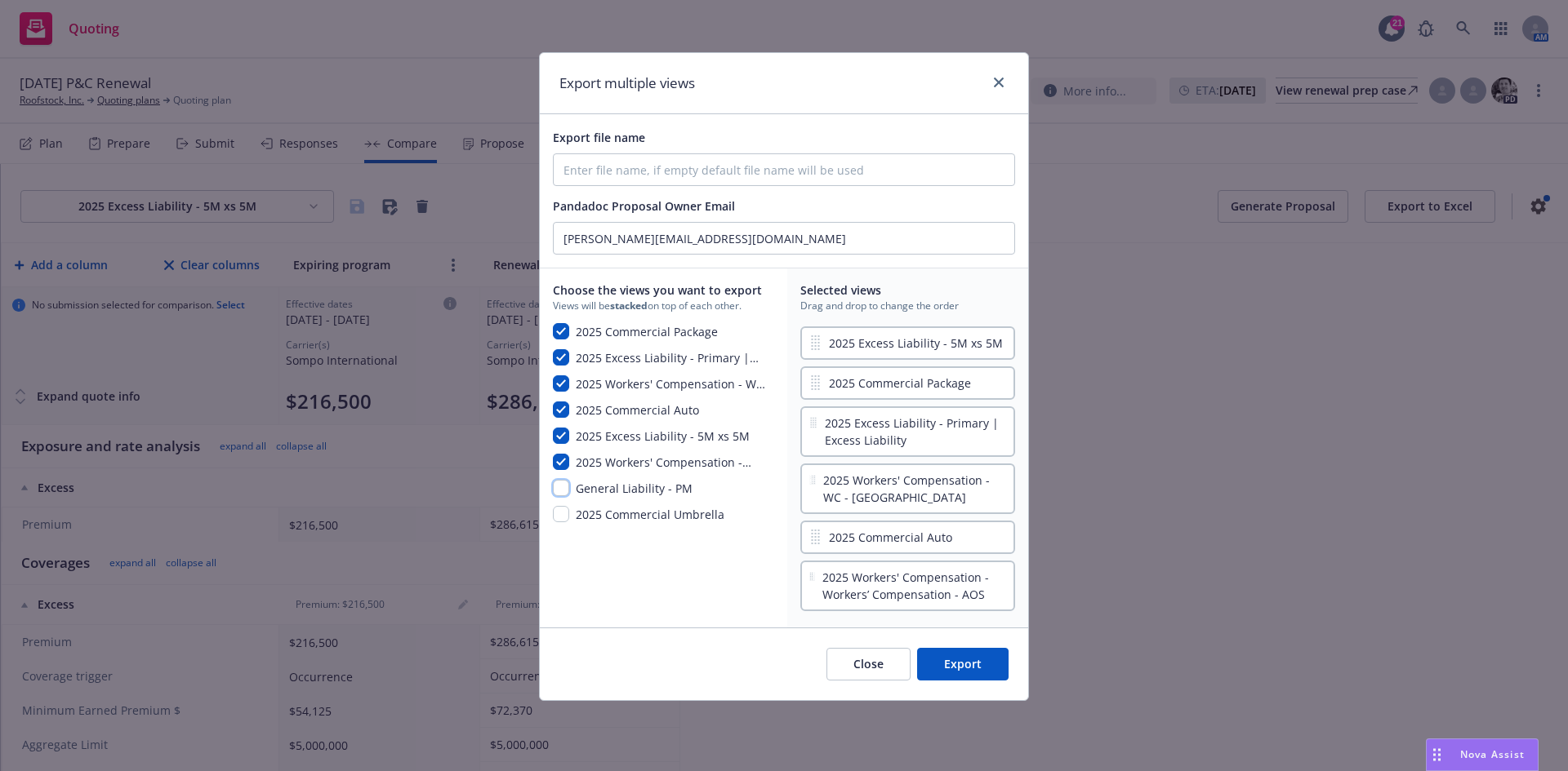
click at [563, 492] on input "checkbox" at bounding box center [561, 487] width 16 height 16
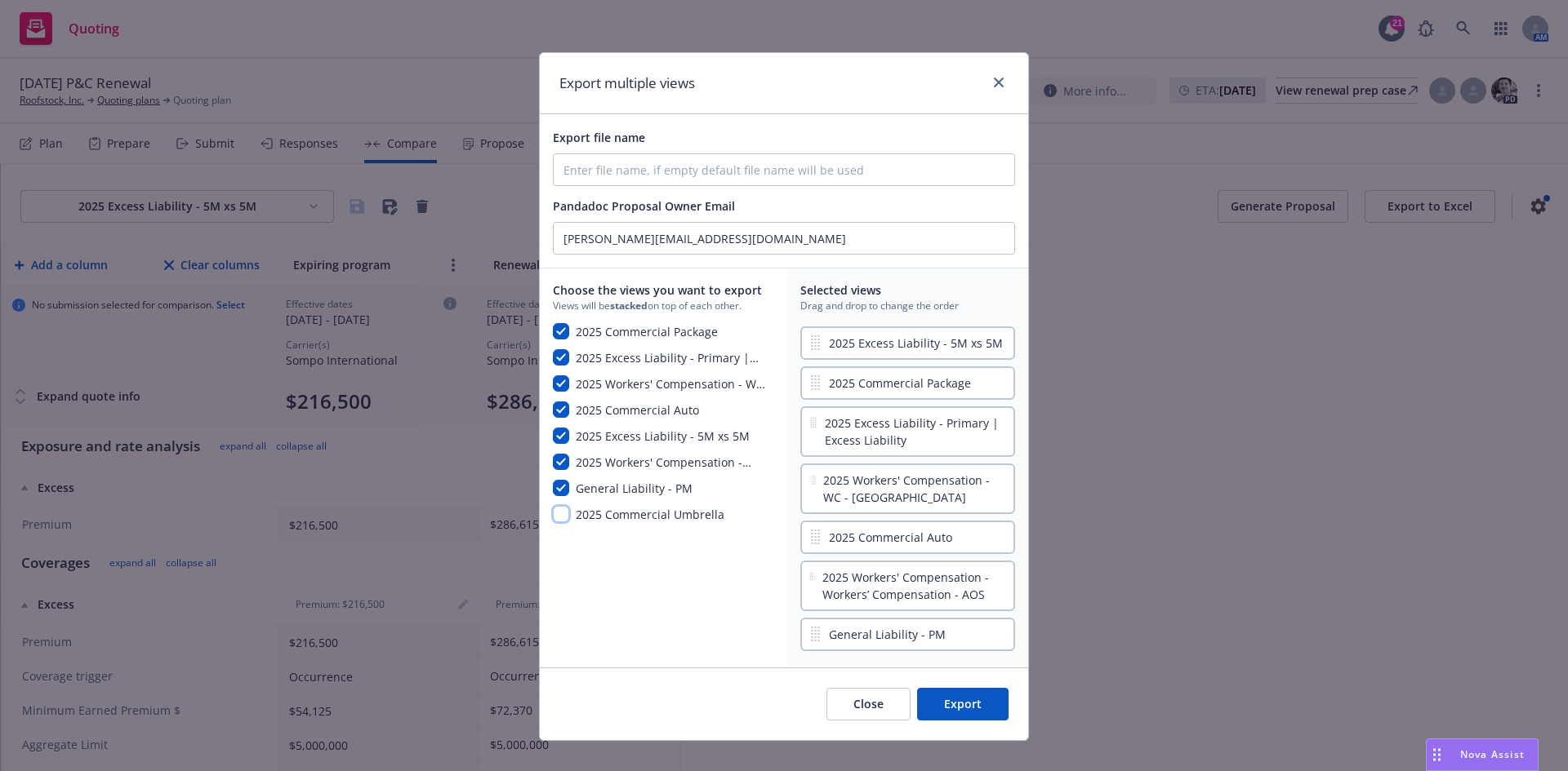
click at [559, 515] on input "checkbox" at bounding box center [561, 514] width 16 height 16
drag, startPoint x: 938, startPoint y: 380, endPoint x: 931, endPoint y: 334, distance: 46.5
click at [931, 334] on div "2025 Excess Liability - 5M xs 5M 2025 Commercial Package 2025 Excess Liability …" at bounding box center [907, 489] width 215 height 331
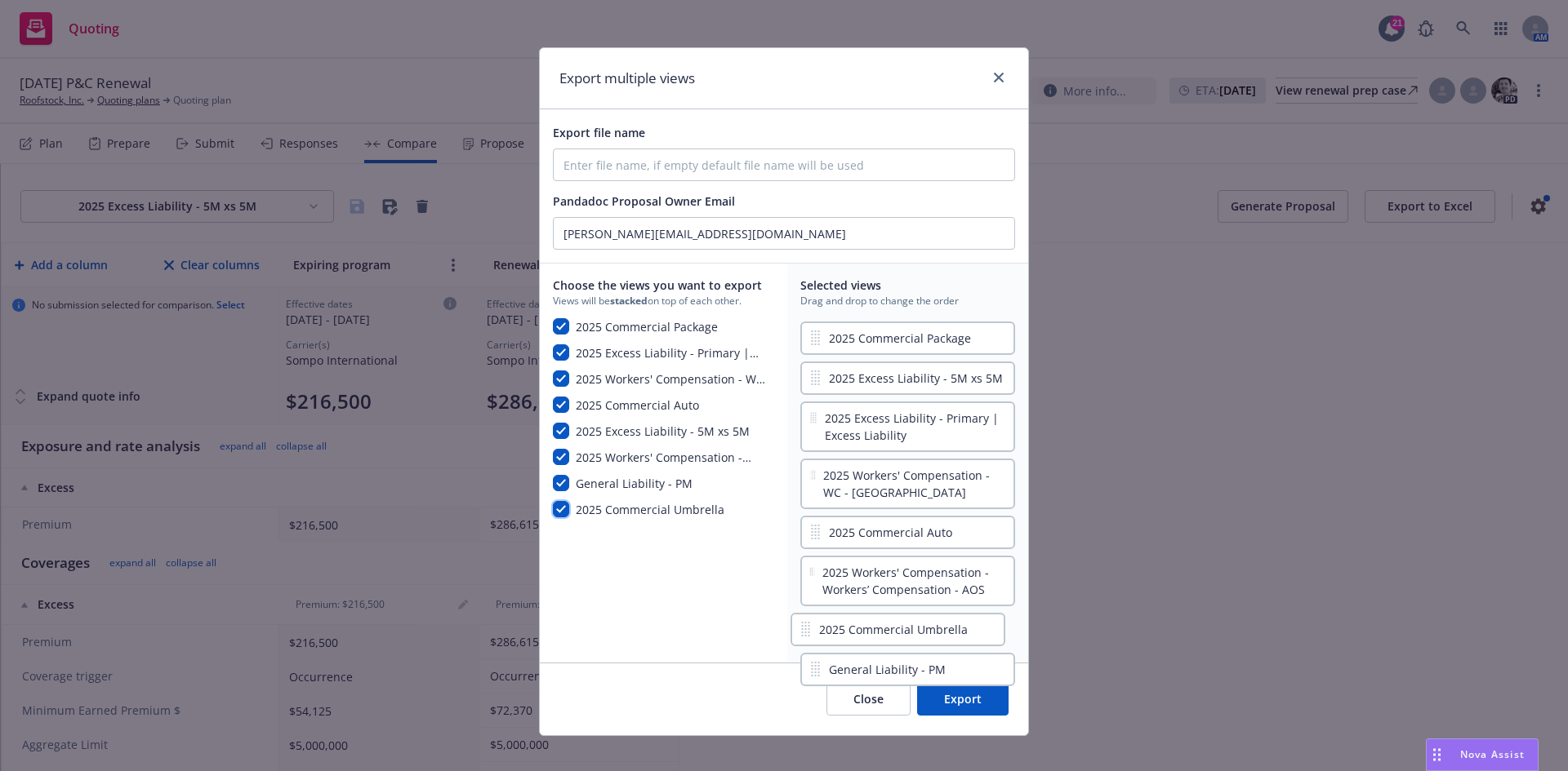
scroll to position [5, 0]
drag, startPoint x: 899, startPoint y: 676, endPoint x: 900, endPoint y: 367, distance: 309.0
click at [900, 367] on div "2025 Commercial Package 2025 Excess Liability - 5M xs 5M 2025 Excess Liability …" at bounding box center [907, 484] width 215 height 331
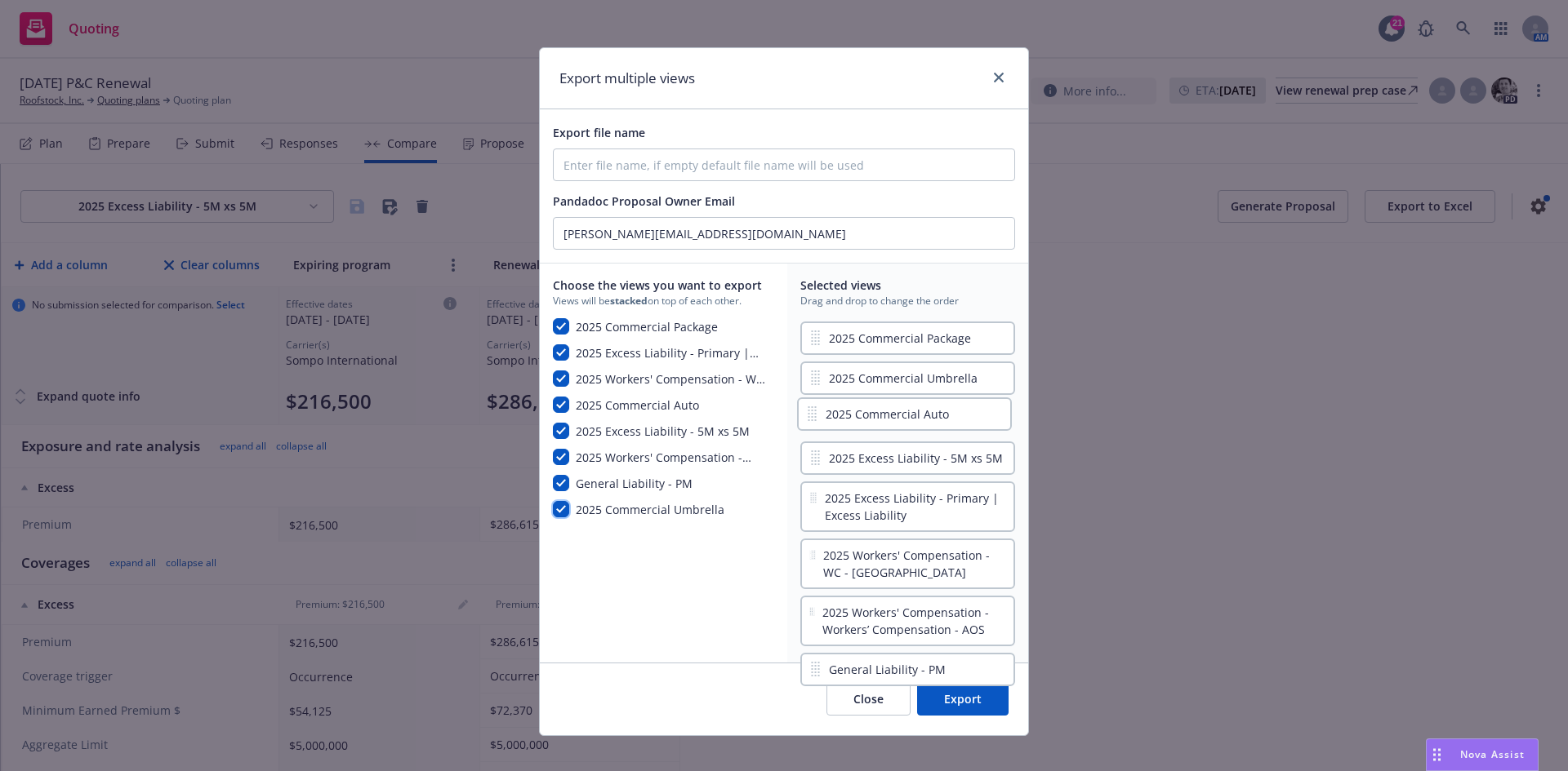
drag, startPoint x: 900, startPoint y: 568, endPoint x: 903, endPoint y: 404, distance: 164.0
click at [903, 404] on div "2025 Commercial Package 2025 Commercial Umbrella 2025 Excess Liability - 5M xs …" at bounding box center [907, 484] width 215 height 331
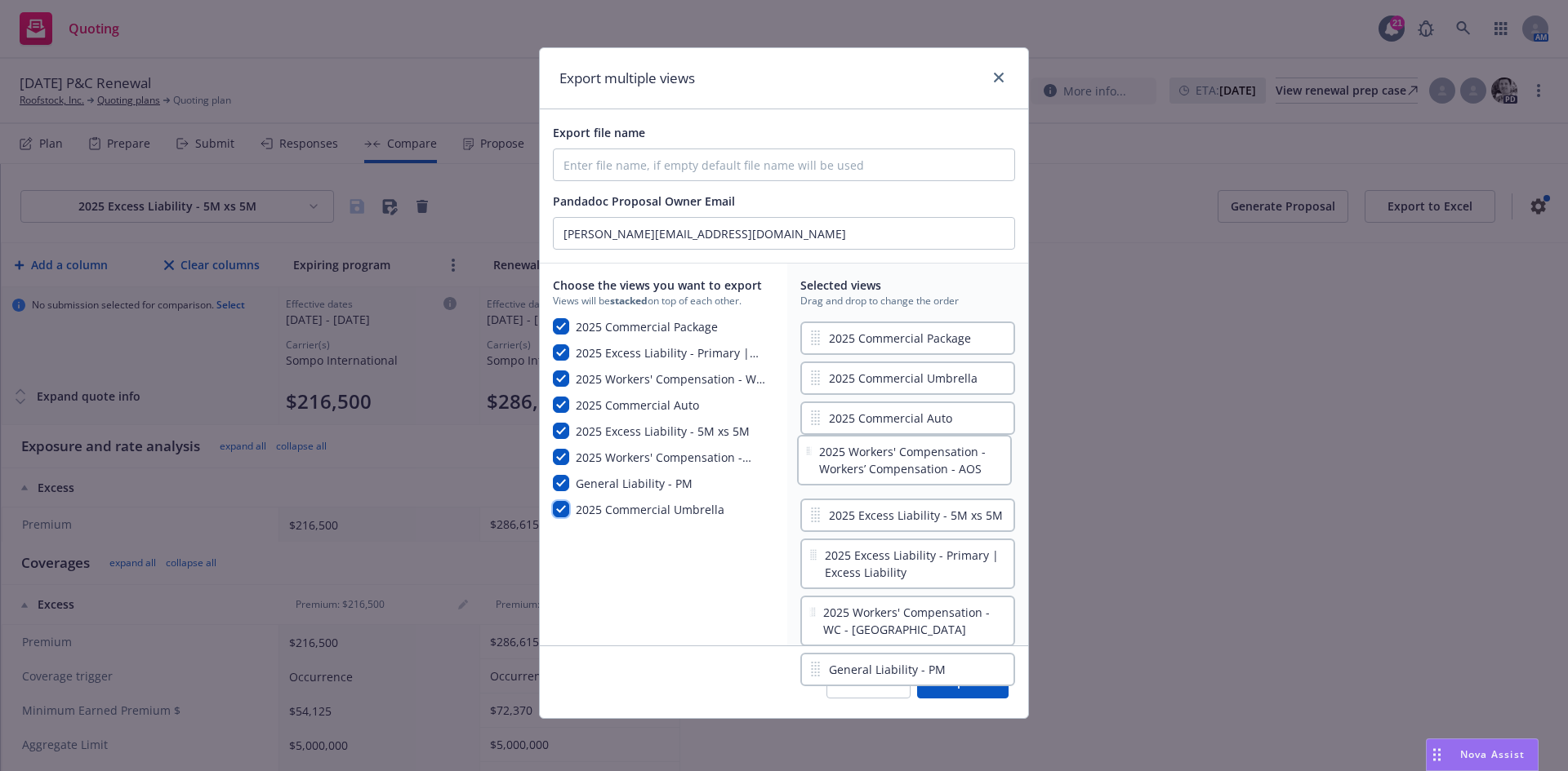
drag, startPoint x: 894, startPoint y: 631, endPoint x: 898, endPoint y: 463, distance: 168.0
click at [898, 463] on div "2025 Commercial Package 2025 Commercial Umbrella 2025 Commercial Auto 2025 Exce…" at bounding box center [907, 475] width 215 height 314
drag, startPoint x: 893, startPoint y: 627, endPoint x: 891, endPoint y: 463, distance: 164.0
click at [891, 463] on div "2025 Commercial Package 2025 Commercial Umbrella 2025 Commercial Auto 2025 Work…" at bounding box center [907, 475] width 215 height 314
drag, startPoint x: 913, startPoint y: 566, endPoint x: 910, endPoint y: 545, distance: 21.2
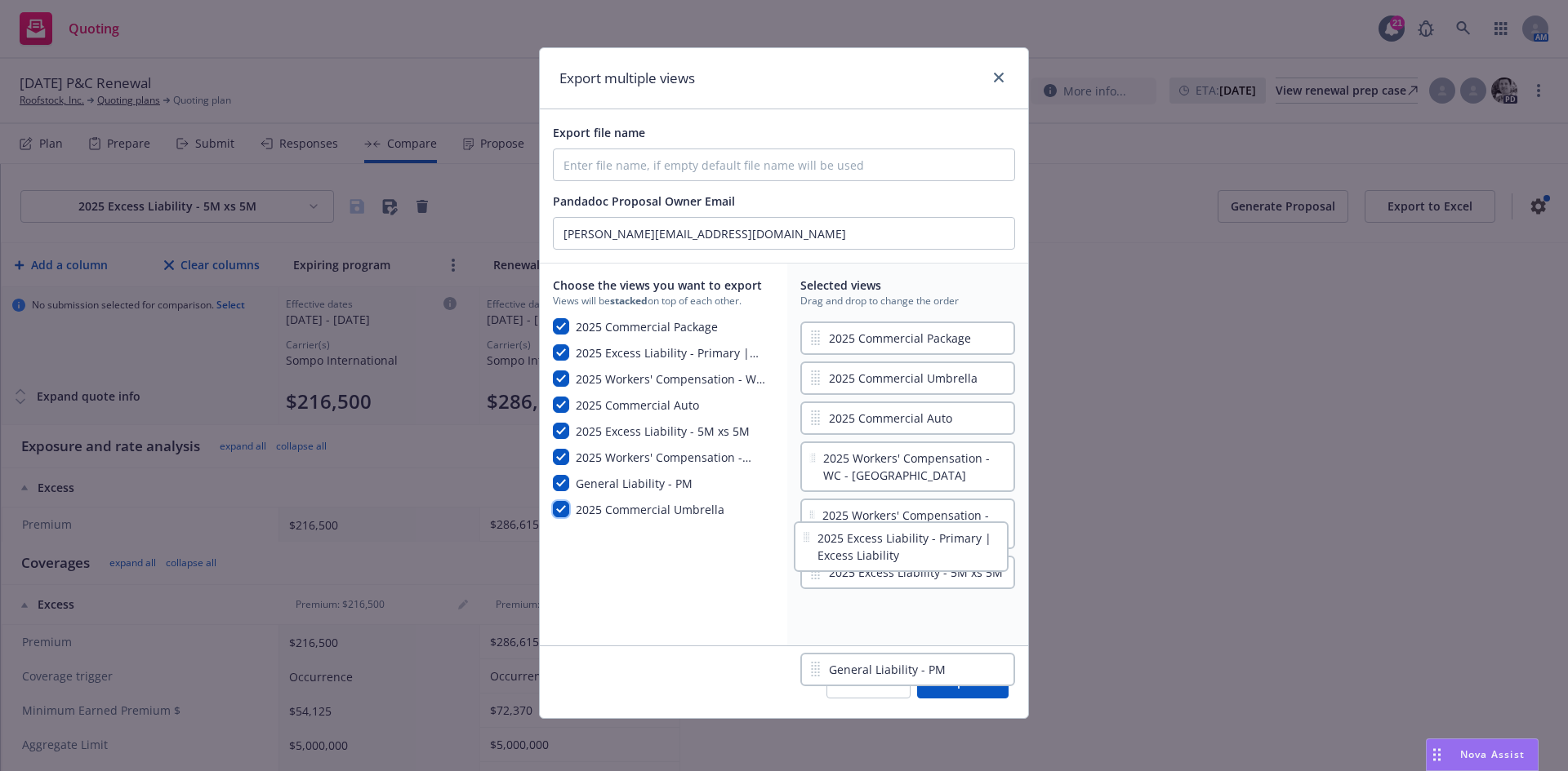
click at [911, 542] on div "2025 Commercial Package 2025 Commercial Umbrella 2025 Commercial Auto 2025 Work…" at bounding box center [907, 475] width 215 height 314
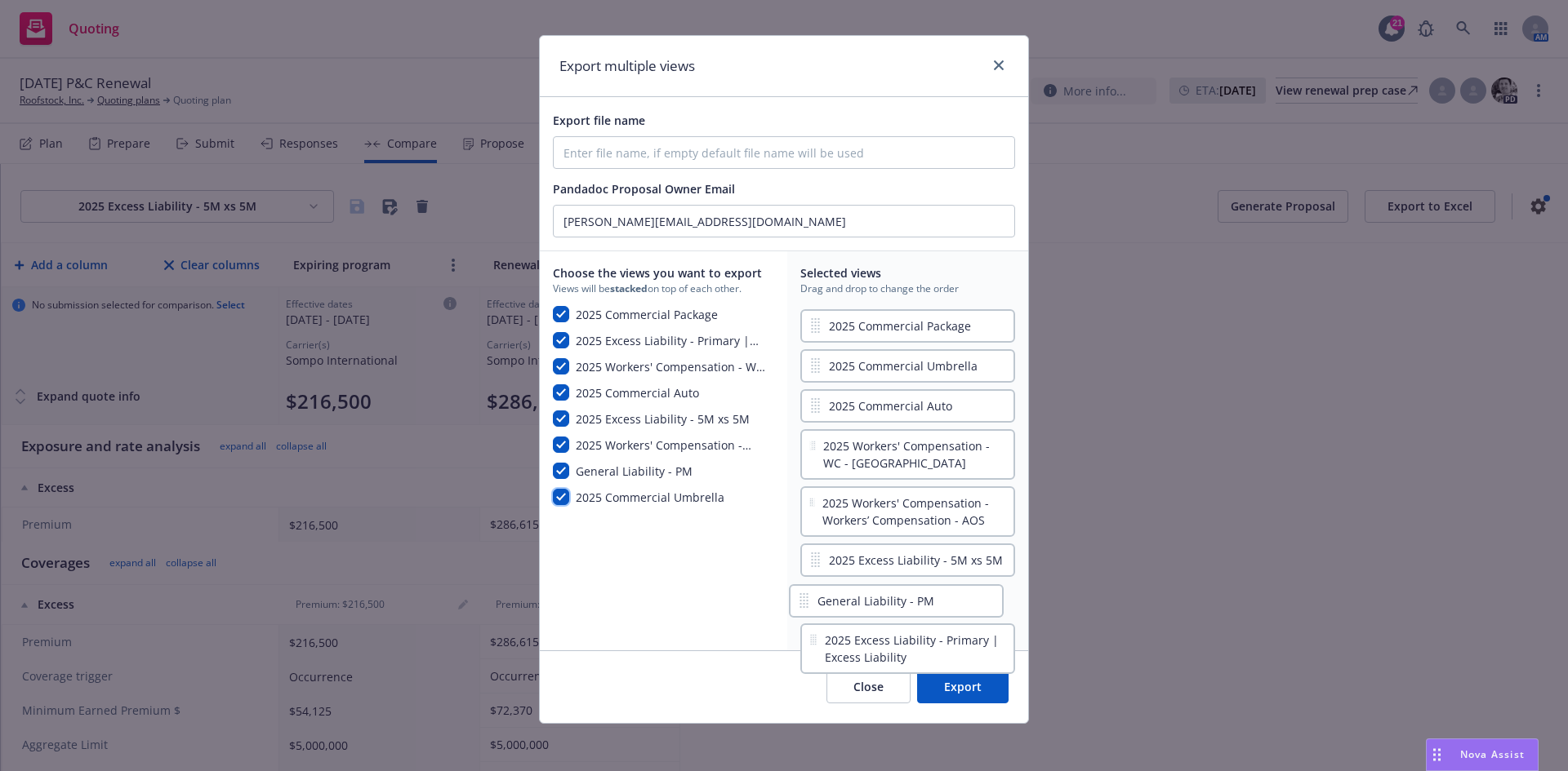
scroll to position [21, 0]
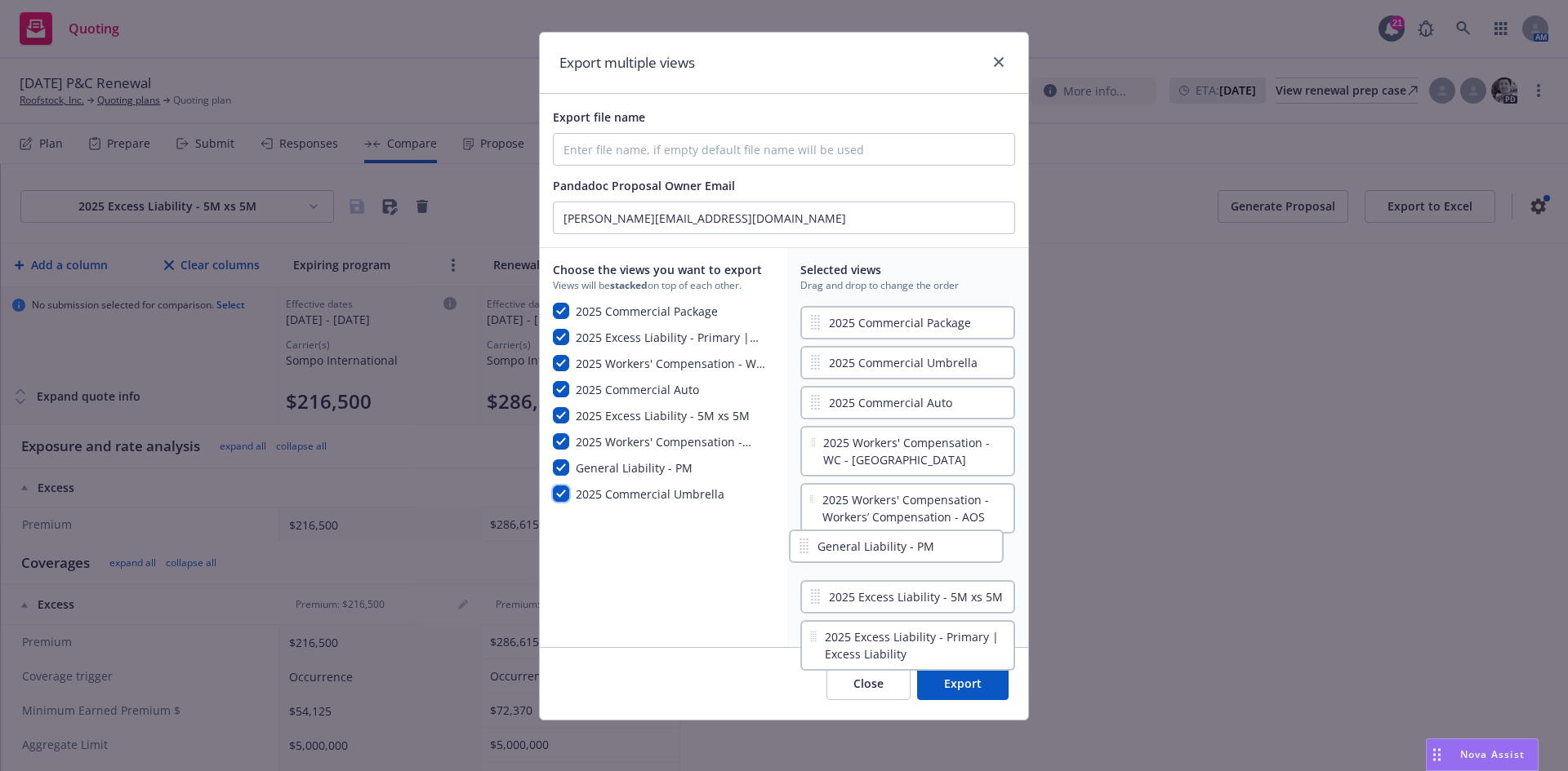
drag, startPoint x: 913, startPoint y: 670, endPoint x: 905, endPoint y: 541, distance: 129.2
click at [905, 541] on div "2025 Commercial Package 2025 Commercial Umbrella 2025 Commercial Auto 2025 Work…" at bounding box center [907, 468] width 215 height 331
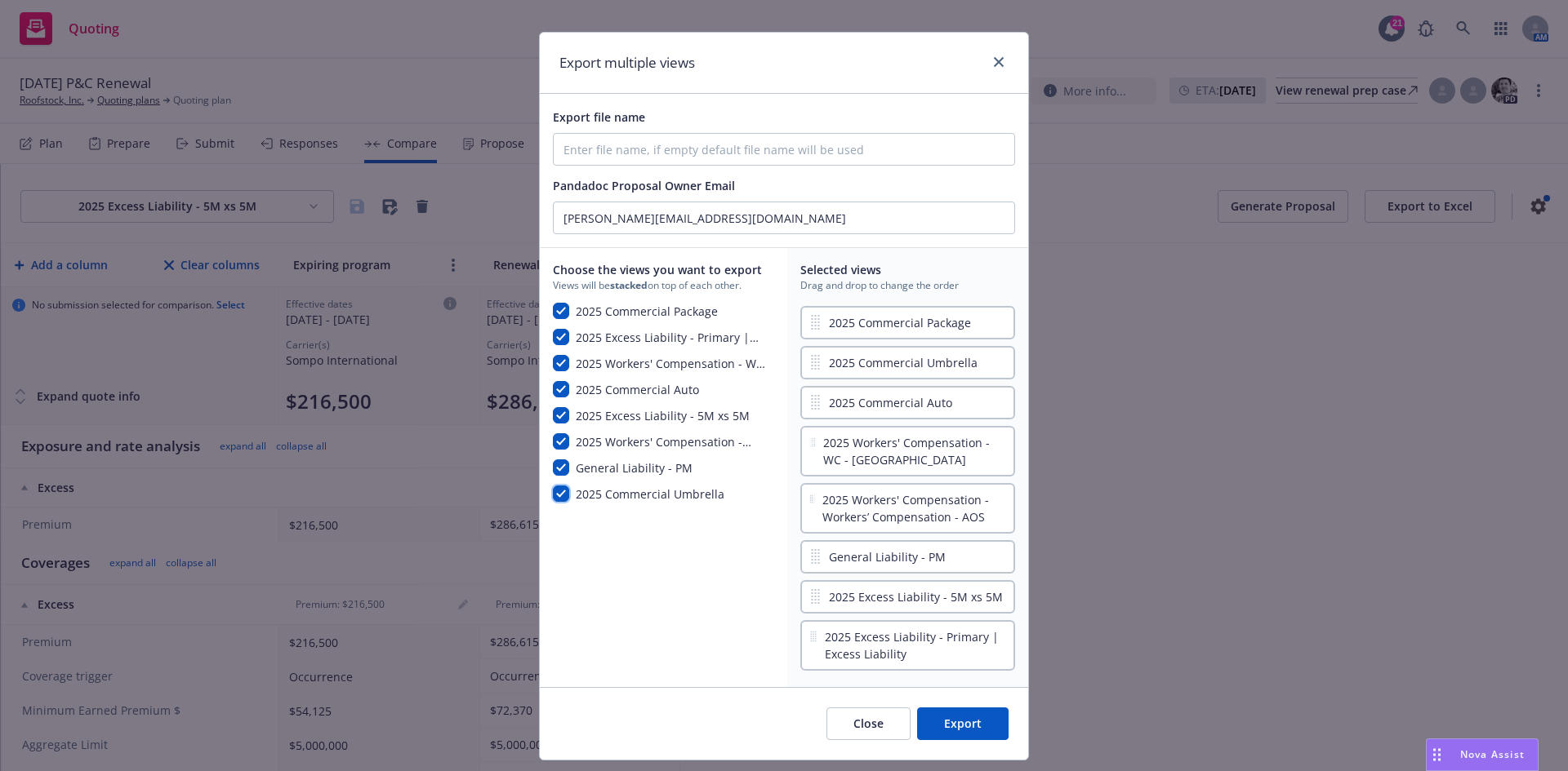
scroll to position [22, 0]
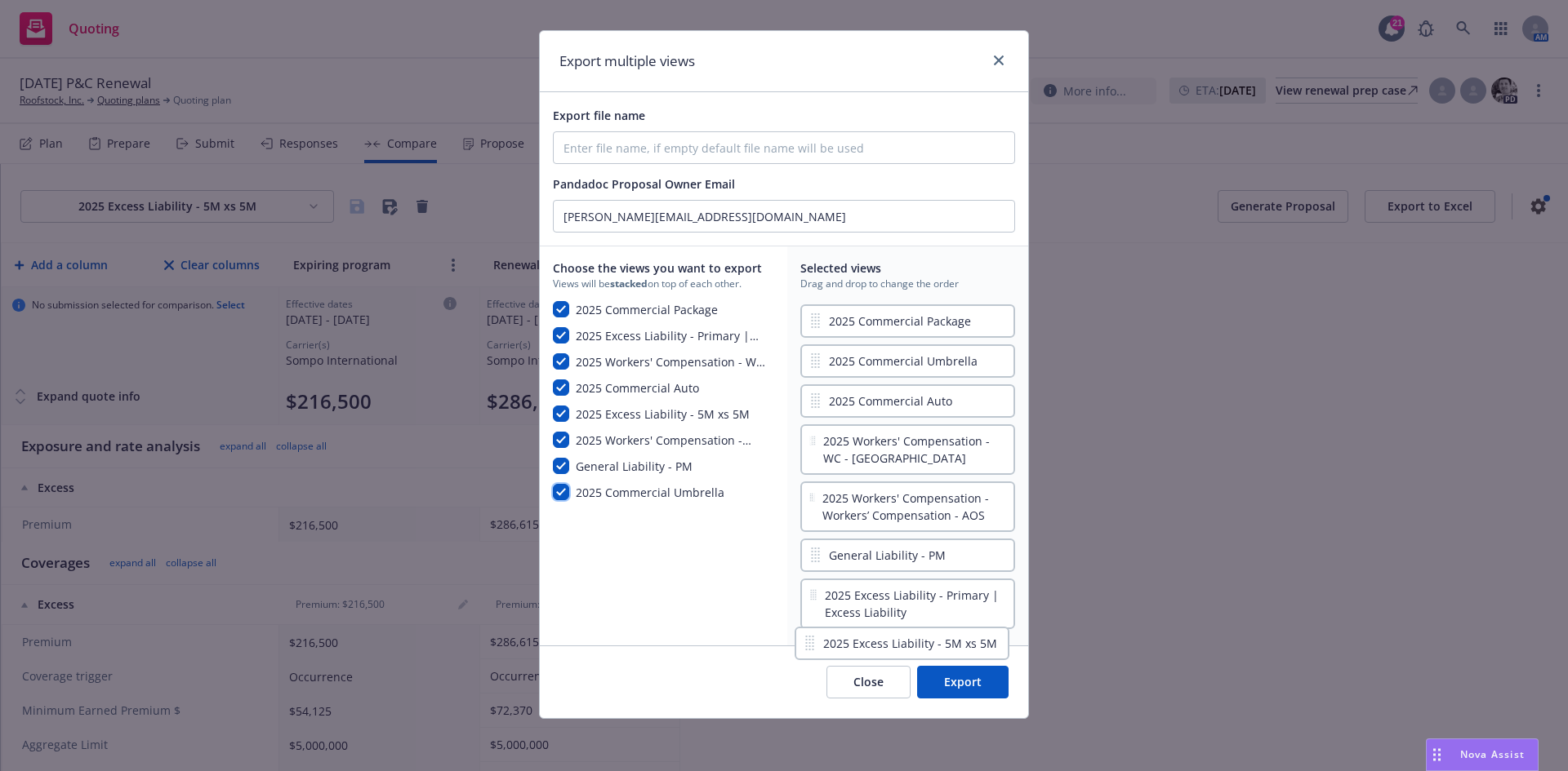
drag, startPoint x: 916, startPoint y: 602, endPoint x: 916, endPoint y: 653, distance: 51.0
click at [916, 653] on div "Export multiple views Export file name Pandadoc Proposal Owner Email [PERSON_NA…" at bounding box center [784, 374] width 490 height 689
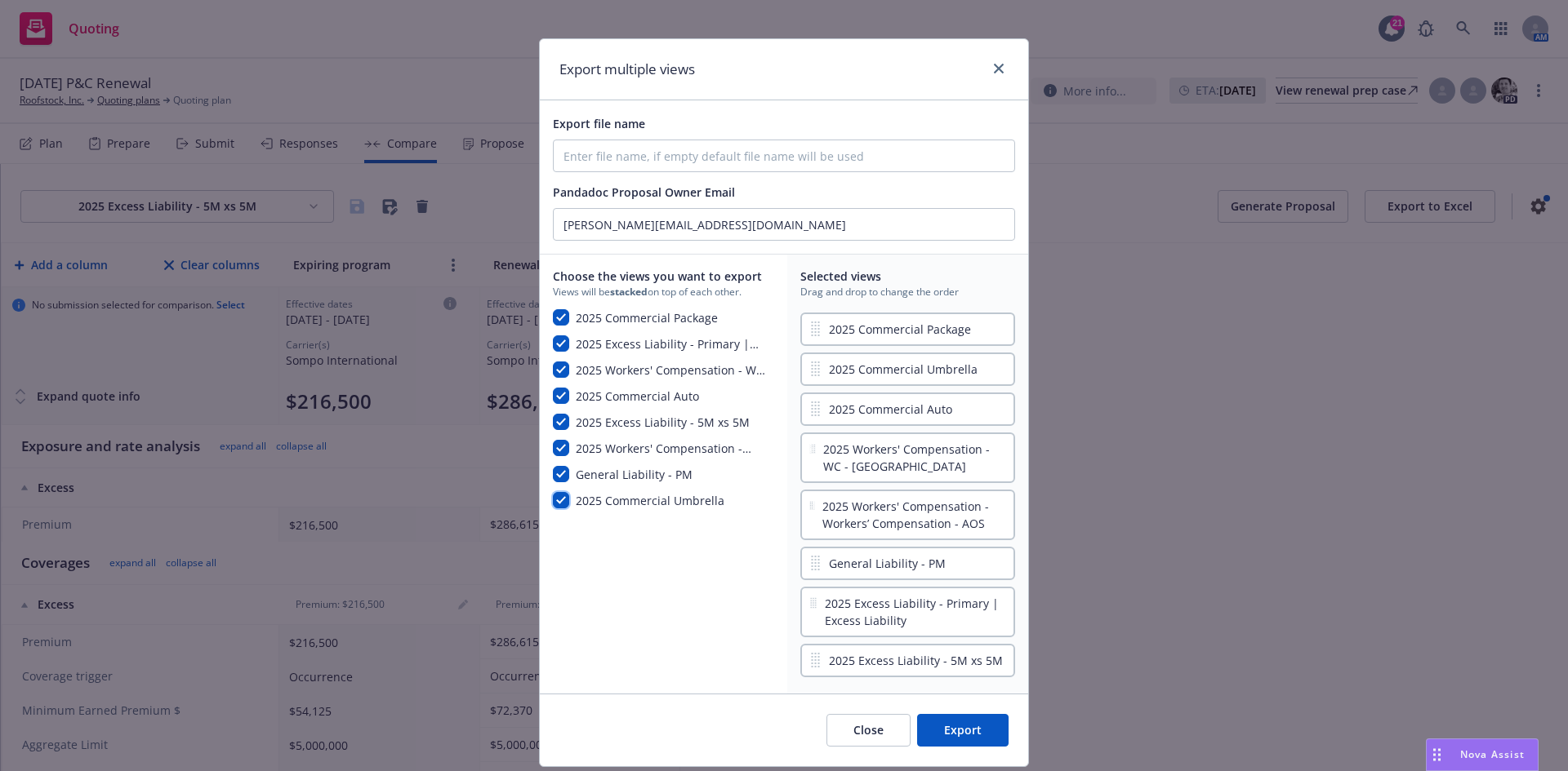
scroll to position [0, 0]
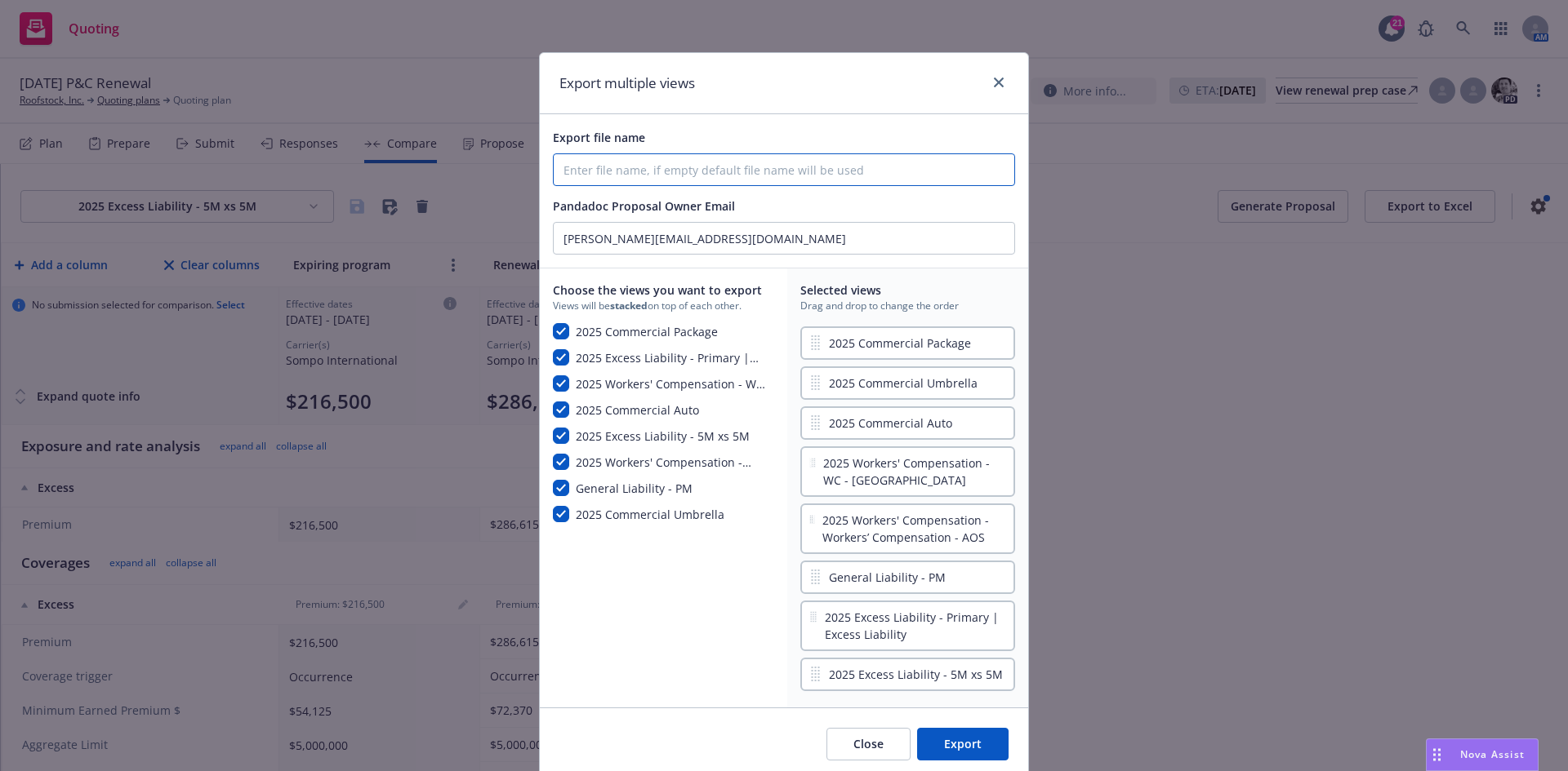
click at [704, 167] on input "Export file name" at bounding box center [784, 170] width 461 height 31
click at [936, 743] on button "Export" at bounding box center [963, 744] width 91 height 33
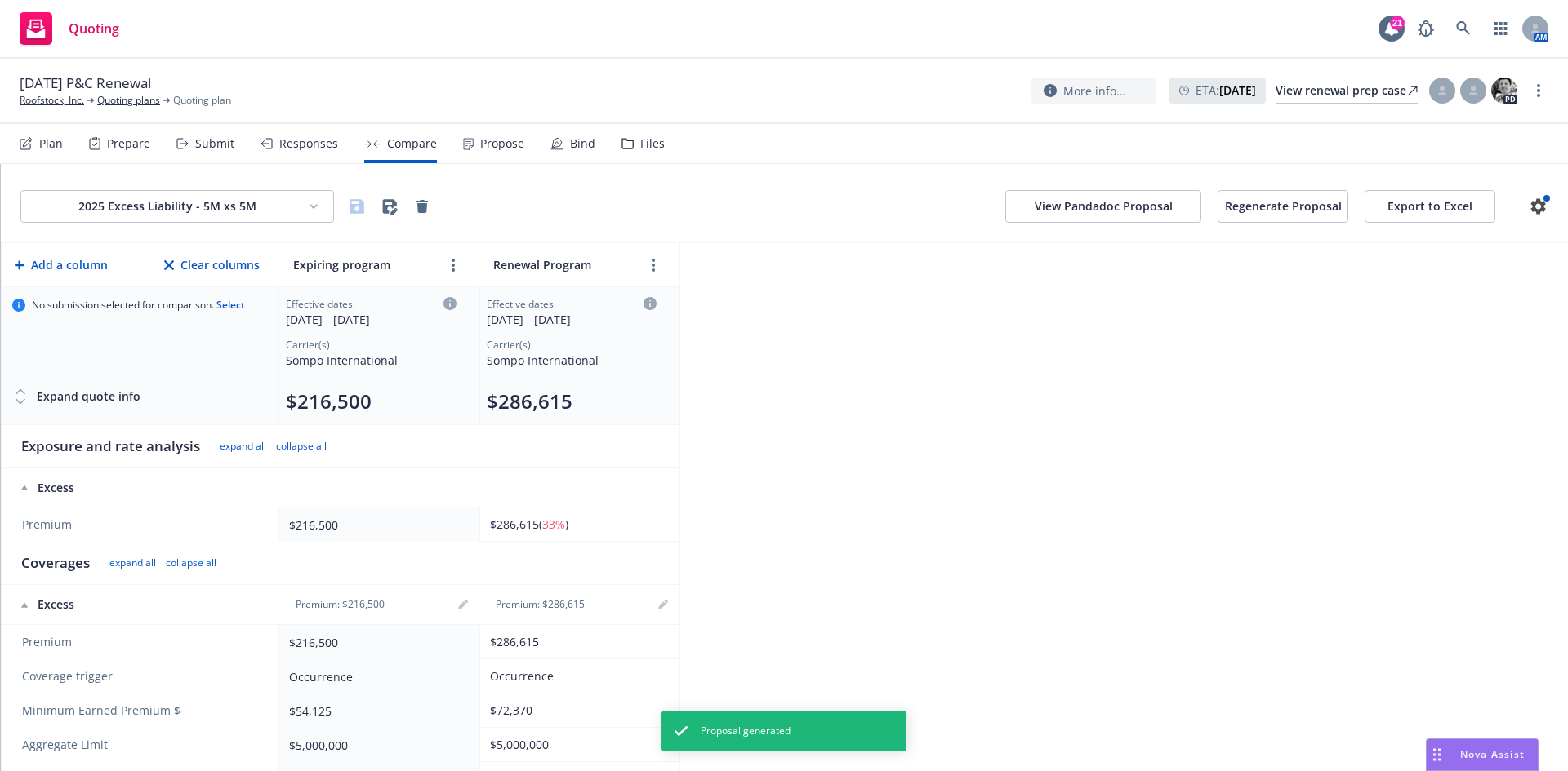
click at [1047, 210] on button "View Pandadoc Proposal" at bounding box center [1103, 206] width 196 height 33
click at [217, 200] on html "Quoting 21 AM [DATE] P&C Renewal Roofstock, Inc. Quoting plans Quoting plan Mor…" at bounding box center [784, 386] width 1568 height 771
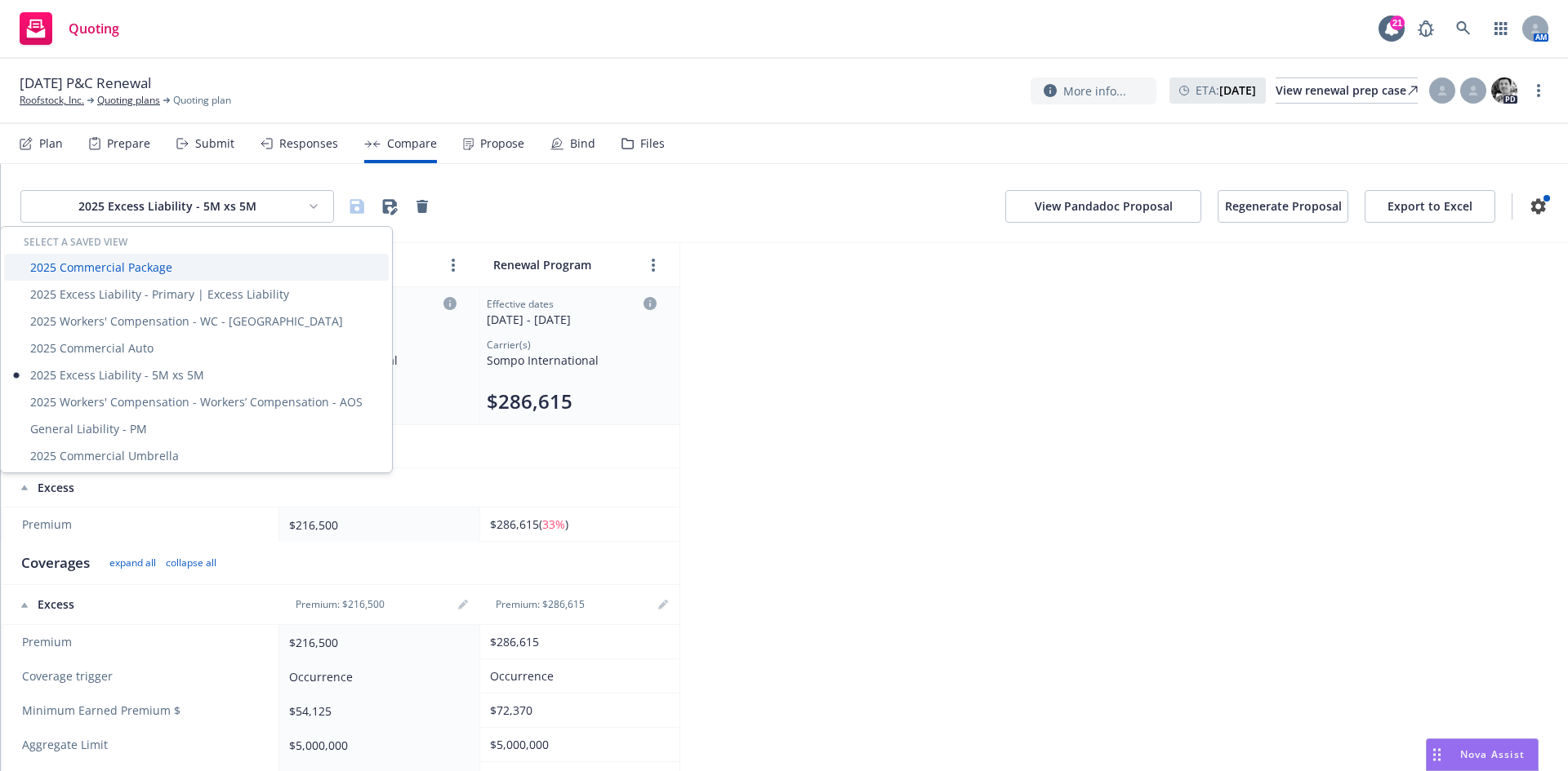
click at [149, 266] on div "2025 Commercial Package" at bounding box center [197, 266] width 385 height 27
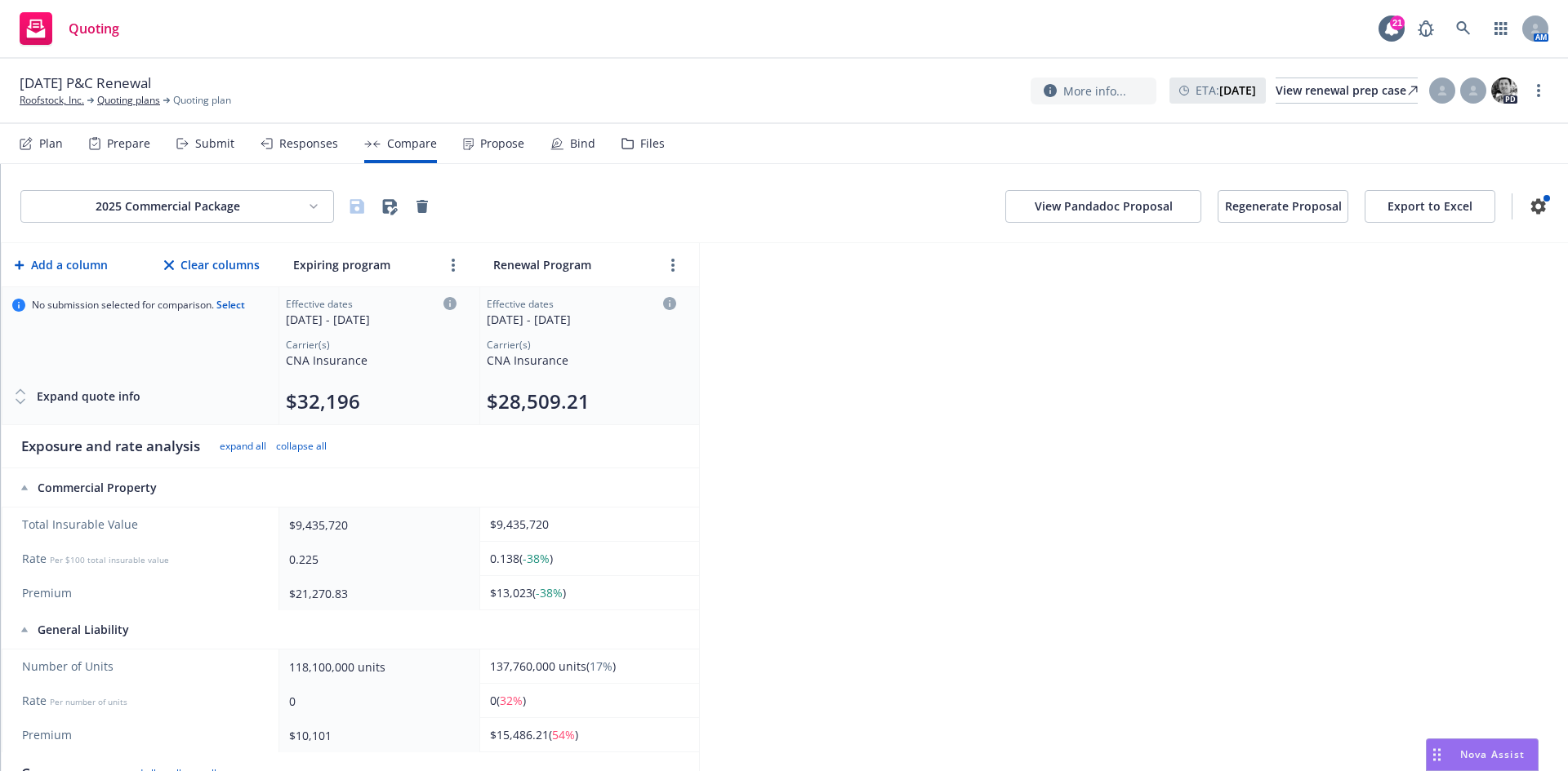
scroll to position [82, 0]
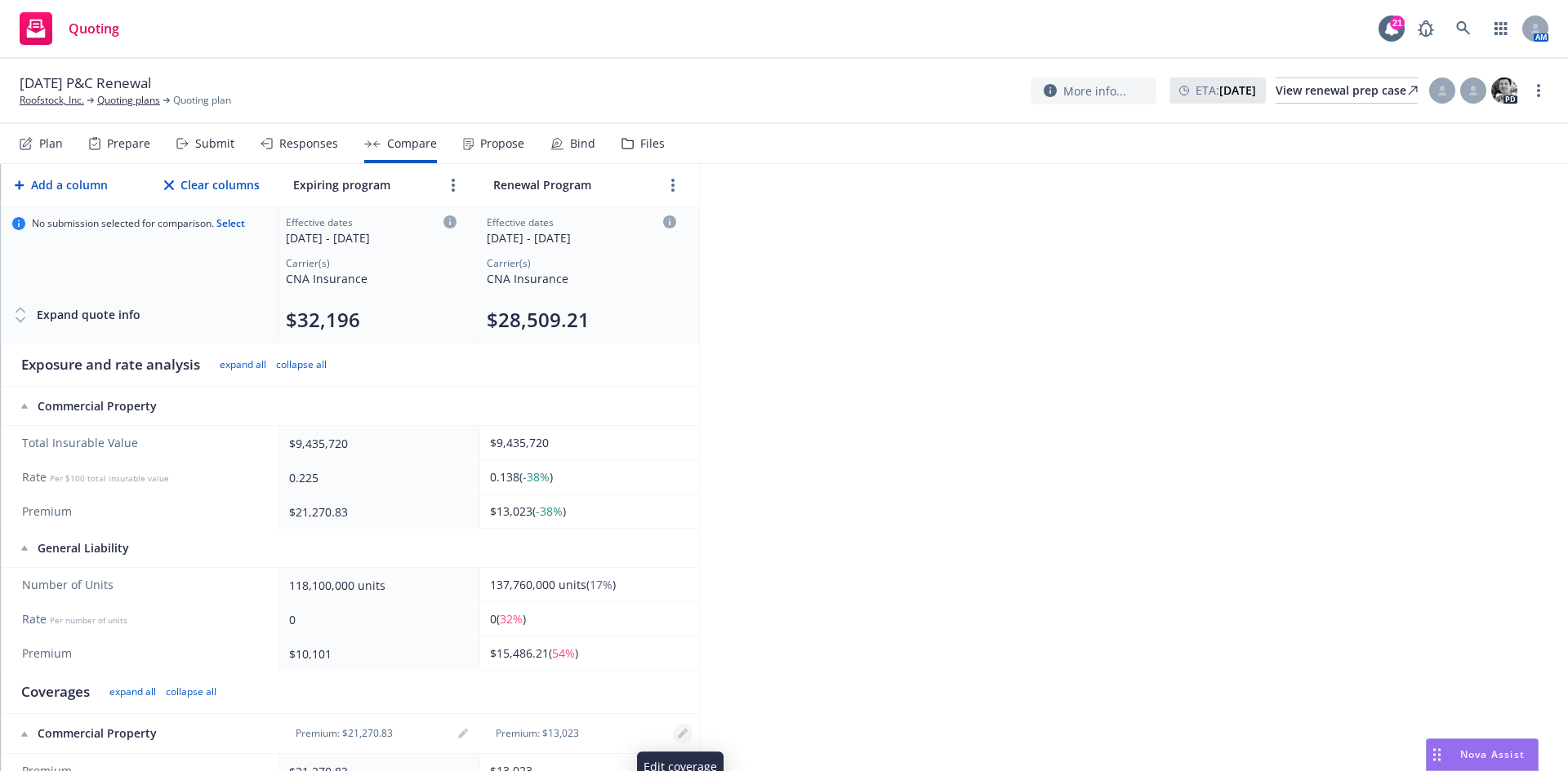
click at [681, 734] on icon "editPencil" at bounding box center [681, 735] width 8 height 8
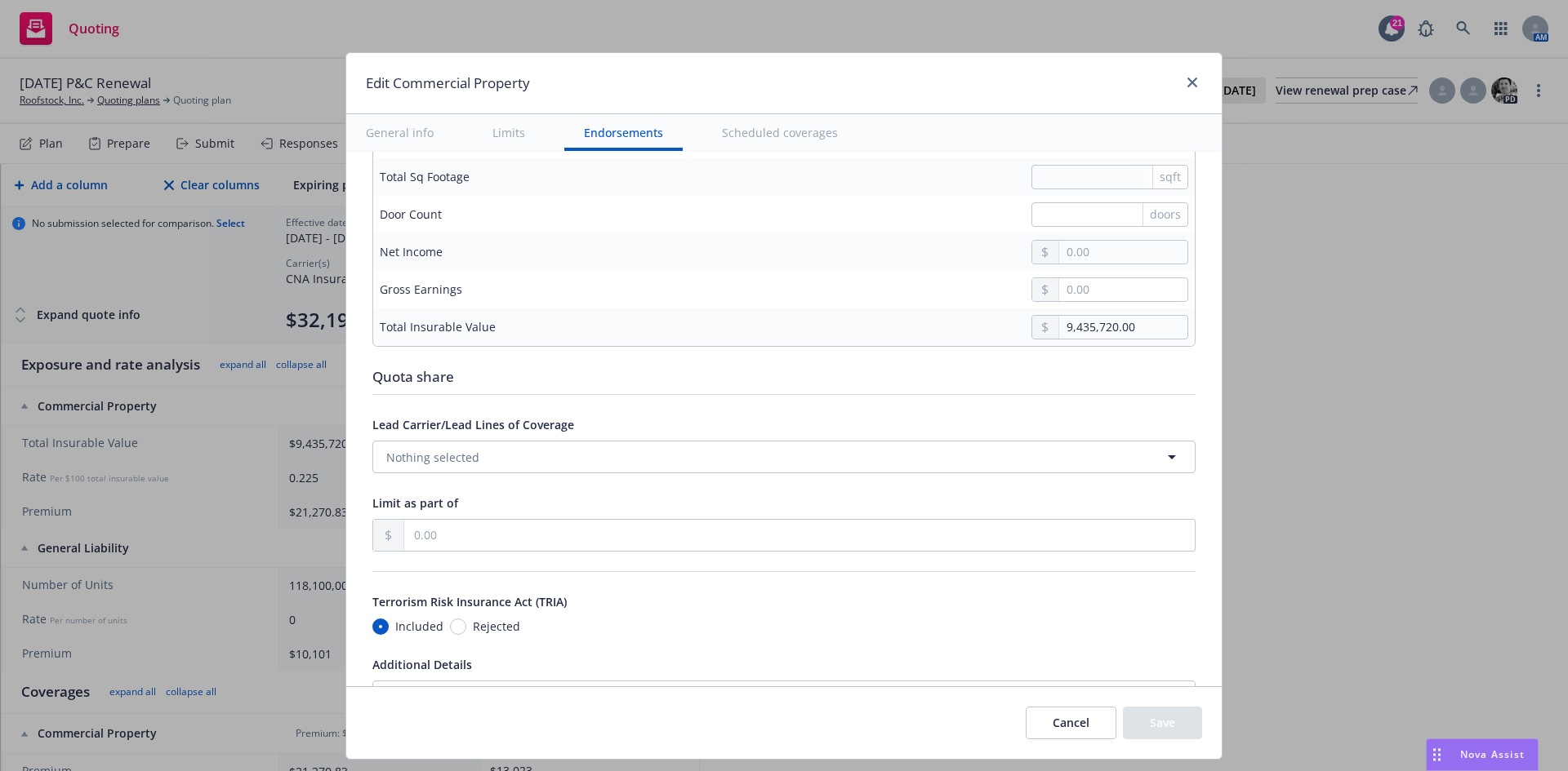
scroll to position [5386, 0]
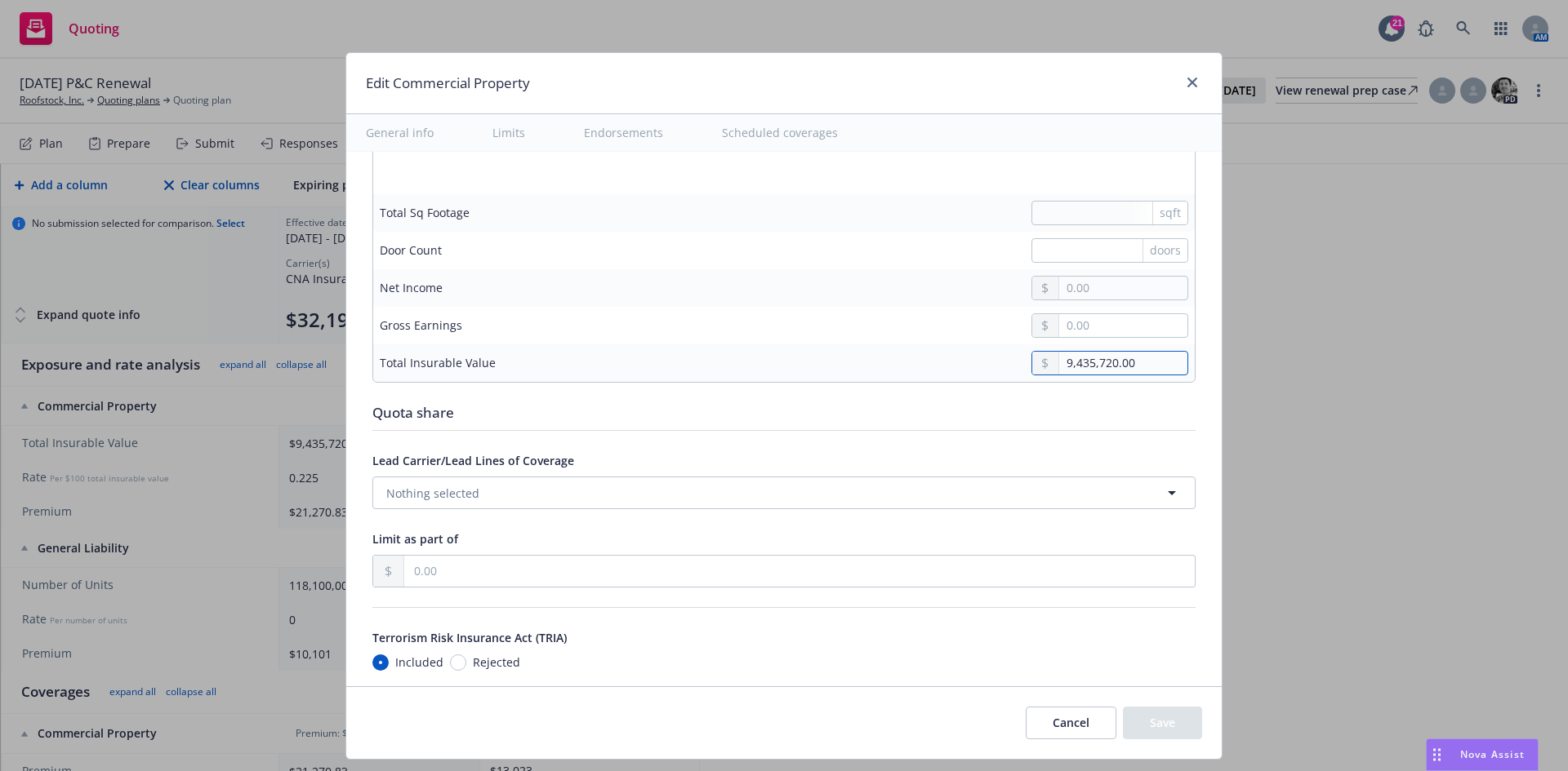
drag, startPoint x: 1140, startPoint y: 367, endPoint x: 1038, endPoint y: 364, distance: 102.0
click at [1038, 364] on div "9,435,720.00" at bounding box center [1110, 363] width 157 height 24
click at [1142, 714] on button "Save" at bounding box center [1162, 723] width 79 height 33
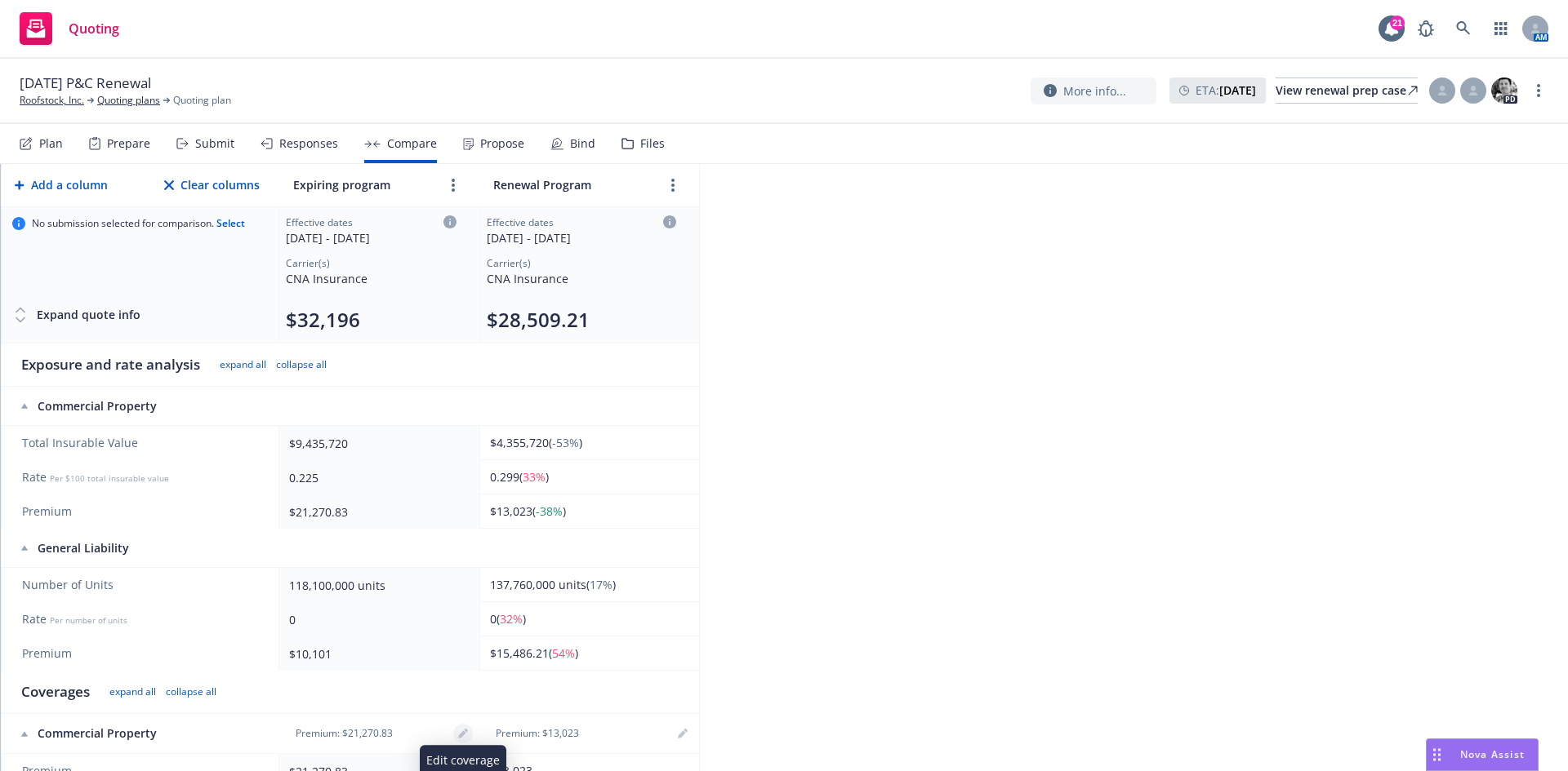
click at [469, 734] on link "editPencil" at bounding box center [463, 733] width 20 height 20
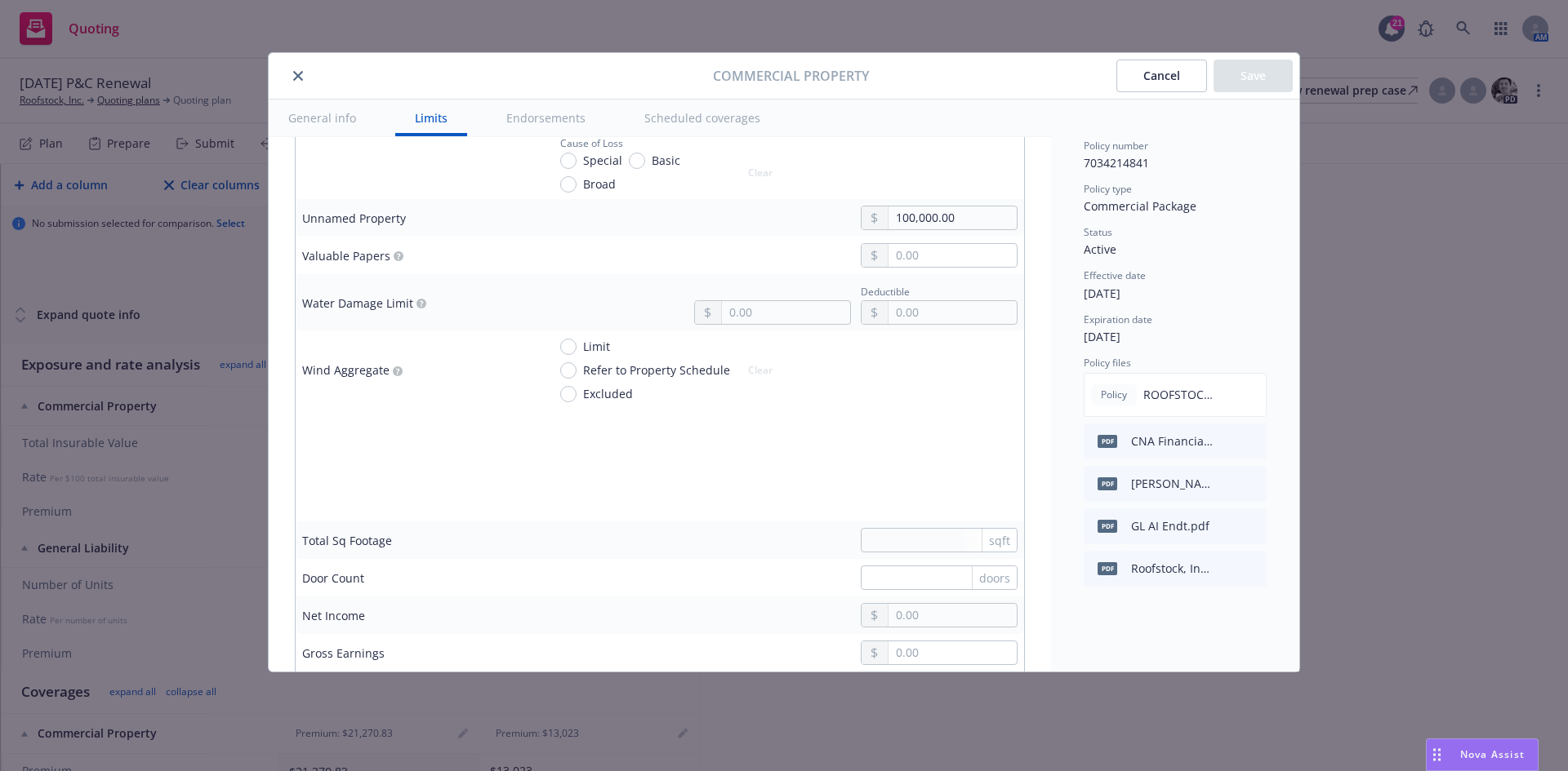
scroll to position [5059, 0]
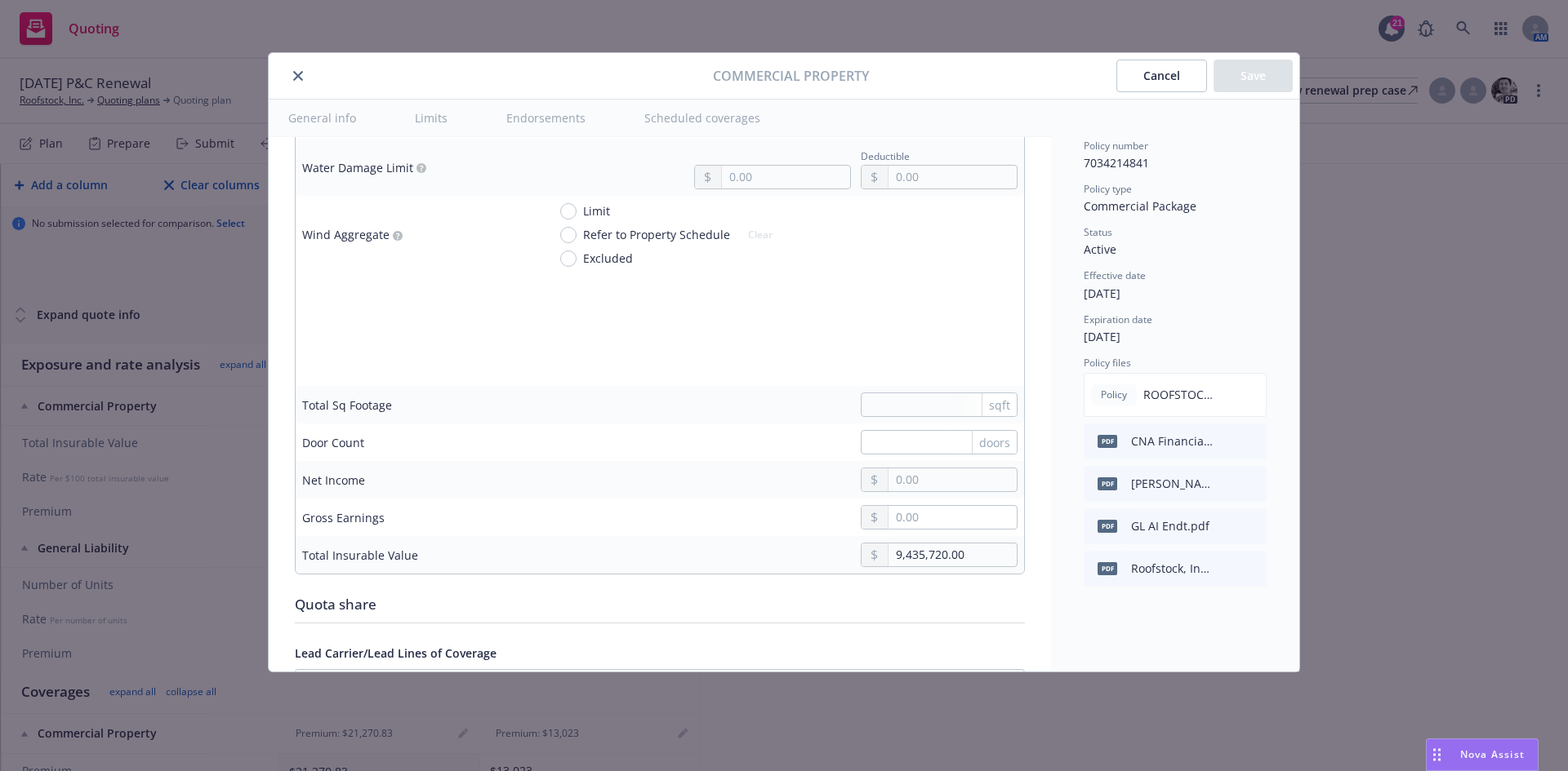
click at [935, 31] on div "Commercial Property Cancel Save General info Limits Endorsements Scheduled cove…" at bounding box center [784, 386] width 1568 height 771
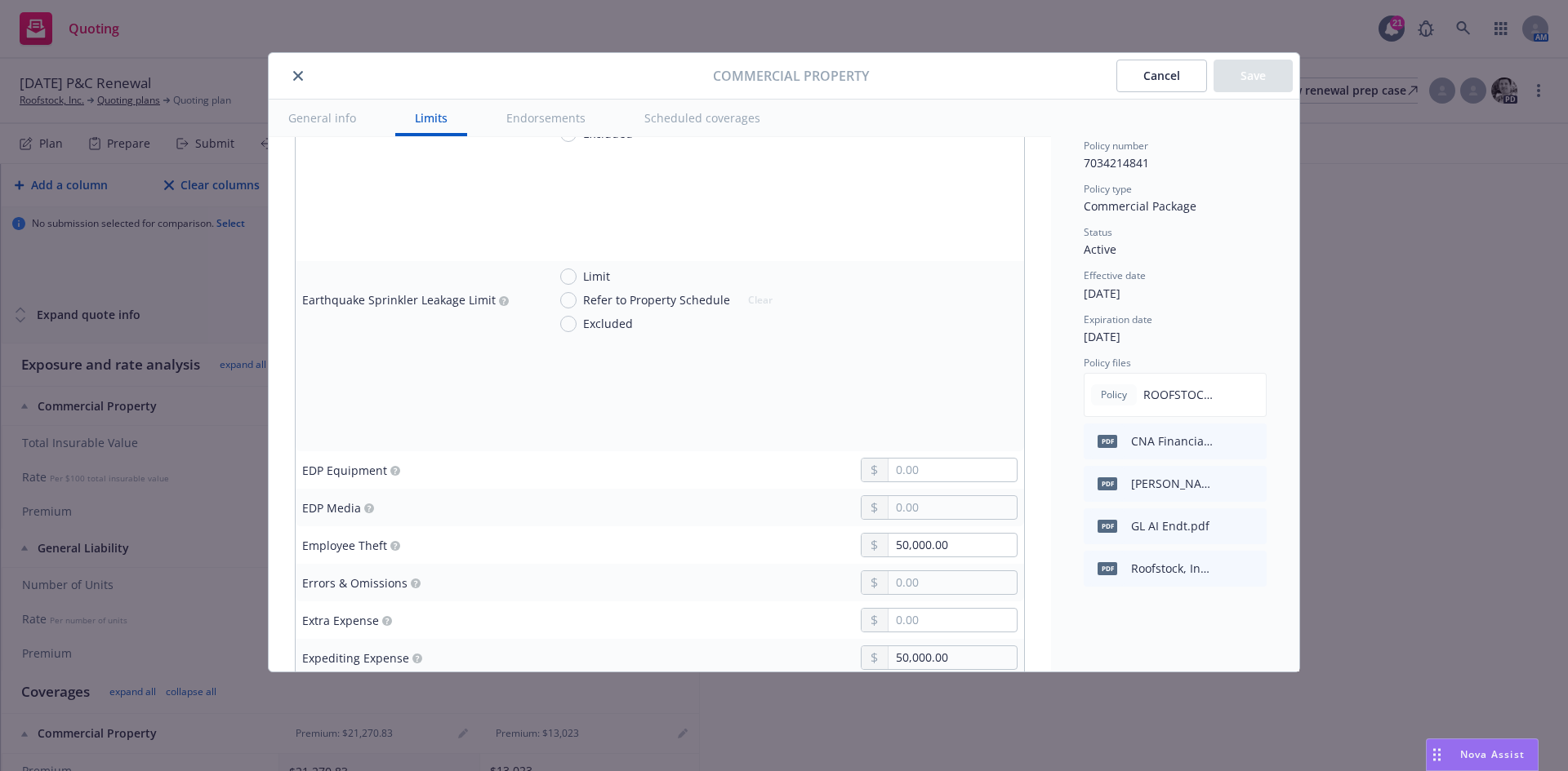
scroll to position [1959, 0]
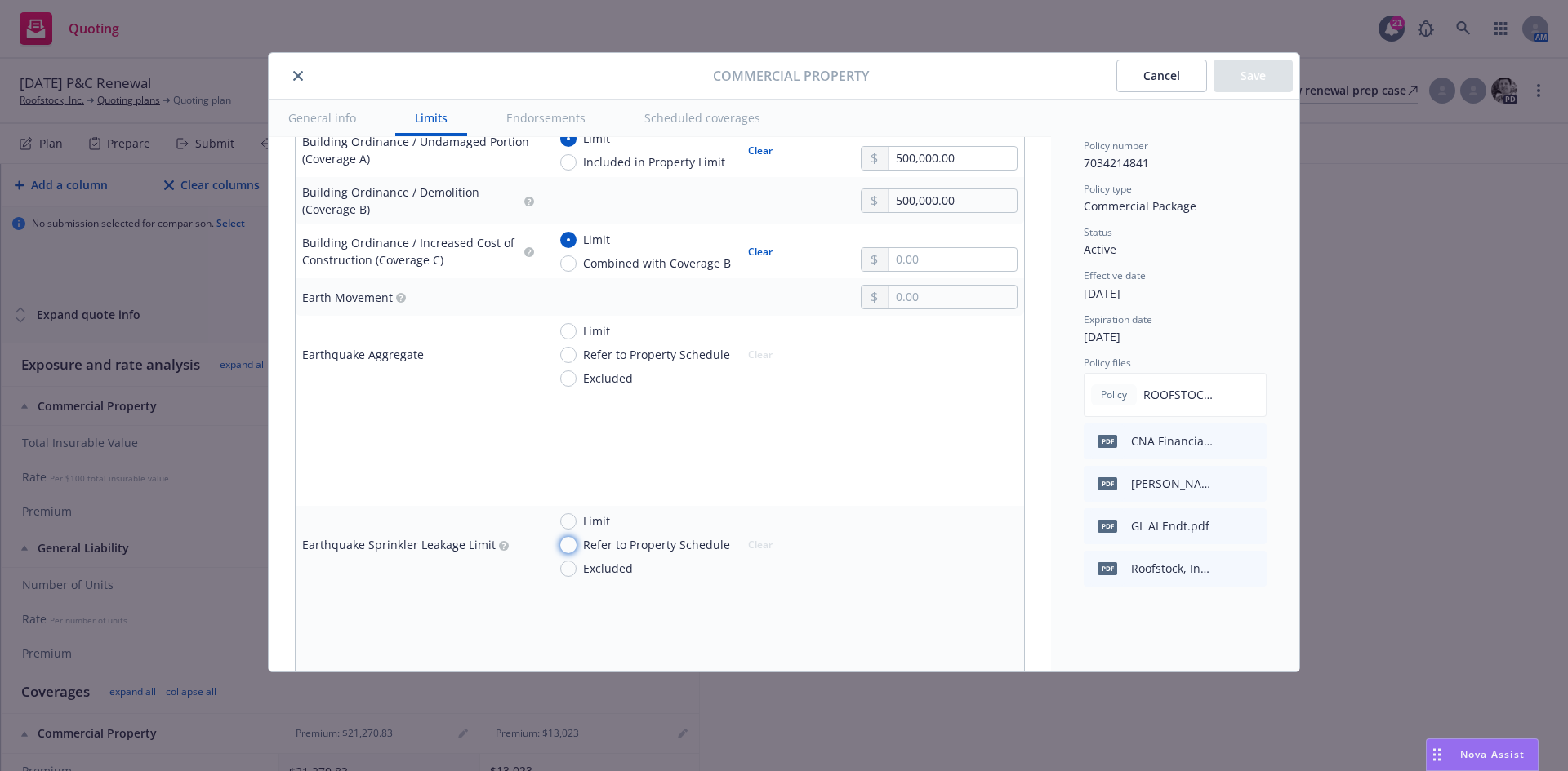
drag, startPoint x: 573, startPoint y: 546, endPoint x: 563, endPoint y: 434, distance: 112.4
click at [573, 546] on input "Refer to Property Schedule" at bounding box center [568, 545] width 16 height 16
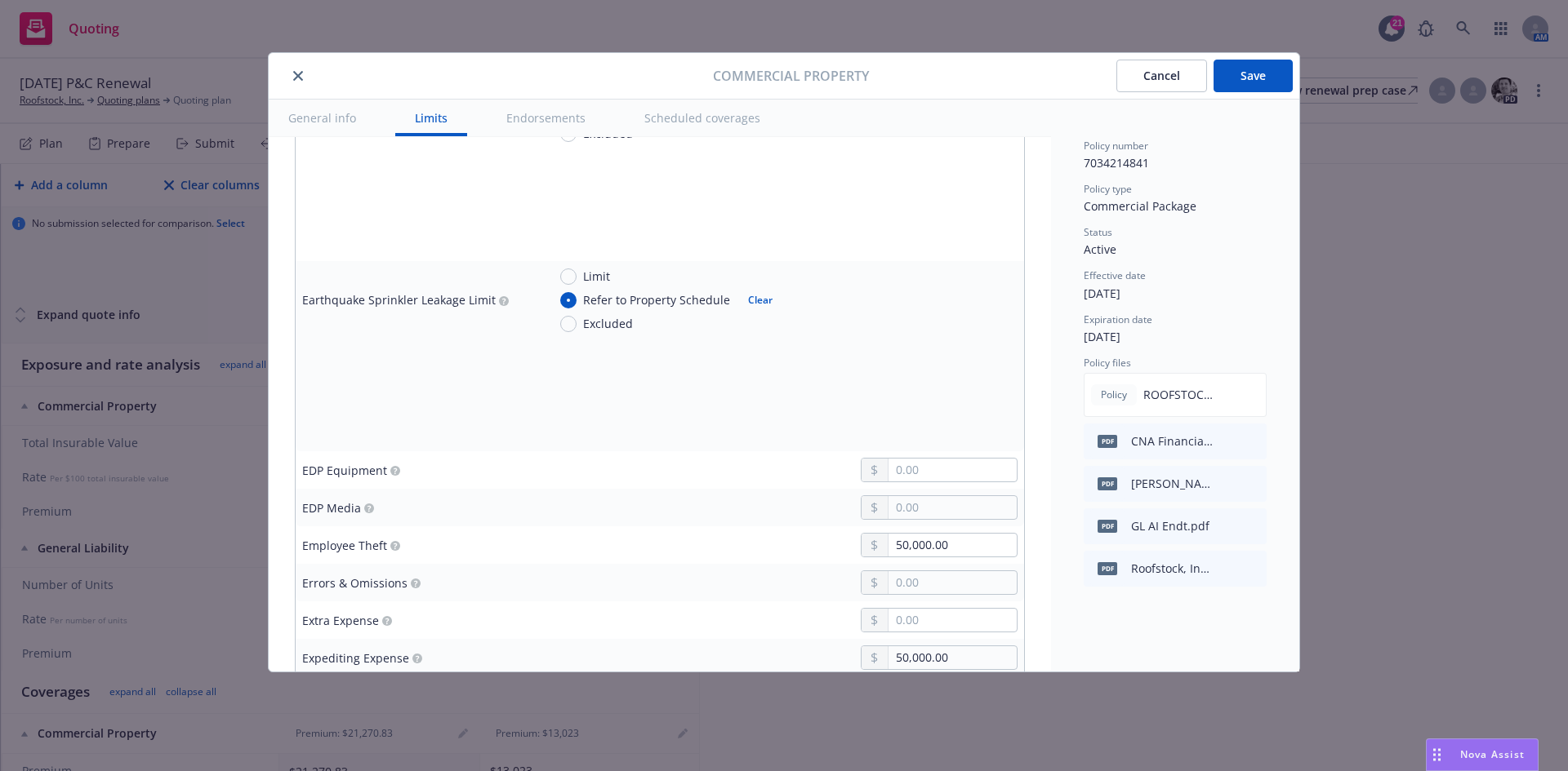
click at [1257, 80] on button "Save" at bounding box center [1253, 76] width 79 height 33
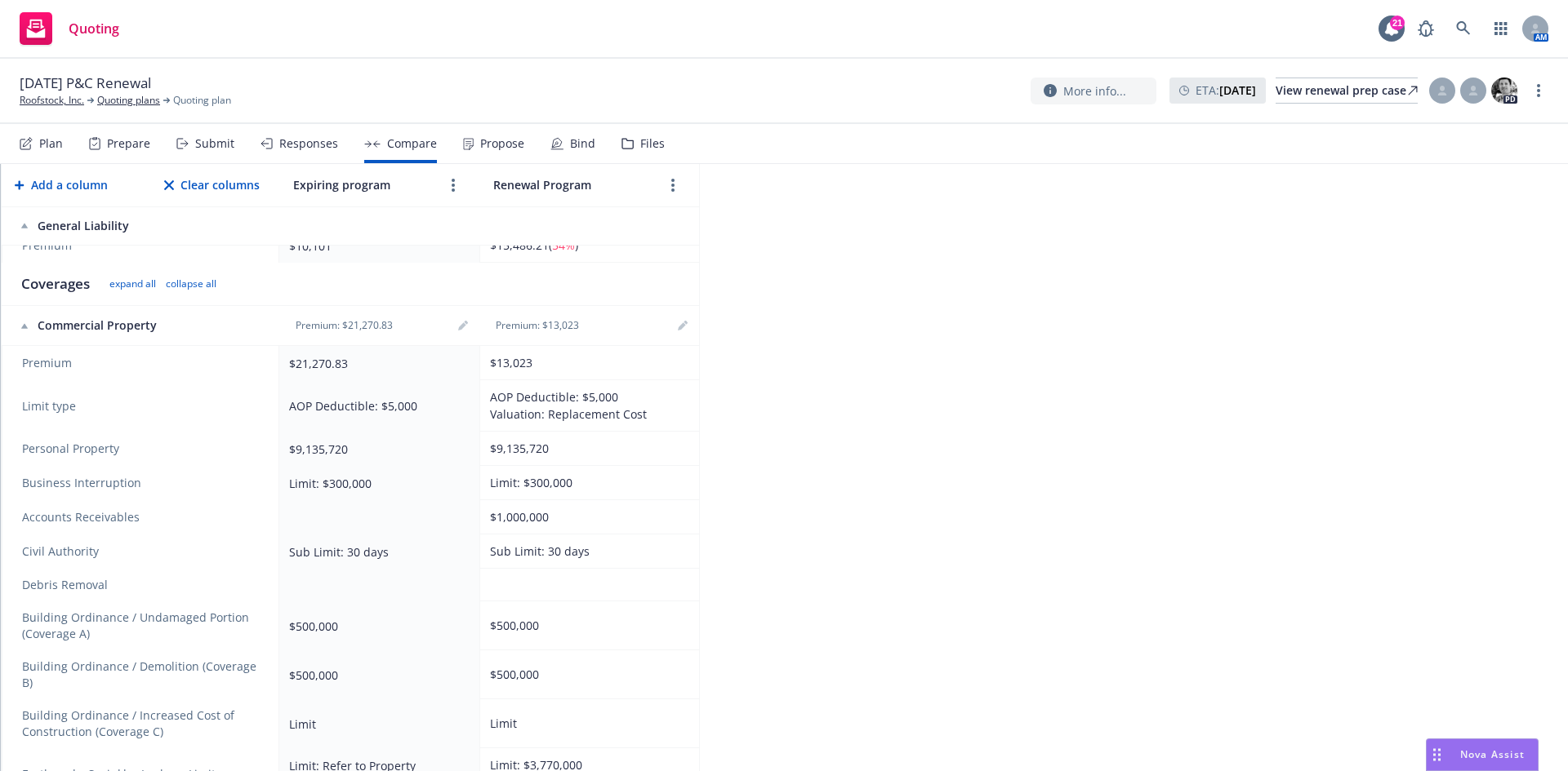
scroll to position [0, 0]
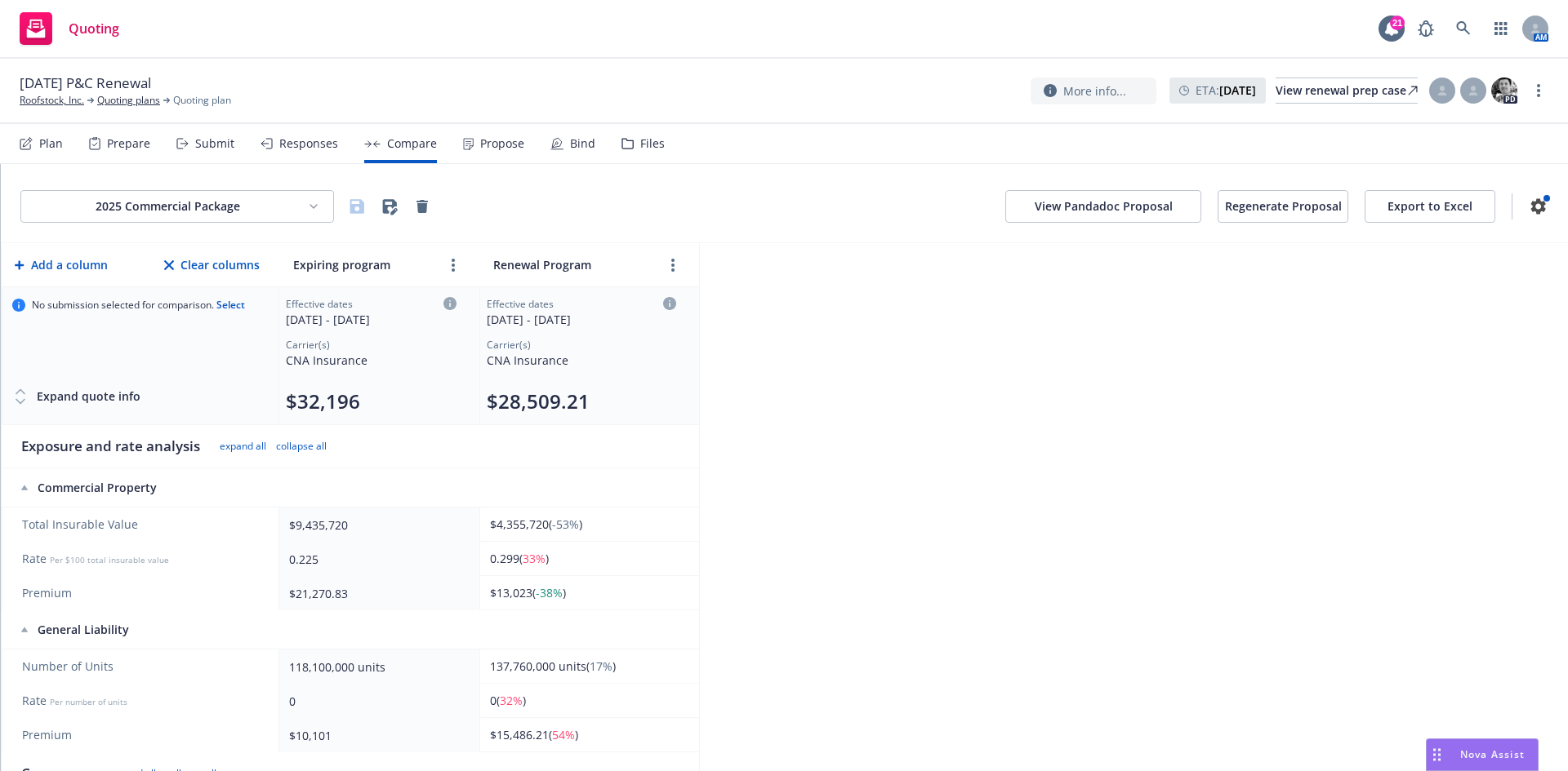
scroll to position [82, 0]
